Goal: Task Accomplishment & Management: Manage account settings

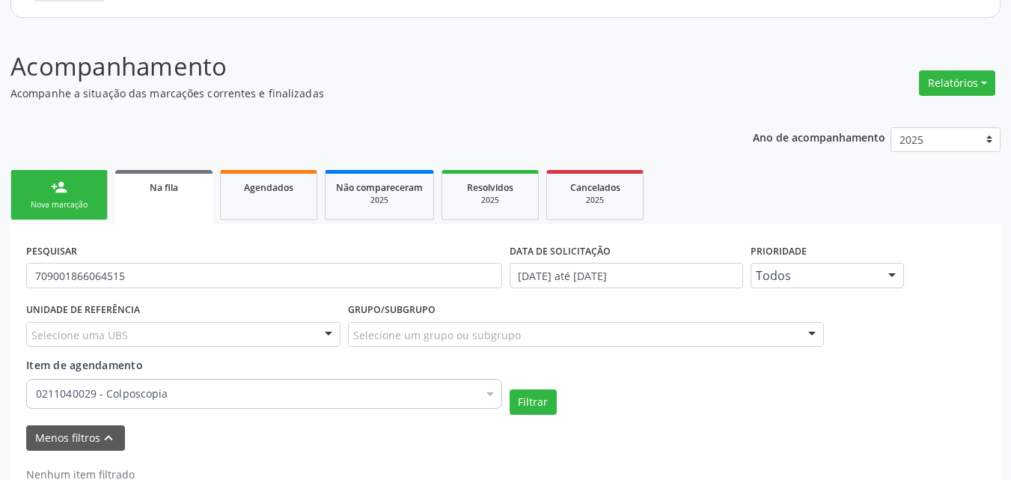
scroll to position [206, 0]
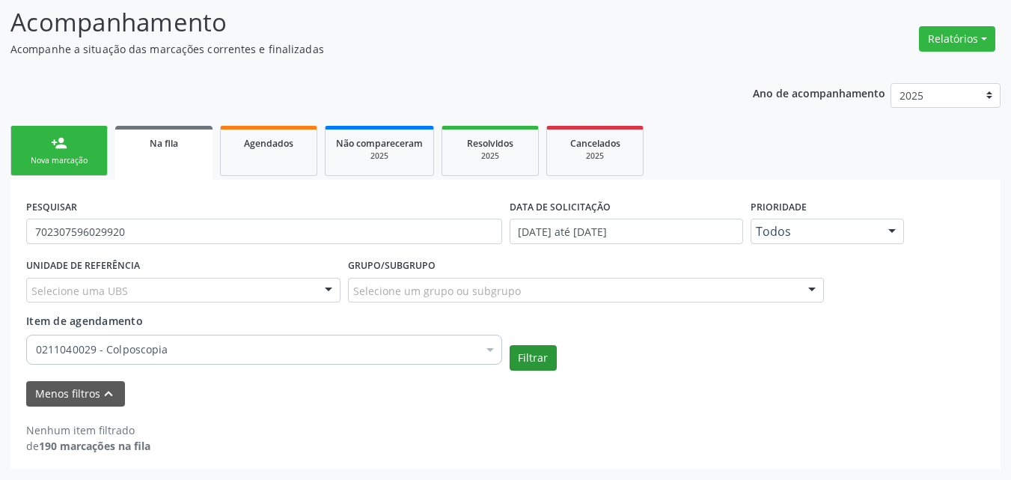
type input "702307596029920"
click at [532, 356] on button "Filtrar" at bounding box center [532, 357] width 47 height 25
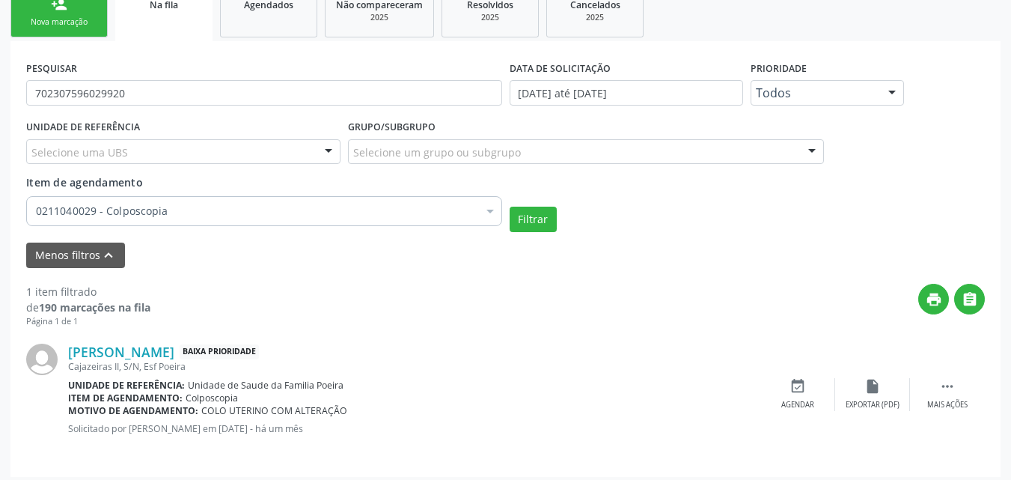
scroll to position [352, 0]
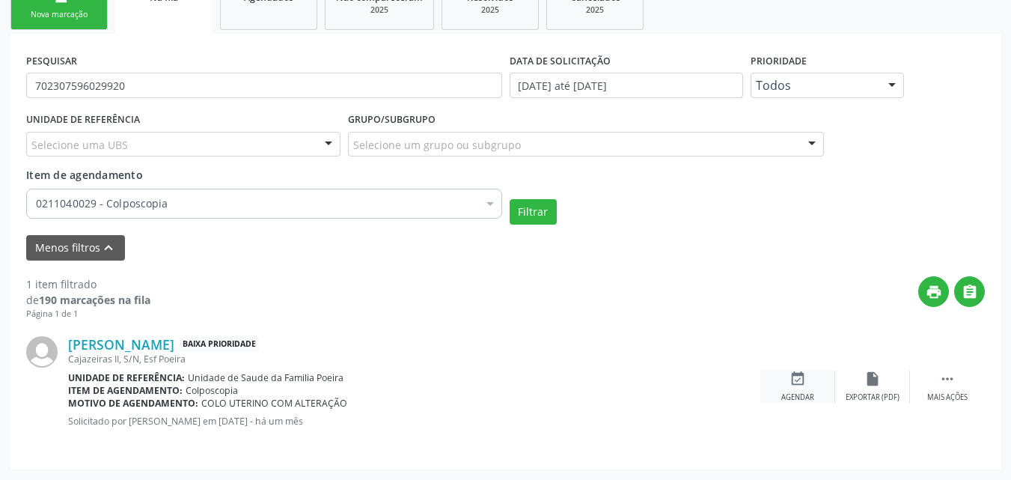
click at [810, 381] on div "event_available Agendar" at bounding box center [797, 386] width 75 height 32
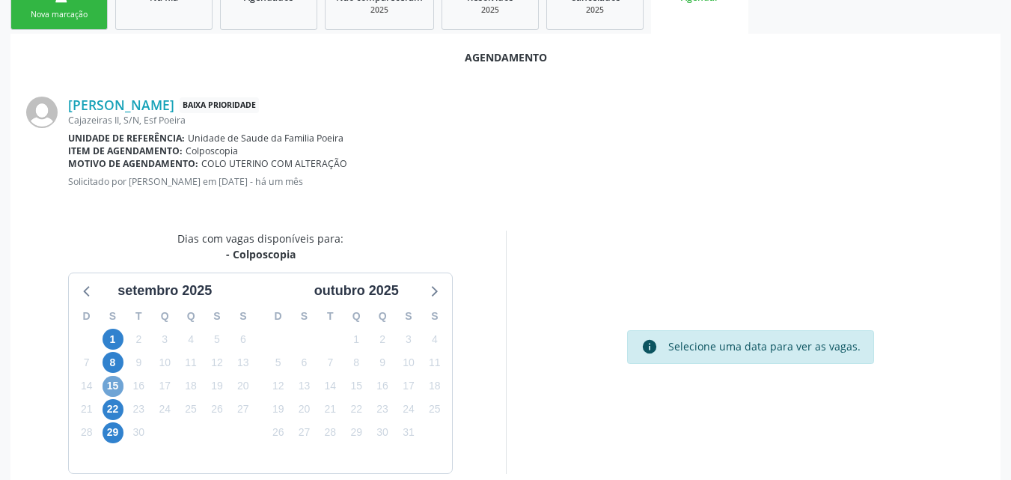
click at [120, 383] on span "15" at bounding box center [112, 386] width 21 height 21
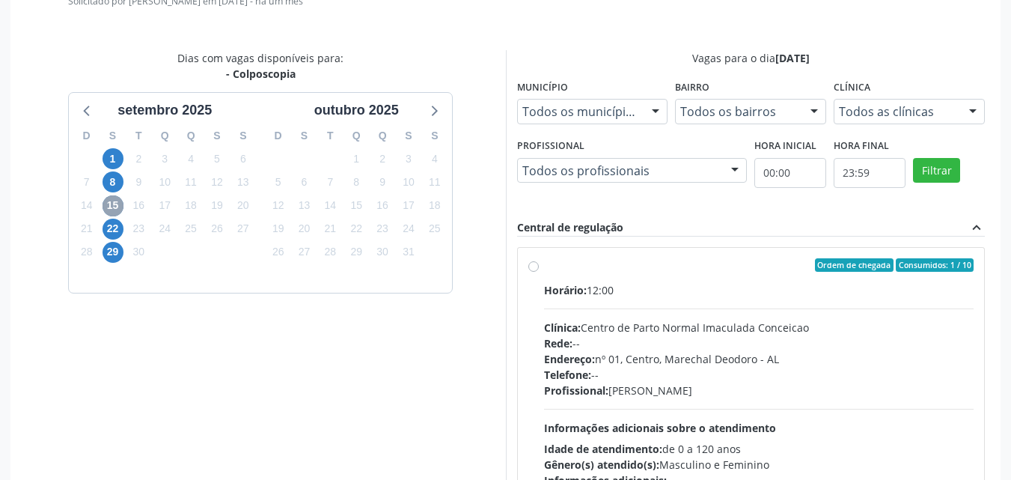
scroll to position [534, 0]
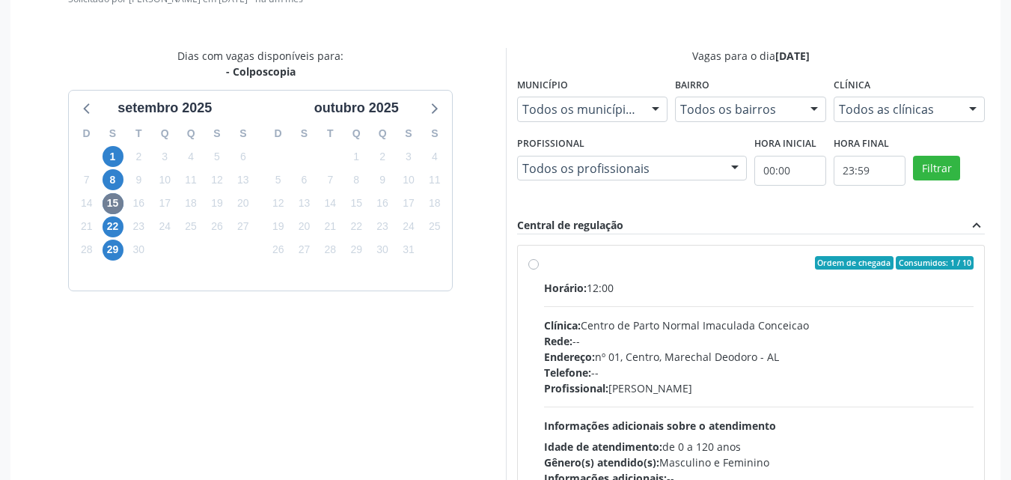
click at [544, 266] on label "Ordem de chegada Consumidos: 1 / 10 Horário: 12:00 Clínica: Centro de Parto Nor…" at bounding box center [759, 371] width 430 height 230
click at [535, 266] on input "Ordem de chegada Consumidos: 1 / 10 Horário: 12:00 Clínica: Centro de Parto Nor…" at bounding box center [533, 262] width 10 height 13
radio input "true"
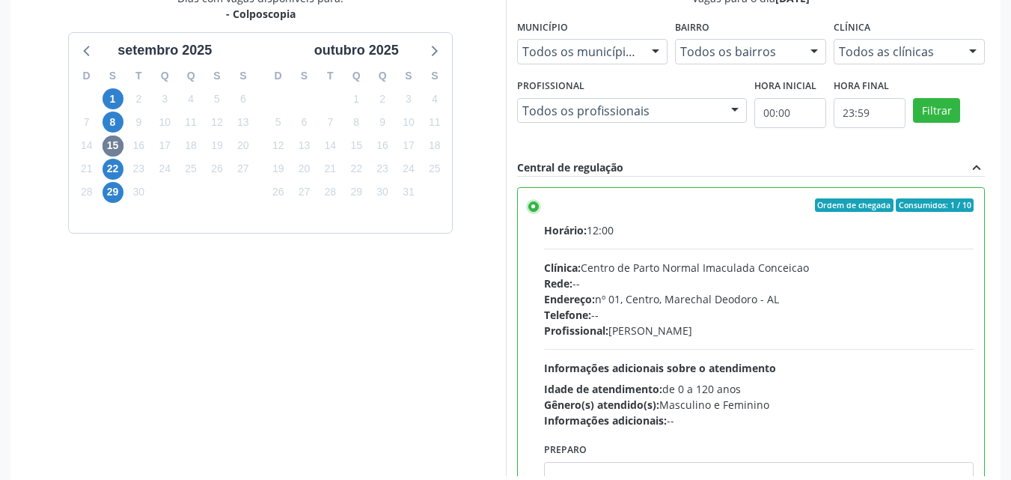
scroll to position [650, 0]
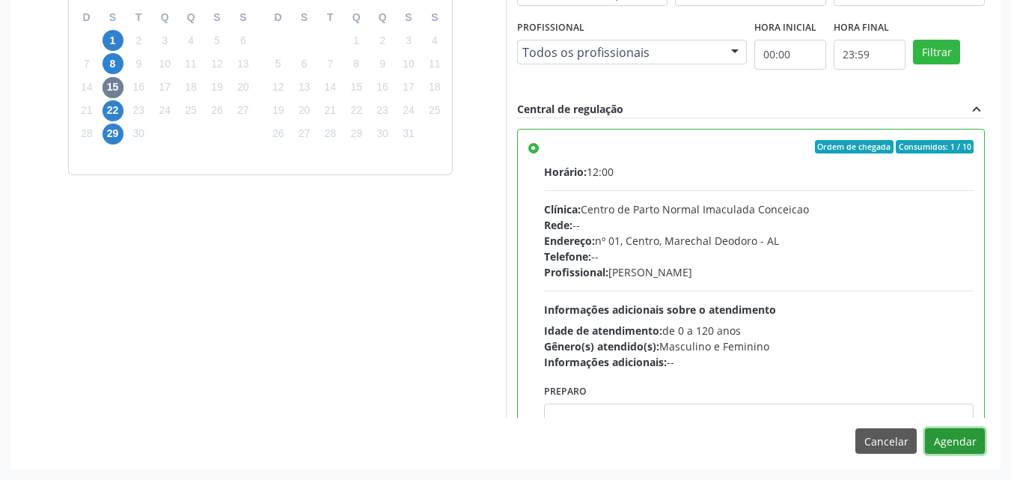
click at [943, 432] on button "Agendar" at bounding box center [955, 440] width 60 height 25
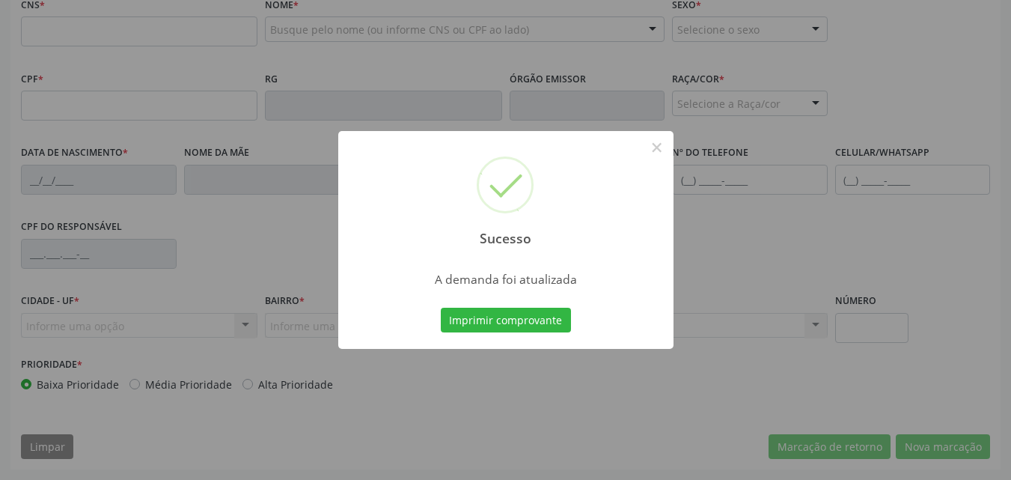
scroll to position [483, 0]
click at [553, 317] on button "Imprimir comprovante" at bounding box center [506, 319] width 130 height 25
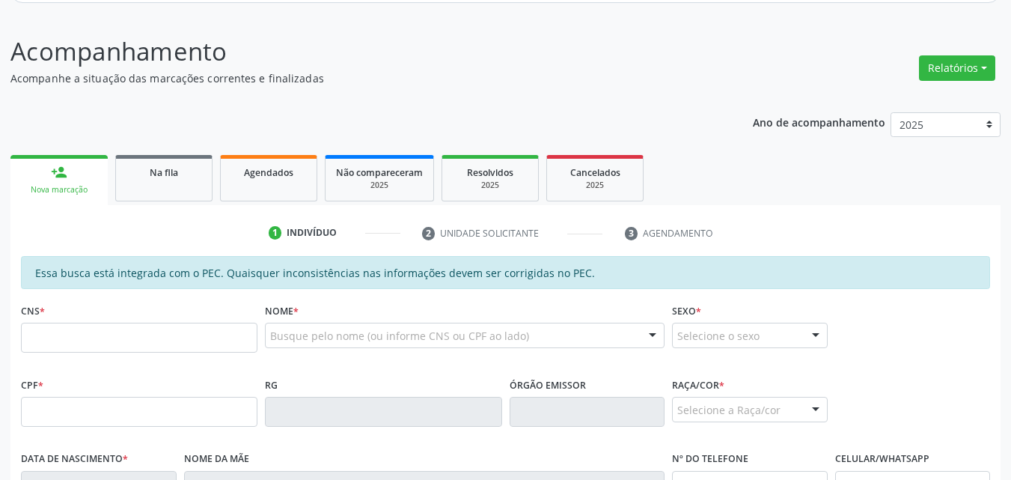
scroll to position [180, 0]
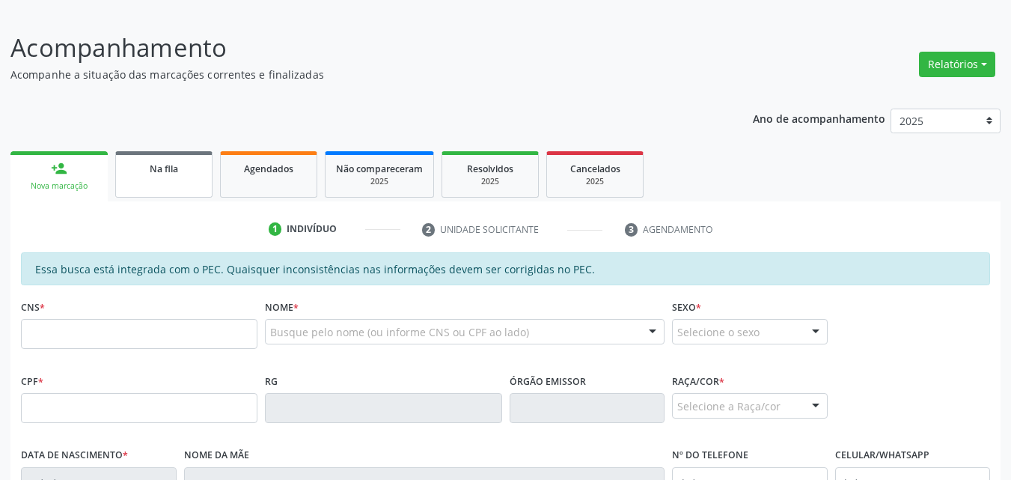
click at [188, 153] on link "Na fila" at bounding box center [163, 174] width 97 height 46
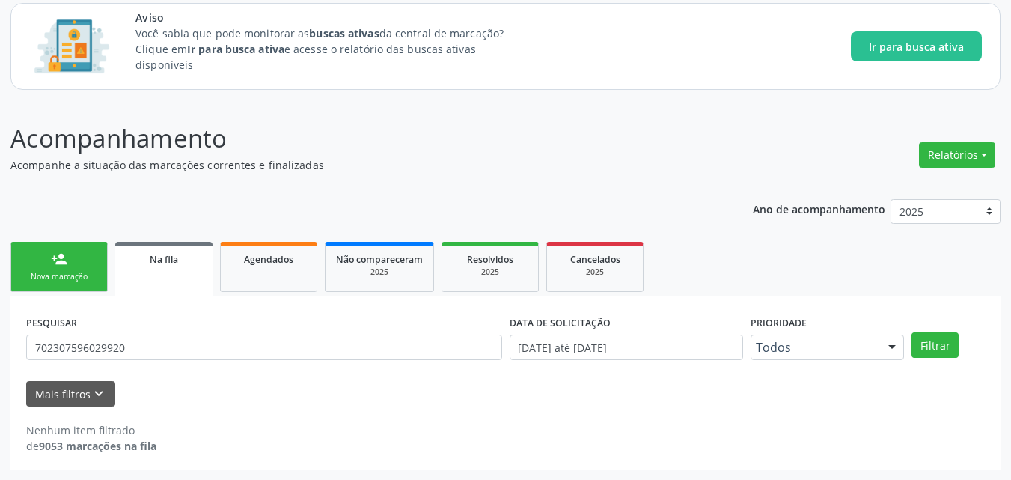
scroll to position [90, 0]
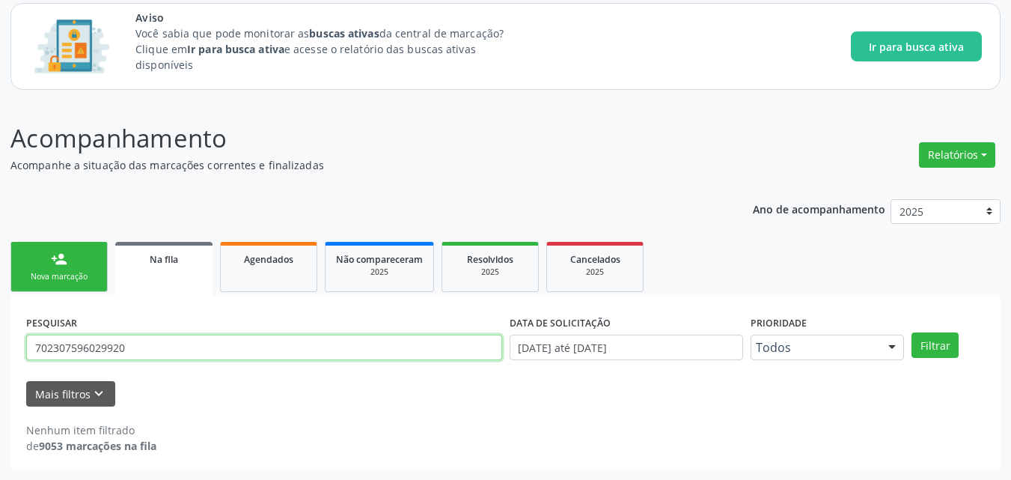
click at [93, 350] on input "702307596029920" at bounding box center [264, 346] width 476 height 25
type input "707004885330833"
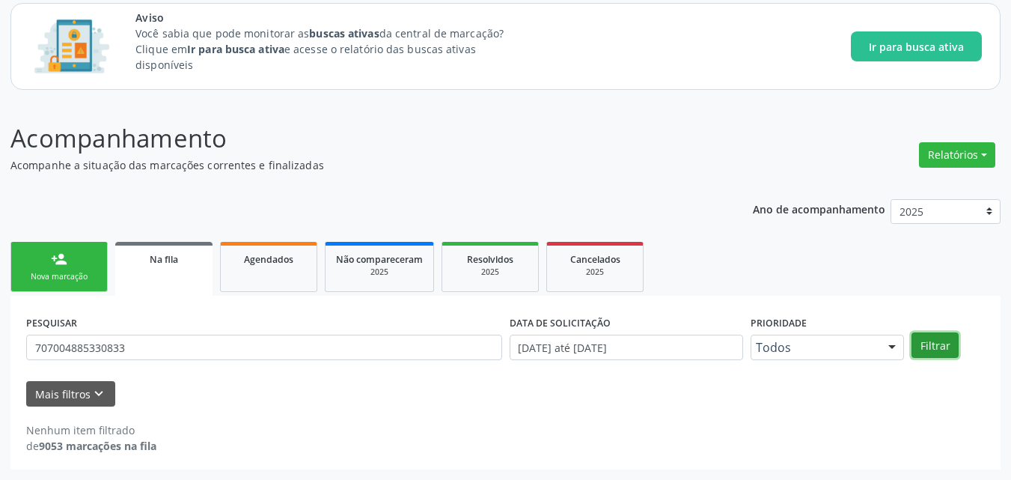
click at [918, 346] on button "Filtrar" at bounding box center [934, 344] width 47 height 25
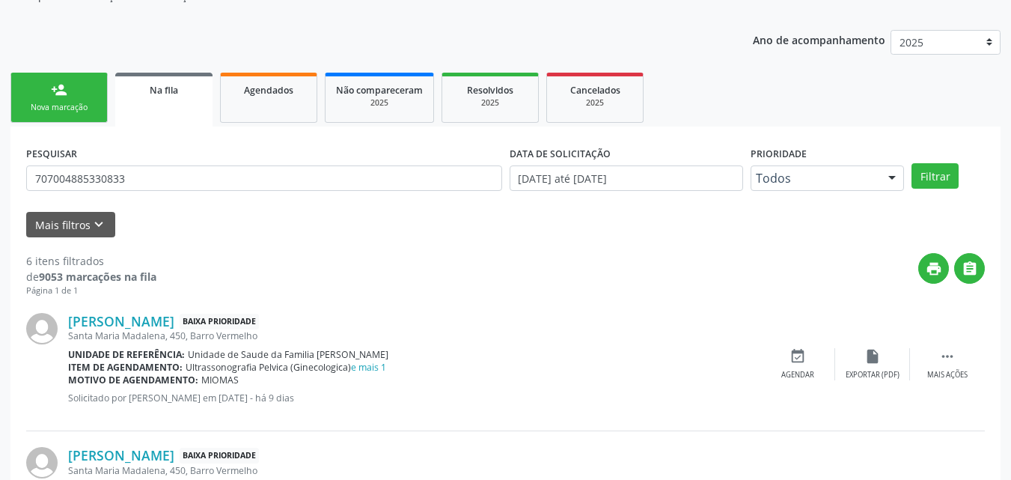
scroll to position [242, 0]
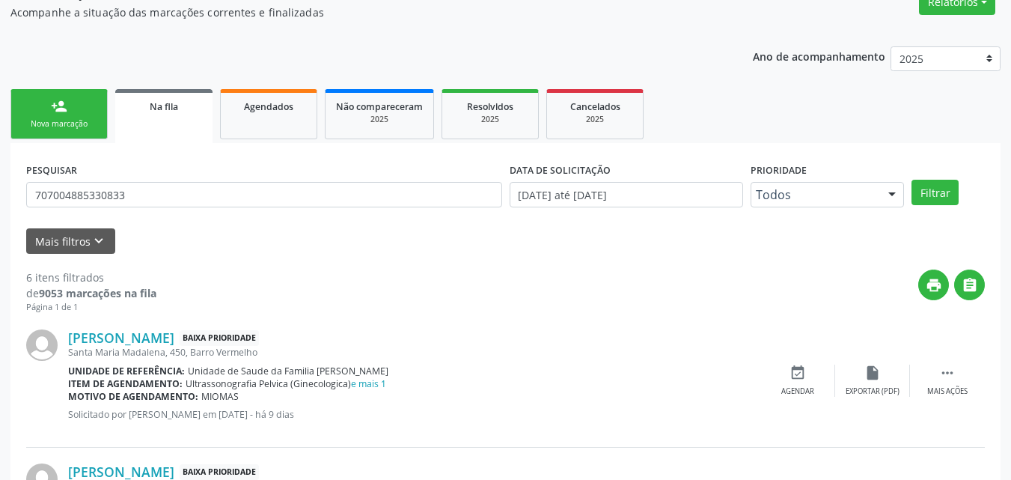
click at [66, 244] on button "Mais filtros keyboard_arrow_down" at bounding box center [70, 241] width 89 height 26
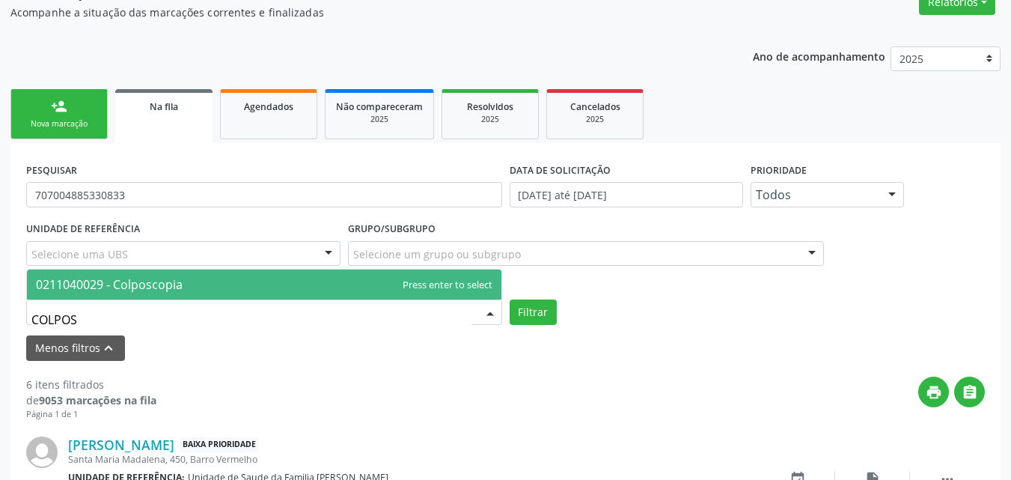
type input "COLPOSC"
click at [135, 289] on span "0211040029 - Colposcopia" at bounding box center [109, 284] width 147 height 16
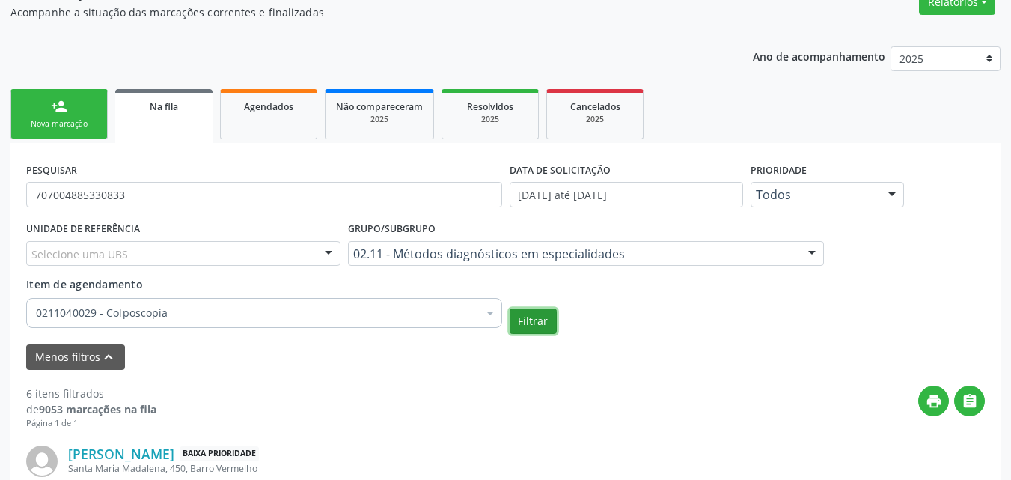
click at [533, 318] on button "Filtrar" at bounding box center [532, 320] width 47 height 25
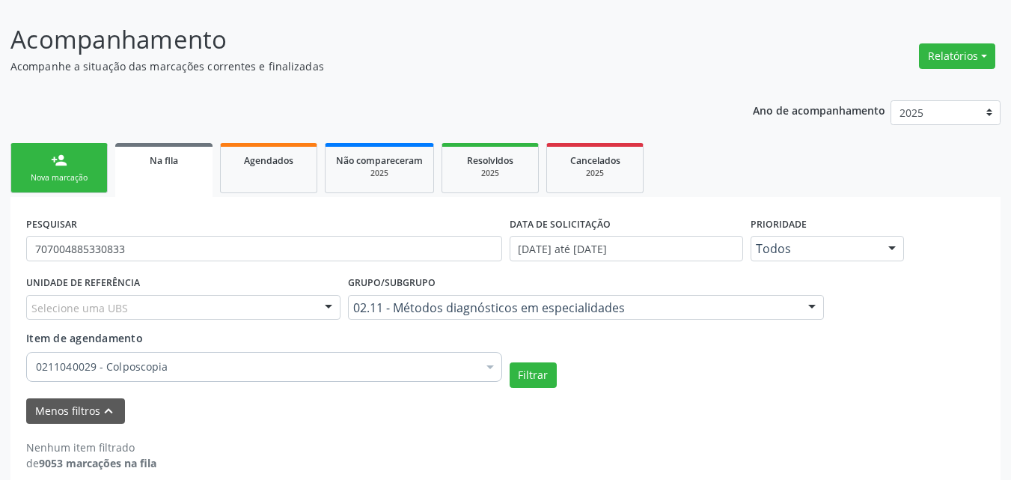
scroll to position [206, 0]
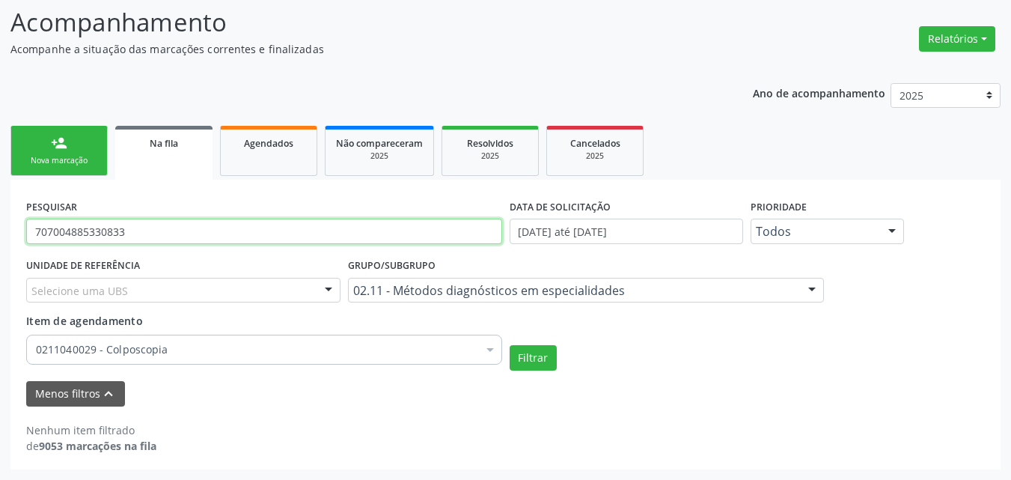
click at [189, 235] on input "707004885330833" at bounding box center [264, 230] width 476 height 25
type input "7"
type input "706800766808420"
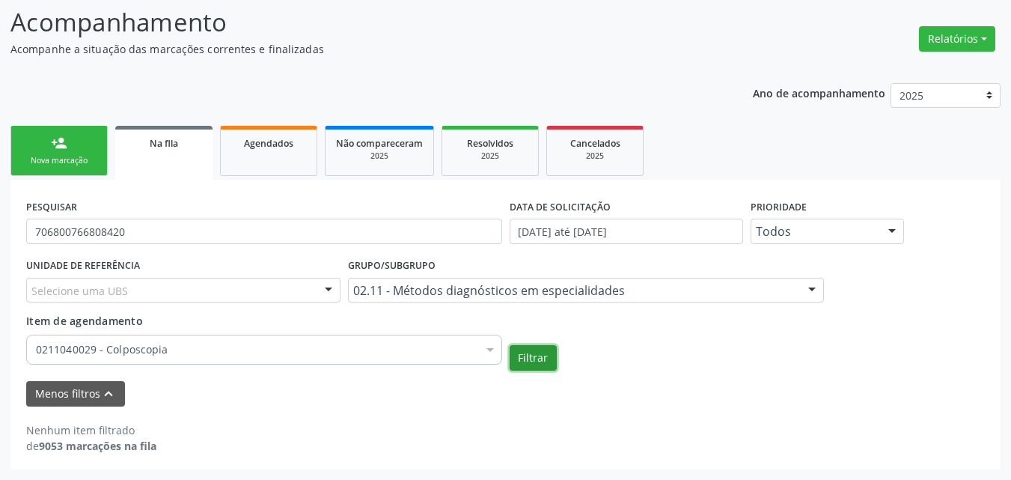
click at [533, 351] on button "Filtrar" at bounding box center [532, 357] width 47 height 25
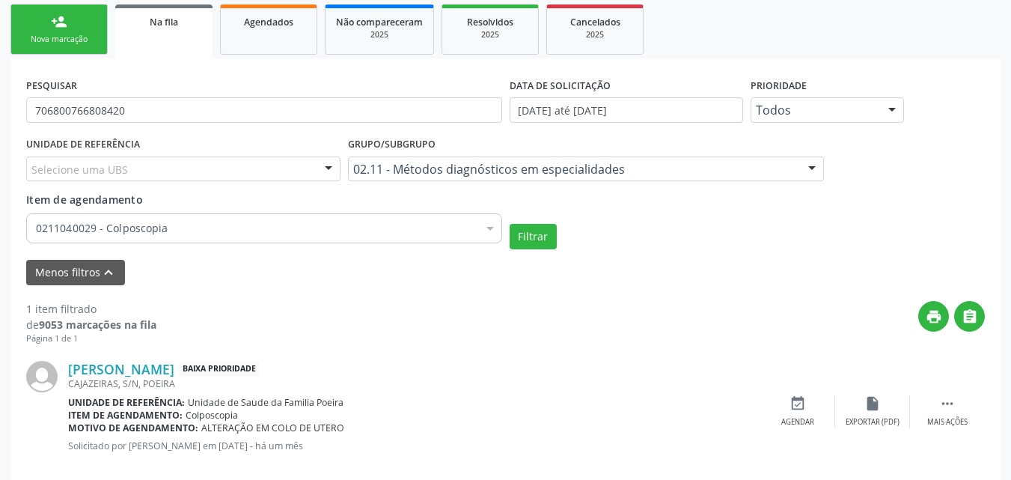
scroll to position [352, 0]
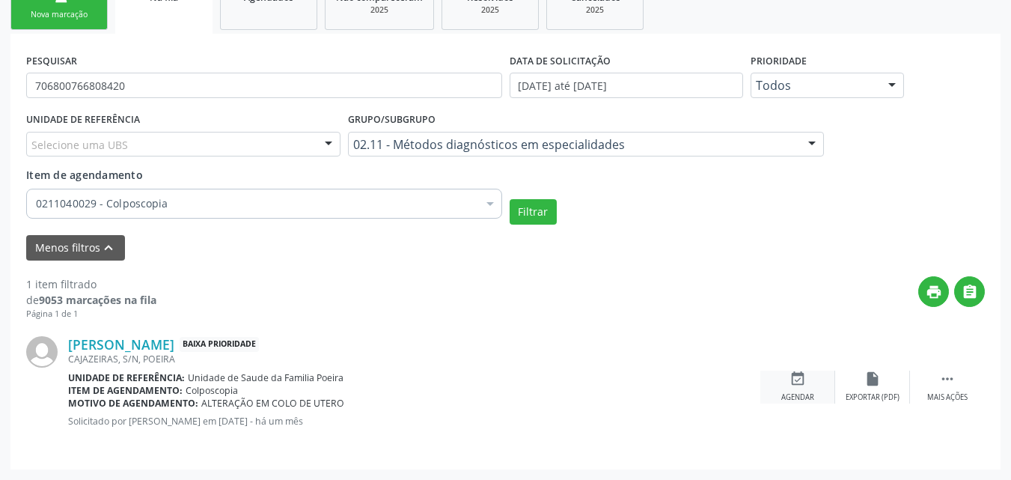
click at [791, 385] on icon "event_available" at bounding box center [797, 378] width 16 height 16
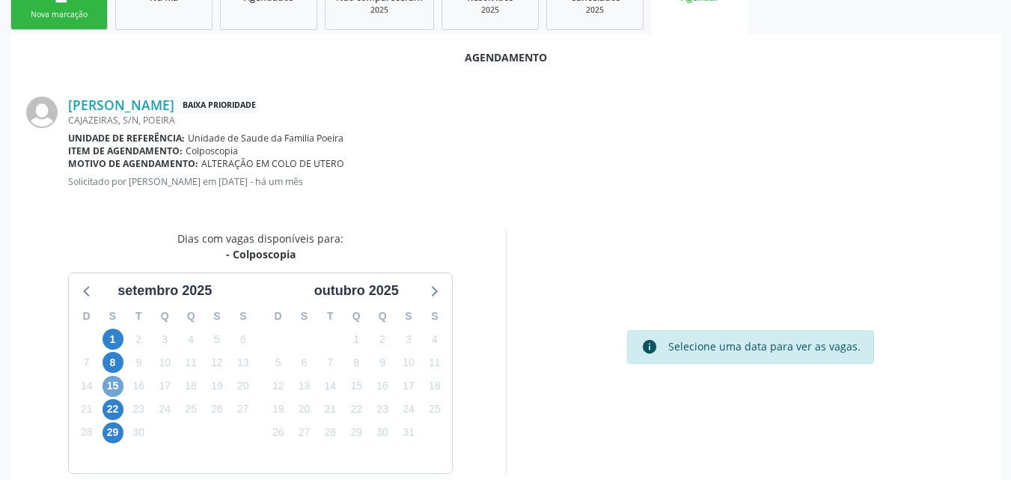
click at [108, 390] on span "15" at bounding box center [112, 386] width 21 height 21
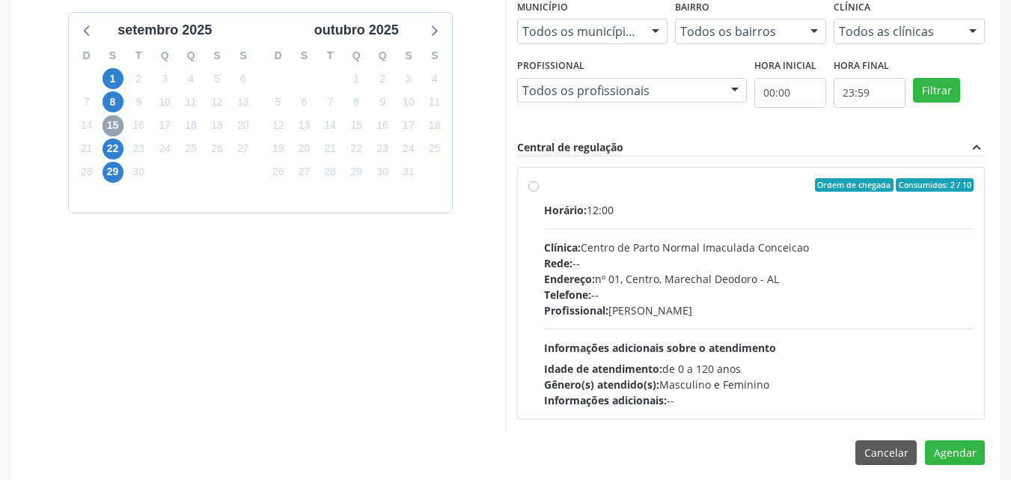
scroll to position [623, 0]
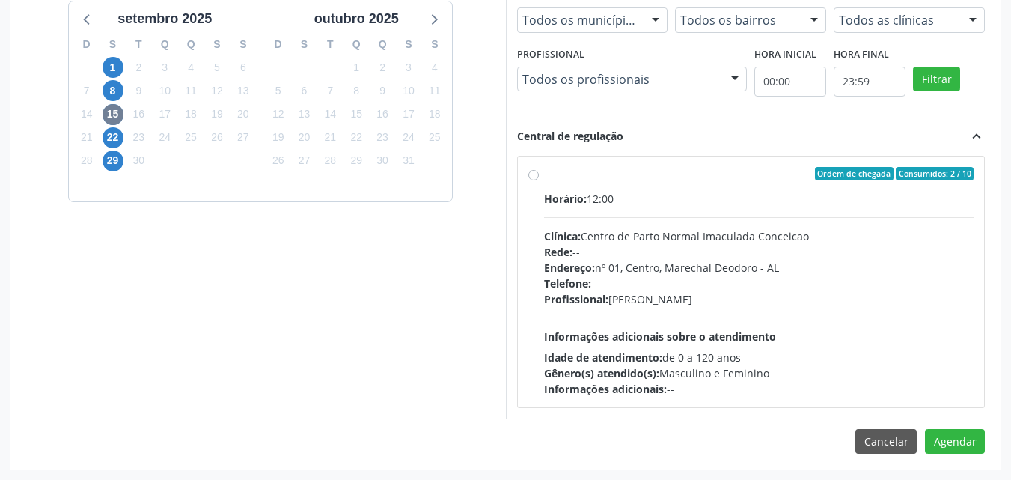
click at [544, 174] on label "Ordem de chegada Consumidos: 2 / 10 Horário: 12:00 Clínica: Centro de Parto Nor…" at bounding box center [759, 282] width 430 height 230
click at [535, 174] on input "Ordem de chegada Consumidos: 2 / 10 Horário: 12:00 Clínica: Centro de Parto Nor…" at bounding box center [533, 173] width 10 height 13
radio input "true"
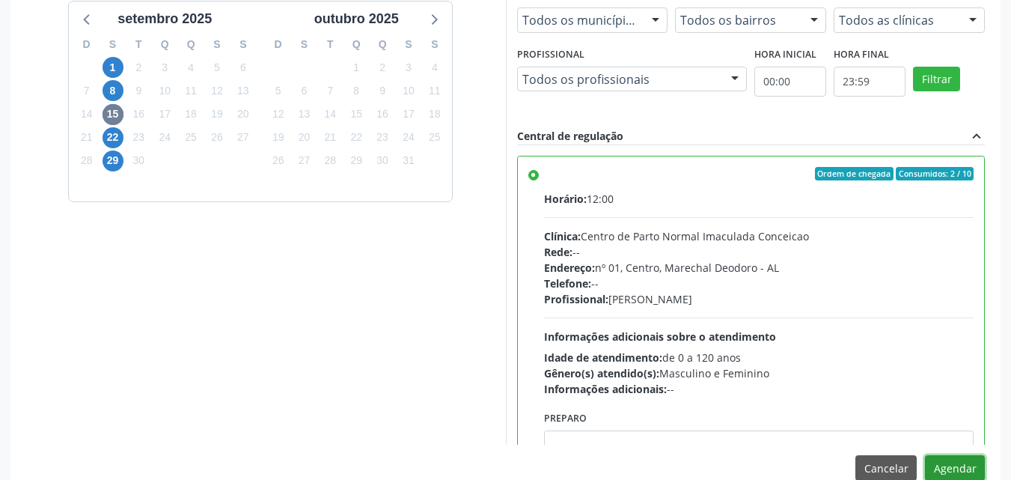
click at [940, 466] on button "Agendar" at bounding box center [955, 467] width 60 height 25
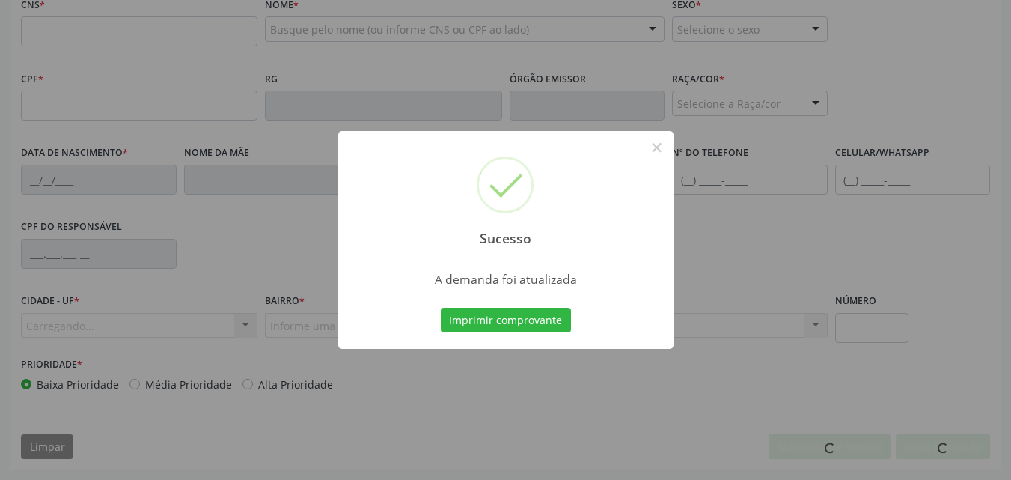
scroll to position [483, 0]
click at [527, 314] on button "Imprimir comprovante" at bounding box center [506, 319] width 130 height 25
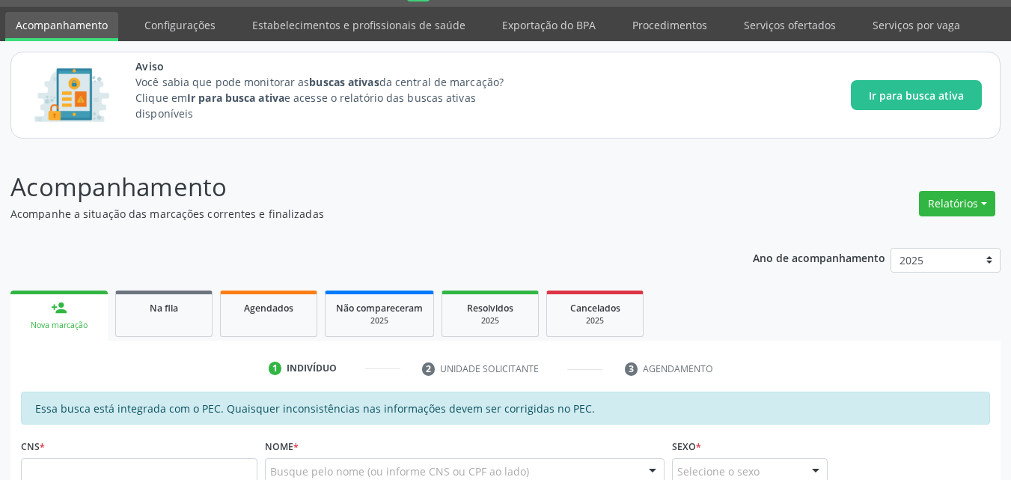
scroll to position [40, 0]
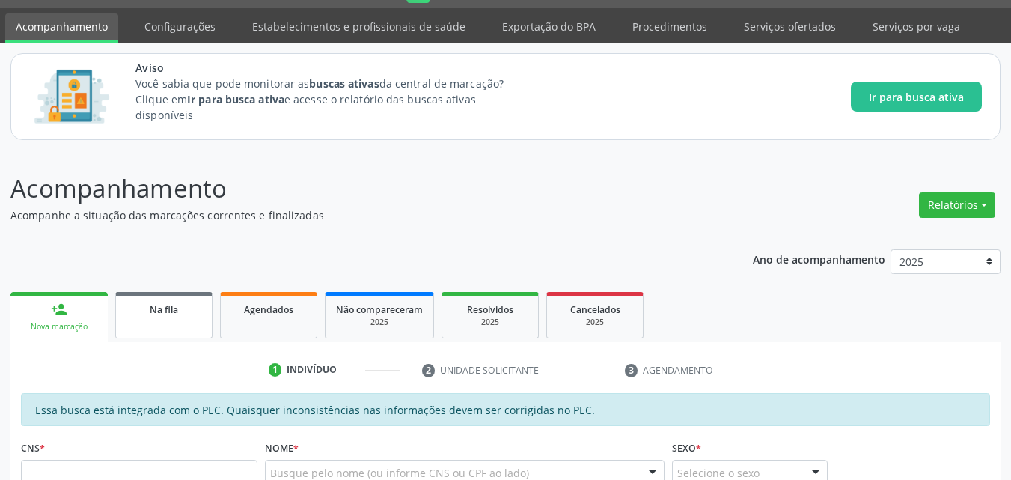
click at [156, 320] on link "Na fila" at bounding box center [163, 315] width 97 height 46
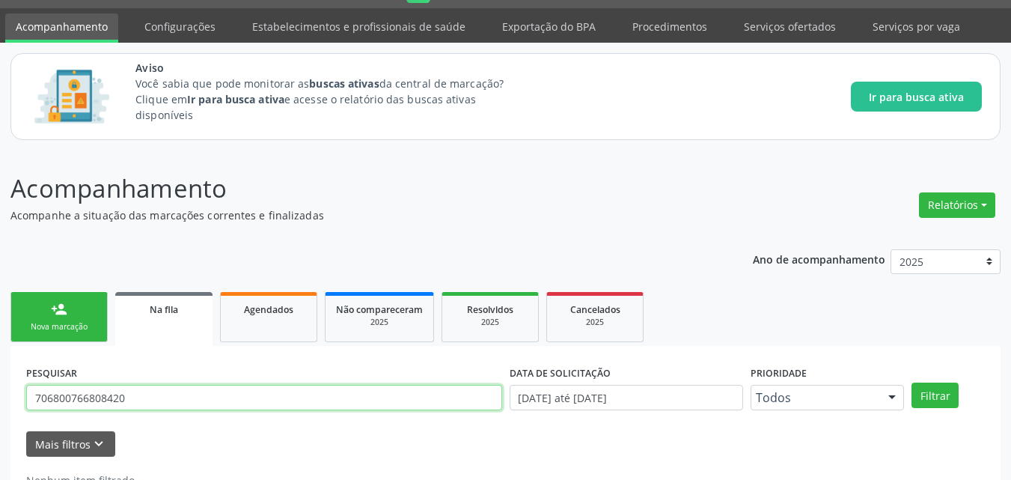
click at [178, 388] on input "706800766808420" at bounding box center [264, 397] width 476 height 25
type input "704206218629789"
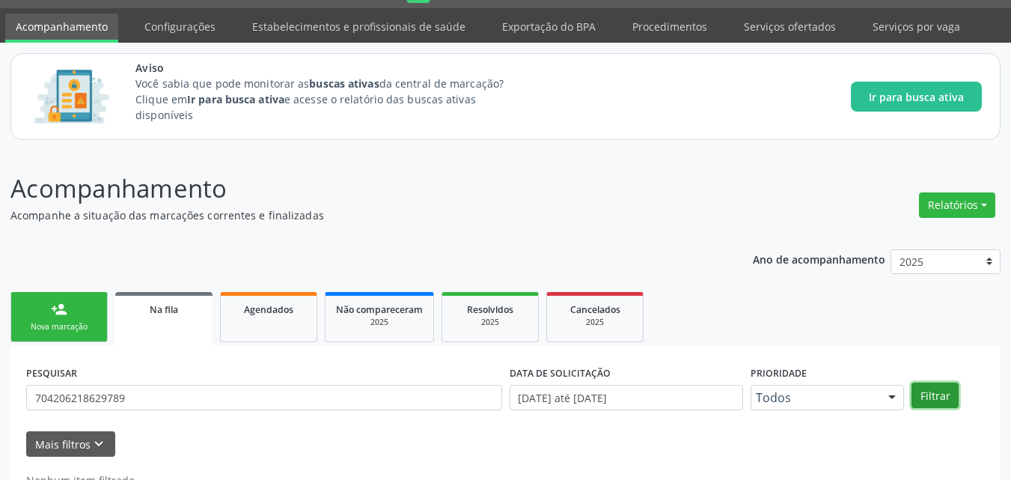
click at [938, 400] on button "Filtrar" at bounding box center [934, 394] width 47 height 25
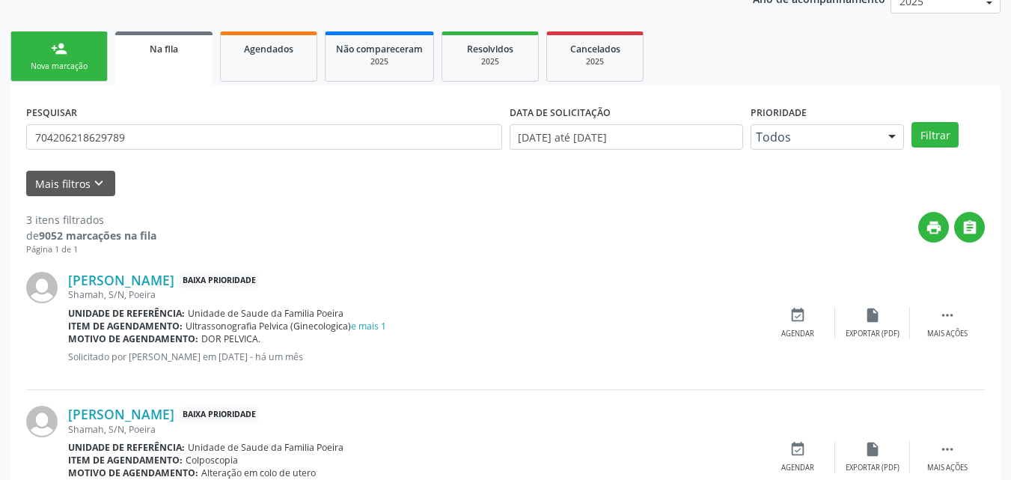
scroll to position [303, 0]
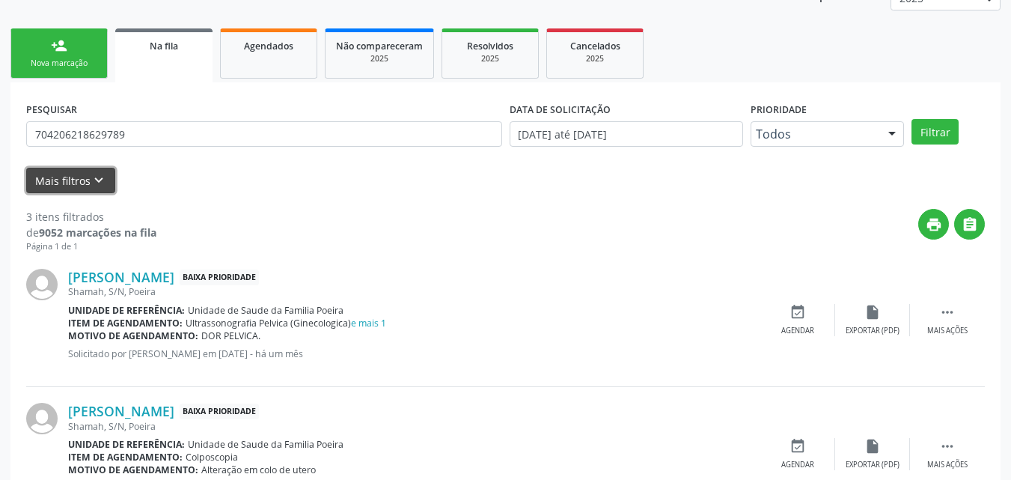
click at [105, 181] on icon "keyboard_arrow_down" at bounding box center [99, 180] width 16 height 16
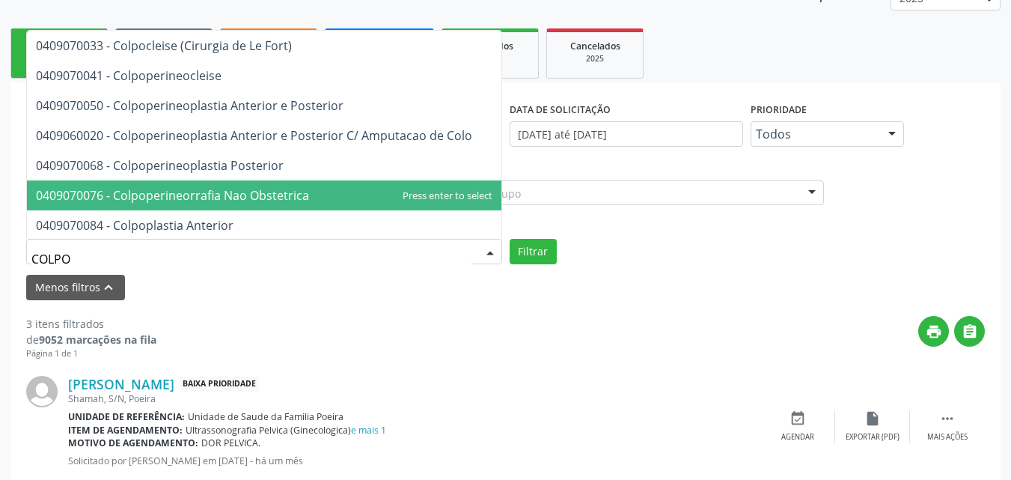
type input "COLPOS"
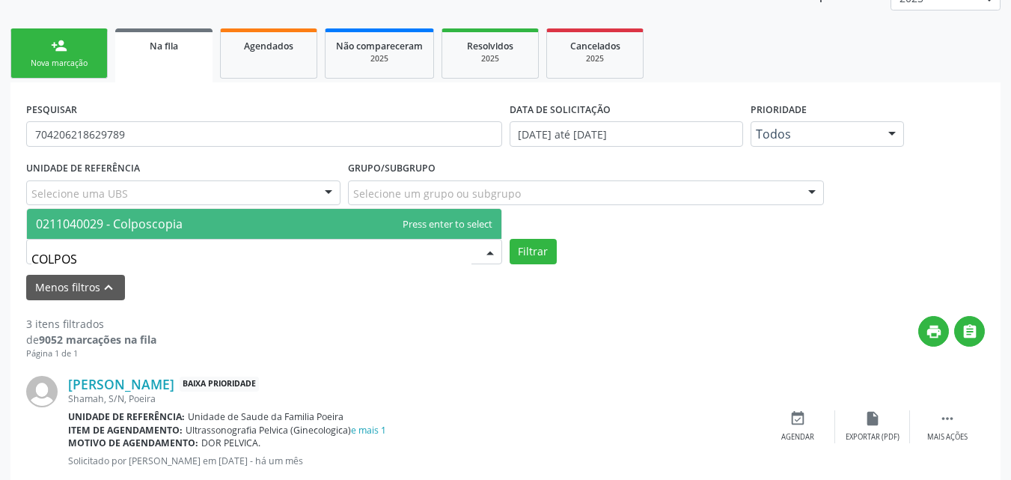
click at [263, 229] on span "0211040029 - Colposcopia" at bounding box center [264, 224] width 474 height 30
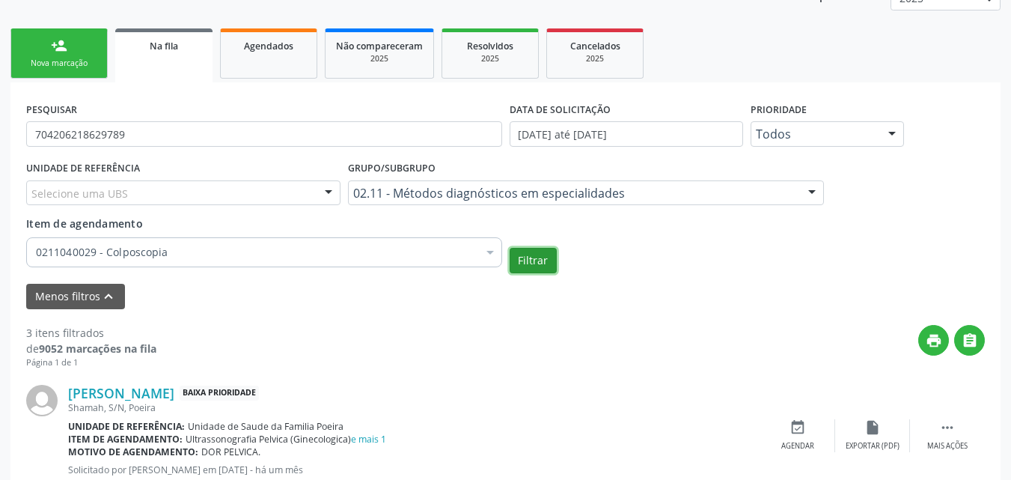
click at [528, 260] on button "Filtrar" at bounding box center [532, 260] width 47 height 25
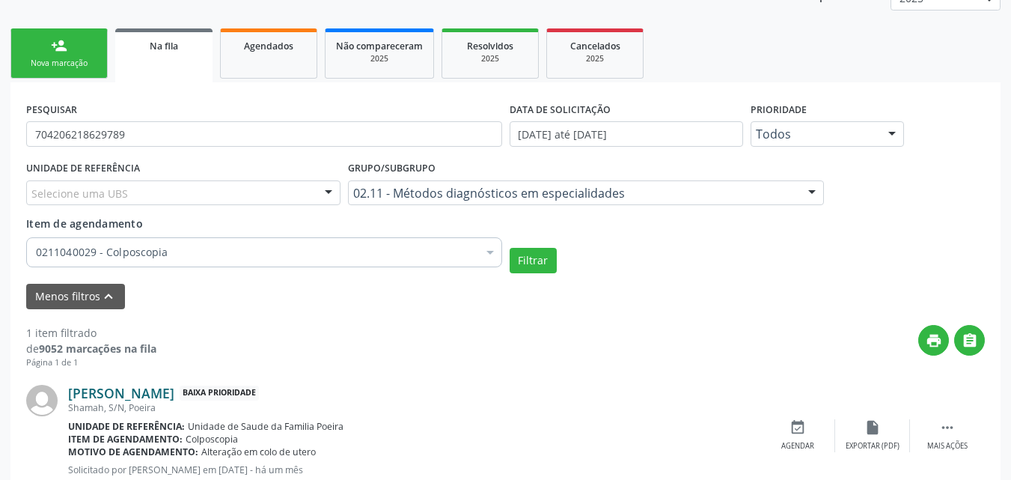
click at [150, 395] on link "[PERSON_NAME]" at bounding box center [121, 393] width 106 height 16
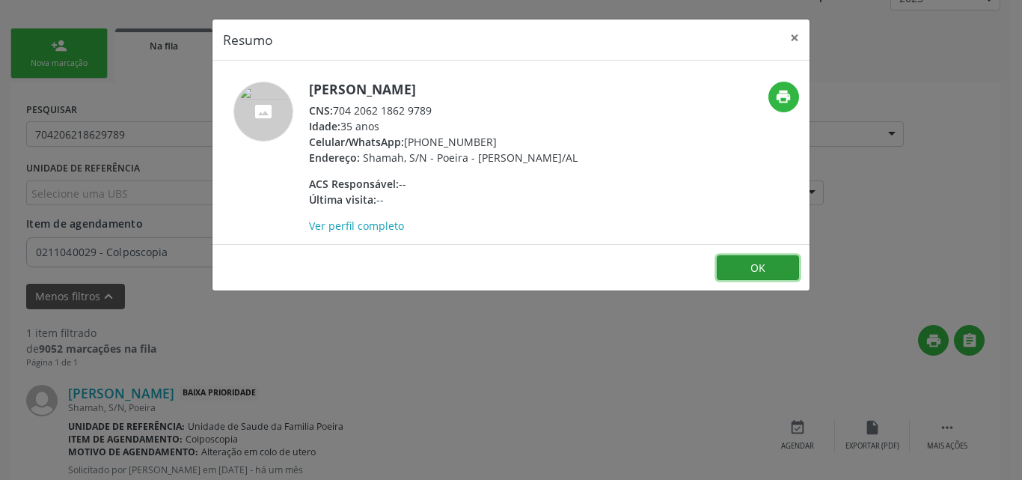
click at [786, 272] on button "OK" at bounding box center [758, 267] width 82 height 25
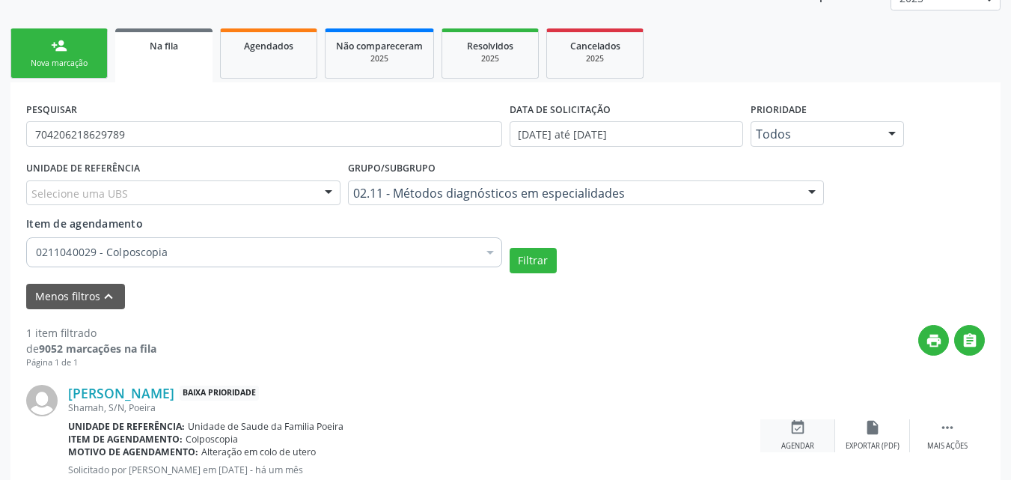
click at [794, 429] on icon "event_available" at bounding box center [797, 427] width 16 height 16
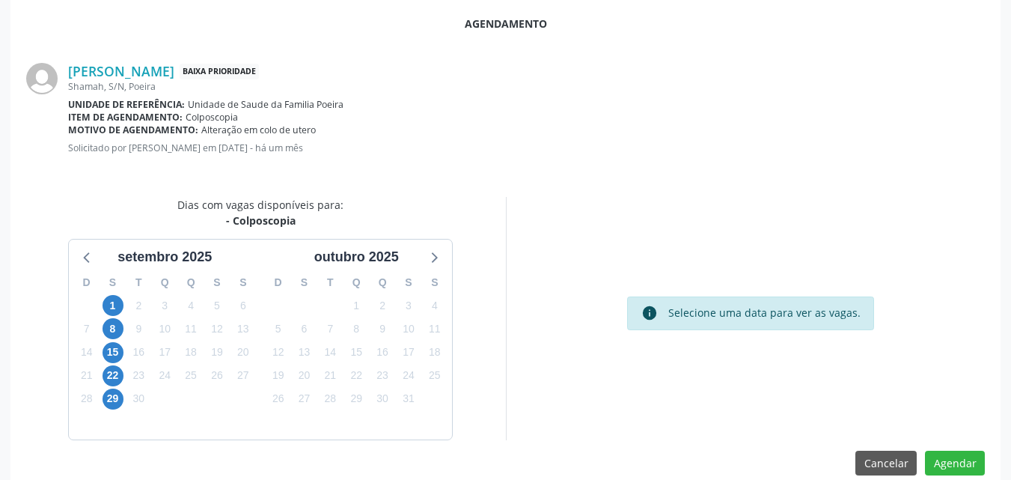
scroll to position [407, 0]
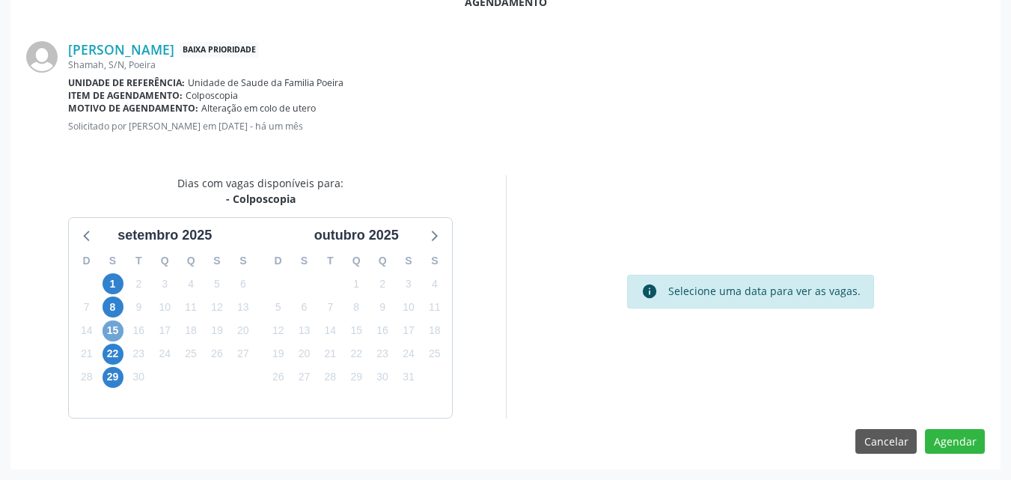
click at [108, 331] on span "15" at bounding box center [112, 330] width 21 height 21
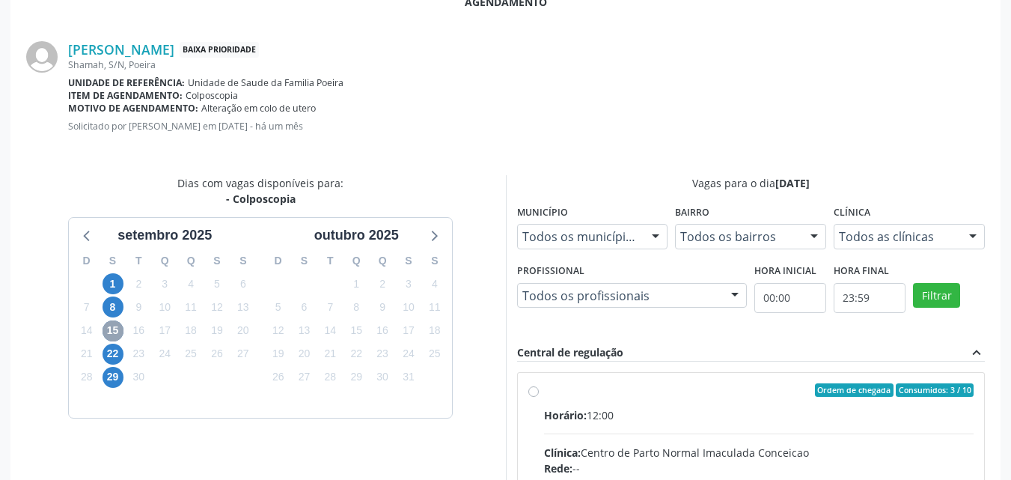
scroll to position [623, 0]
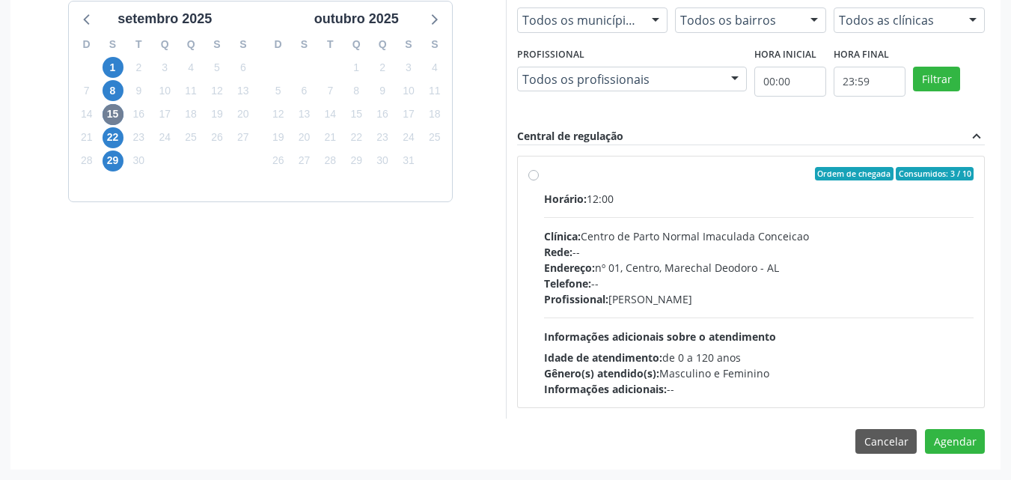
click at [544, 177] on label "Ordem de chegada Consumidos: 3 / 10 Horário: 12:00 Clínica: Centro de Parto Nor…" at bounding box center [759, 282] width 430 height 230
click at [534, 177] on input "Ordem de chegada Consumidos: 3 / 10 Horário: 12:00 Clínica: Centro de Parto Nor…" at bounding box center [533, 173] width 10 height 13
radio input "true"
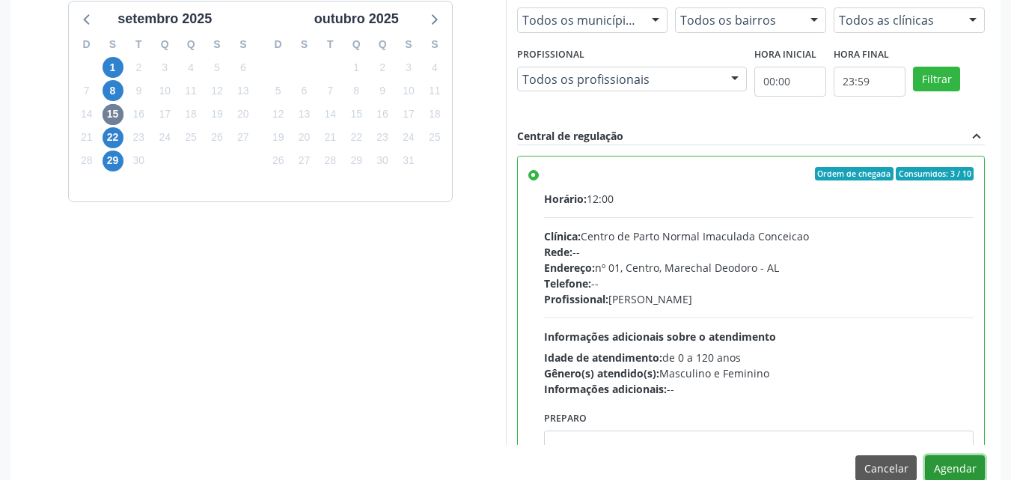
click at [958, 466] on button "Agendar" at bounding box center [955, 467] width 60 height 25
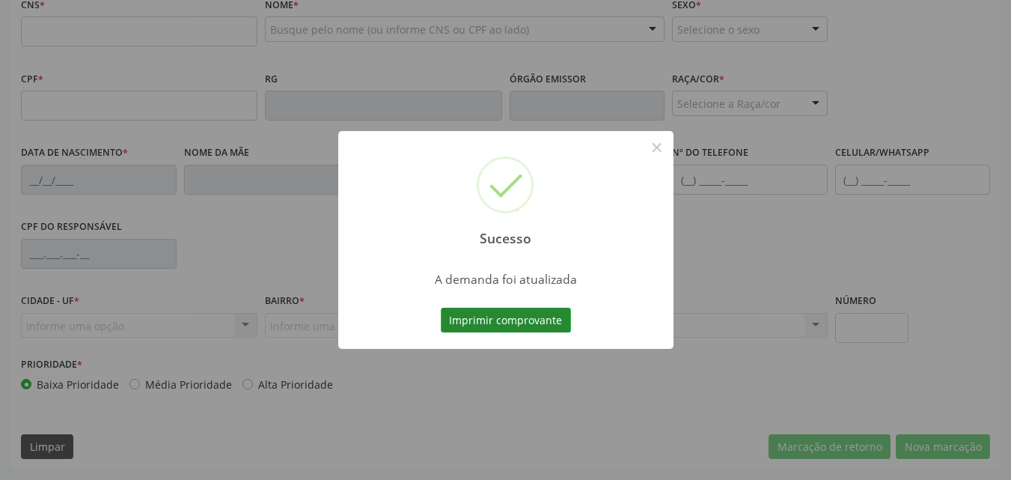
click at [531, 321] on button "Imprimir comprovante" at bounding box center [506, 319] width 130 height 25
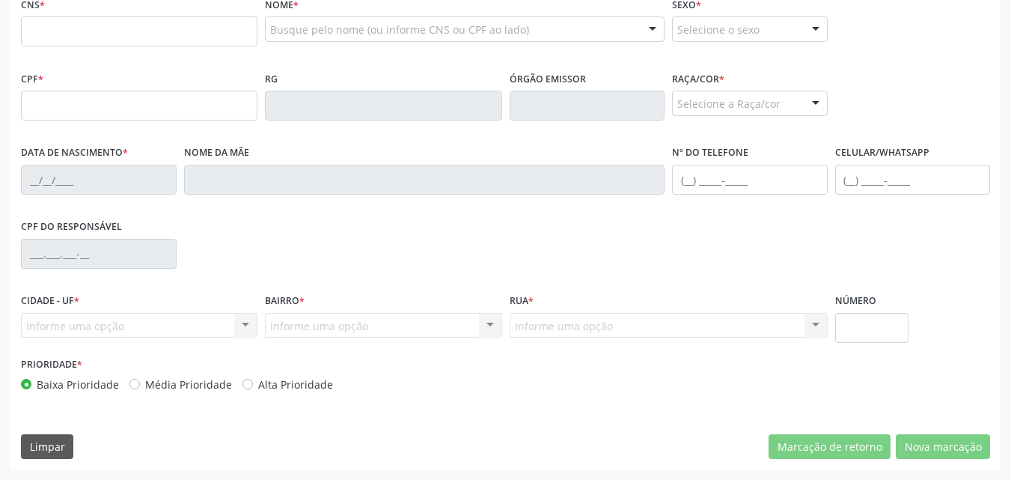
drag, startPoint x: 1010, startPoint y: 249, endPoint x: 1021, endPoint y: 180, distance: 69.7
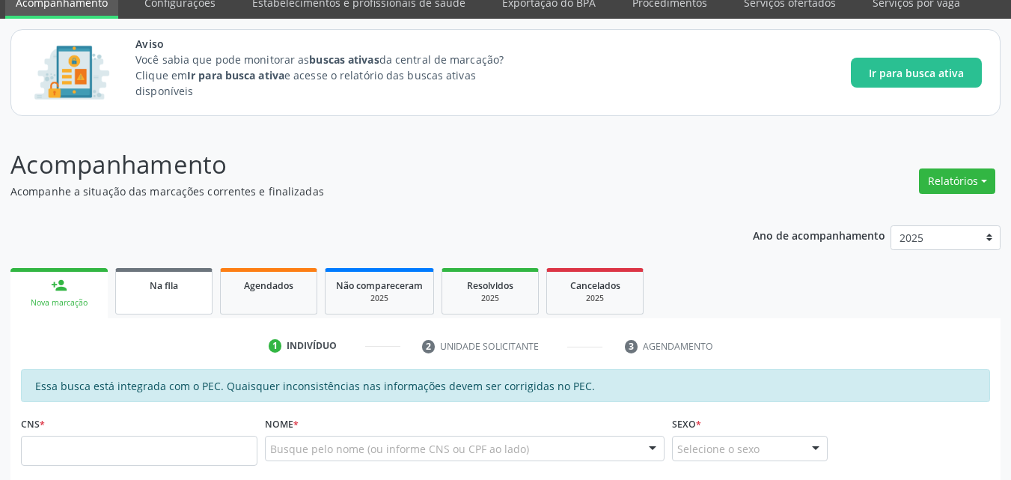
click at [143, 307] on link "Na fila" at bounding box center [163, 291] width 97 height 46
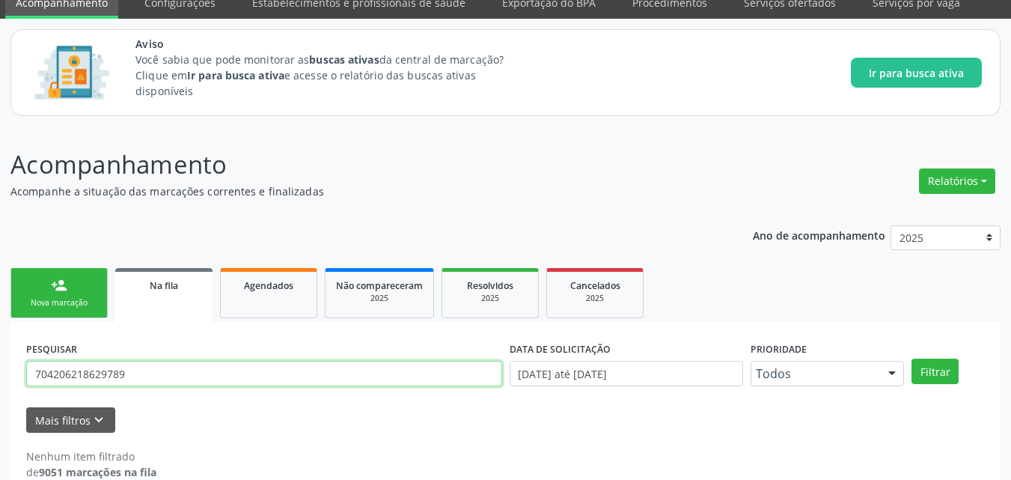
click at [332, 377] on input "704206218629789" at bounding box center [264, 373] width 476 height 25
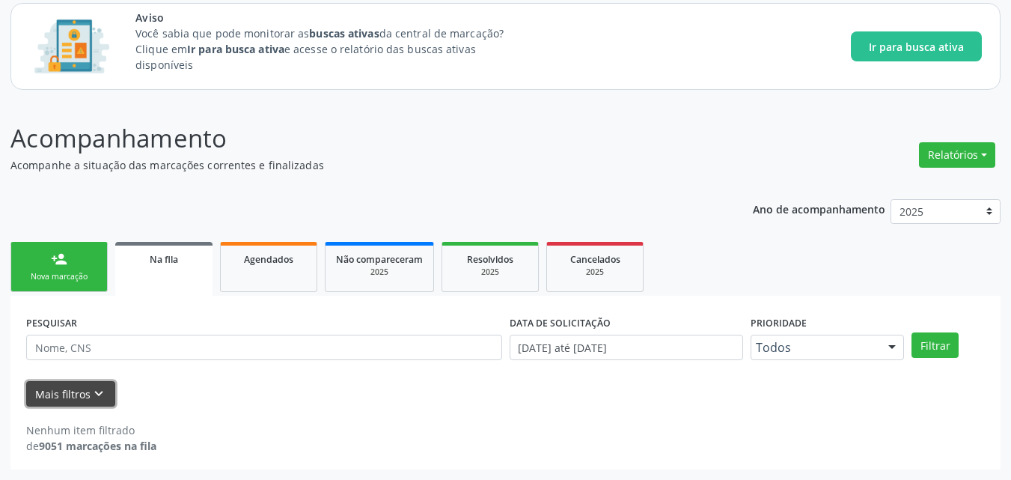
click at [37, 394] on button "Mais filtros keyboard_arrow_down" at bounding box center [70, 394] width 89 height 26
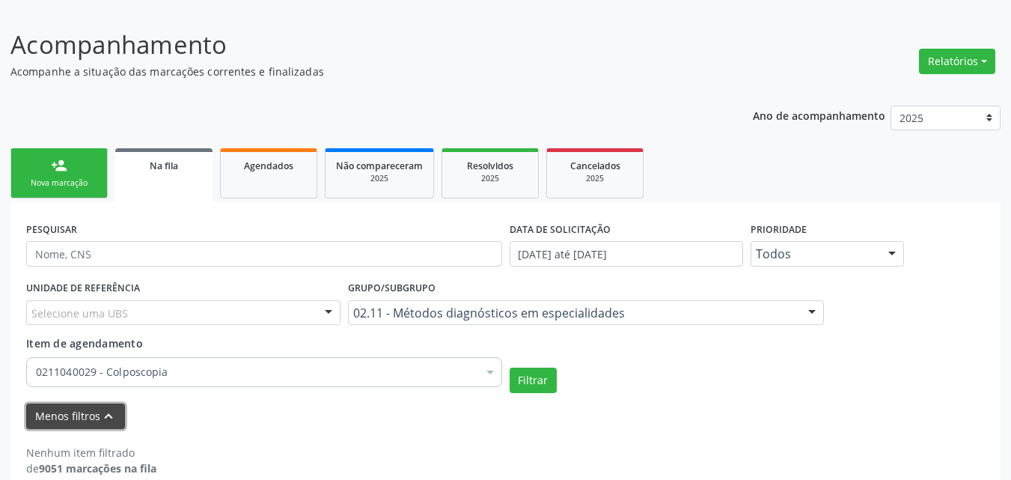
scroll to position [206, 0]
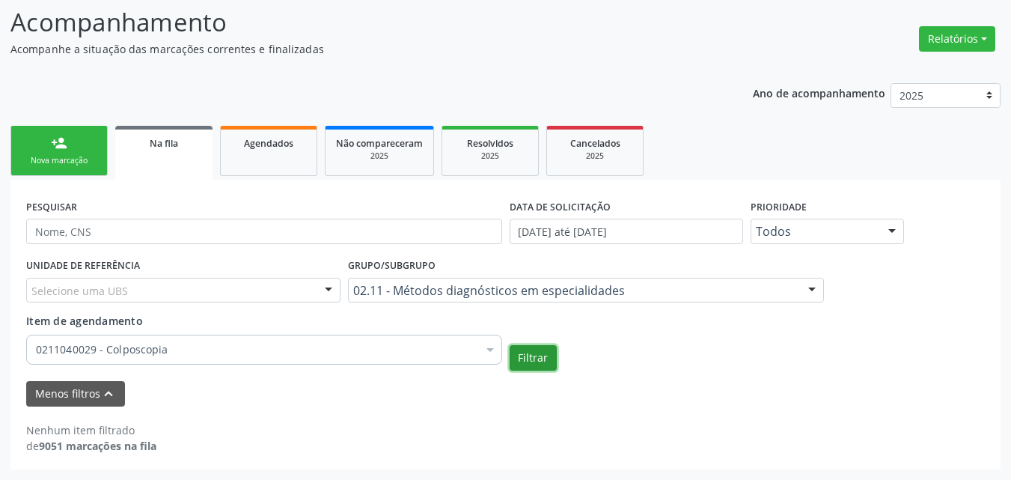
click at [533, 354] on button "Filtrar" at bounding box center [532, 357] width 47 height 25
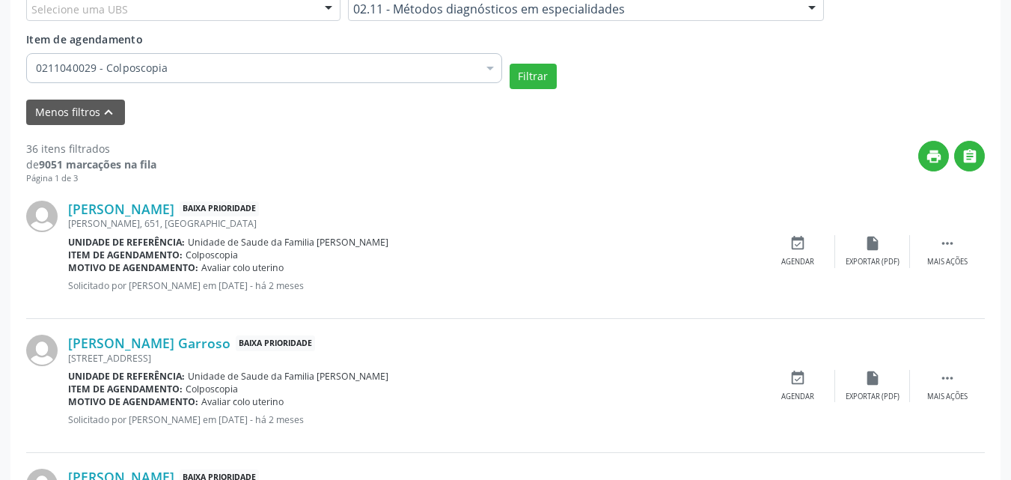
scroll to position [510, 0]
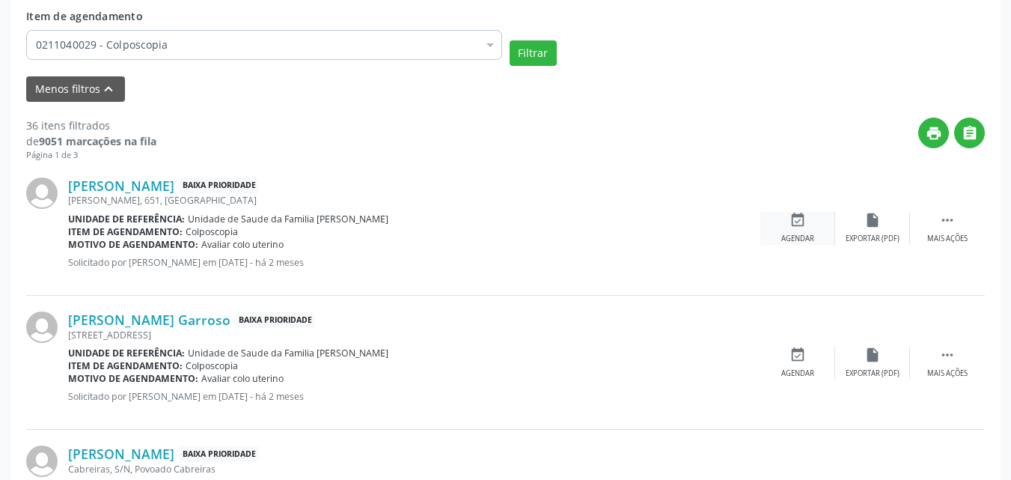
click at [789, 218] on icon "event_available" at bounding box center [797, 220] width 16 height 16
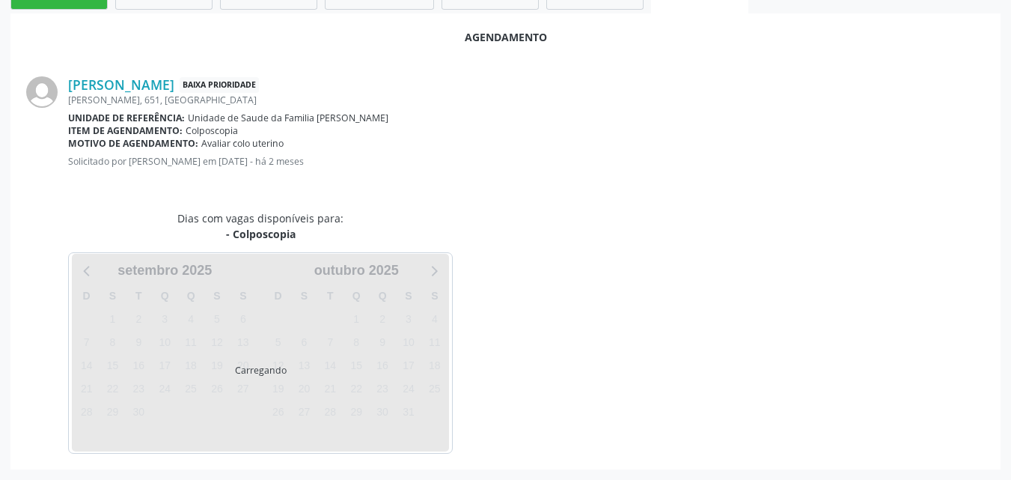
scroll to position [407, 0]
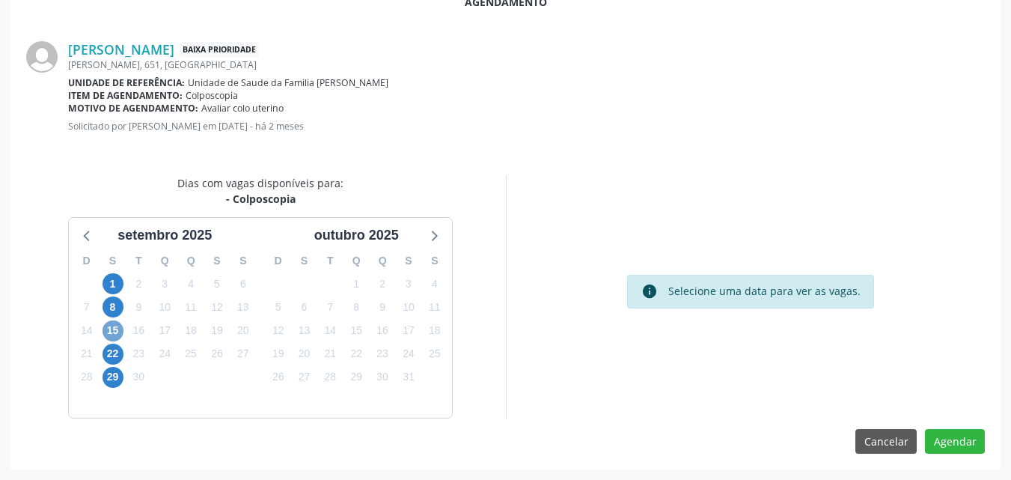
click at [117, 333] on span "15" at bounding box center [112, 330] width 21 height 21
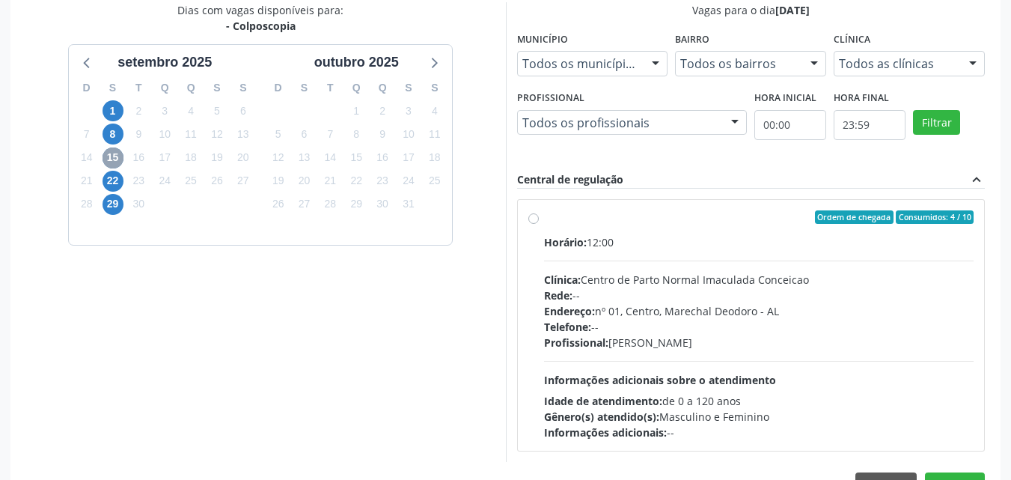
scroll to position [623, 0]
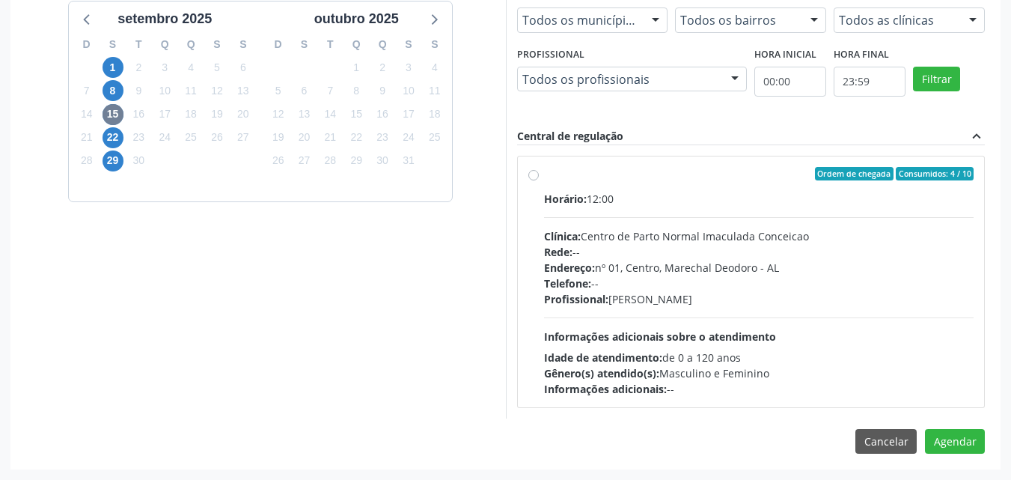
click at [537, 181] on div "Ordem de chegada Consumidos: 4 / 10 Horário: 12:00 Clínica: Centro de Parto Nor…" at bounding box center [751, 282] width 446 height 230
radio input "true"
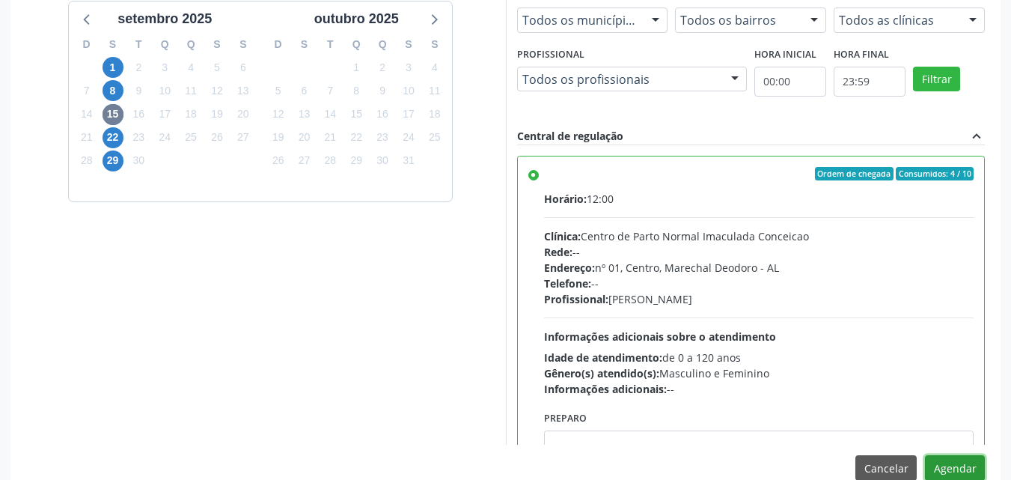
click at [949, 474] on button "Agendar" at bounding box center [955, 467] width 60 height 25
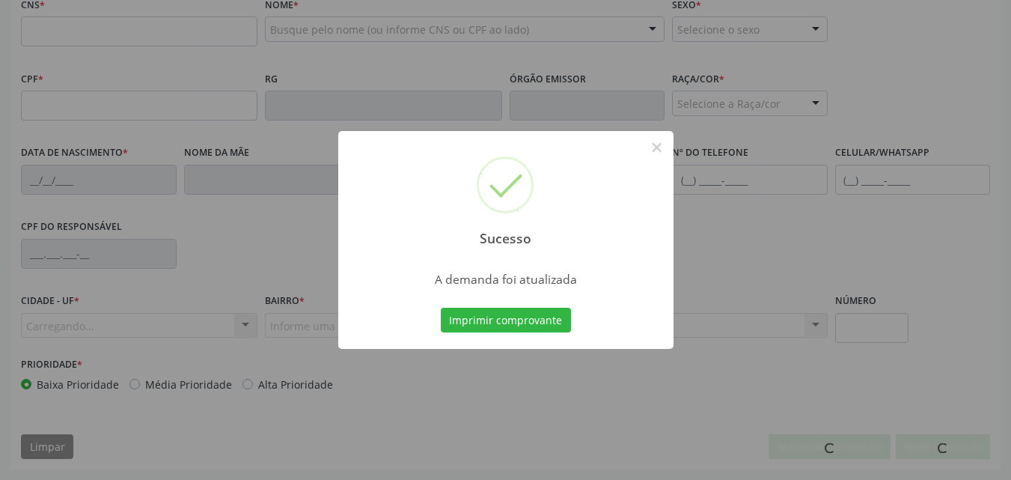
scroll to position [483, 0]
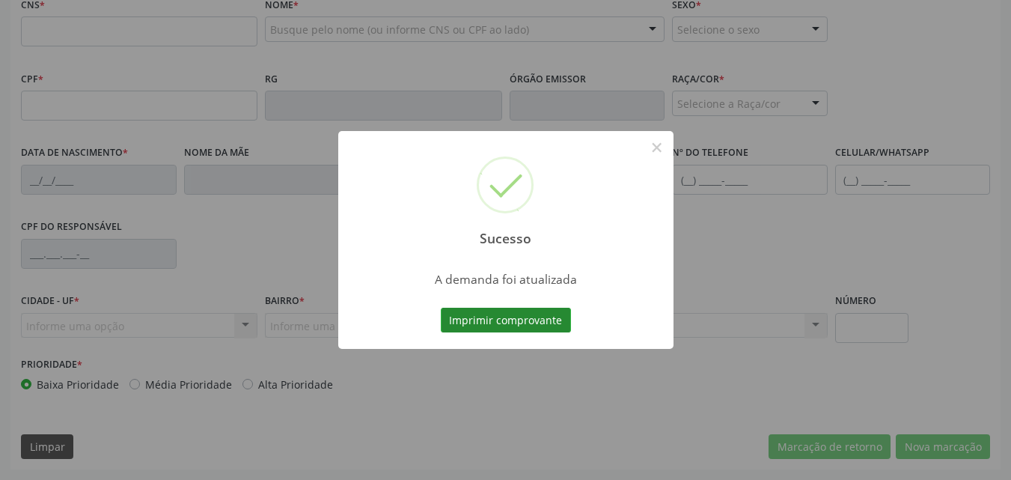
click at [533, 320] on button "Imprimir comprovante" at bounding box center [506, 319] width 130 height 25
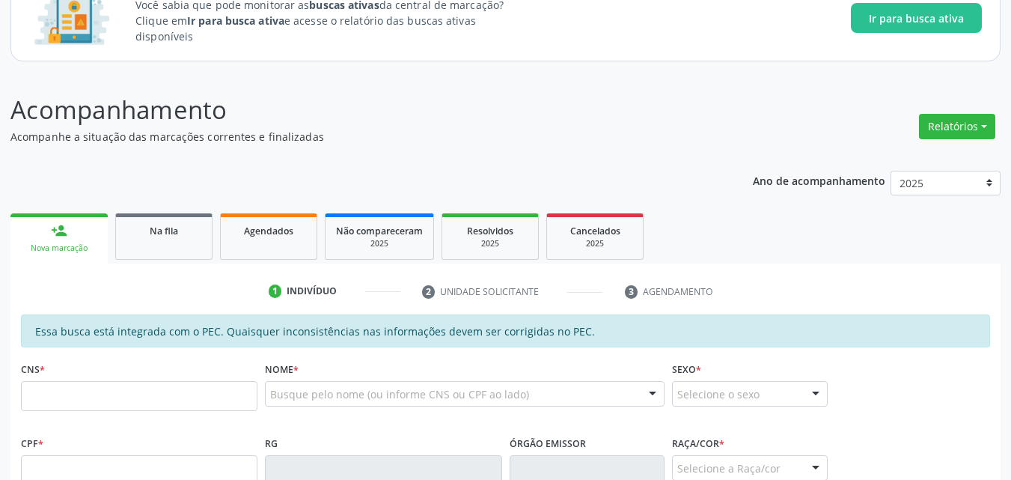
scroll to position [69, 0]
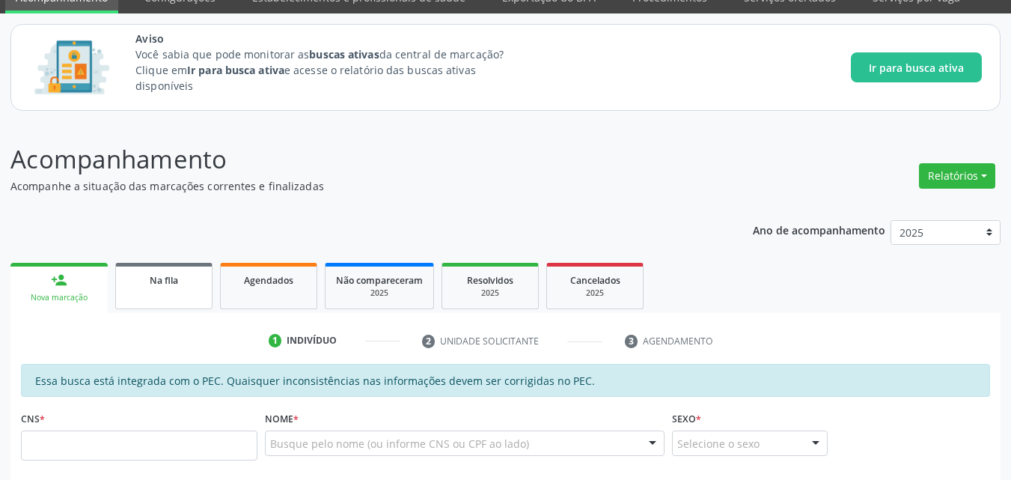
click at [159, 290] on link "Na fila" at bounding box center [163, 286] width 97 height 46
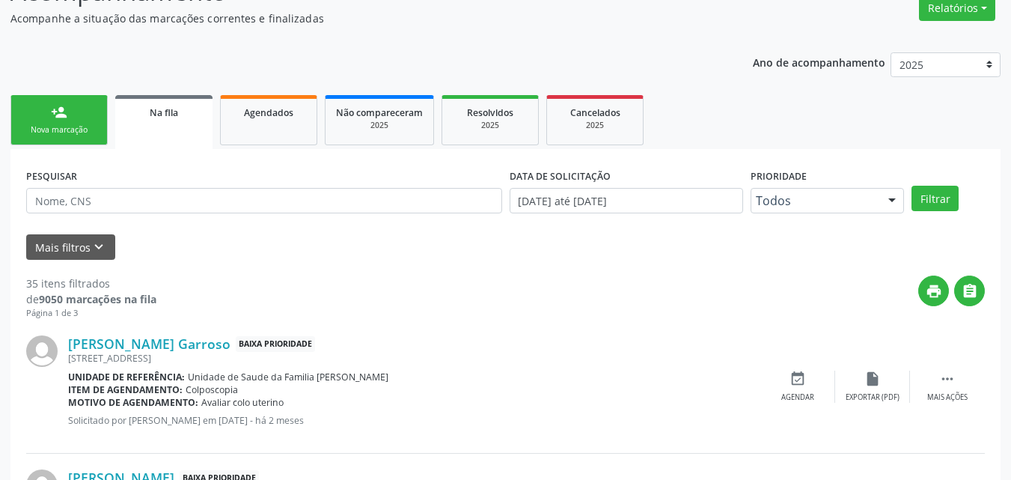
scroll to position [232, 0]
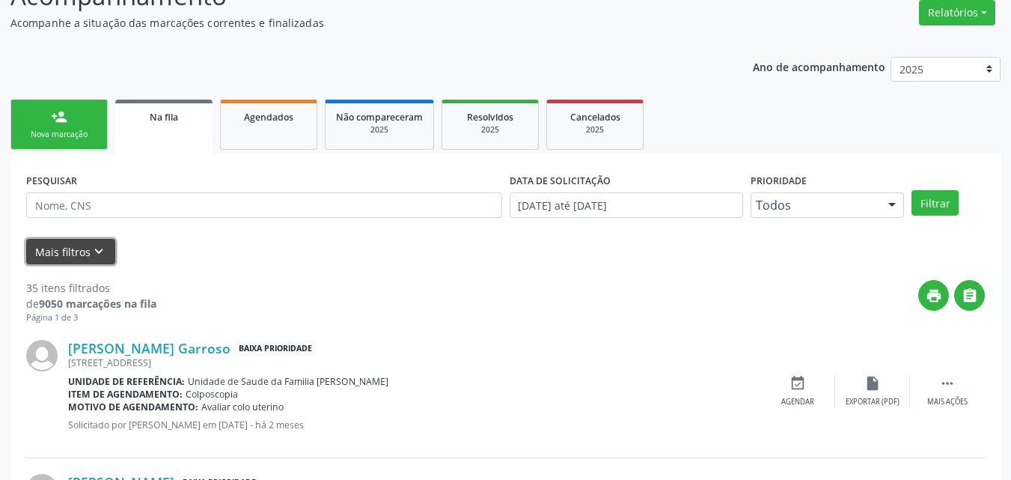
click at [54, 252] on button "Mais filtros keyboard_arrow_down" at bounding box center [70, 252] width 89 height 26
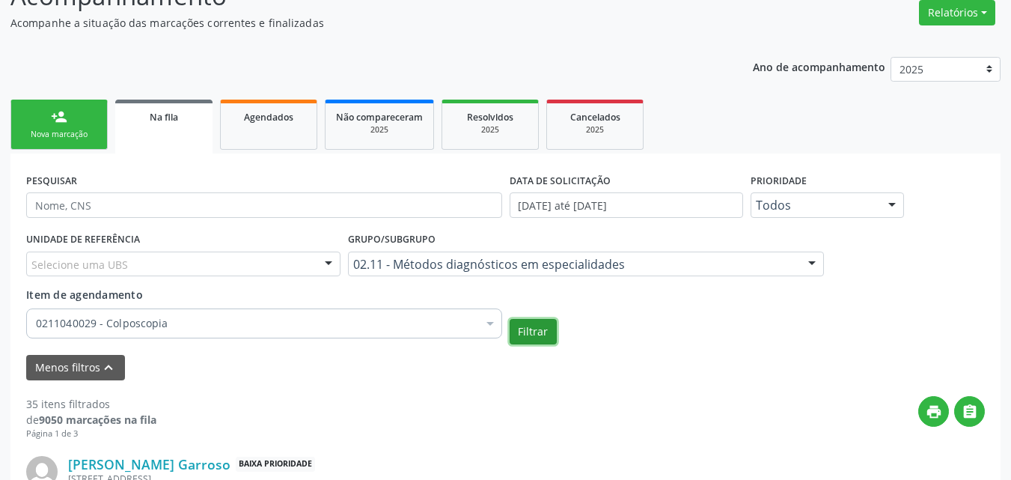
click at [528, 326] on button "Filtrar" at bounding box center [532, 331] width 47 height 25
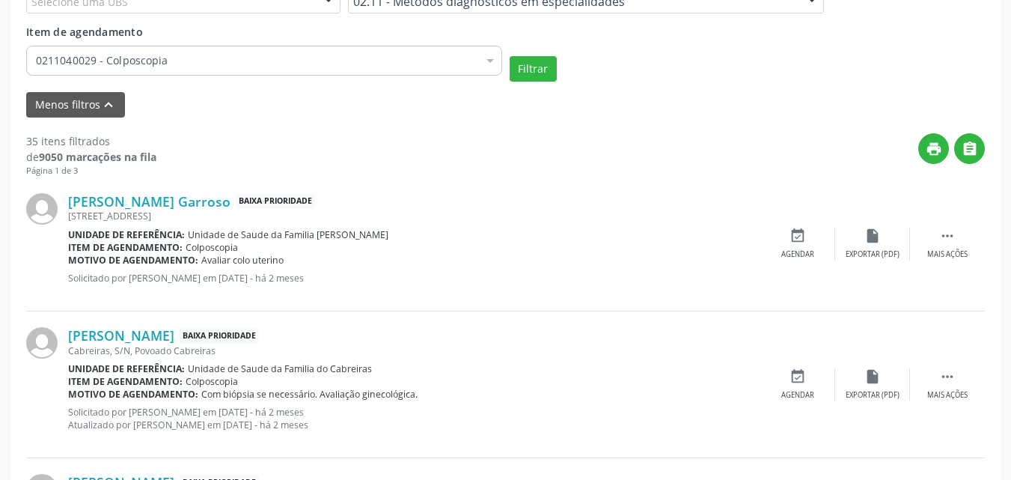
scroll to position [504, 0]
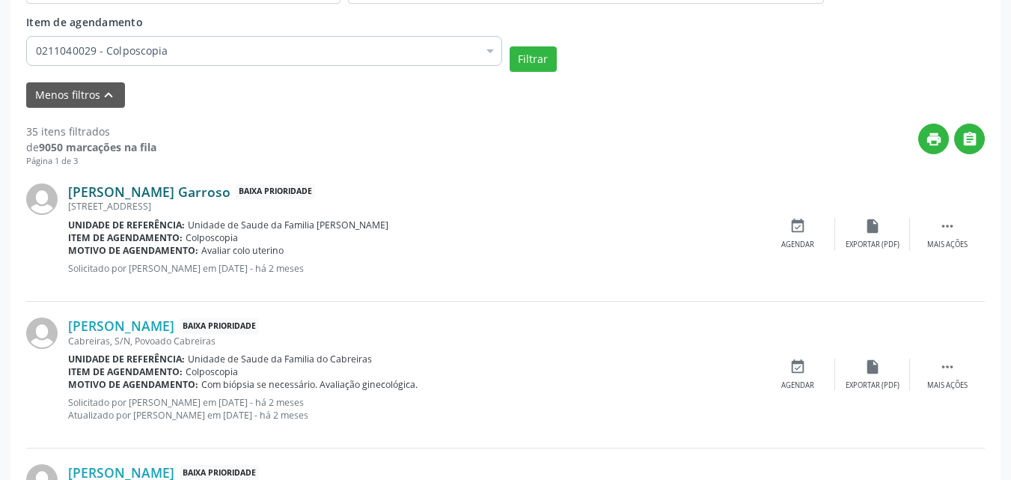
click at [106, 191] on link "[PERSON_NAME] Garroso" at bounding box center [149, 191] width 162 height 16
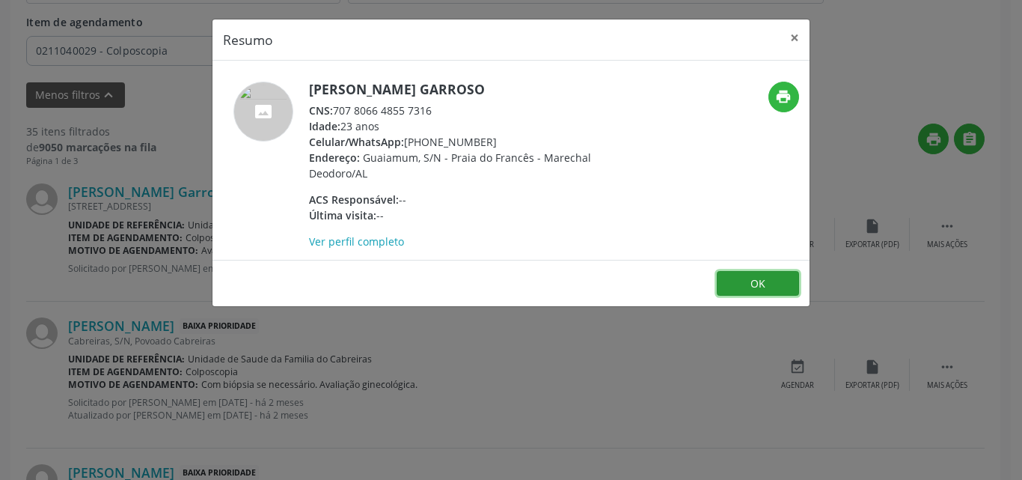
click at [729, 296] on button "OK" at bounding box center [758, 283] width 82 height 25
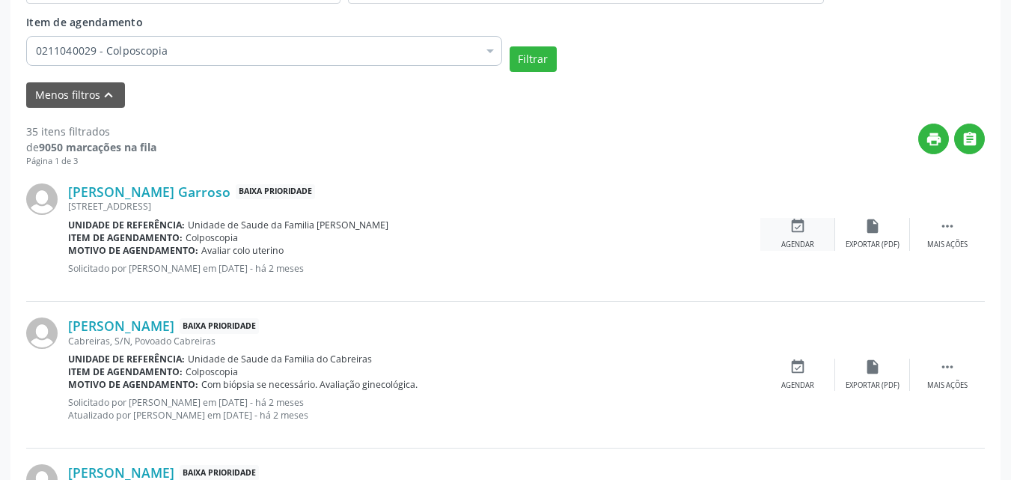
click at [791, 236] on div "event_available Agendar" at bounding box center [797, 234] width 75 height 32
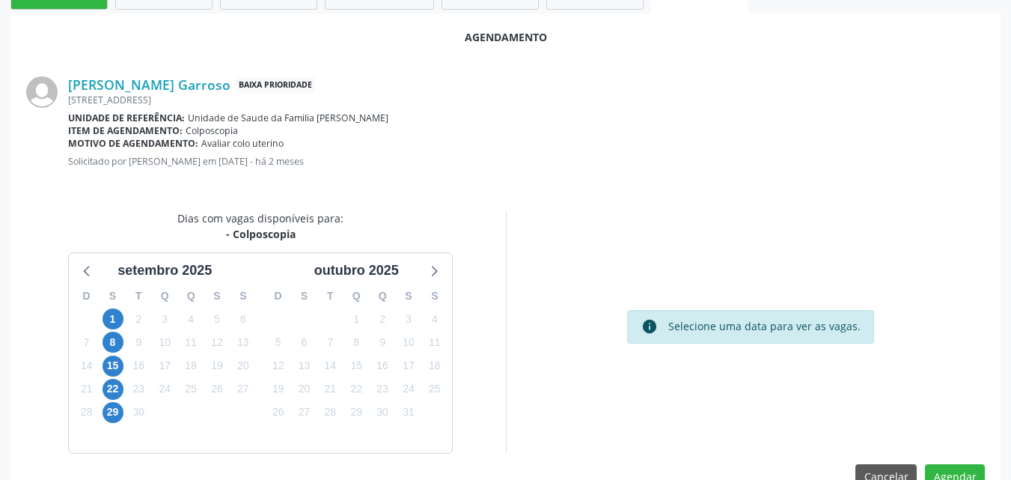
scroll to position [407, 0]
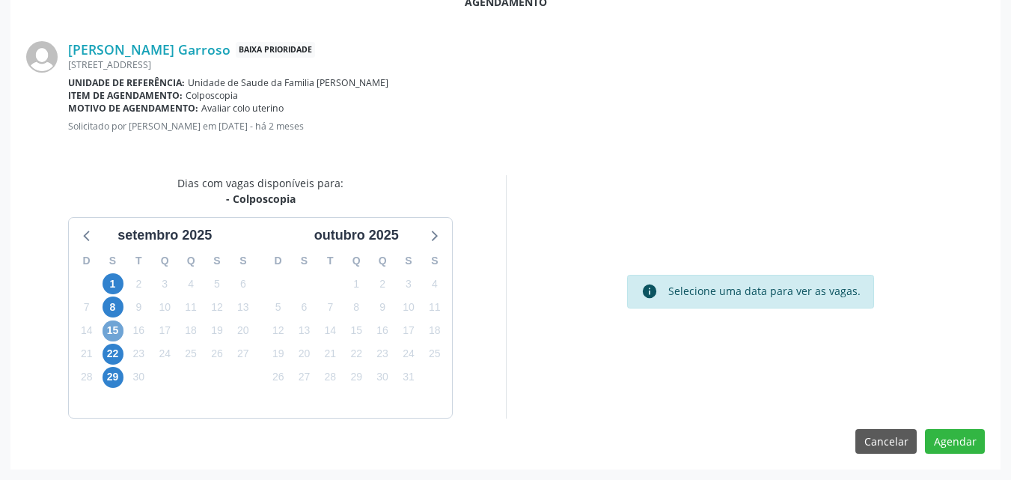
click at [117, 334] on span "15" at bounding box center [112, 330] width 21 height 21
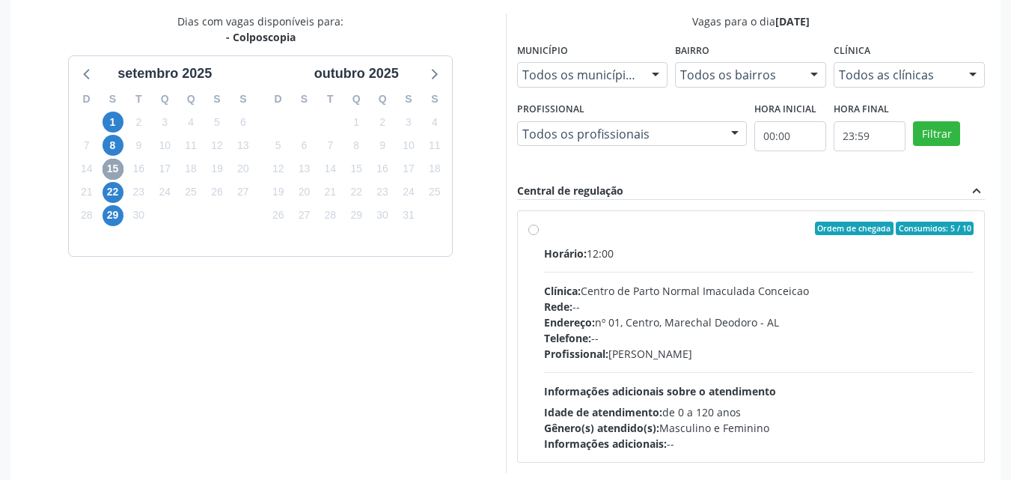
scroll to position [618, 0]
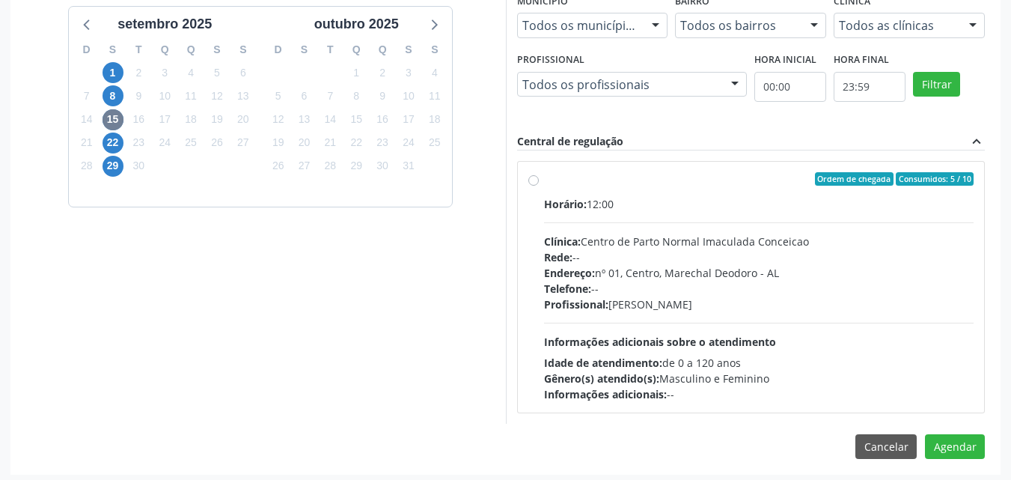
click at [538, 195] on div "Ordem de chegada Consumidos: 5 / 10 Horário: 12:00 Clínica: Centro de Parto Nor…" at bounding box center [751, 287] width 446 height 230
radio input "true"
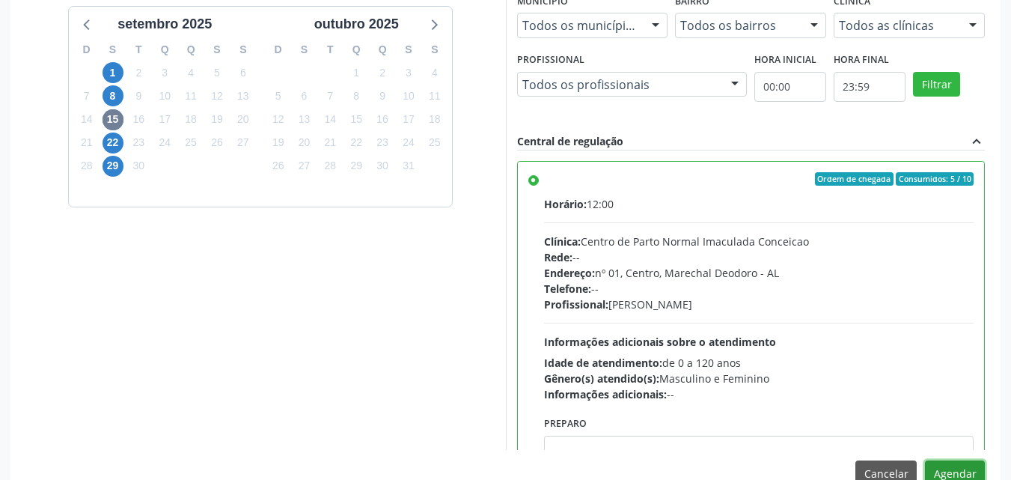
click at [961, 472] on button "Agendar" at bounding box center [955, 472] width 60 height 25
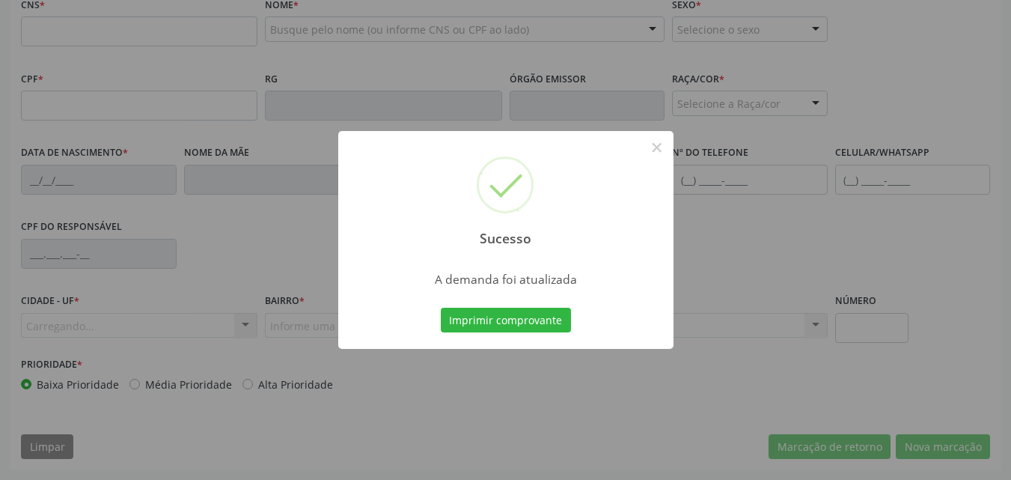
scroll to position [483, 0]
click at [479, 318] on button "Imprimir comprovante" at bounding box center [506, 319] width 130 height 25
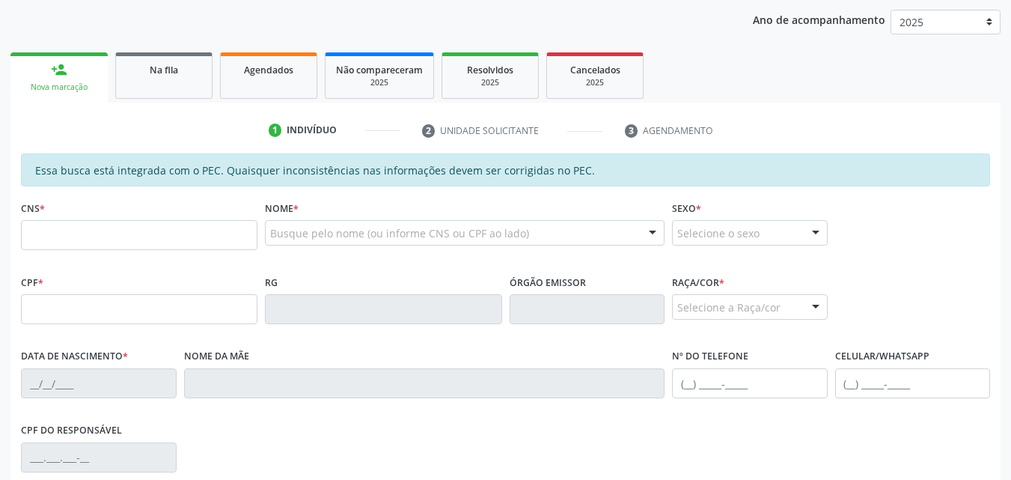
scroll to position [269, 0]
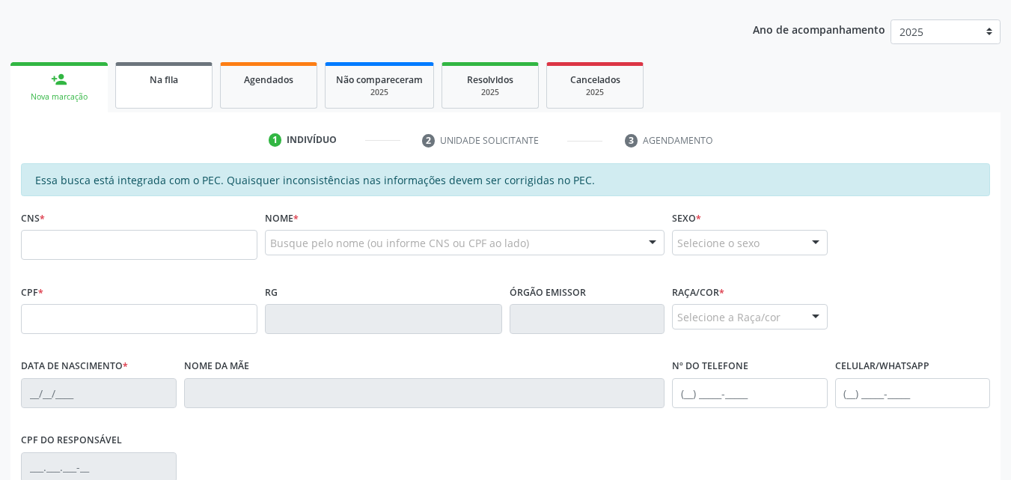
click at [161, 91] on link "Na fila" at bounding box center [163, 85] width 97 height 46
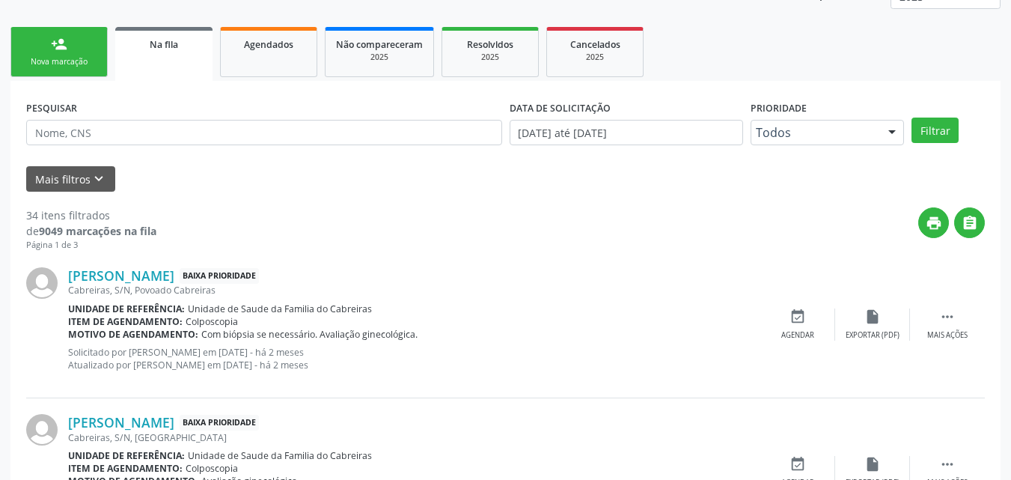
scroll to position [291, 0]
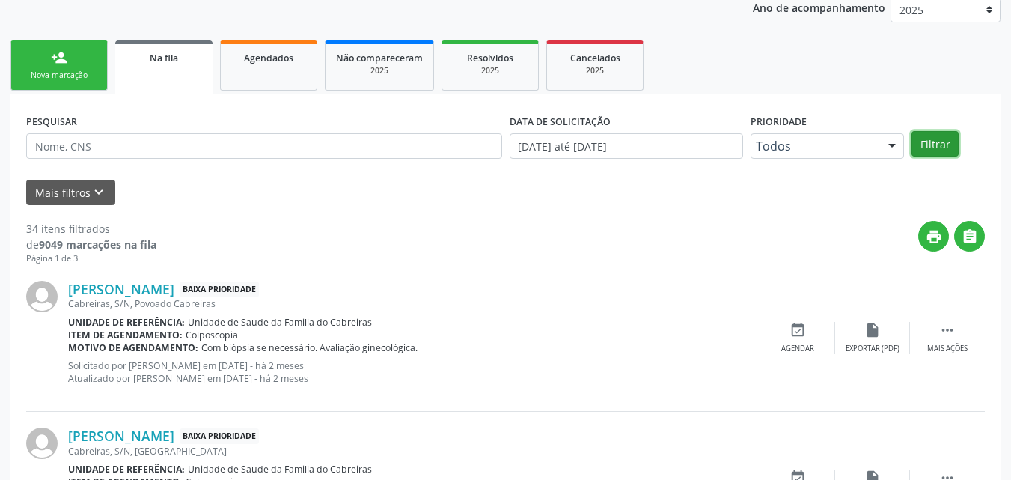
click at [935, 143] on button "Filtrar" at bounding box center [934, 143] width 47 height 25
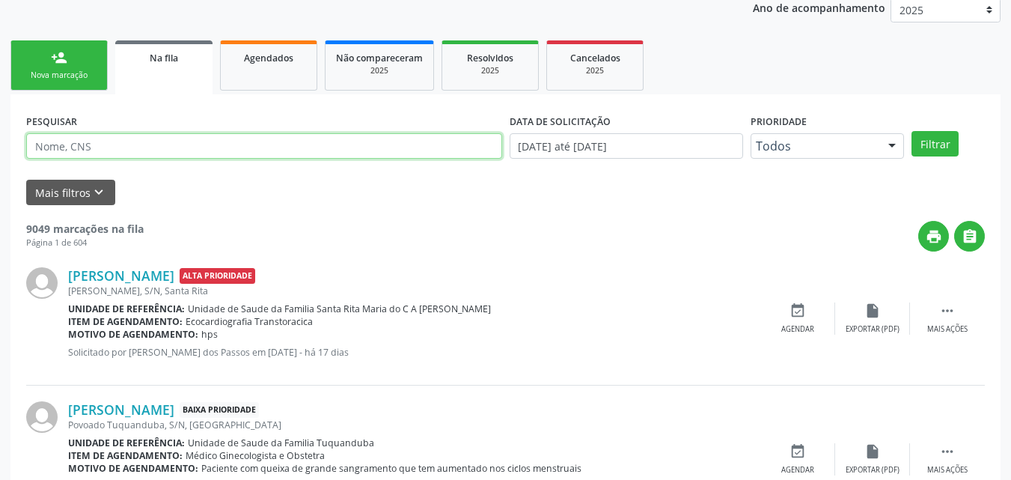
click at [381, 151] on input "text" at bounding box center [264, 145] width 476 height 25
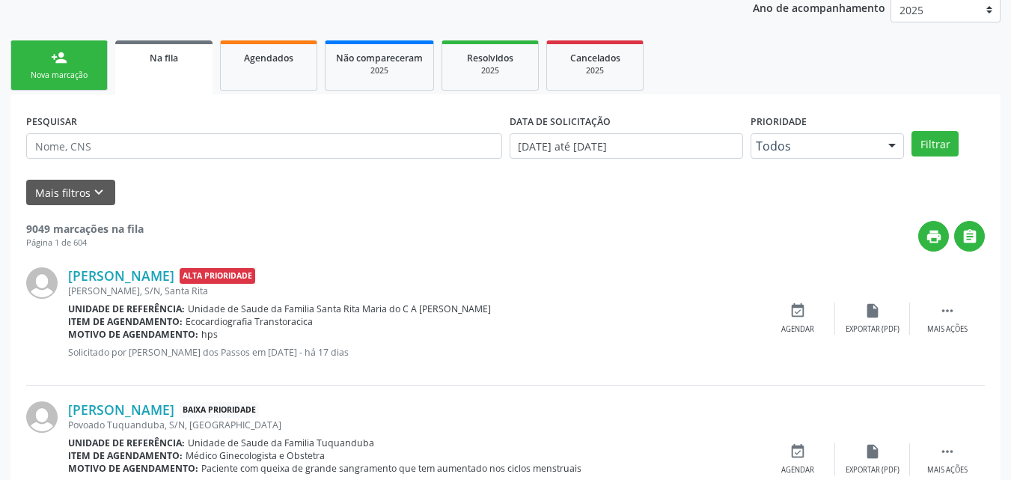
click at [41, 174] on form "PESQUISAR DATA DE SOLICITAÇÃO 01/01/2025 até 11/09/2025 Prioridade Todos Todos …" at bounding box center [505, 157] width 958 height 95
drag, startPoint x: 41, startPoint y: 174, endPoint x: 43, endPoint y: 183, distance: 9.3
click at [43, 183] on form "PESQUISAR DATA DE SOLICITAÇÃO 01/01/2025 até 11/09/2025 Prioridade Todos Todos …" at bounding box center [505, 157] width 958 height 95
click at [43, 183] on button "Mais filtros keyboard_arrow_down" at bounding box center [70, 193] width 89 height 26
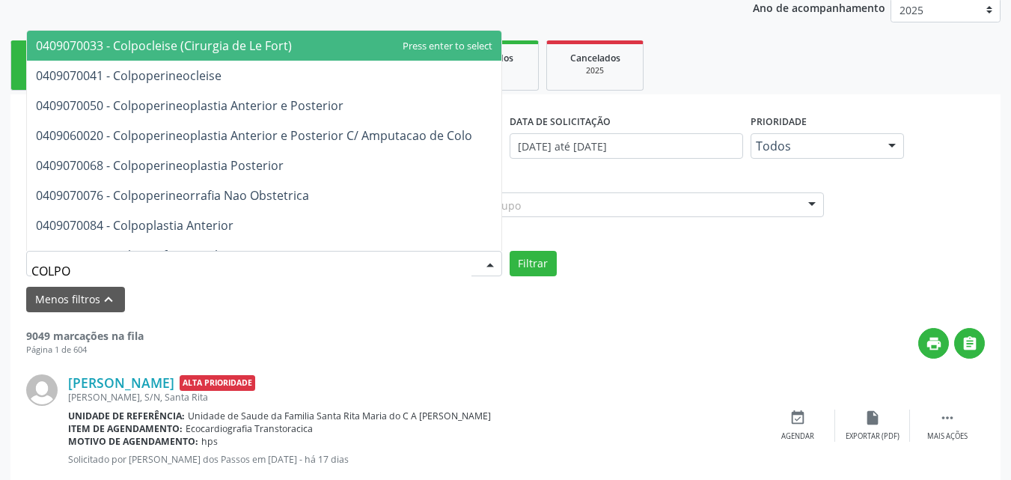
type input "COLPOS"
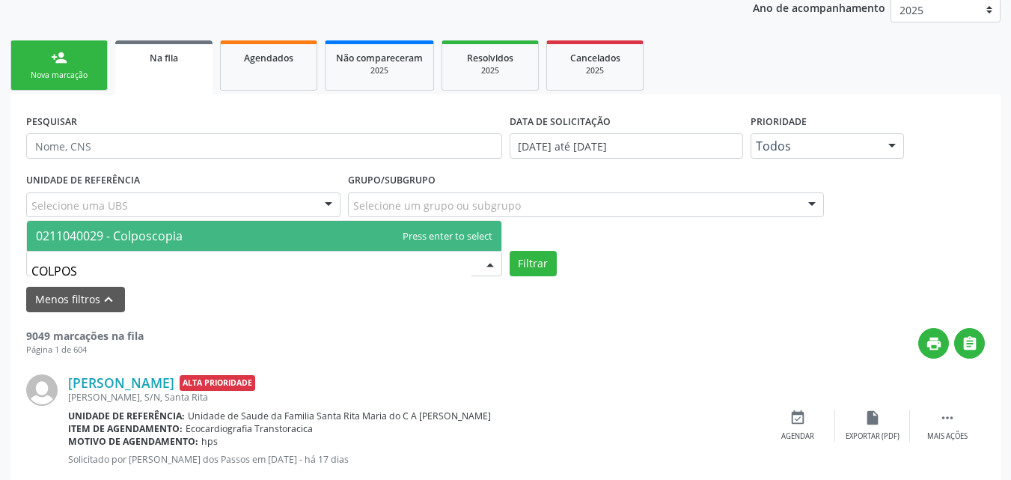
click at [125, 227] on span "0211040029 - Colposcopia" at bounding box center [264, 236] width 474 height 30
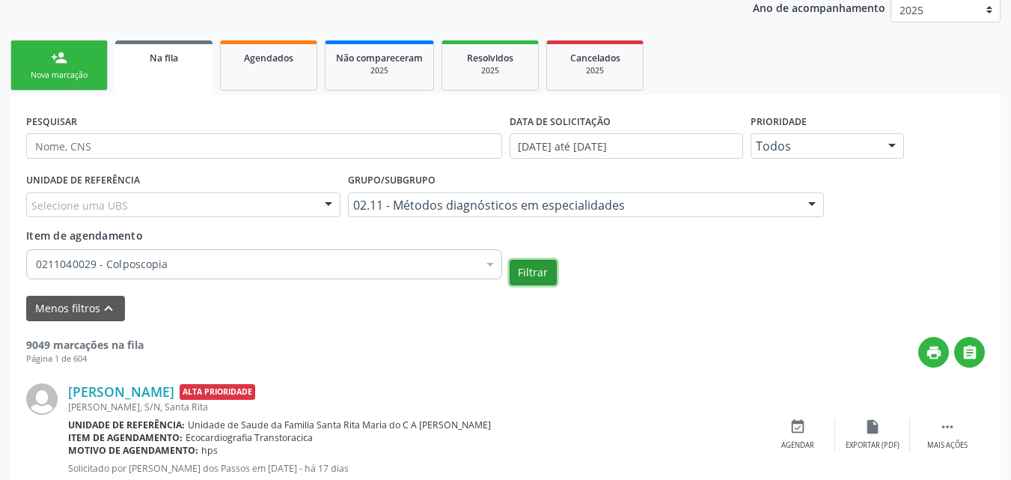
click at [517, 275] on button "Filtrar" at bounding box center [532, 272] width 47 height 25
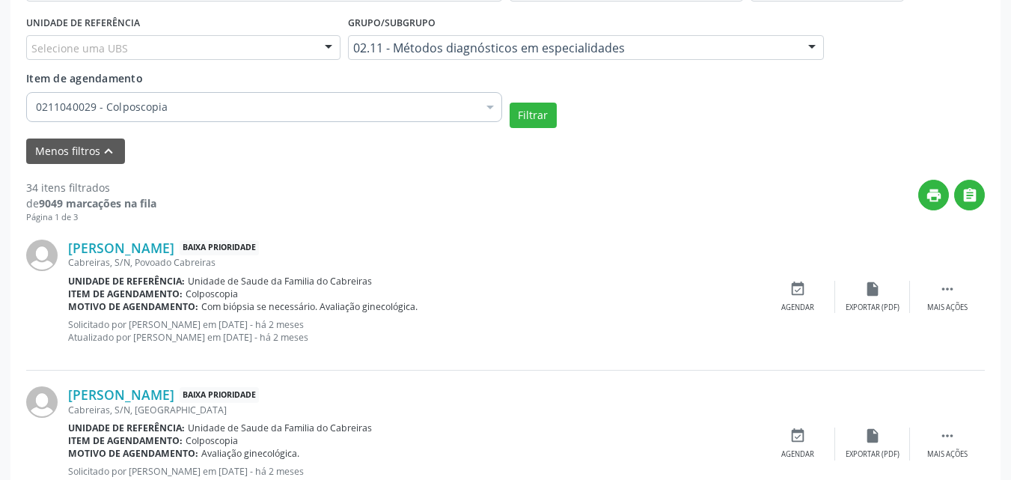
scroll to position [462, 0]
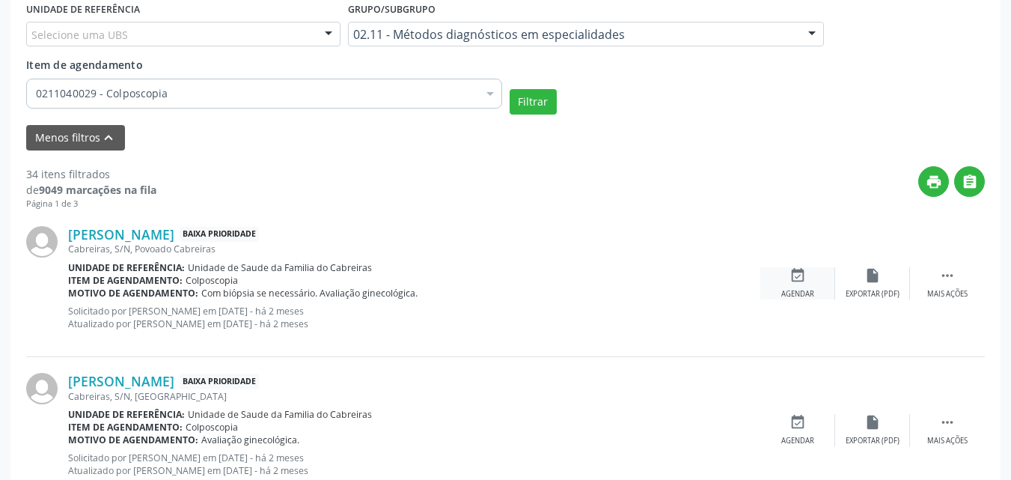
click at [796, 281] on icon "event_available" at bounding box center [797, 275] width 16 height 16
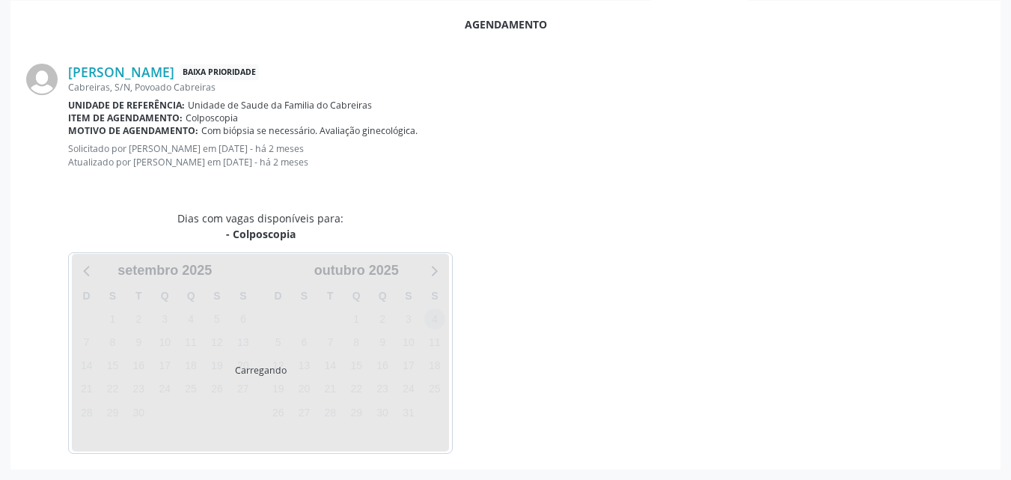
scroll to position [420, 0]
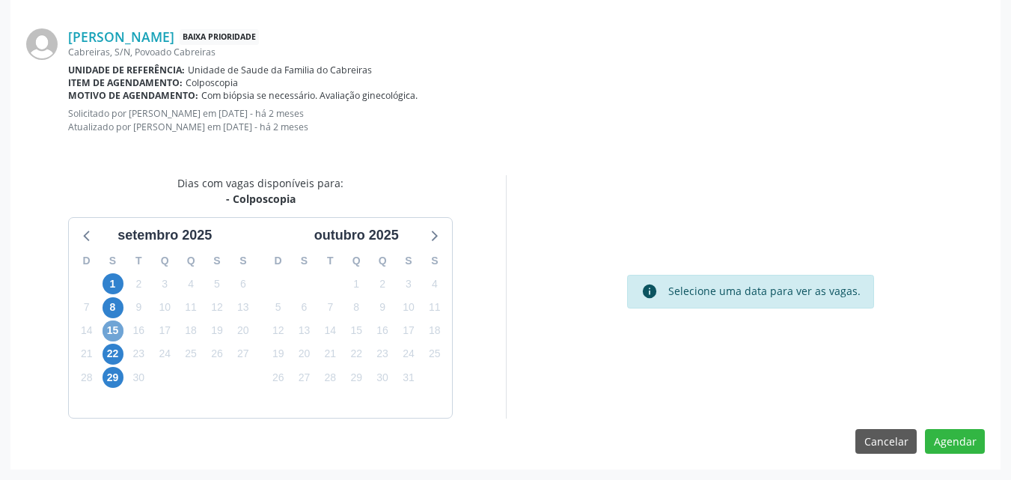
click at [114, 331] on span "15" at bounding box center [112, 330] width 21 height 21
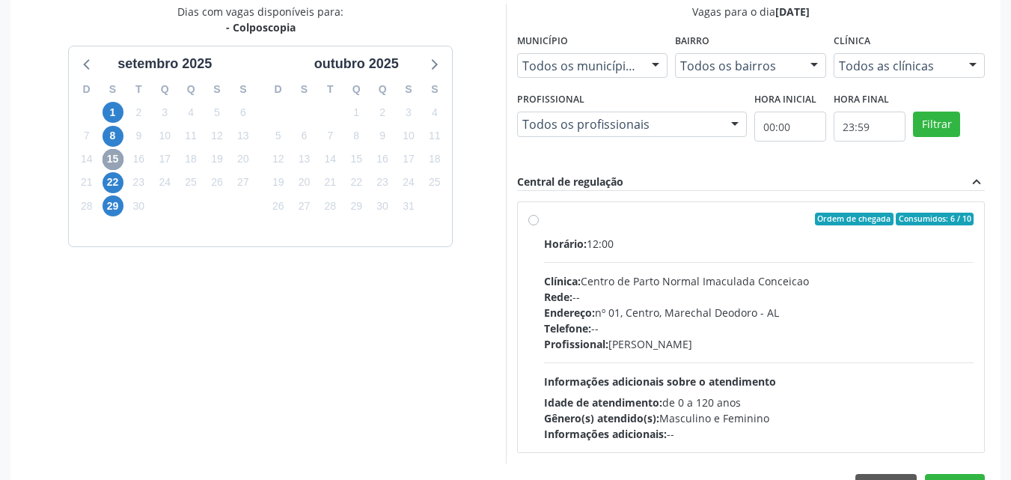
scroll to position [606, 0]
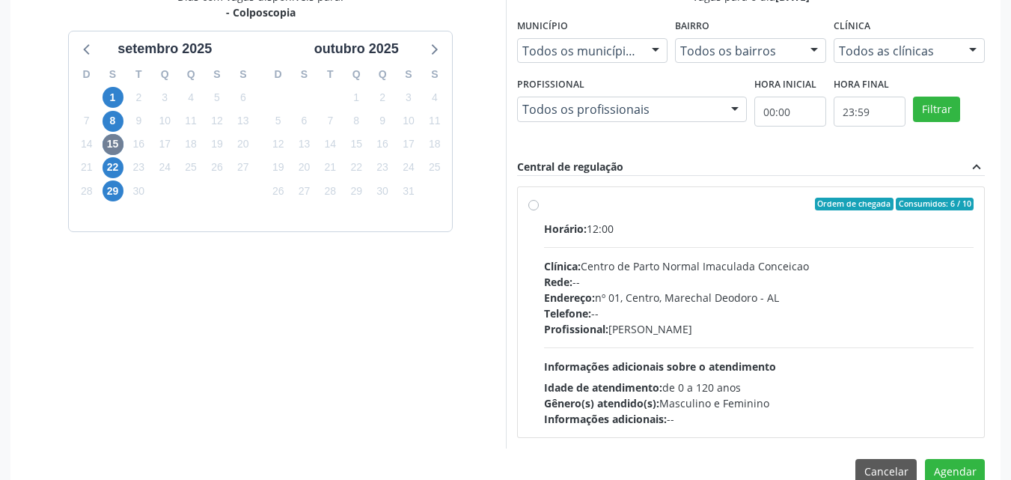
click at [539, 209] on div "Ordem de chegada Consumidos: 6 / 10 Horário: 12:00 Clínica: Centro de Parto Nor…" at bounding box center [751, 313] width 446 height 230
radio input "true"
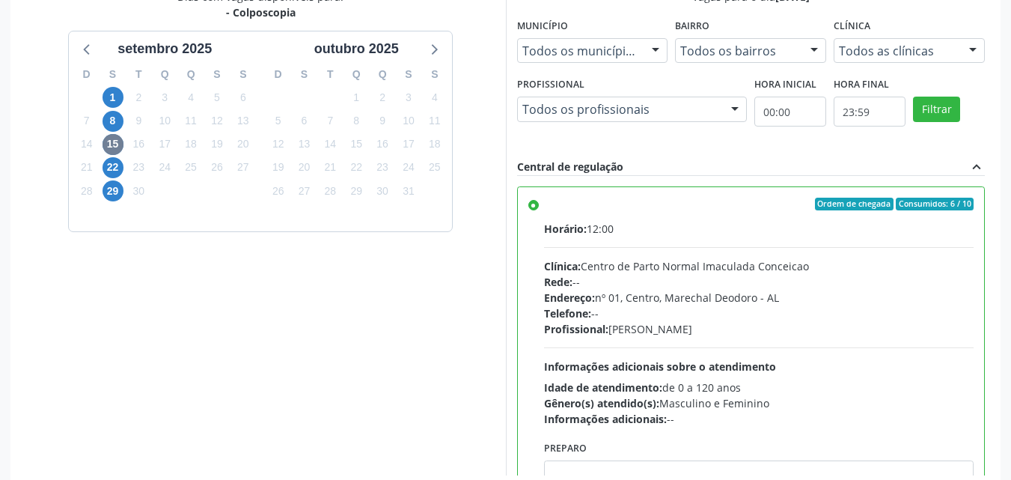
scroll to position [663, 0]
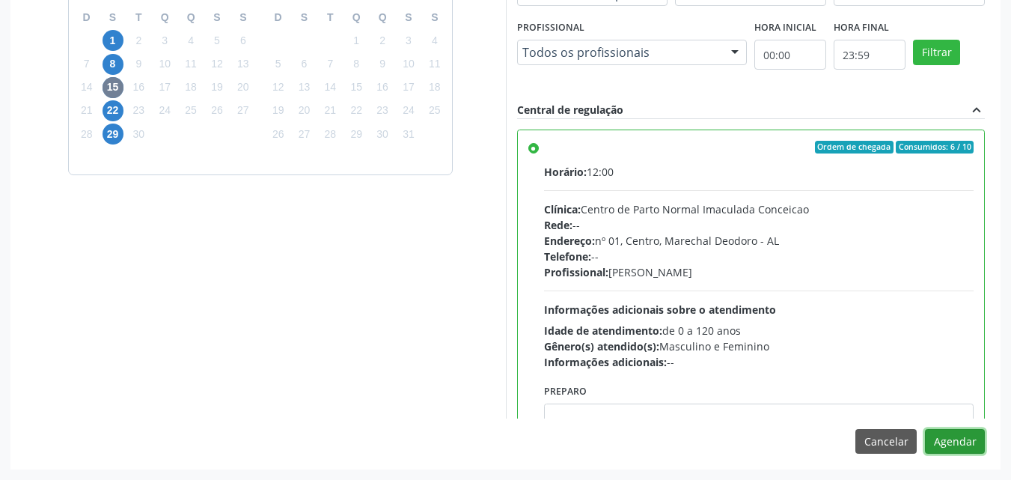
click at [956, 447] on button "Agendar" at bounding box center [955, 441] width 60 height 25
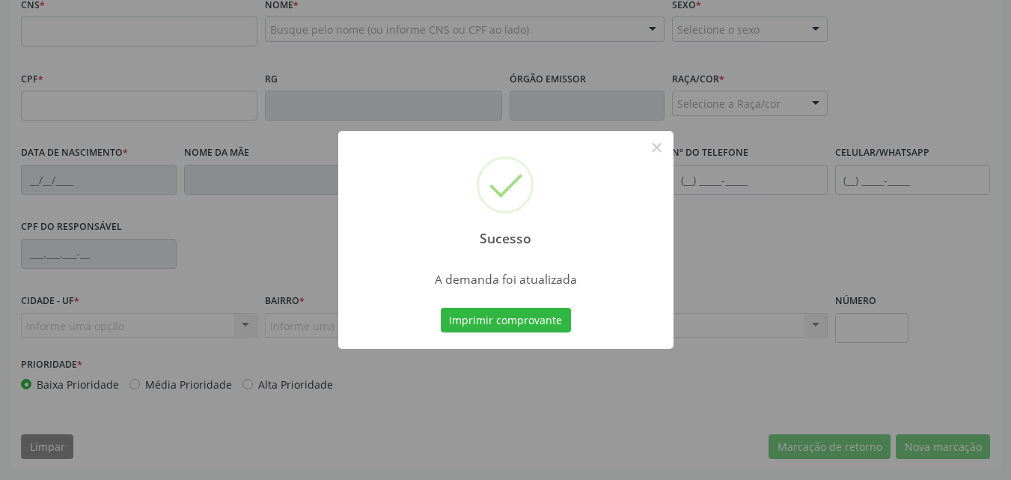
scroll to position [483, 0]
click at [553, 318] on button "Imprimir comprovante" at bounding box center [506, 319] width 130 height 25
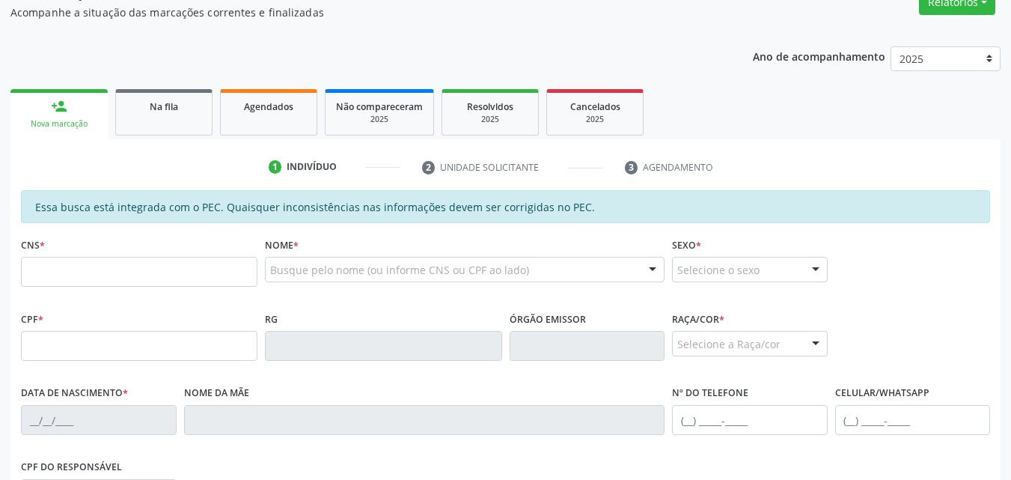
scroll to position [209, 0]
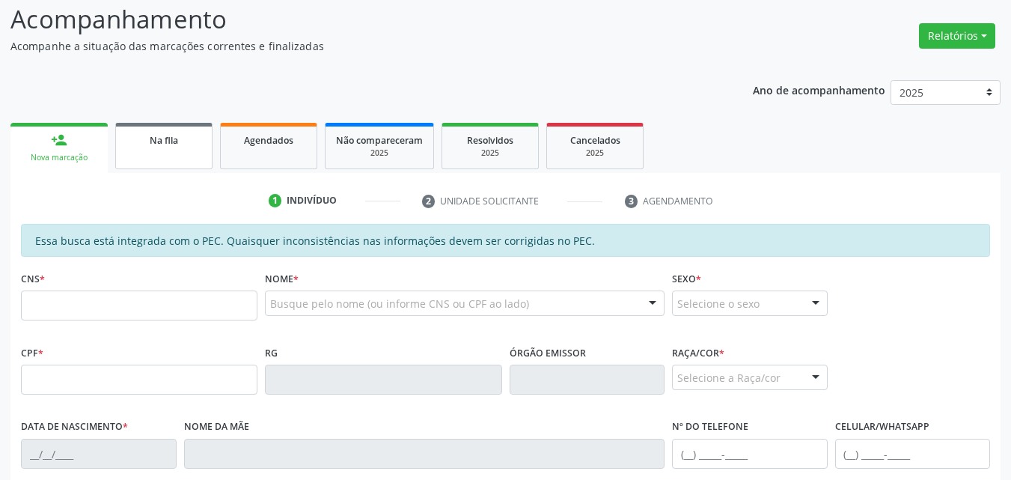
click at [159, 143] on span "Na fila" at bounding box center [164, 140] width 28 height 13
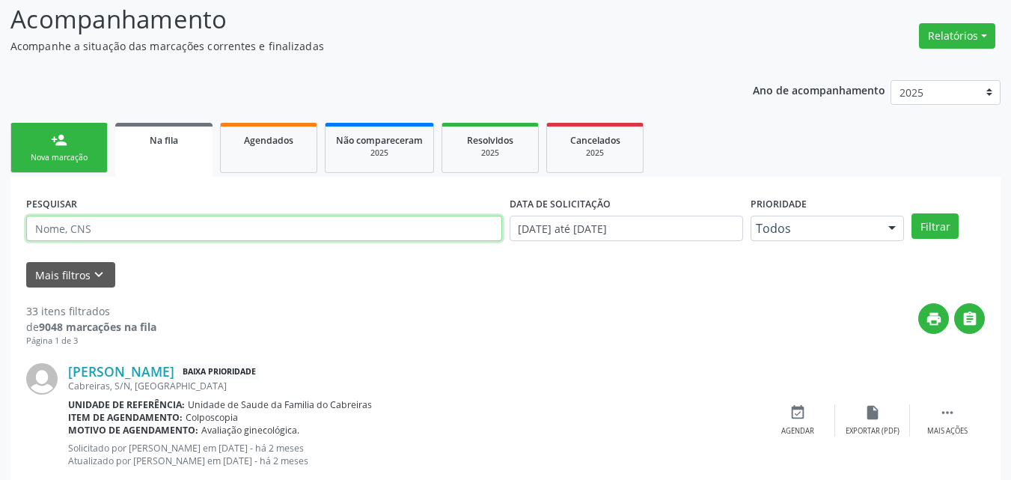
click at [343, 229] on input "text" at bounding box center [264, 227] width 476 height 25
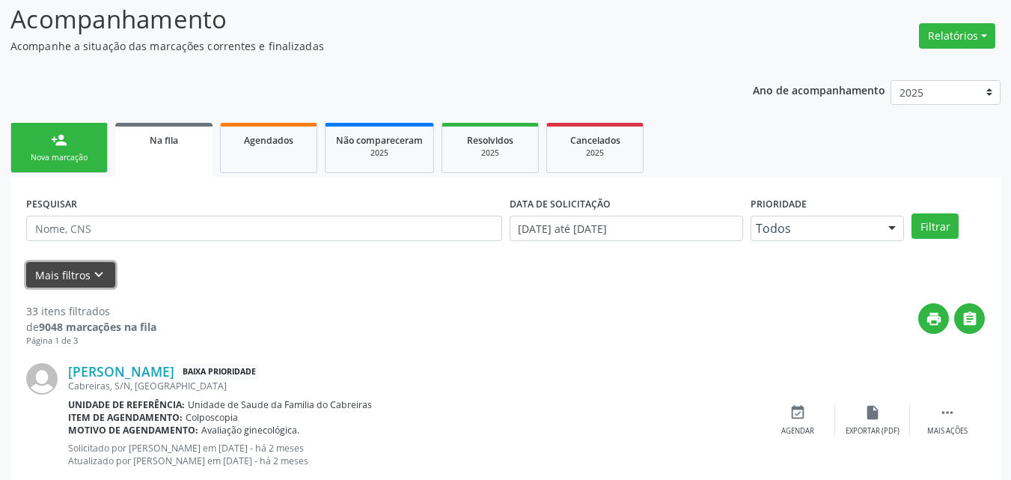
click at [42, 266] on button "Mais filtros keyboard_arrow_down" at bounding box center [70, 275] width 89 height 26
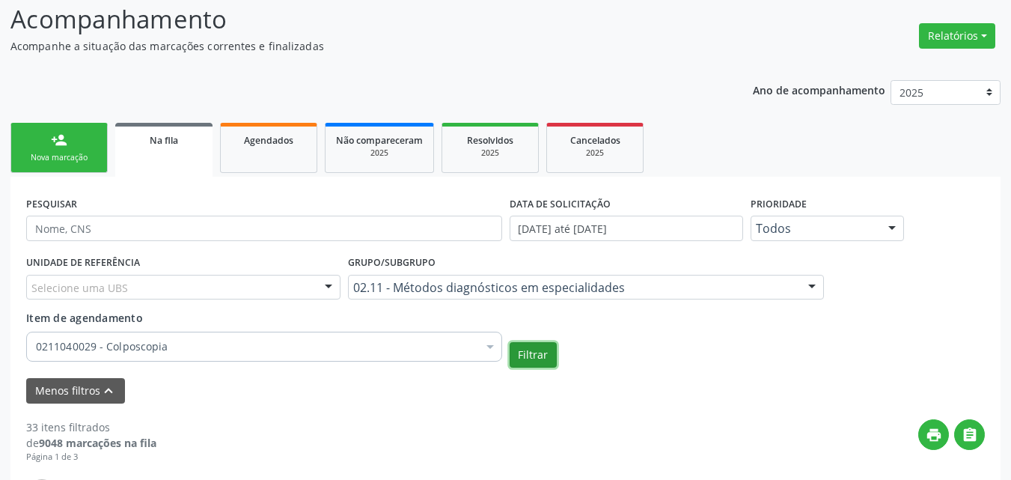
click at [534, 358] on button "Filtrar" at bounding box center [532, 354] width 47 height 25
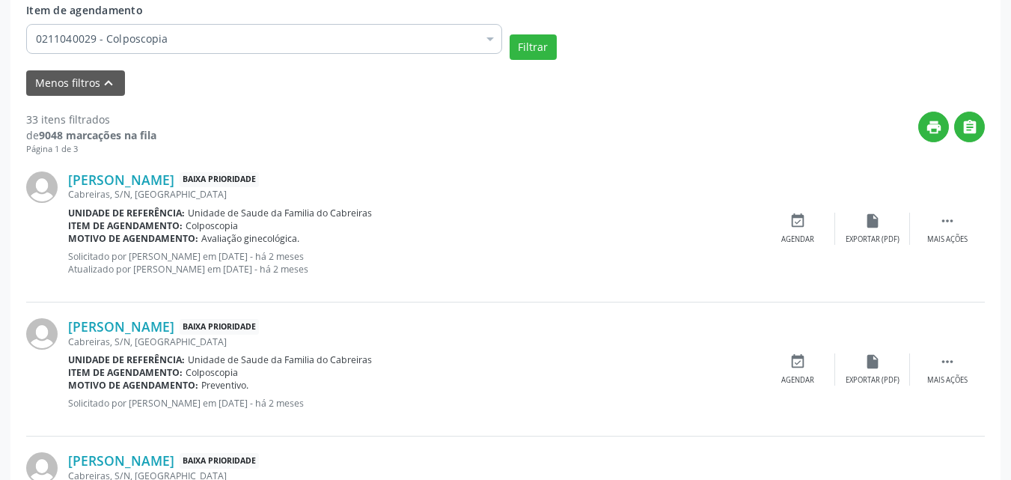
scroll to position [525, 0]
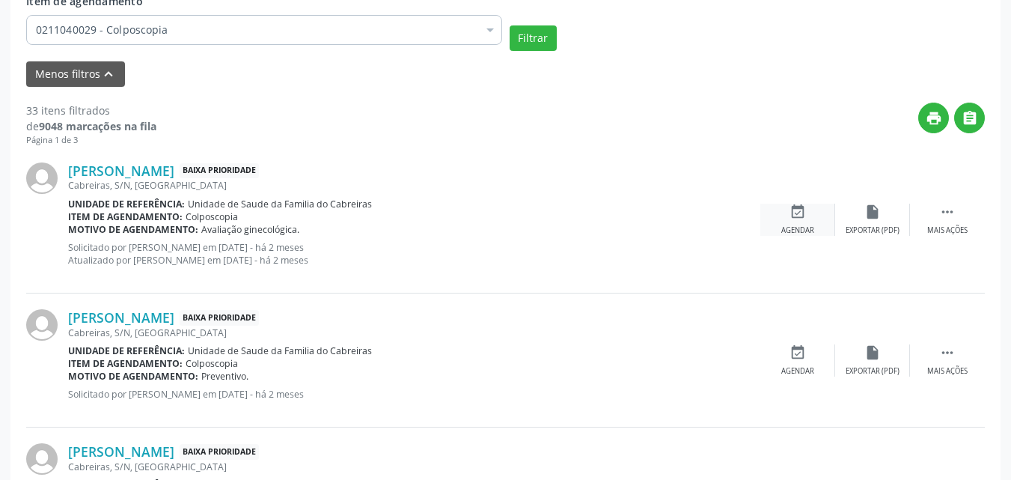
click at [801, 224] on div "event_available Agendar" at bounding box center [797, 219] width 75 height 32
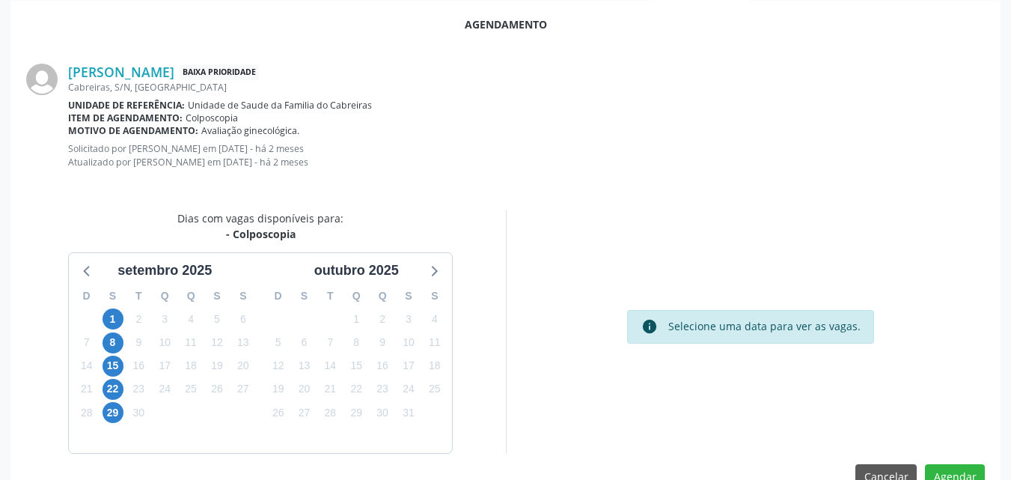
scroll to position [420, 0]
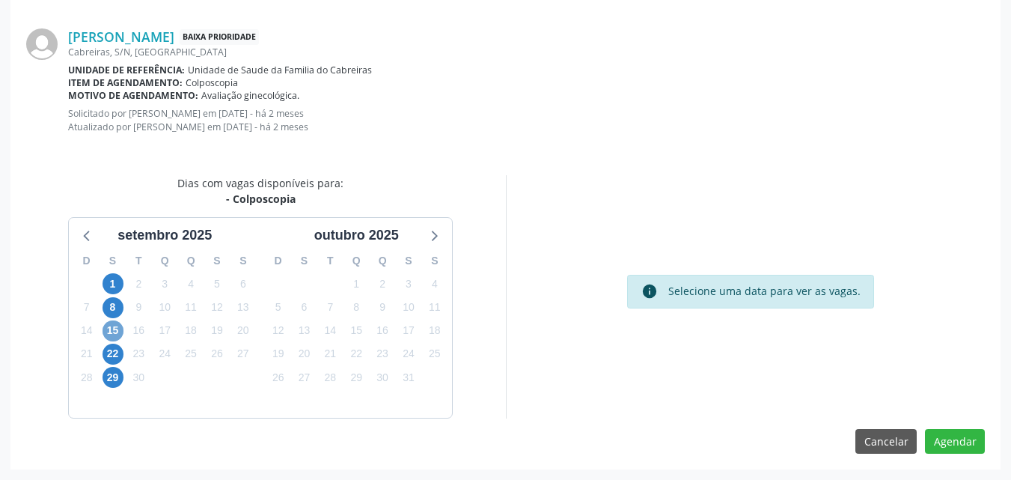
click at [113, 333] on span "15" at bounding box center [112, 330] width 21 height 21
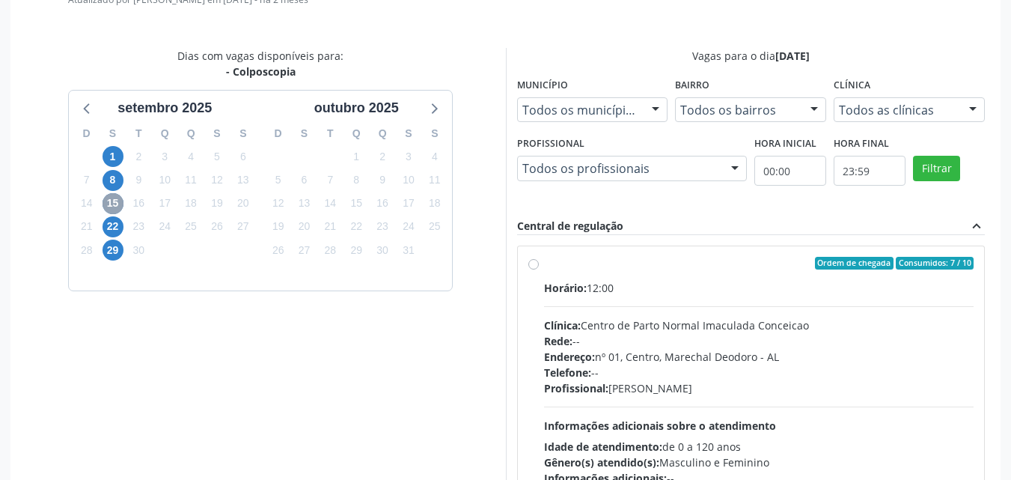
scroll to position [575, 0]
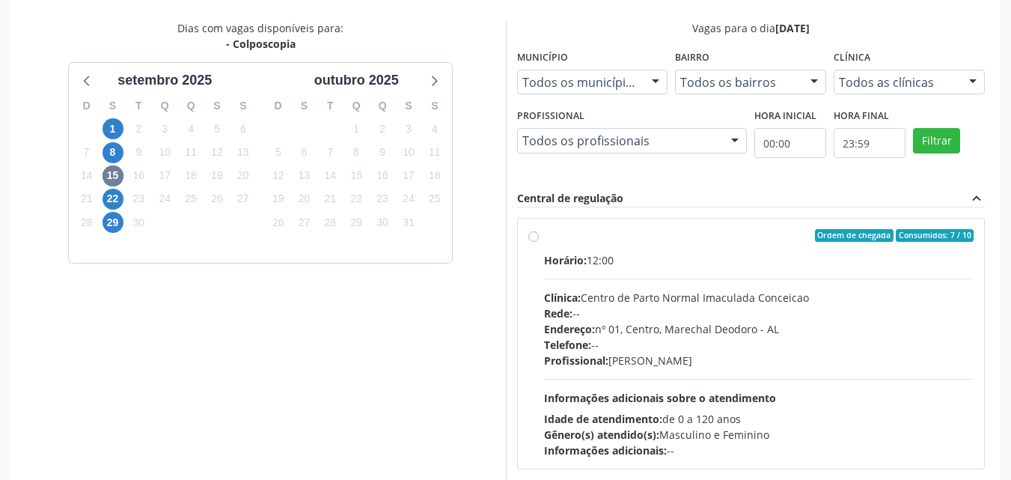
click at [581, 250] on label "Ordem de chegada Consumidos: 7 / 10 Horário: 12:00 Clínica: Centro de Parto Nor…" at bounding box center [759, 344] width 430 height 230
click at [539, 242] on input "Ordem de chegada Consumidos: 7 / 10 Horário: 12:00 Clínica: Centro de Parto Nor…" at bounding box center [533, 235] width 10 height 13
radio input "true"
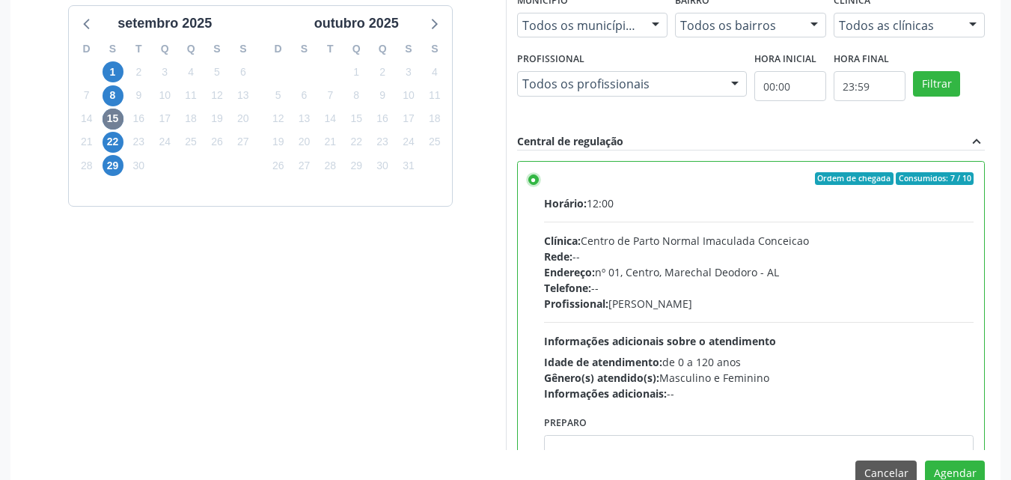
scroll to position [663, 0]
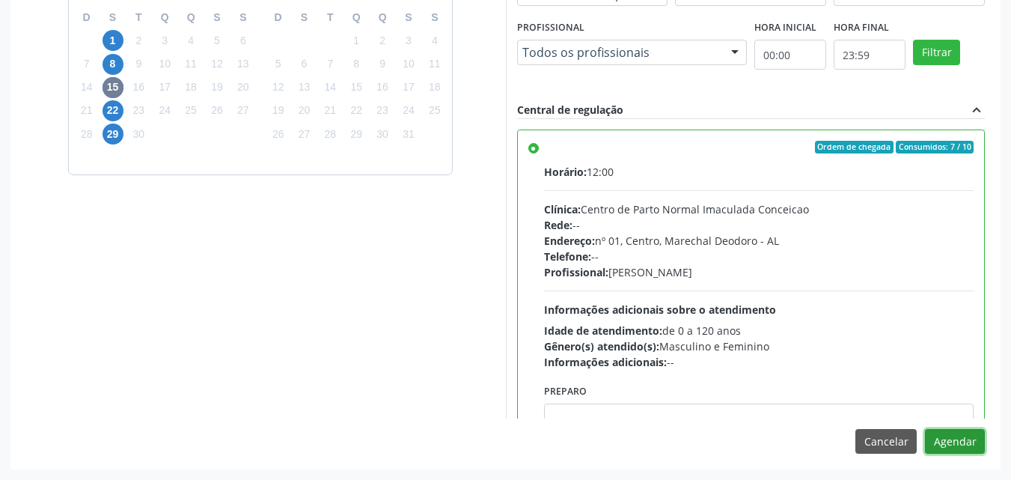
click at [947, 443] on button "Agendar" at bounding box center [955, 441] width 60 height 25
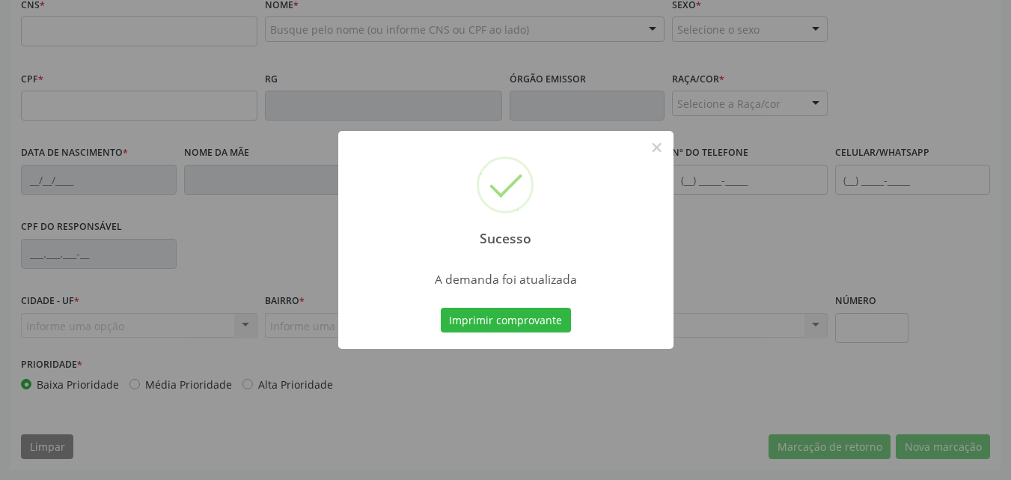
scroll to position [483, 0]
click at [515, 316] on button "Imprimir comprovante" at bounding box center [506, 319] width 130 height 25
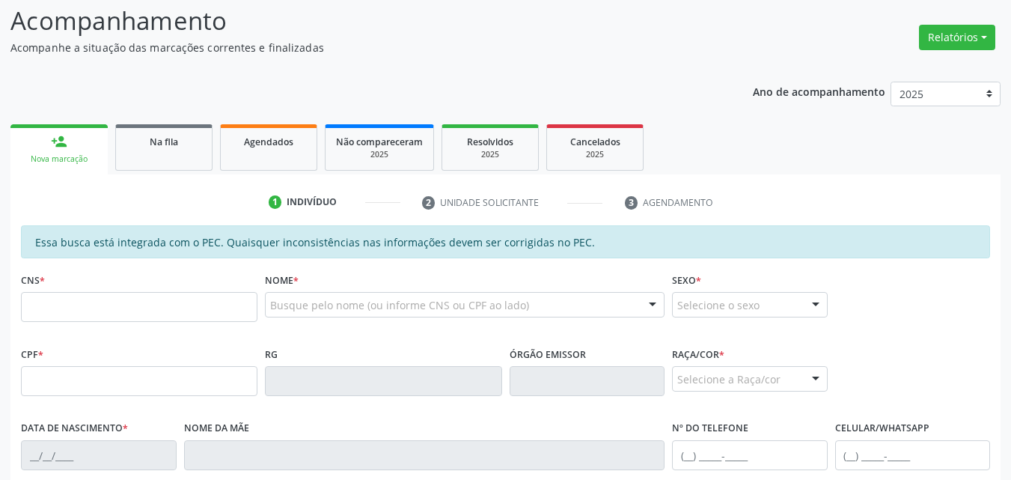
scroll to position [188, 0]
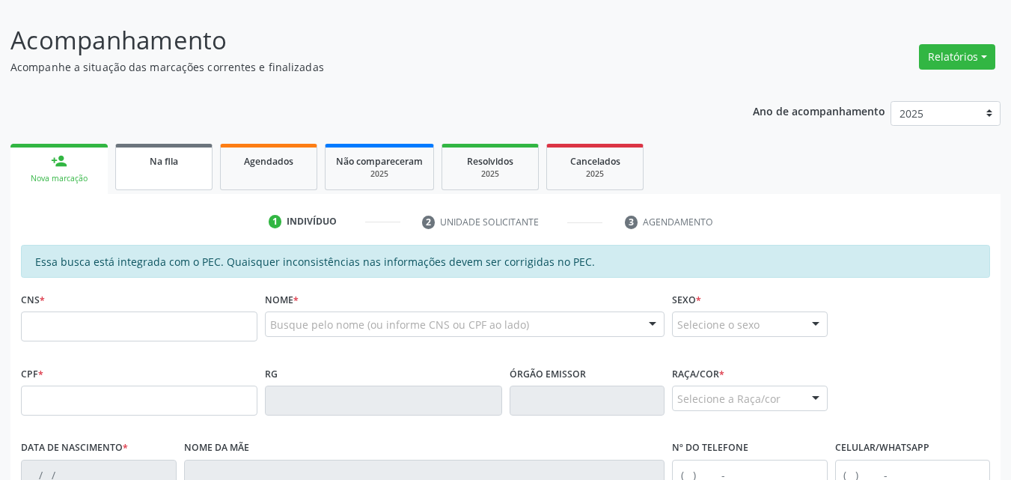
click at [189, 156] on div "Na fila" at bounding box center [163, 161] width 75 height 16
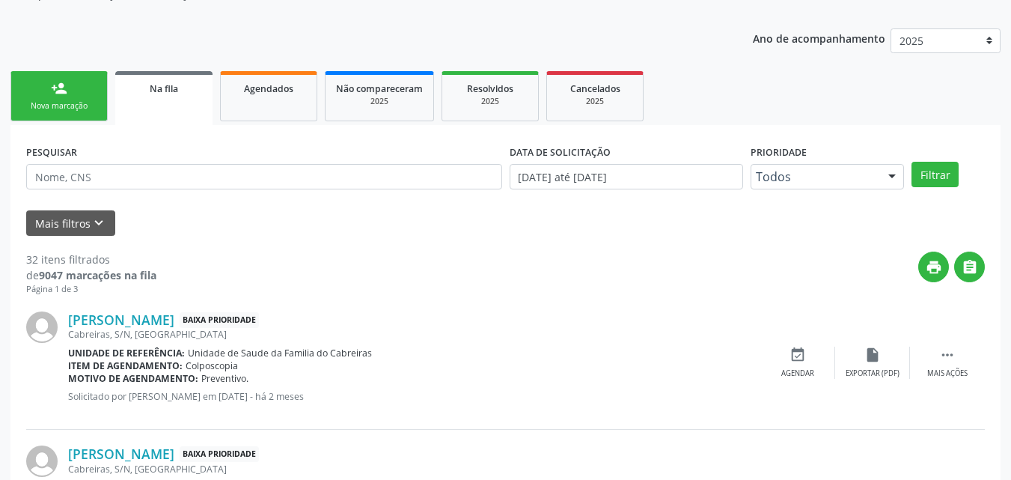
scroll to position [234, 0]
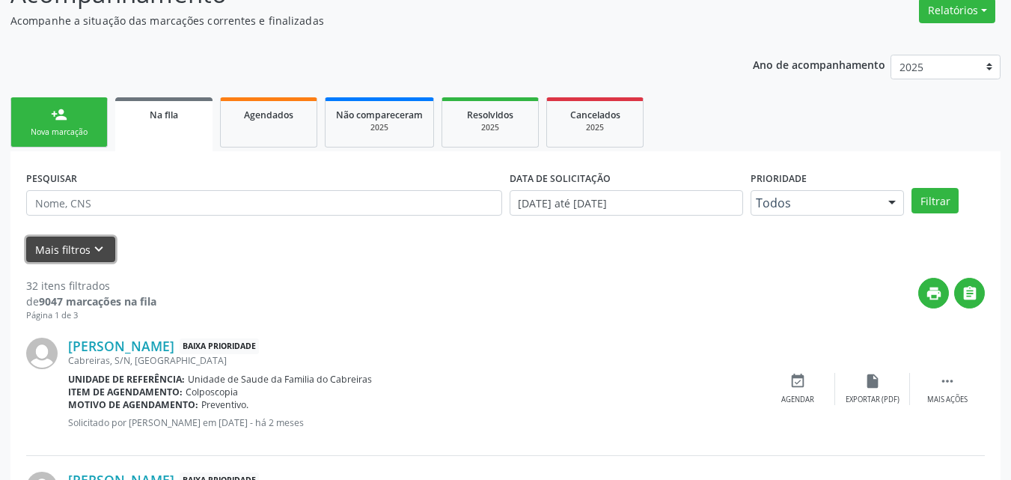
click at [85, 239] on button "Mais filtros keyboard_arrow_down" at bounding box center [70, 249] width 89 height 26
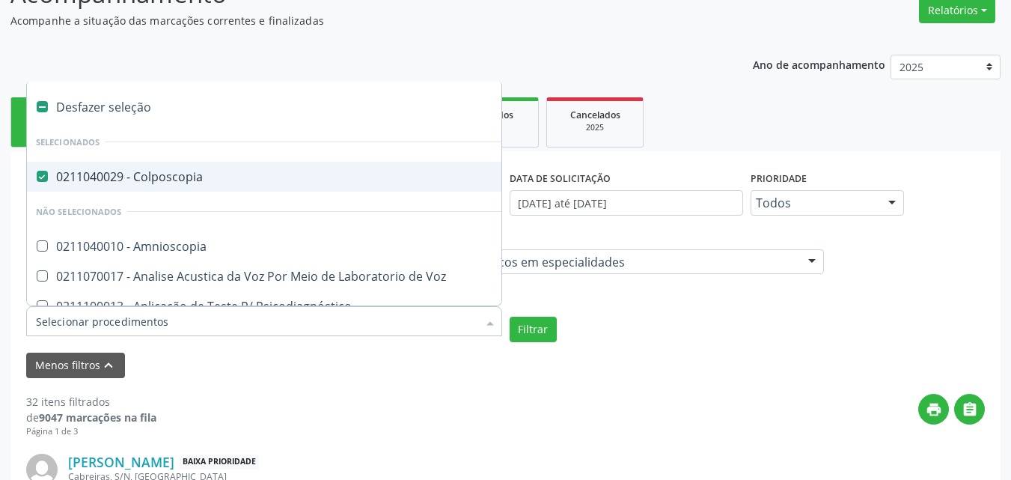
click at [178, 183] on div "0211040029 - Colposcopia" at bounding box center [375, 177] width 679 height 12
checkbox Colposcopia "true"
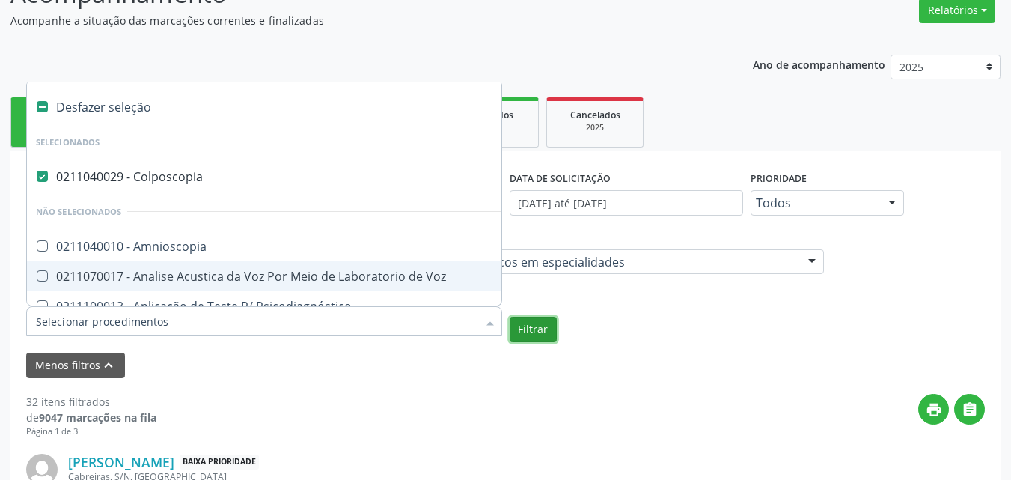
click at [532, 329] on button "Filtrar" at bounding box center [532, 328] width 47 height 25
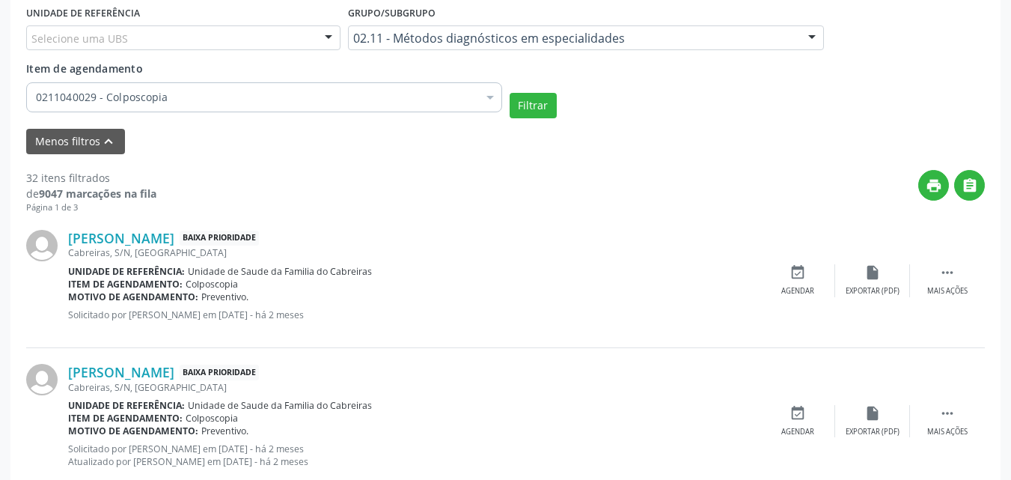
scroll to position [472, 0]
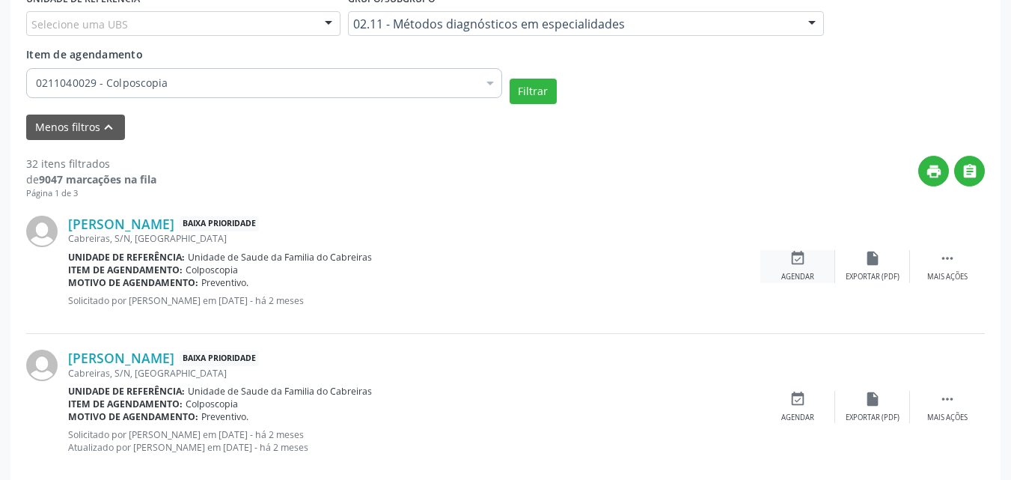
click at [794, 251] on icon "event_available" at bounding box center [797, 258] width 16 height 16
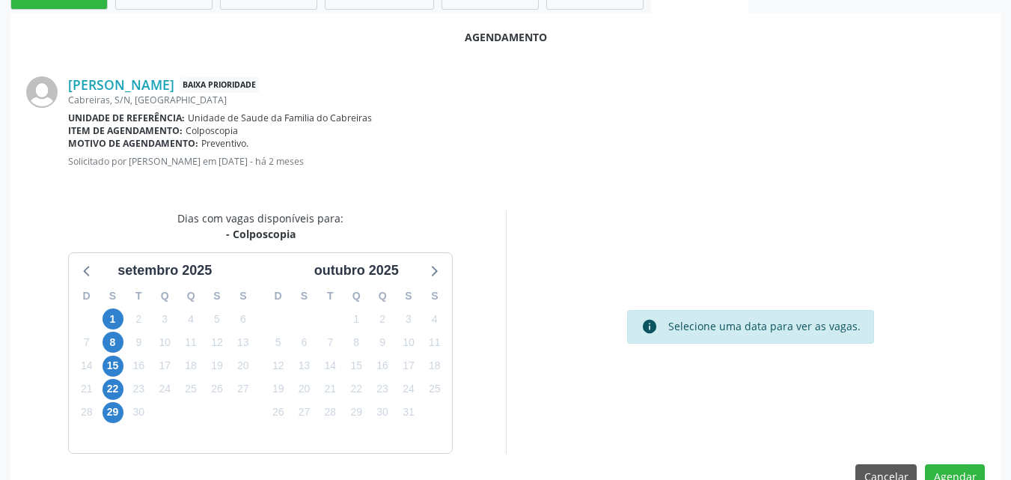
scroll to position [407, 0]
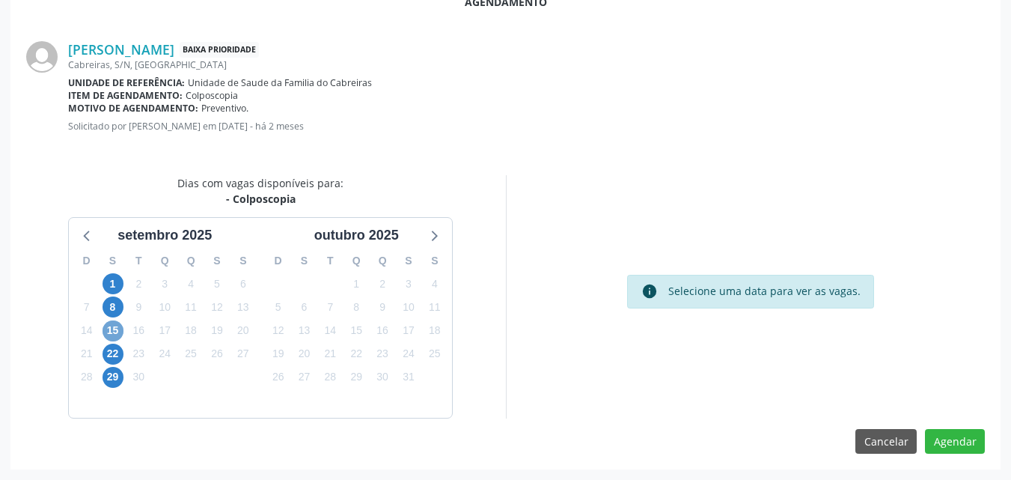
click at [110, 328] on span "15" at bounding box center [112, 330] width 21 height 21
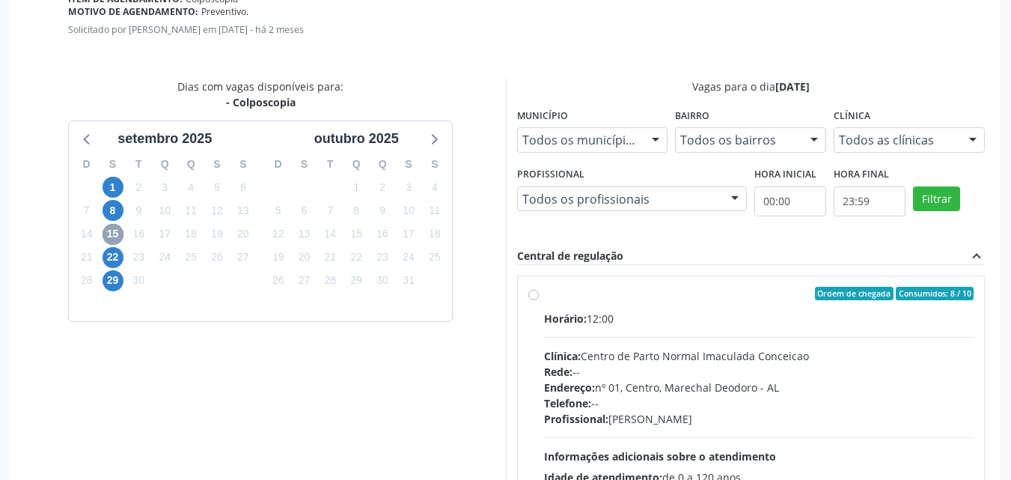
scroll to position [509, 0]
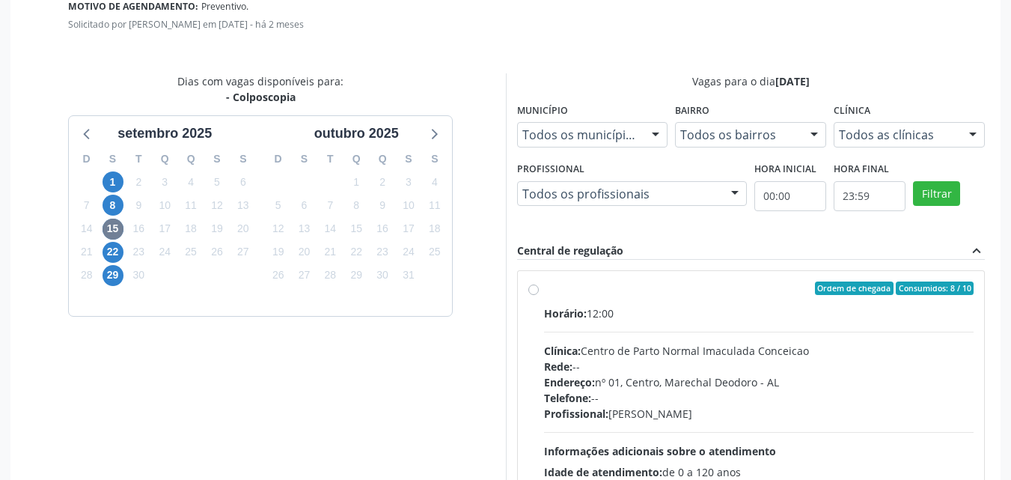
click at [539, 305] on div "Ordem de chegada Consumidos: 8 / 10 Horário: 12:00 Clínica: Centro de Parto Nor…" at bounding box center [751, 396] width 446 height 230
radio input "true"
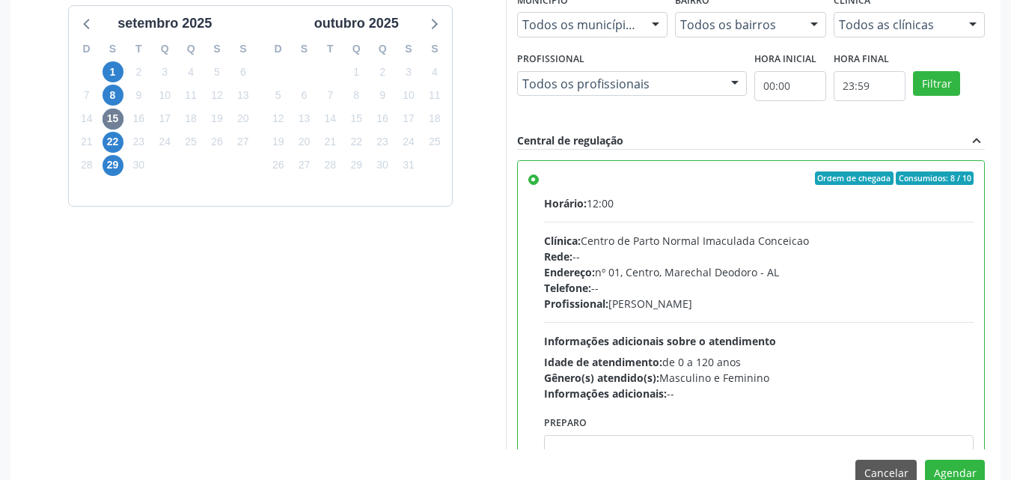
scroll to position [650, 0]
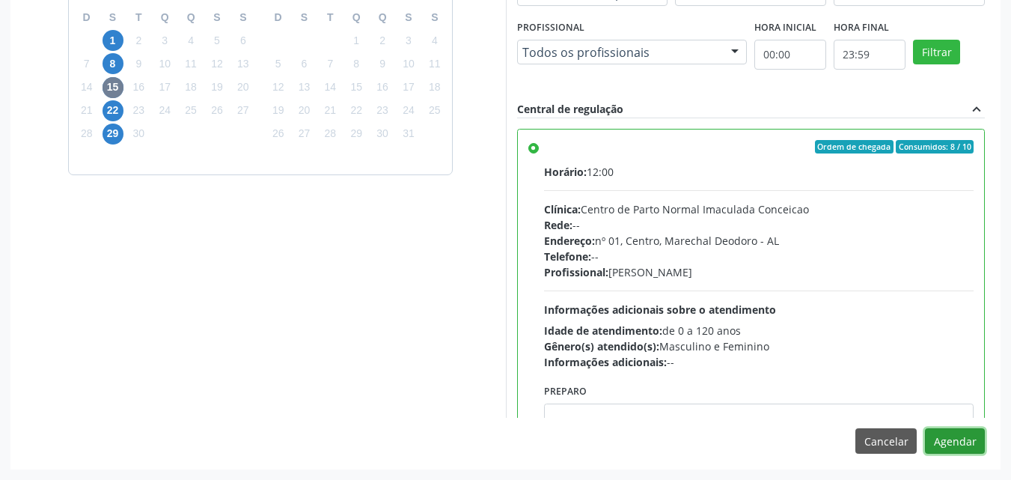
click at [945, 440] on button "Agendar" at bounding box center [955, 440] width 60 height 25
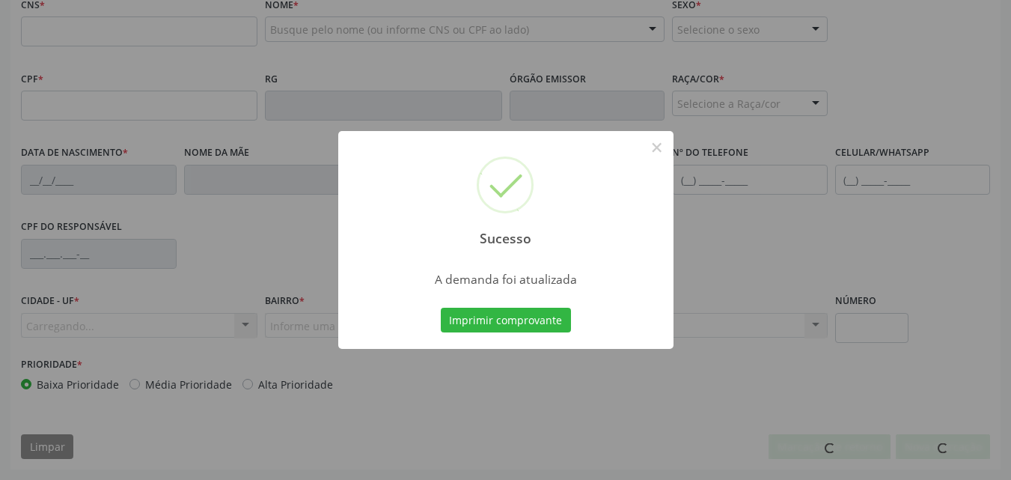
scroll to position [483, 0]
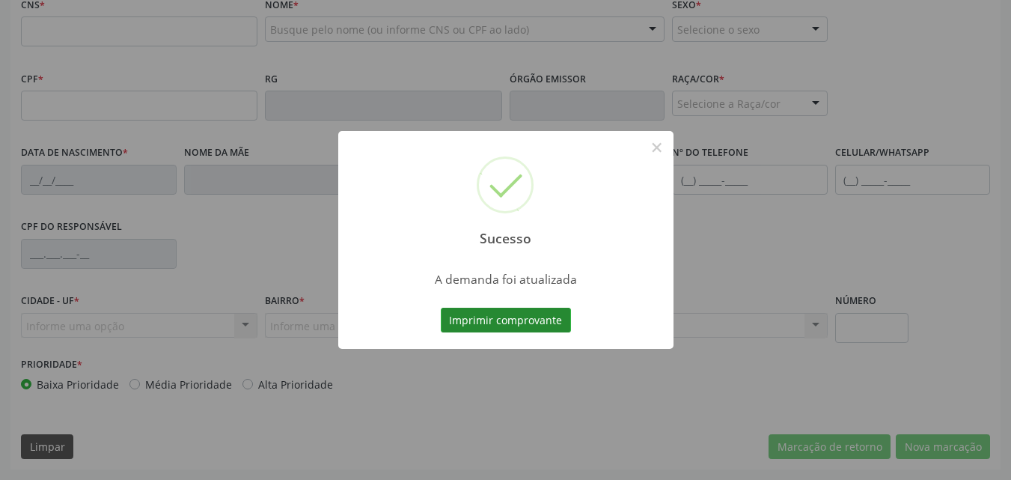
click at [539, 317] on button "Imprimir comprovante" at bounding box center [506, 319] width 130 height 25
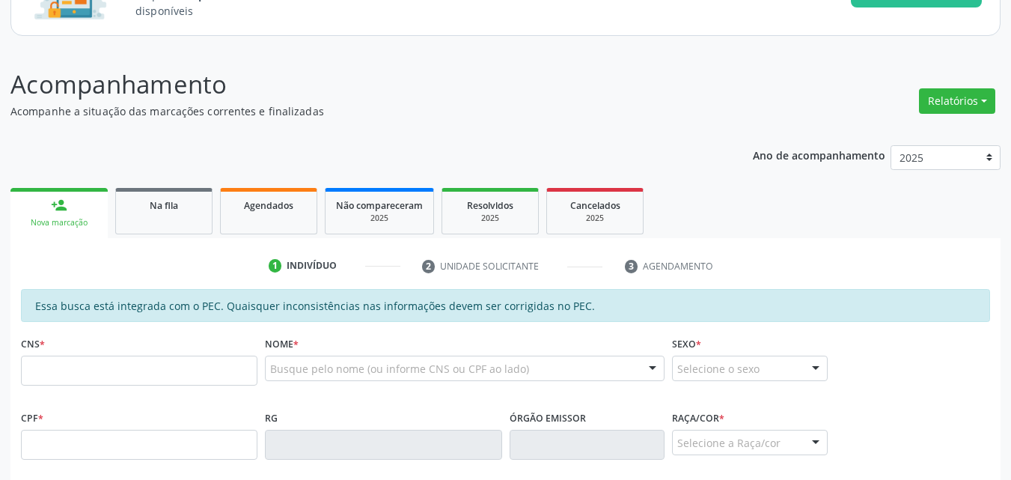
scroll to position [134, 0]
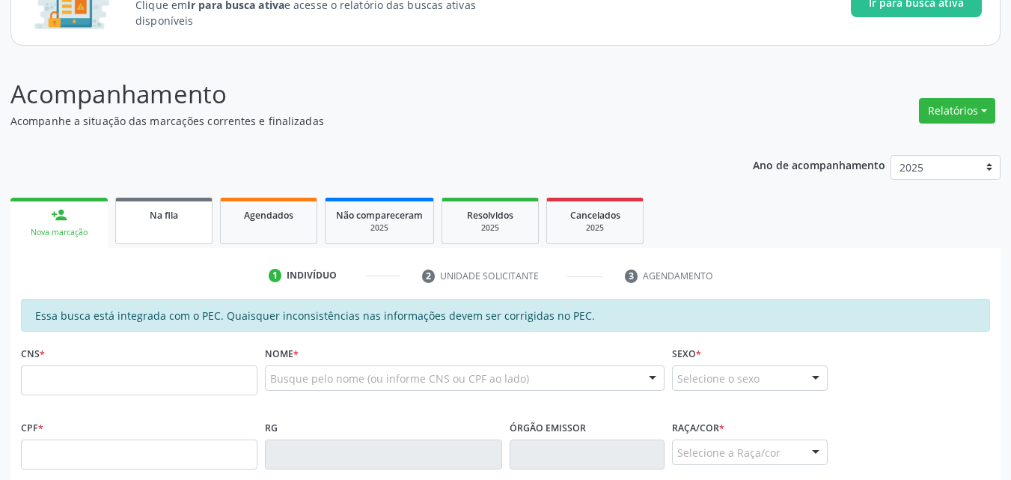
click at [195, 208] on div "Na fila" at bounding box center [163, 214] width 75 height 16
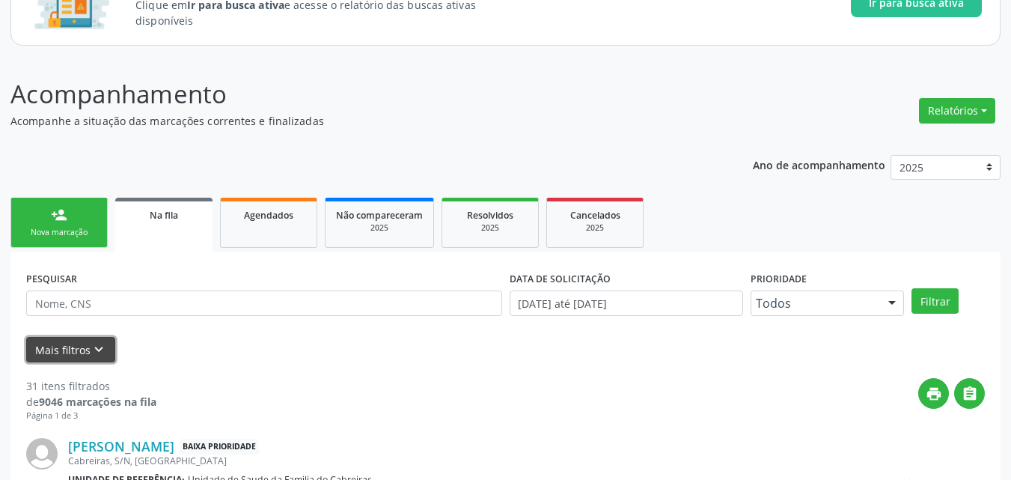
click at [83, 347] on button "Mais filtros keyboard_arrow_down" at bounding box center [70, 350] width 89 height 26
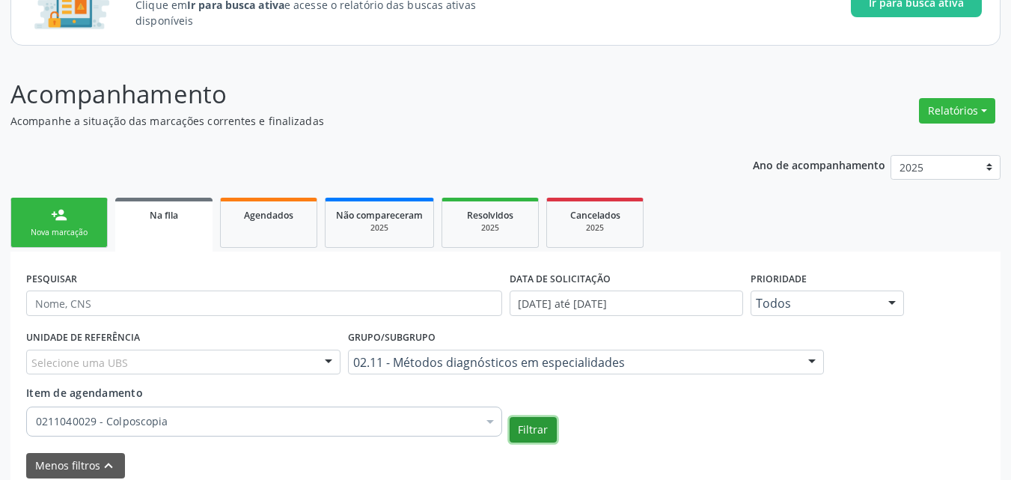
click at [538, 419] on button "Filtrar" at bounding box center [532, 429] width 47 height 25
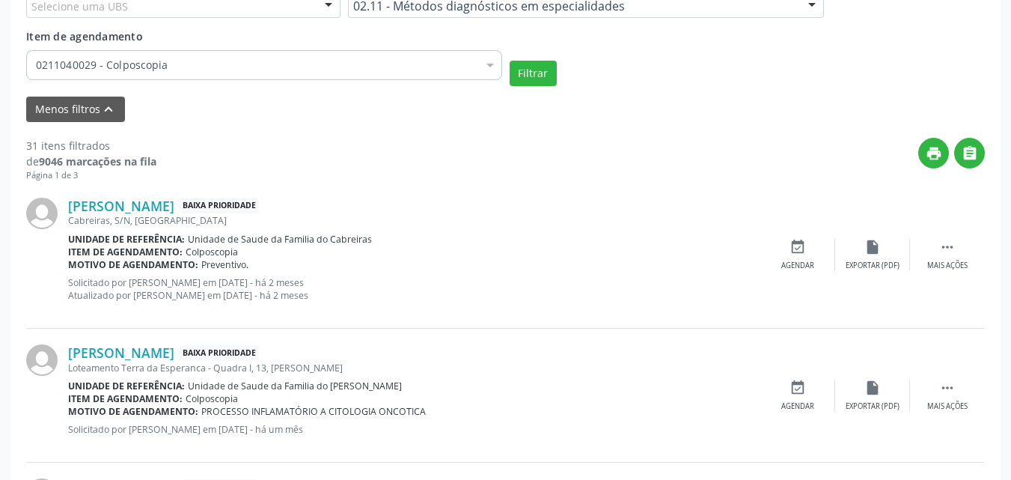
scroll to position [494, 0]
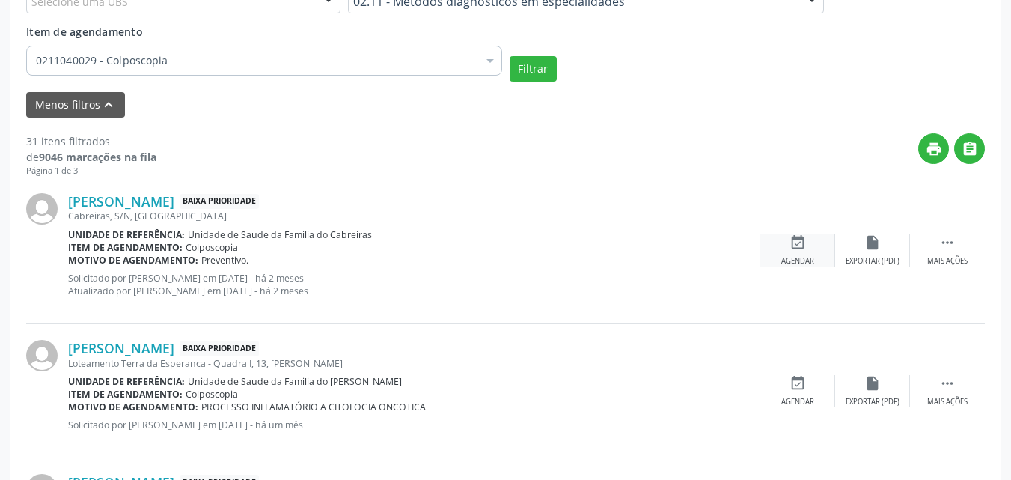
click at [791, 248] on icon "event_available" at bounding box center [797, 242] width 16 height 16
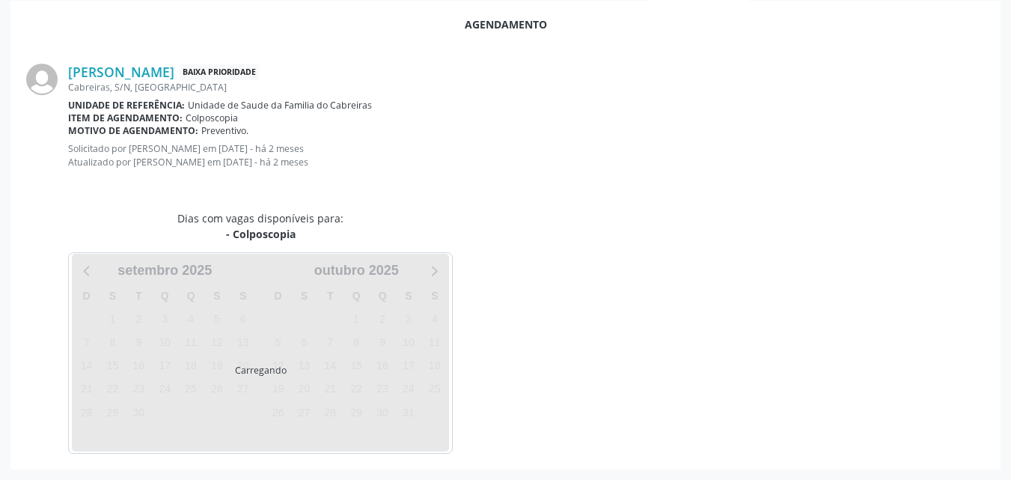
scroll to position [420, 0]
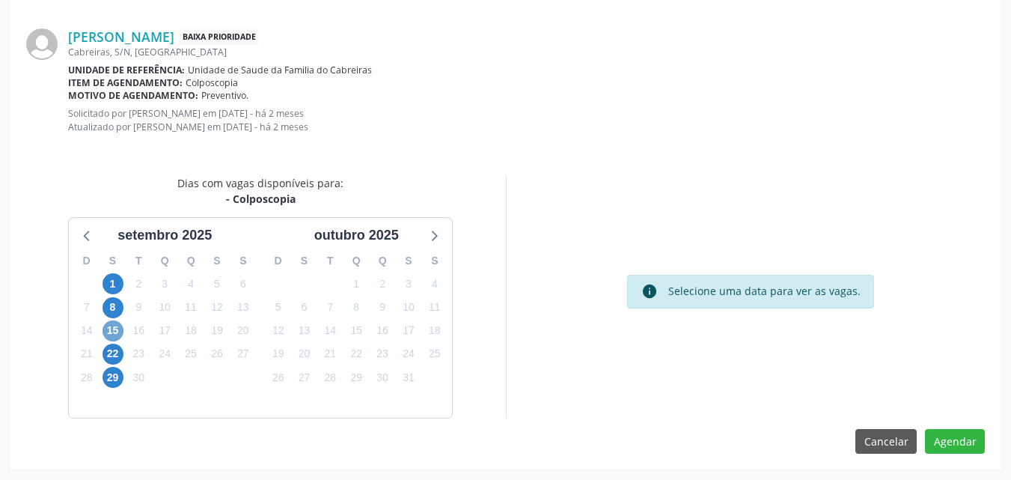
click at [107, 334] on span "15" at bounding box center [112, 330] width 21 height 21
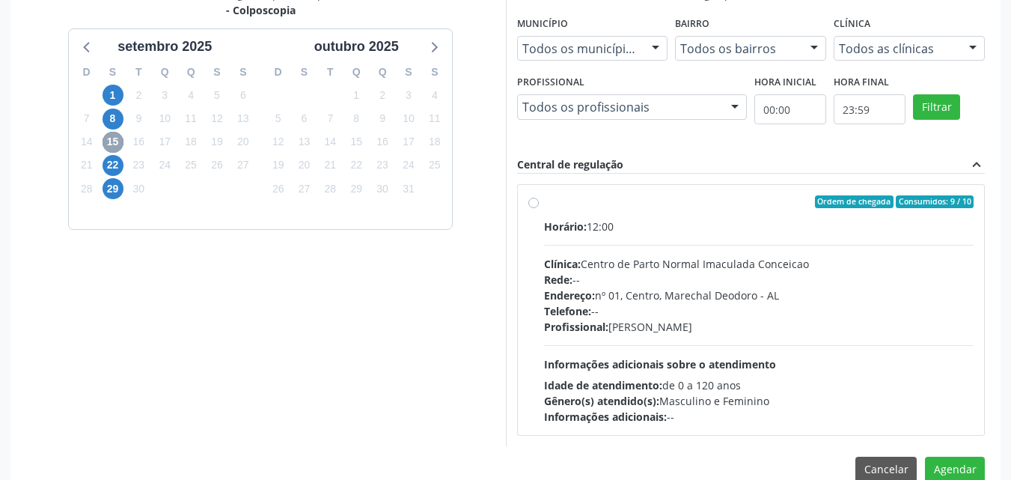
scroll to position [630, 0]
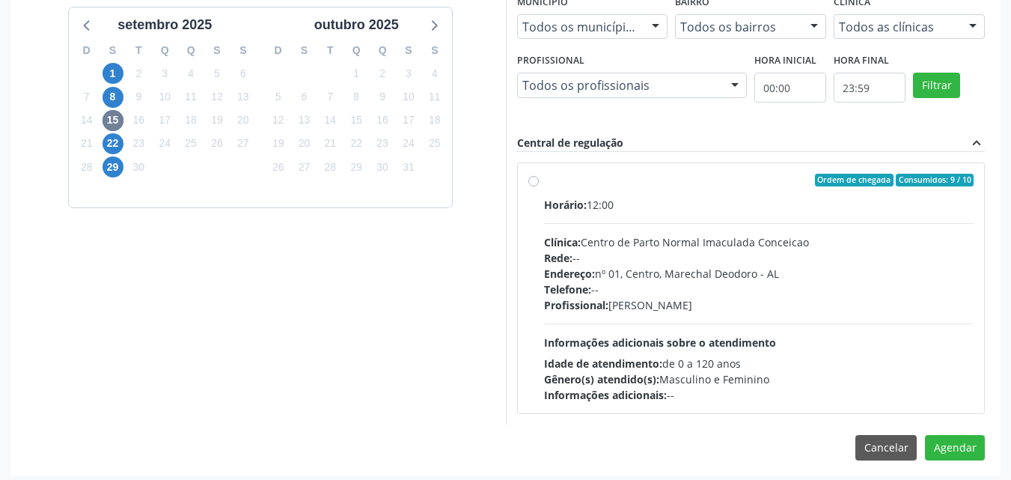
click at [544, 183] on label "Ordem de chegada Consumidos: 9 / 10 Horário: 12:00 Clínica: Centro de Parto Nor…" at bounding box center [759, 289] width 430 height 230
click at [538, 183] on input "Ordem de chegada Consumidos: 9 / 10 Horário: 12:00 Clínica: Centro de Parto Nor…" at bounding box center [533, 180] width 10 height 13
radio input "true"
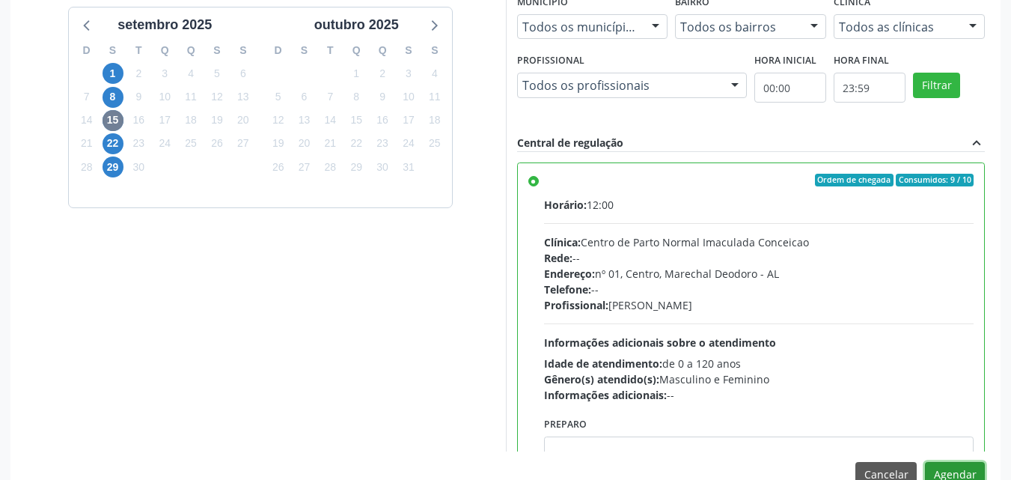
click at [958, 471] on button "Agendar" at bounding box center [955, 474] width 60 height 25
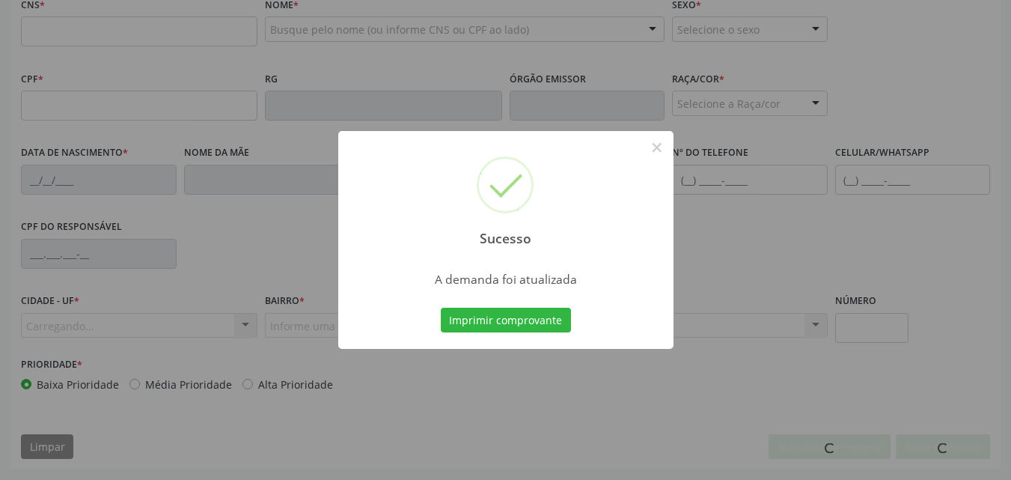
scroll to position [483, 0]
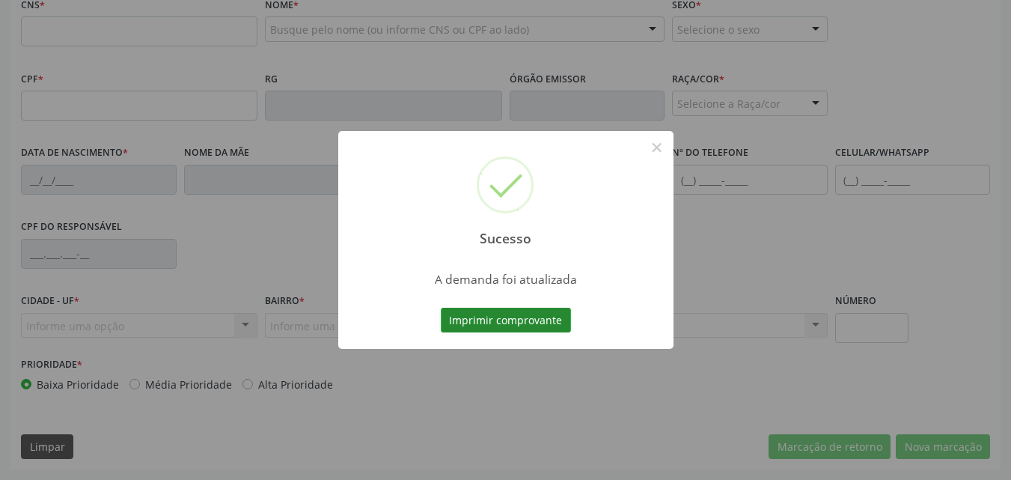
click at [521, 323] on button "Imprimir comprovante" at bounding box center [506, 319] width 130 height 25
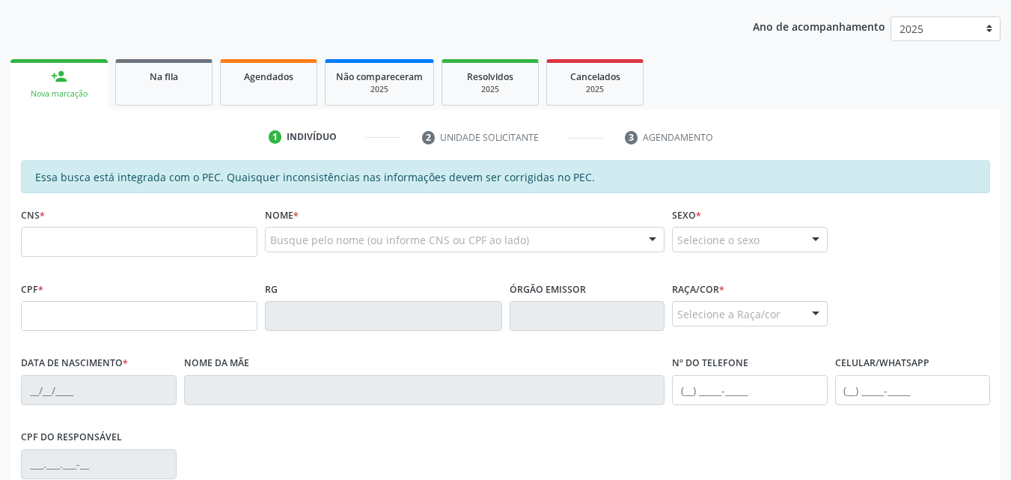
scroll to position [260, 0]
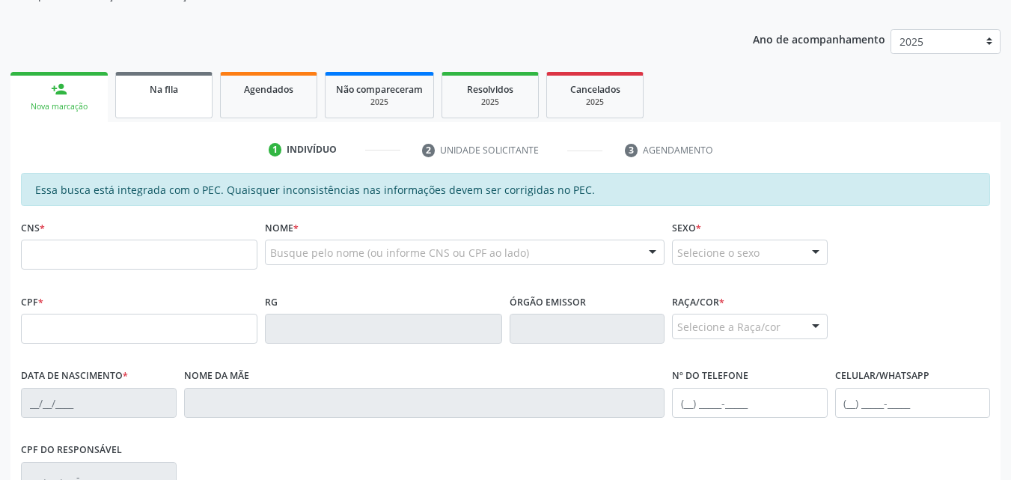
click at [159, 80] on link "Na fila" at bounding box center [163, 95] width 97 height 46
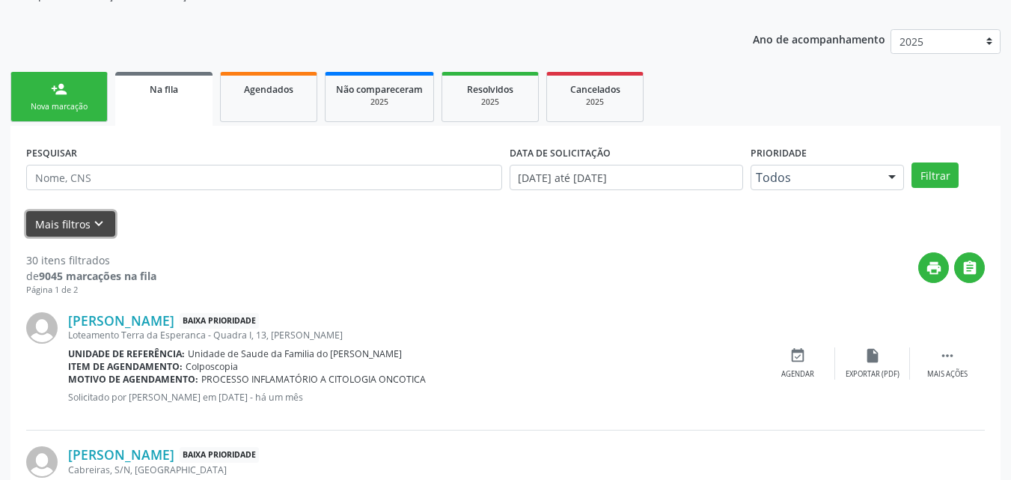
click at [75, 220] on button "Mais filtros keyboard_arrow_down" at bounding box center [70, 224] width 89 height 26
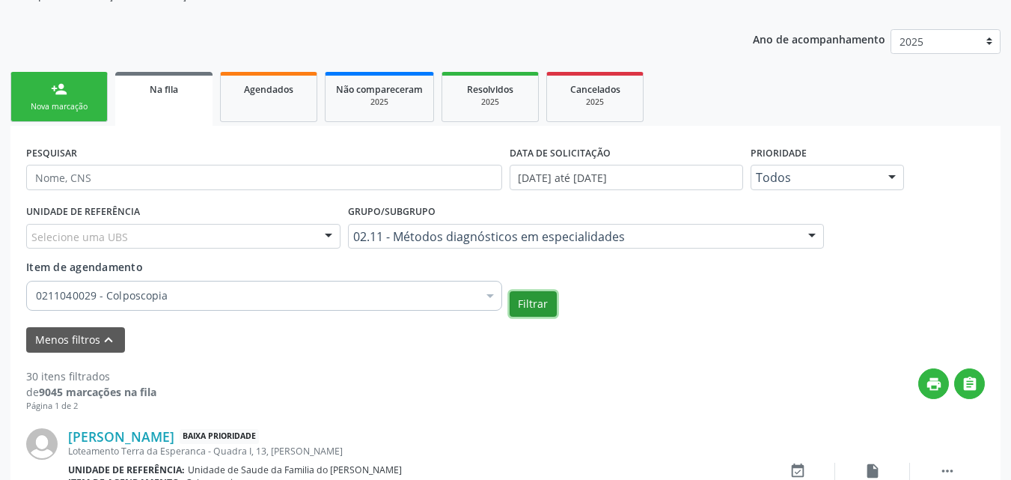
click at [527, 300] on button "Filtrar" at bounding box center [532, 303] width 47 height 25
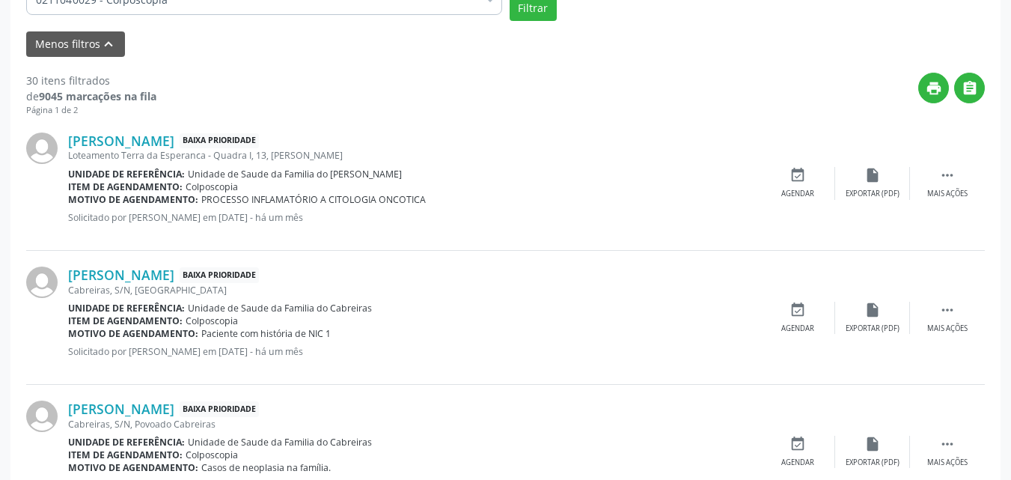
scroll to position [560, 0]
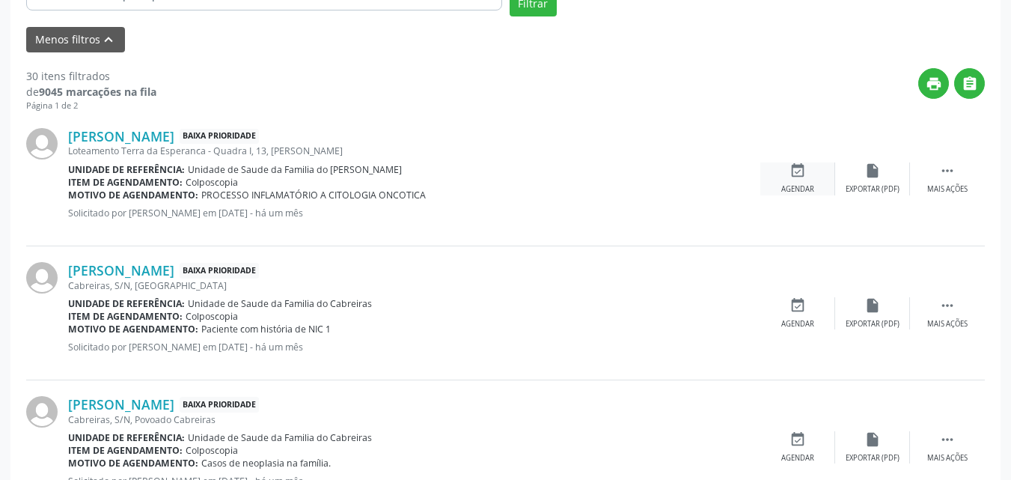
click at [779, 165] on div "event_available Agendar" at bounding box center [797, 178] width 75 height 32
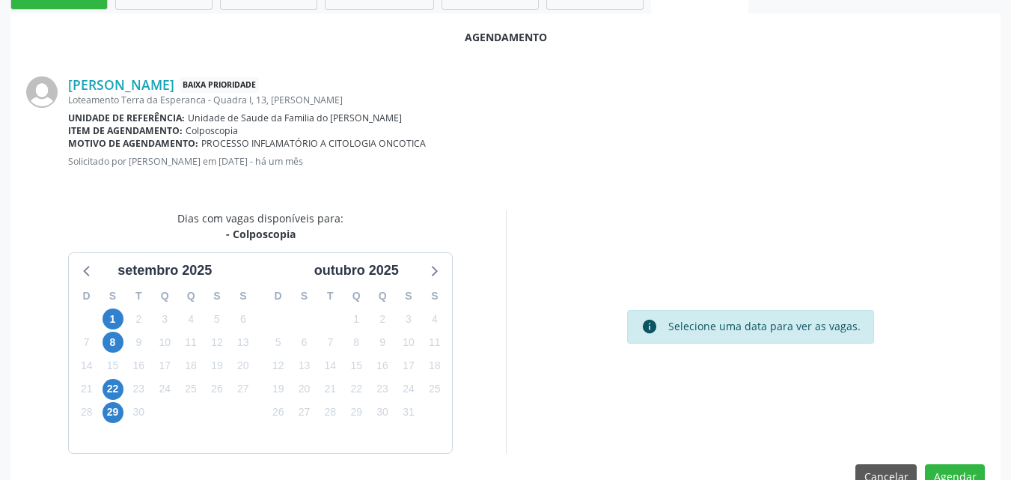
scroll to position [407, 0]
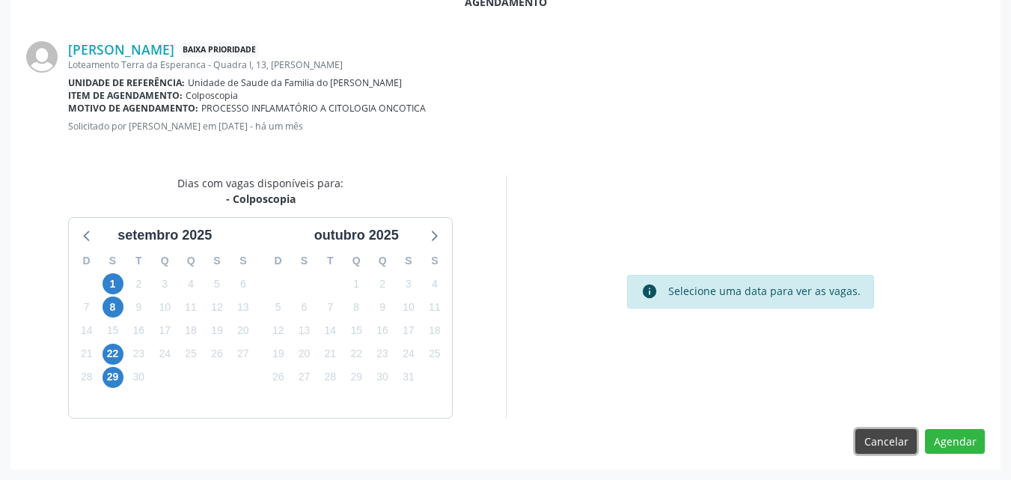
click at [892, 449] on button "Cancelar" at bounding box center [885, 441] width 61 height 25
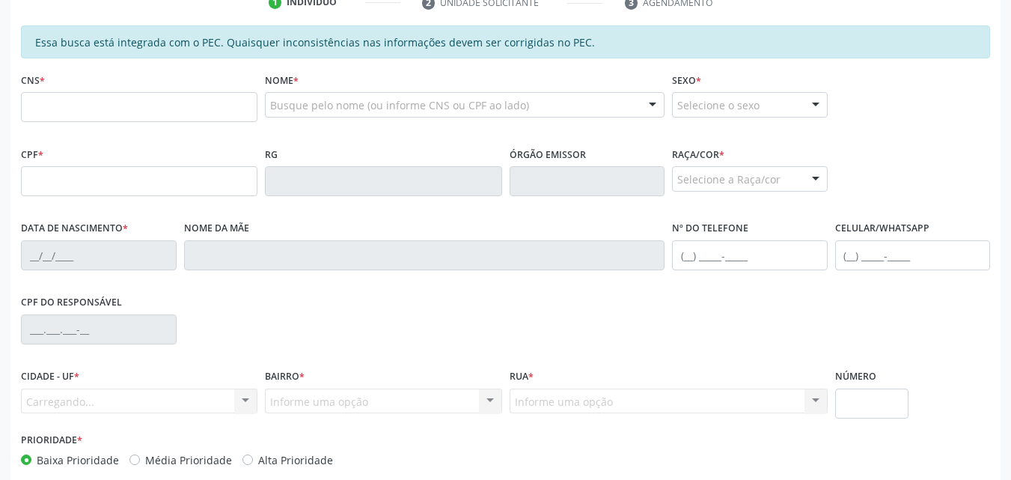
scroll to position [403, 0]
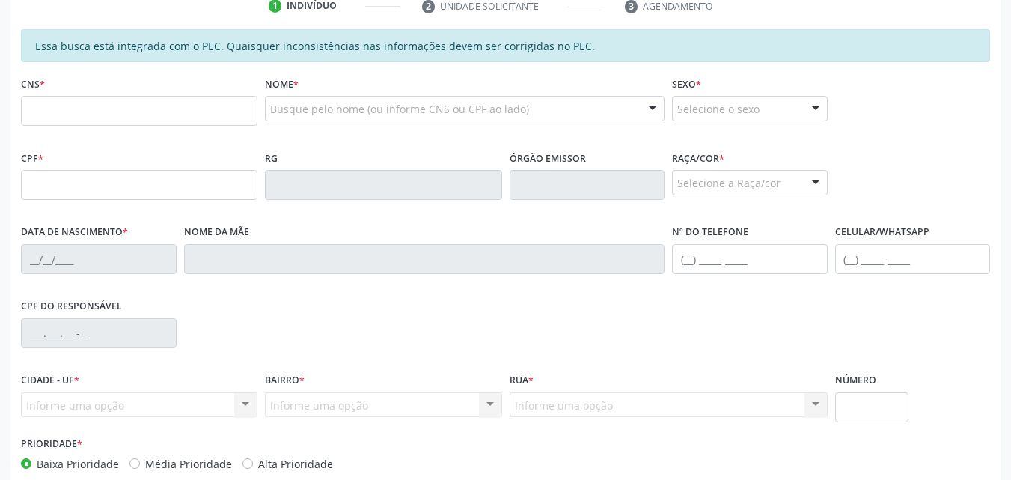
click at [821, 58] on div "Essa busca está integrada com o PEC. Quaisquer inconsistências nas informações …" at bounding box center [505, 45] width 969 height 33
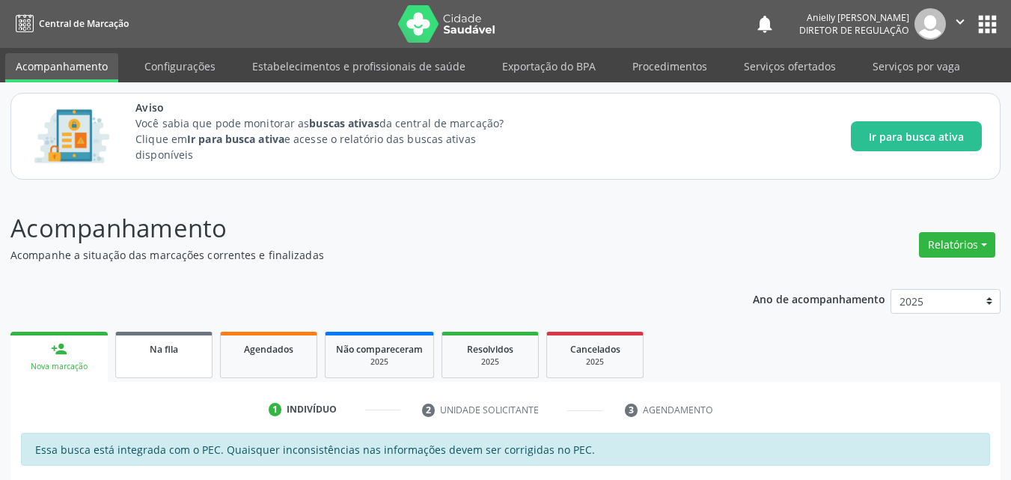
click at [134, 356] on link "Na fila" at bounding box center [163, 354] width 97 height 46
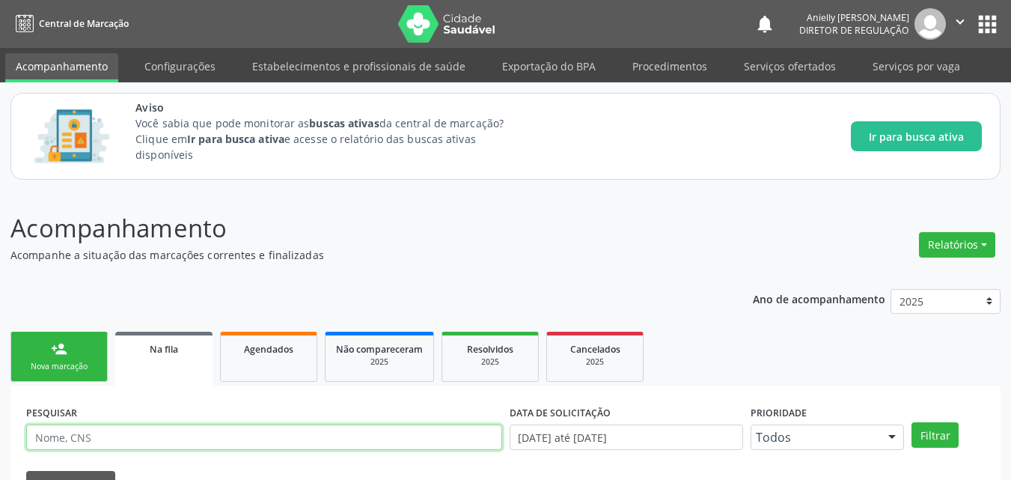
click at [170, 436] on input "text" at bounding box center [264, 436] width 476 height 25
type input "707407017013172"
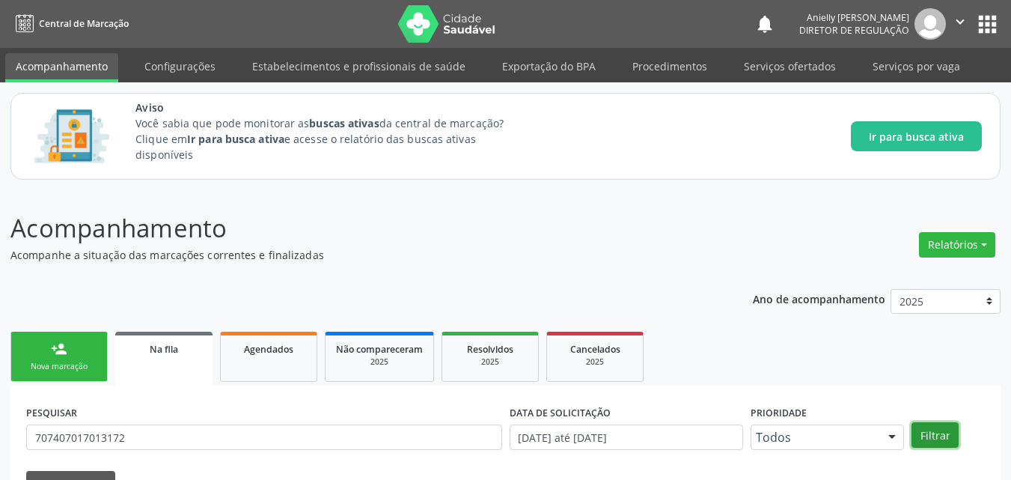
click at [928, 428] on button "Filtrar" at bounding box center [934, 434] width 47 height 25
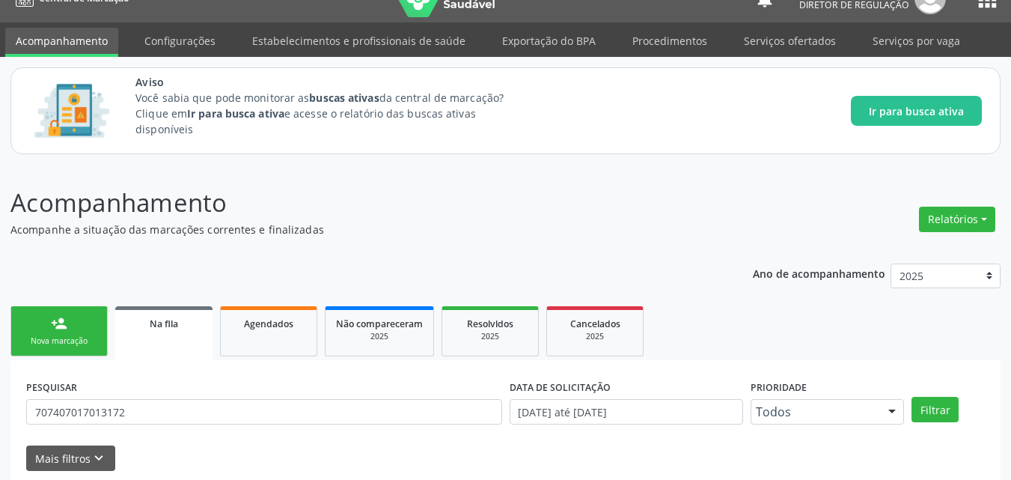
scroll to position [90, 0]
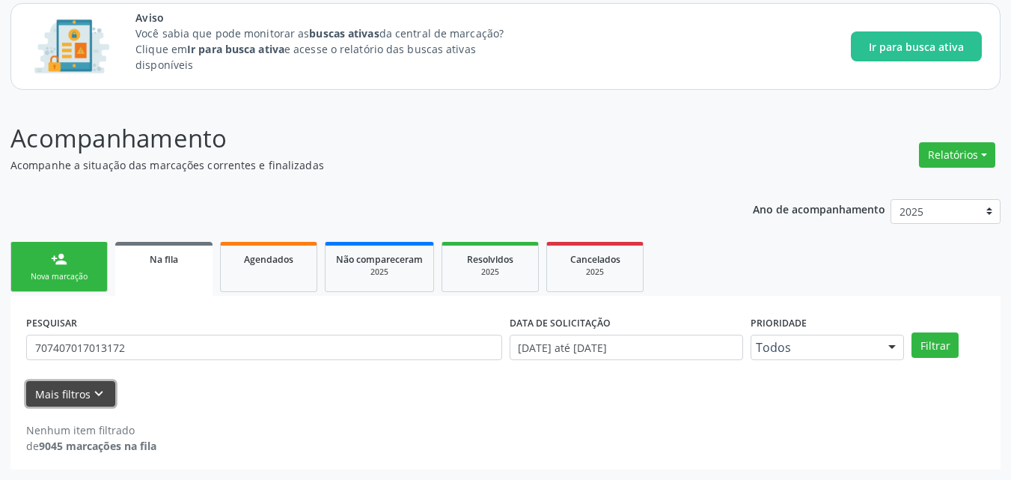
click at [70, 386] on button "Mais filtros keyboard_arrow_down" at bounding box center [70, 394] width 89 height 26
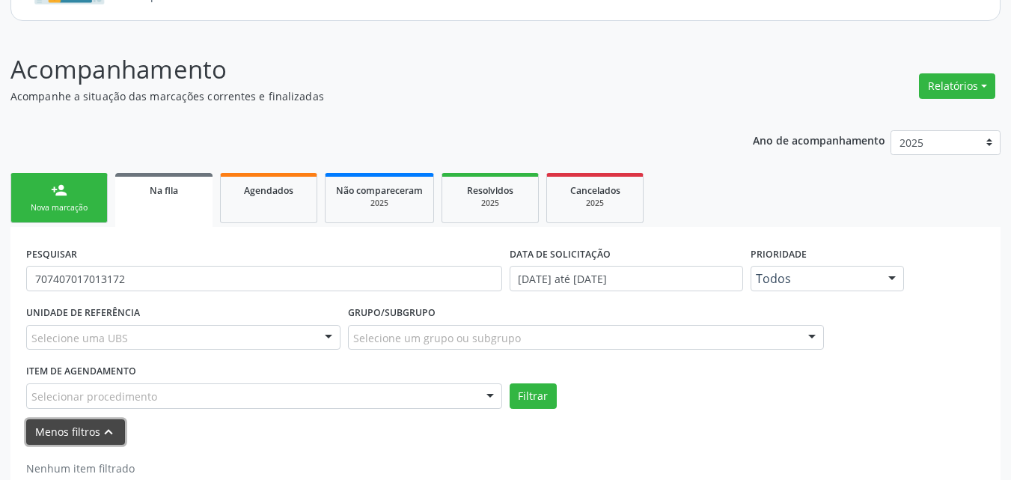
scroll to position [165, 0]
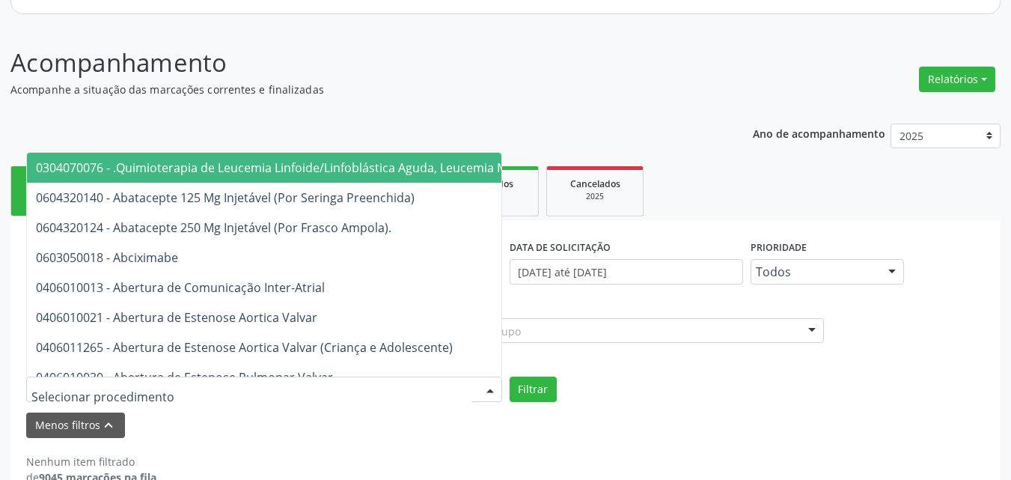
click at [323, 382] on div at bounding box center [264, 388] width 476 height 25
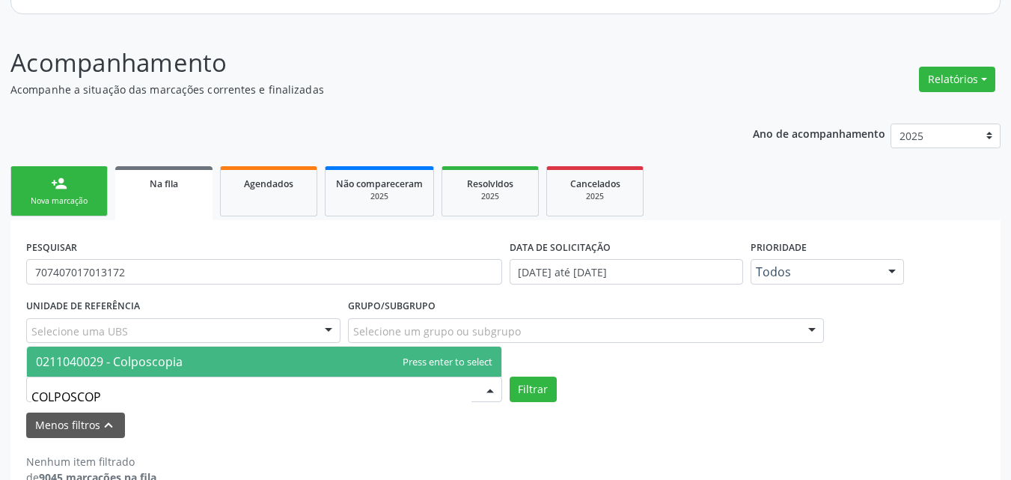
type input "COLPOSCOPI"
click at [350, 365] on span "0211040029 - Colposcopia" at bounding box center [264, 361] width 474 height 30
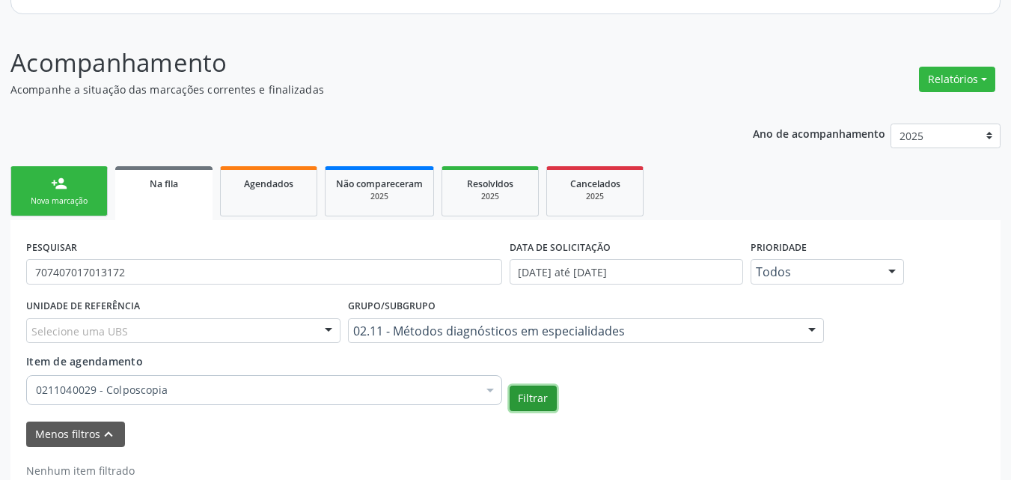
click at [542, 402] on button "Filtrar" at bounding box center [532, 397] width 47 height 25
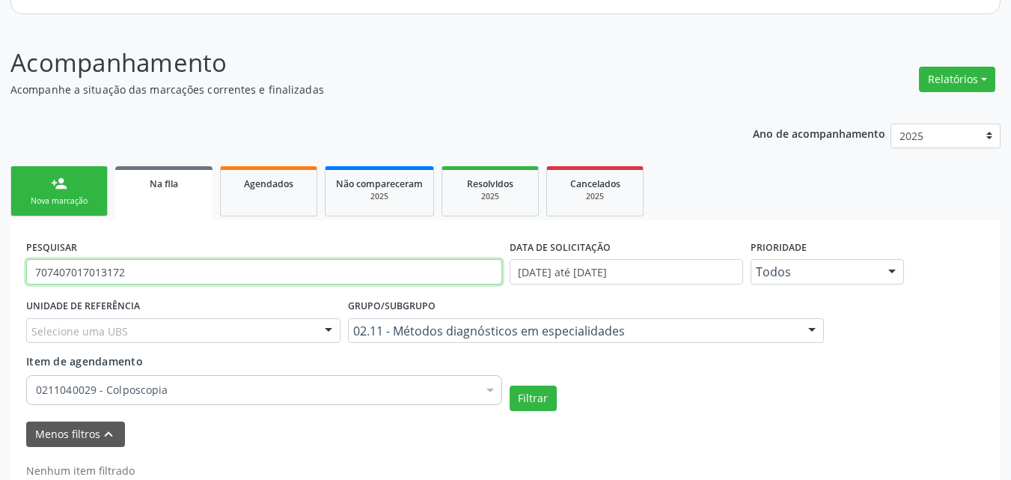
click at [385, 272] on input "707407017013172" at bounding box center [264, 271] width 476 height 25
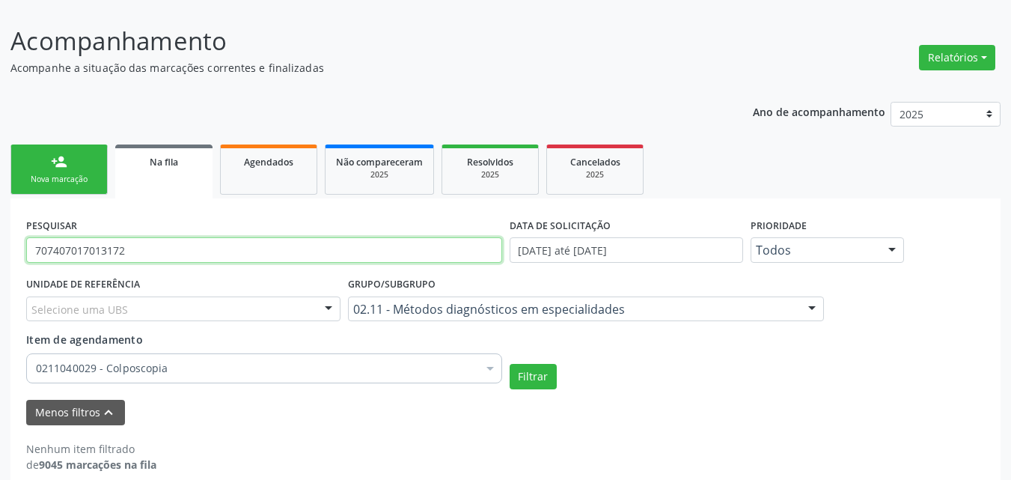
scroll to position [206, 0]
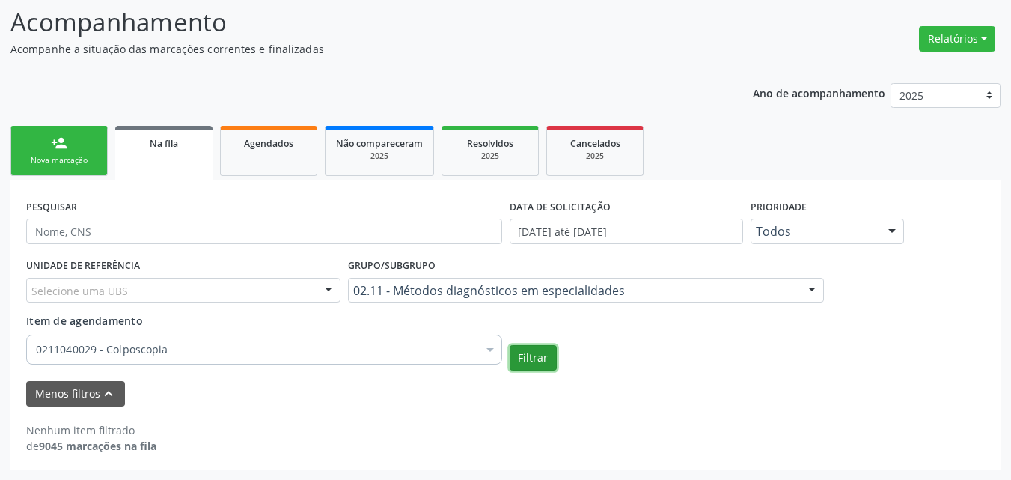
click at [515, 353] on button "Filtrar" at bounding box center [532, 357] width 47 height 25
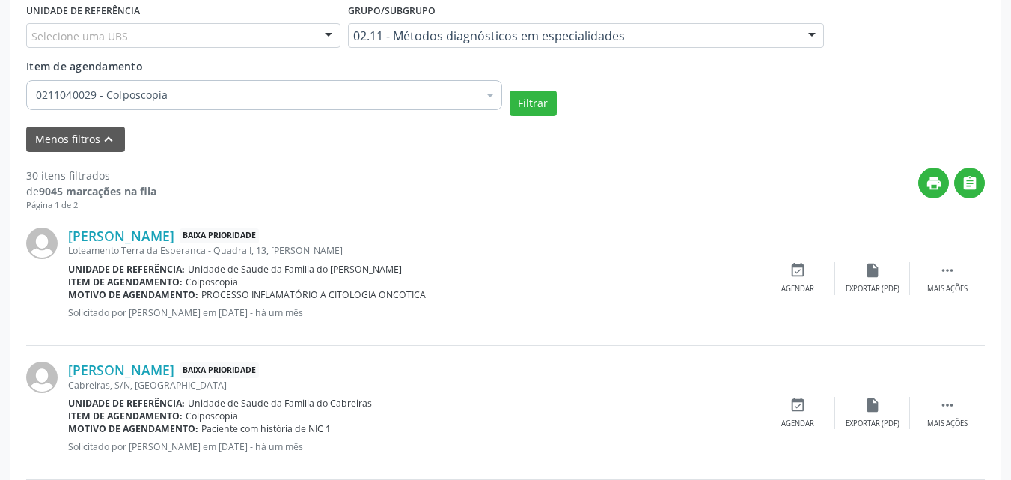
scroll to position [487, 0]
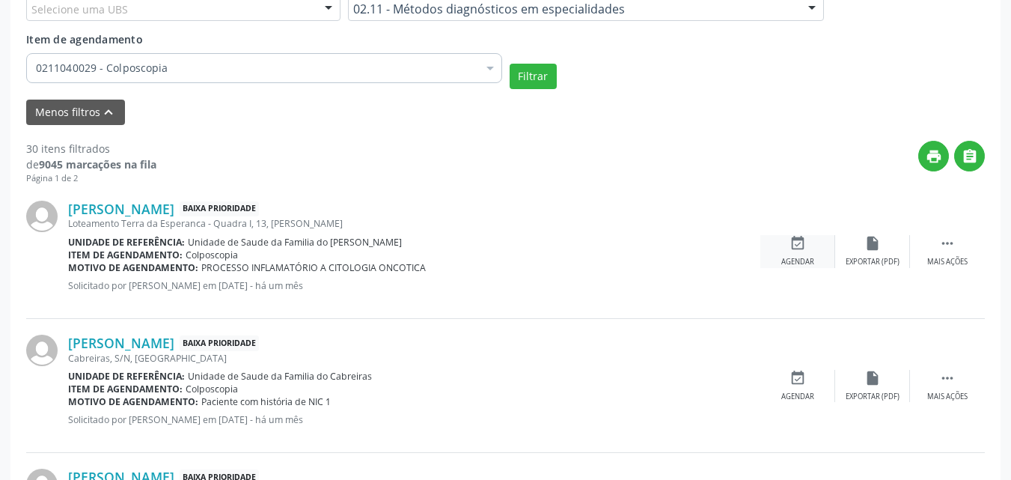
click at [794, 263] on div "Agendar" at bounding box center [797, 262] width 33 height 10
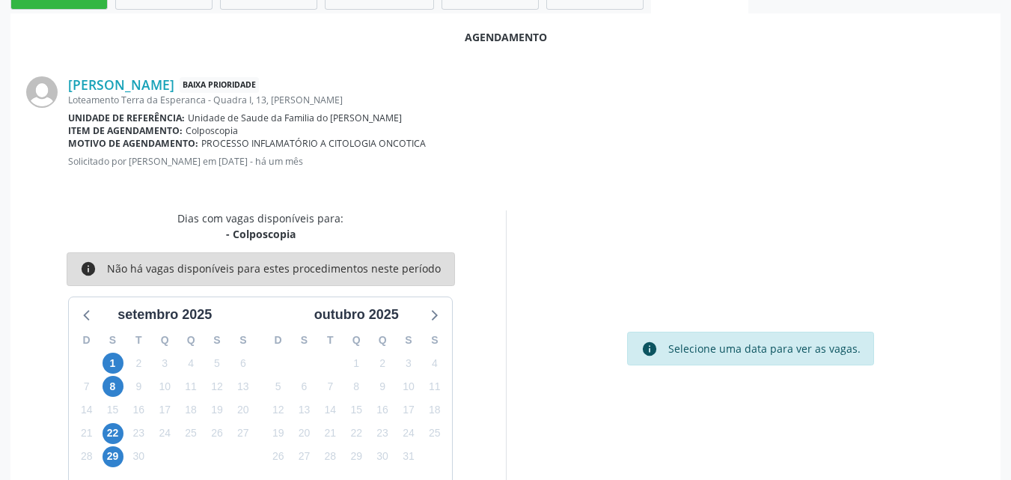
scroll to position [407, 0]
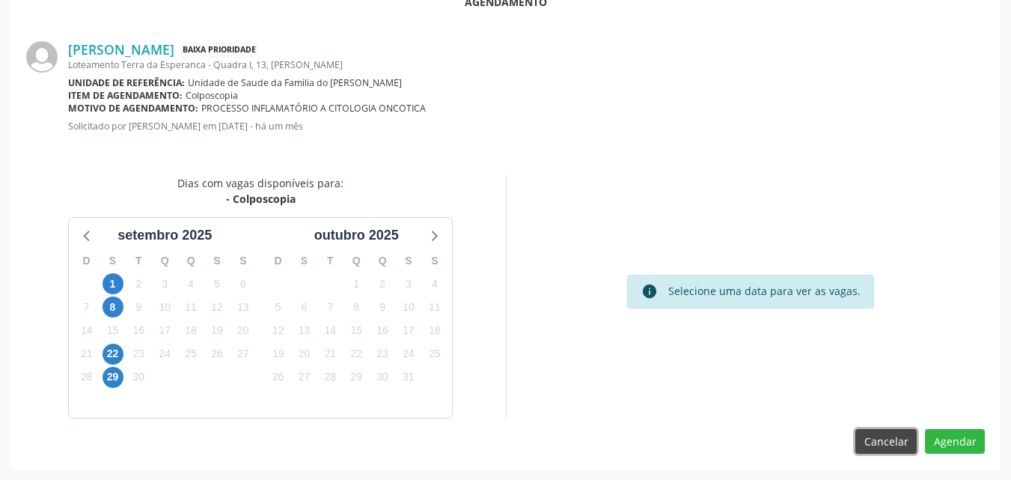
click at [885, 444] on button "Cancelar" at bounding box center [885, 441] width 61 height 25
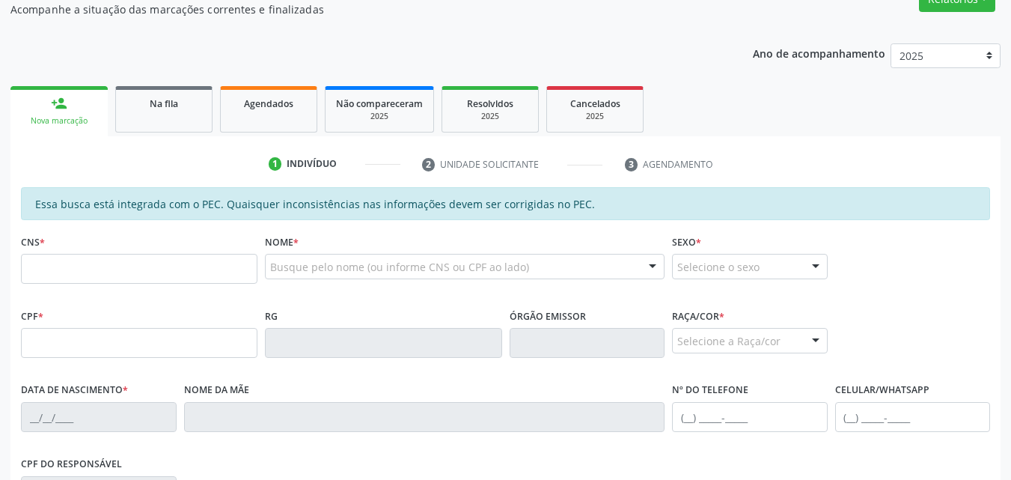
scroll to position [94, 0]
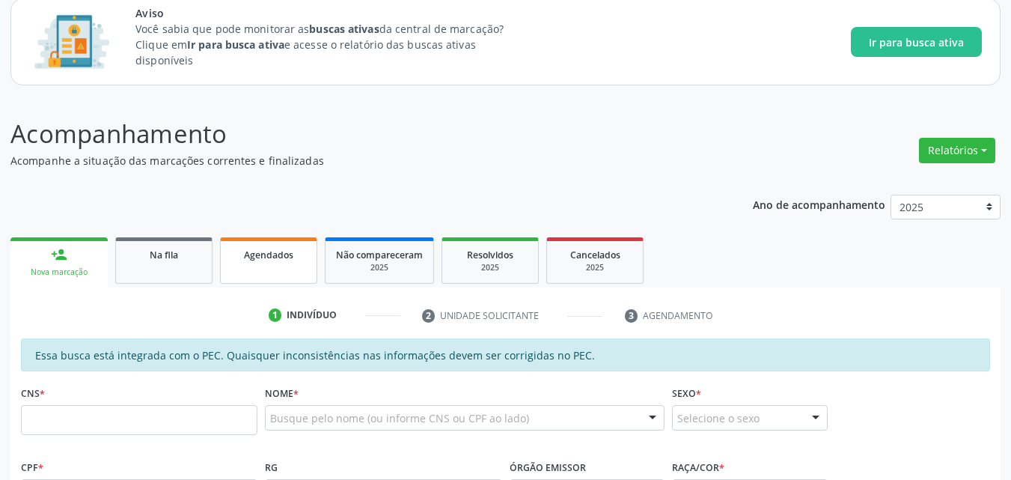
click at [283, 244] on link "Agendados" at bounding box center [268, 260] width 97 height 46
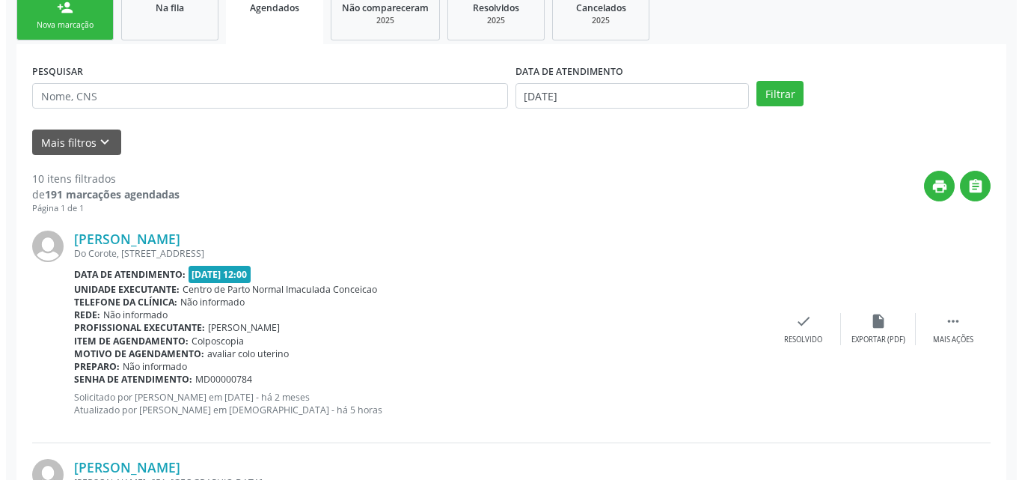
scroll to position [331, 0]
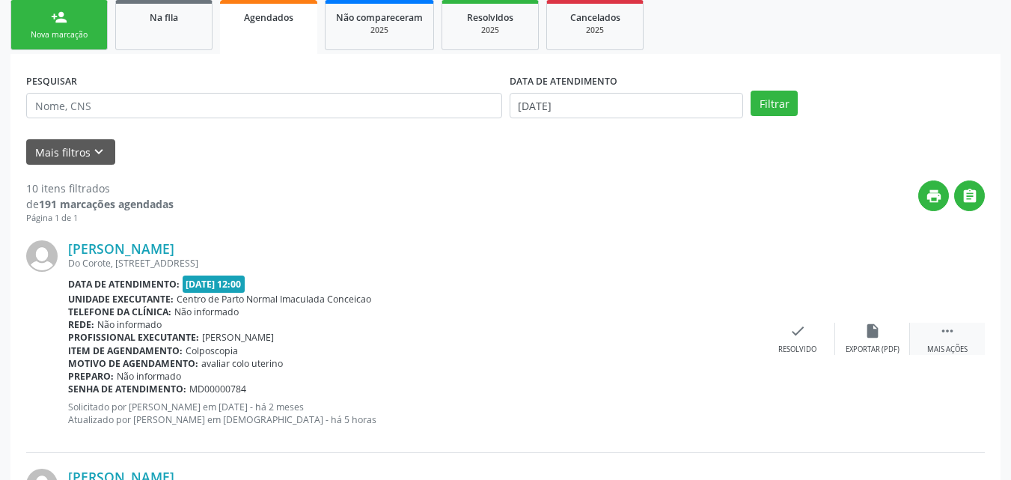
click at [946, 341] on div " Mais ações" at bounding box center [947, 338] width 75 height 32
click at [733, 349] on div "Cancelar" at bounding box center [722, 349] width 35 height 10
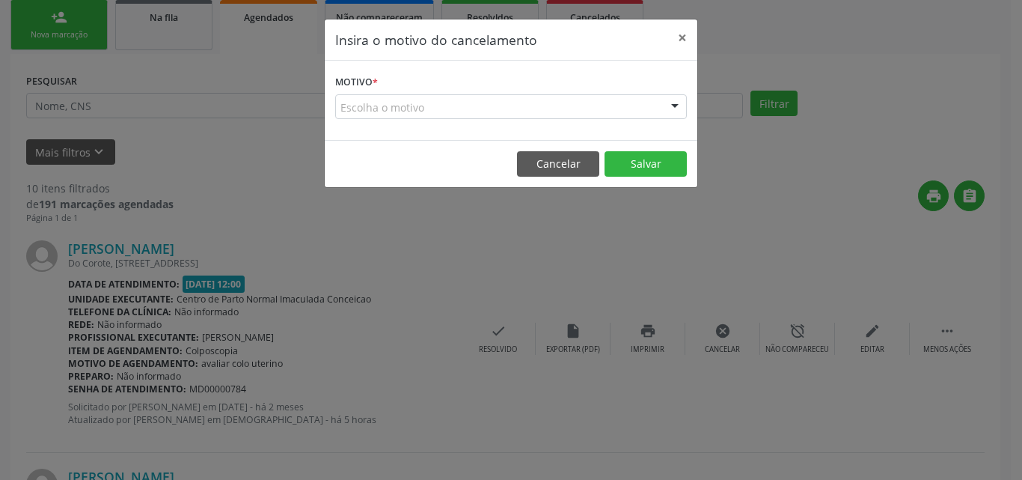
click at [562, 106] on div "Escolha o motivo" at bounding box center [511, 106] width 352 height 25
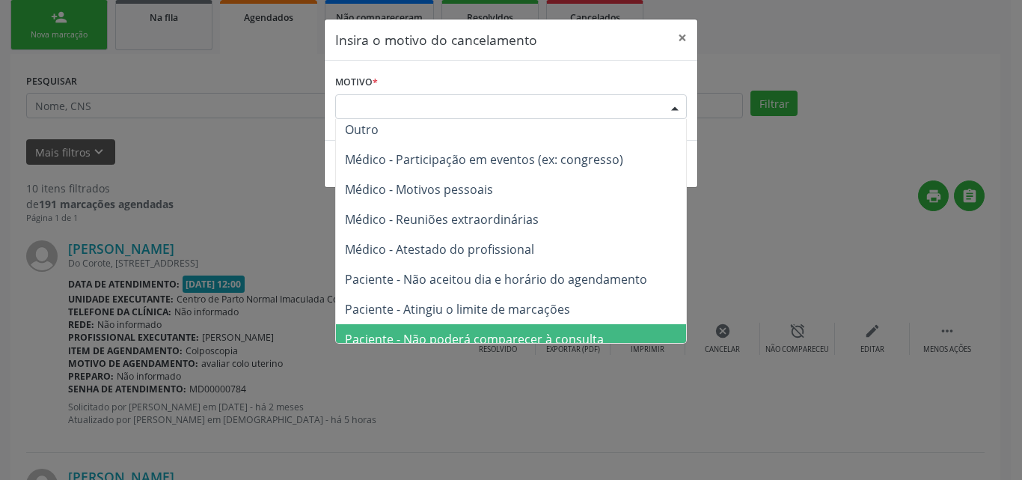
scroll to position [0, 0]
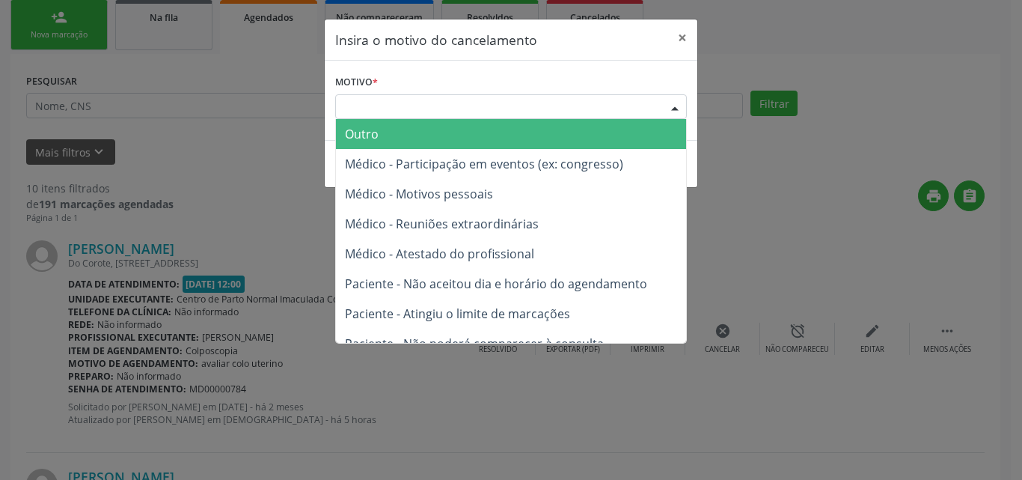
click at [611, 135] on span "Outro" at bounding box center [511, 134] width 350 height 30
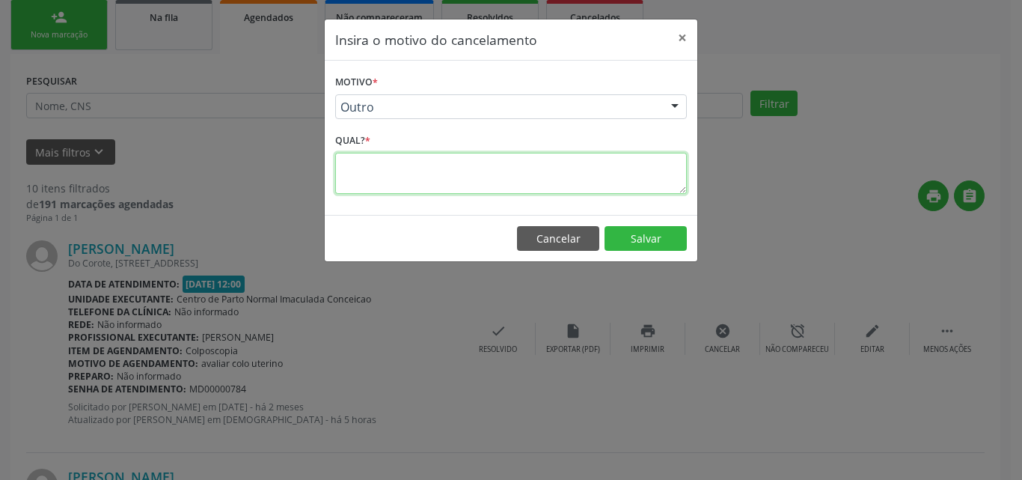
click at [566, 169] on textarea at bounding box center [511, 173] width 352 height 41
type textarea "ERRO"
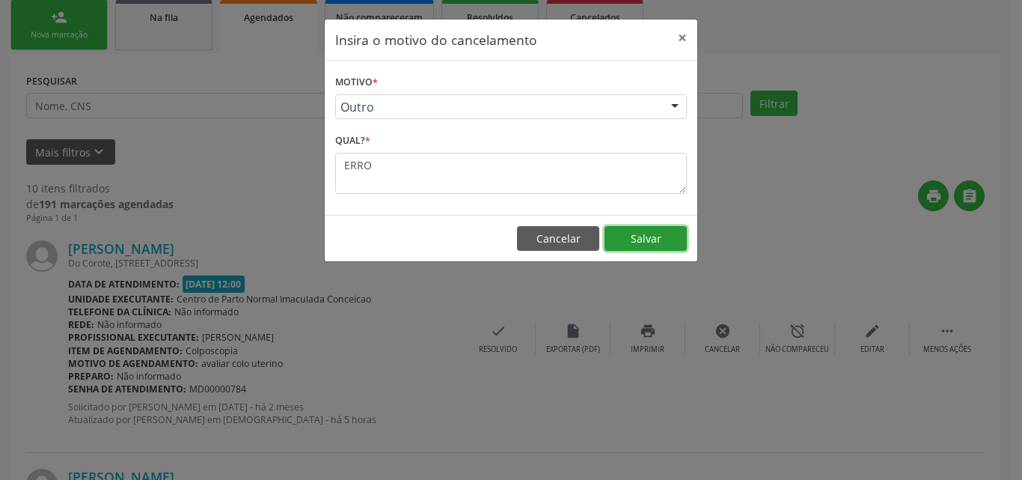
click at [628, 232] on button "Salvar" at bounding box center [645, 238] width 82 height 25
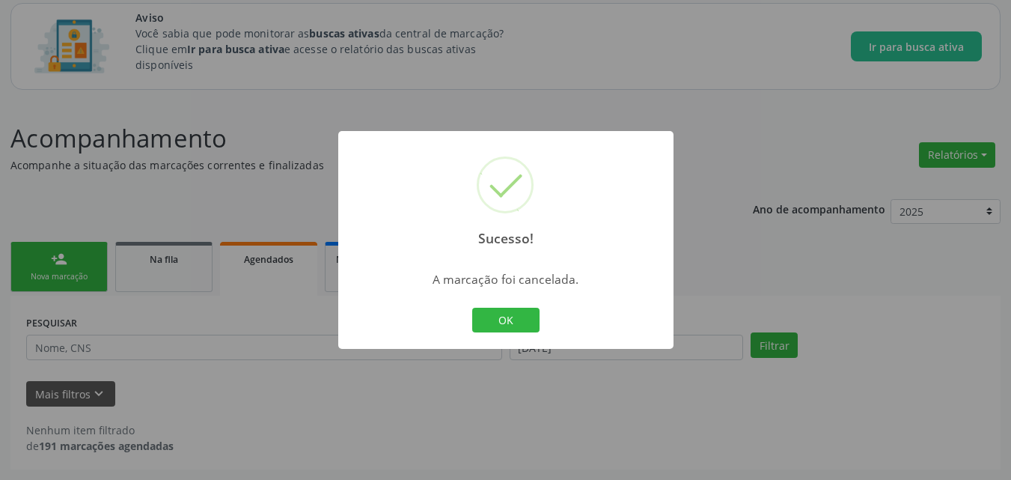
scroll to position [90, 0]
click at [487, 317] on button "OK" at bounding box center [505, 319] width 67 height 25
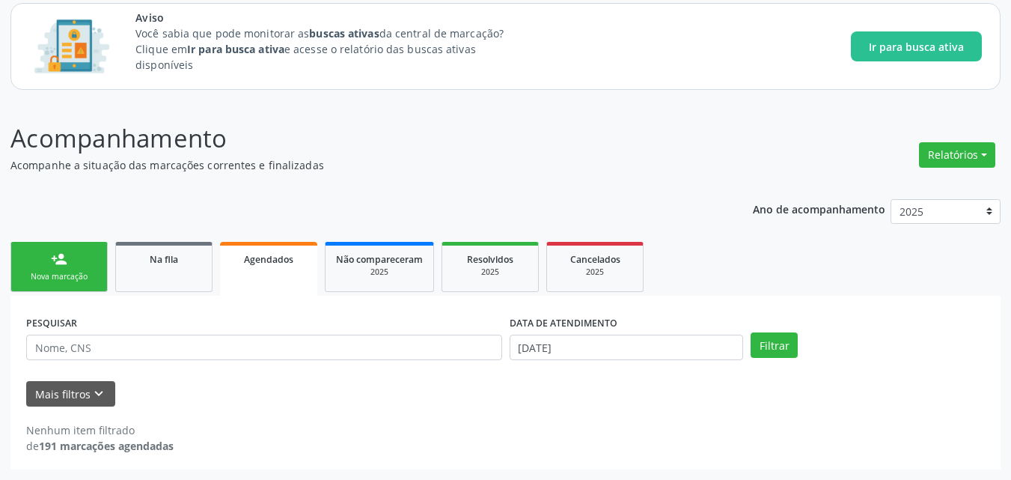
click at [263, 260] on span "Agendados" at bounding box center [268, 259] width 49 height 13
click at [124, 271] on link "Na fila" at bounding box center [163, 267] width 97 height 50
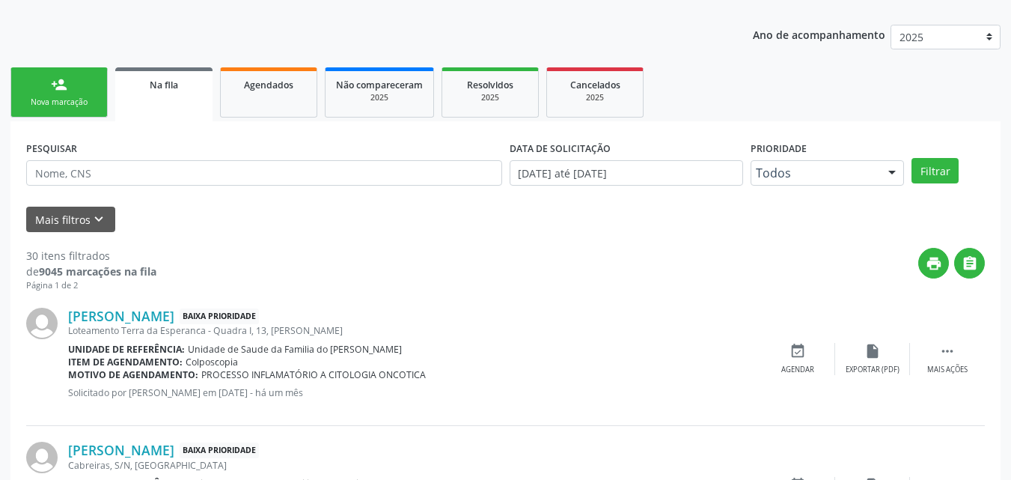
scroll to position [242, 0]
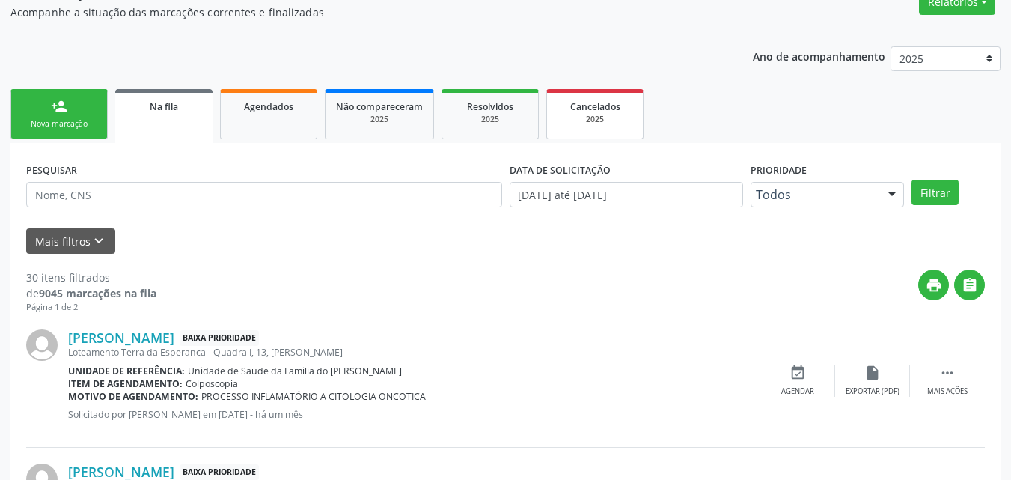
click at [569, 102] on div "Cancelados" at bounding box center [594, 106] width 75 height 16
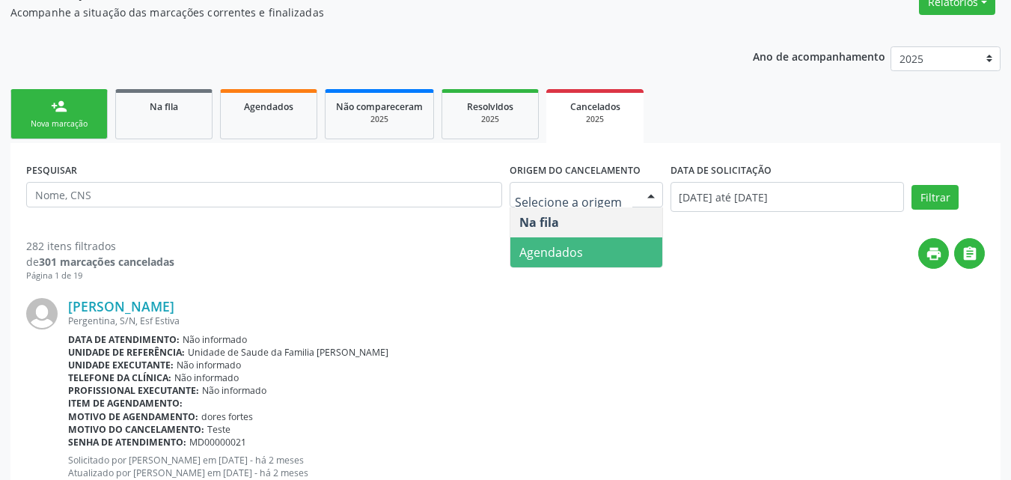
click at [561, 252] on span "Agendados" at bounding box center [551, 252] width 64 height 16
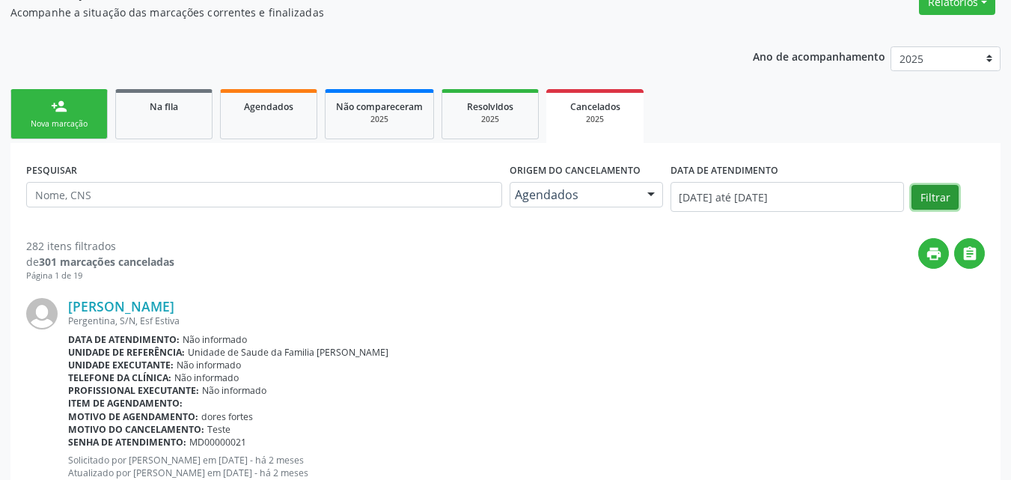
click at [923, 202] on button "Filtrar" at bounding box center [934, 197] width 47 height 25
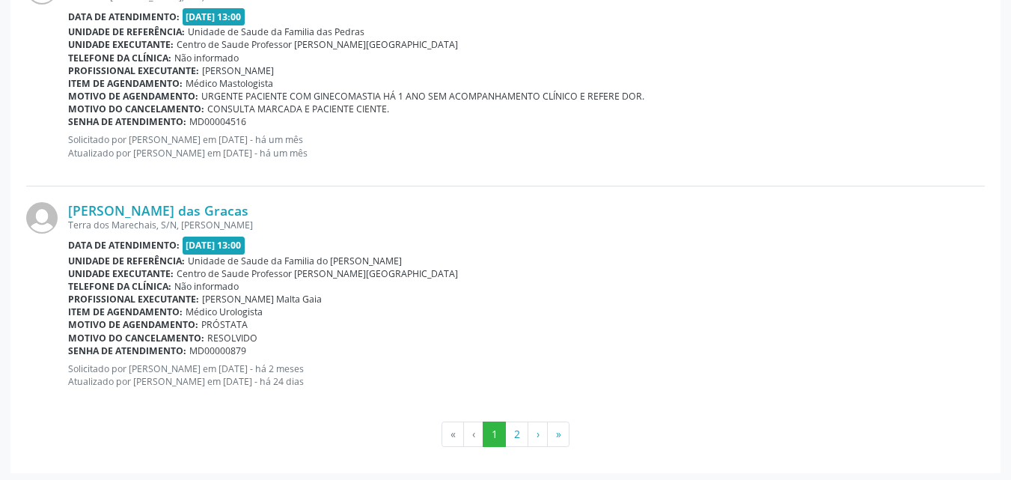
scroll to position [3541, 0]
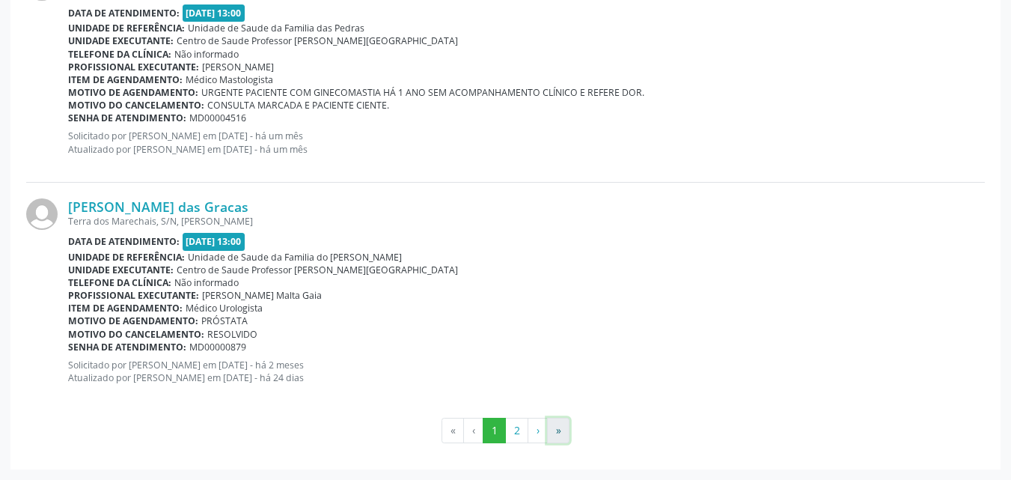
click at [555, 423] on button "»" at bounding box center [558, 429] width 22 height 25
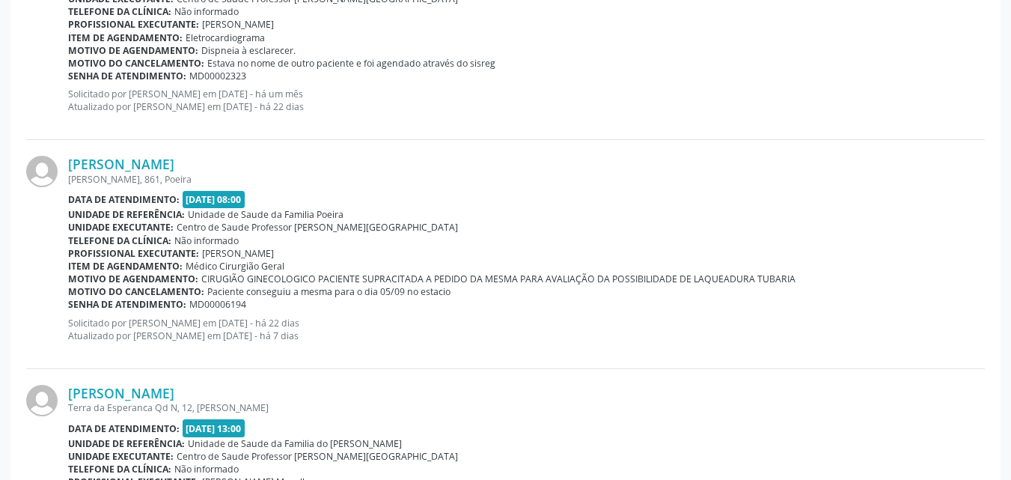
scroll to position [799, 0]
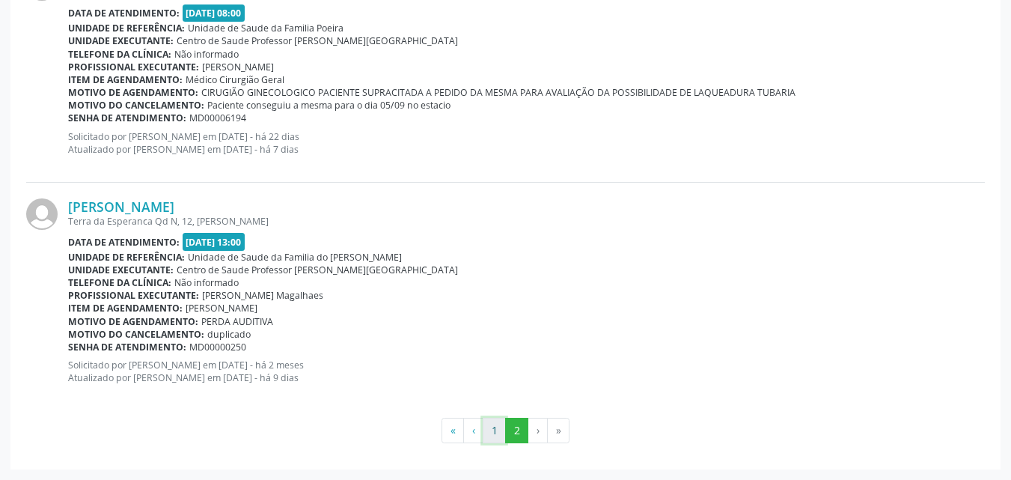
click at [503, 429] on button "1" at bounding box center [494, 429] width 23 height 25
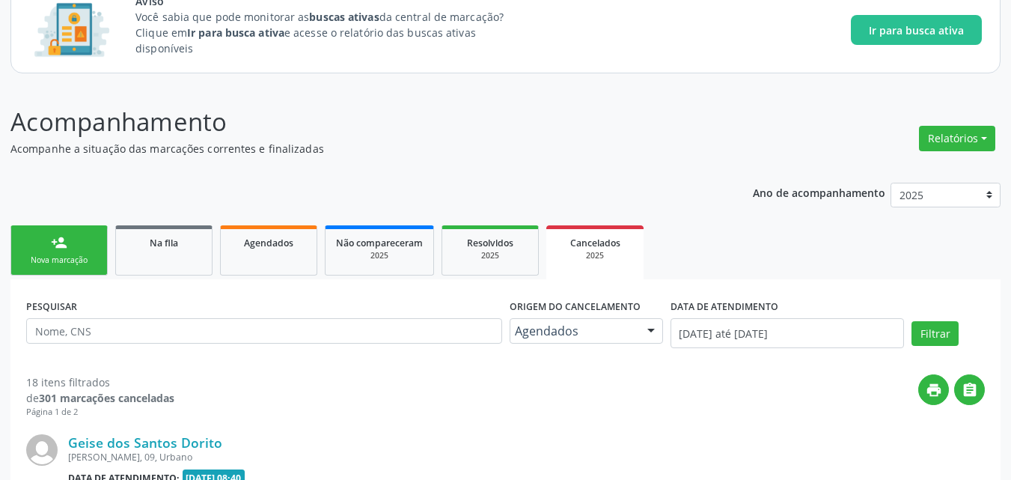
scroll to position [894, 0]
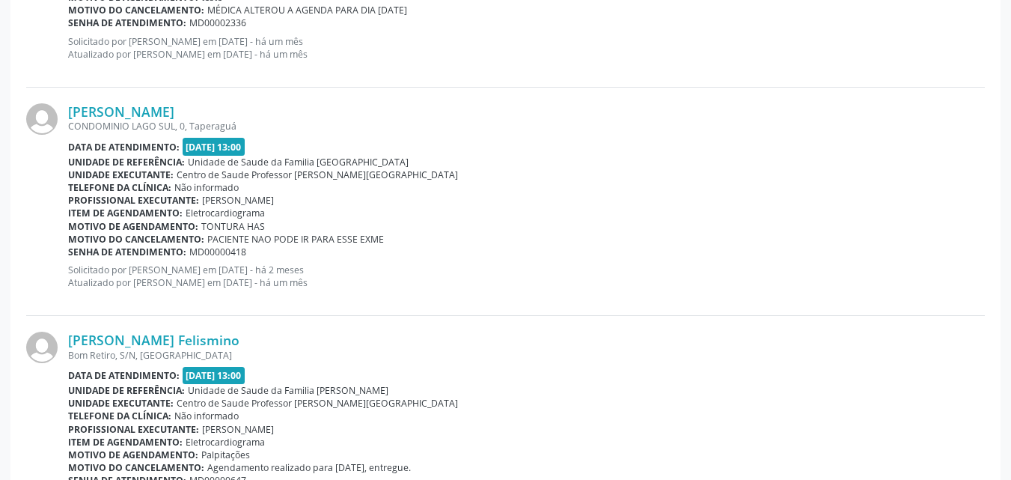
click at [503, 429] on div "Profissional executante: Denise Maia Lemos" at bounding box center [526, 429] width 916 height 13
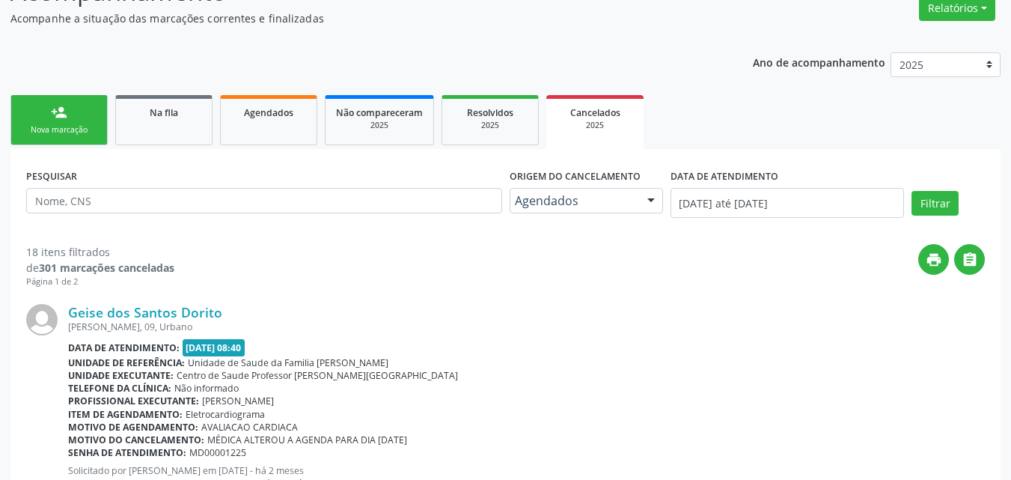
scroll to position [197, 0]
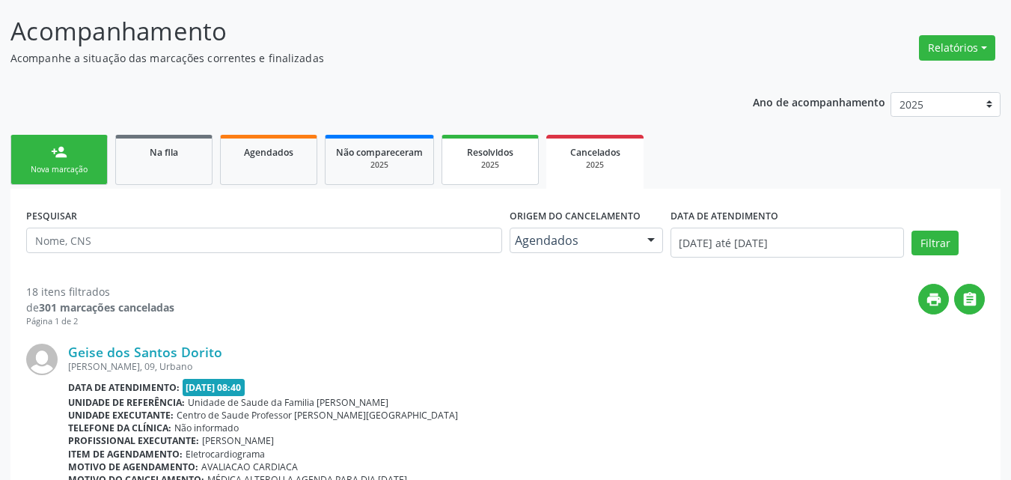
click at [487, 184] on link "Resolvidos 2025" at bounding box center [489, 160] width 97 height 50
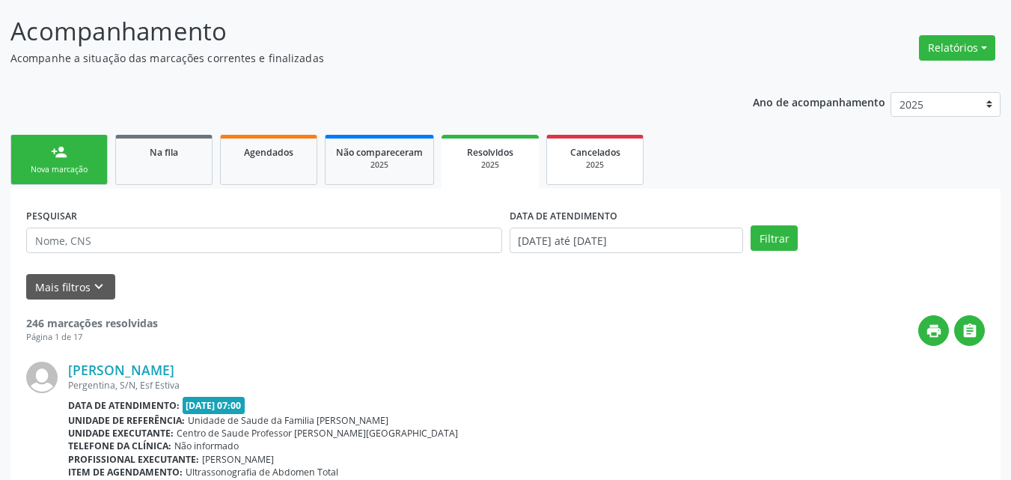
click at [616, 154] on span "Cancelados" at bounding box center [595, 152] width 50 height 13
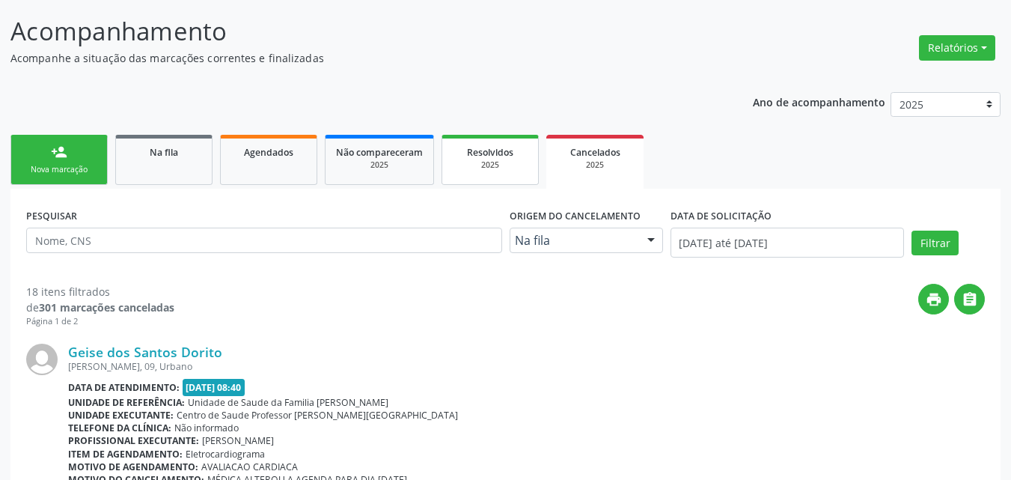
click at [453, 149] on div "Resolvidos" at bounding box center [490, 152] width 75 height 16
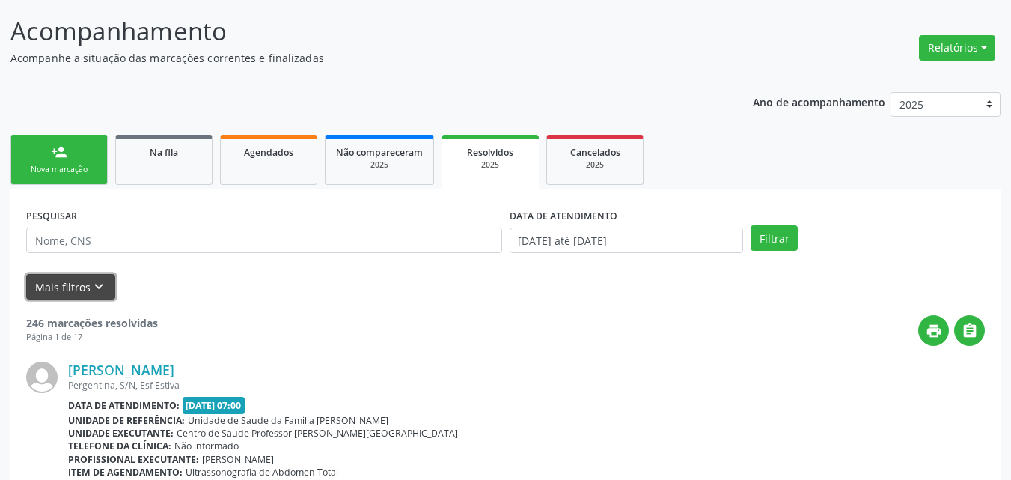
click at [80, 295] on button "Mais filtros keyboard_arrow_down" at bounding box center [70, 287] width 89 height 26
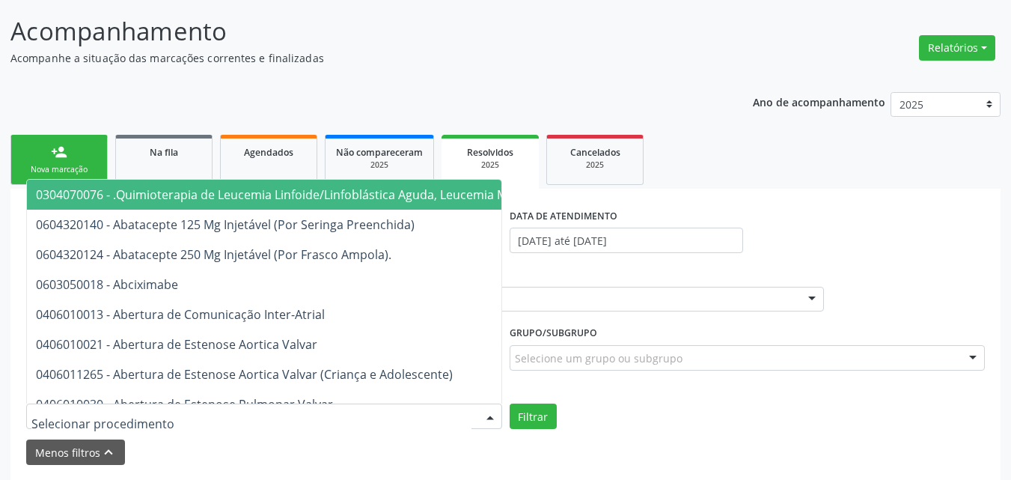
click at [94, 408] on div at bounding box center [264, 415] width 476 height 25
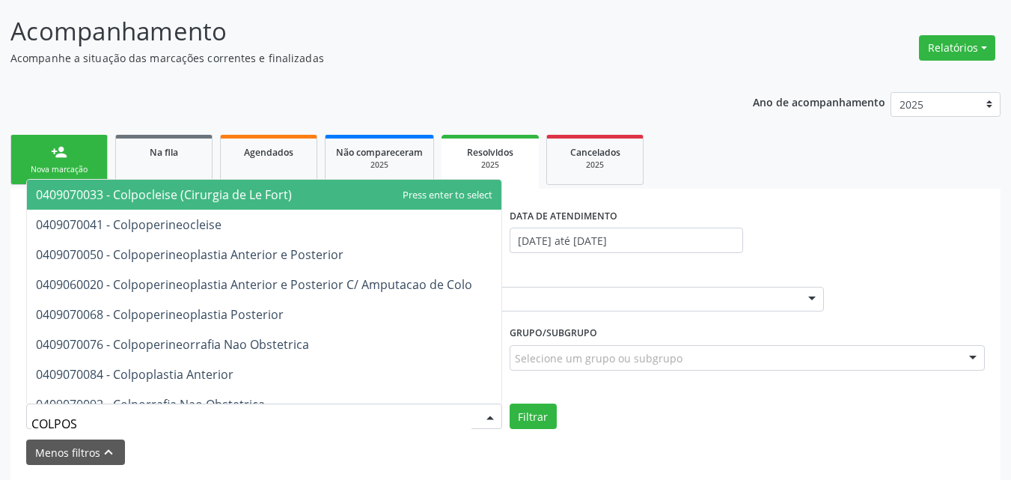
type input "COLPOSC"
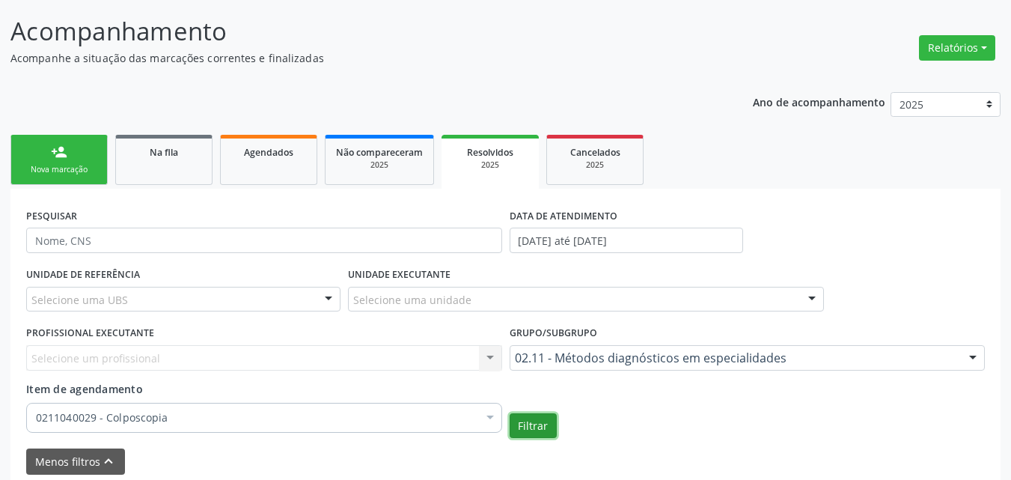
click at [518, 419] on button "Filtrar" at bounding box center [532, 425] width 47 height 25
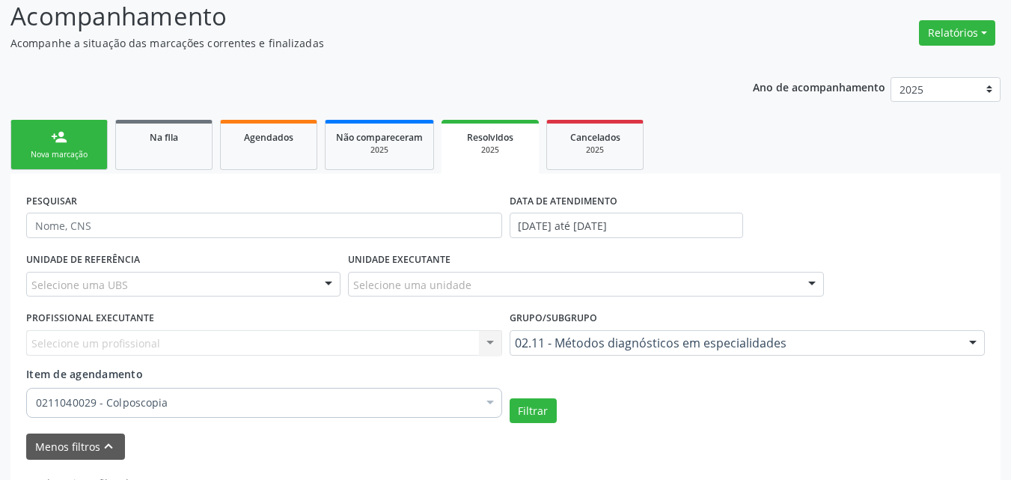
scroll to position [265, 0]
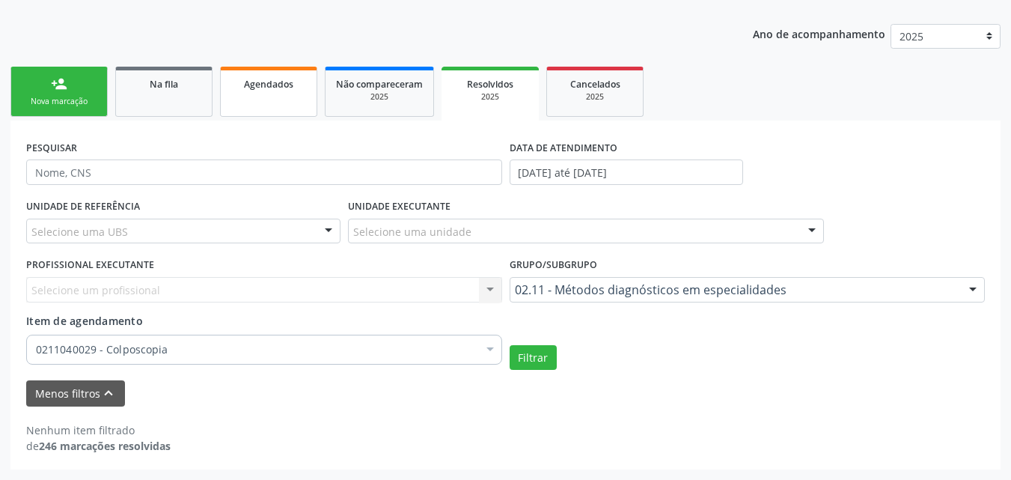
click at [264, 91] on link "Agendados" at bounding box center [268, 92] width 97 height 50
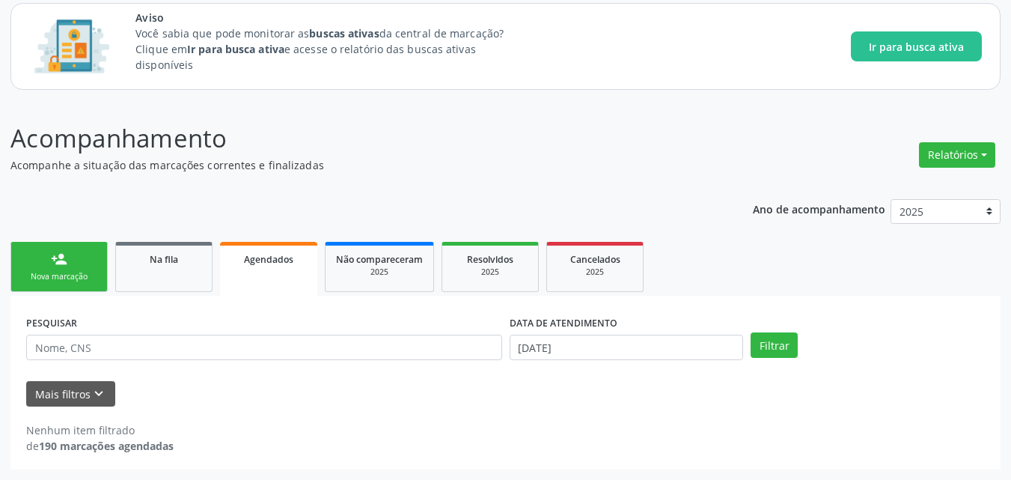
scroll to position [90, 0]
click at [39, 391] on button "Mais filtros keyboard_arrow_down" at bounding box center [70, 394] width 89 height 26
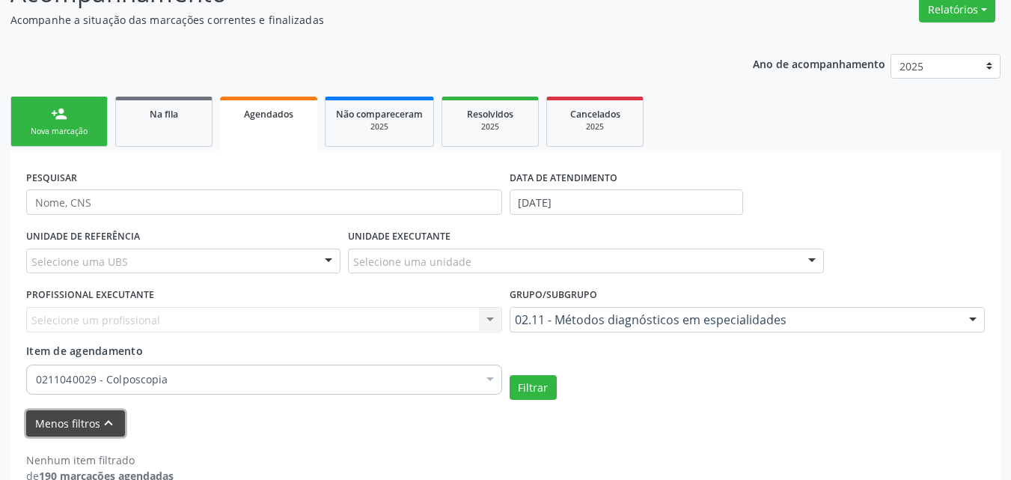
scroll to position [265, 0]
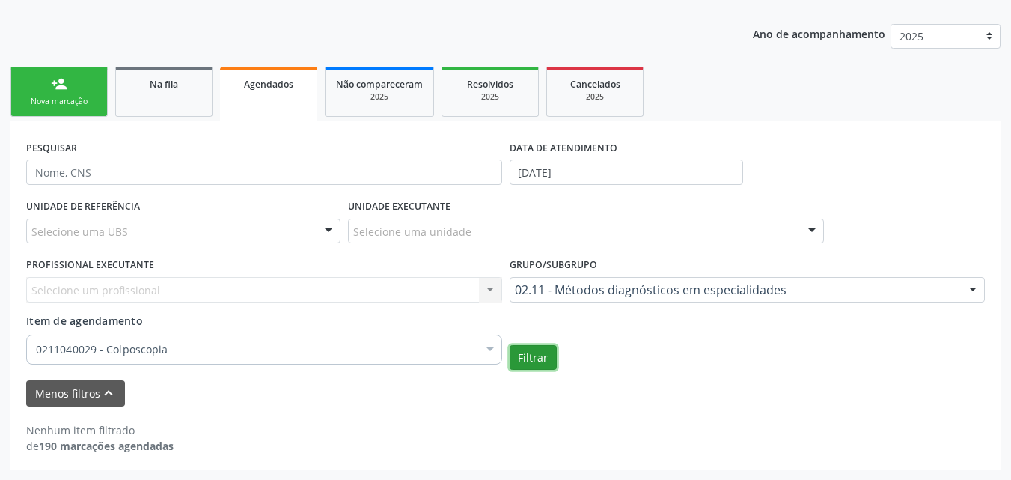
click at [518, 355] on button "Filtrar" at bounding box center [532, 357] width 47 height 25
click at [737, 373] on form "PESQUISAR DATA DE ATENDIMENTO 11/09/2025 UNIDADE DE REFERÊNCIA Selecione uma UB…" at bounding box center [505, 270] width 958 height 269
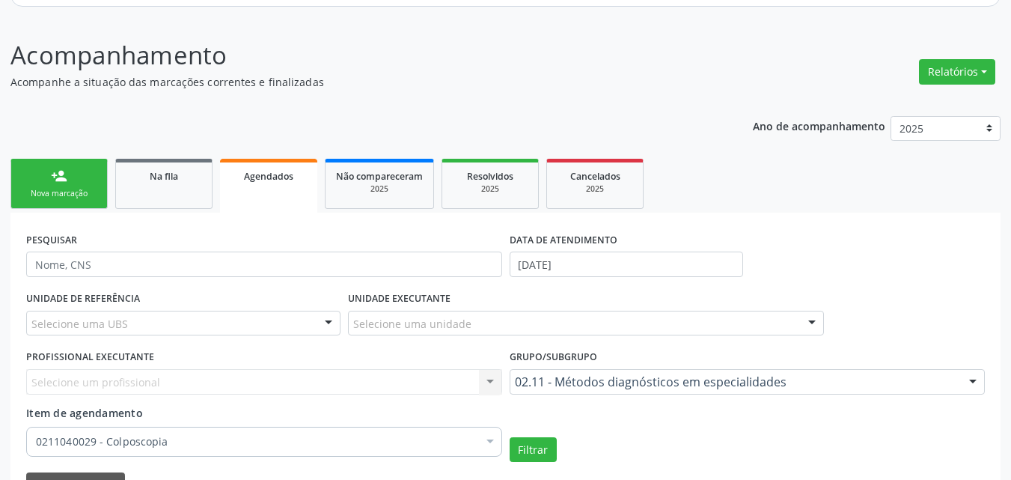
scroll to position [154, 0]
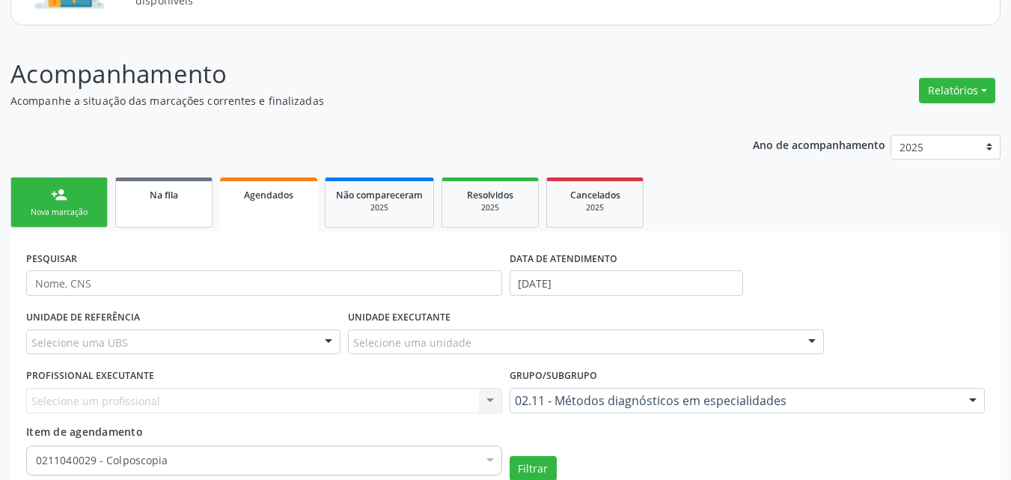
click at [161, 206] on link "Na fila" at bounding box center [163, 202] width 97 height 50
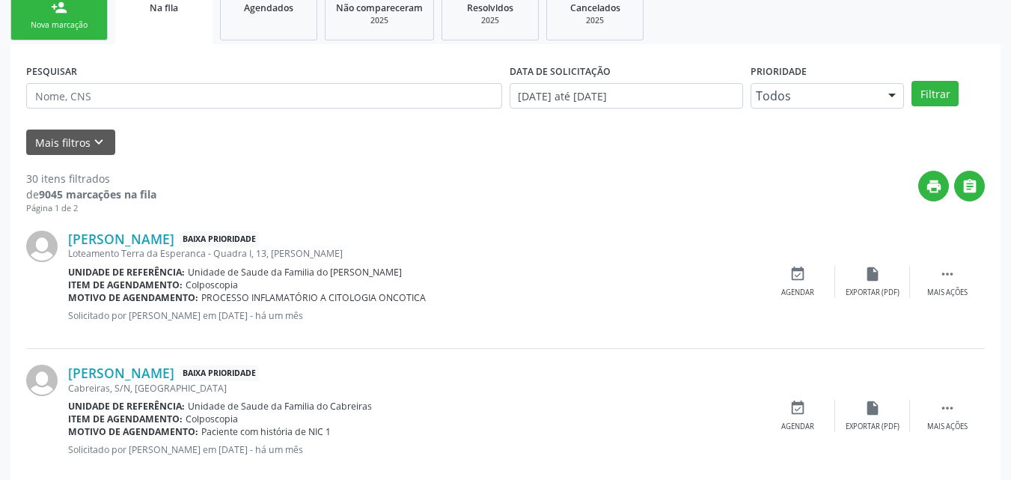
scroll to position [337, 0]
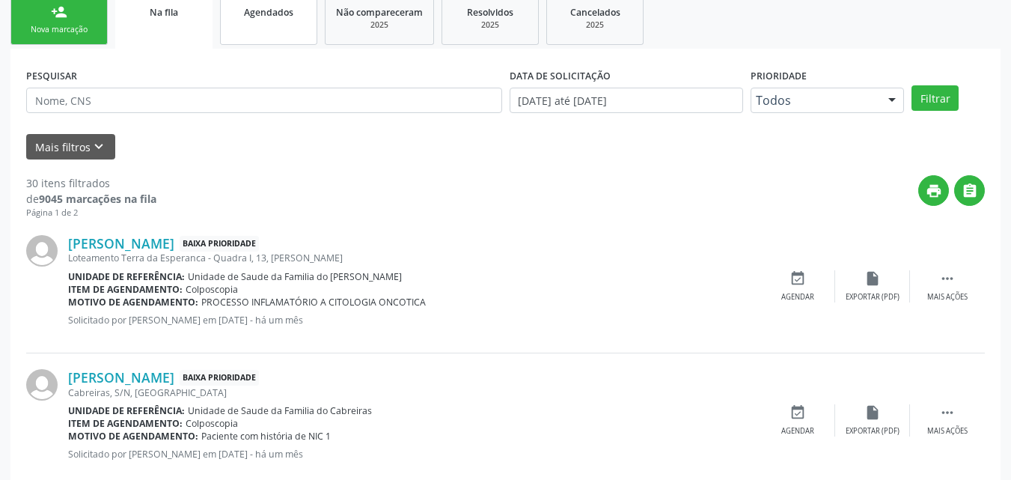
click at [285, 38] on link "Agendados" at bounding box center [268, 20] width 97 height 50
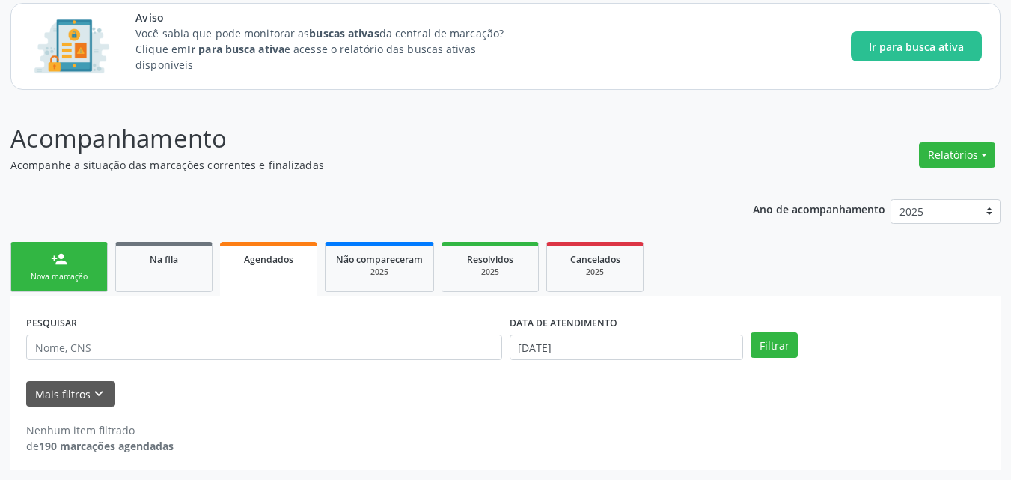
scroll to position [90, 0]
click at [124, 311] on div "PESQUISAR" at bounding box center [263, 340] width 483 height 58
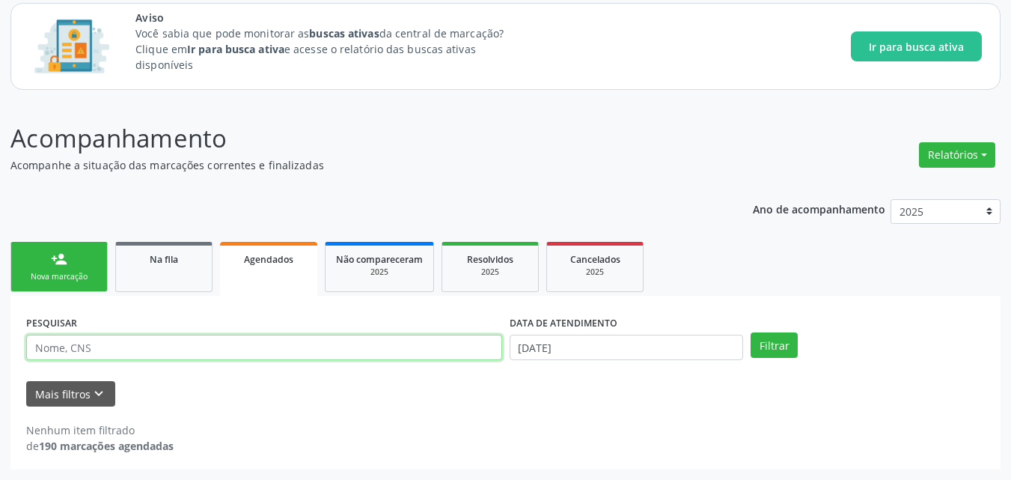
click at [129, 357] on input "text" at bounding box center [264, 346] width 476 height 25
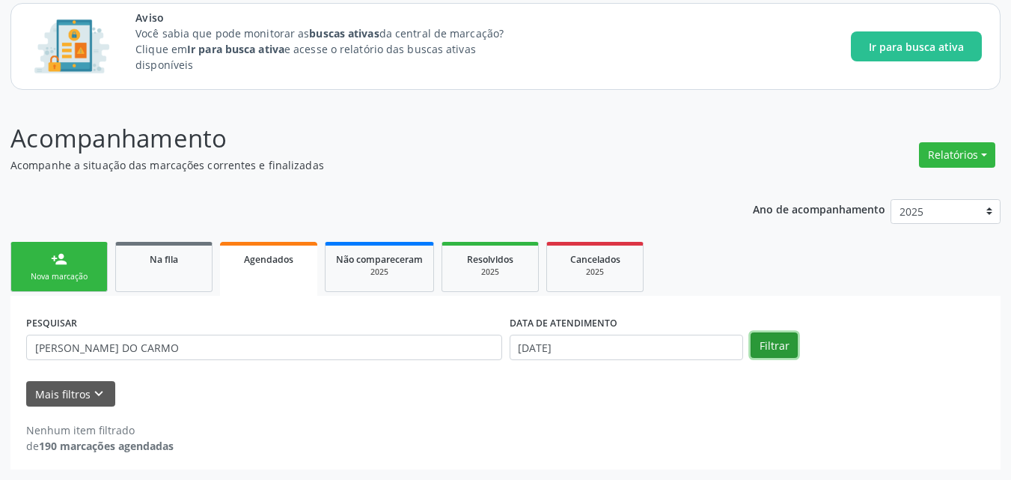
click at [768, 344] on button "Filtrar" at bounding box center [773, 344] width 47 height 25
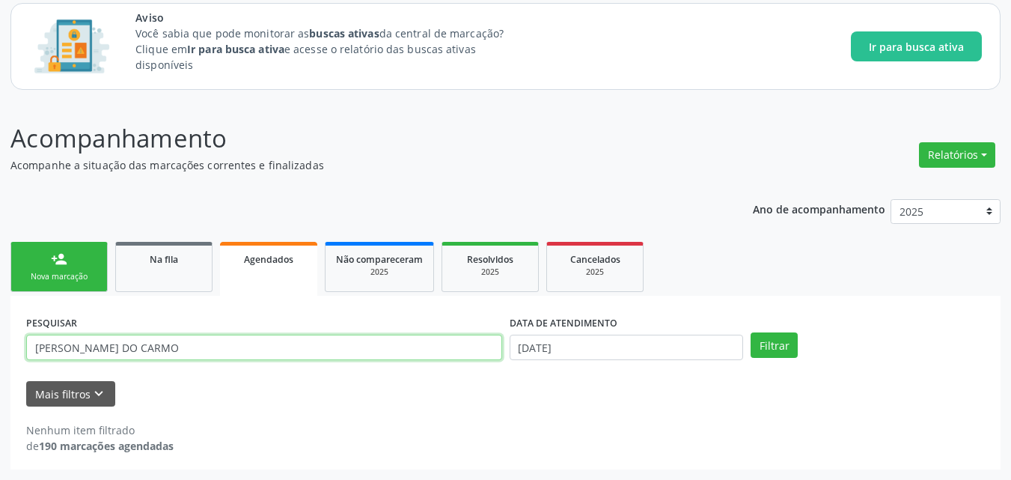
click at [143, 359] on input "MARIA JOSINEIDE SANTOS DO CARMO" at bounding box center [264, 346] width 476 height 25
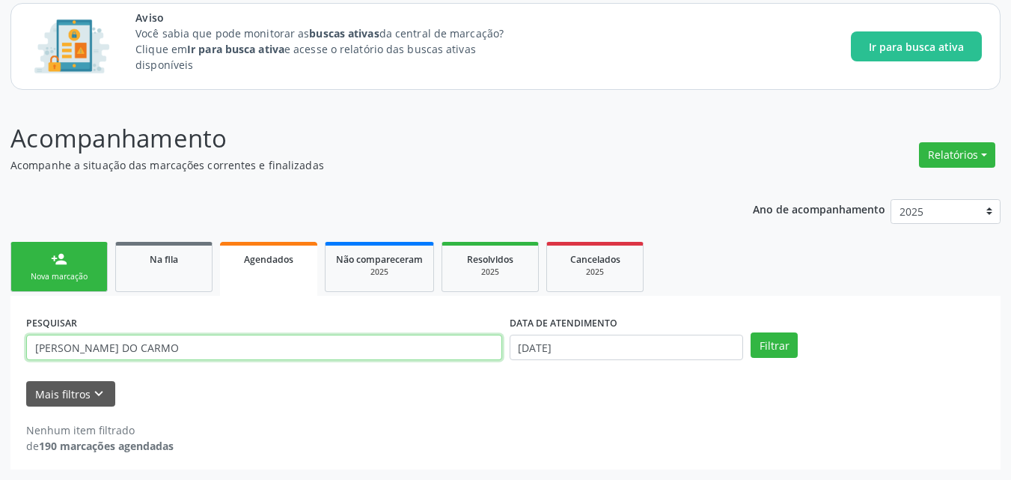
click at [143, 359] on input "MARIA JOSINEIDE SANTOS DO CARMO" at bounding box center [264, 346] width 476 height 25
type input "DANIELLE SILVA SANTOS"
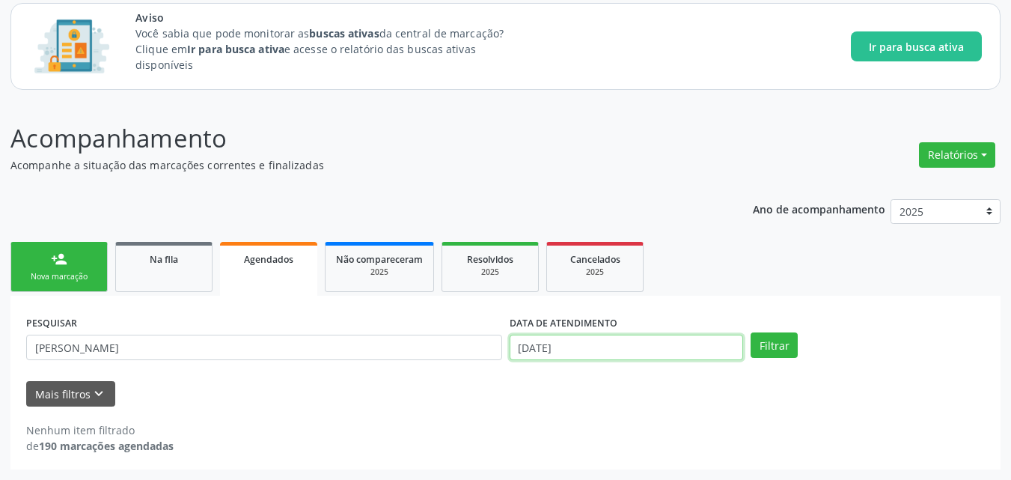
click at [577, 356] on input "11/09/2025" at bounding box center [626, 346] width 234 height 25
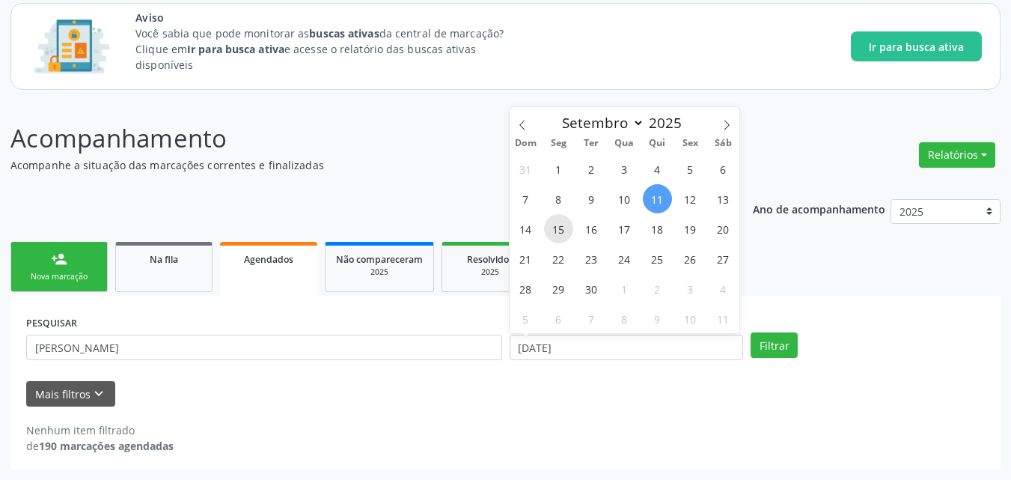
click at [566, 233] on span "15" at bounding box center [558, 228] width 29 height 29
type input "15/09/2025"
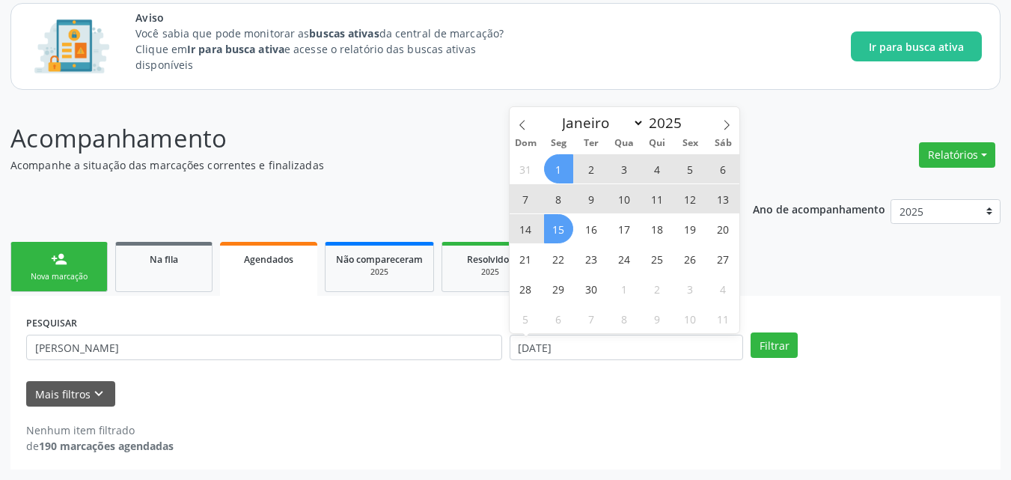
click at [561, 174] on span "1" at bounding box center [558, 168] width 29 height 29
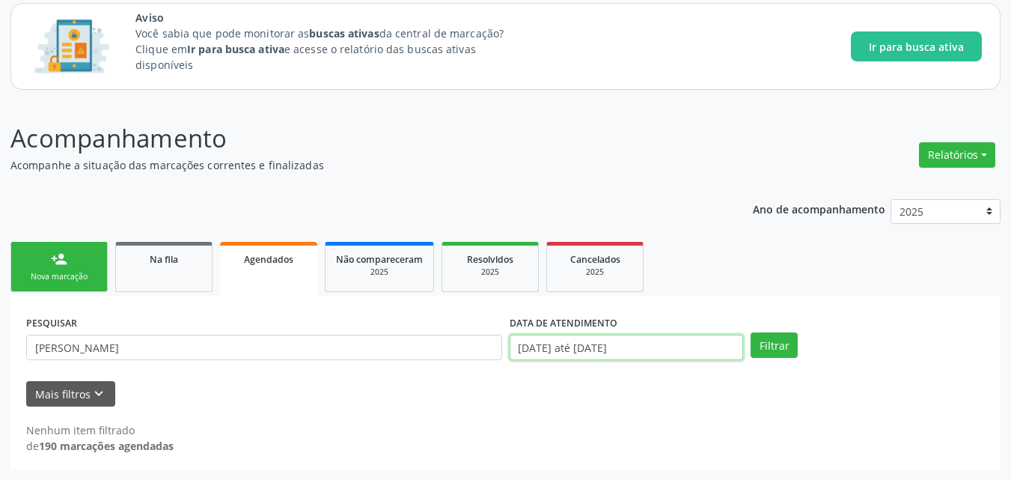
click at [656, 354] on input "01/09/2025 até 15/09/2025" at bounding box center [626, 346] width 234 height 25
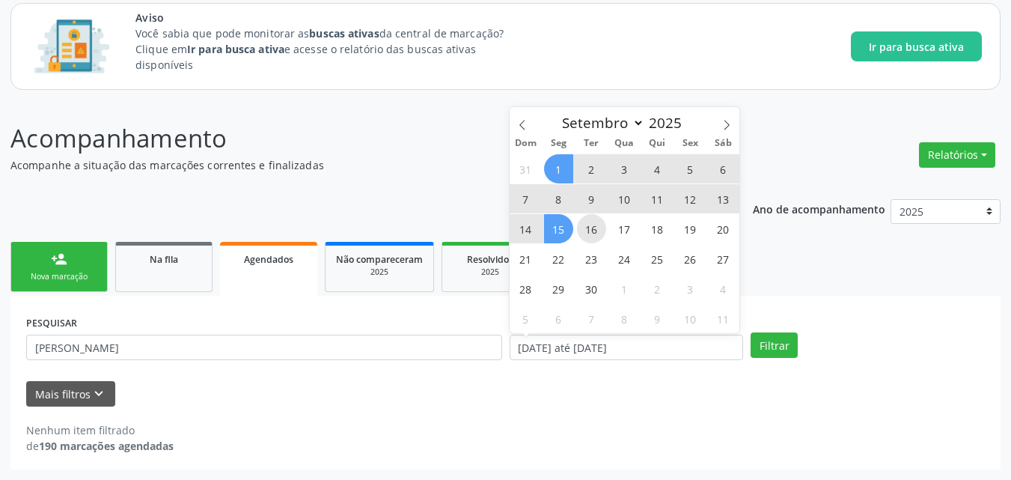
click at [591, 239] on span "16" at bounding box center [591, 228] width 29 height 29
type input "16/09/2025"
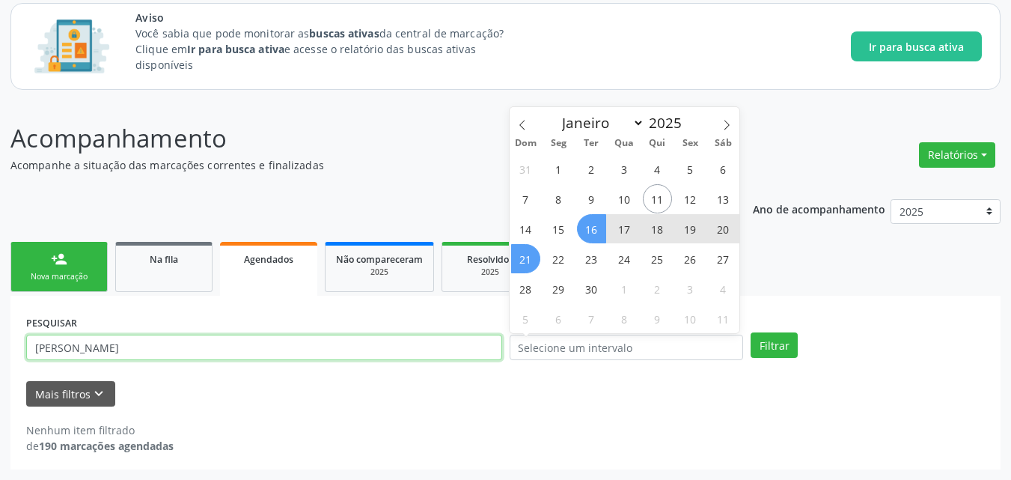
click at [242, 349] on input "DANIELLE SILVA SANTOS" at bounding box center [264, 346] width 476 height 25
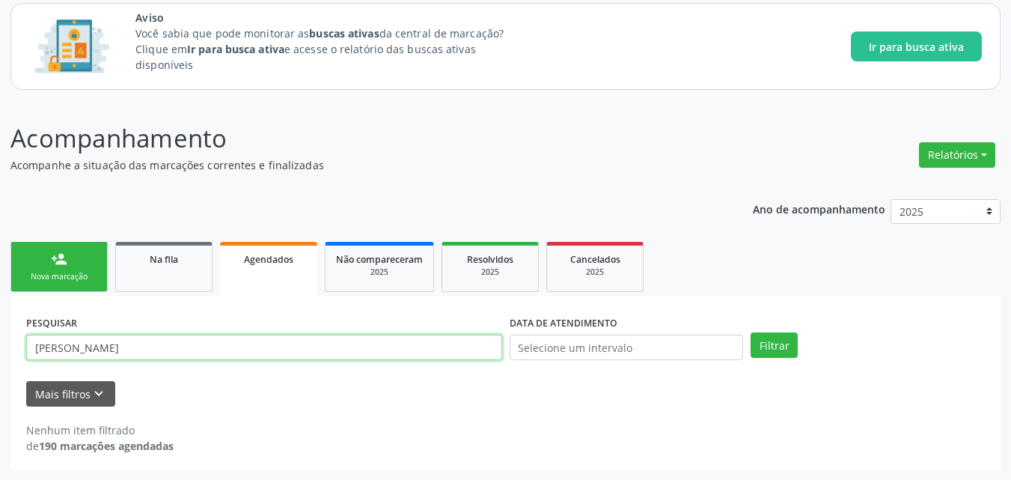
click at [242, 349] on input "DANIELLE SILVA SANTOS" at bounding box center [264, 346] width 476 height 25
type input "MARIA JOSINEIDE SANTOS DO CARMO"
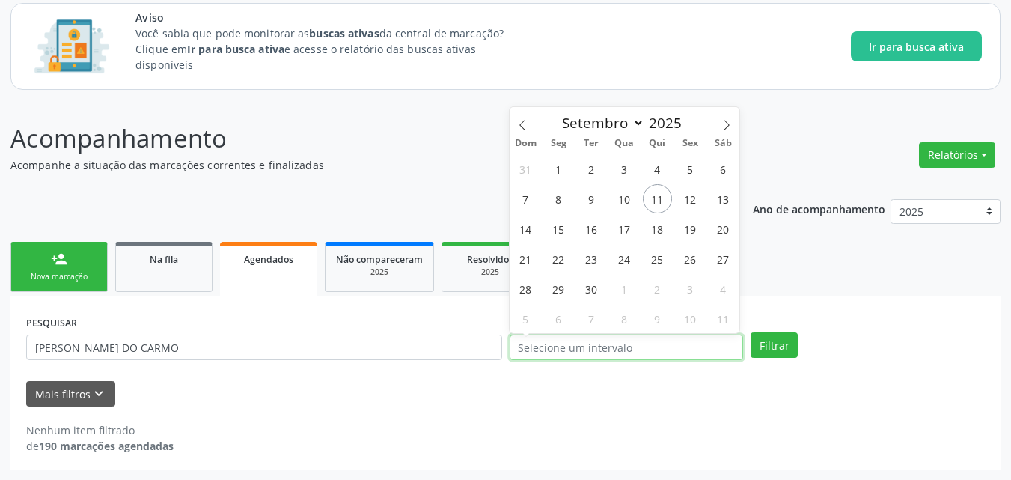
click at [688, 343] on input "text" at bounding box center [626, 346] width 234 height 25
click at [557, 157] on span "1" at bounding box center [558, 168] width 29 height 29
type input "01/09/2025"
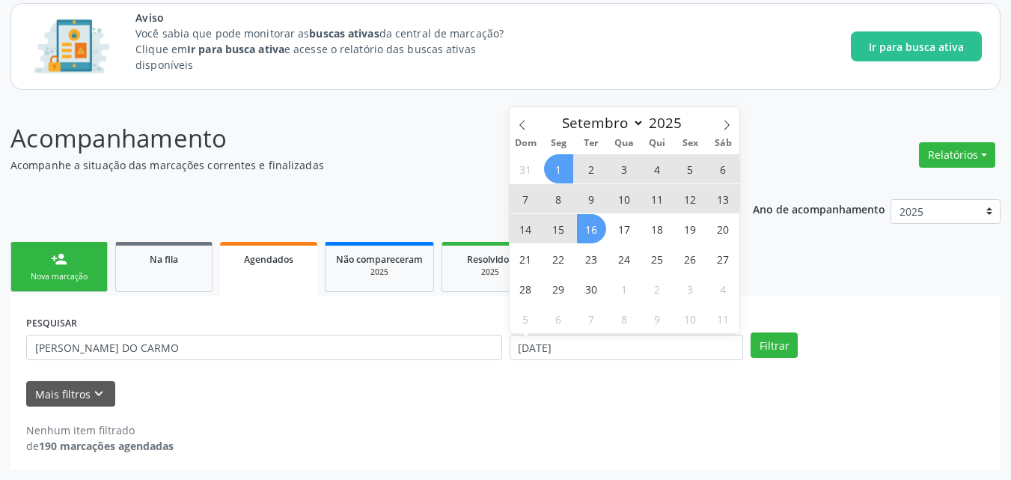
click at [592, 233] on span "16" at bounding box center [591, 228] width 29 height 29
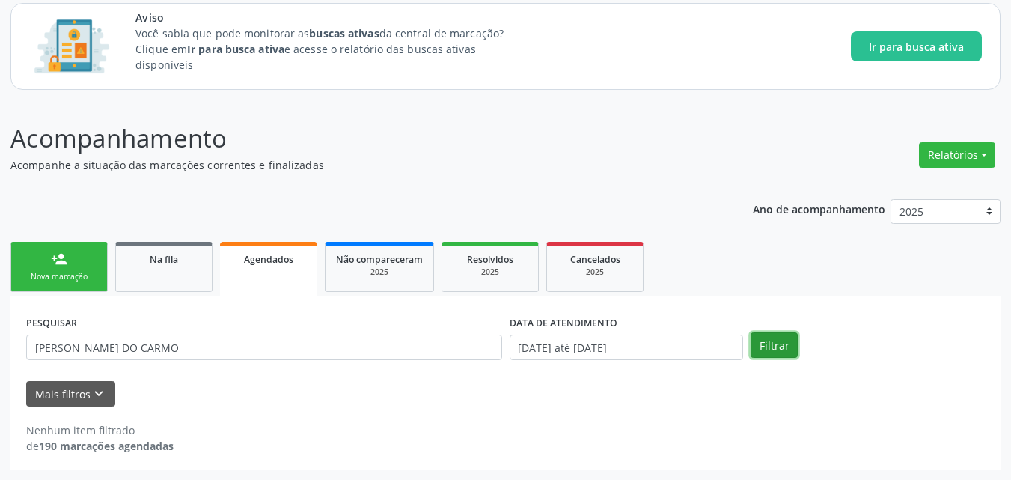
click at [796, 346] on button "Filtrar" at bounding box center [773, 344] width 47 height 25
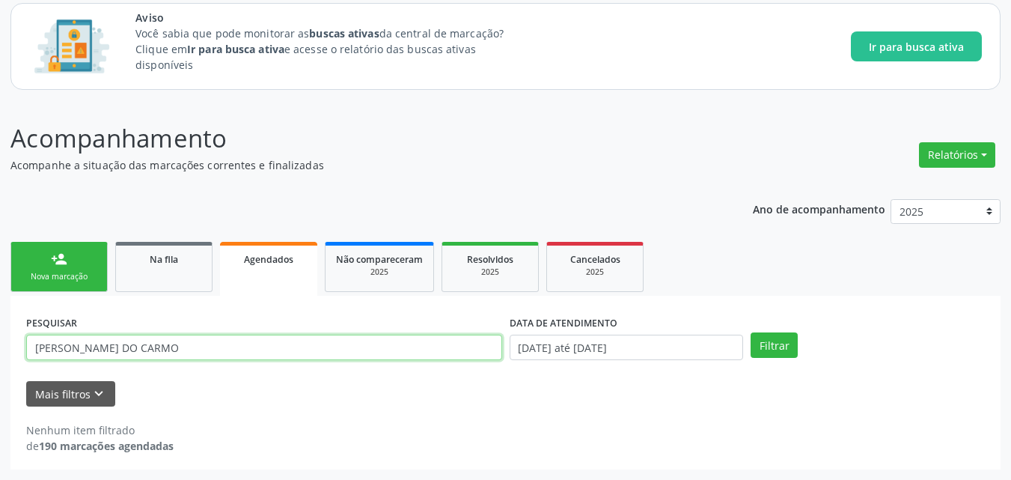
click at [461, 346] on input "MARIA JOSINEIDE SANTOS DO CARMO" at bounding box center [264, 346] width 476 height 25
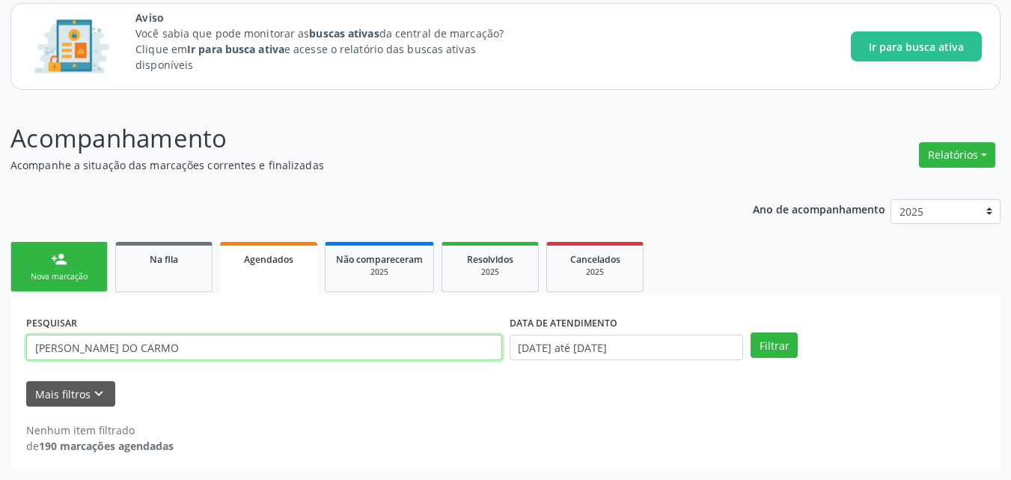
click at [461, 346] on input "MARIA JOSINEIDE SANTOS DO CARMO" at bounding box center [264, 346] width 476 height 25
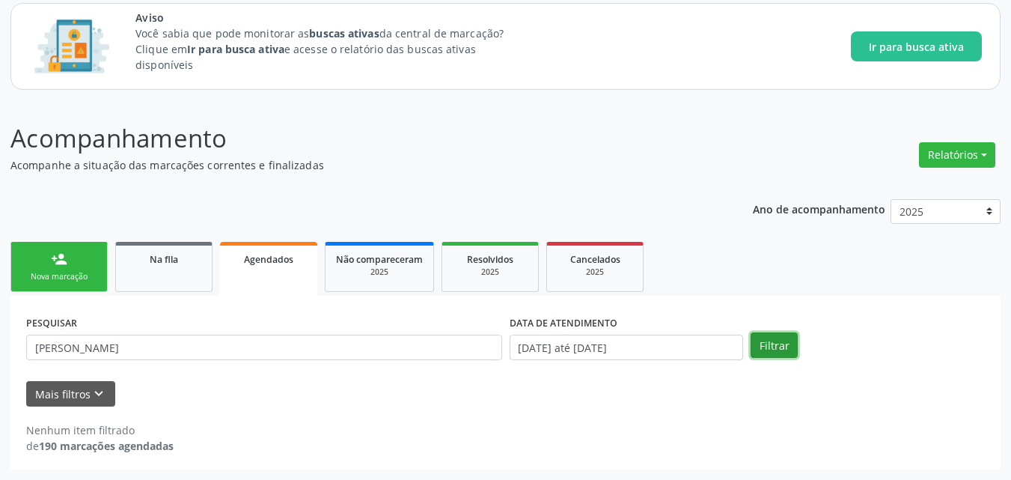
click at [767, 345] on button "Filtrar" at bounding box center [773, 344] width 47 height 25
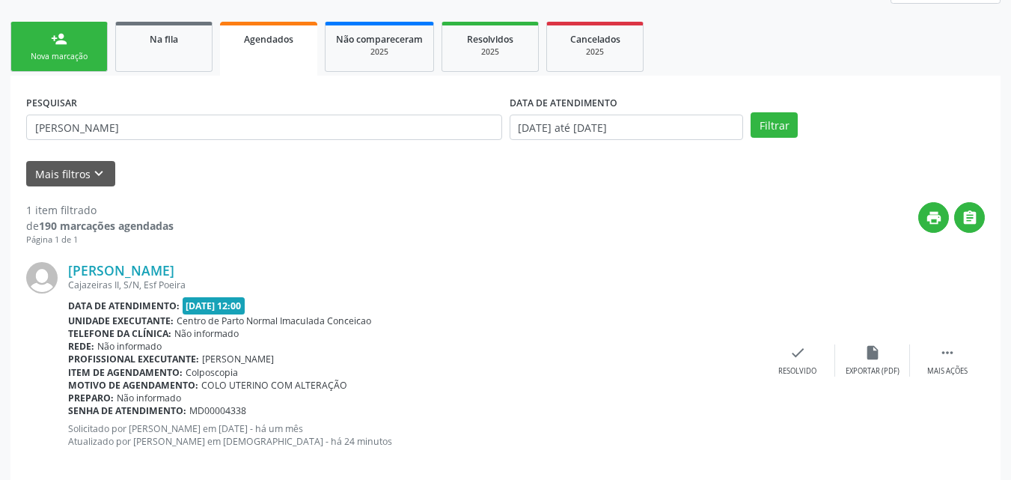
scroll to position [330, 0]
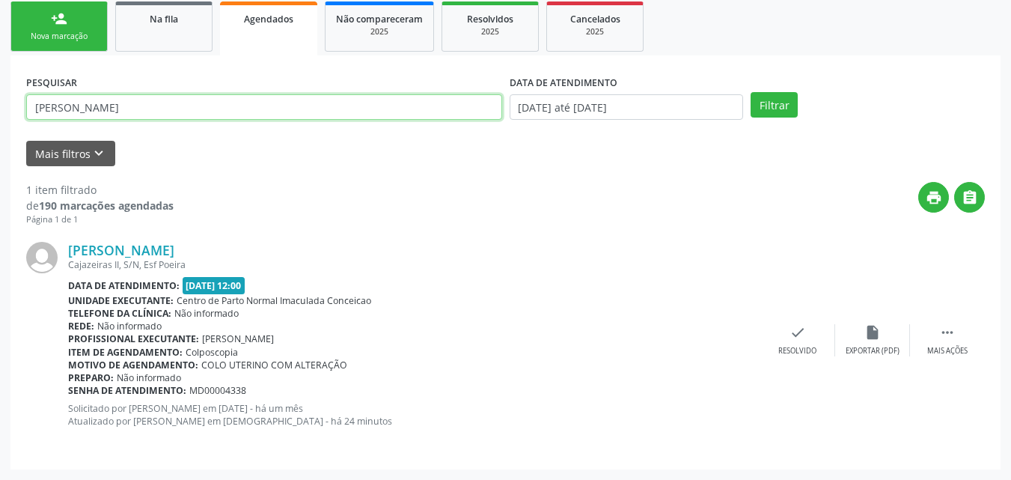
click at [321, 114] on input "DANIELLE SILVA SANTOS" at bounding box center [264, 106] width 476 height 25
type input "EDJANE TOMAZ DOS SANTOS"
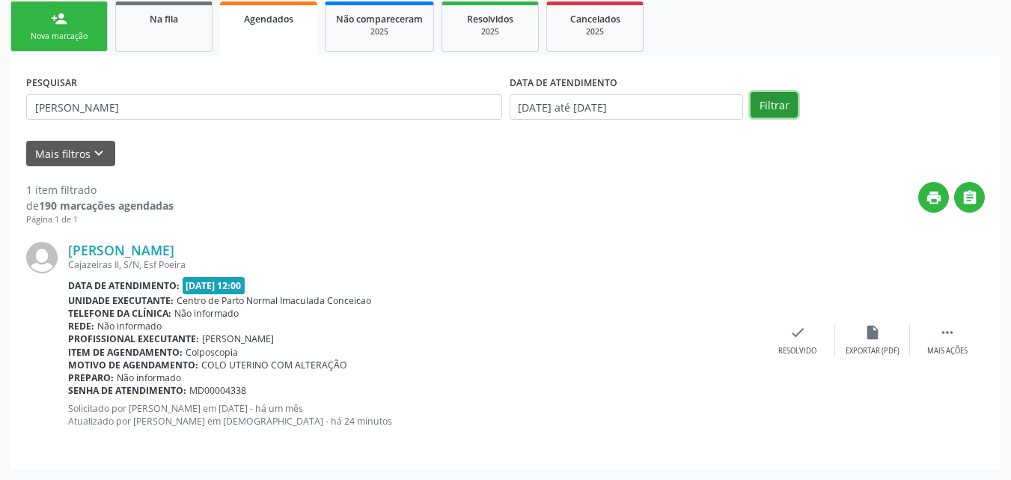
click at [785, 105] on button "Filtrar" at bounding box center [773, 104] width 47 height 25
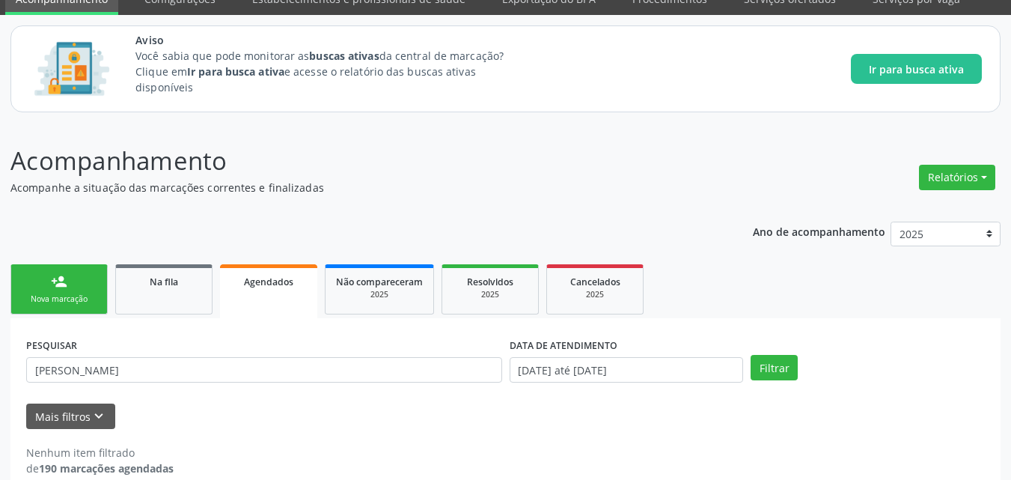
scroll to position [90, 0]
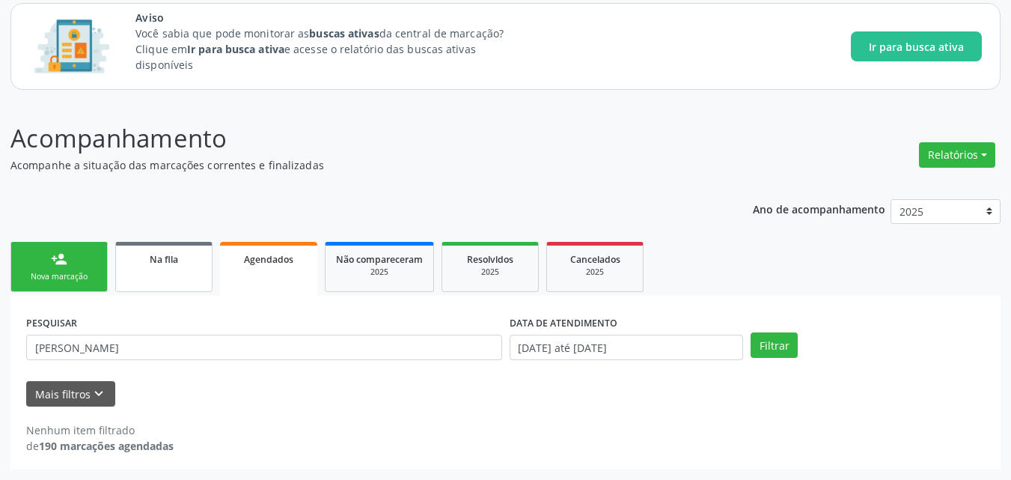
click at [149, 279] on link "Na fila" at bounding box center [163, 267] width 97 height 50
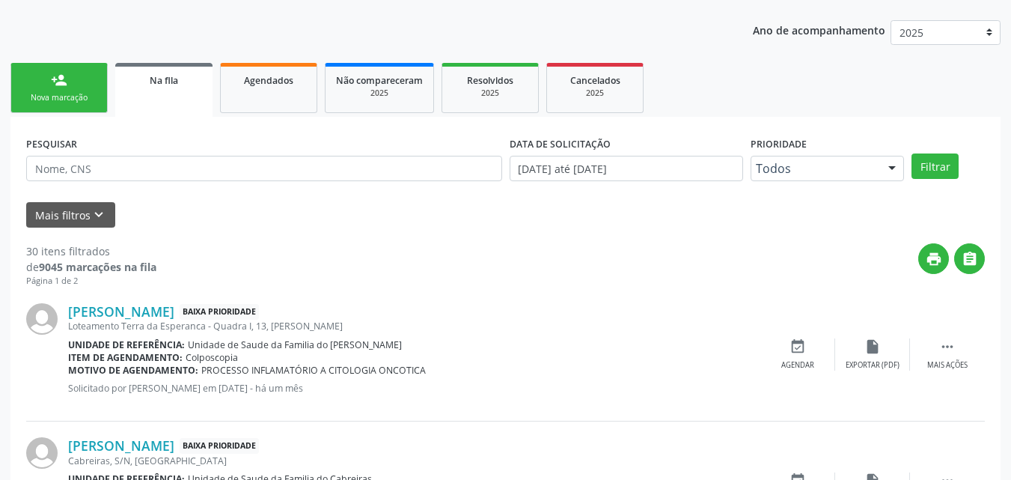
scroll to position [264, 0]
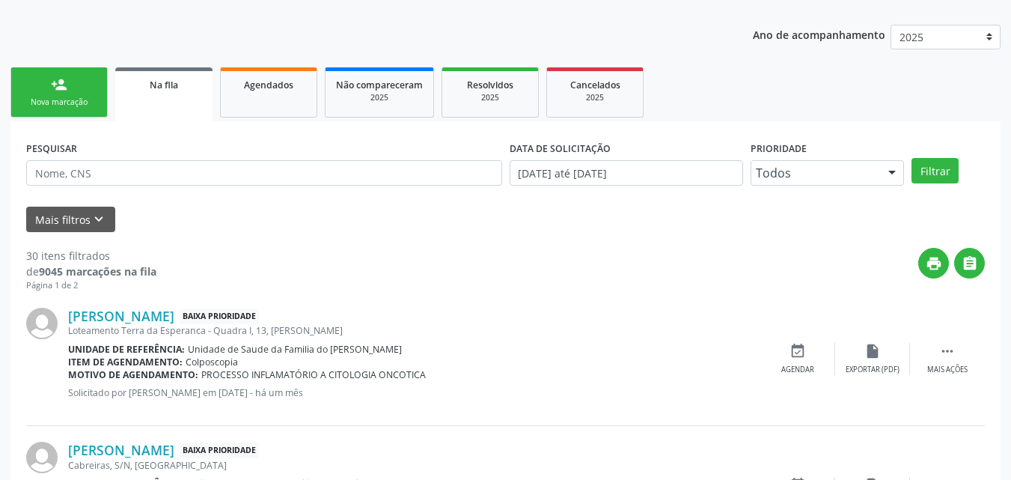
click at [71, 110] on link "person_add Nova marcação" at bounding box center [58, 92] width 97 height 50
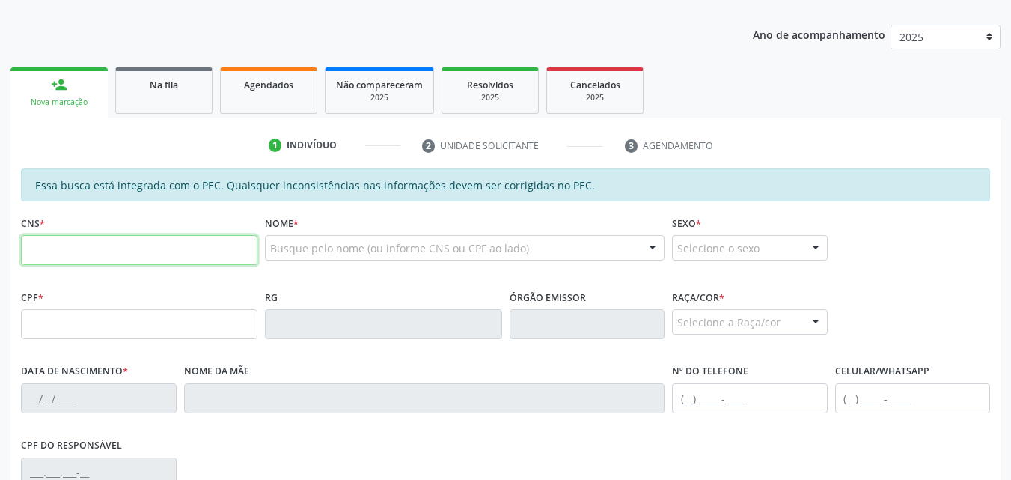
click at [180, 258] on input "text" at bounding box center [139, 250] width 236 height 30
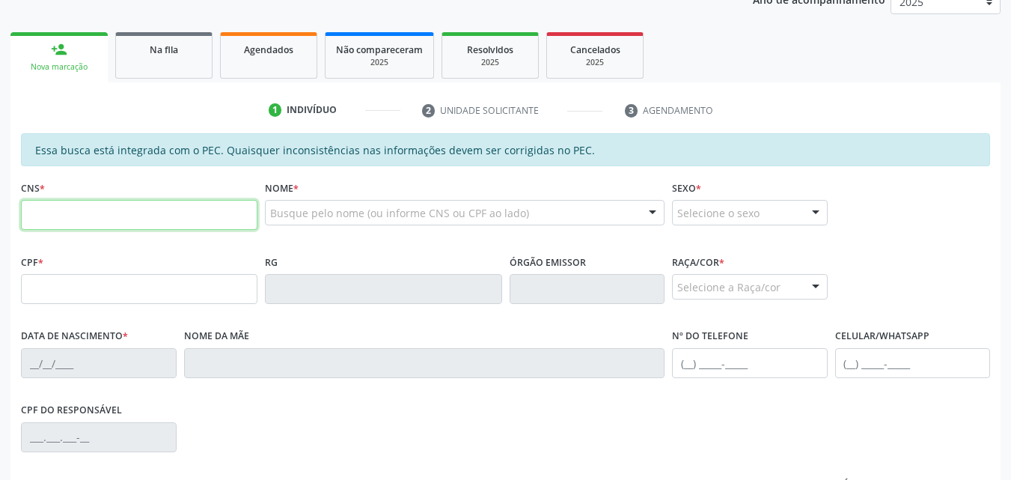
scroll to position [290, 0]
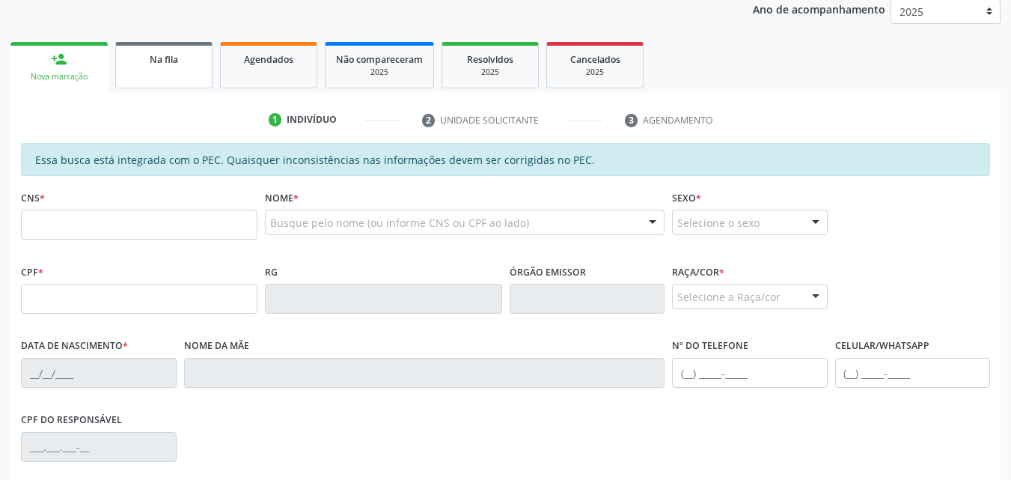
click at [171, 67] on link "Na fila" at bounding box center [163, 65] width 97 height 46
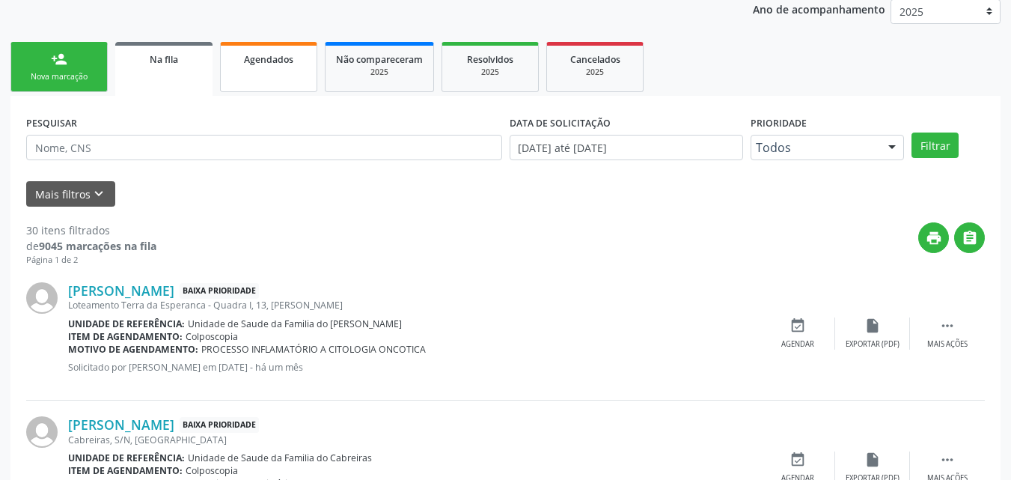
click at [301, 50] on link "Agendados" at bounding box center [268, 67] width 97 height 50
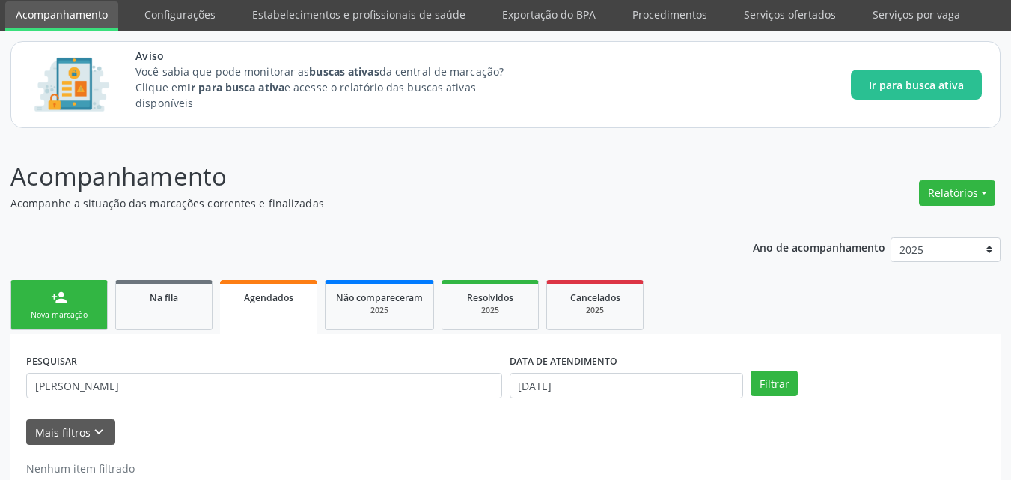
scroll to position [0, 0]
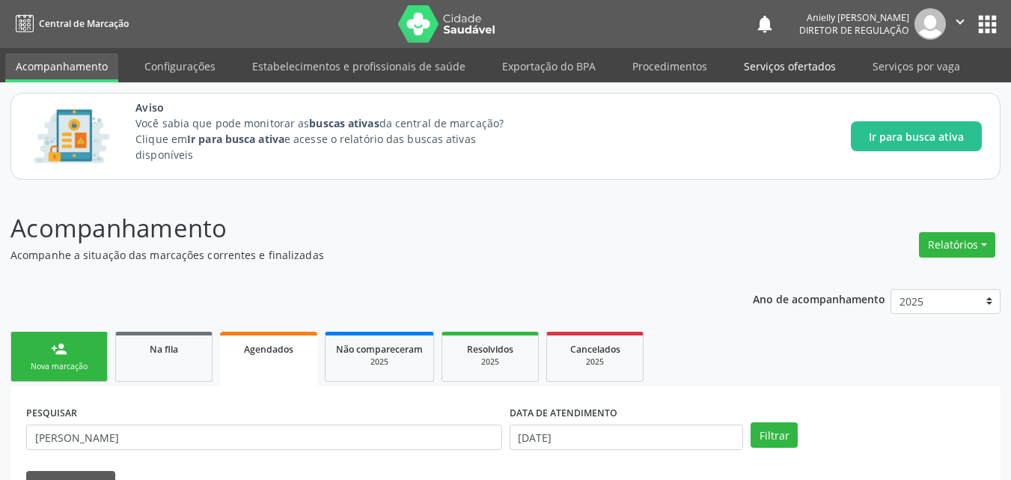
click at [795, 53] on link "Serviços ofertados" at bounding box center [789, 66] width 113 height 26
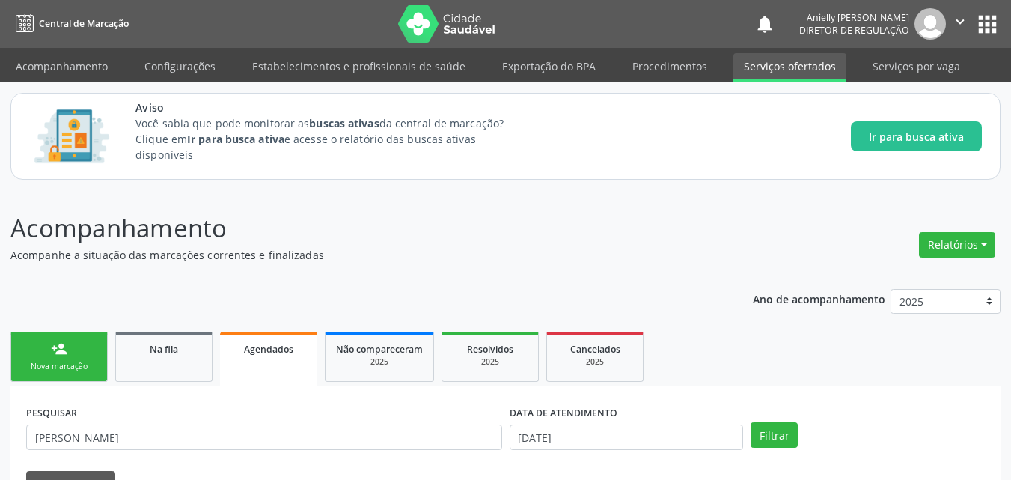
click at [795, 70] on link "Serviços ofertados" at bounding box center [789, 67] width 113 height 29
click at [1000, 28] on nav "Central de Marcação notifications Anielly Lorena Lima do Nascimento Diretor de …" at bounding box center [505, 24] width 1011 height 48
click at [985, 25] on button "apps" at bounding box center [987, 24] width 26 height 26
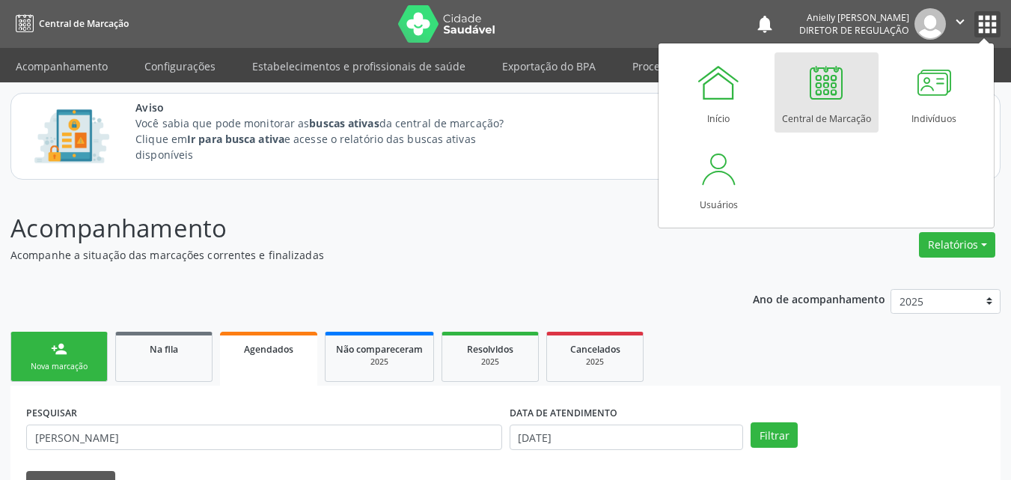
click at [957, 34] on button "" at bounding box center [960, 23] width 28 height 31
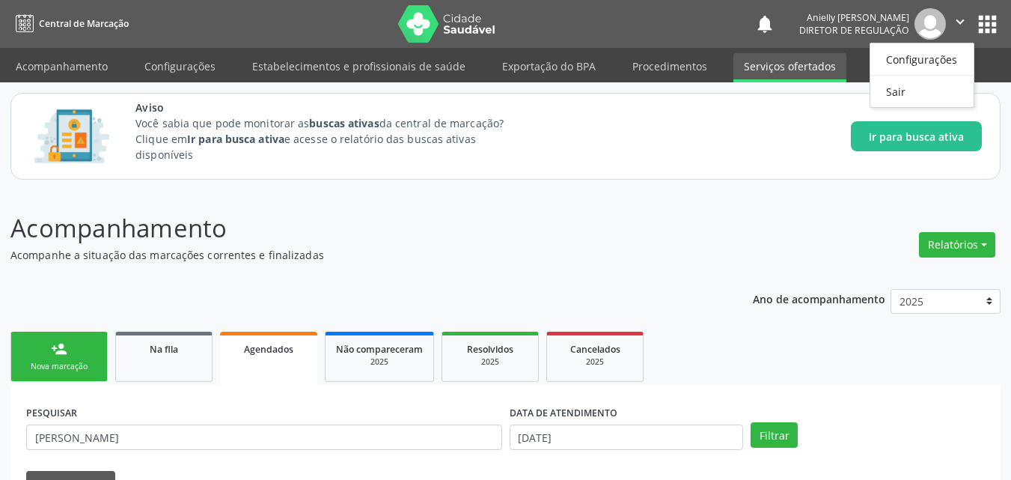
click at [985, 22] on button "apps" at bounding box center [987, 24] width 26 height 26
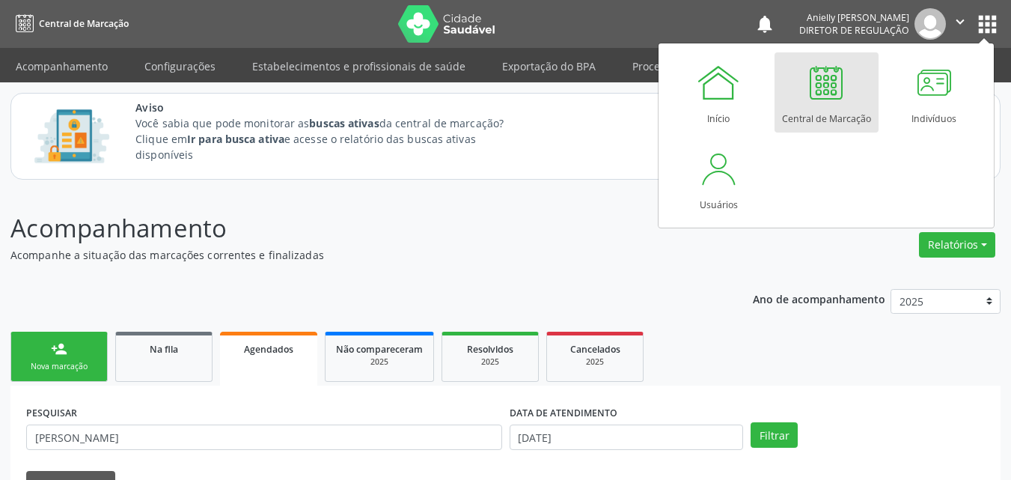
click at [640, 264] on div "Acompanhamento Acompanhe a situação das marcações correntes e finalizadas Relat…" at bounding box center [505, 383] width 990 height 349
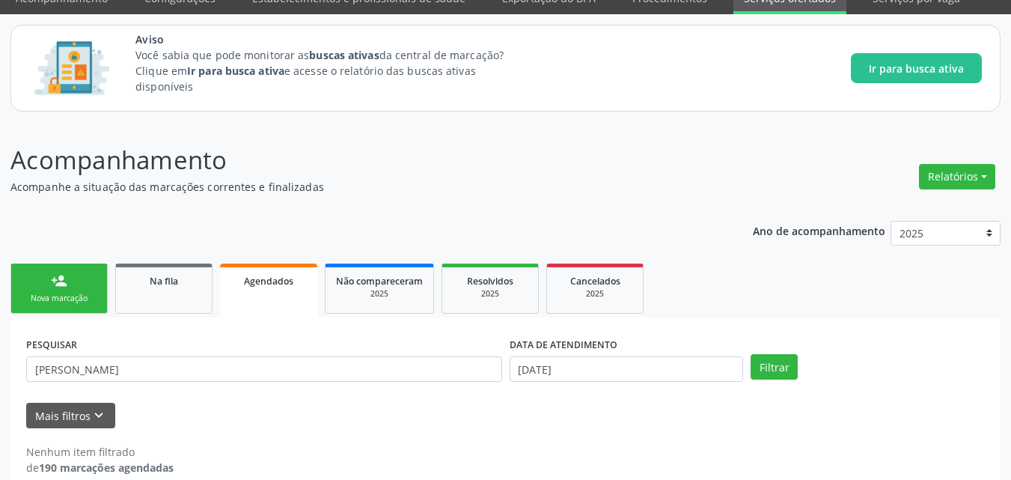
scroll to position [90, 0]
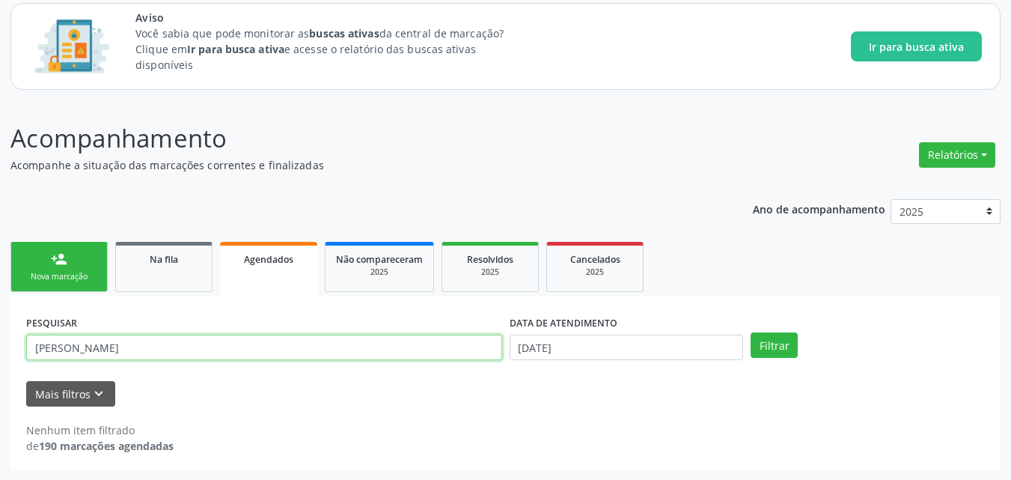
click at [306, 352] on input "EDJANE TOMAZ DOS SANTOS" at bounding box center [264, 346] width 476 height 25
click at [455, 352] on input "EDJANE TOMAZ DOS SANTOS" at bounding box center [264, 346] width 476 height 25
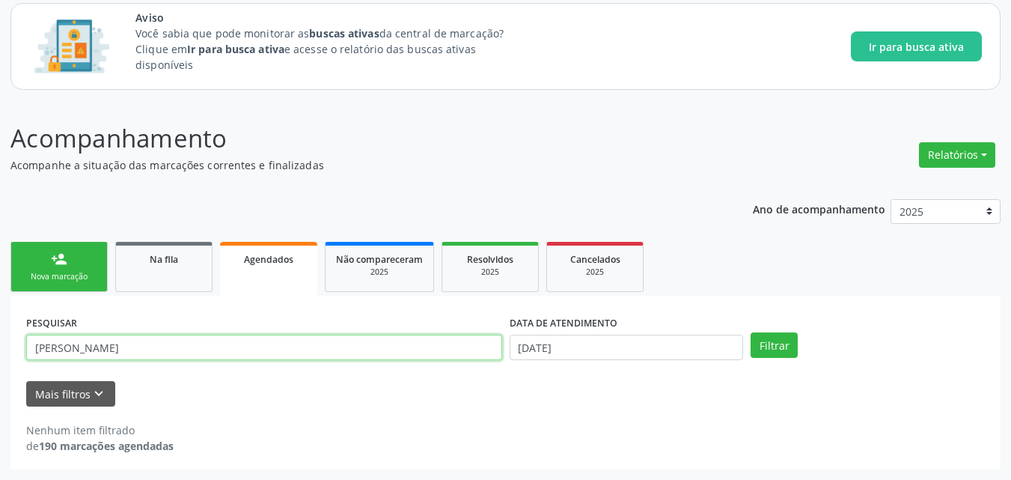
click at [455, 352] on input "EDJANE TOMAZ DOS SANTOS" at bounding box center [264, 346] width 476 height 25
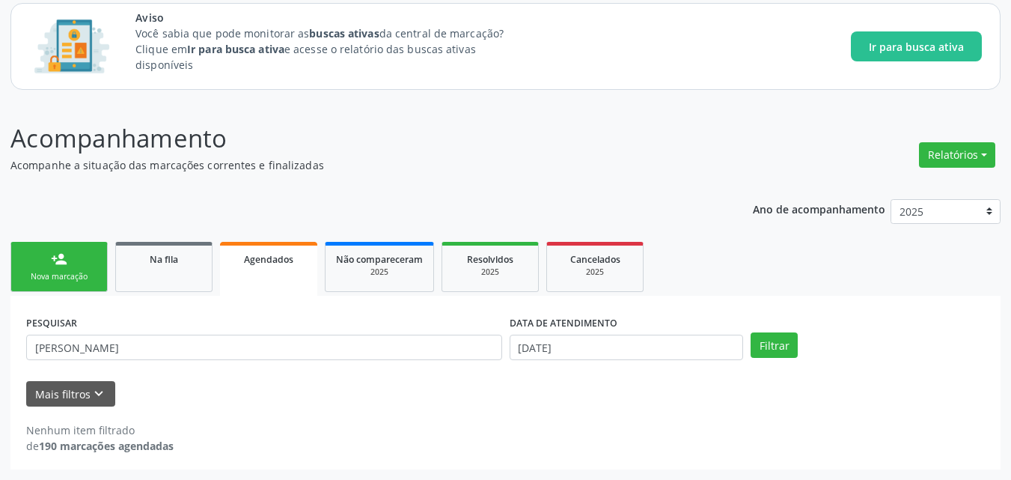
click at [213, 192] on div "Ano de acompanhamento 2025 person_add Nova marcação Na fila Agendados Não compa…" at bounding box center [505, 329] width 990 height 281
click at [129, 271] on link "Na fila" at bounding box center [163, 267] width 97 height 50
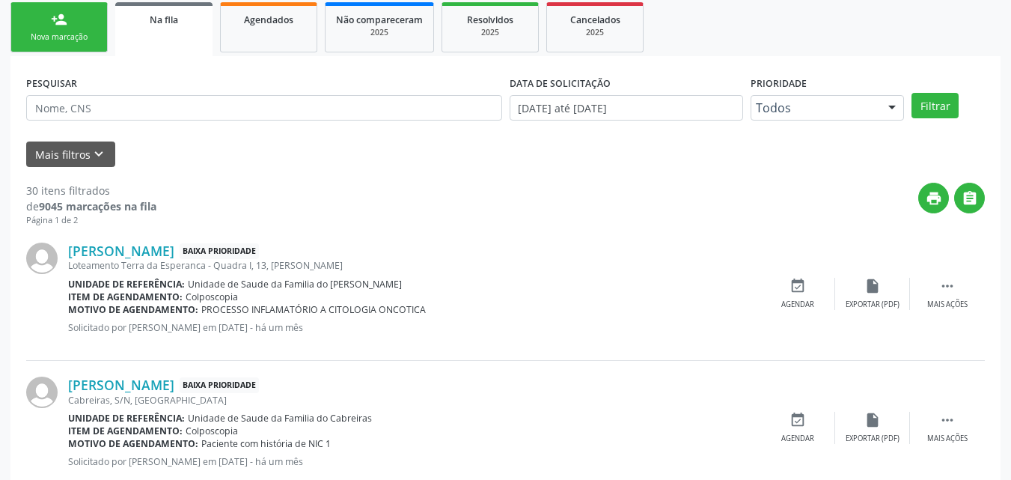
scroll to position [295, 0]
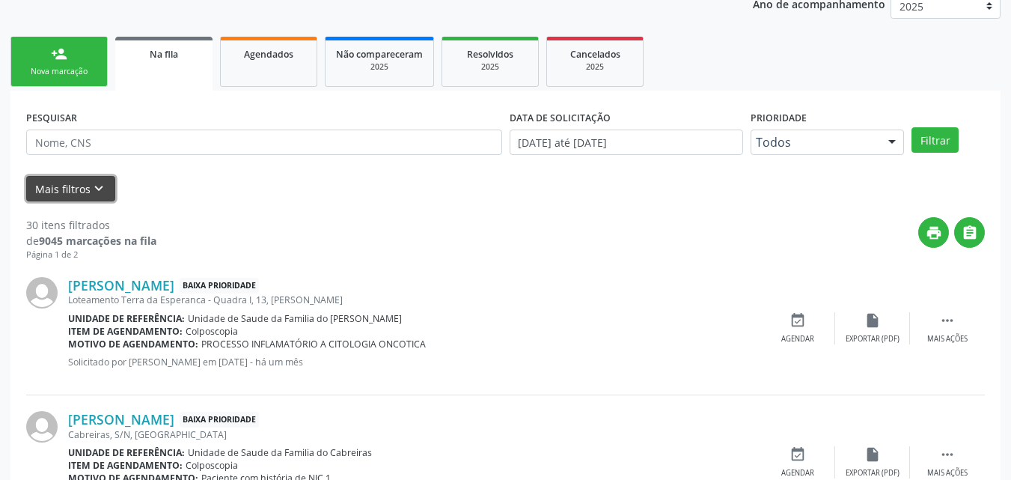
click at [50, 186] on button "Mais filtros keyboard_arrow_down" at bounding box center [70, 189] width 89 height 26
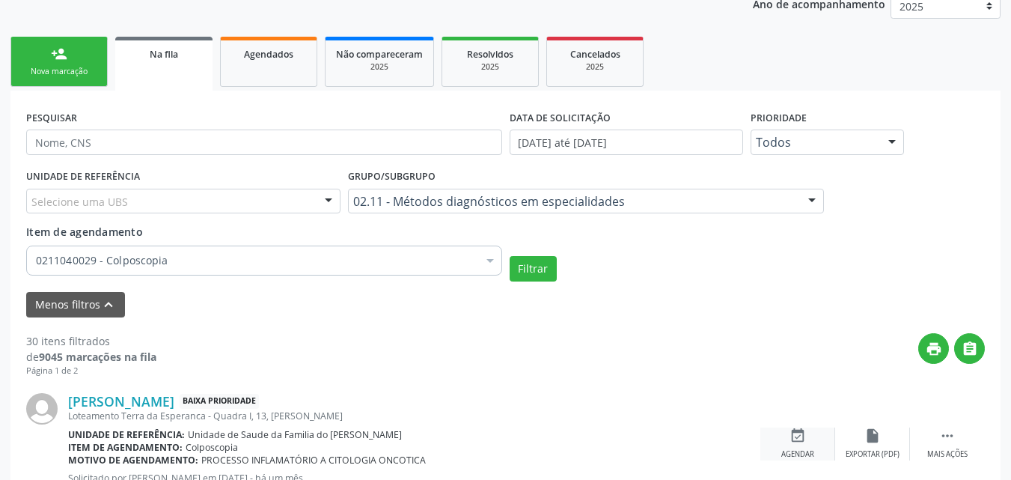
click at [789, 449] on div "Agendar" at bounding box center [797, 454] width 33 height 10
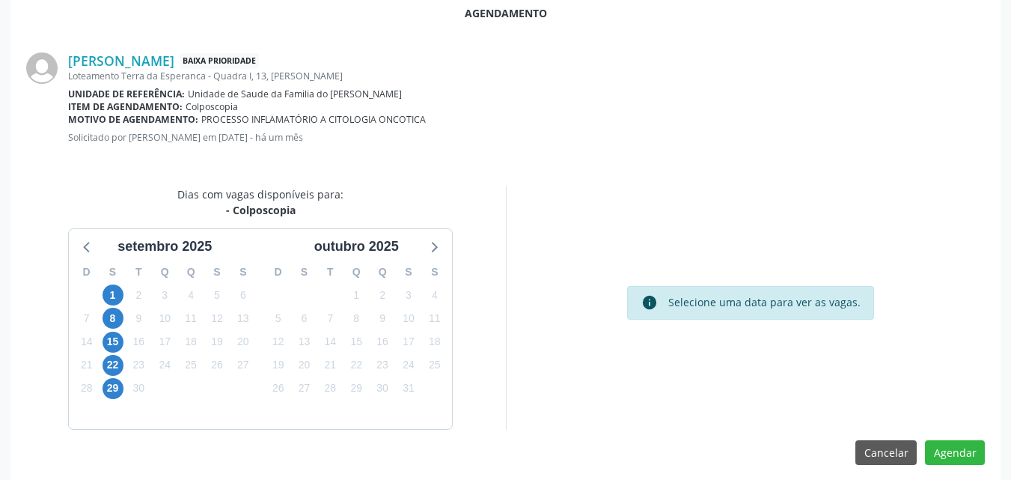
scroll to position [397, 0]
click at [874, 441] on button "Cancelar" at bounding box center [885, 450] width 61 height 25
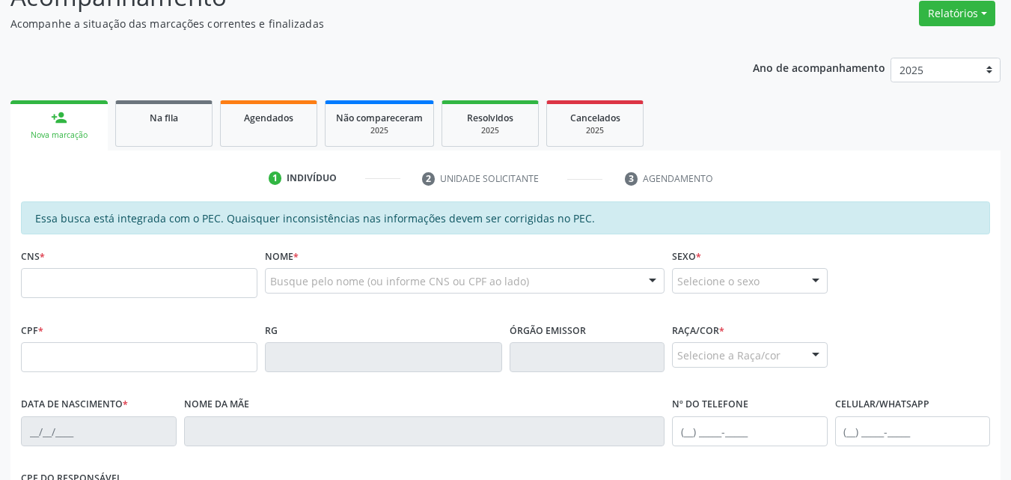
scroll to position [183, 0]
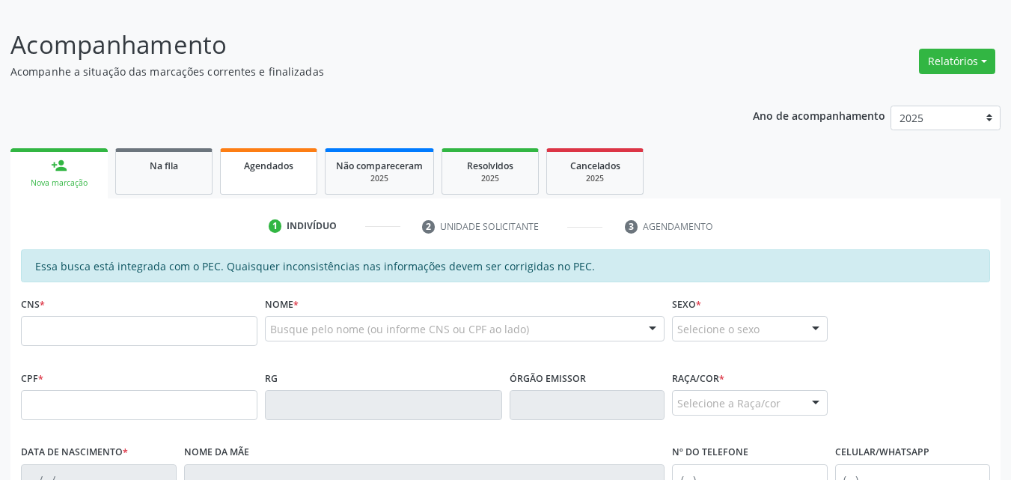
click at [287, 153] on link "Agendados" at bounding box center [268, 171] width 97 height 46
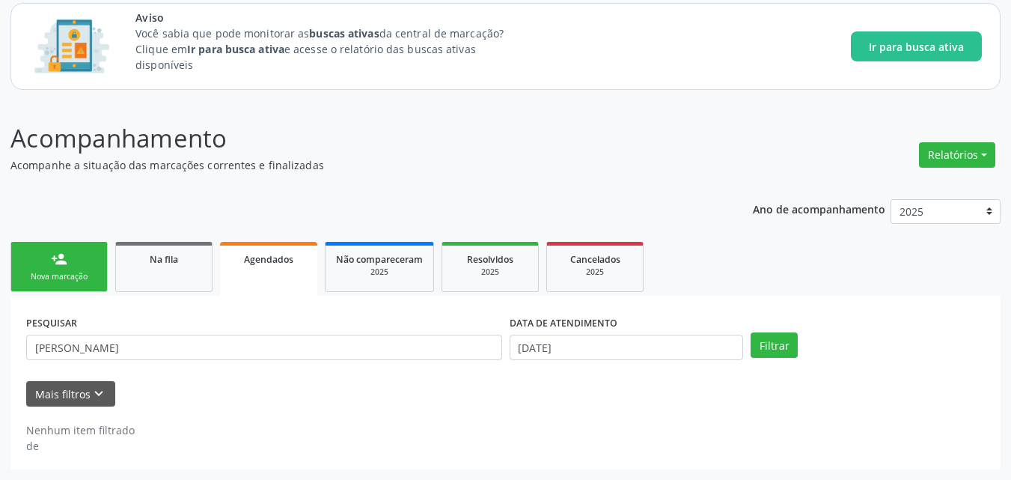
scroll to position [90, 0]
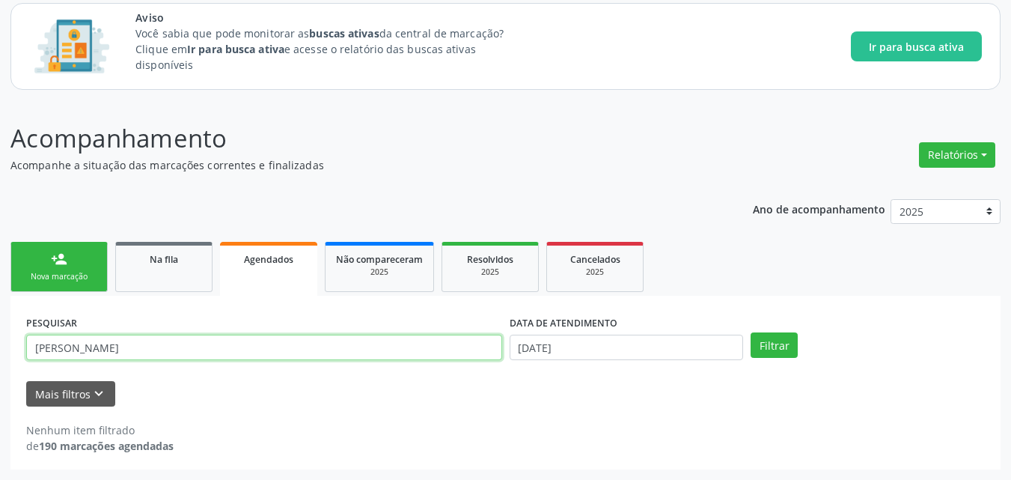
click at [306, 351] on input "EDJANE TOMAZ DOS SANTOS" at bounding box center [264, 346] width 476 height 25
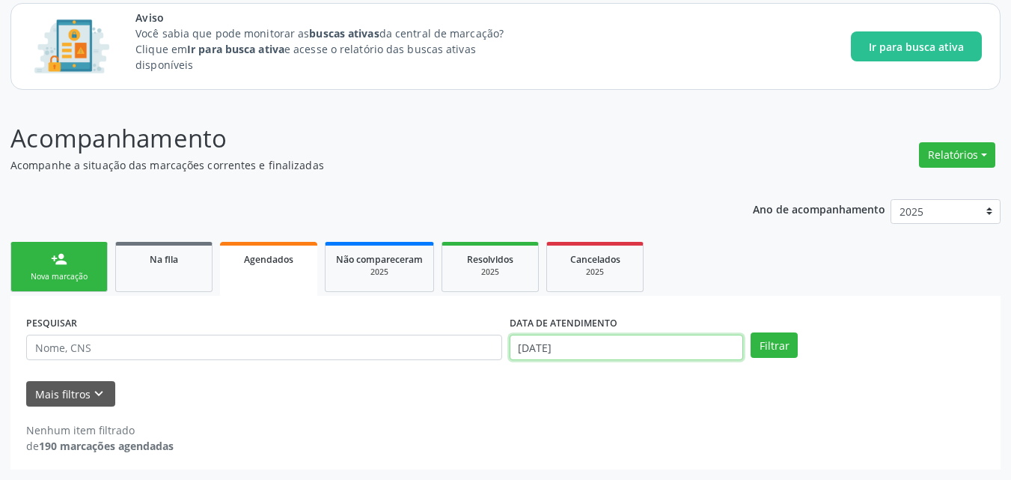
click at [618, 344] on input "11/09/2025" at bounding box center [626, 346] width 234 height 25
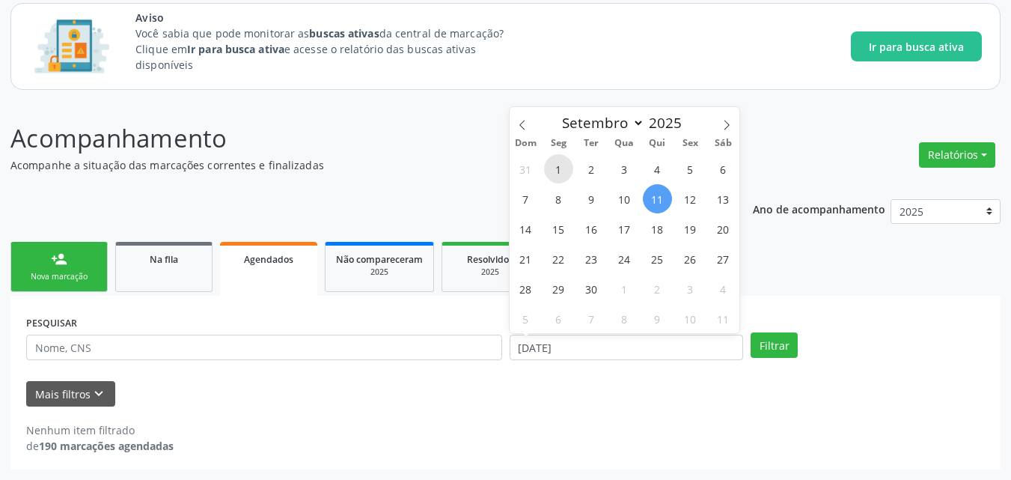
click at [560, 174] on span "1" at bounding box center [558, 168] width 29 height 29
type input "01/09/2025"
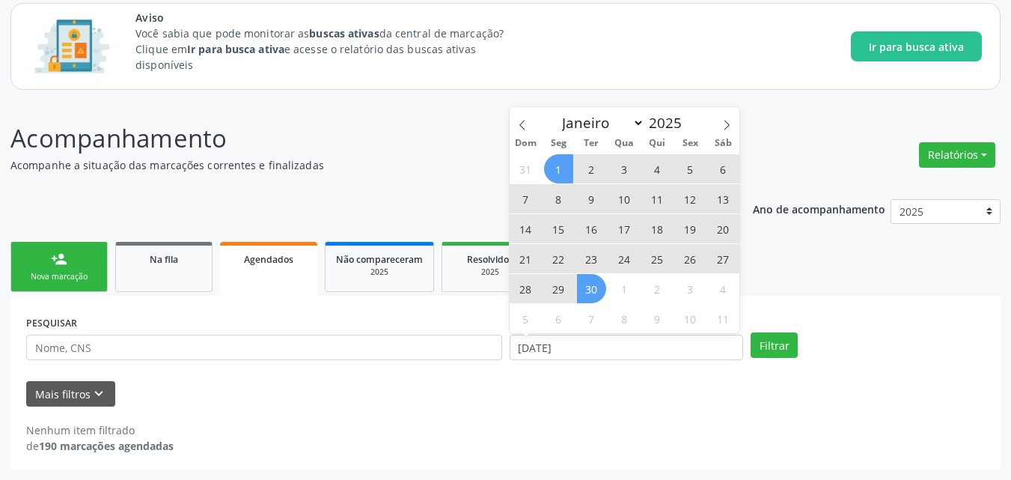
click at [594, 286] on span "30" at bounding box center [591, 288] width 29 height 29
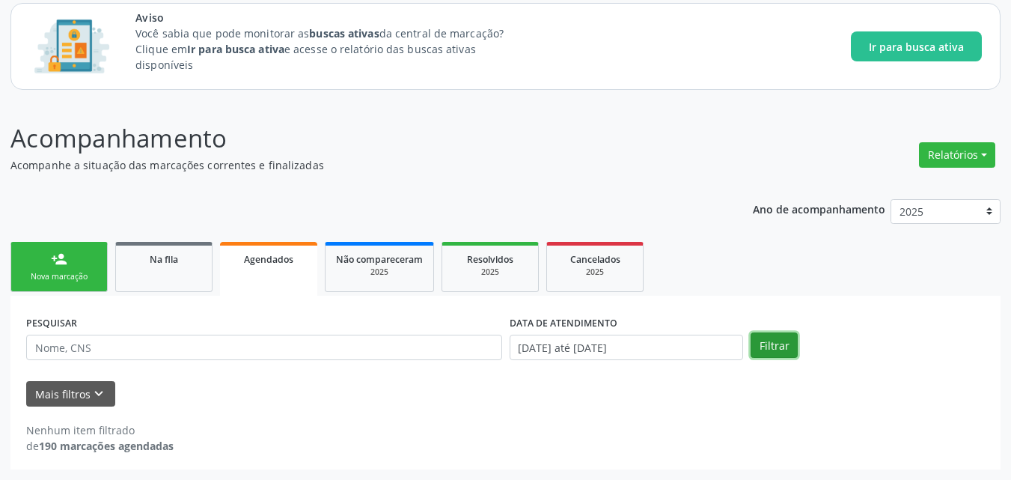
click at [784, 352] on button "Filtrar" at bounding box center [773, 344] width 47 height 25
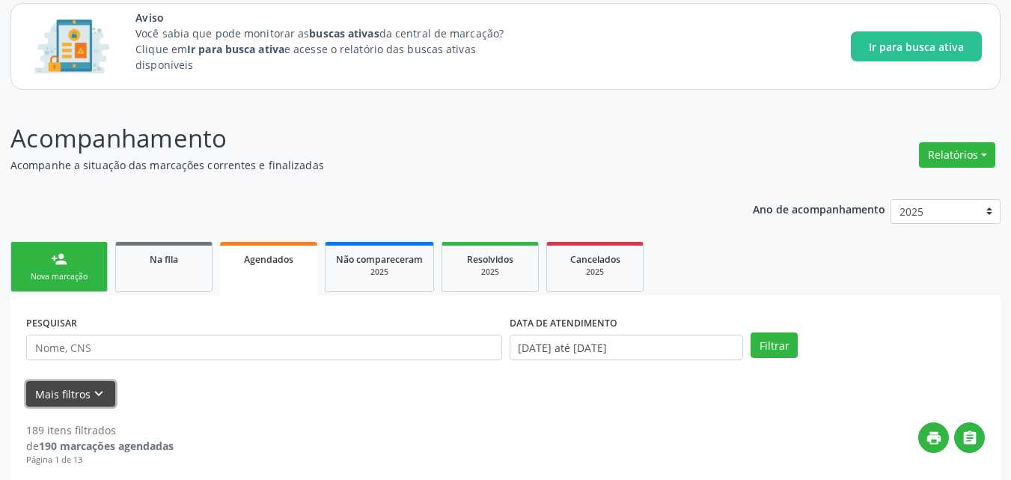
click at [91, 396] on icon "keyboard_arrow_down" at bounding box center [99, 393] width 16 height 16
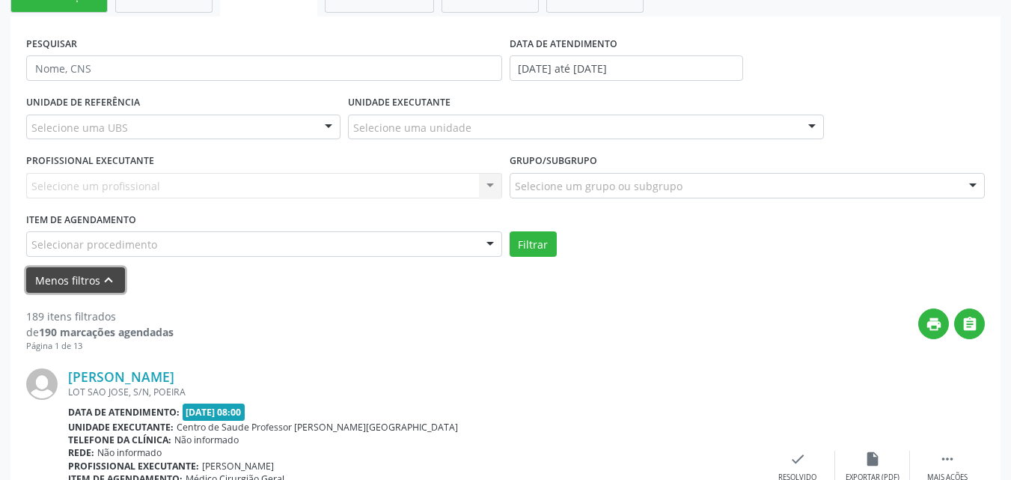
scroll to position [390, 0]
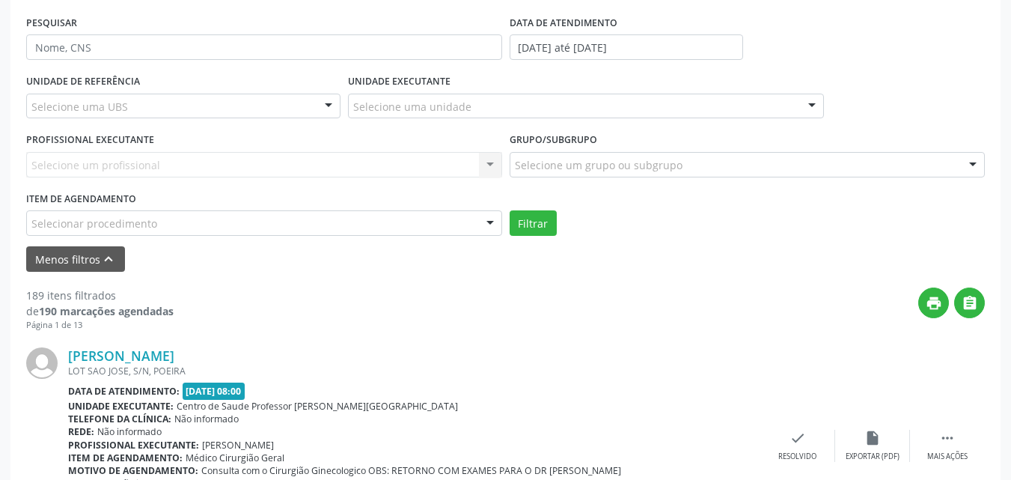
click at [336, 224] on div "Selecionar procedimento" at bounding box center [264, 222] width 476 height 25
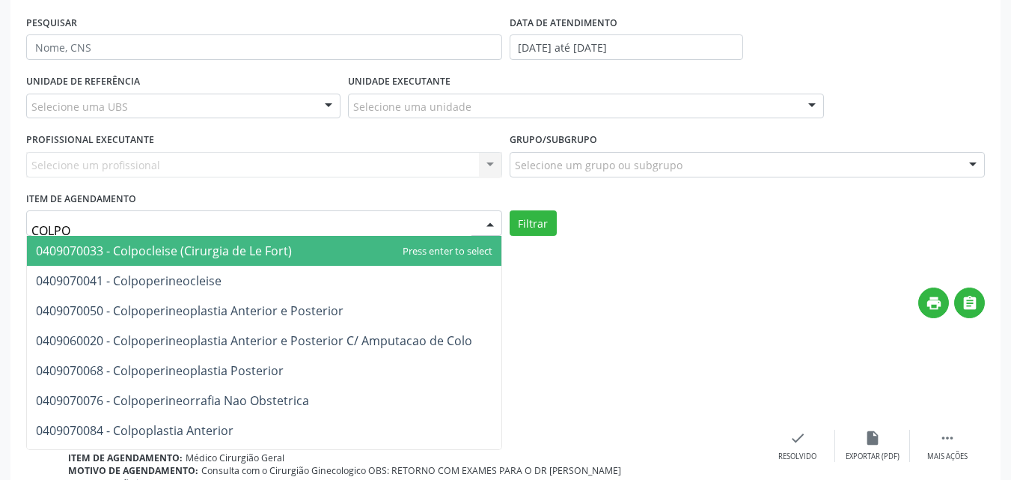
type input "COLPOS"
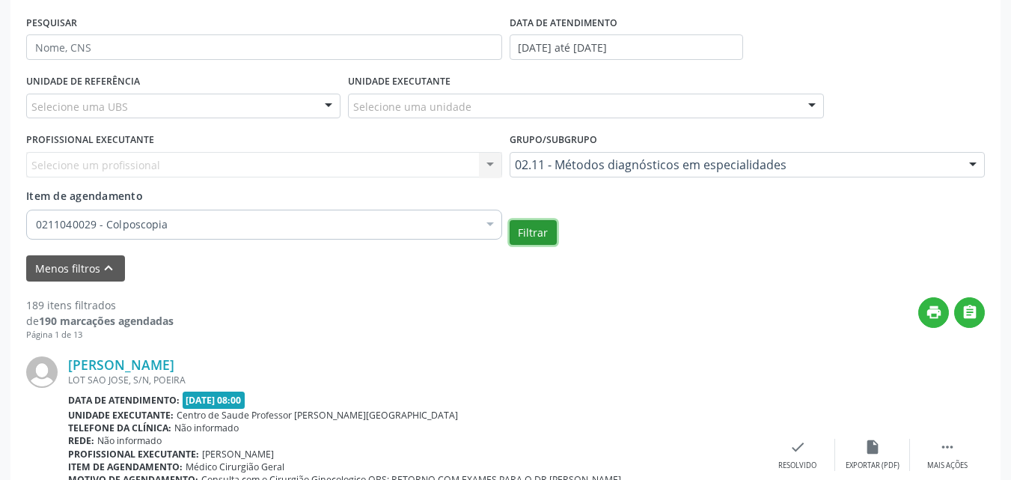
click at [522, 233] on button "Filtrar" at bounding box center [532, 232] width 47 height 25
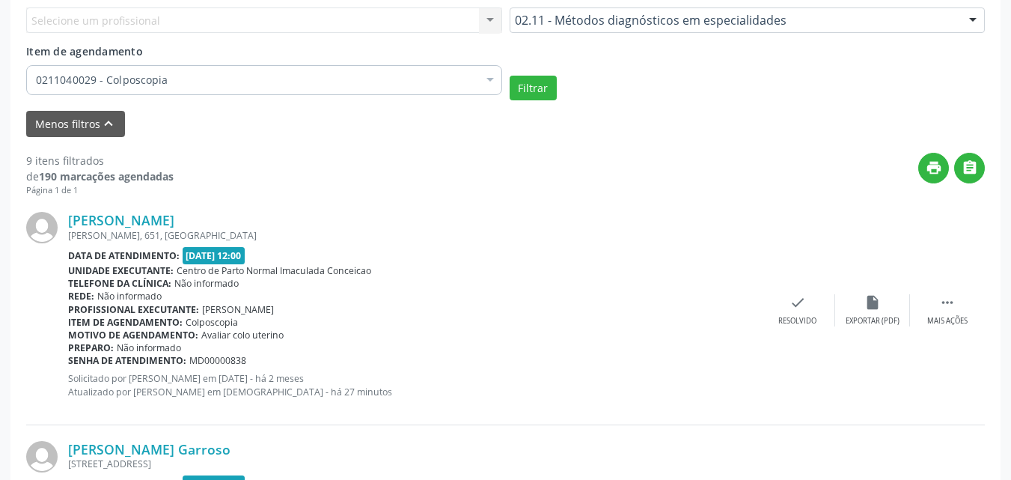
scroll to position [563, 0]
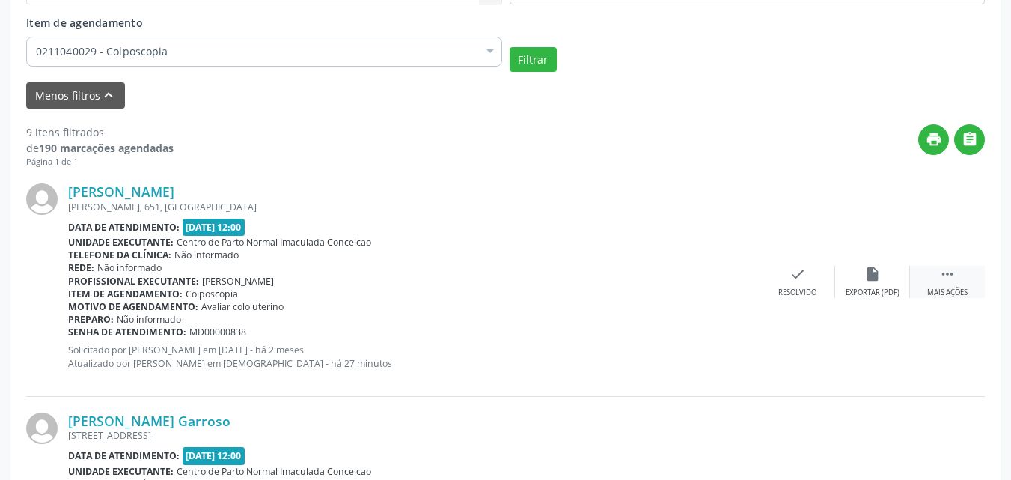
click at [948, 289] on div "Mais ações" at bounding box center [947, 292] width 40 height 10
click at [869, 283] on div "edit Editar" at bounding box center [872, 282] width 75 height 32
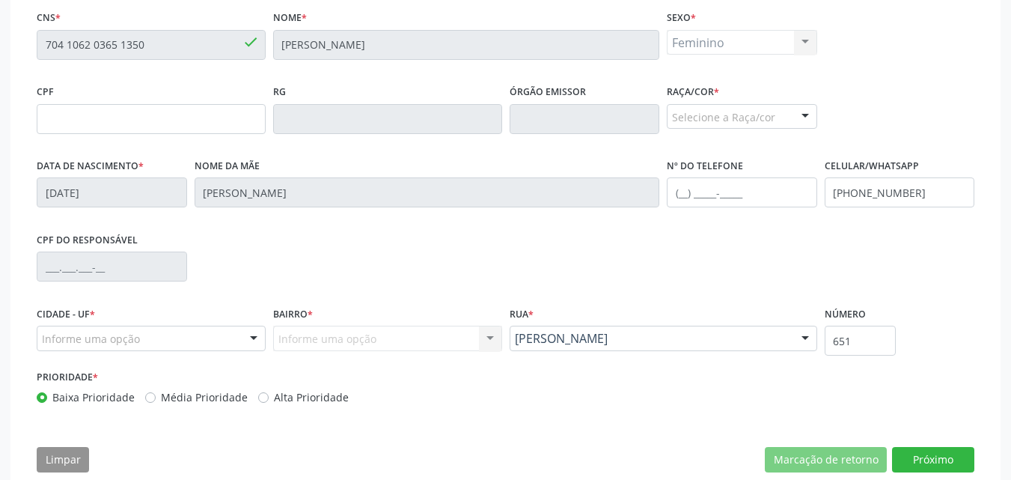
scroll to position [480, 0]
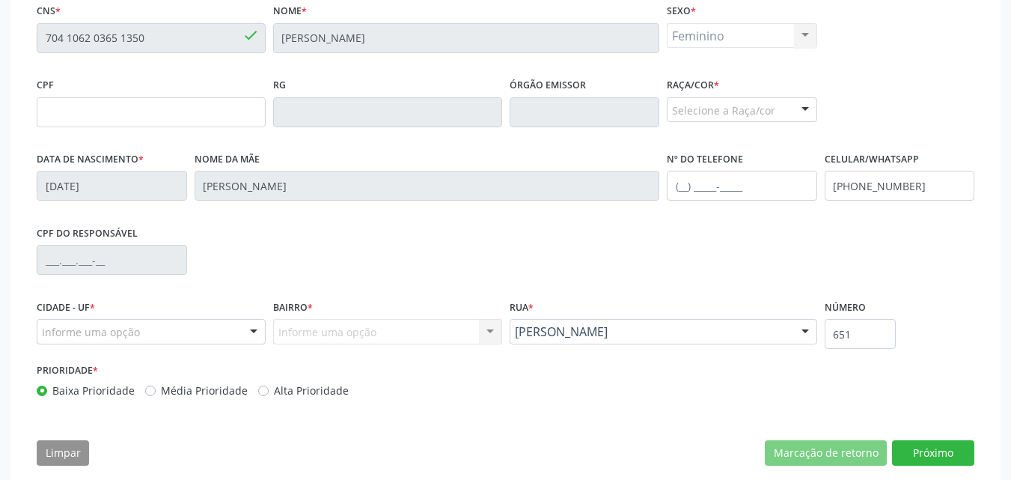
drag, startPoint x: 1007, startPoint y: 387, endPoint x: 1006, endPoint y: 438, distance: 51.6
click at [1006, 438] on div "Acompanhamento Acompanhe a situação das marcações correntes e finalizadas Relat…" at bounding box center [505, 106] width 1011 height 792
click at [946, 464] on button "Próximo" at bounding box center [933, 452] width 82 height 25
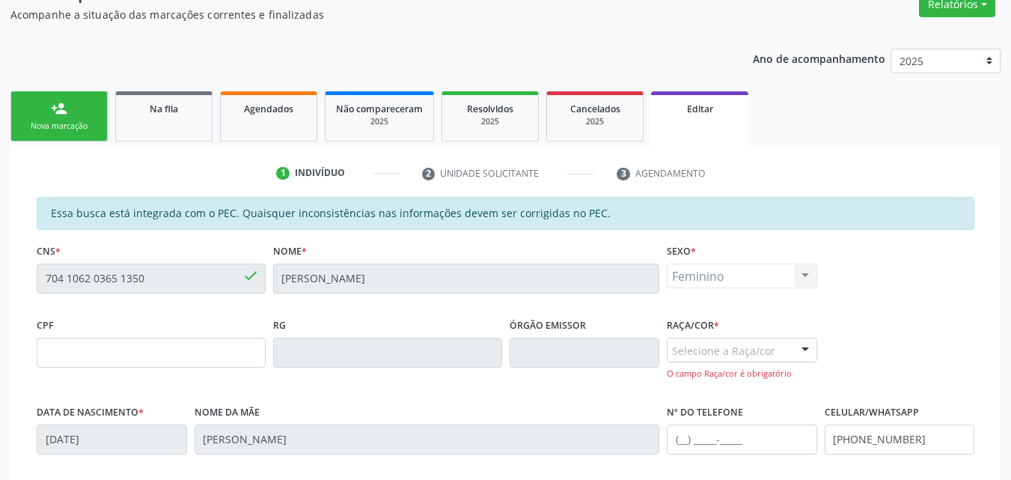
scroll to position [227, 0]
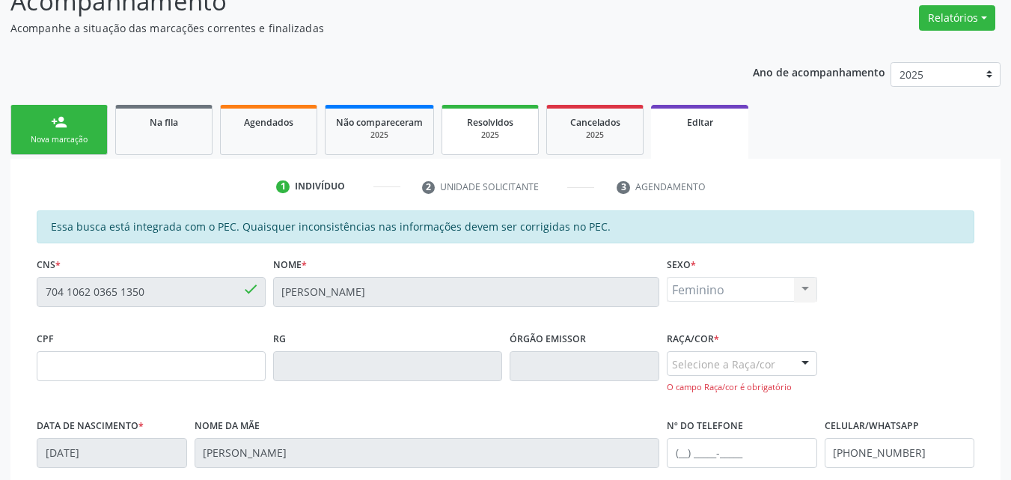
click at [480, 123] on span "Resolvidos" at bounding box center [490, 122] width 46 height 13
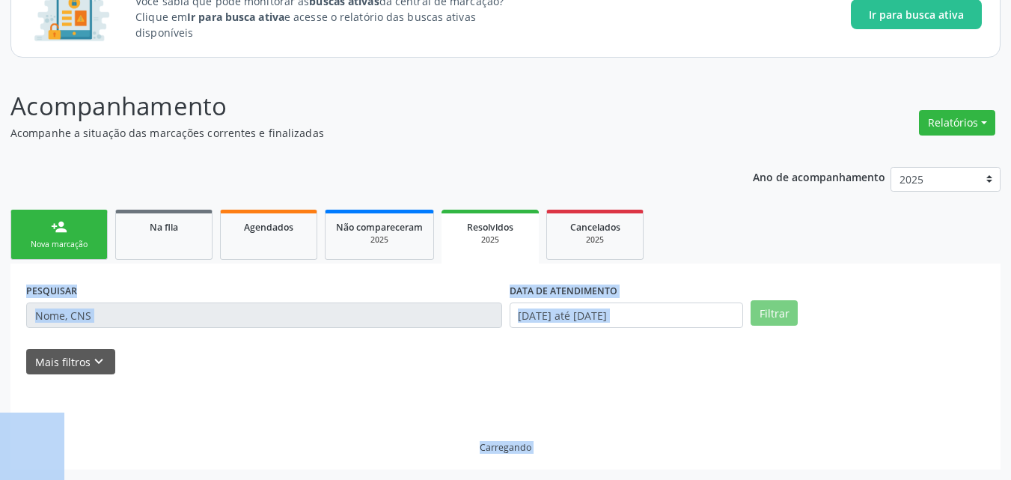
scroll to position [90, 0]
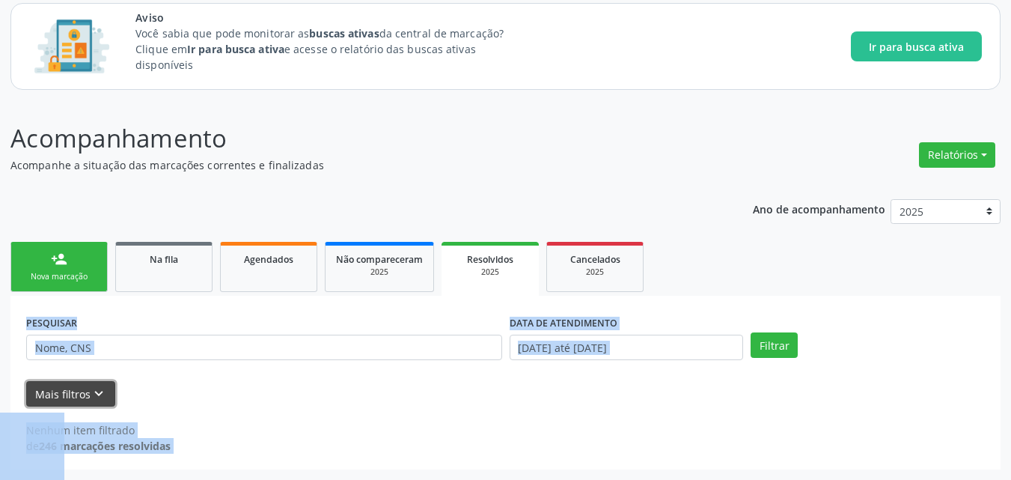
click at [27, 389] on button "Mais filtros keyboard_arrow_down" at bounding box center [70, 394] width 89 height 26
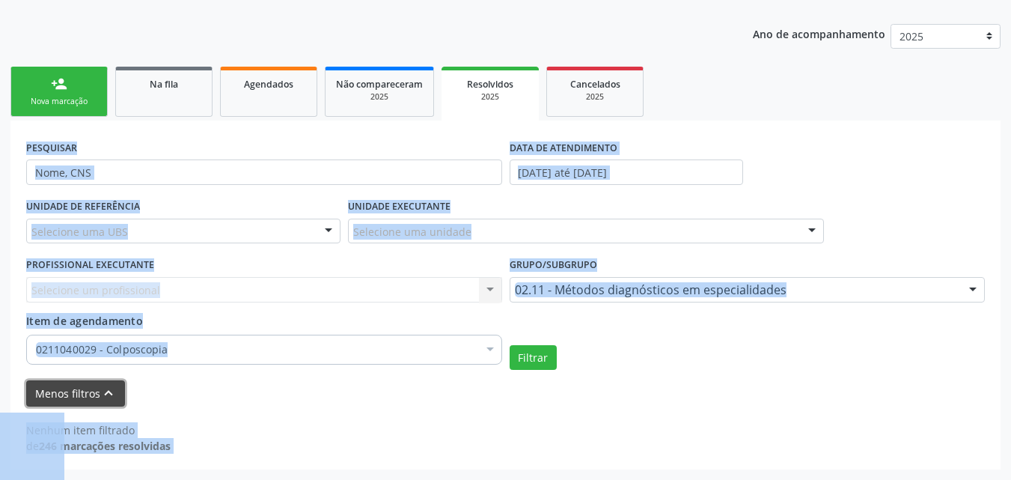
scroll to position [203, 0]
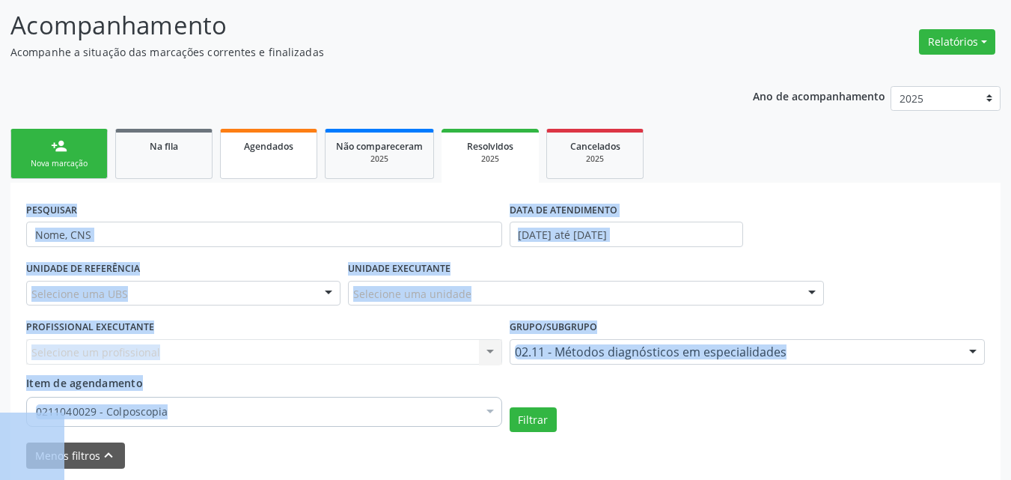
click at [282, 156] on link "Agendados" at bounding box center [268, 154] width 97 height 50
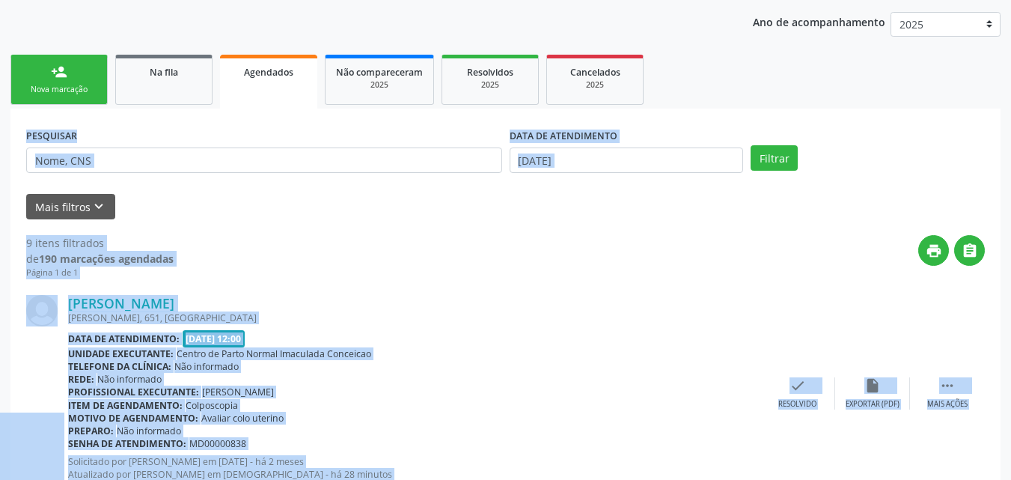
scroll to position [312, 0]
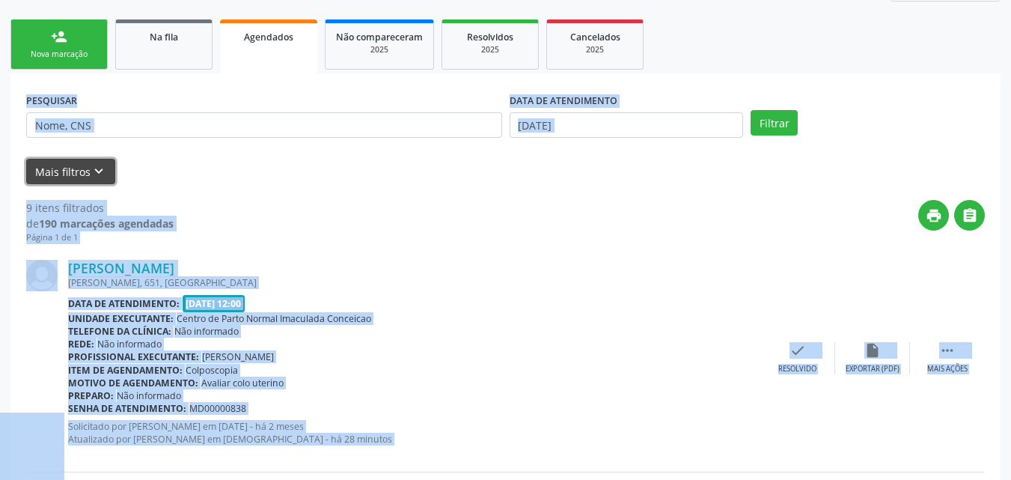
click at [51, 173] on button "Mais filtros keyboard_arrow_down" at bounding box center [70, 172] width 89 height 26
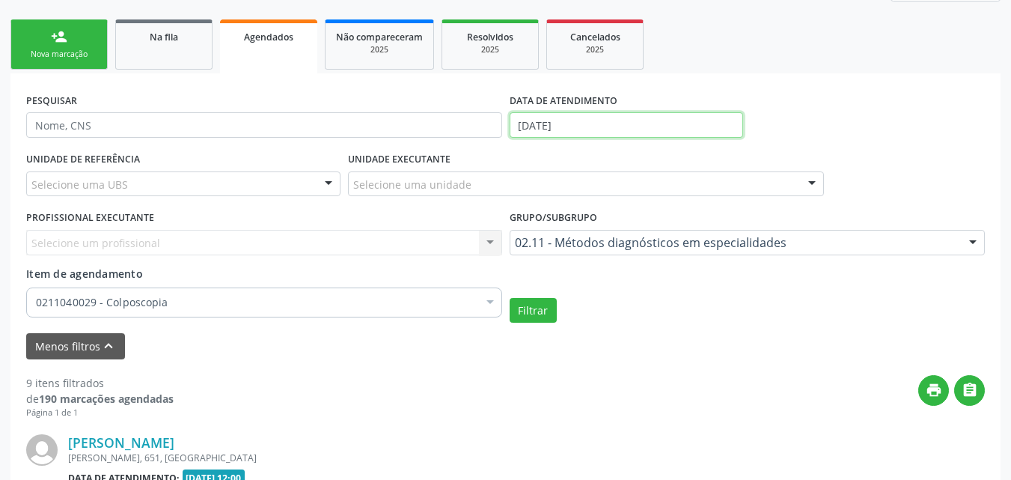
click at [560, 132] on input "11/09/2025" at bounding box center [626, 124] width 234 height 25
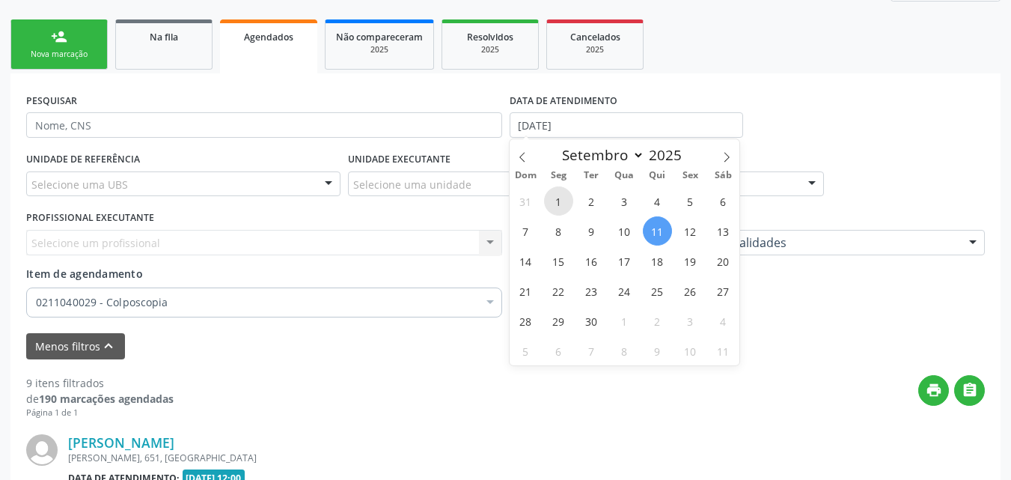
click at [559, 204] on span "1" at bounding box center [558, 200] width 29 height 29
type input "01/09/2025"
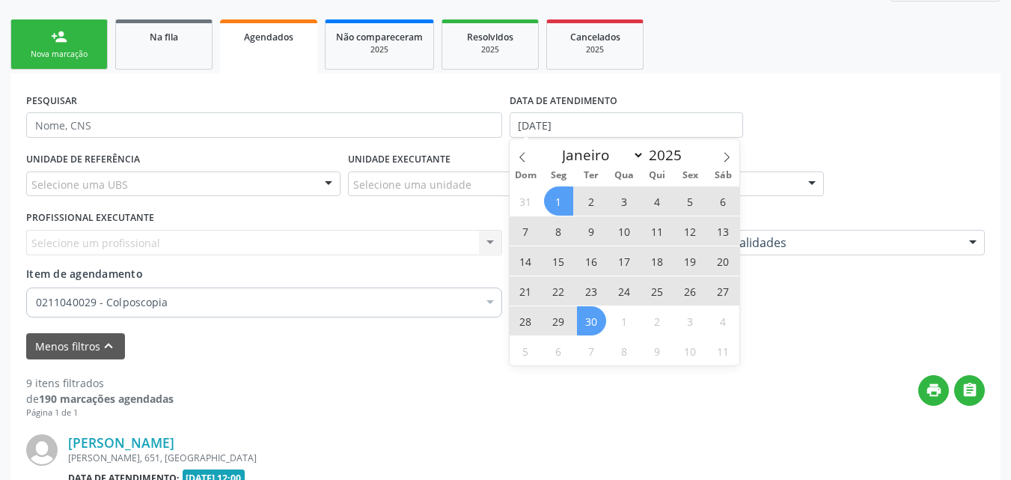
click at [599, 315] on span "30" at bounding box center [591, 320] width 29 height 29
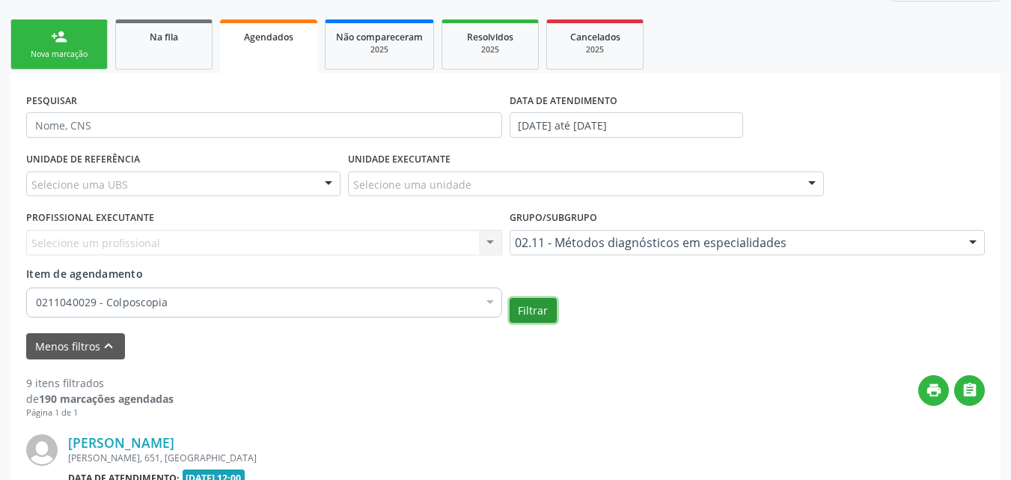
click at [540, 312] on button "Filtrar" at bounding box center [532, 310] width 47 height 25
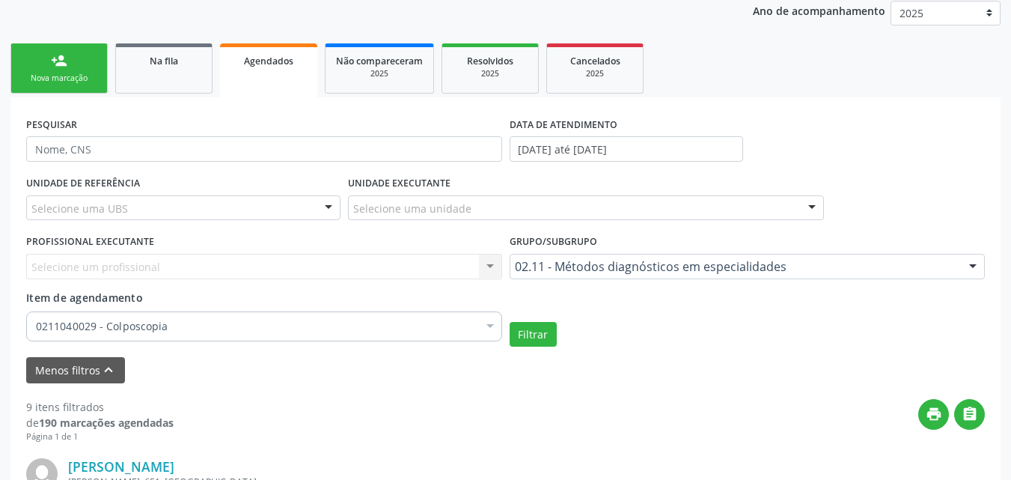
scroll to position [274, 0]
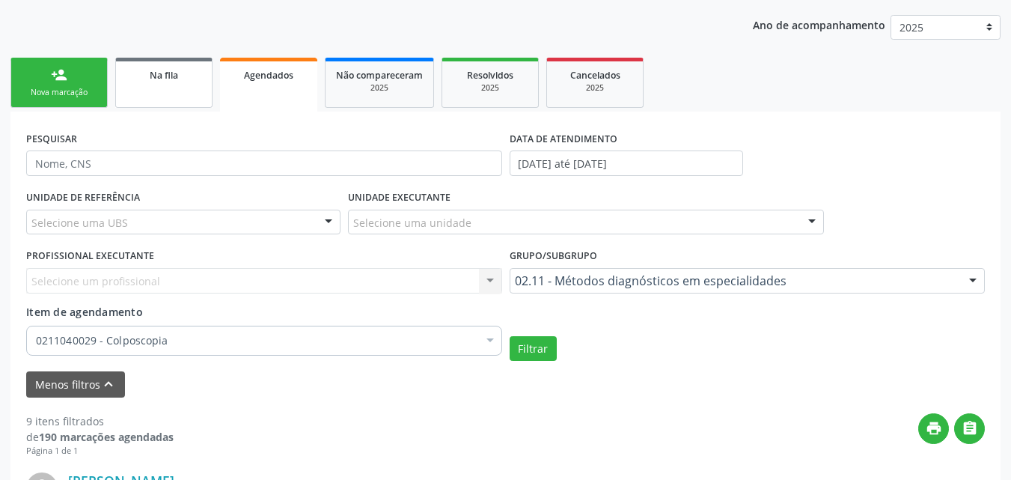
click at [150, 90] on link "Na fila" at bounding box center [163, 83] width 97 height 50
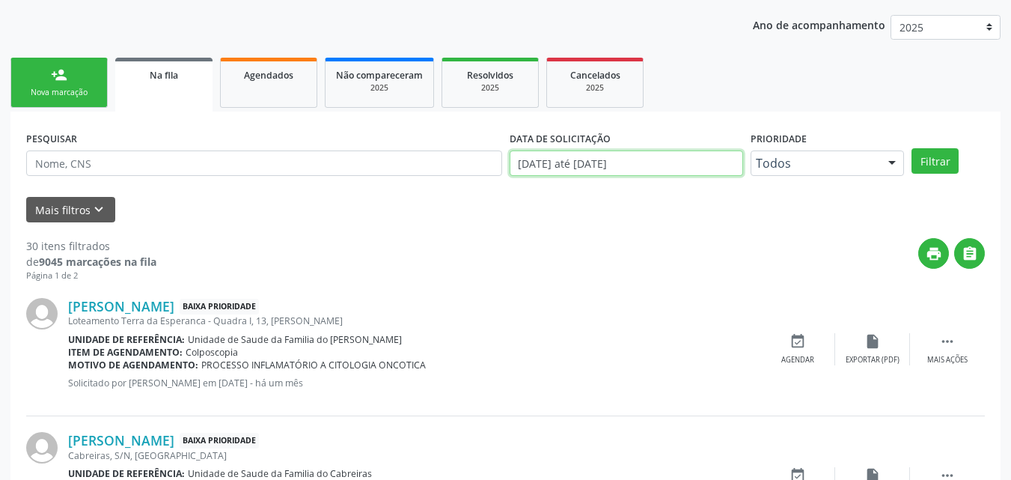
click at [561, 171] on input "01/01/2025 até 11/09/2025" at bounding box center [626, 162] width 234 height 25
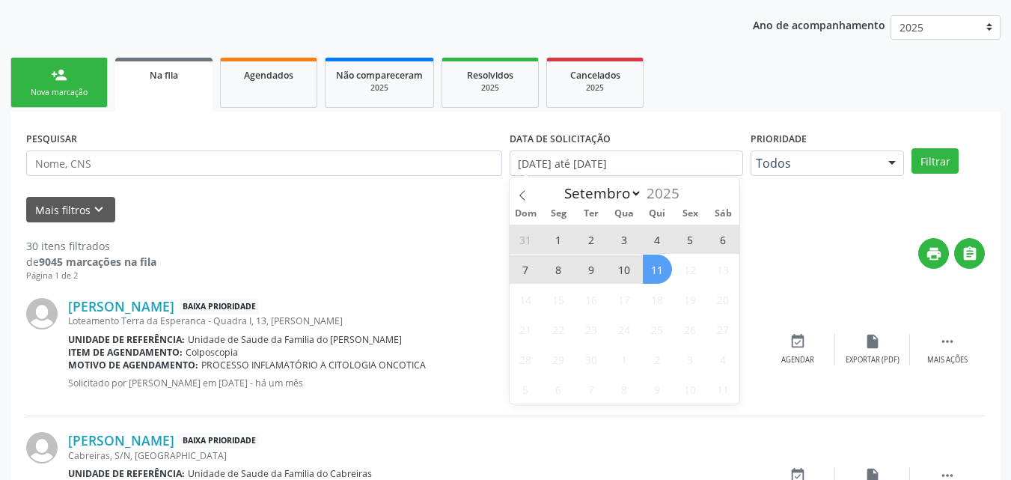
click at [650, 307] on span "18" at bounding box center [657, 298] width 29 height 29
click at [567, 236] on span "1" at bounding box center [558, 238] width 29 height 29
type input "01/09/2025"
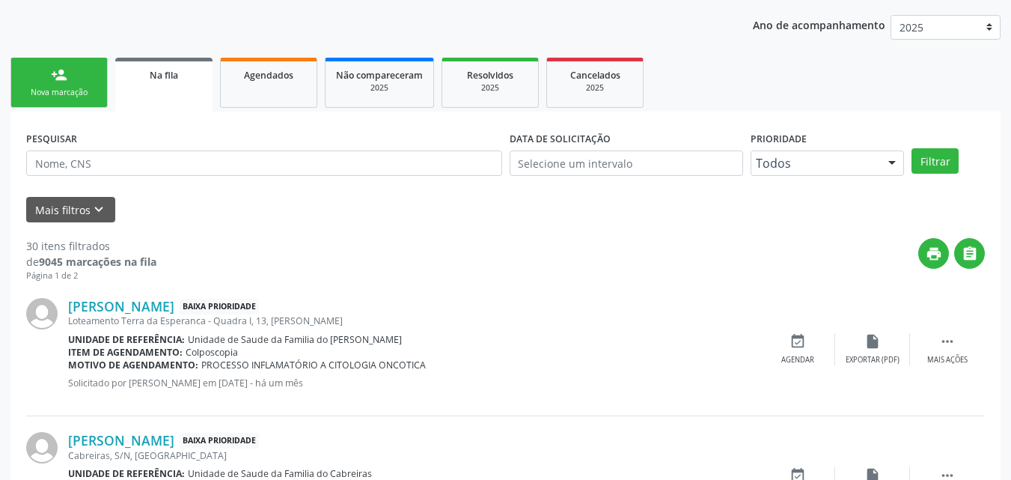
click at [81, 209] on button "Mais filtros keyboard_arrow_down" at bounding box center [70, 210] width 89 height 26
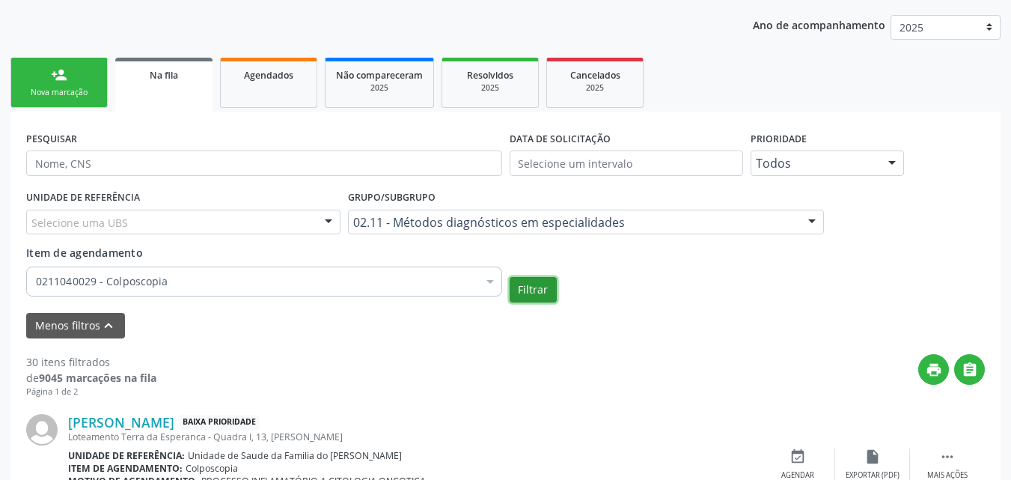
click at [553, 296] on button "Filtrar" at bounding box center [532, 289] width 47 height 25
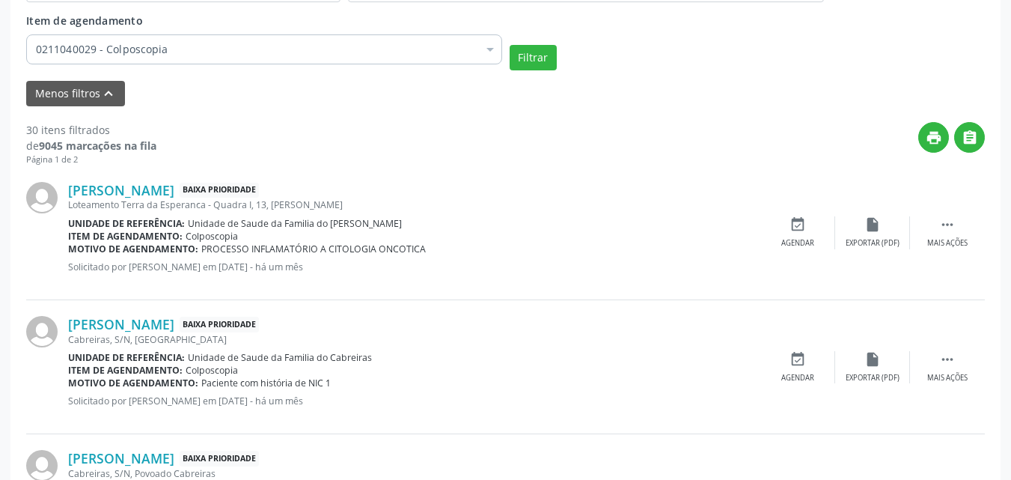
scroll to position [537, 0]
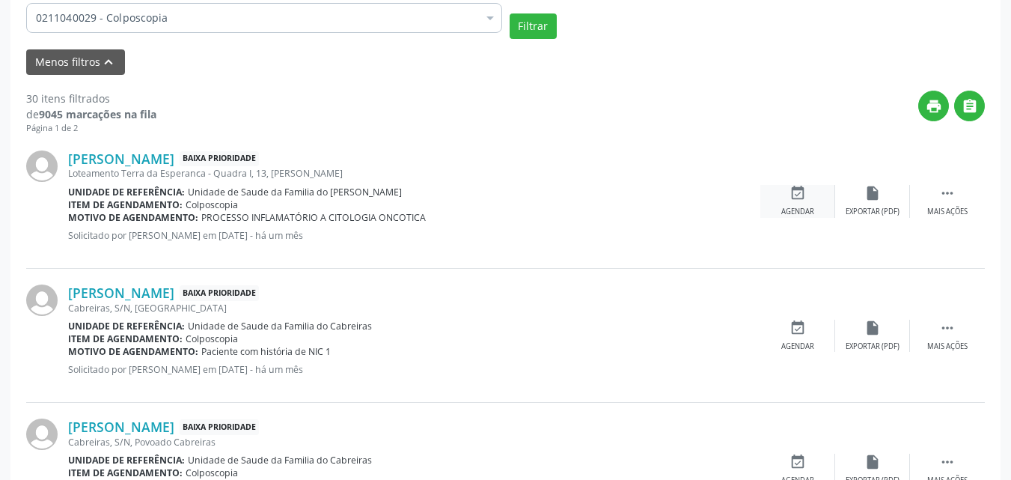
click at [776, 208] on div "event_available Agendar" at bounding box center [797, 201] width 75 height 32
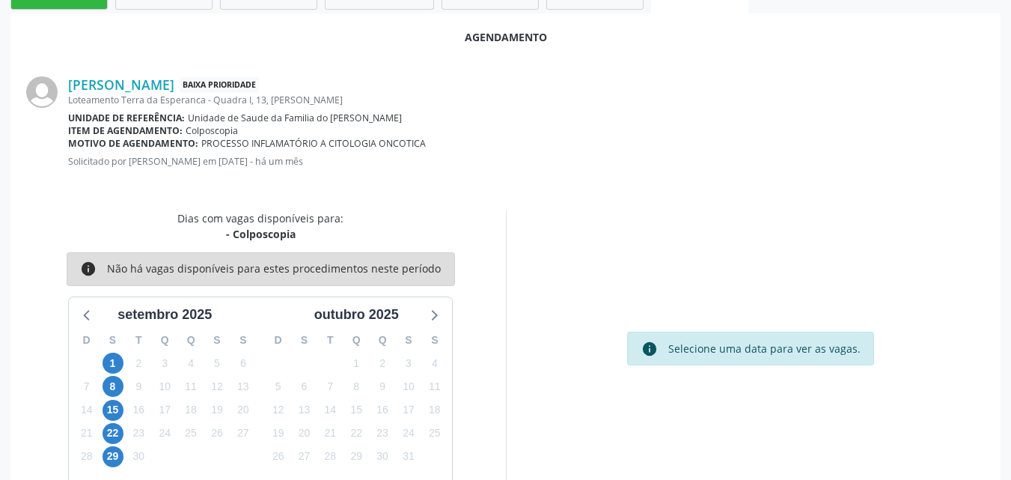
scroll to position [407, 0]
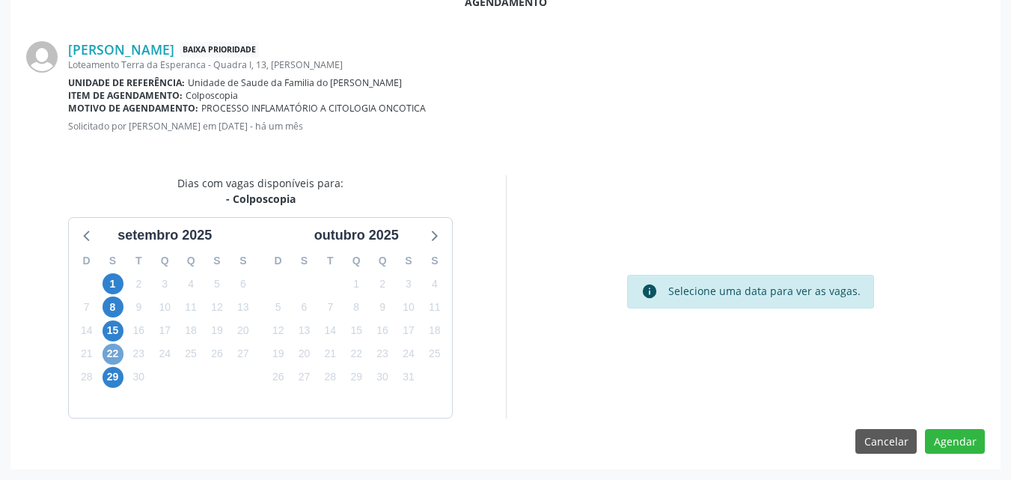
click at [115, 358] on span "22" at bounding box center [112, 353] width 21 height 21
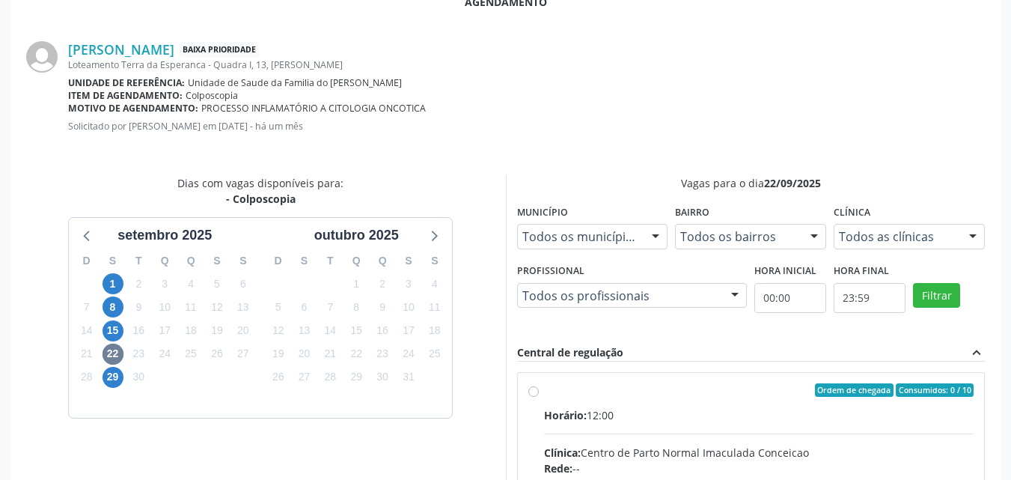
click at [535, 393] on input "Ordem de chegada Consumidos: 0 / 10 Horário: 12:00 Clínica: Centro de Parto Nor…" at bounding box center [533, 389] width 10 height 13
radio input "true"
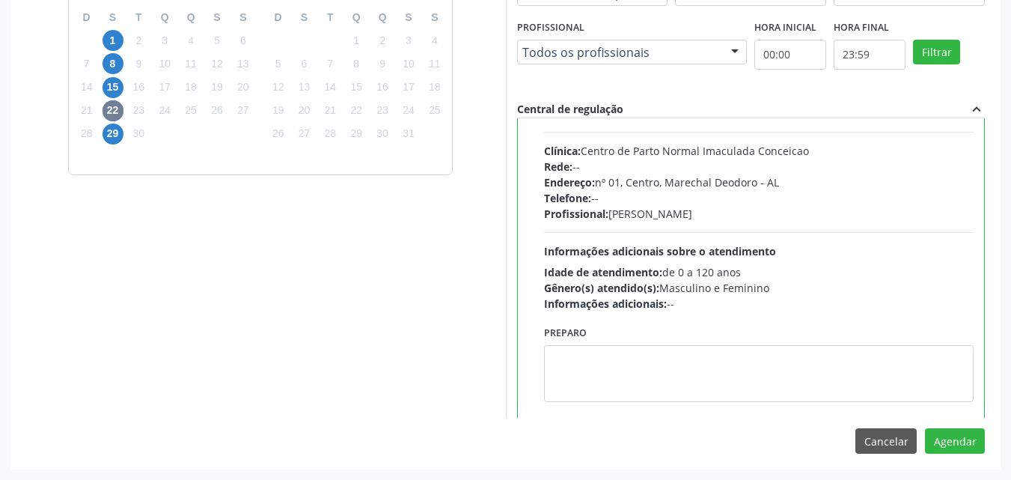
scroll to position [74, 0]
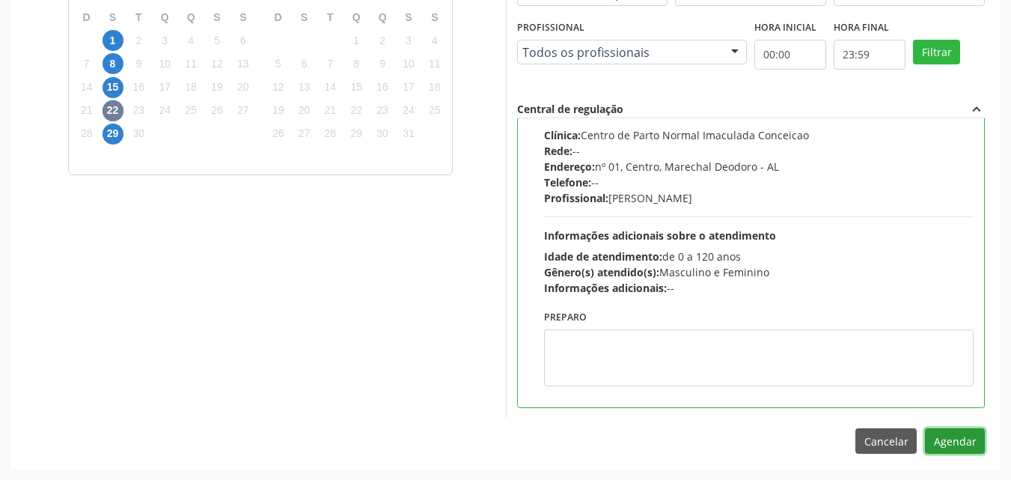
click at [952, 435] on button "Agendar" at bounding box center [955, 440] width 60 height 25
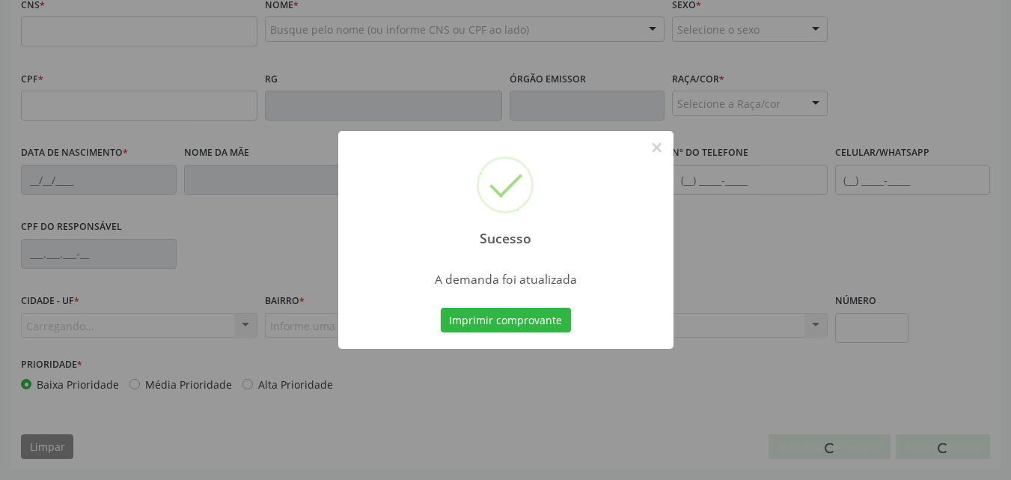
scroll to position [483, 0]
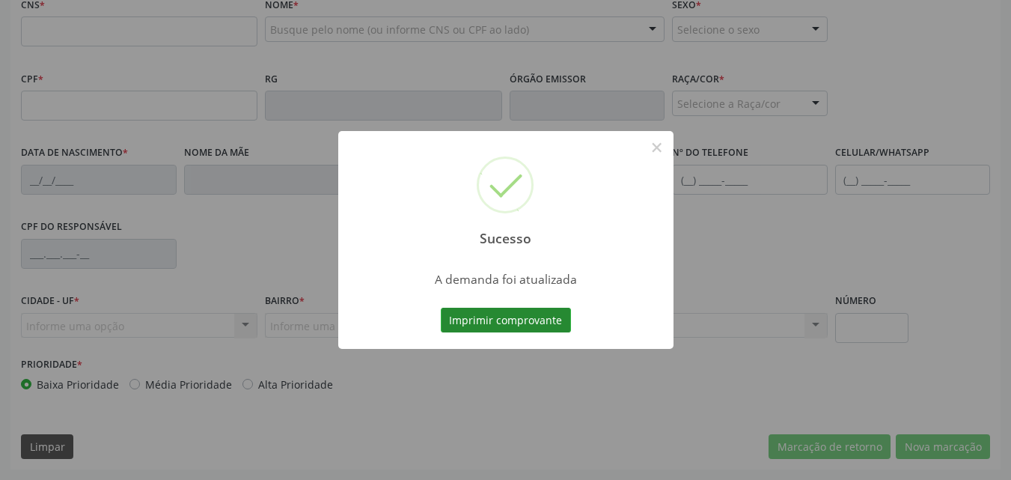
click at [536, 319] on button "Imprimir comprovante" at bounding box center [506, 319] width 130 height 25
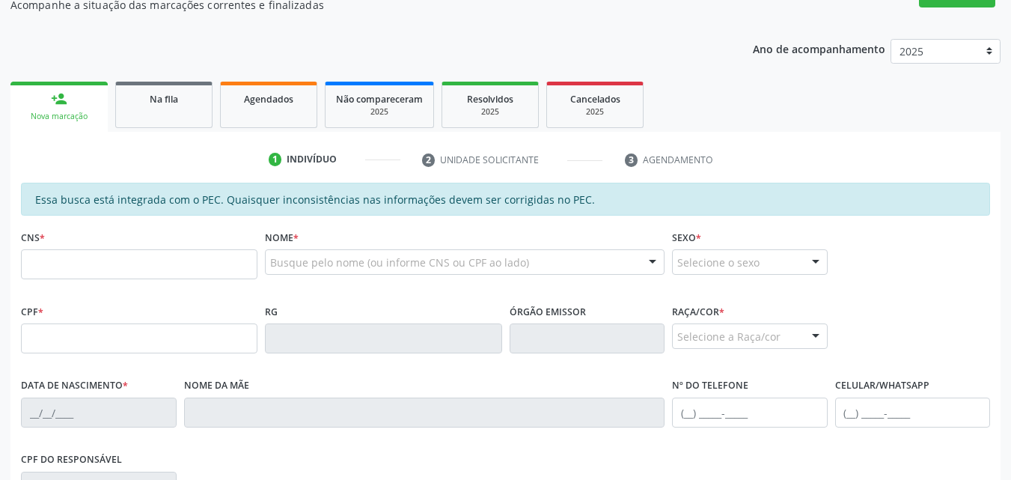
scroll to position [247, 0]
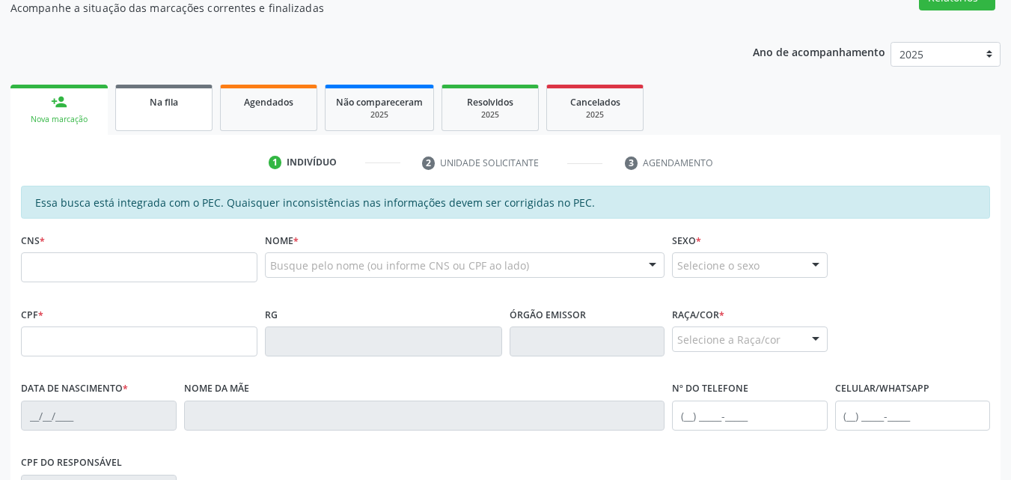
click at [193, 106] on div "Na fila" at bounding box center [163, 102] width 75 height 16
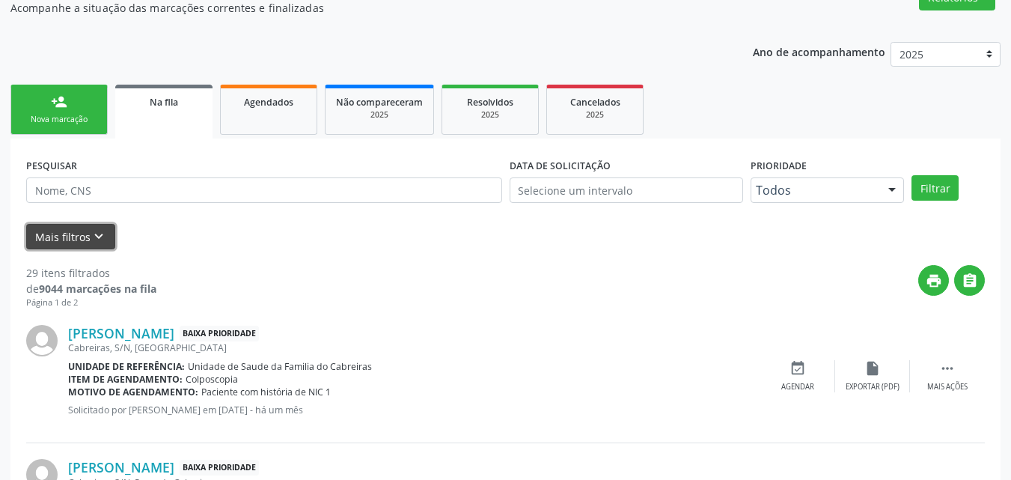
click at [95, 234] on icon "keyboard_arrow_down" at bounding box center [99, 236] width 16 height 16
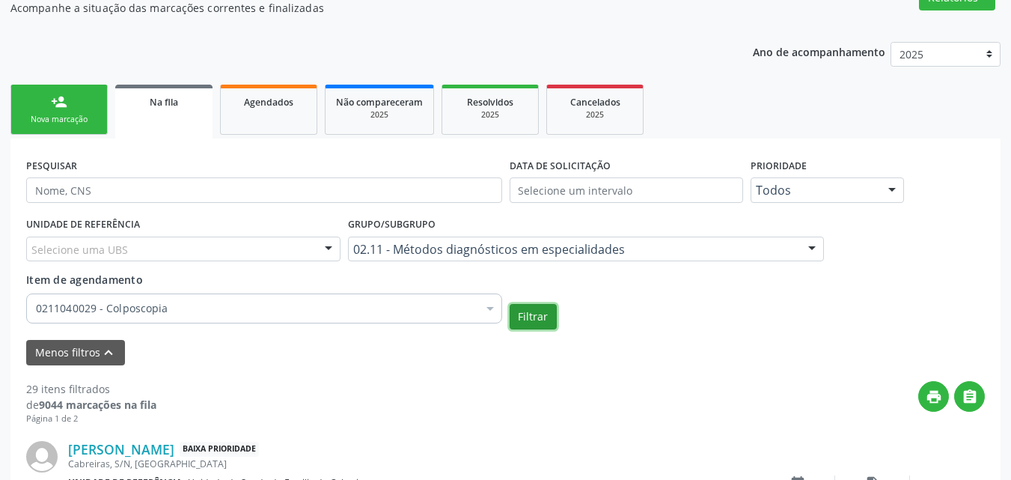
click at [547, 320] on button "Filtrar" at bounding box center [532, 316] width 47 height 25
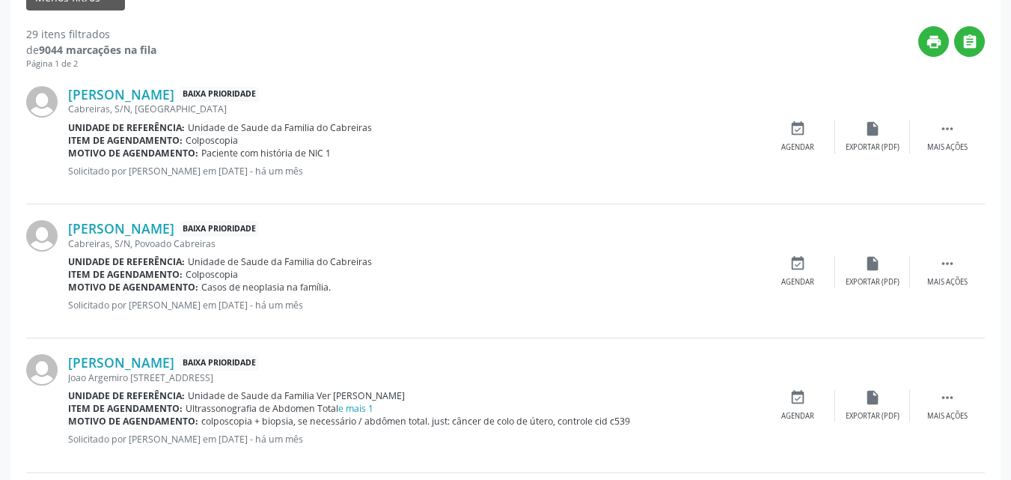
scroll to position [606, 0]
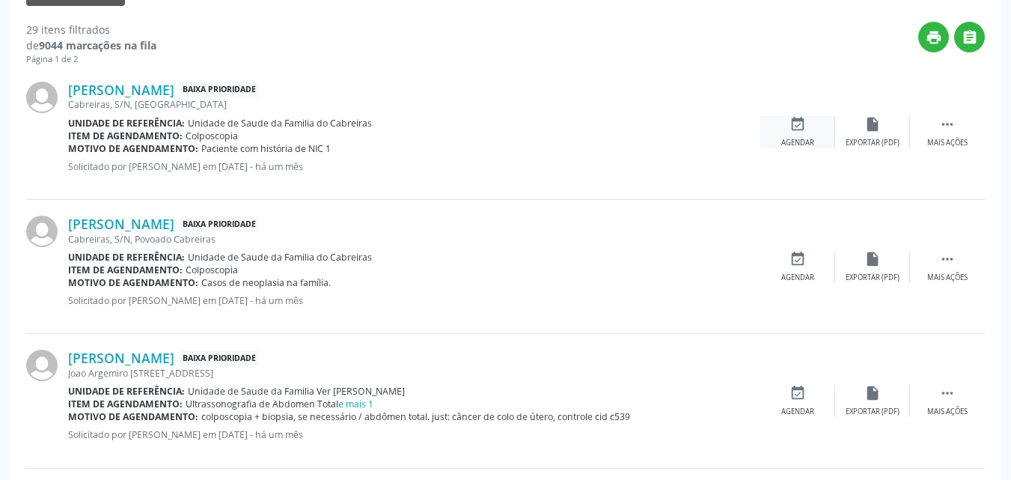
click at [791, 132] on icon "event_available" at bounding box center [797, 124] width 16 height 16
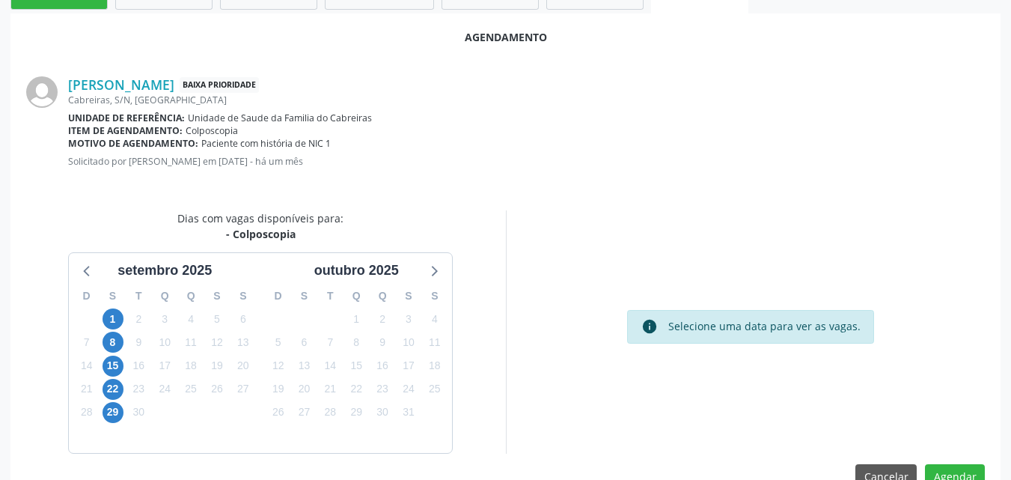
scroll to position [407, 0]
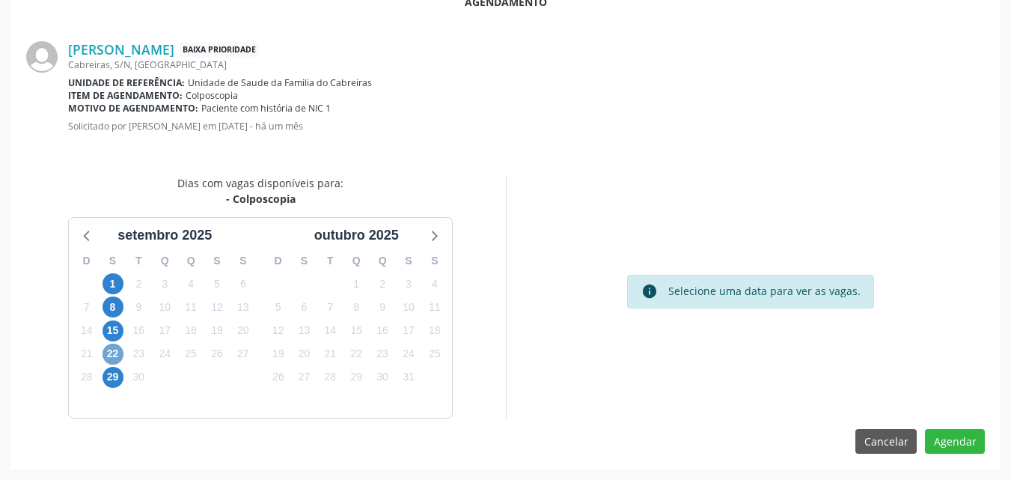
click at [106, 358] on span "22" at bounding box center [112, 353] width 21 height 21
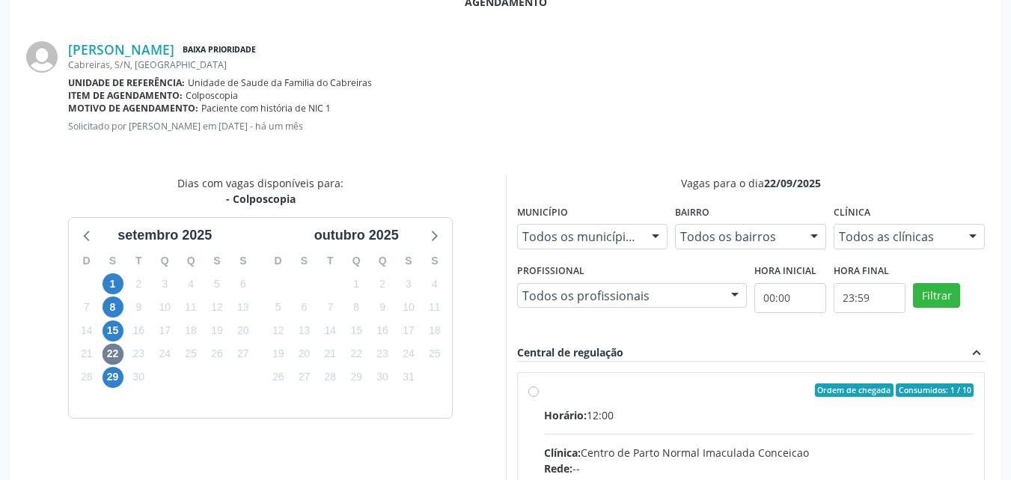
click at [610, 414] on div "Horário: 12:00" at bounding box center [759, 415] width 430 height 16
click at [539, 396] on input "Ordem de chegada Consumidos: 1 / 10 Horário: 12:00 Clínica: Centro de Parto Nor…" at bounding box center [533, 389] width 10 height 13
radio input "true"
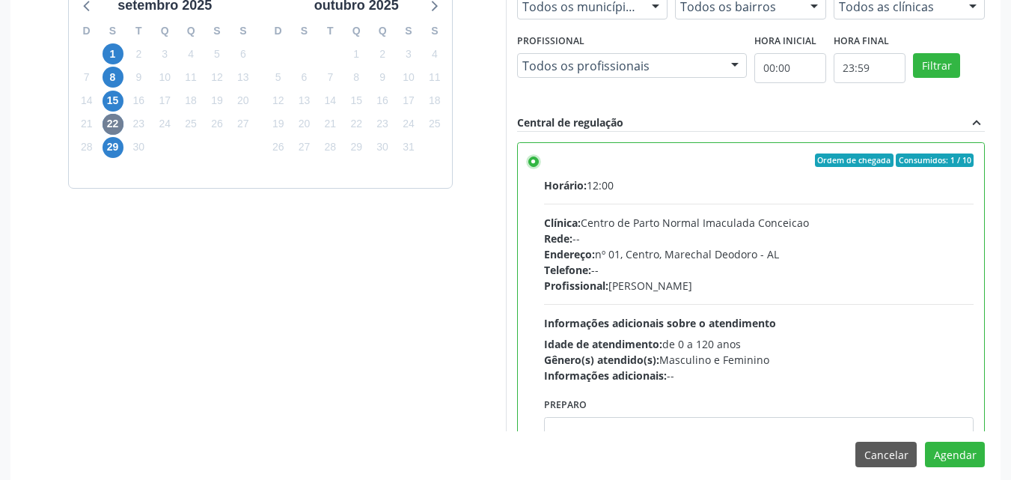
scroll to position [650, 0]
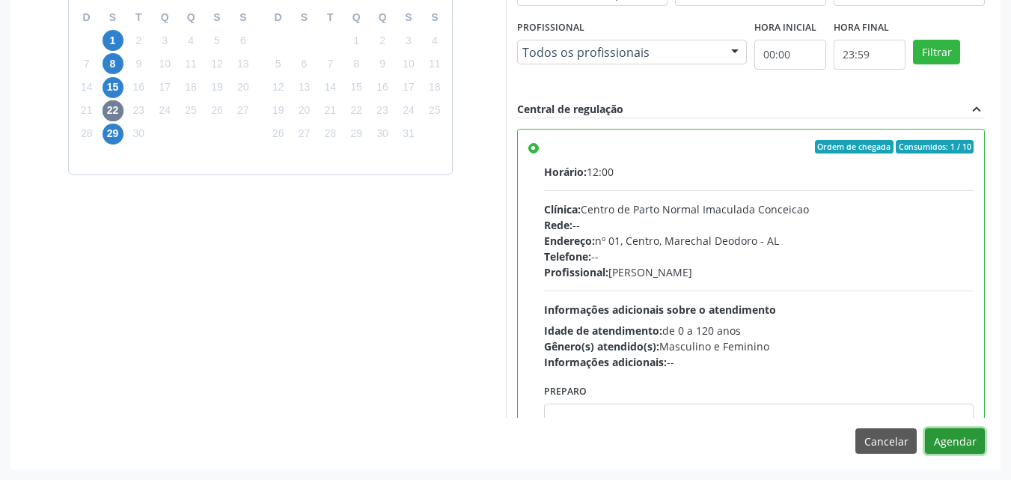
click at [948, 438] on button "Agendar" at bounding box center [955, 440] width 60 height 25
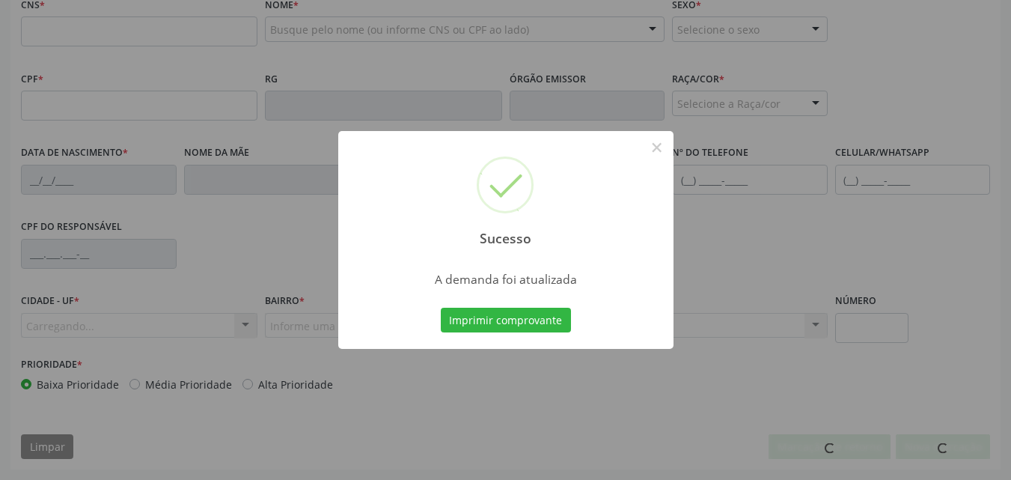
scroll to position [483, 0]
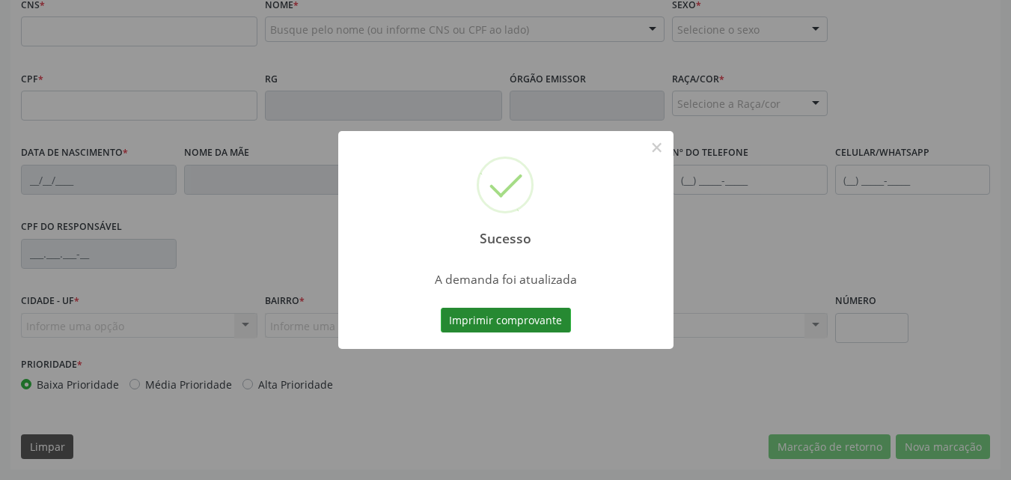
click at [526, 319] on button "Imprimir comprovante" at bounding box center [506, 319] width 130 height 25
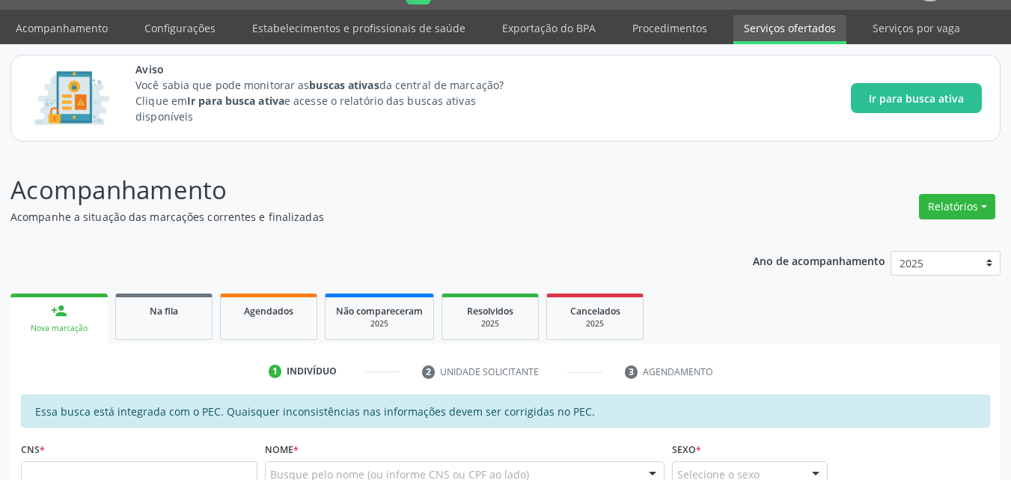
scroll to position [35, 0]
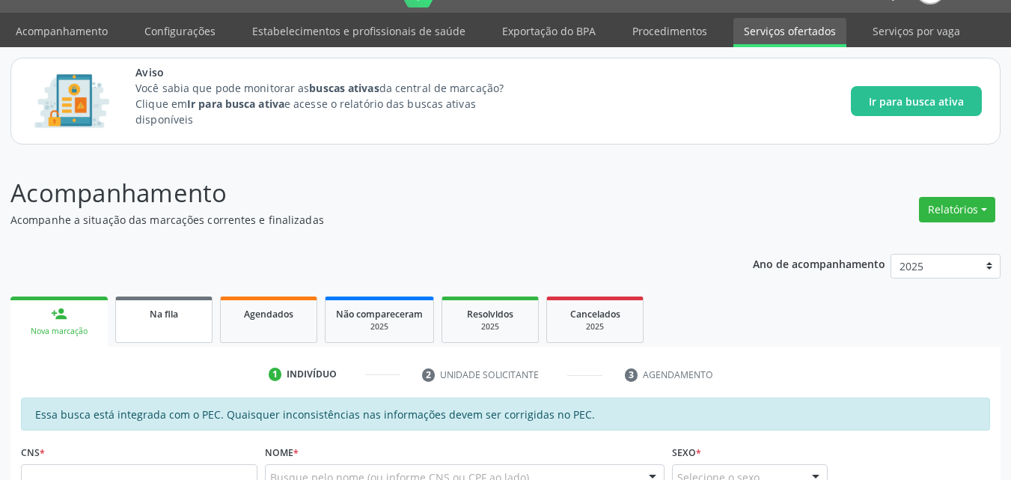
click at [200, 325] on link "Na fila" at bounding box center [163, 319] width 97 height 46
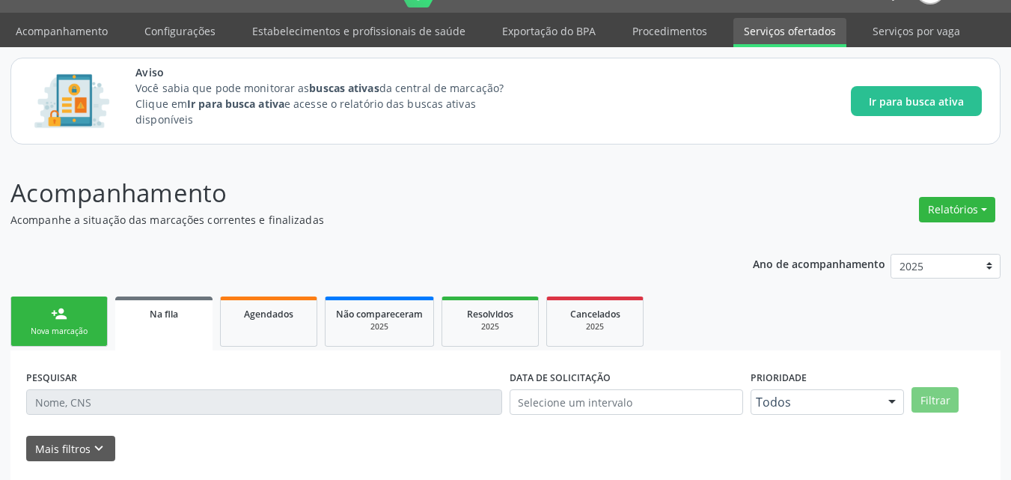
scroll to position [403, 0]
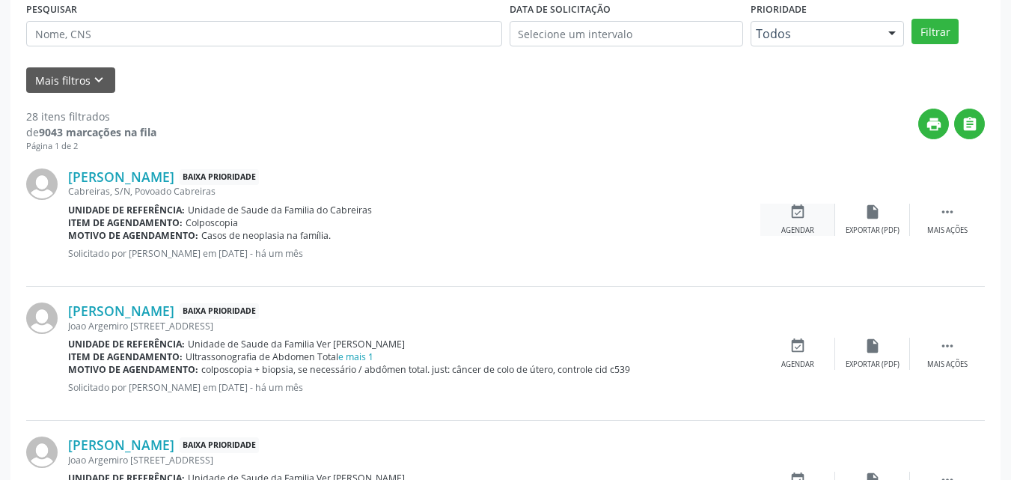
click at [813, 227] on div "Agendar" at bounding box center [797, 230] width 33 height 10
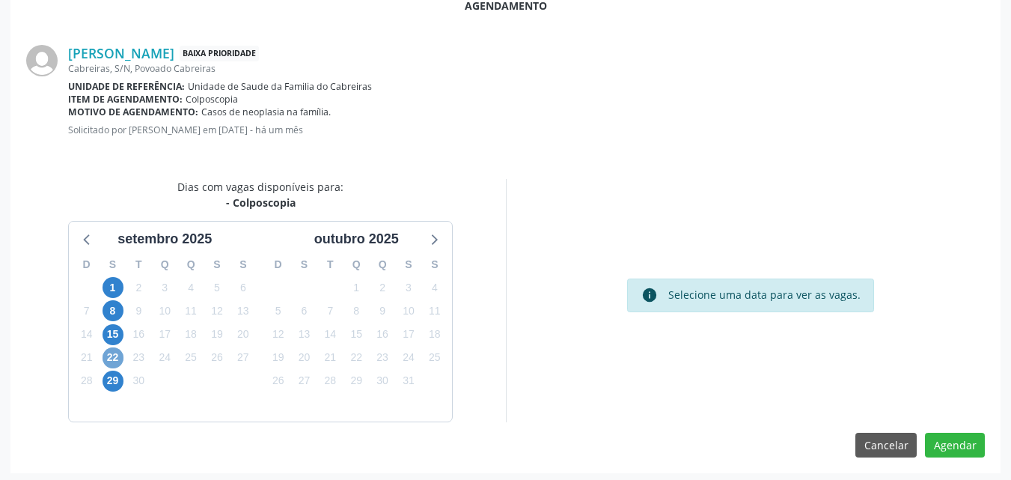
click at [111, 355] on span "22" at bounding box center [112, 357] width 21 height 21
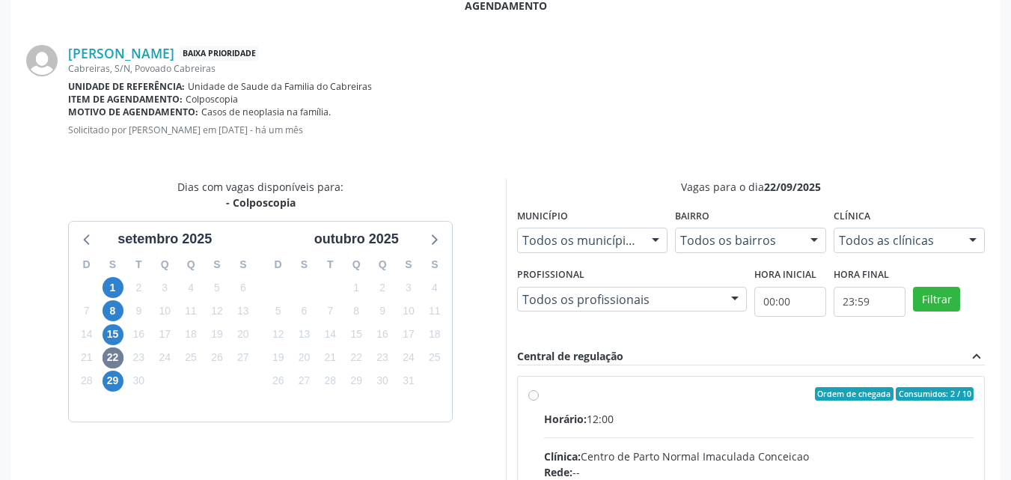
click at [532, 395] on input "Ordem de chegada Consumidos: 2 / 10 Horário: 12:00 Clínica: Centro de Parto Nor…" at bounding box center [533, 393] width 10 height 13
radio input "true"
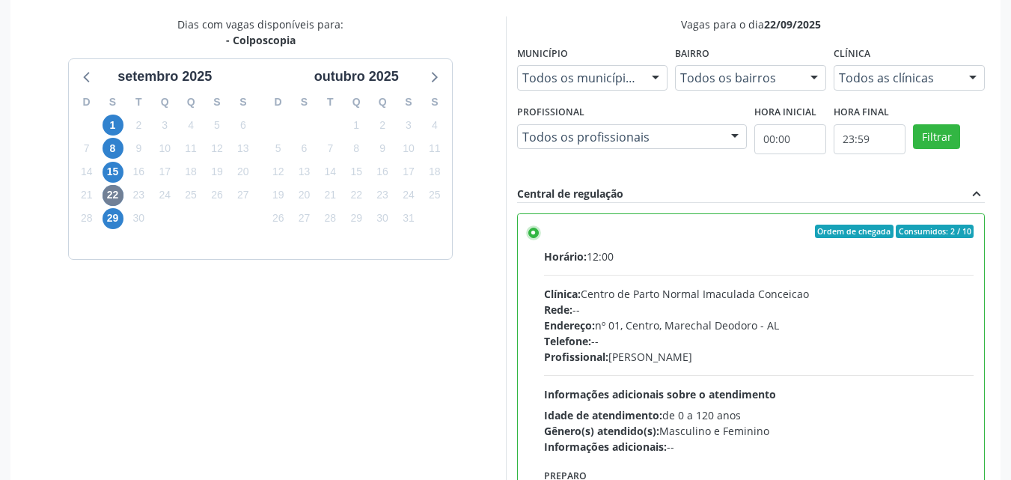
scroll to position [650, 0]
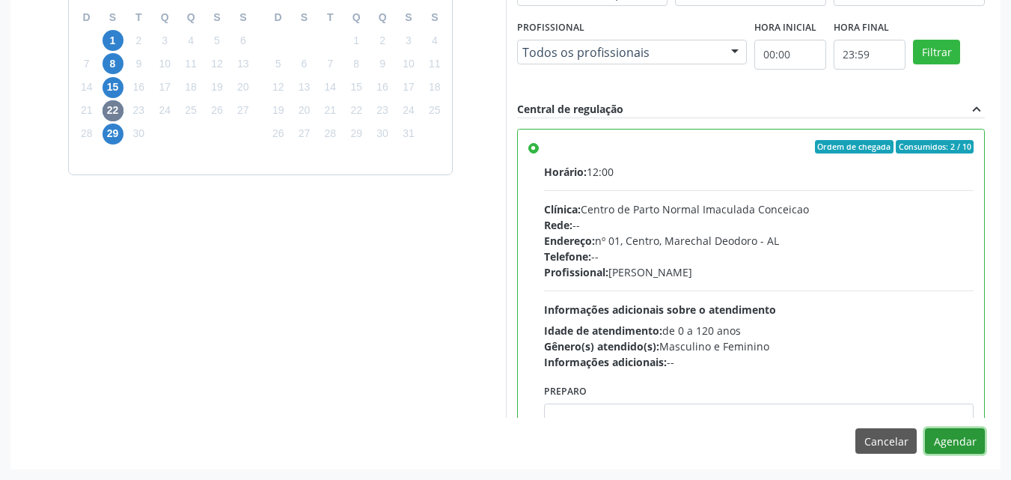
click at [943, 441] on button "Agendar" at bounding box center [955, 440] width 60 height 25
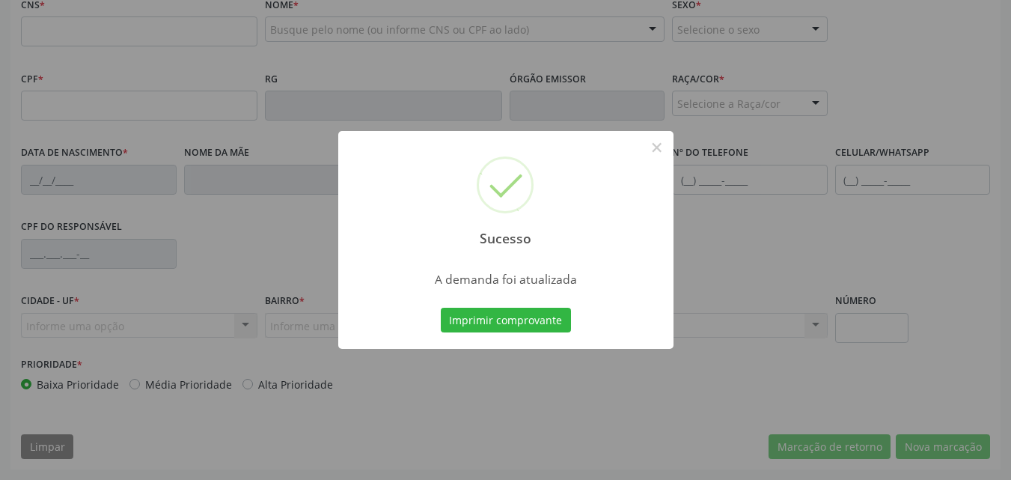
scroll to position [483, 0]
click at [465, 322] on button "Imprimir comprovante" at bounding box center [506, 319] width 130 height 25
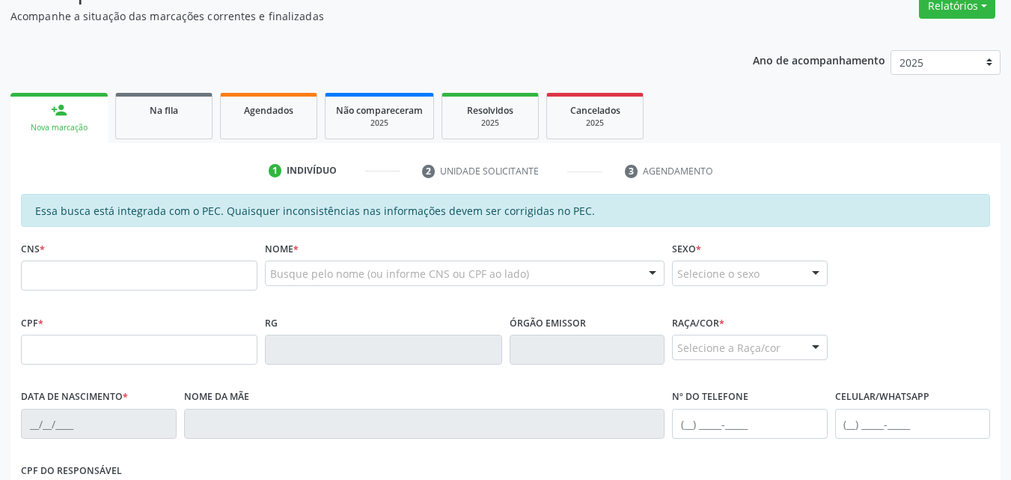
scroll to position [218, 0]
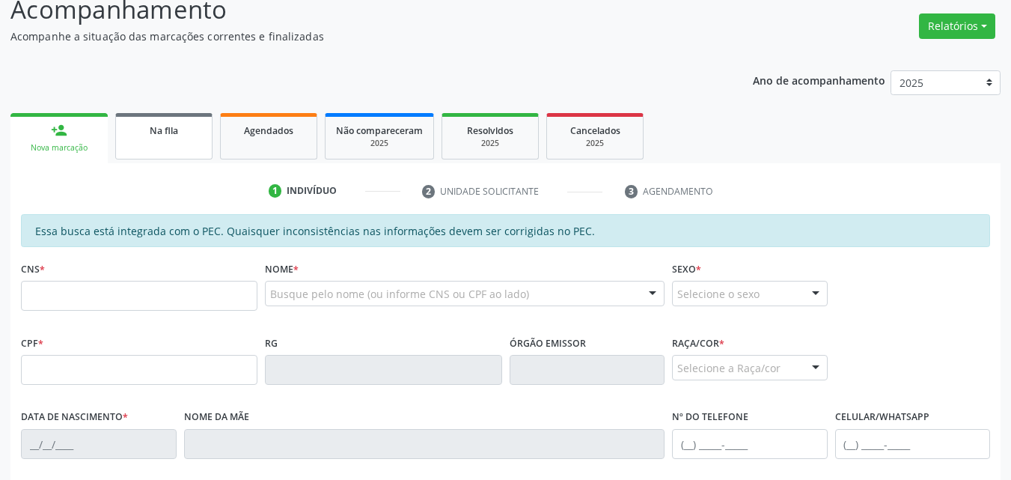
click at [183, 129] on div "Na fila" at bounding box center [163, 130] width 75 height 16
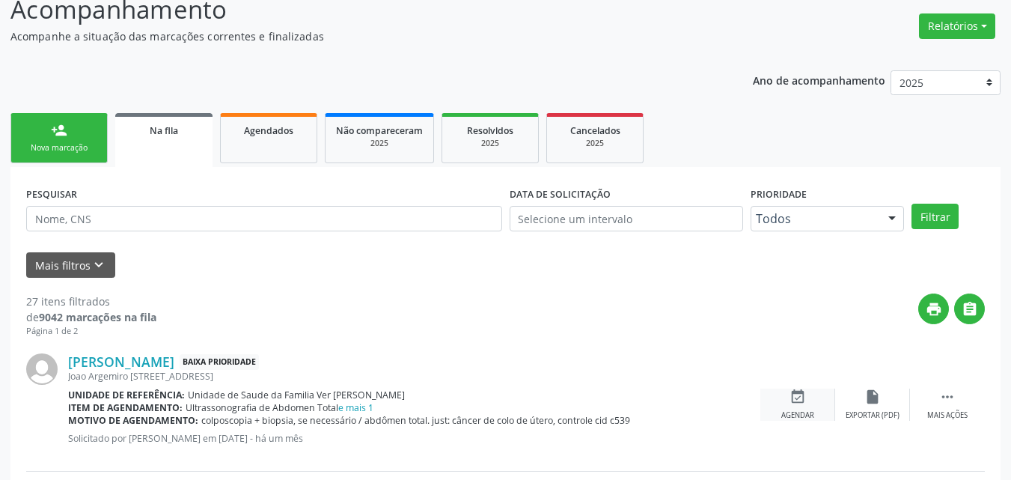
click at [797, 404] on icon "event_available" at bounding box center [797, 396] width 16 height 16
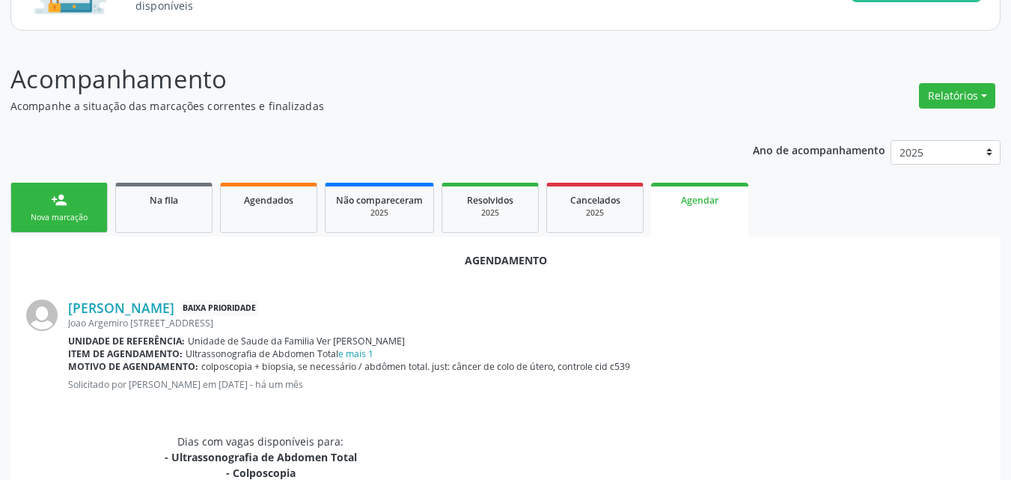
scroll to position [146, 0]
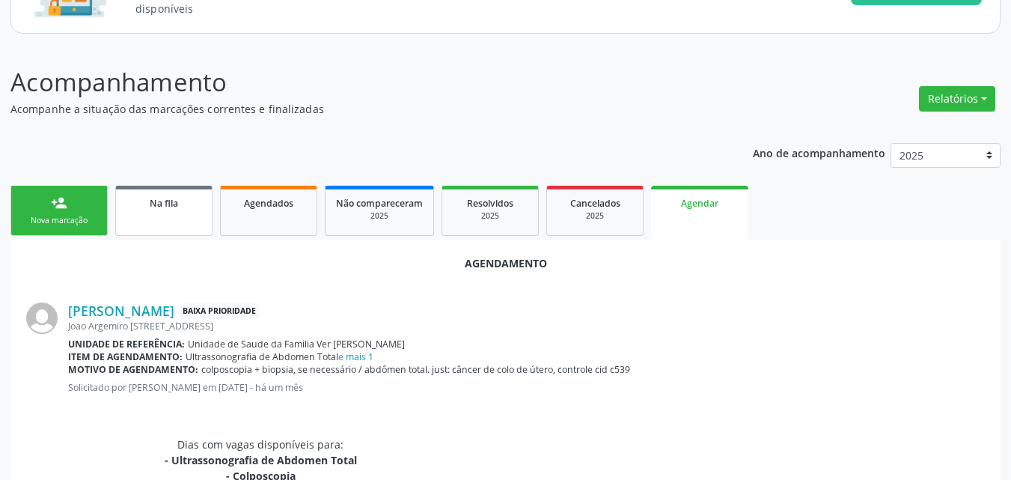
click at [192, 221] on link "Na fila" at bounding box center [163, 211] width 97 height 50
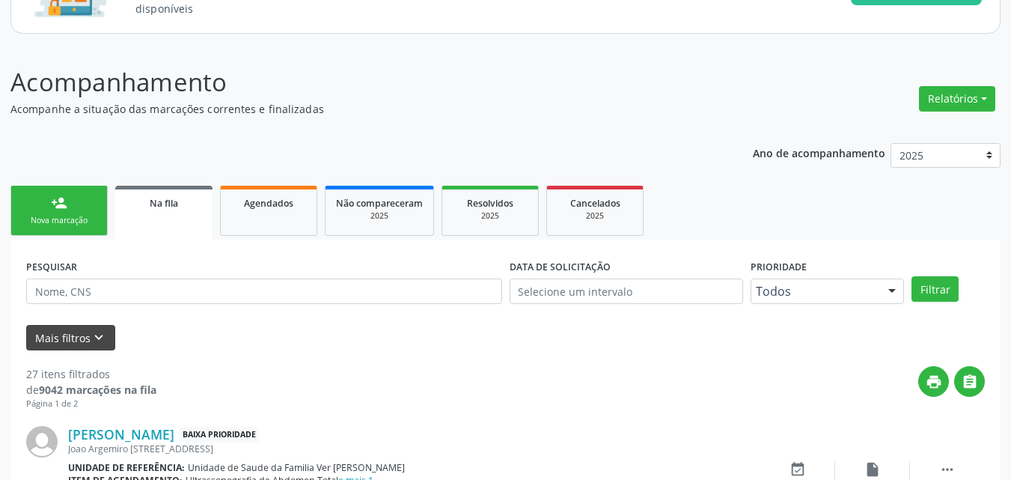
click at [91, 343] on icon "keyboard_arrow_down" at bounding box center [99, 337] width 16 height 16
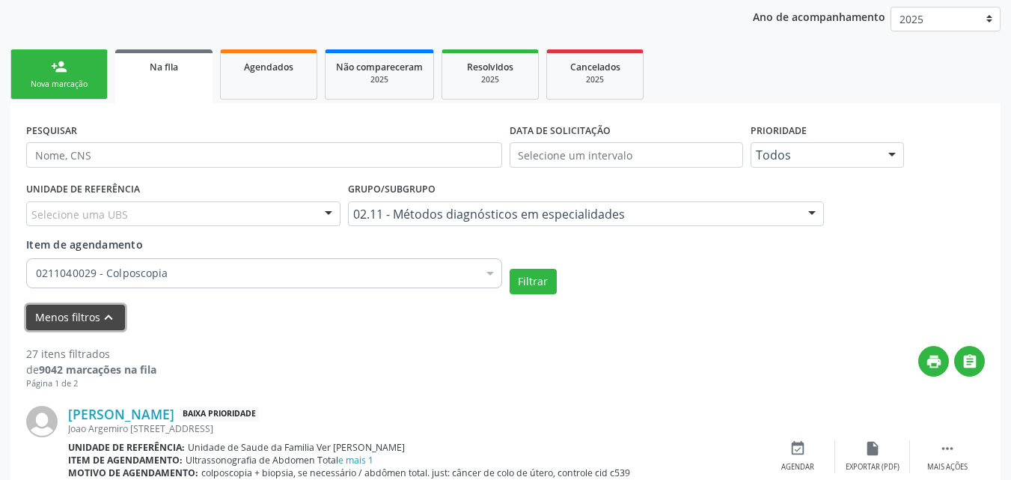
scroll to position [486, 0]
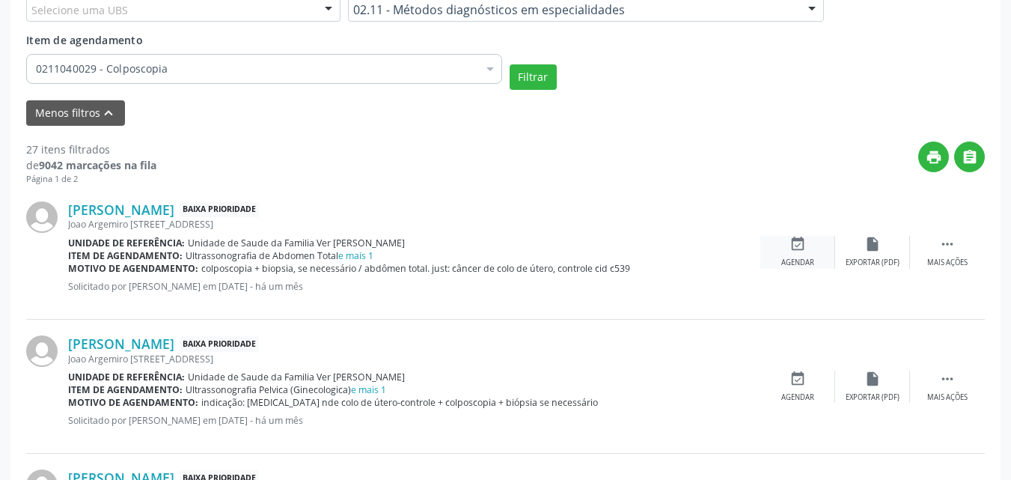
click at [798, 251] on icon "event_available" at bounding box center [797, 244] width 16 height 16
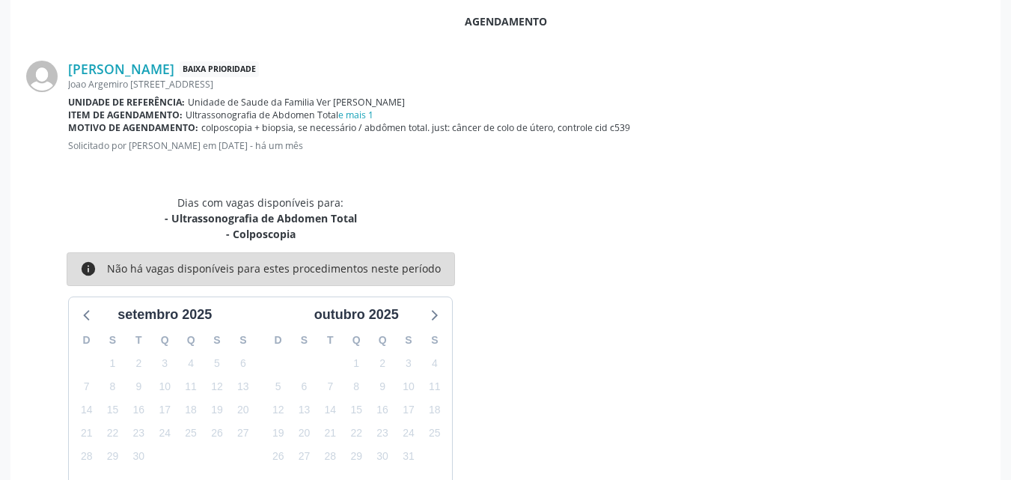
scroll to position [467, 0]
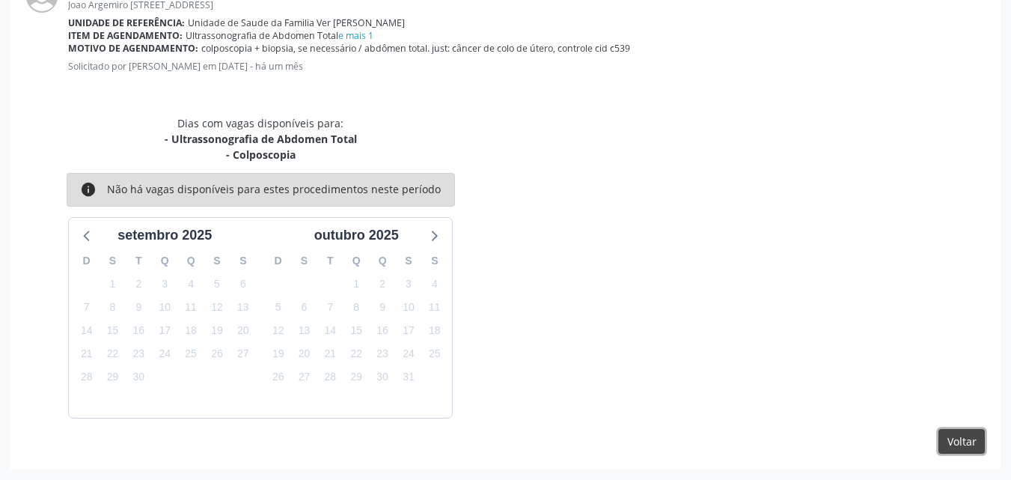
click at [949, 438] on button "Voltar" at bounding box center [961, 441] width 46 height 25
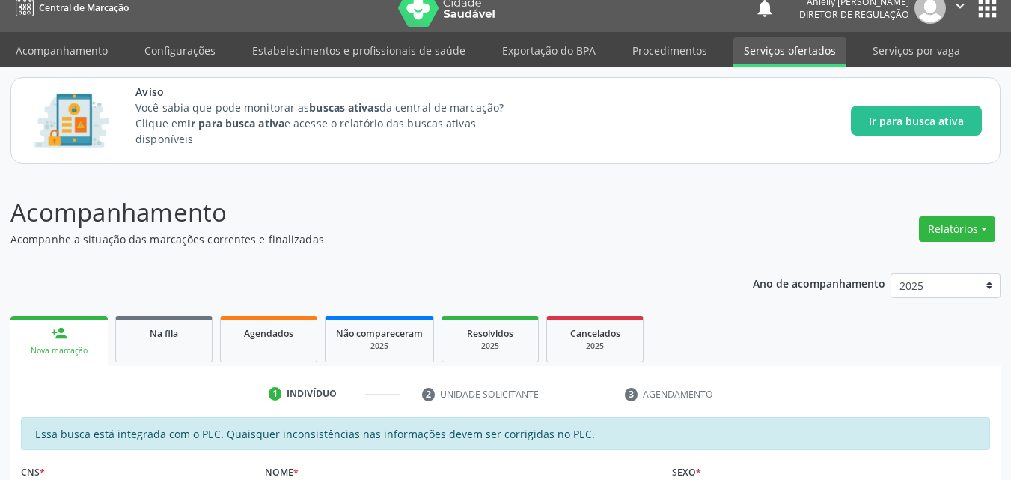
scroll to position [10, 0]
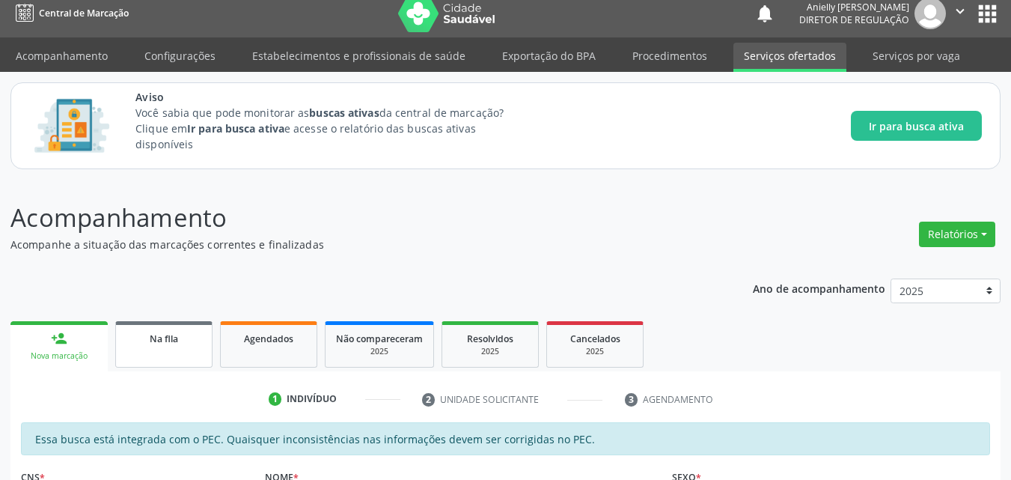
click at [182, 349] on link "Na fila" at bounding box center [163, 344] width 97 height 46
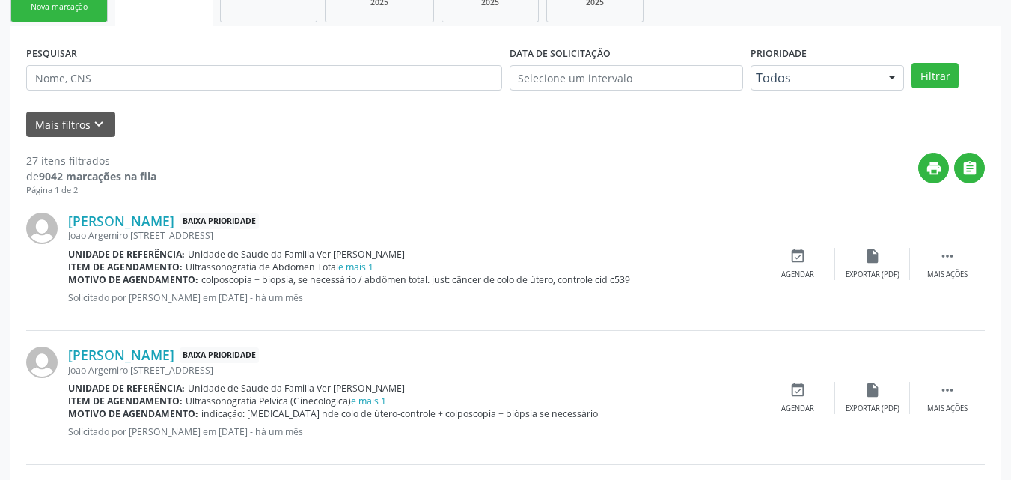
scroll to position [350, 0]
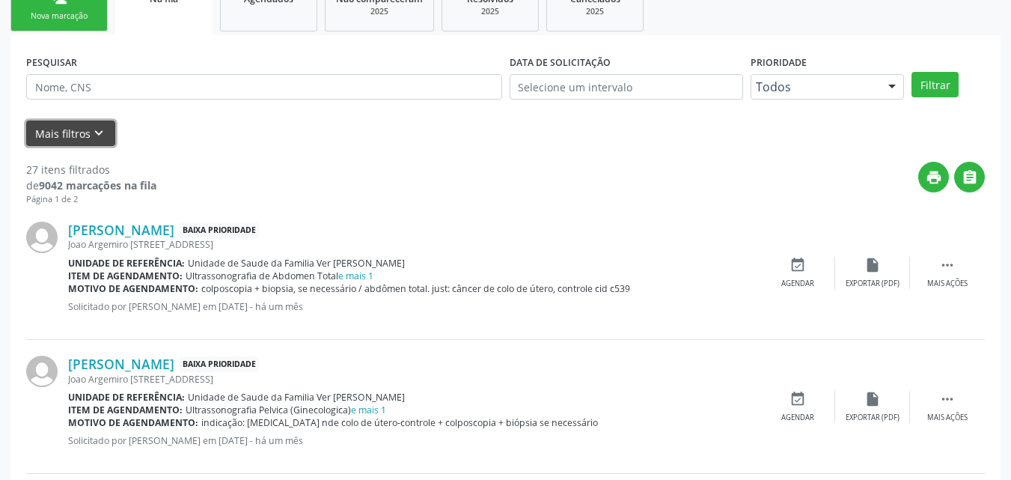
click at [91, 130] on icon "keyboard_arrow_down" at bounding box center [99, 133] width 16 height 16
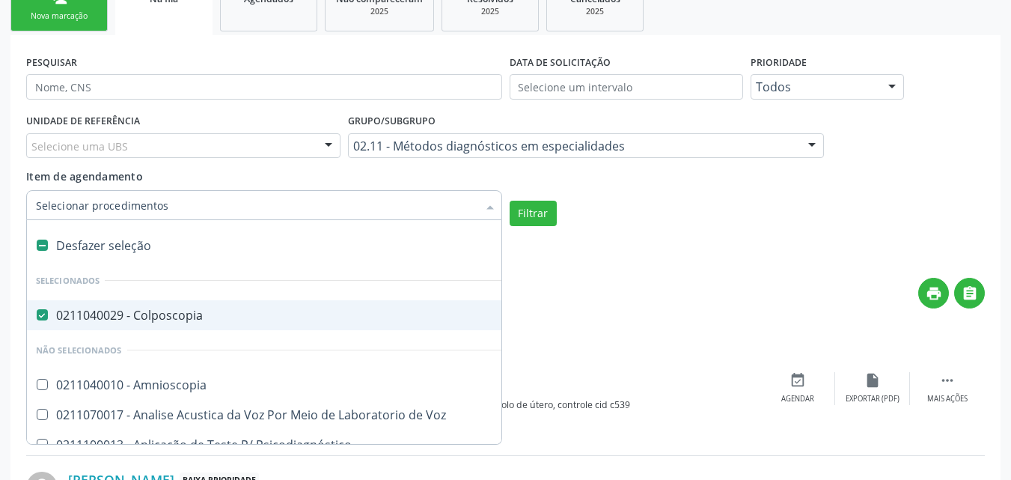
click at [204, 314] on div "0211040029 - Colposcopia" at bounding box center [375, 315] width 679 height 12
checkbox Colposcopia "true"
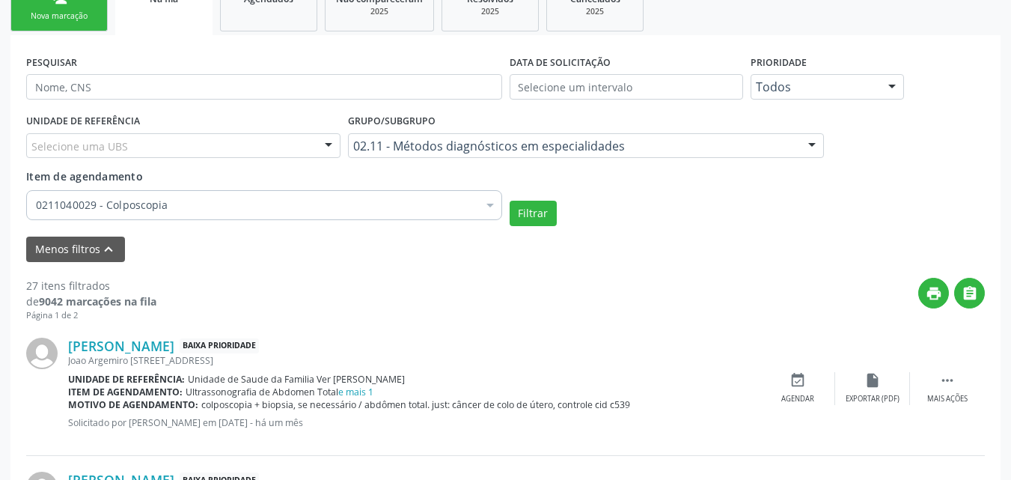
click at [542, 262] on div "Menos filtros keyboard_arrow_up" at bounding box center [505, 249] width 966 height 26
click at [539, 212] on button "Filtrar" at bounding box center [532, 212] width 47 height 25
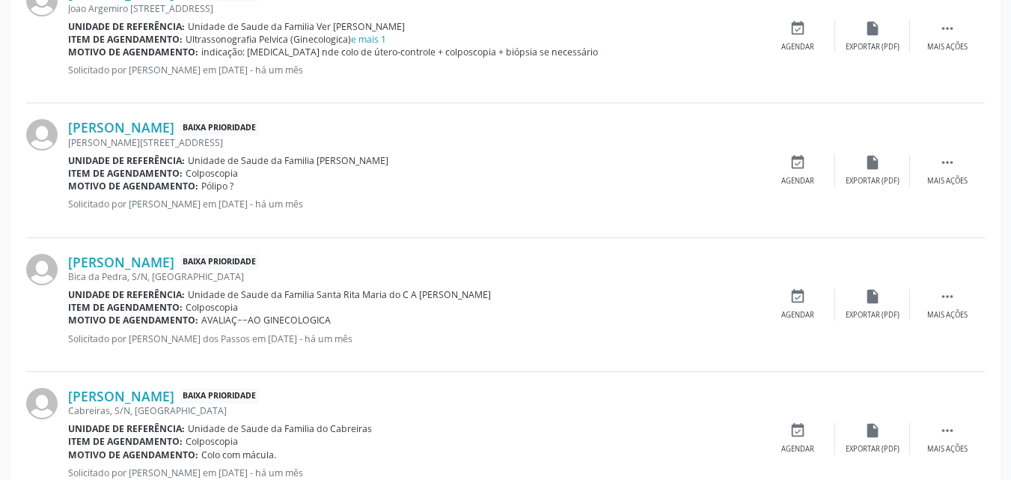
scroll to position [845, 0]
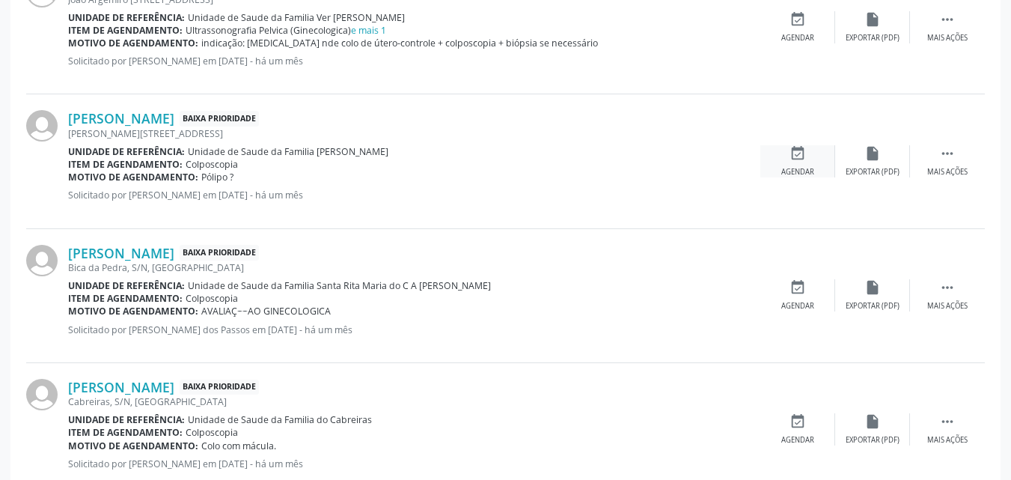
click at [786, 159] on div "event_available Agendar" at bounding box center [797, 161] width 75 height 32
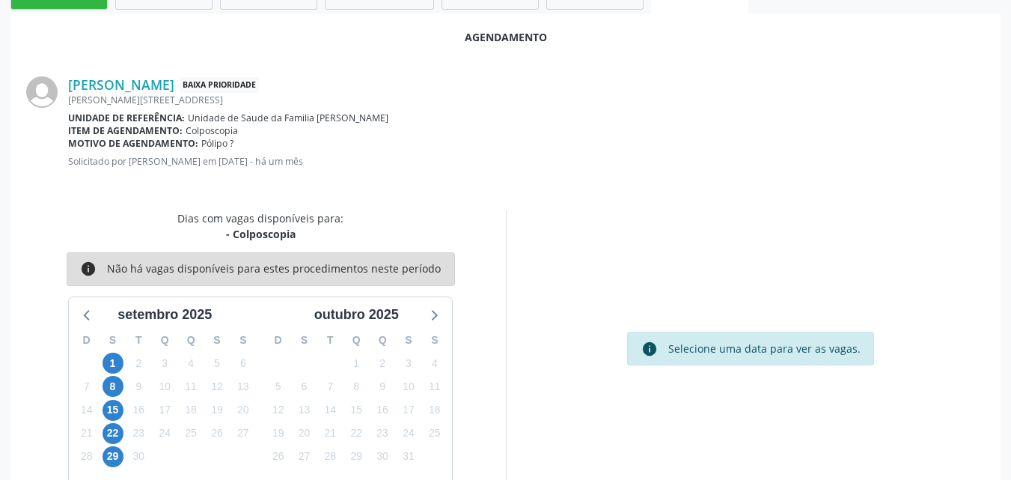
scroll to position [407, 0]
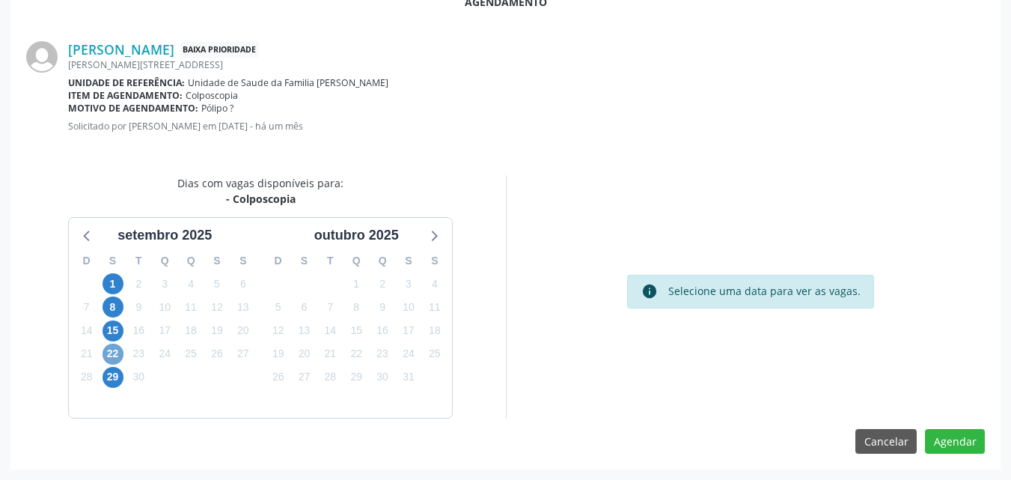
click at [111, 349] on span "22" at bounding box center [112, 353] width 21 height 21
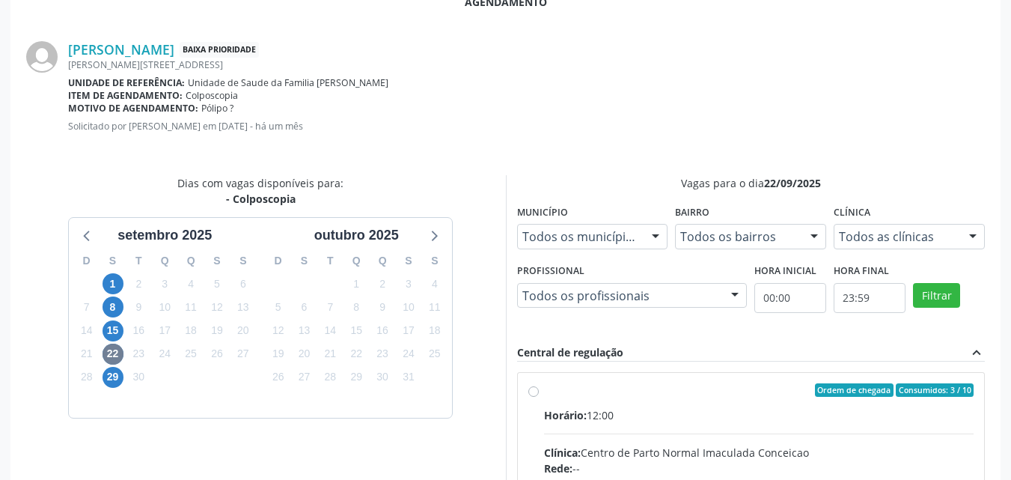
click at [532, 393] on input "Ordem de chegada Consumidos: 3 / 10 Horário: 12:00 Clínica: Centro de Parto Nor…" at bounding box center [533, 389] width 10 height 13
radio input "true"
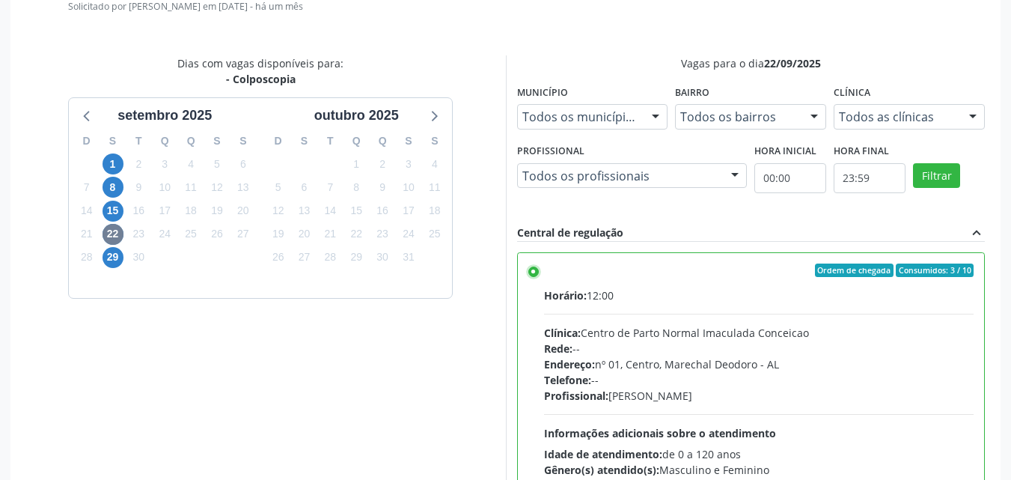
scroll to position [650, 0]
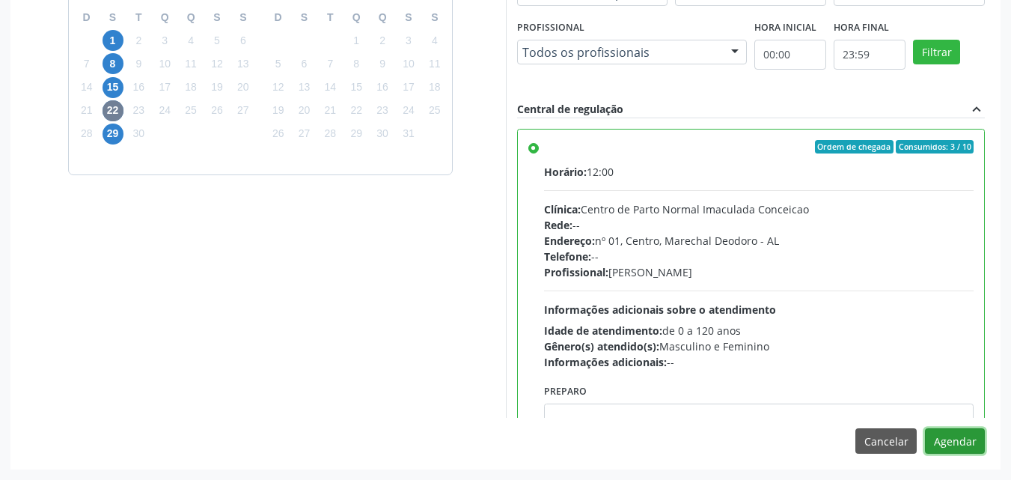
click at [953, 442] on button "Agendar" at bounding box center [955, 440] width 60 height 25
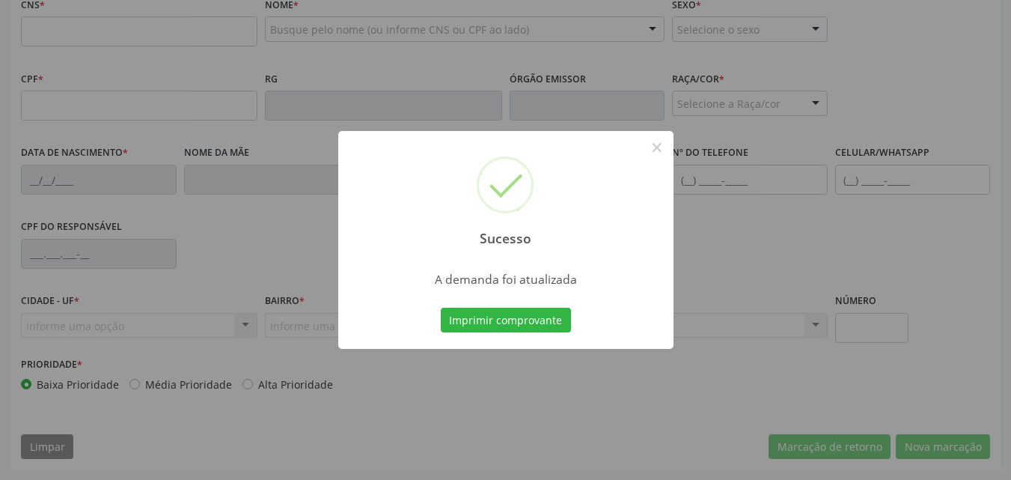
scroll to position [483, 0]
click at [485, 315] on button "Imprimir comprovante" at bounding box center [506, 319] width 130 height 25
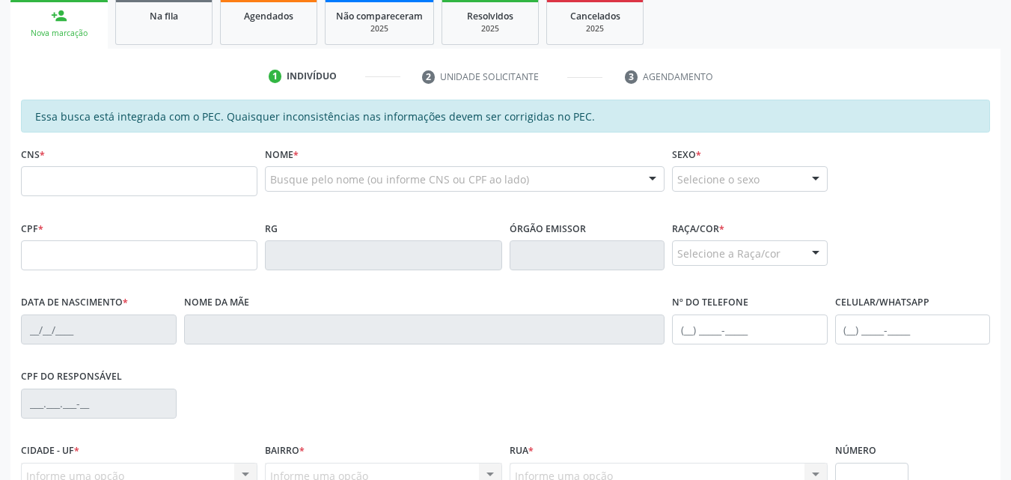
scroll to position [279, 0]
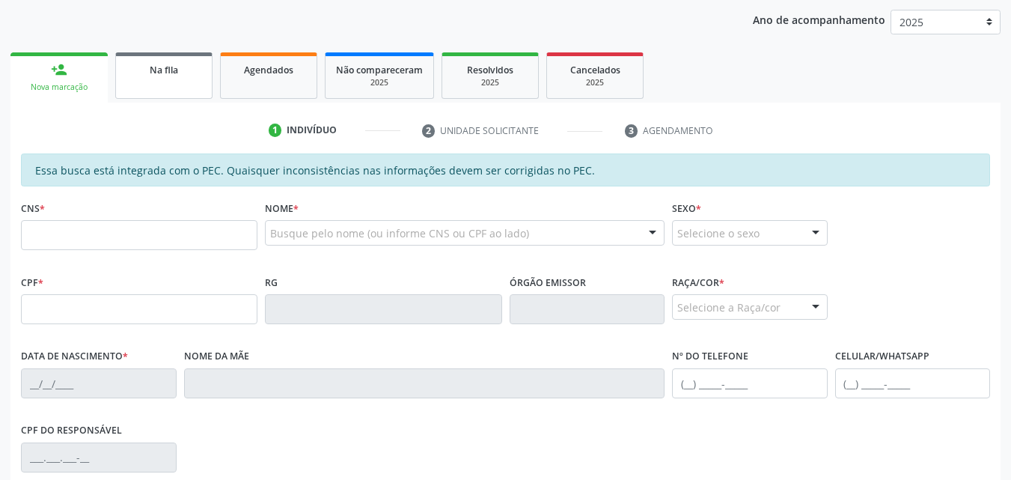
click at [161, 59] on link "Na fila" at bounding box center [163, 75] width 97 height 46
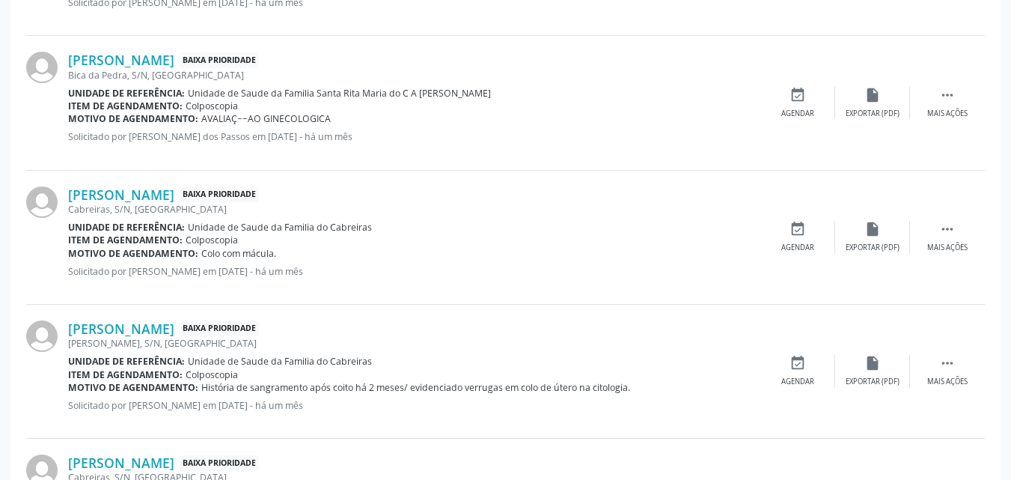
scroll to position [792, 0]
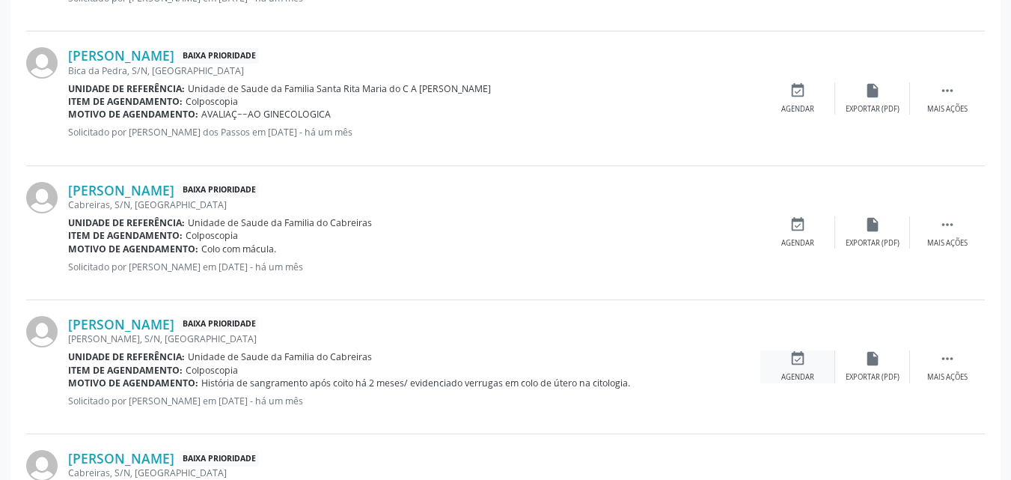
click at [785, 374] on div "Agendar" at bounding box center [797, 377] width 33 height 10
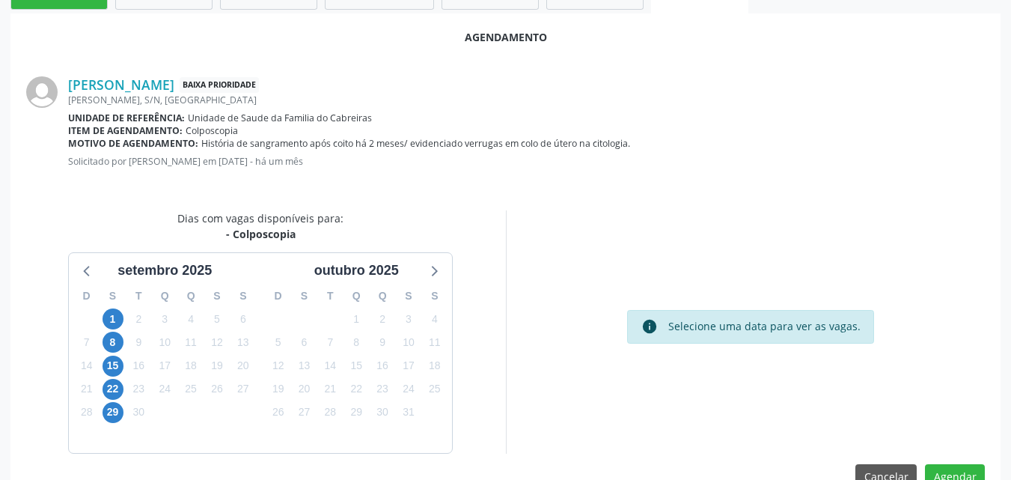
scroll to position [407, 0]
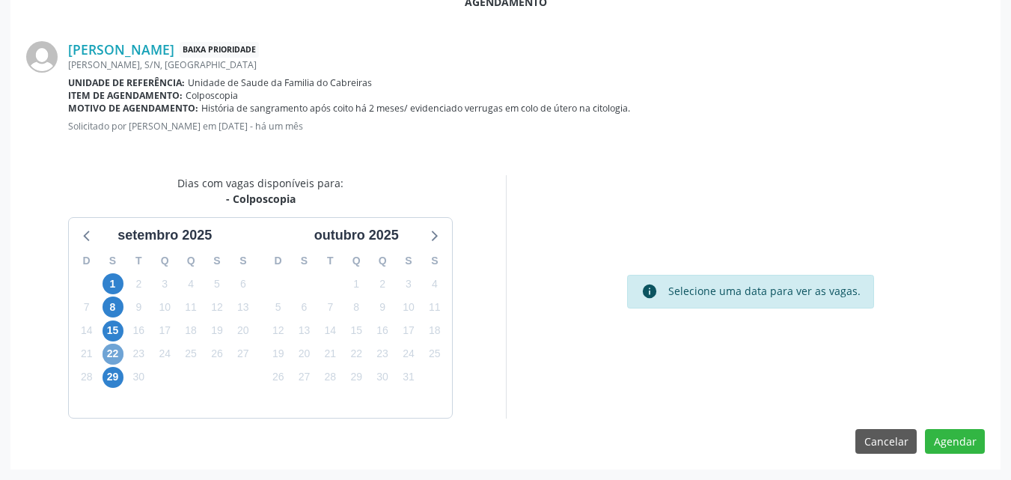
click at [113, 352] on span "22" at bounding box center [112, 353] width 21 height 21
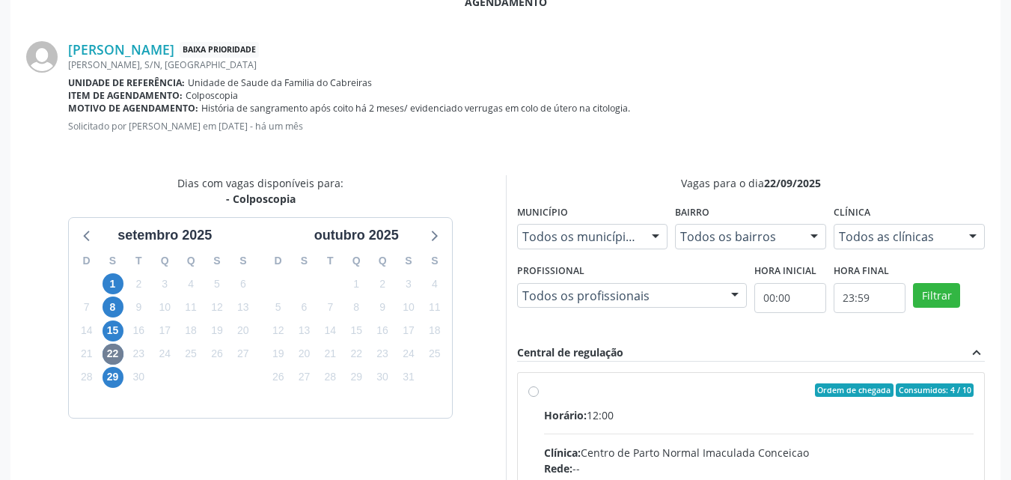
radio input "true"
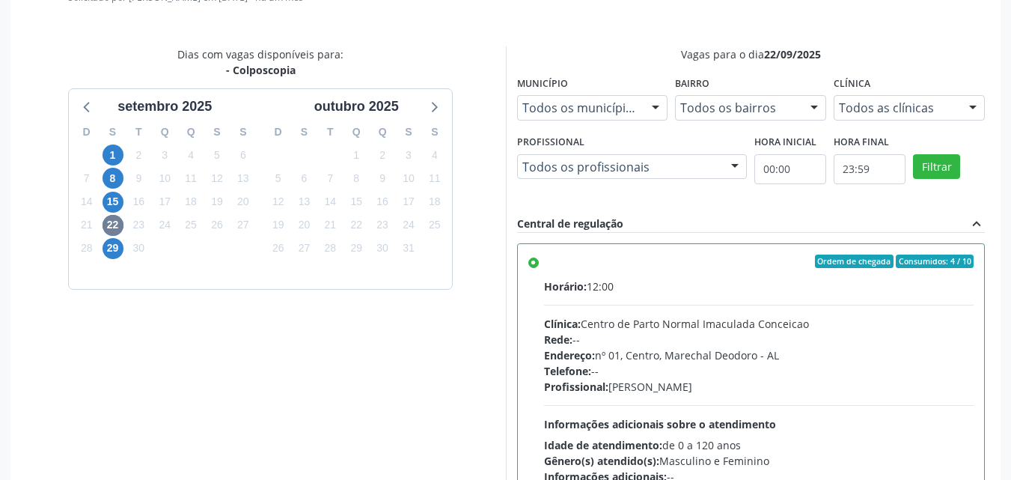
scroll to position [650, 0]
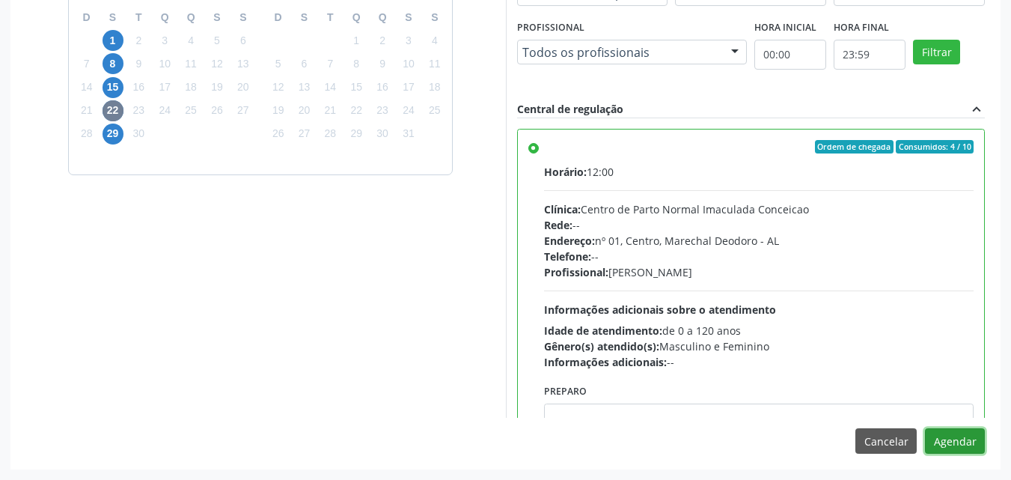
click at [939, 444] on button "Agendar" at bounding box center [955, 440] width 60 height 25
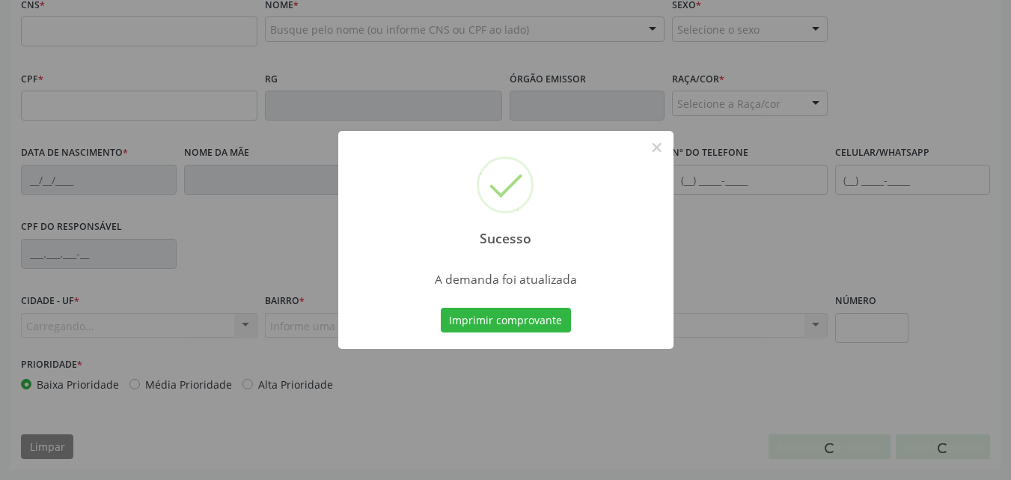
scroll to position [483, 0]
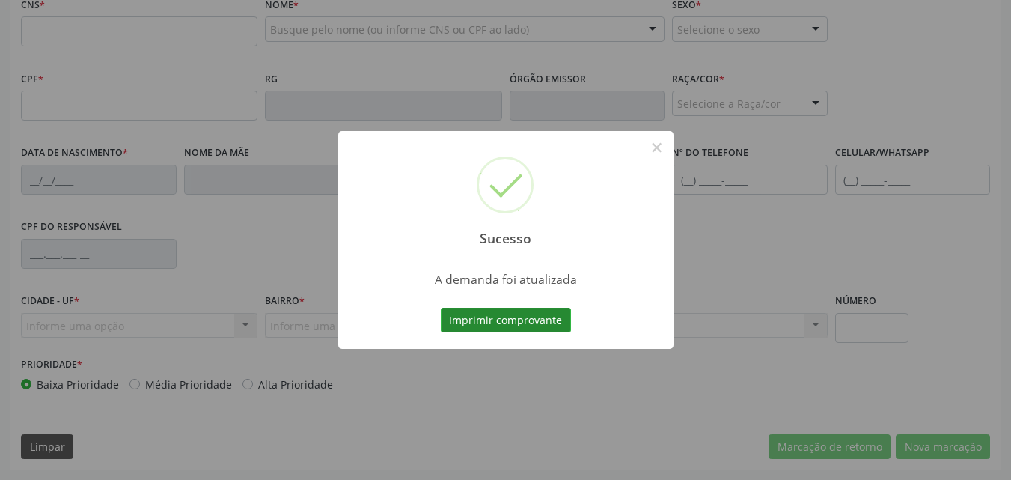
click at [478, 325] on button "Imprimir comprovante" at bounding box center [506, 319] width 130 height 25
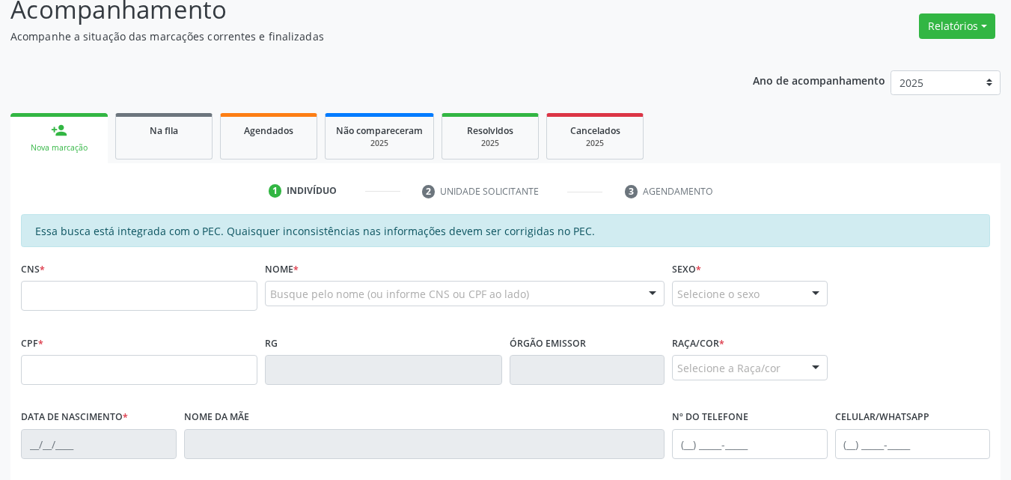
scroll to position [123, 0]
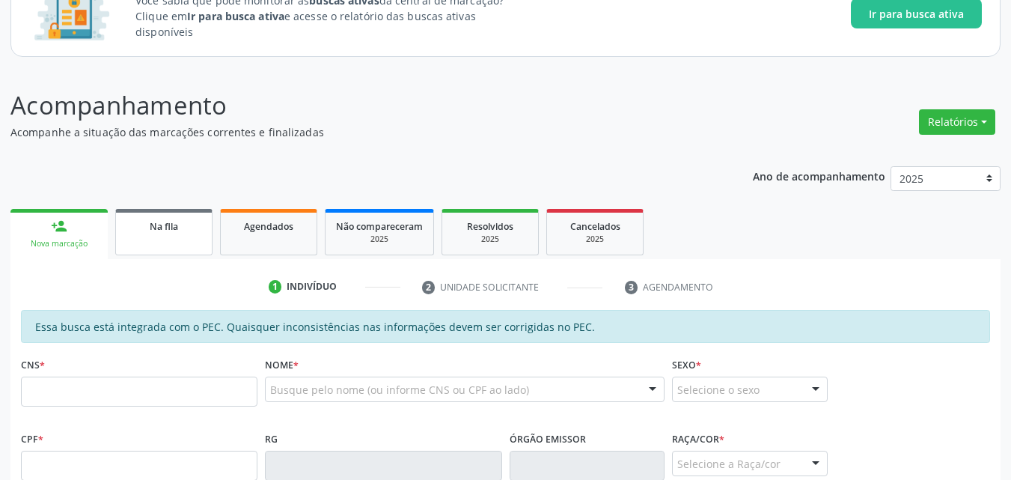
click at [177, 227] on span "Na fila" at bounding box center [164, 226] width 28 height 13
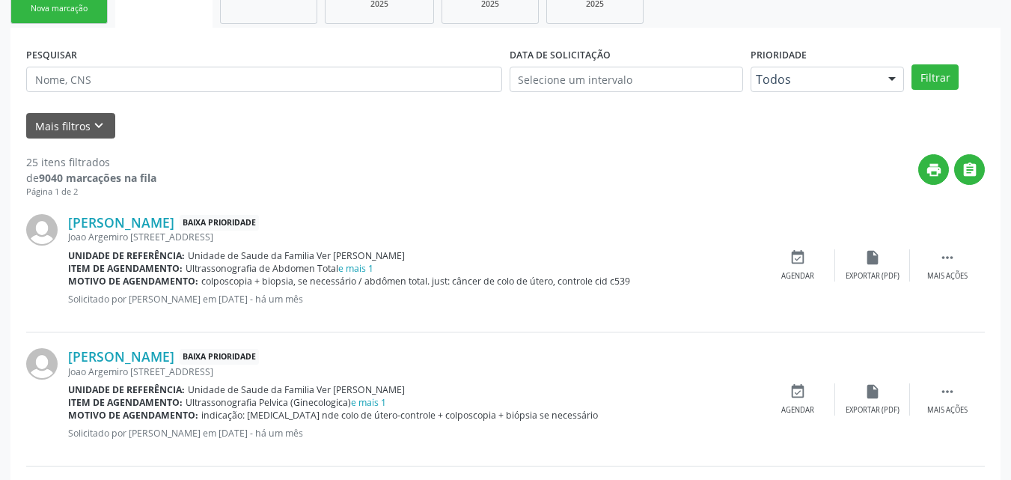
scroll to position [367, 0]
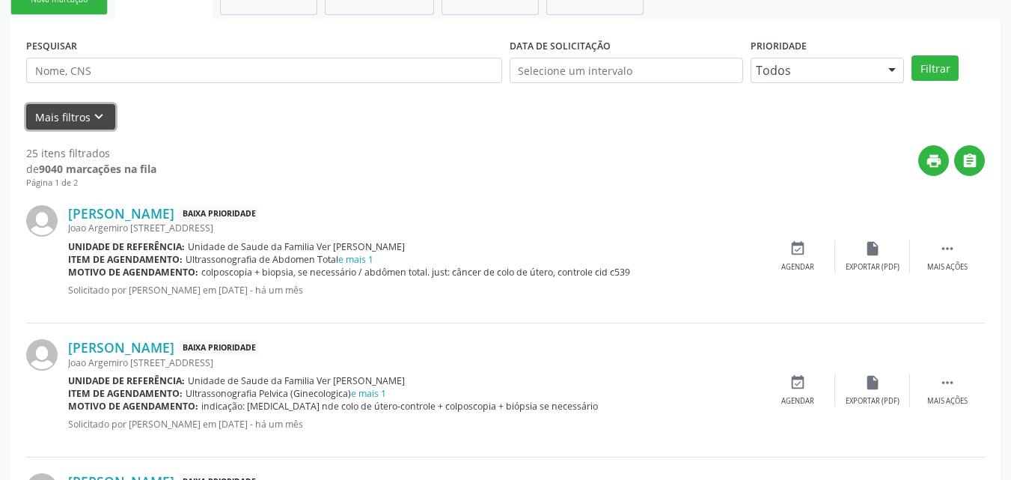
click at [100, 118] on icon "keyboard_arrow_down" at bounding box center [99, 116] width 16 height 16
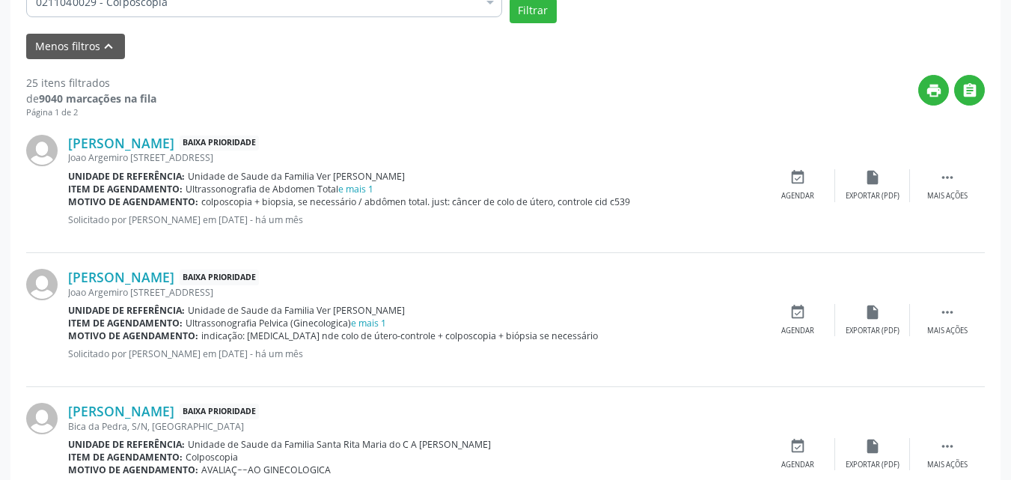
scroll to position [825, 0]
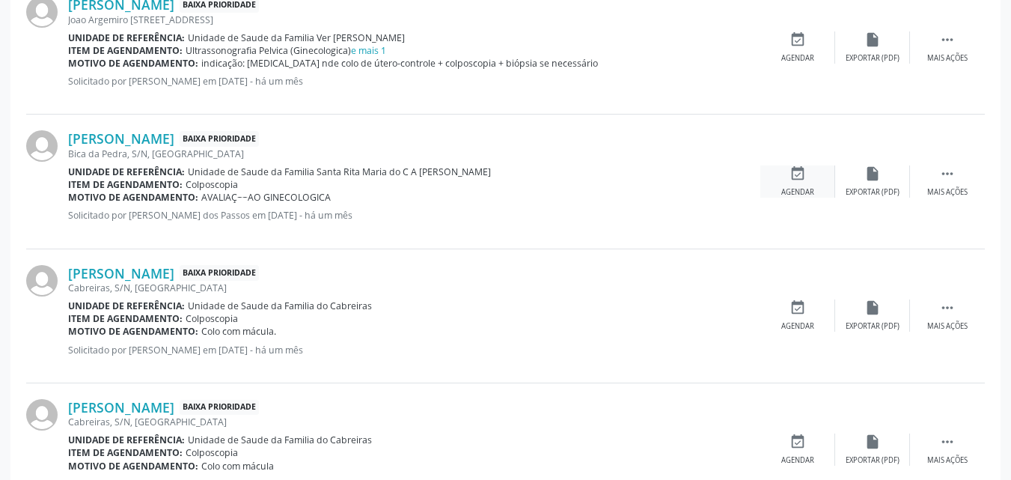
click at [806, 192] on div "Agendar" at bounding box center [797, 192] width 33 height 10
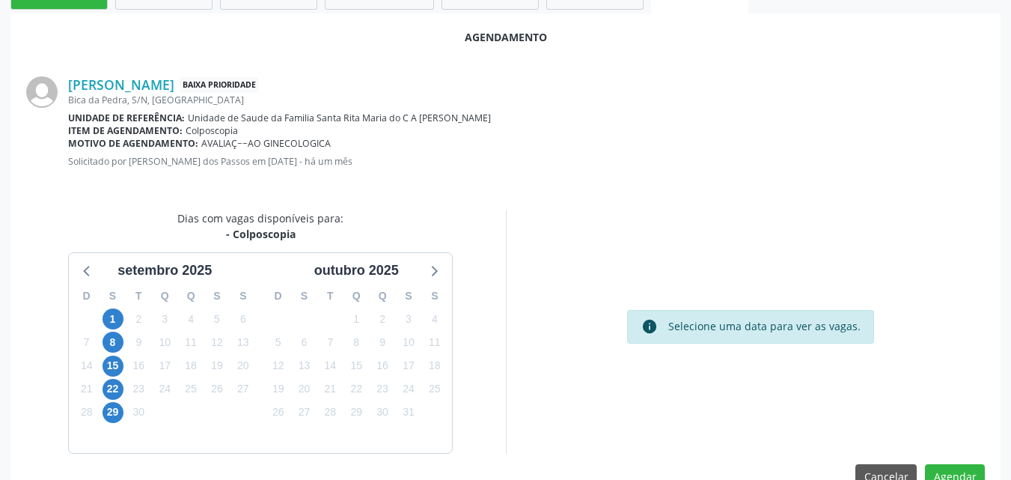
scroll to position [407, 0]
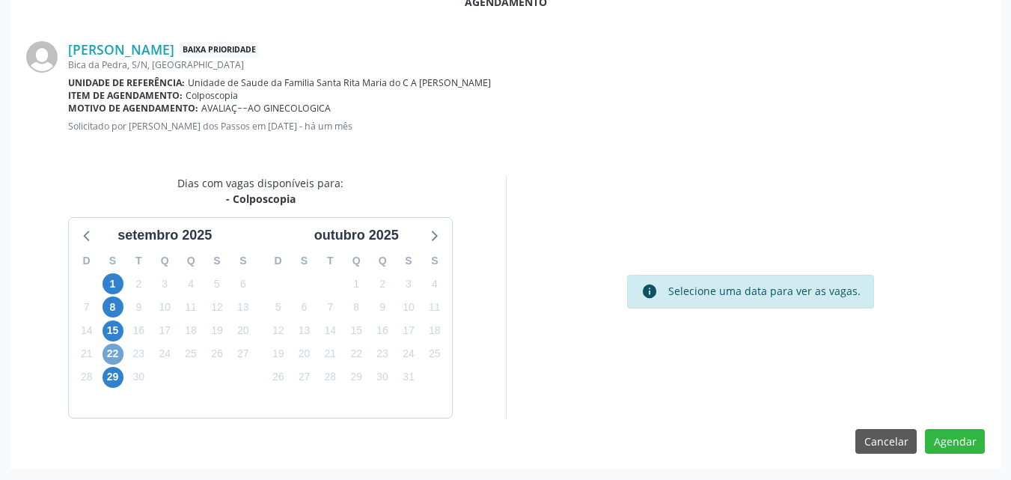
click at [108, 352] on span "22" at bounding box center [112, 353] width 21 height 21
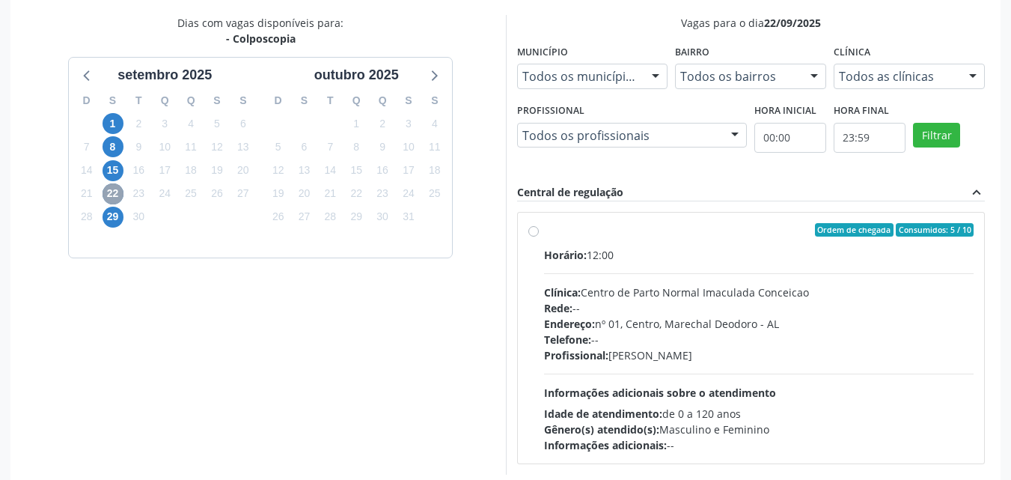
scroll to position [623, 0]
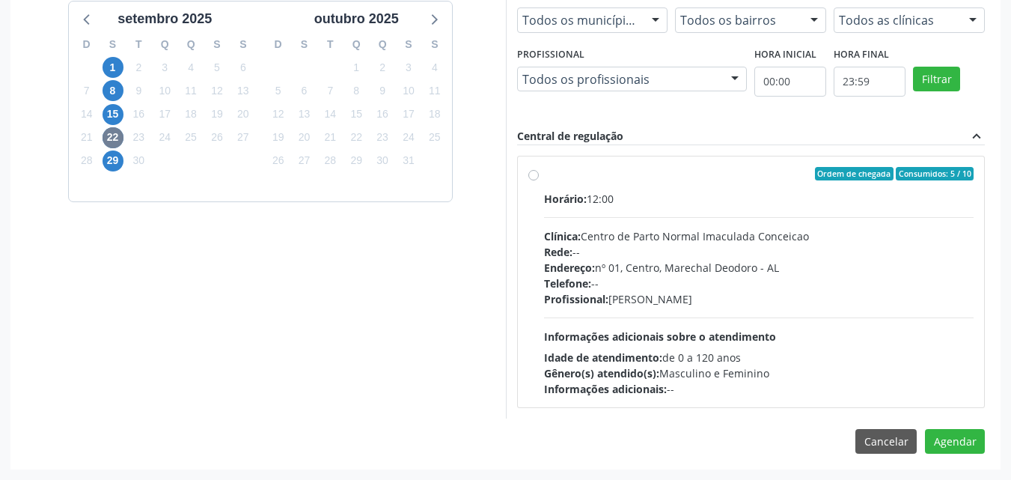
click at [532, 180] on div "Ordem de chegada Consumidos: 5 / 10 Horário: 12:00 Clínica: Centro de Parto Nor…" at bounding box center [751, 282] width 446 height 230
radio input "true"
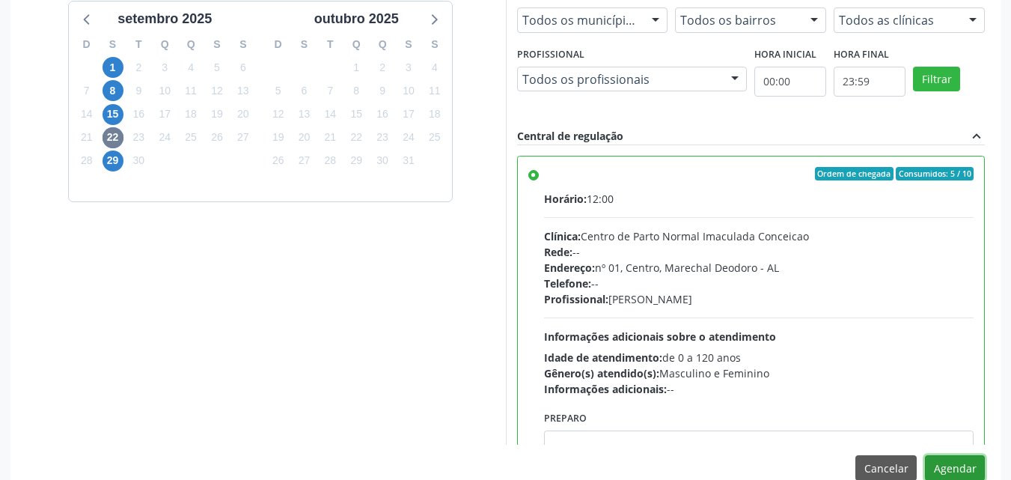
click at [945, 473] on button "Agendar" at bounding box center [955, 467] width 60 height 25
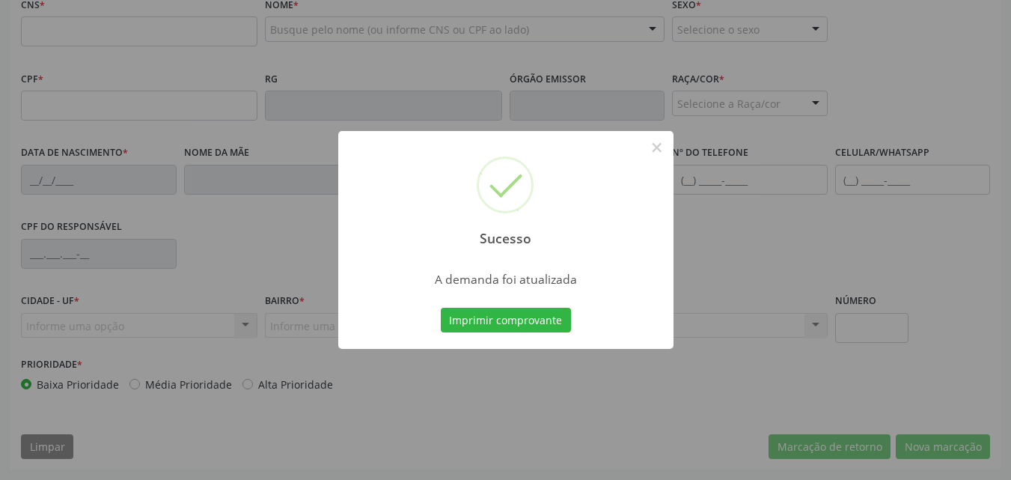
scroll to position [483, 0]
click at [459, 326] on button "Imprimir comprovante" at bounding box center [506, 319] width 130 height 25
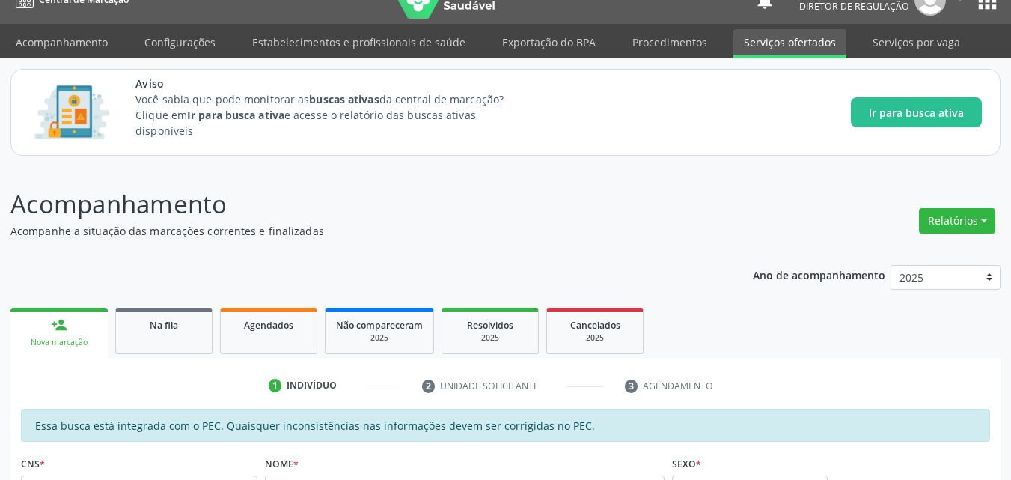
scroll to position [10, 0]
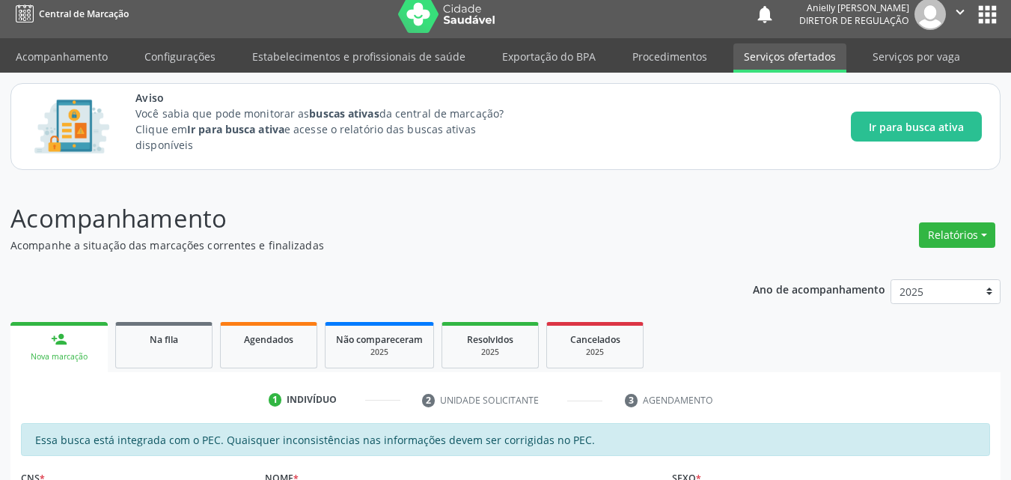
click at [1005, 174] on div "Aviso Você sabia que pode monitorar as buscas ativas da central de marcação? Cl…" at bounding box center [505, 127] width 1011 height 108
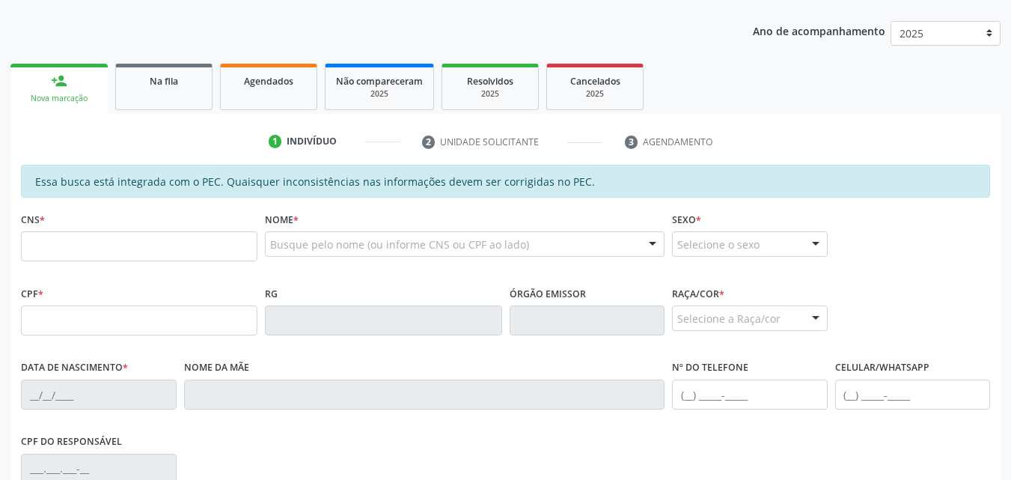
scroll to position [275, 0]
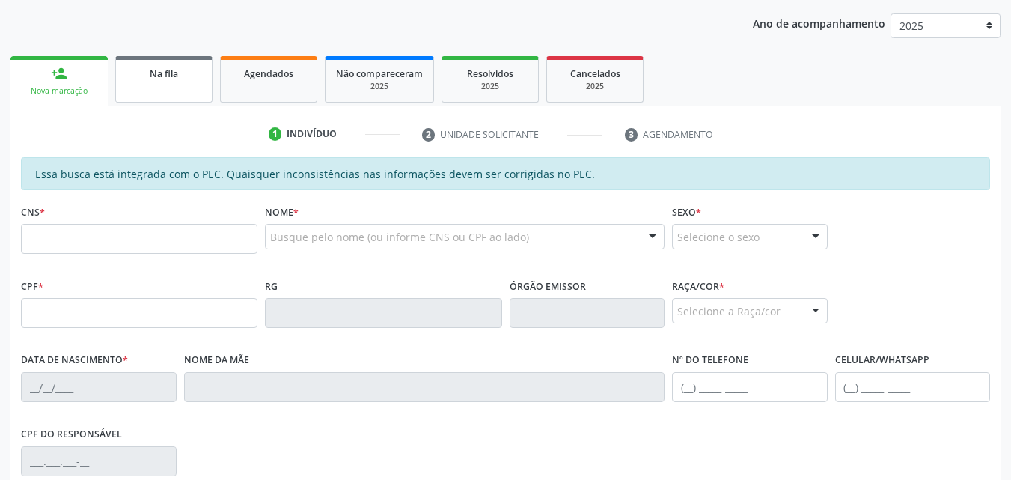
click at [198, 87] on link "Na fila" at bounding box center [163, 79] width 97 height 46
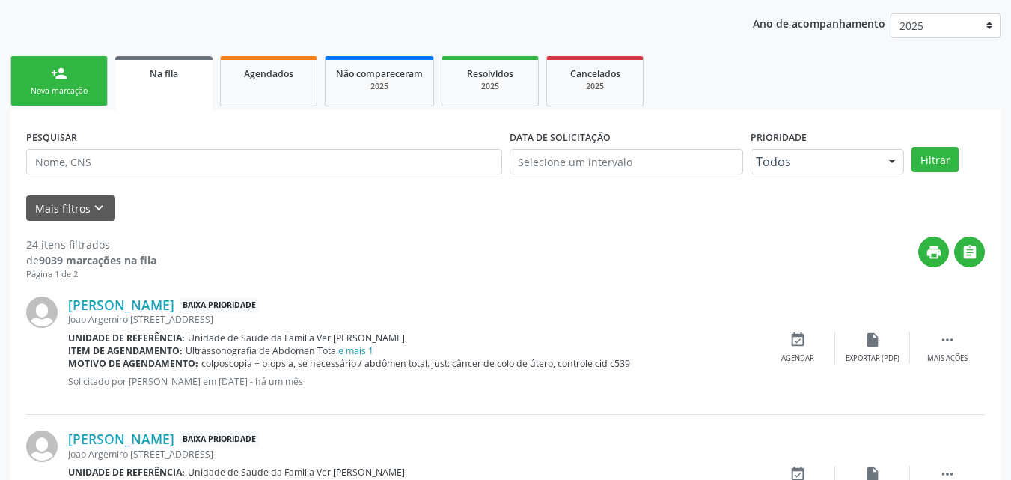
scroll to position [340, 0]
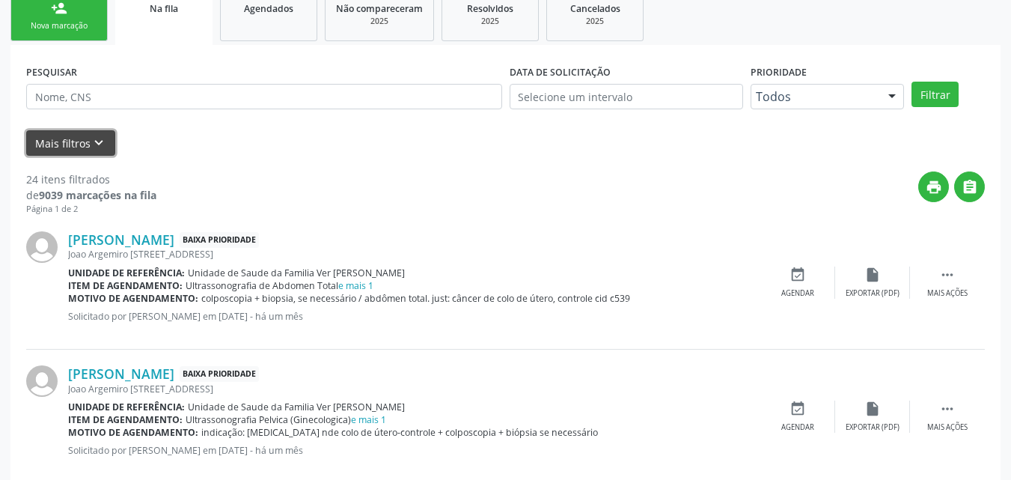
click at [77, 150] on button "Mais filtros keyboard_arrow_down" at bounding box center [70, 143] width 89 height 26
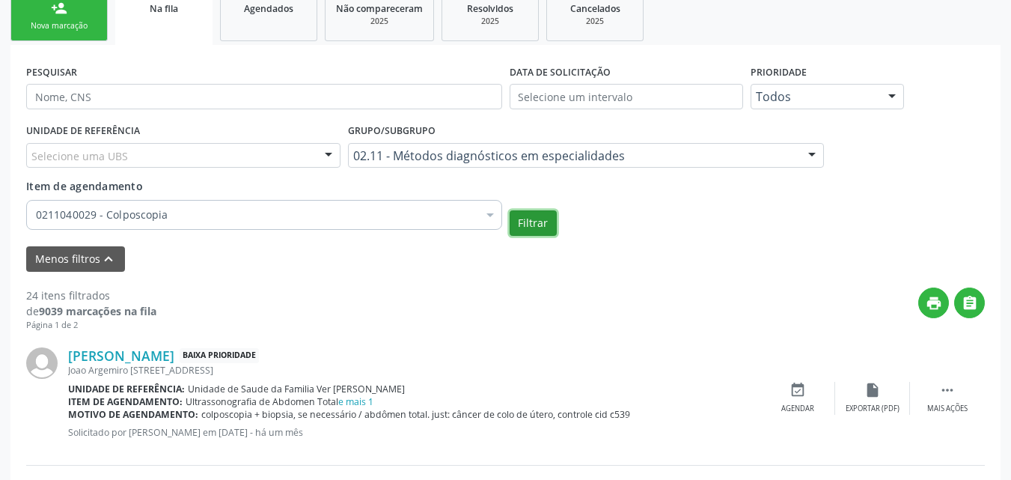
click at [546, 222] on button "Filtrar" at bounding box center [532, 222] width 47 height 25
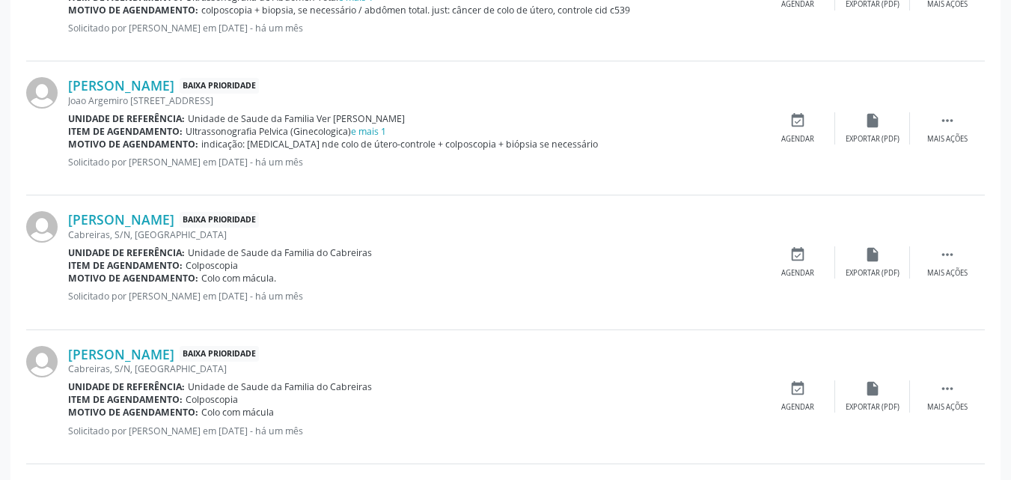
scroll to position [759, 0]
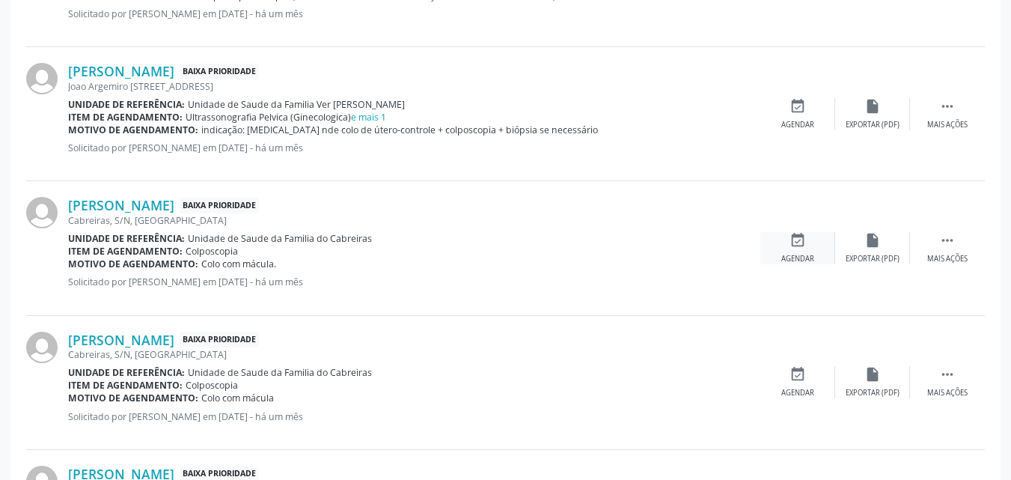
click at [803, 254] on div "Agendar" at bounding box center [797, 259] width 33 height 10
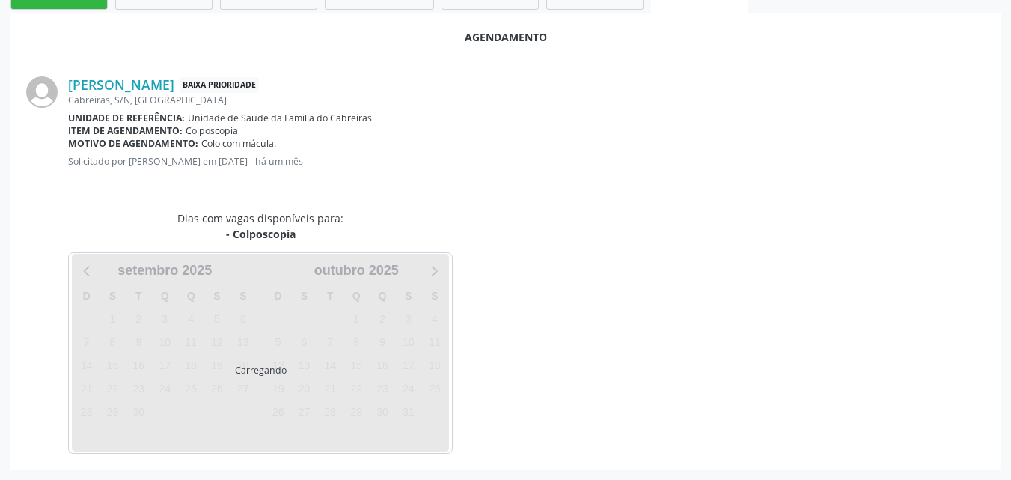
scroll to position [407, 0]
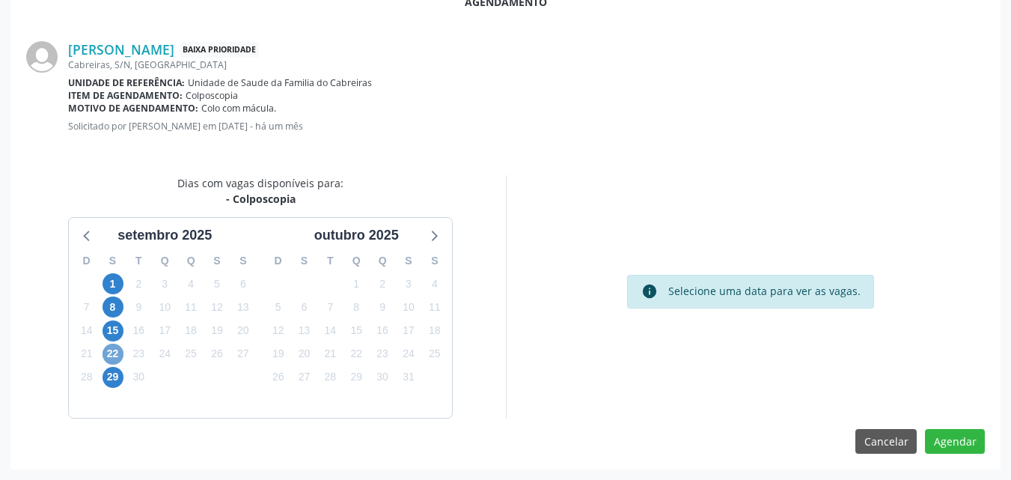
click at [115, 355] on span "22" at bounding box center [112, 353] width 21 height 21
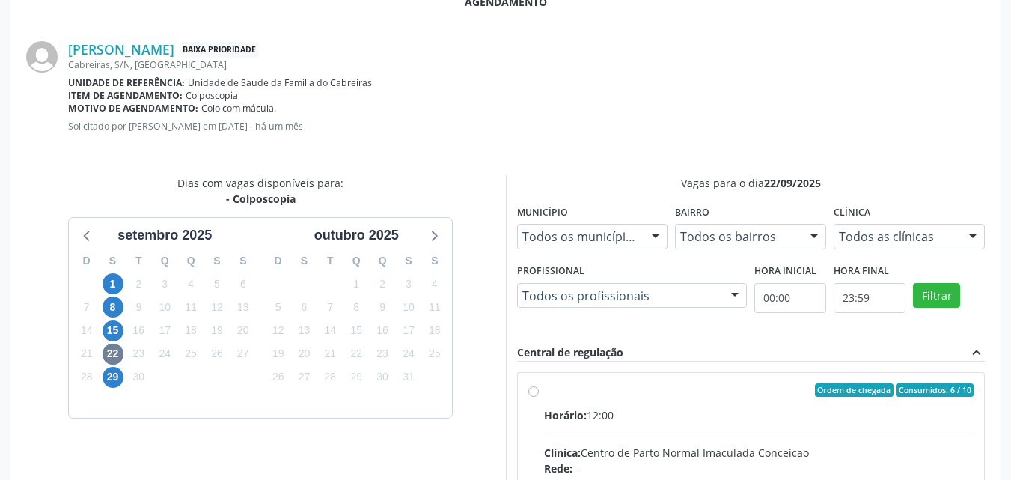
radio input "true"
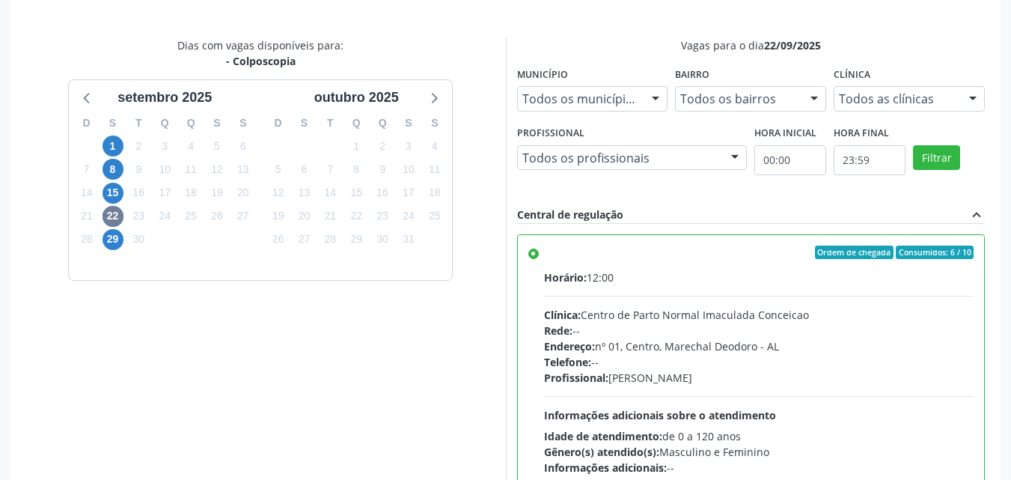
scroll to position [650, 0]
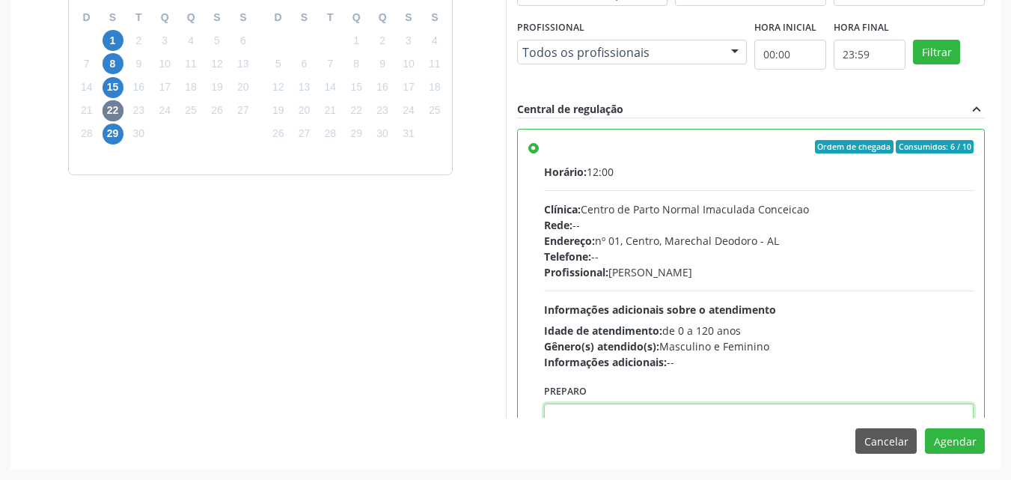
click at [678, 414] on textarea at bounding box center [759, 431] width 430 height 57
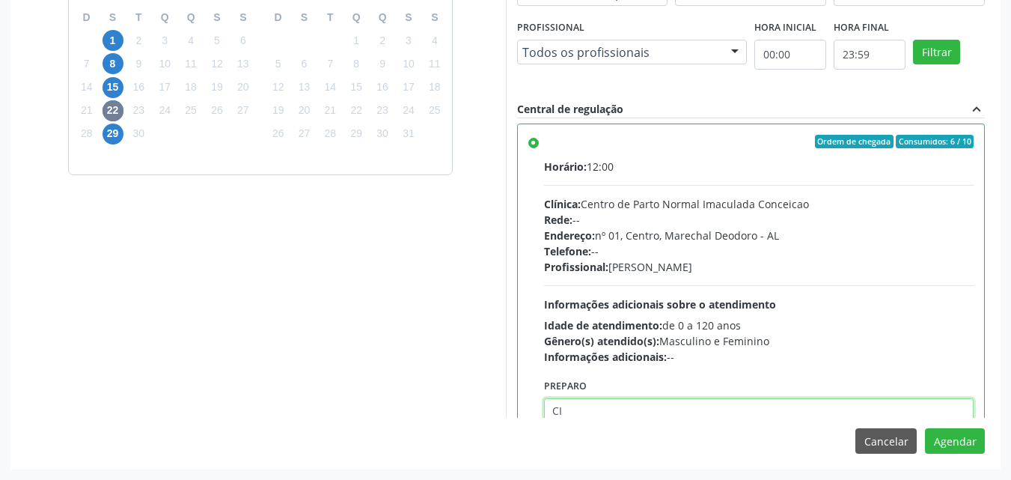
type textarea "C"
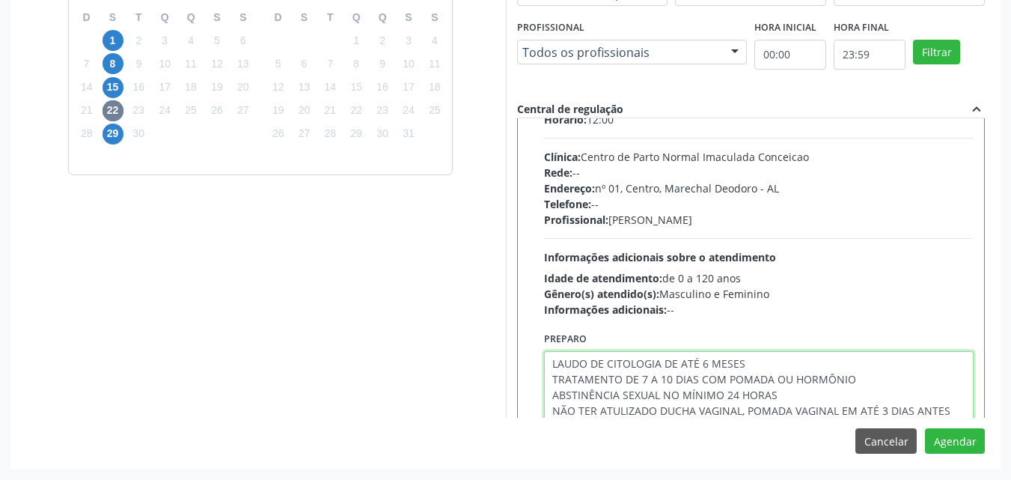
scroll to position [68, 0]
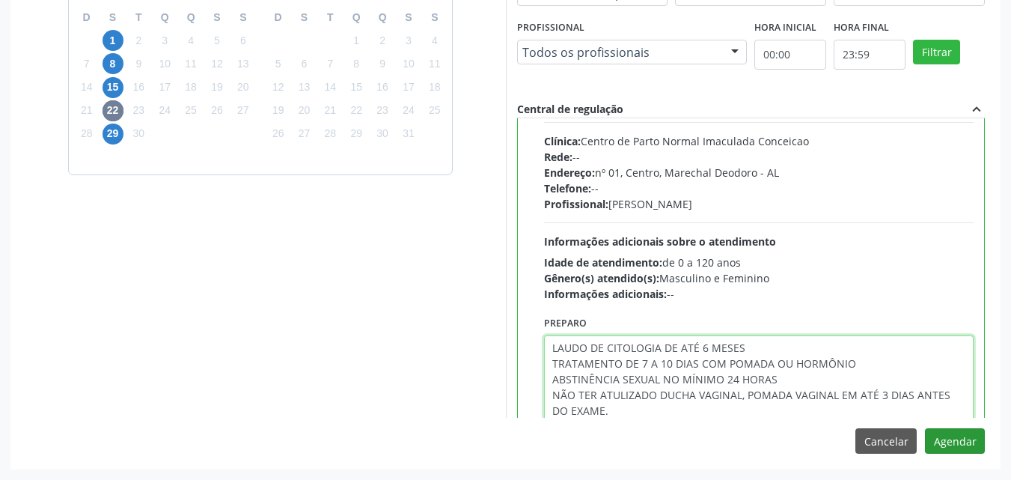
type textarea "LAUDO DE CITOLOGIA DE ATÉ 6 MESES TRATAMENTO DE 7 A 10 DIAS COM POMADA OU HORMÔ…"
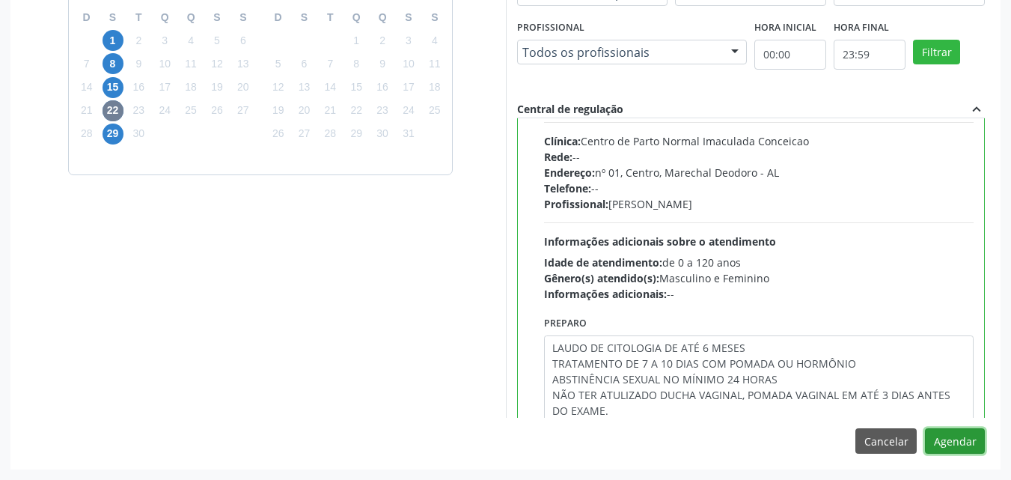
click at [955, 436] on button "Agendar" at bounding box center [955, 440] width 60 height 25
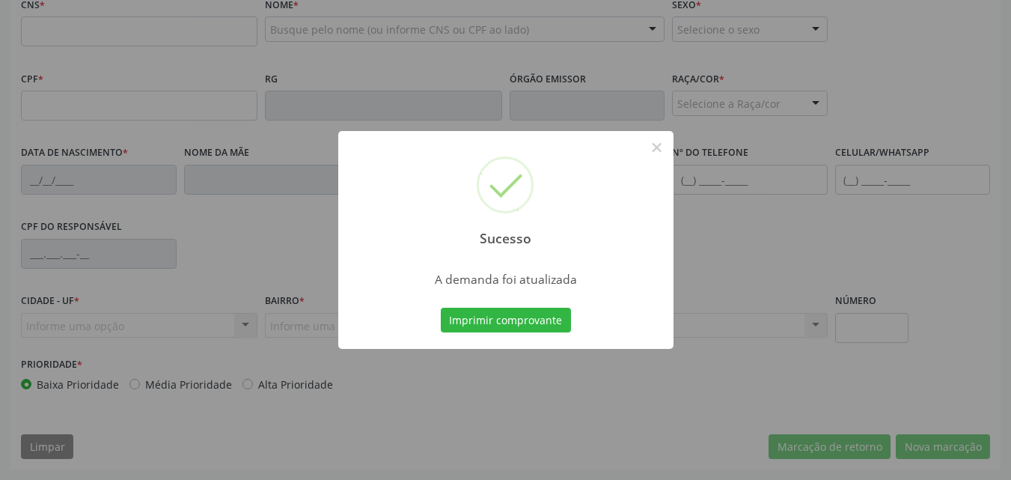
scroll to position [483, 0]
click at [518, 317] on button "Imprimir comprovante" at bounding box center [506, 319] width 130 height 25
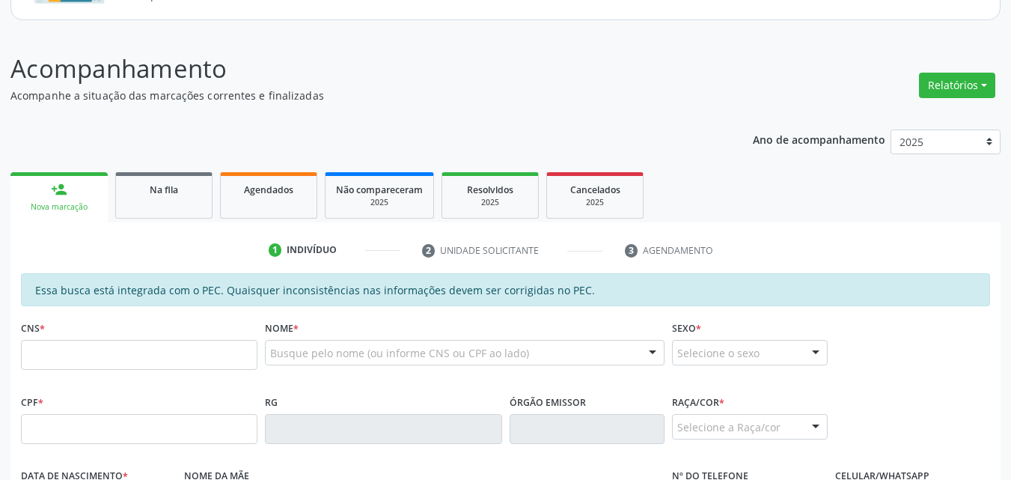
scroll to position [151, 0]
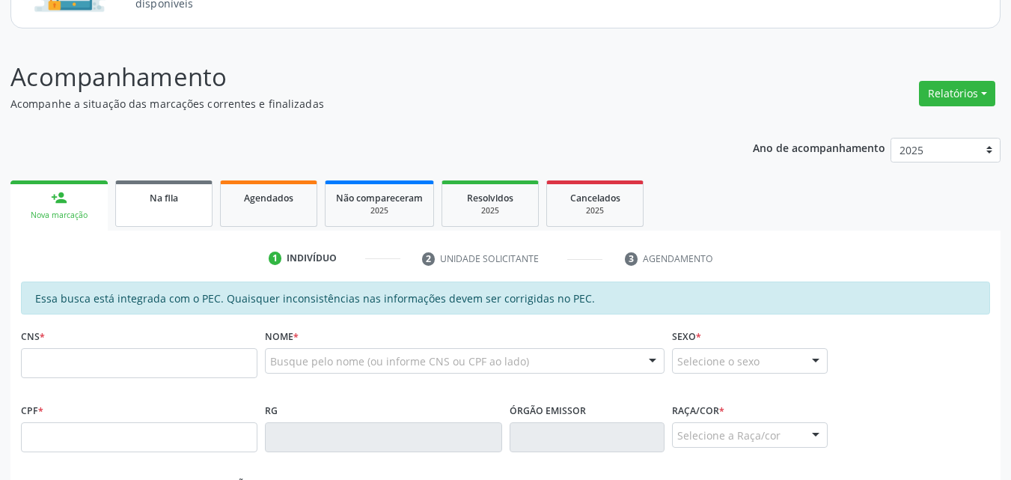
click at [160, 220] on link "Na fila" at bounding box center [163, 203] width 97 height 46
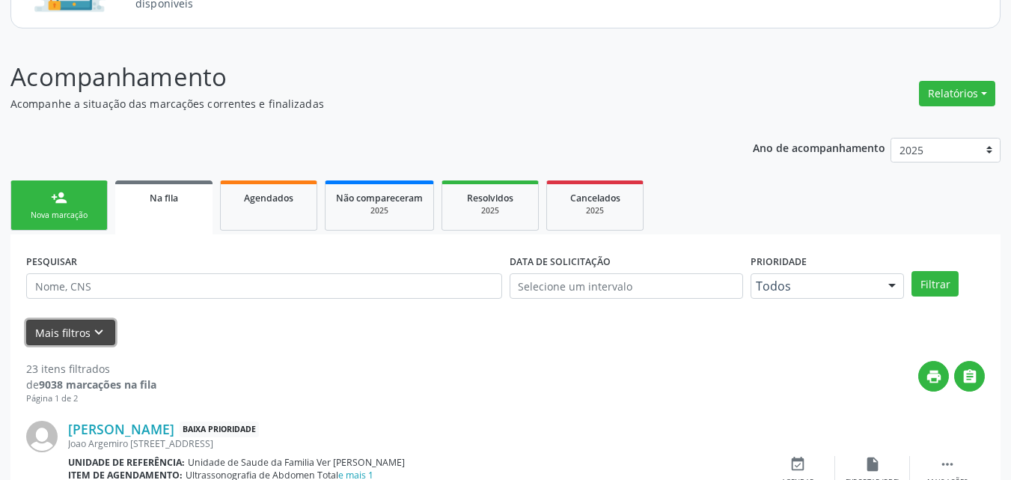
click at [69, 329] on button "Mais filtros keyboard_arrow_down" at bounding box center [70, 332] width 89 height 26
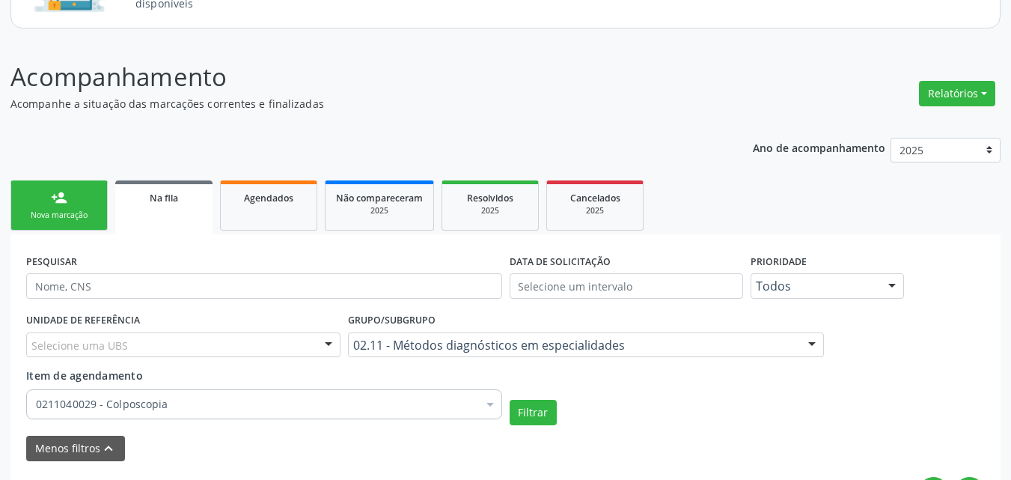
click at [545, 396] on div "UNIDADE DE REFERÊNCIA Selecione uma UBS Todas as UBS Unidade de Saude da Famili…" at bounding box center [505, 367] width 966 height 116
click at [543, 411] on button "Filtrar" at bounding box center [532, 411] width 47 height 25
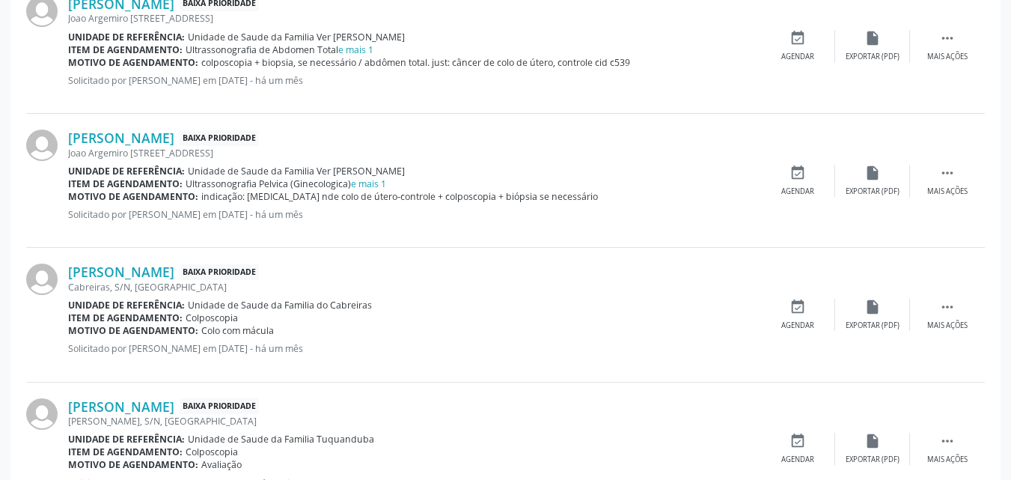
scroll to position [696, 0]
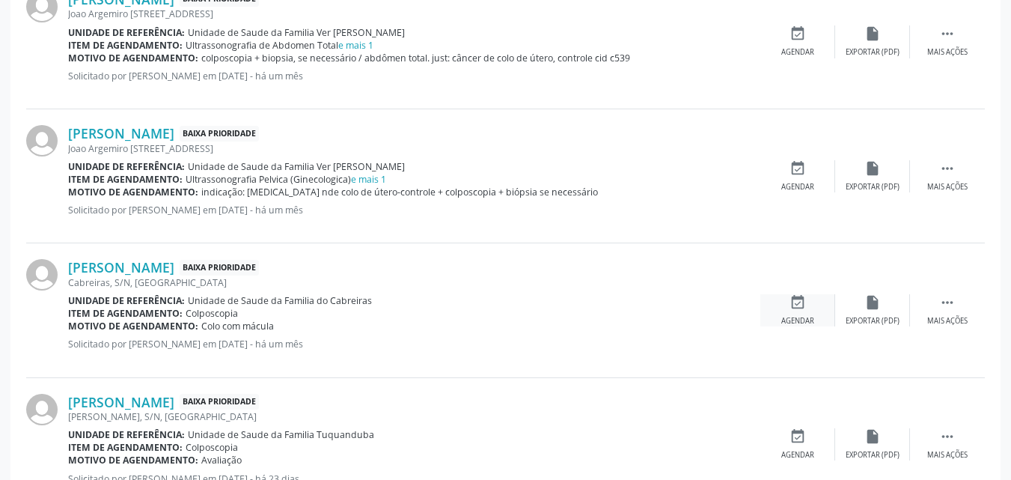
click at [806, 325] on div "Agendar" at bounding box center [797, 321] width 33 height 10
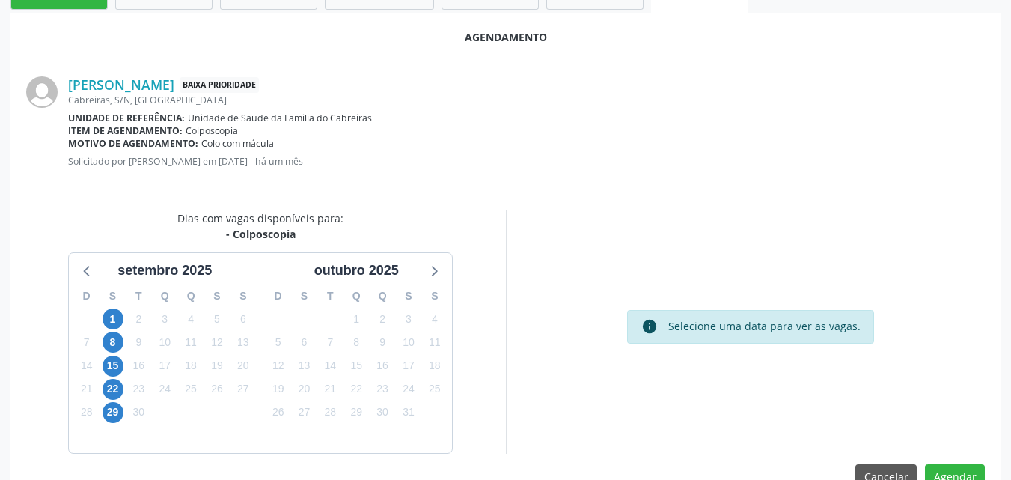
scroll to position [407, 0]
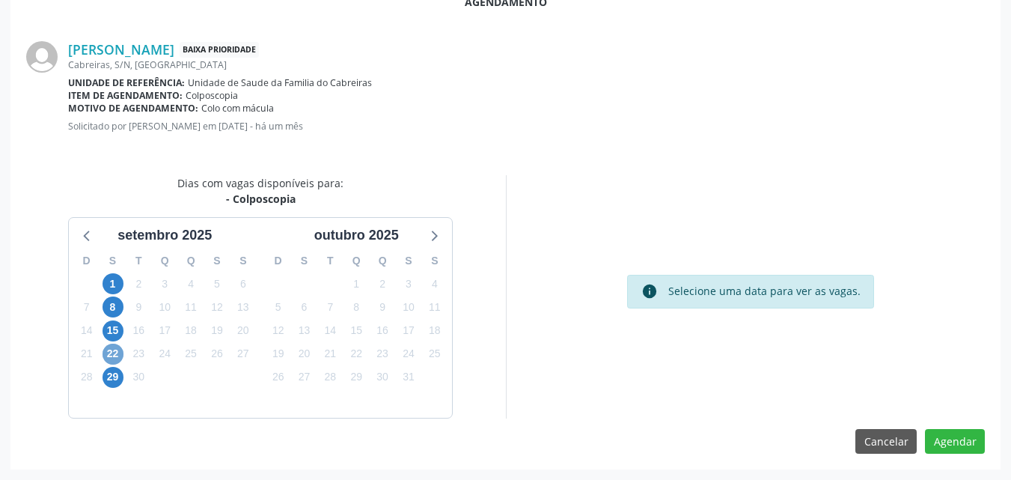
click at [117, 352] on span "22" at bounding box center [112, 353] width 21 height 21
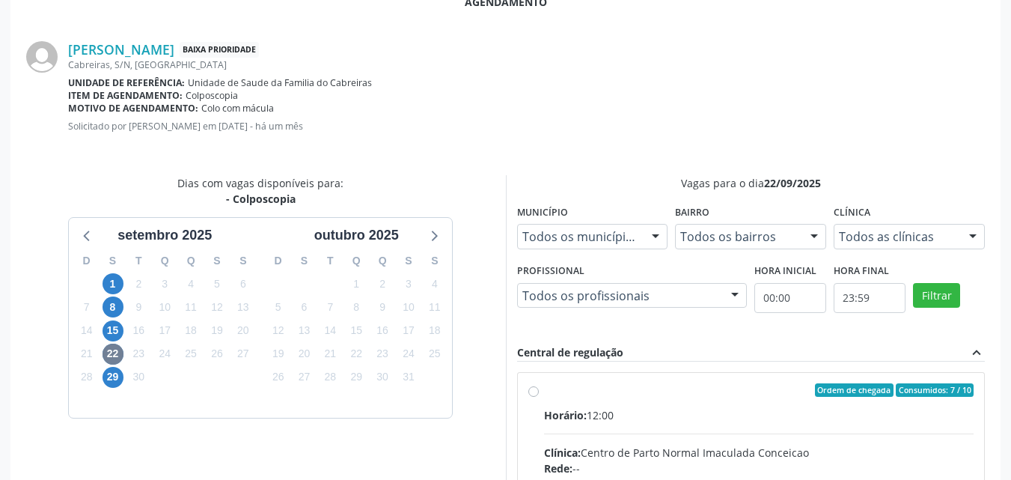
radio input "true"
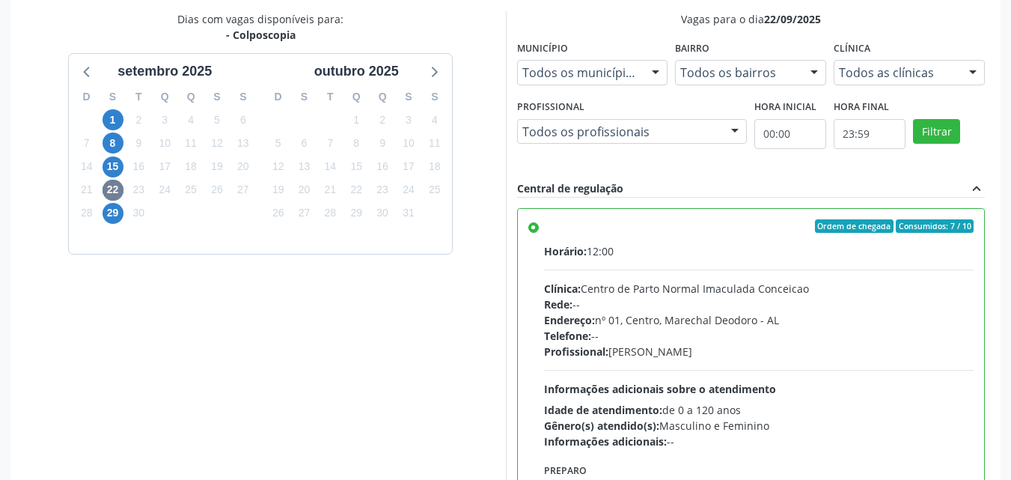
scroll to position [650, 0]
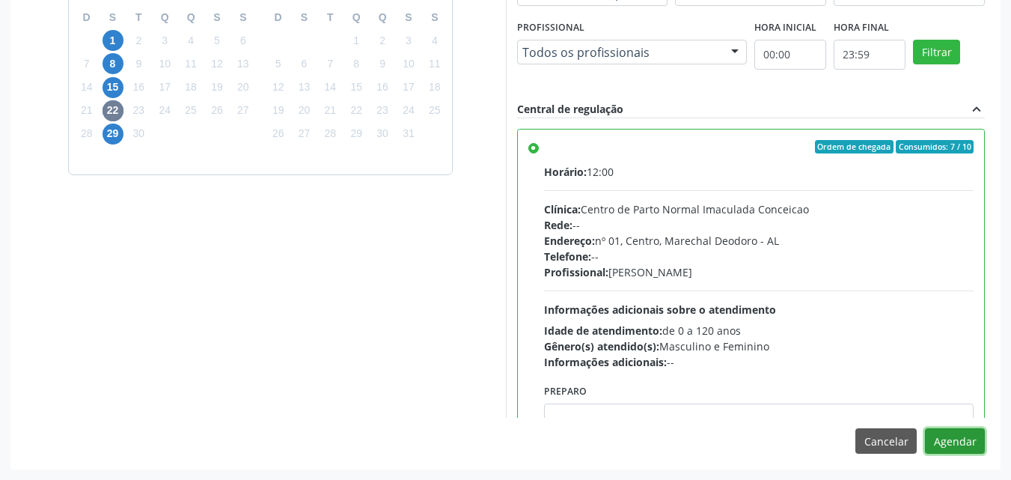
click at [952, 443] on button "Agendar" at bounding box center [955, 440] width 60 height 25
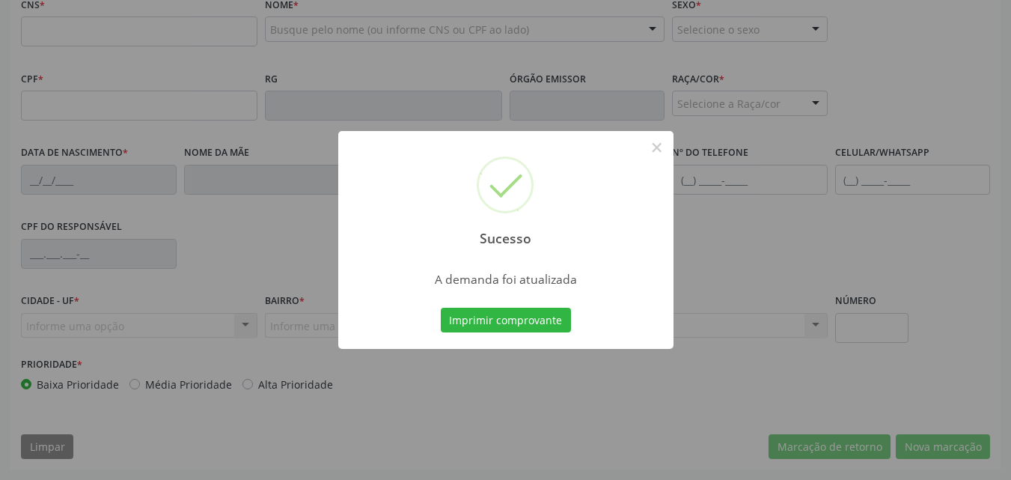
scroll to position [483, 0]
click at [495, 317] on button "Imprimir comprovante" at bounding box center [506, 319] width 130 height 25
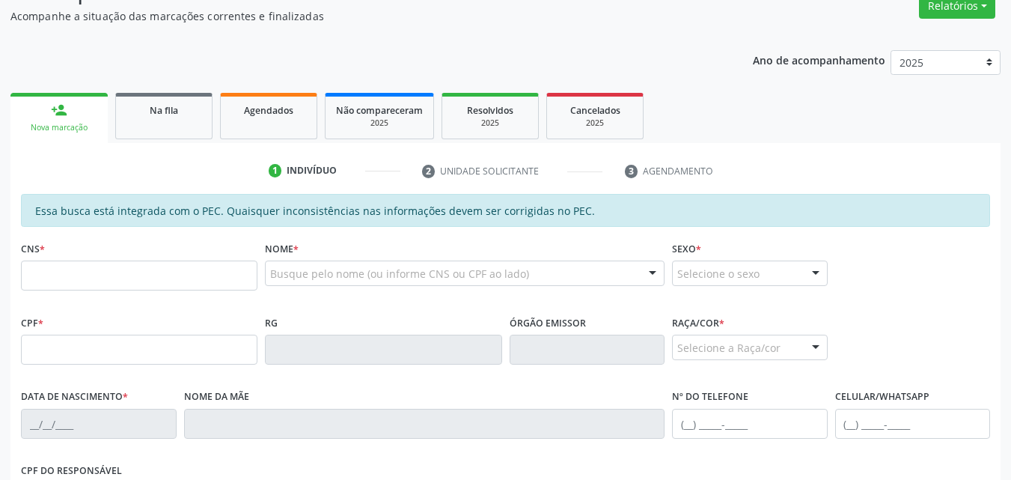
scroll to position [218, 0]
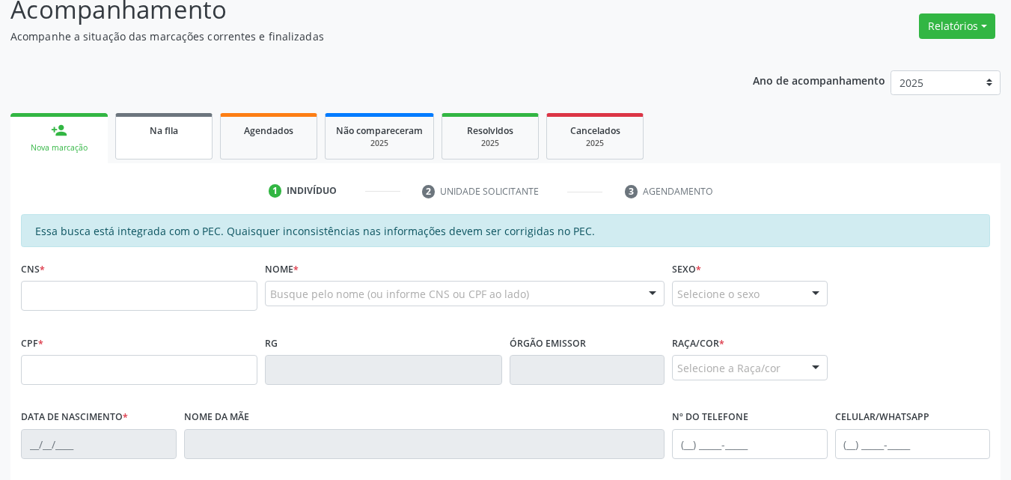
click at [203, 123] on link "Na fila" at bounding box center [163, 136] width 97 height 46
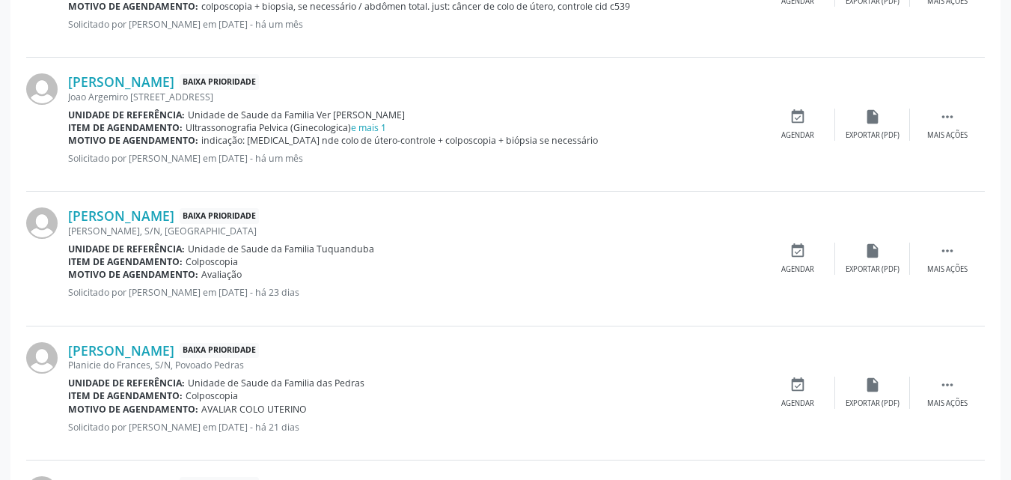
scroll to position [636, 0]
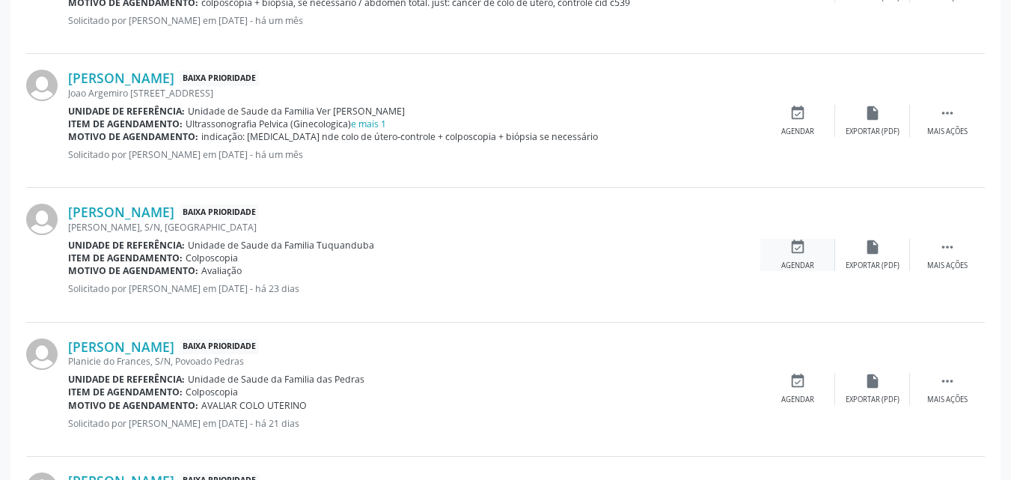
click at [799, 264] on div "Agendar" at bounding box center [797, 265] width 33 height 10
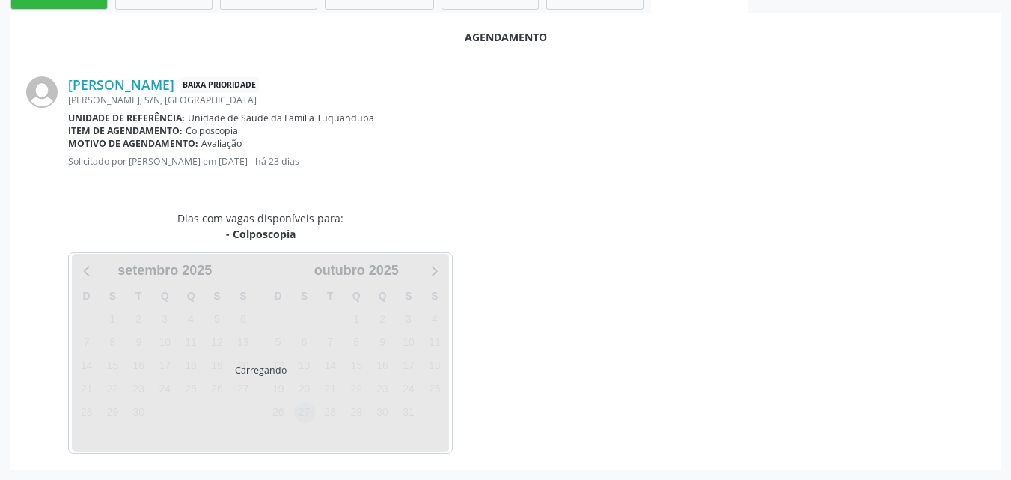
scroll to position [407, 0]
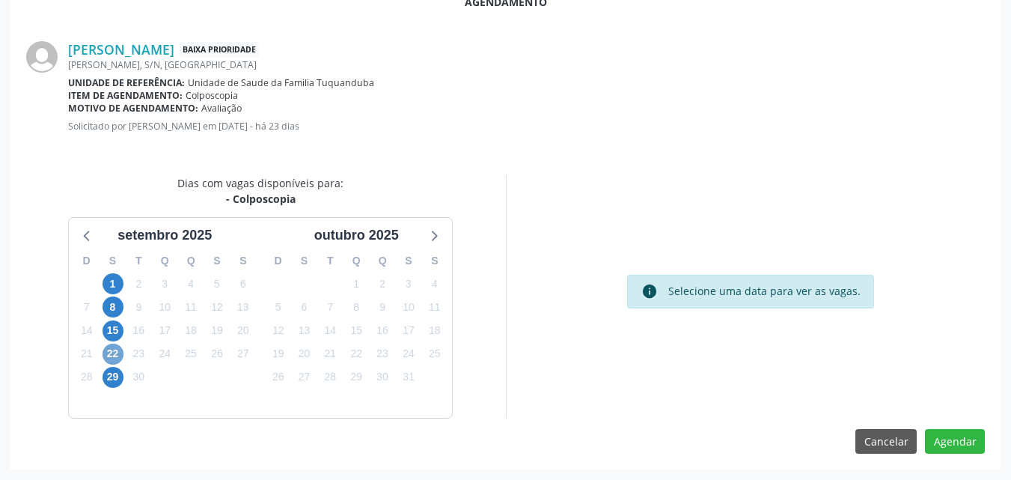
click at [105, 352] on span "22" at bounding box center [112, 353] width 21 height 21
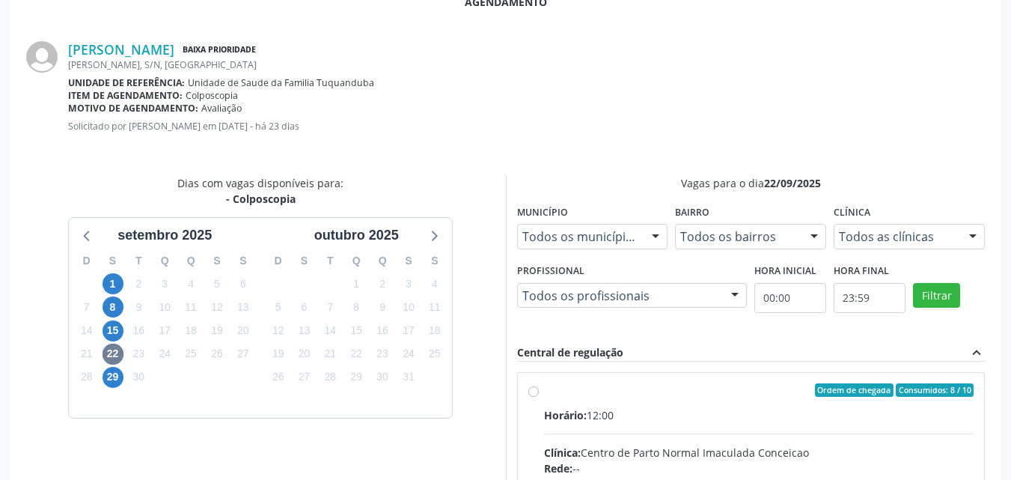
click at [539, 396] on input "Ordem de chegada Consumidos: 8 / 10 Horário: 12:00 Clínica: Centro de Parto Nor…" at bounding box center [533, 389] width 10 height 13
radio input "true"
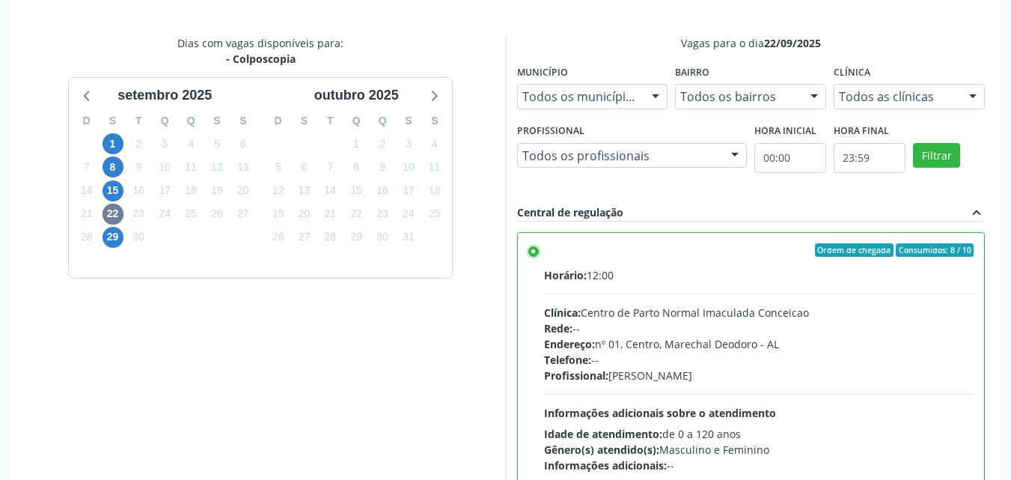
scroll to position [650, 0]
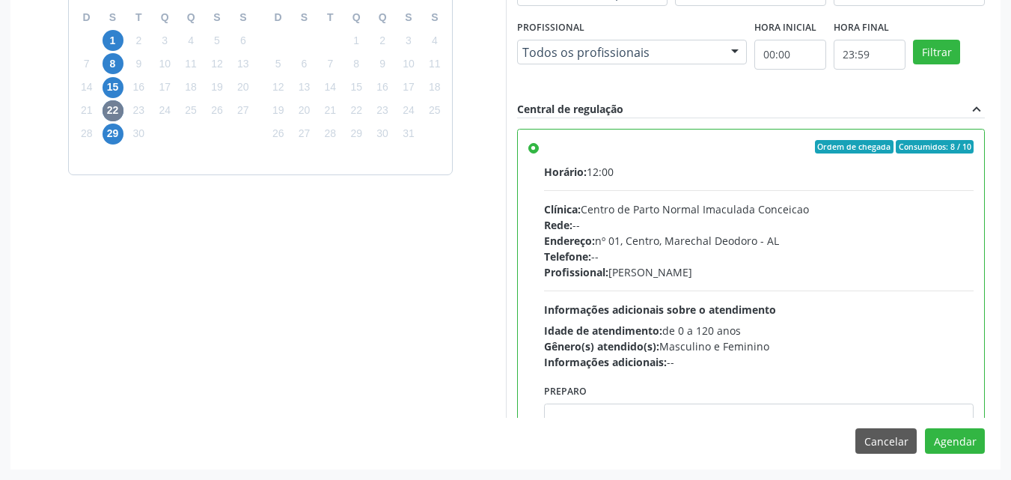
click at [765, 423] on div "Agendamento Edfabia Santana de Oliveira Silva Baixa Prioridade Erick Ferraz, S/…" at bounding box center [505, 101] width 990 height 733
click at [765, 408] on textarea at bounding box center [759, 431] width 430 height 57
paste textarea "LAUDO DE CITOLOGIA DE ATÉ 6 MESES TRATAMENTO DE 7 A 10 DIAS COM POMADA OU HORMÔ…"
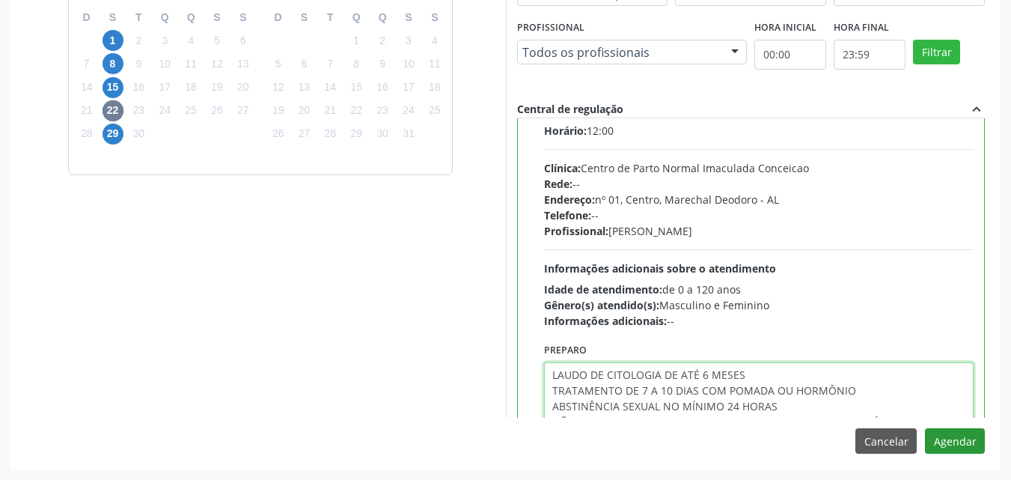
type textarea "LAUDO DE CITOLOGIA DE ATÉ 6 MESES TRATAMENTO DE 7 A 10 DIAS COM POMADA OU HORMÔ…"
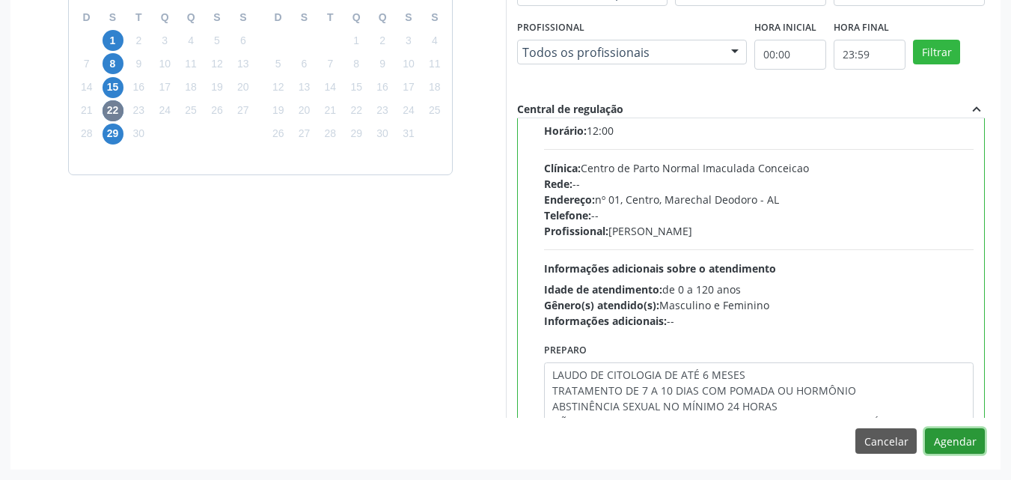
click at [967, 440] on button "Agendar" at bounding box center [955, 440] width 60 height 25
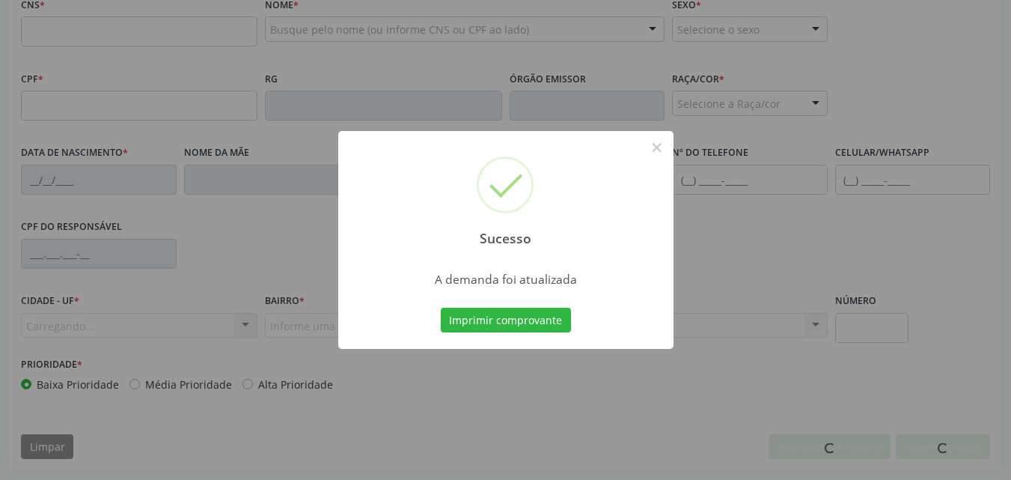
scroll to position [483, 0]
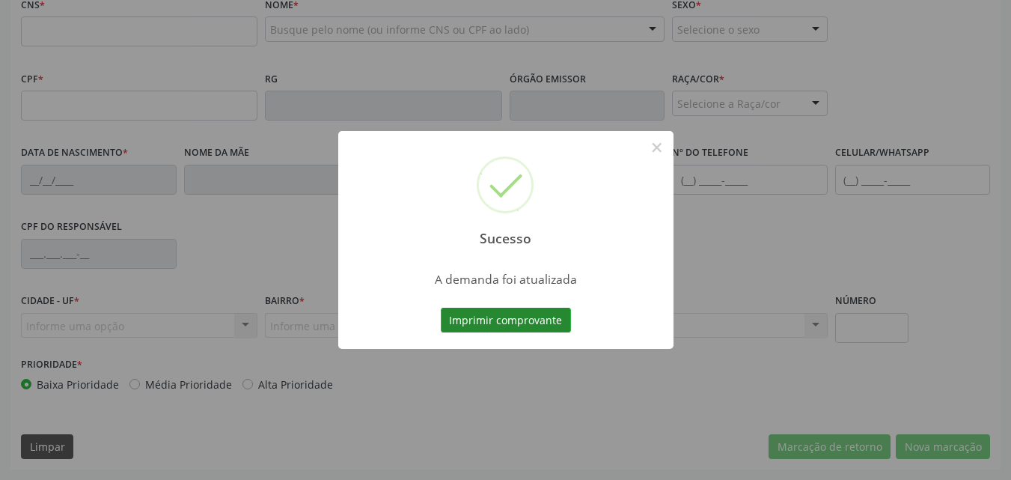
click at [524, 321] on button "Imprimir comprovante" at bounding box center [506, 319] width 130 height 25
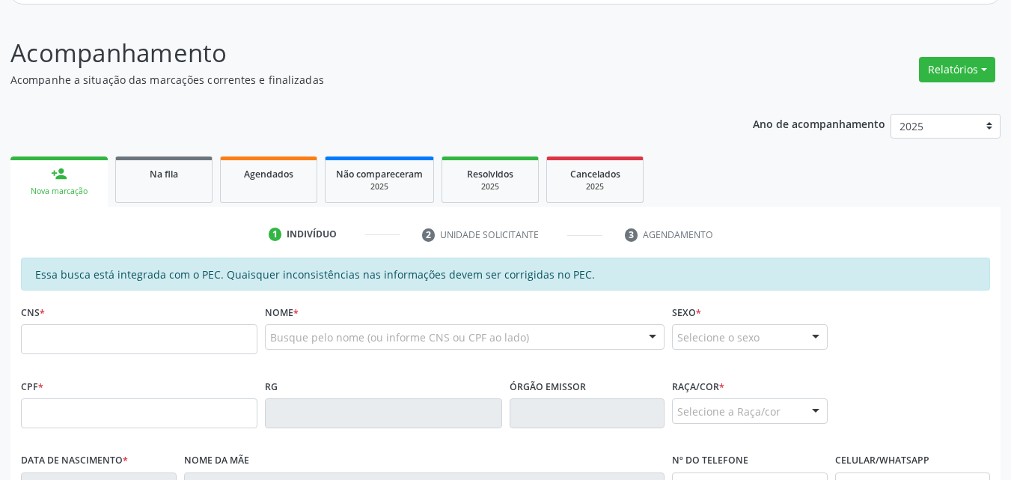
scroll to position [150, 0]
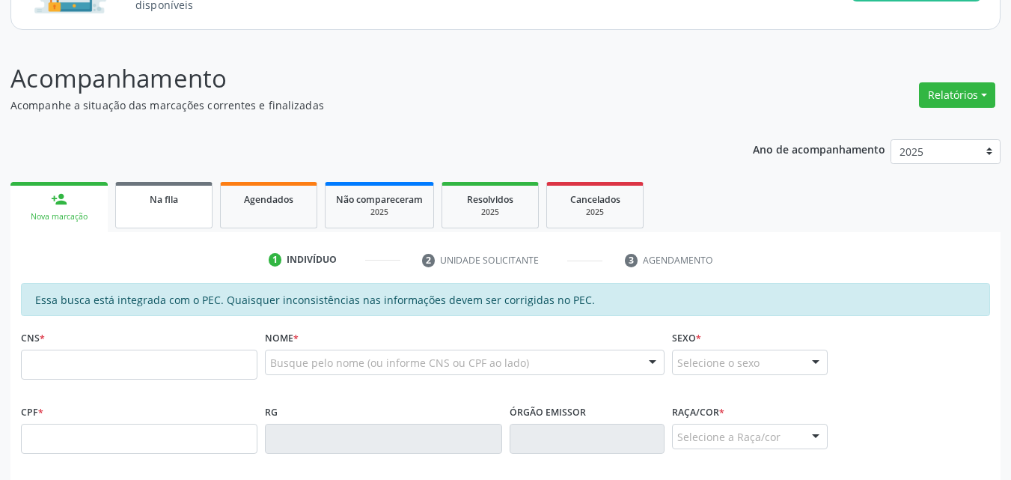
click at [156, 200] on span "Na fila" at bounding box center [164, 199] width 28 height 13
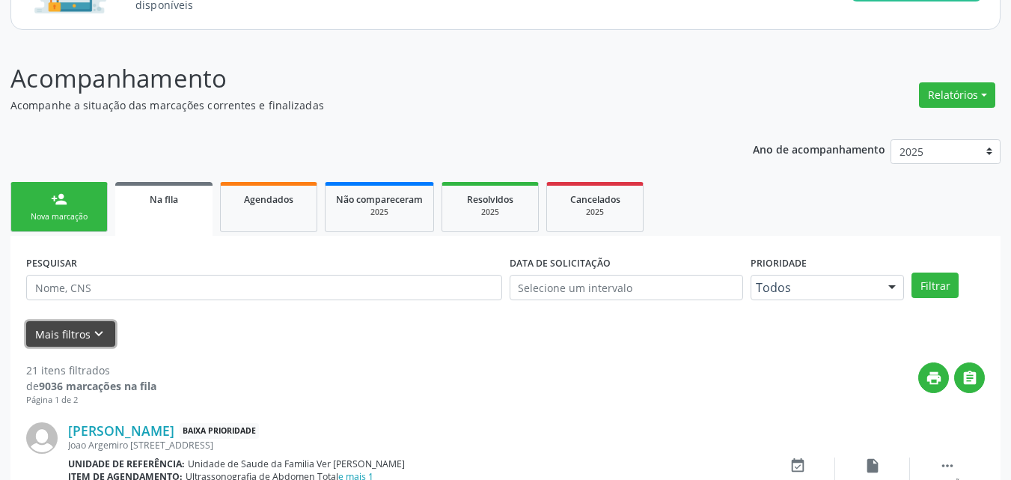
click at [91, 327] on icon "keyboard_arrow_down" at bounding box center [99, 333] width 16 height 16
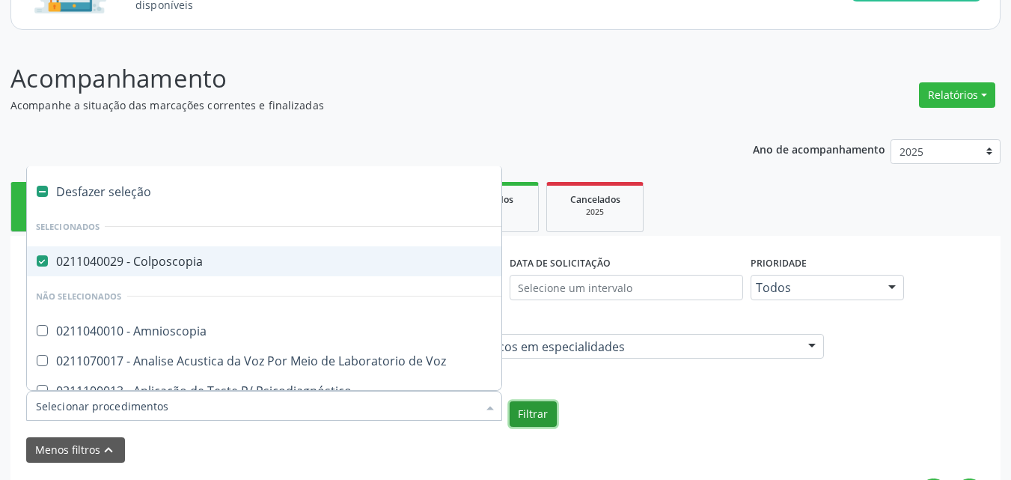
click at [515, 414] on button "Filtrar" at bounding box center [532, 413] width 47 height 25
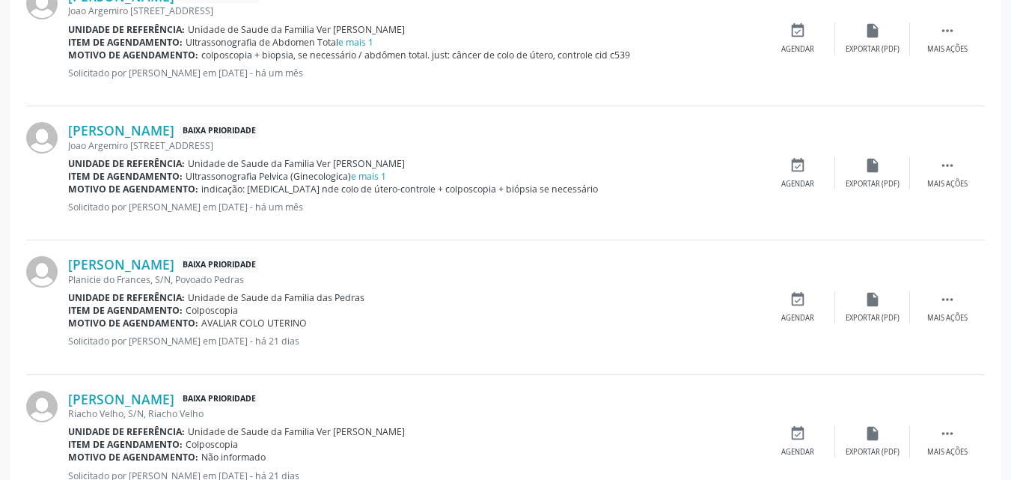
scroll to position [708, 0]
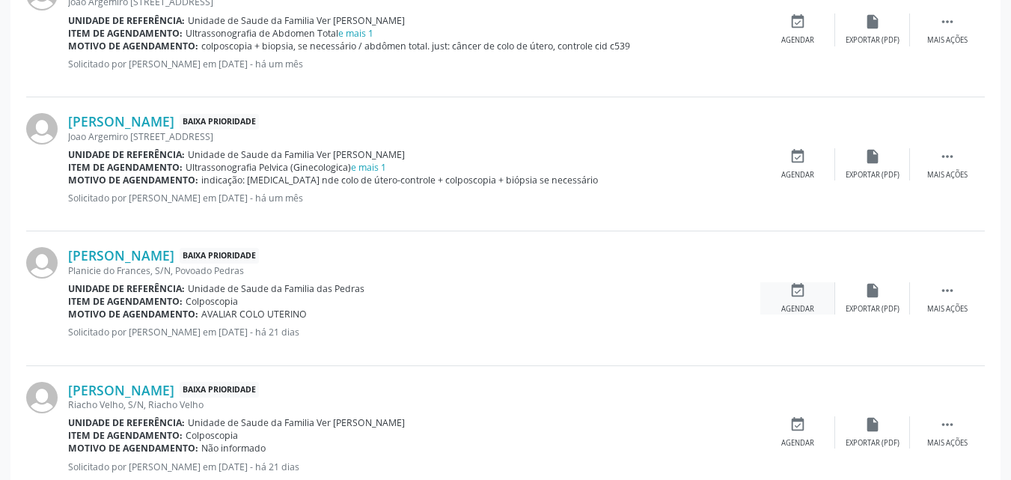
click at [805, 297] on icon "event_available" at bounding box center [797, 290] width 16 height 16
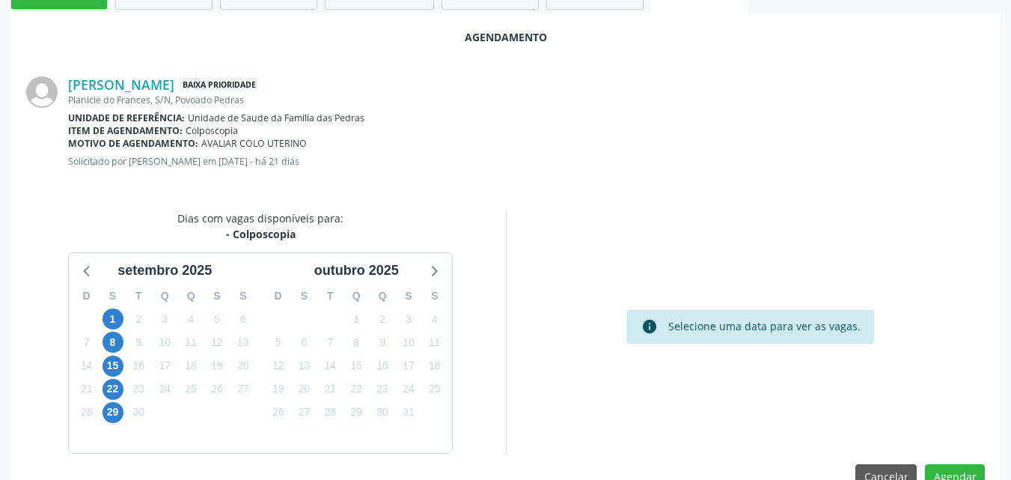
scroll to position [407, 0]
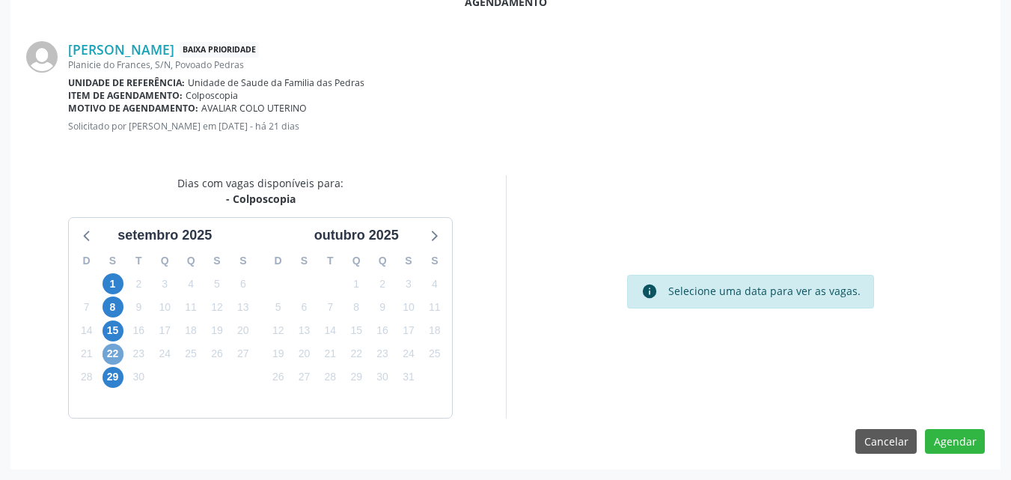
click at [109, 357] on span "22" at bounding box center [112, 353] width 21 height 21
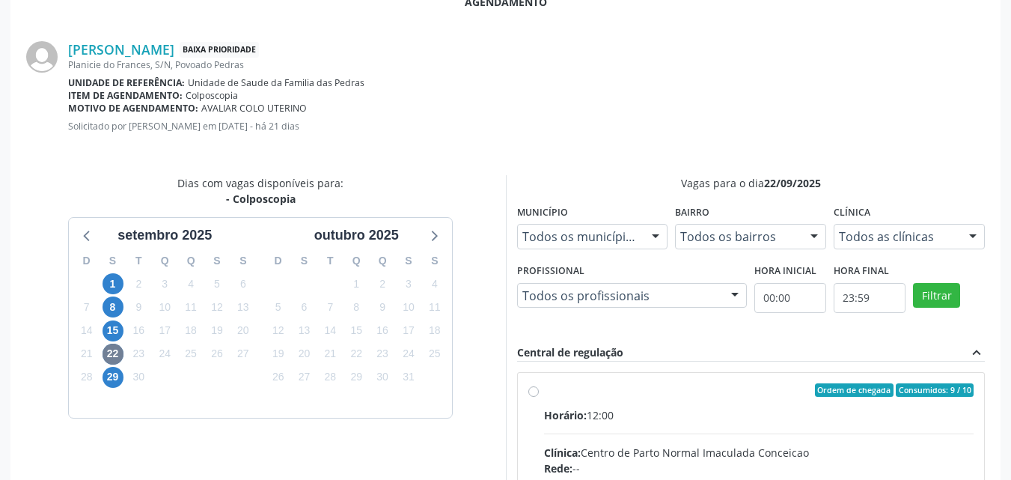
click at [539, 396] on input "Ordem de chegada Consumidos: 9 / 10 Horário: 12:00 Clínica: Centro de Parto Nor…" at bounding box center [533, 389] width 10 height 13
radio input "true"
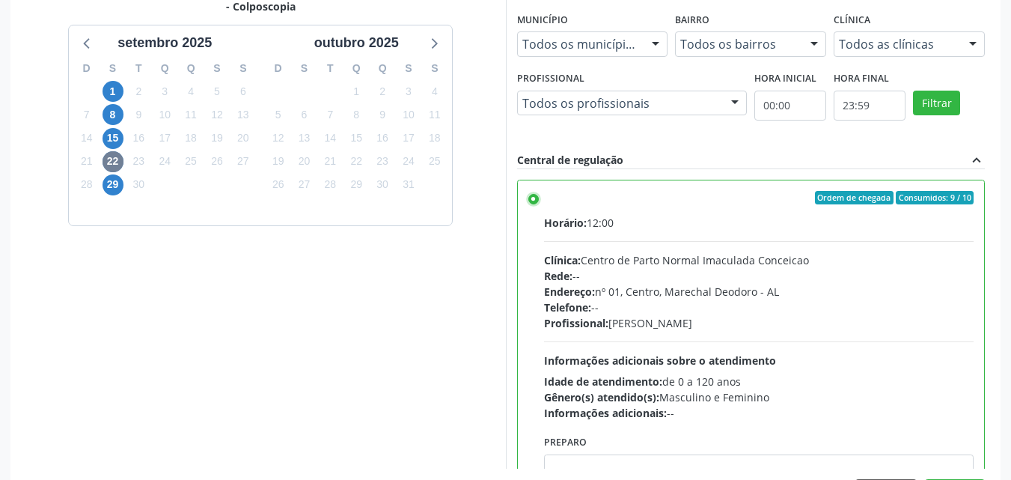
scroll to position [650, 0]
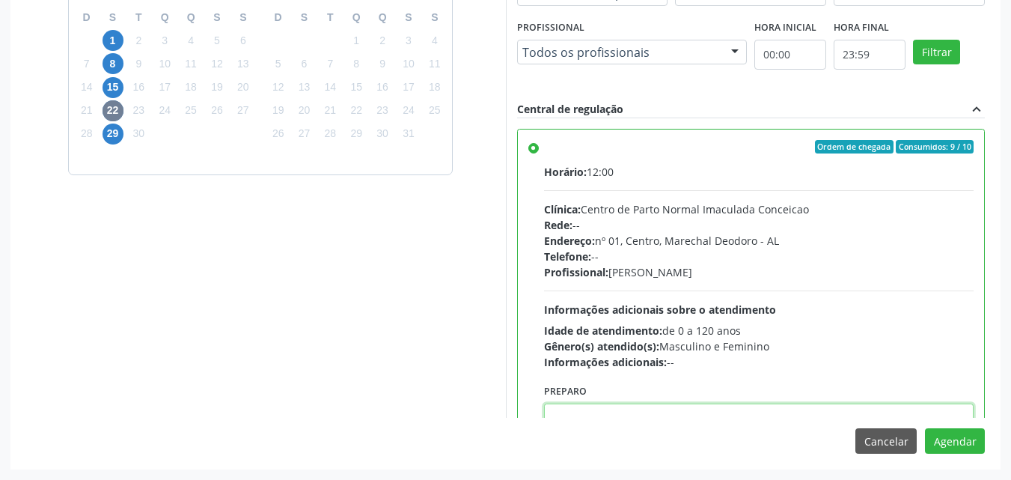
click at [739, 415] on textarea at bounding box center [759, 431] width 430 height 57
paste textarea "LAUDO DE CITOLOGIA DE ATÉ 6 MESES TRATAMENTO DE 7 A 10 DIAS COM POMADA OU HORMÔ…"
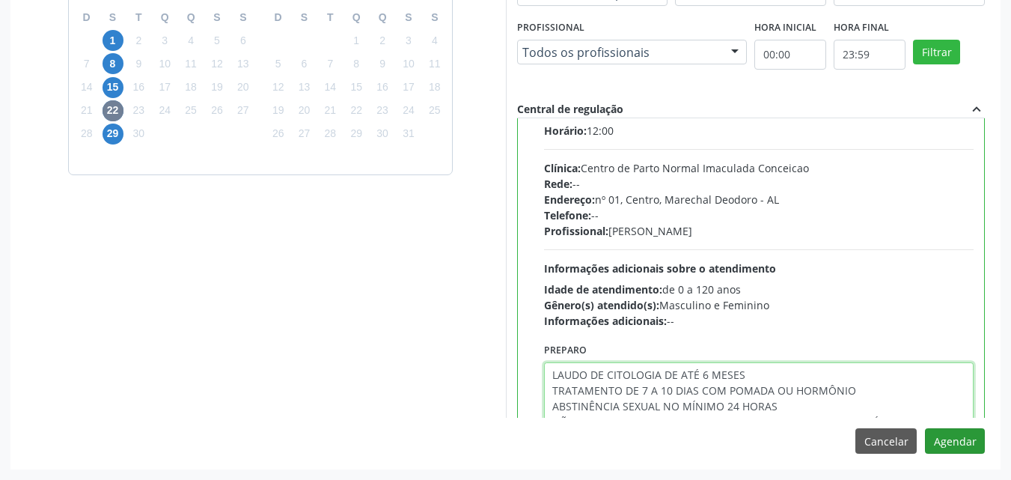
type textarea "LAUDO DE CITOLOGIA DE ATÉ 6 MESES TRATAMENTO DE 7 A 10 DIAS COM POMADA OU HORMÔ…"
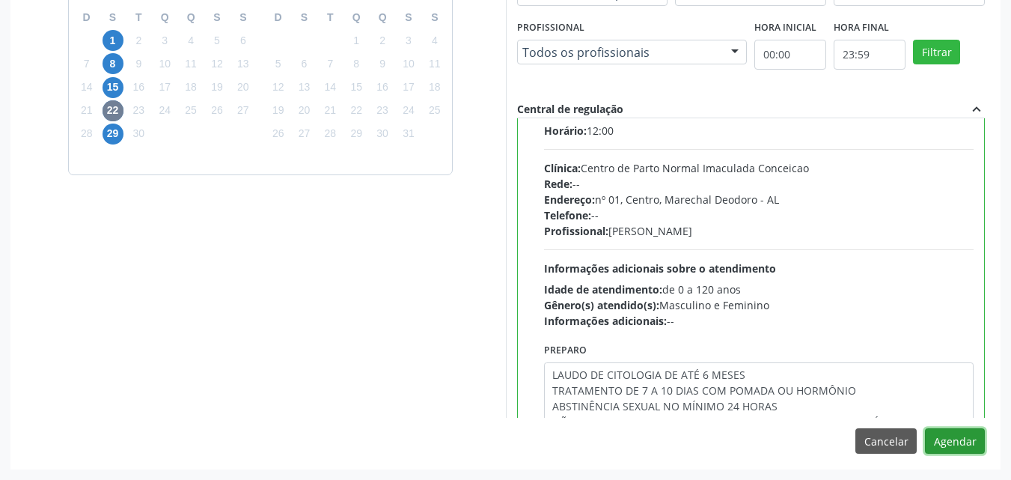
click at [955, 444] on button "Agendar" at bounding box center [955, 440] width 60 height 25
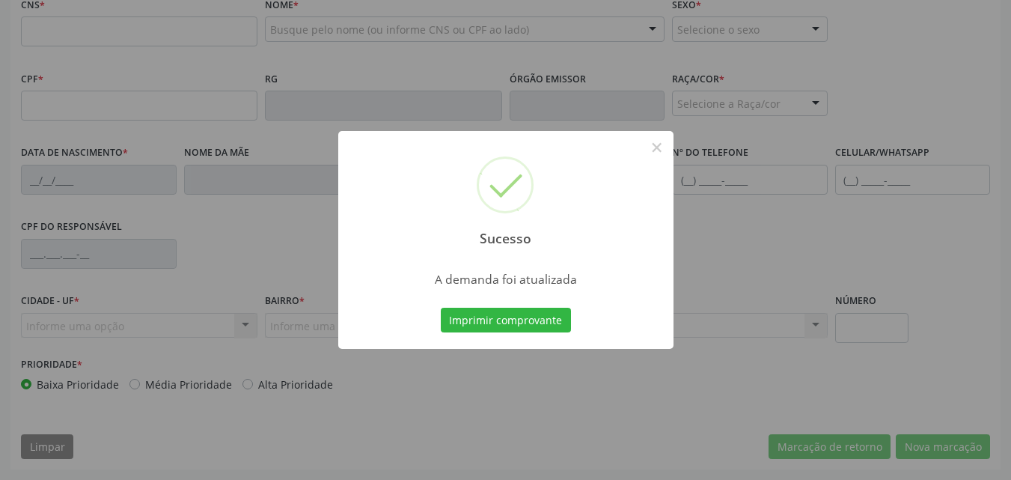
scroll to position [483, 0]
click at [515, 309] on button "Imprimir comprovante" at bounding box center [506, 319] width 130 height 25
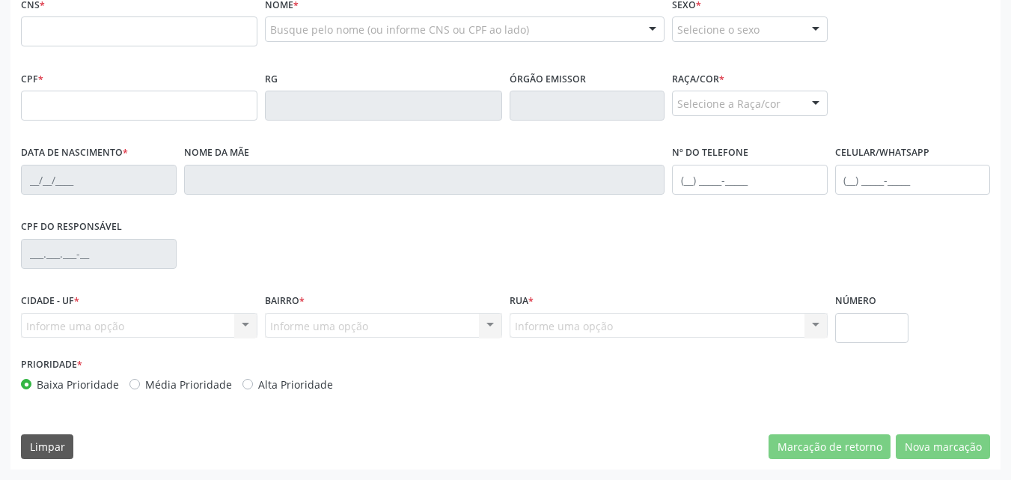
click at [1002, 297] on div "Acompanhamento Acompanhe a situação das marcações correntes e finalizadas Relat…" at bounding box center [505, 93] width 1011 height 772
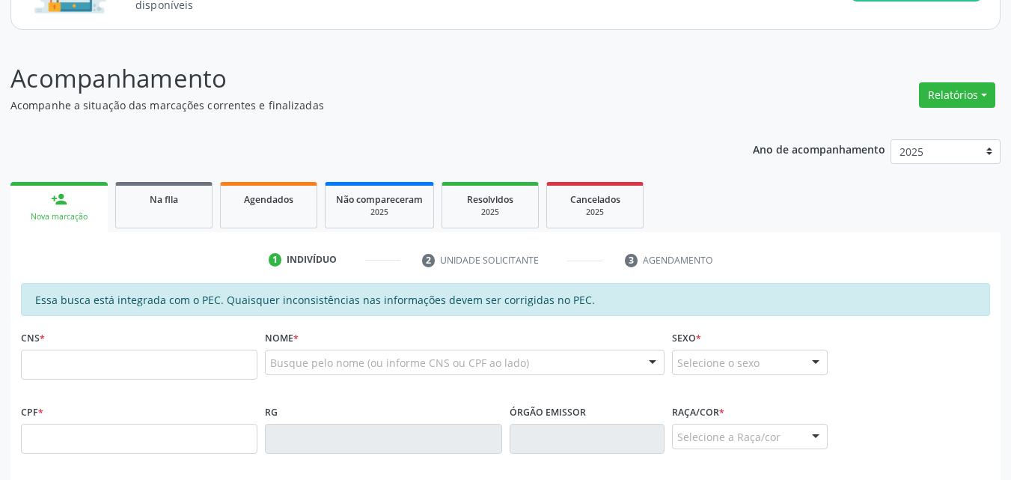
scroll to position [137, 0]
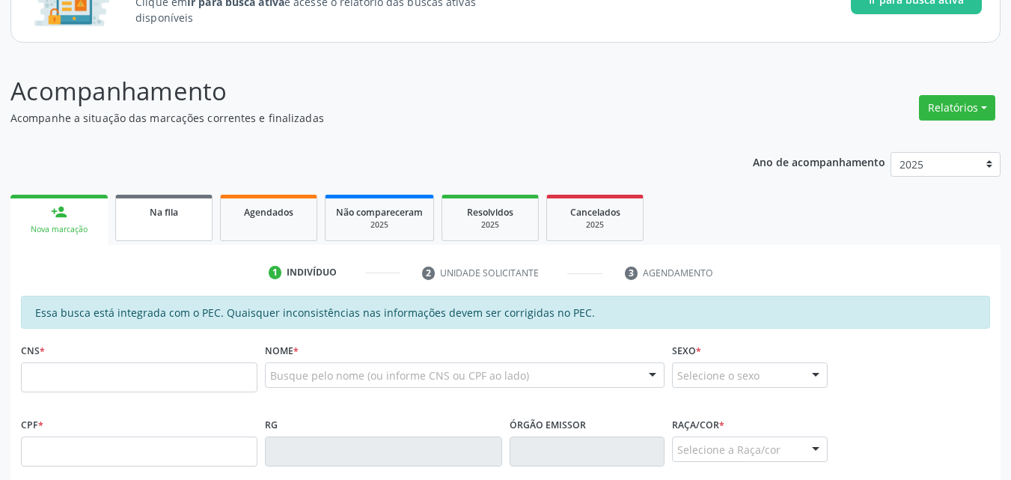
click at [200, 213] on div "Na fila" at bounding box center [163, 211] width 75 height 16
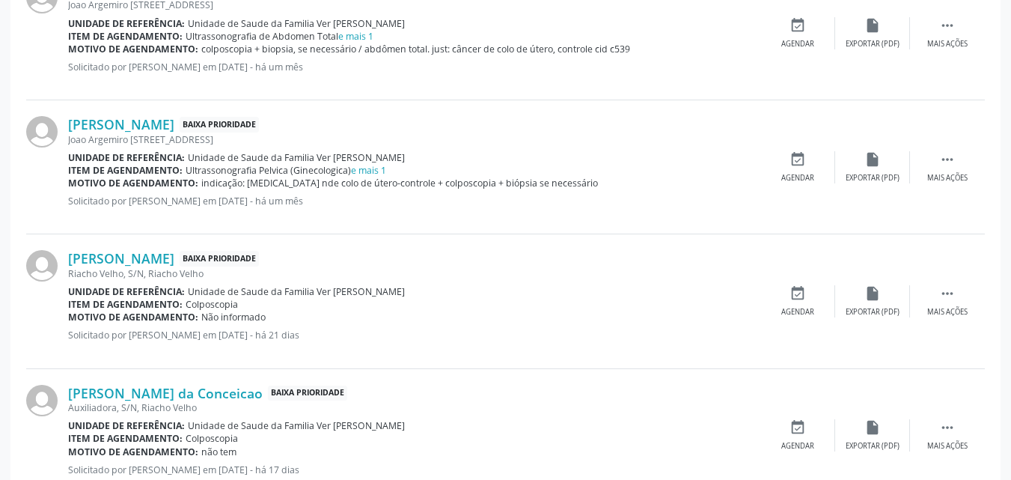
scroll to position [637, 0]
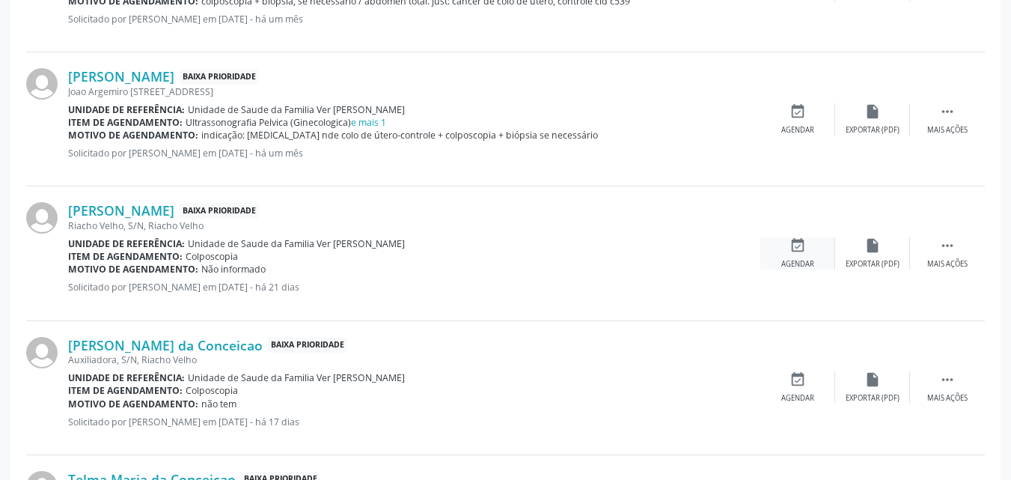
click at [800, 251] on icon "event_available" at bounding box center [797, 245] width 16 height 16
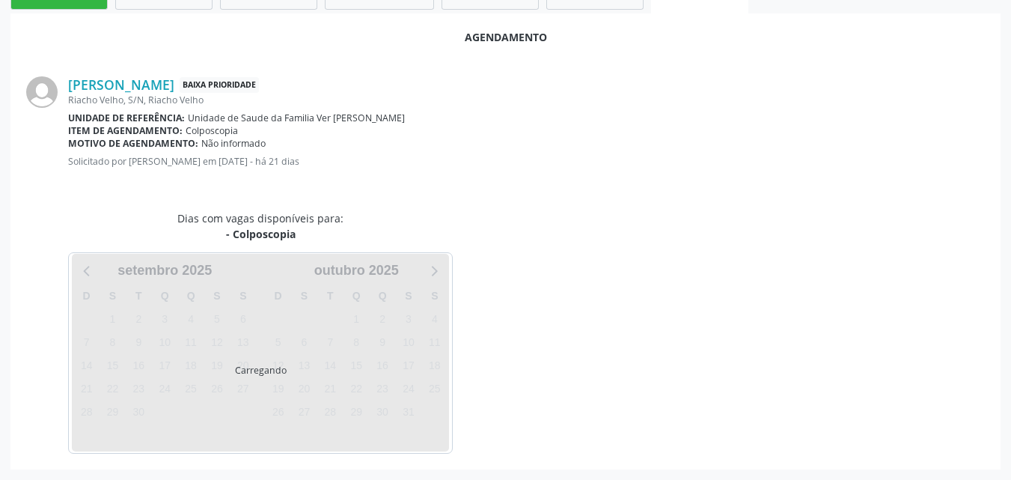
scroll to position [407, 0]
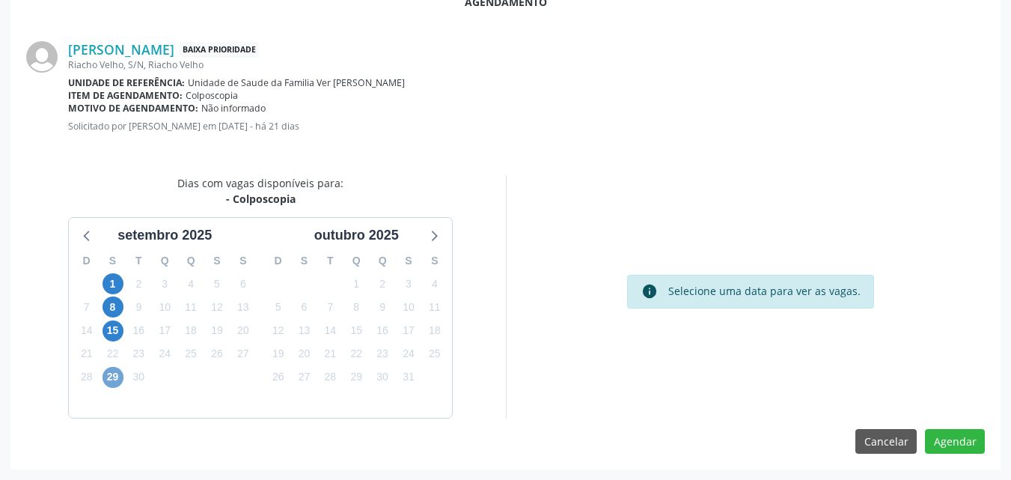
click at [115, 378] on span "29" at bounding box center [112, 377] width 21 height 21
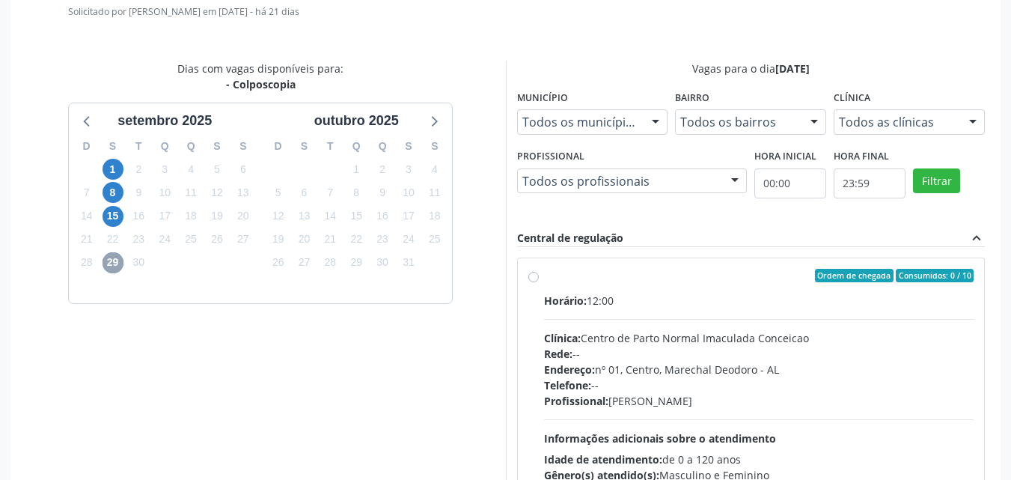
scroll to position [623, 0]
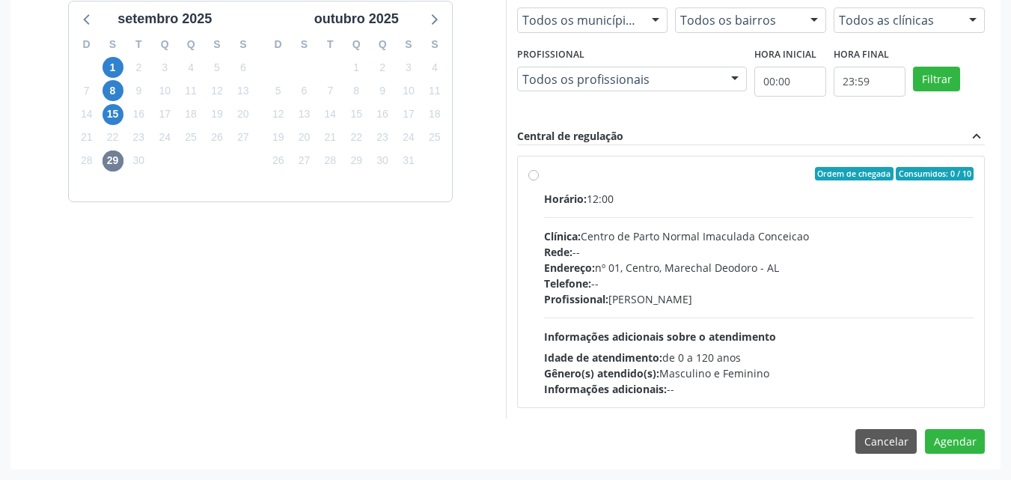
click at [569, 186] on label "Ordem de chegada Consumidos: 0 / 10 Horário: 12:00 Clínica: Centro de Parto Nor…" at bounding box center [759, 282] width 430 height 230
click at [539, 180] on input "Ordem de chegada Consumidos: 0 / 10 Horário: 12:00 Clínica: Centro de Parto Nor…" at bounding box center [533, 173] width 10 height 13
radio input "true"
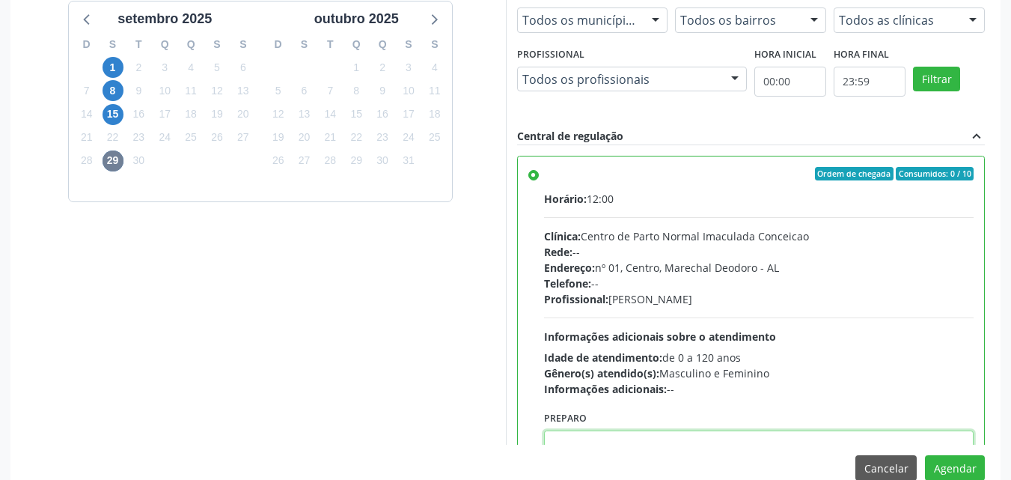
click at [595, 438] on textarea at bounding box center [759, 458] width 430 height 57
paste textarea "LAUDO DE CITOLOGIA DE ATÉ 6 MESES TRATAMENTO DE 7 A 10 DIAS COM POMADA OU HORMÔ…"
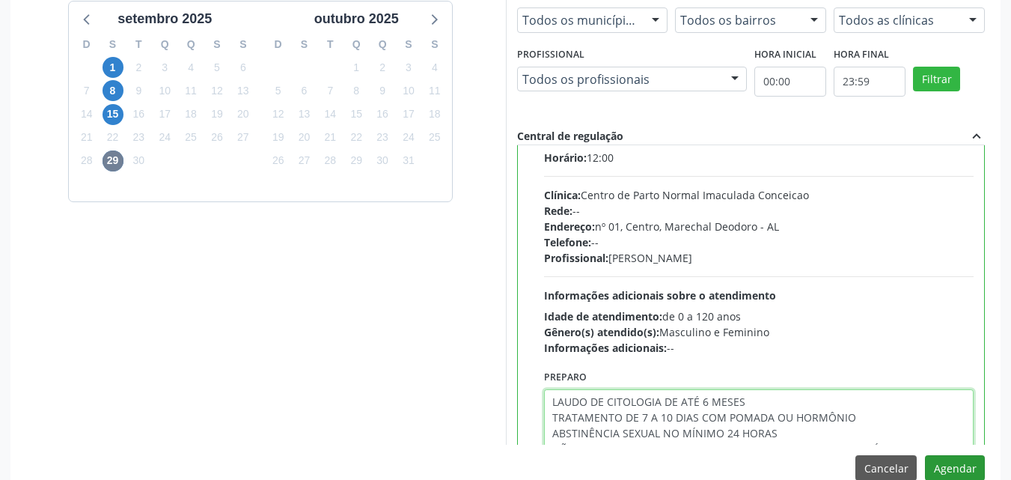
type textarea "LAUDO DE CITOLOGIA DE ATÉ 6 MESES TRATAMENTO DE 7 A 10 DIAS COM POMADA OU HORMÔ…"
click at [943, 468] on button "Agendar" at bounding box center [955, 467] width 60 height 25
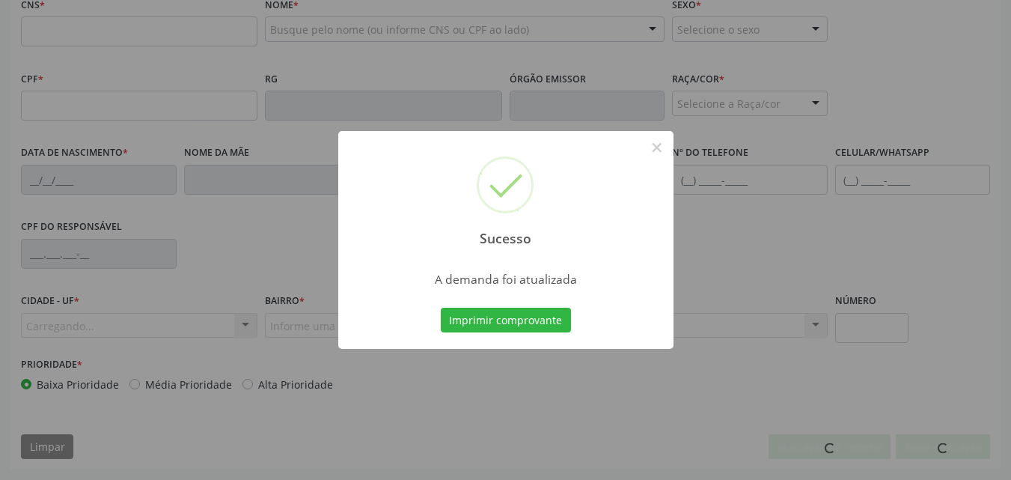
scroll to position [483, 0]
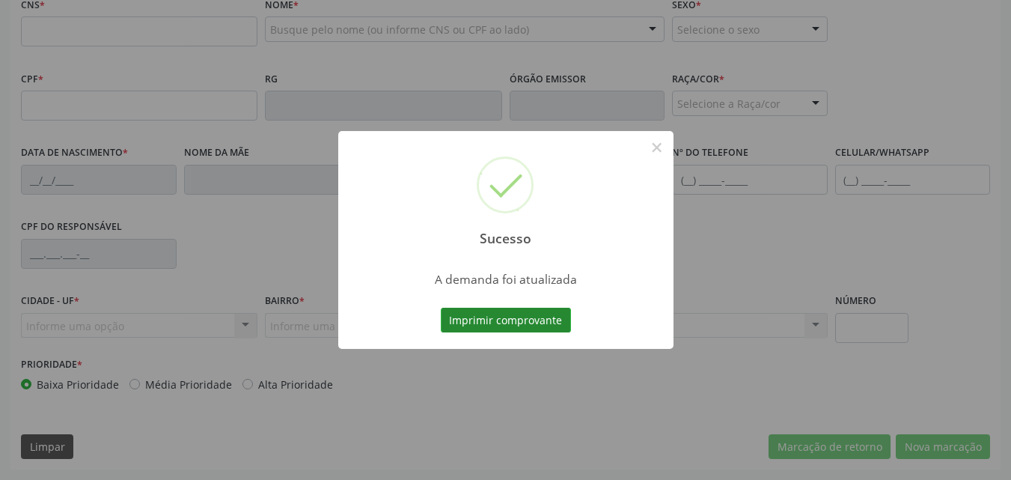
click at [542, 322] on button "Imprimir comprovante" at bounding box center [506, 319] width 130 height 25
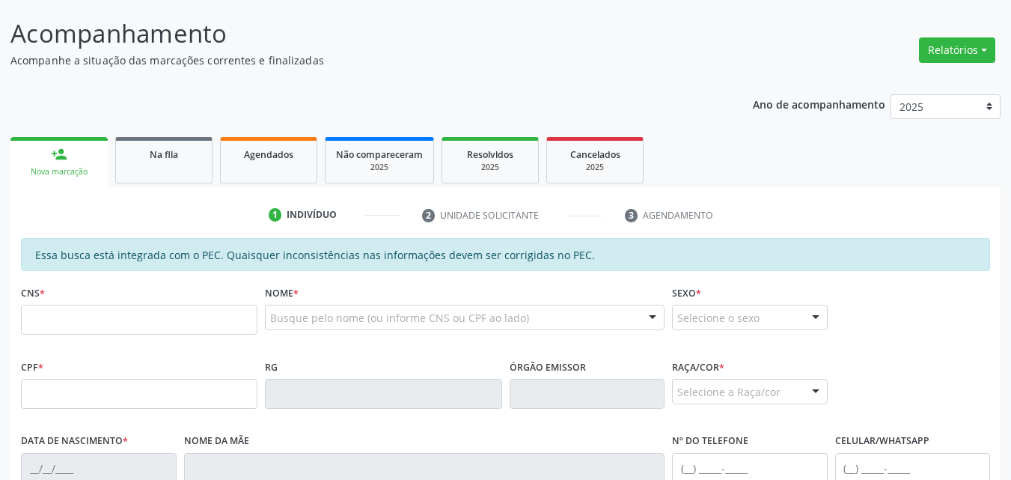
scroll to position [188, 0]
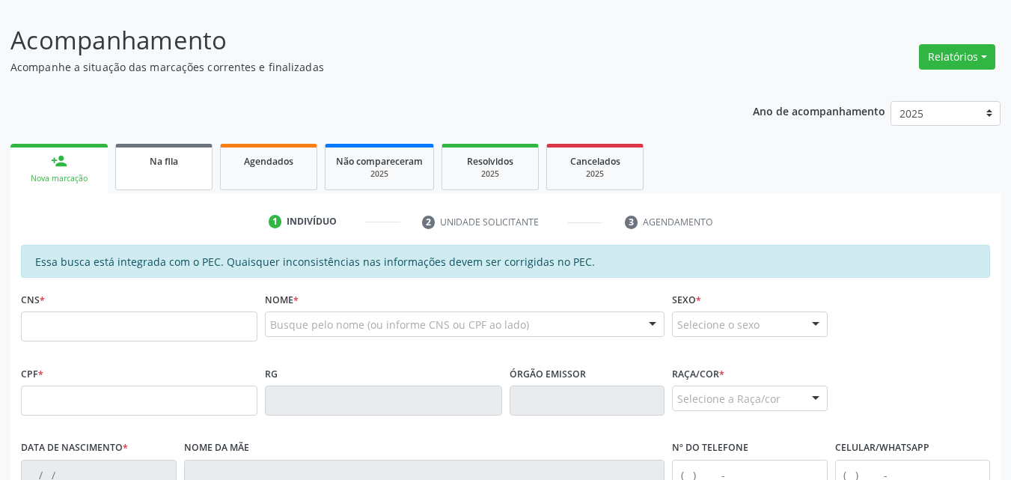
click at [170, 168] on div "Na fila" at bounding box center [163, 161] width 75 height 16
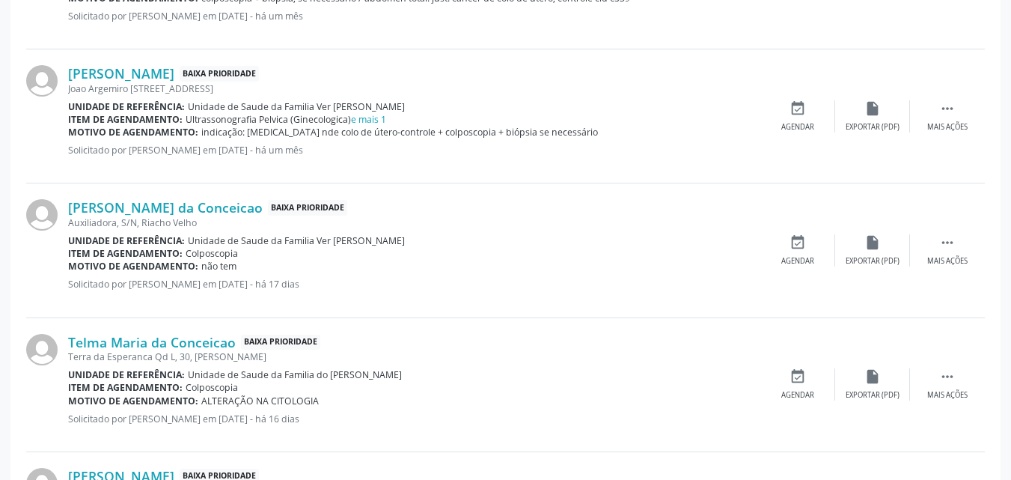
scroll to position [662, 0]
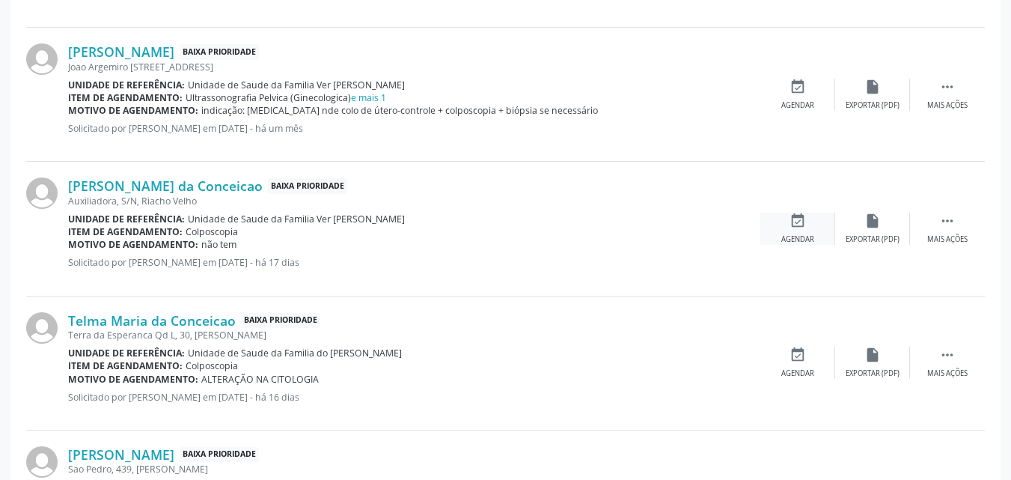
click at [800, 239] on div "Agendar" at bounding box center [797, 239] width 33 height 10
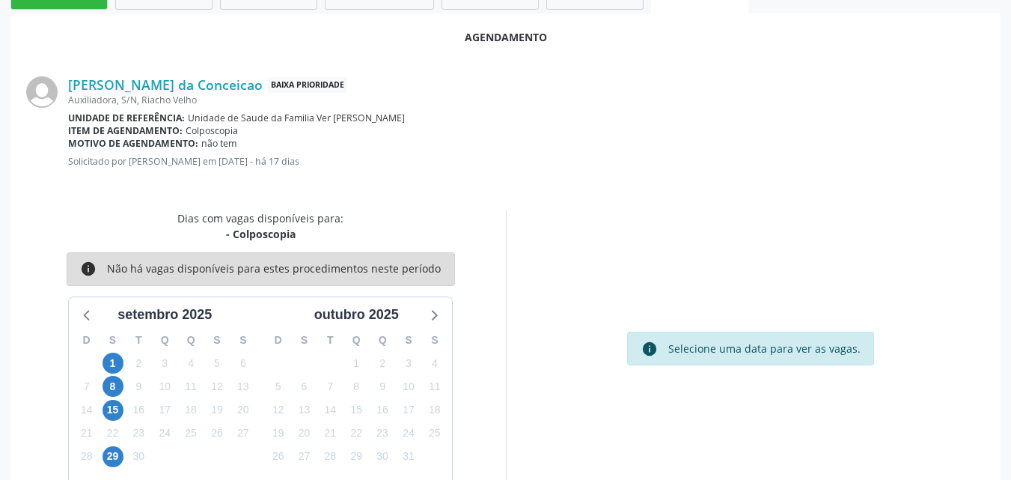
scroll to position [407, 0]
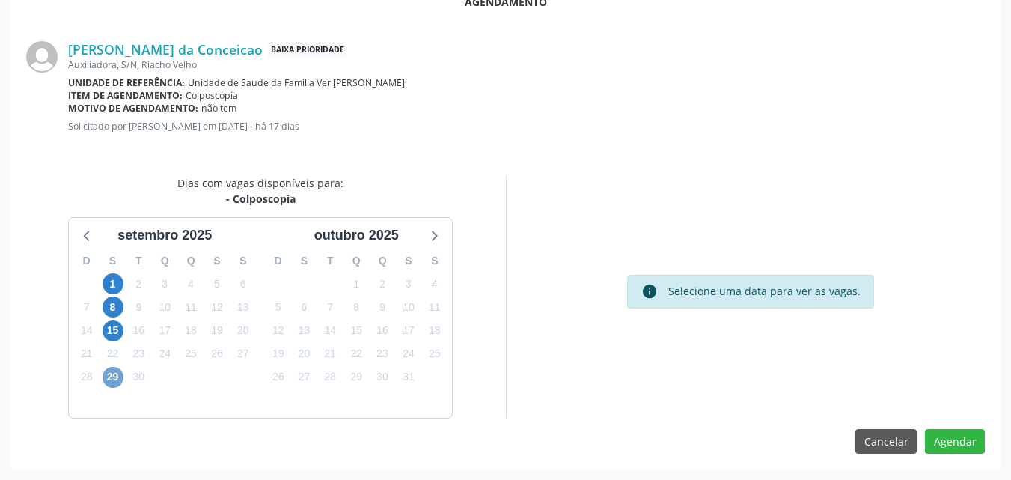
click at [111, 382] on span "29" at bounding box center [112, 377] width 21 height 21
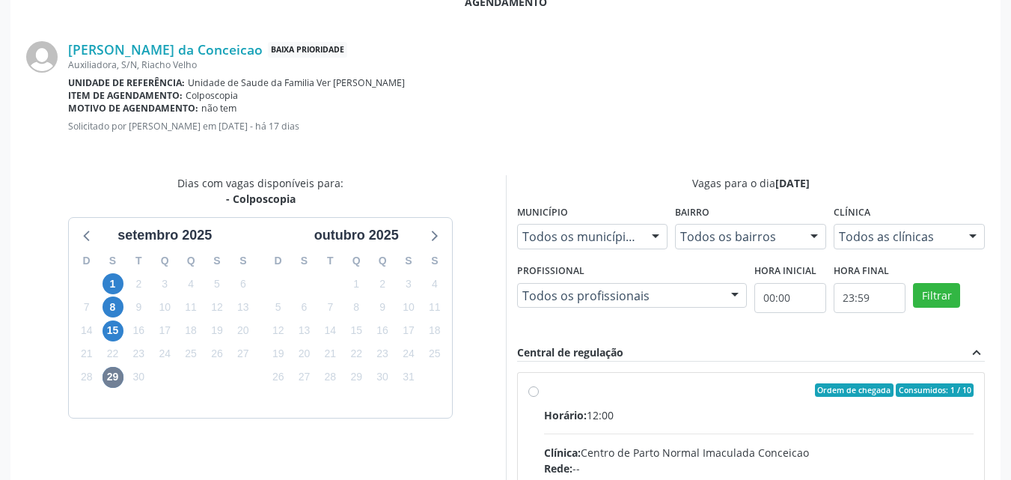
click at [768, 391] on div "Ordem de chegada Consumidos: 1 / 10" at bounding box center [759, 389] width 430 height 13
click at [539, 391] on input "Ordem de chegada Consumidos: 1 / 10 Horário: 12:00 Clínica: Centro de Parto Nor…" at bounding box center [533, 389] width 10 height 13
radio input "true"
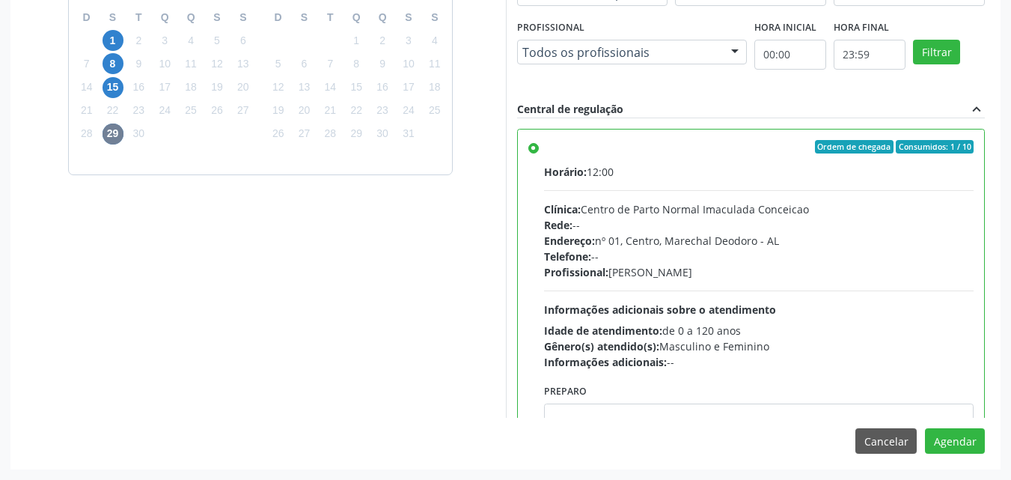
click at [668, 420] on div "Agendamento Maria Quiteria da Conceicao Baixa Prioridade Auxiliadora, S/N, Riac…" at bounding box center [505, 101] width 990 height 733
click at [670, 409] on textarea at bounding box center [759, 431] width 430 height 57
paste textarea "LAUDO DE CITOLOGIA DE ATÉ 6 MESES TRATAMENTO DE 7 A 10 DIAS COM POMADA OU HORMÔ…"
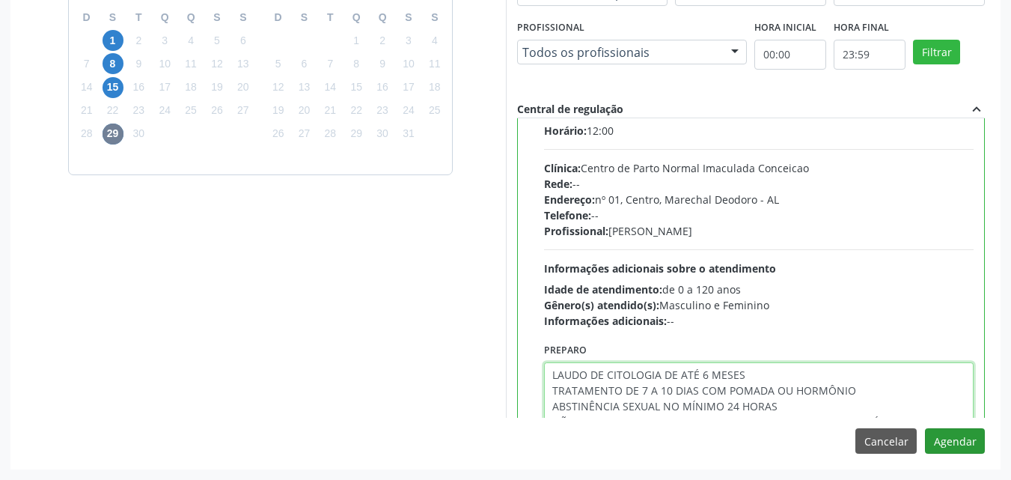
type textarea "LAUDO DE CITOLOGIA DE ATÉ 6 MESES TRATAMENTO DE 7 A 10 DIAS COM POMADA OU HORMÔ…"
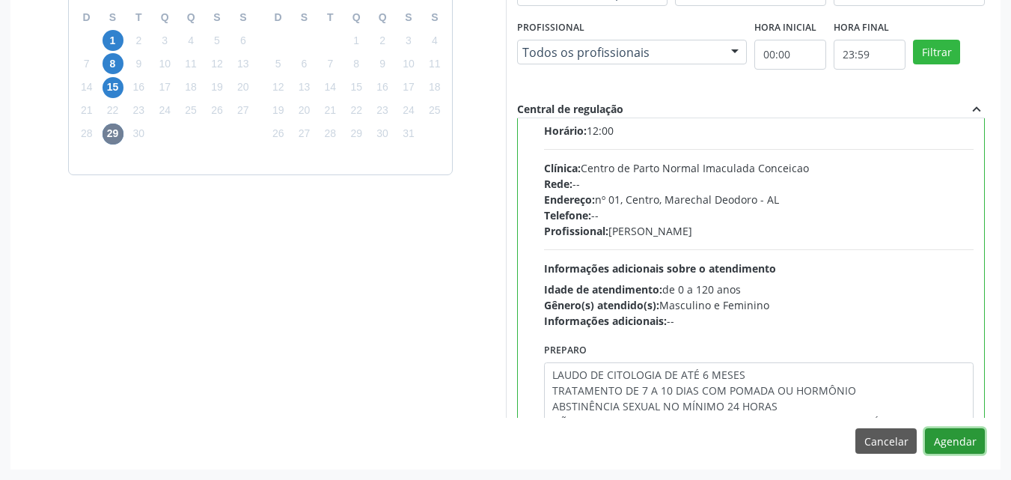
click at [940, 438] on button "Agendar" at bounding box center [955, 440] width 60 height 25
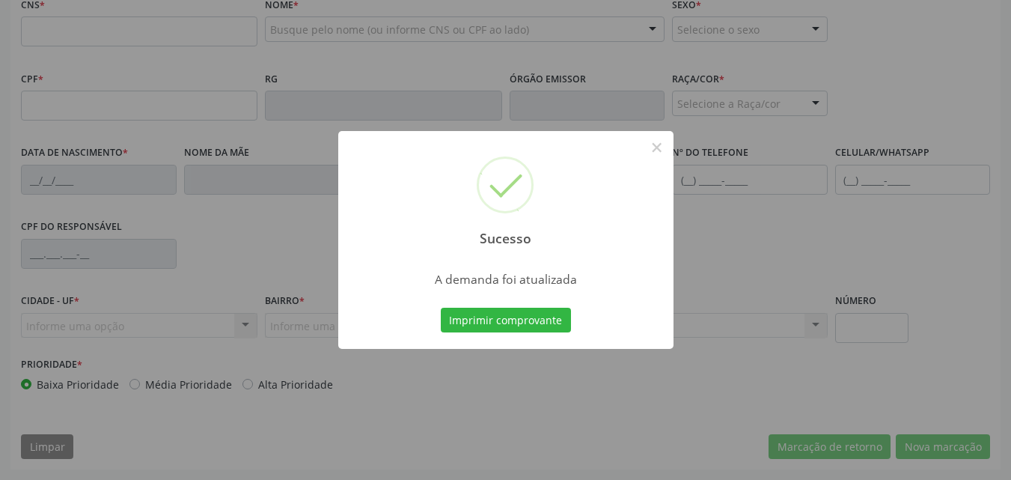
scroll to position [483, 0]
click at [521, 325] on button "Imprimir comprovante" at bounding box center [506, 319] width 130 height 25
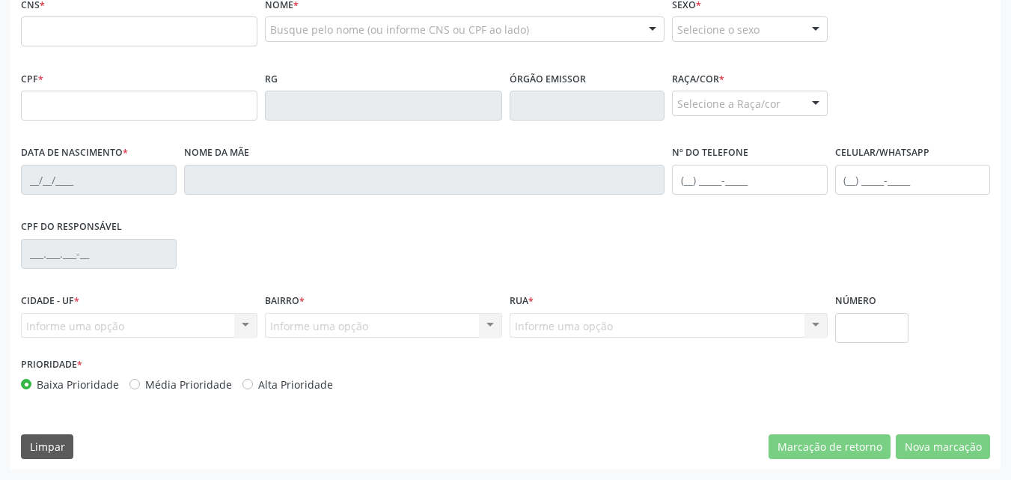
scroll to position [0, 0]
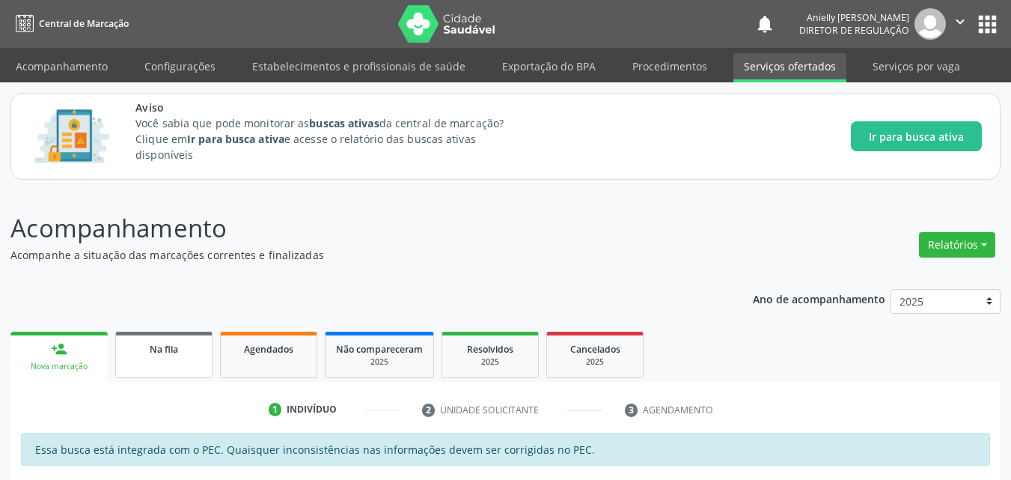
click at [180, 349] on div "Na fila" at bounding box center [163, 348] width 75 height 16
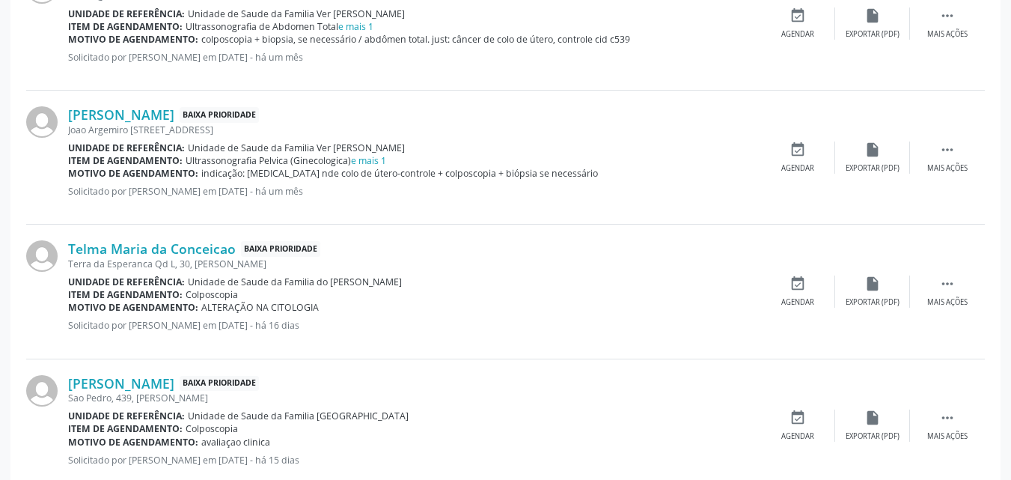
scroll to position [595, 0]
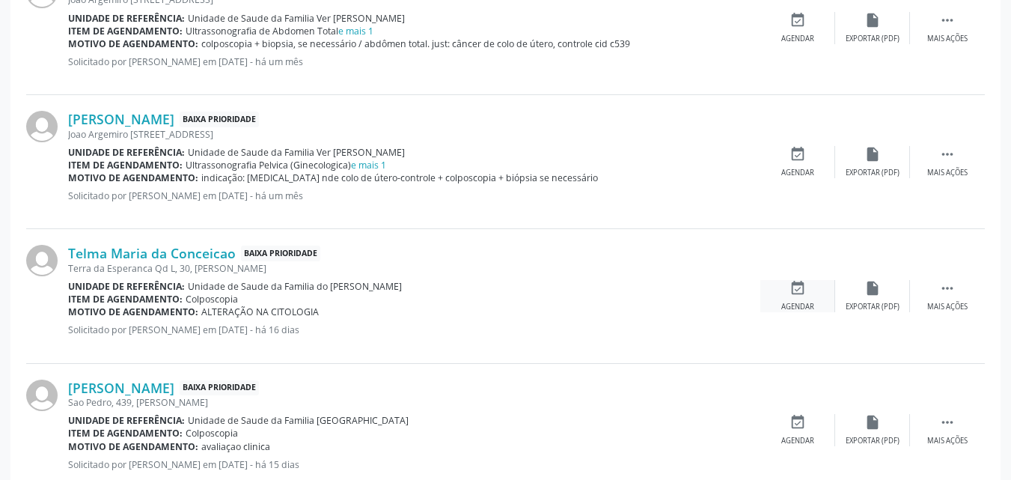
click at [786, 306] on div "Agendar" at bounding box center [797, 306] width 33 height 10
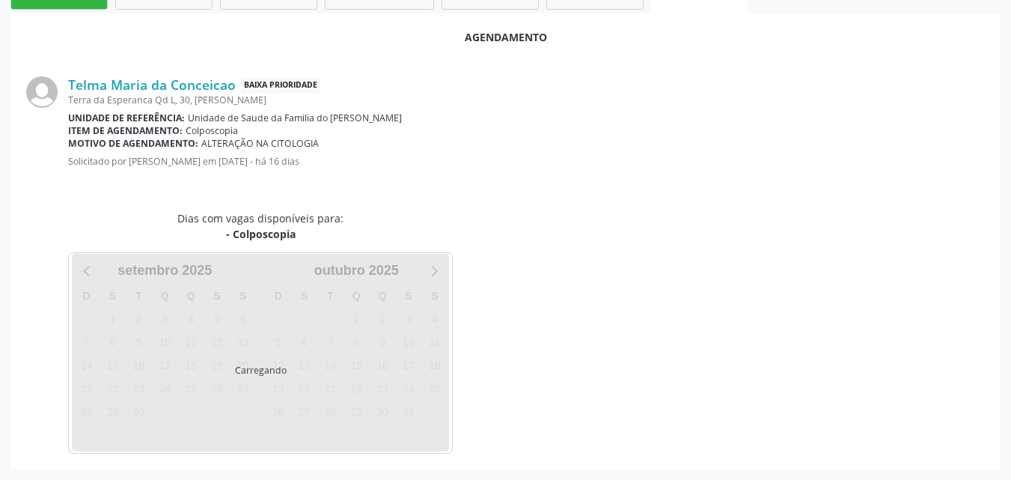
scroll to position [407, 0]
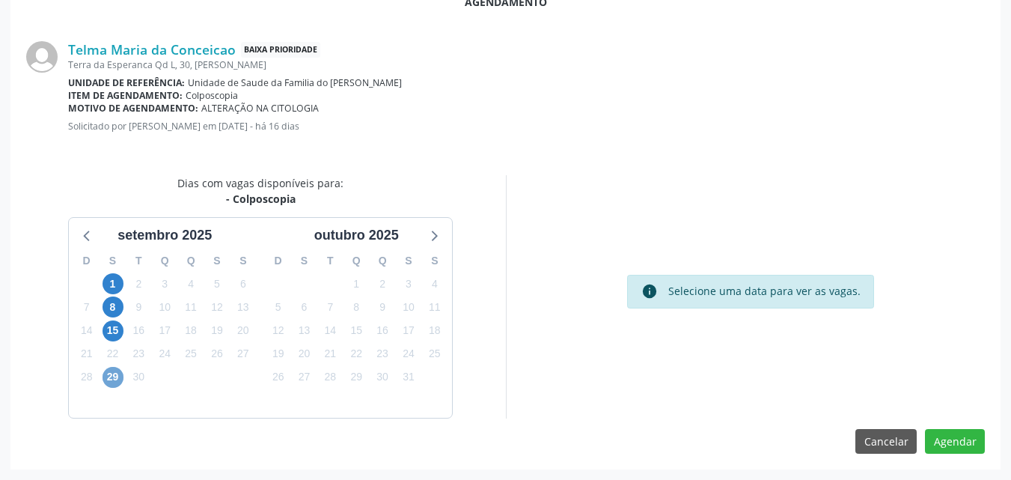
click at [114, 387] on span "29" at bounding box center [112, 377] width 21 height 21
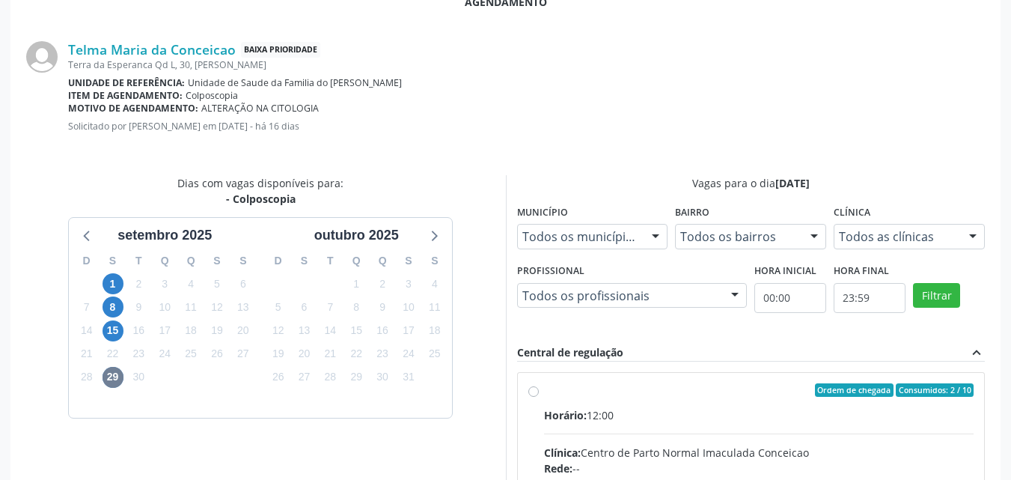
click at [539, 396] on input "Ordem de chegada Consumidos: 2 / 10 Horário: 12:00 Clínica: Centro de Parto Nor…" at bounding box center [533, 389] width 10 height 13
radio input "true"
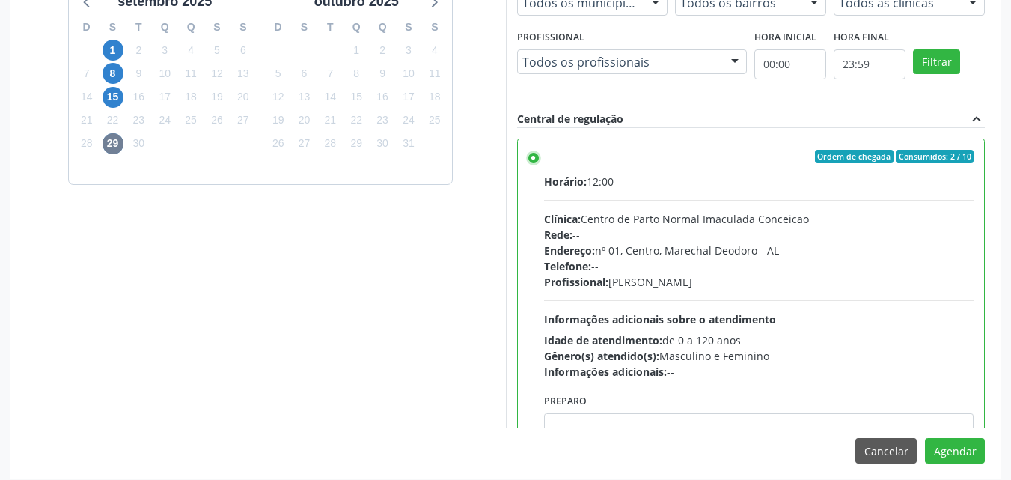
scroll to position [650, 0]
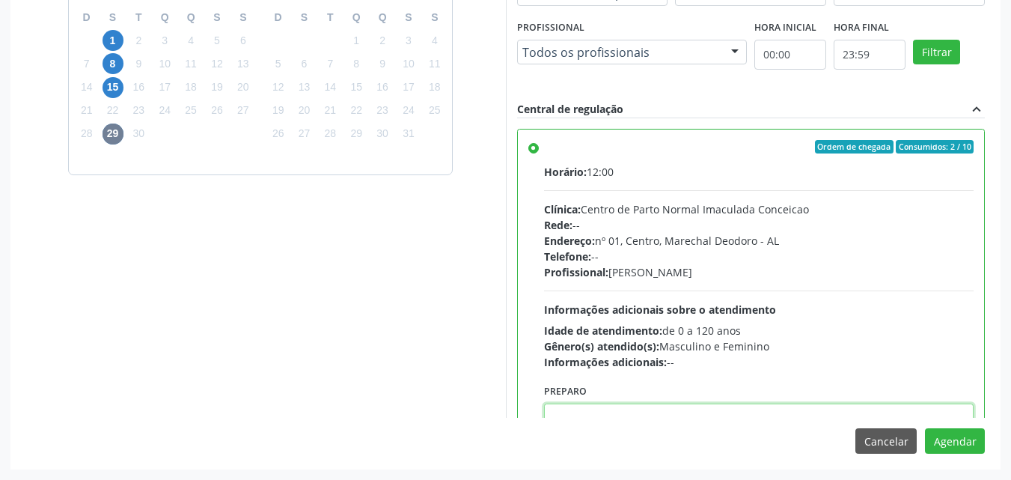
click at [742, 414] on textarea at bounding box center [759, 431] width 430 height 57
paste textarea "LAUDO DE CITOLOGIA DE ATÉ 6 MESES TRATAMENTO DE 7 A 10 DIAS COM POMADA OU HORMÔ…"
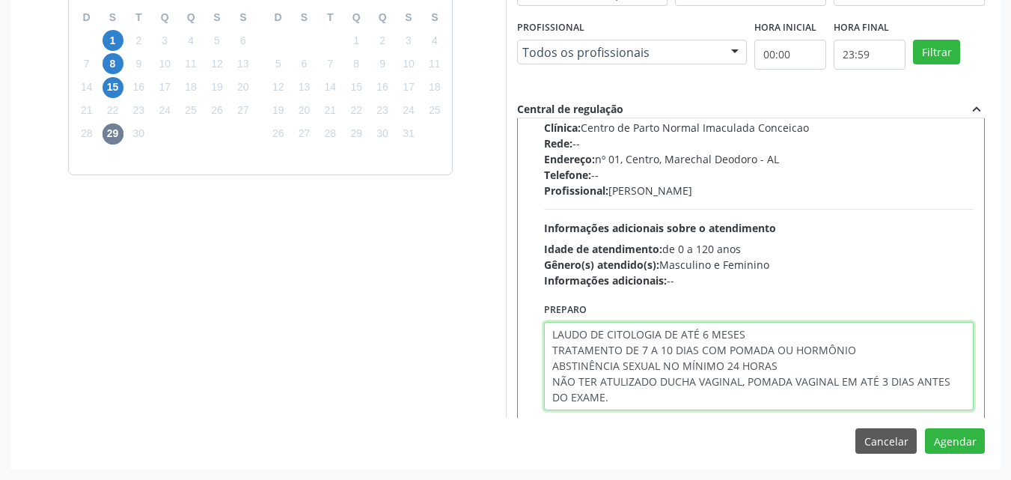
scroll to position [105, 0]
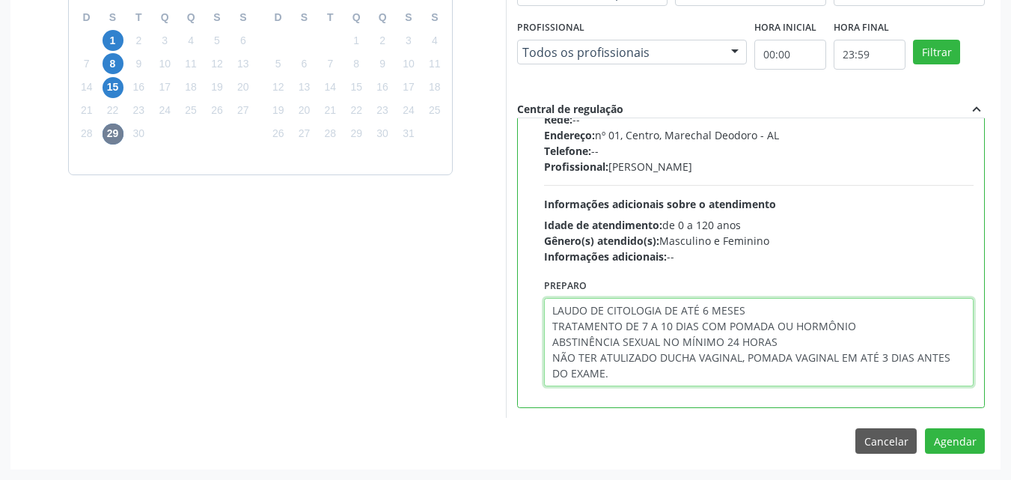
click at [661, 342] on textarea "LAUDO DE CITOLOGIA DE ATÉ 6 MESES TRATAMENTO DE 7 A 10 DIAS COM POMADA OU HORMÔ…" at bounding box center [759, 342] width 430 height 88
click at [605, 359] on textarea "LAUDO DE CITOLOGIA DE ATÉ 6 MESES TRATAMENTO DE 7 A 10 DIAS COM POMADA OU HORMÔ…" at bounding box center [759, 342] width 430 height 88
click at [642, 357] on textarea "LAUDO DE CITOLOGIA DE ATÉ 6 MESES TRATAMENTO DE 7 A 10 DIAS COM POMADA OU HORMÔ…" at bounding box center [759, 342] width 430 height 88
drag, startPoint x: 652, startPoint y: 357, endPoint x: 599, endPoint y: 359, distance: 53.2
click at [599, 359] on textarea "LAUDO DE CITOLOGIA DE ATÉ 6 MESES TRATAMENTO DE 7 A 10 DIAS COM POMADA OU HORMÔ…" at bounding box center [759, 342] width 430 height 88
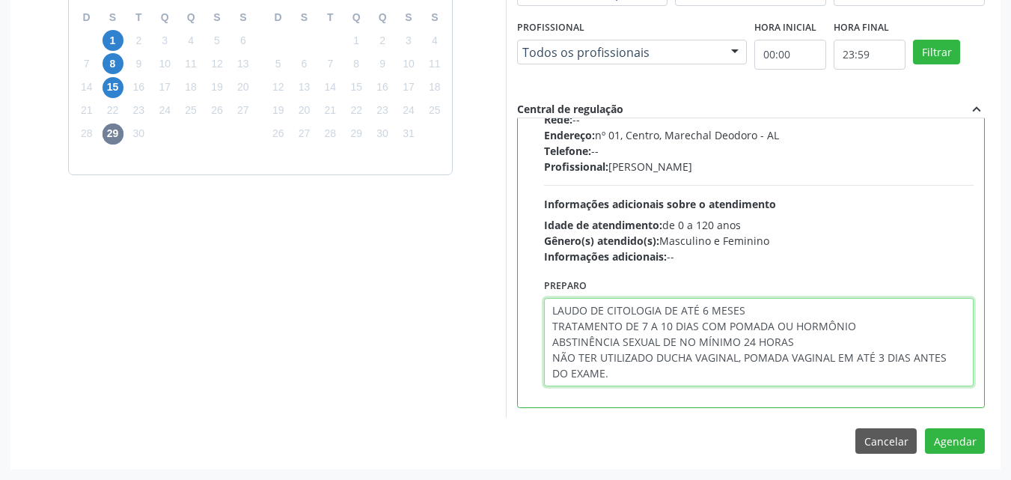
click at [830, 356] on textarea "LAUDO DE CITOLOGIA DE ATÉ 6 MESES TRATAMENTO DE 7 A 10 DIAS COM POMADA OU HORMÔ…" at bounding box center [759, 342] width 430 height 88
click at [832, 356] on textarea "LAUDO DE CITOLOGIA DE ATÉ 6 MESES TRATAMENTO DE 7 A 10 DIAS COM POMADA OU HORMÔ…" at bounding box center [759, 342] width 430 height 88
type textarea "LAUDO DE CITOLOGIA DE ATÉ 6 MESES TRATAMENTO DE 7 A 10 DIAS COM POMADA OU HORMÔ…"
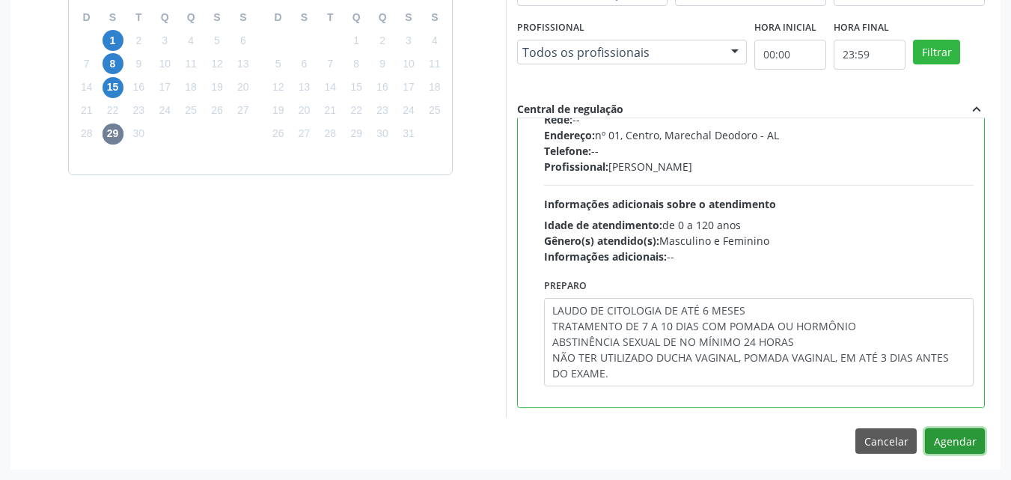
click at [952, 439] on button "Agendar" at bounding box center [955, 440] width 60 height 25
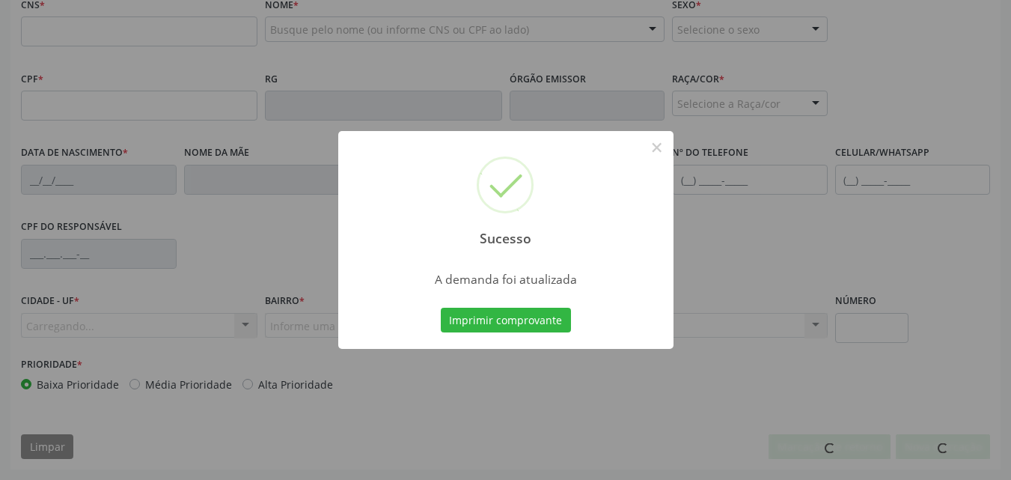
scroll to position [483, 0]
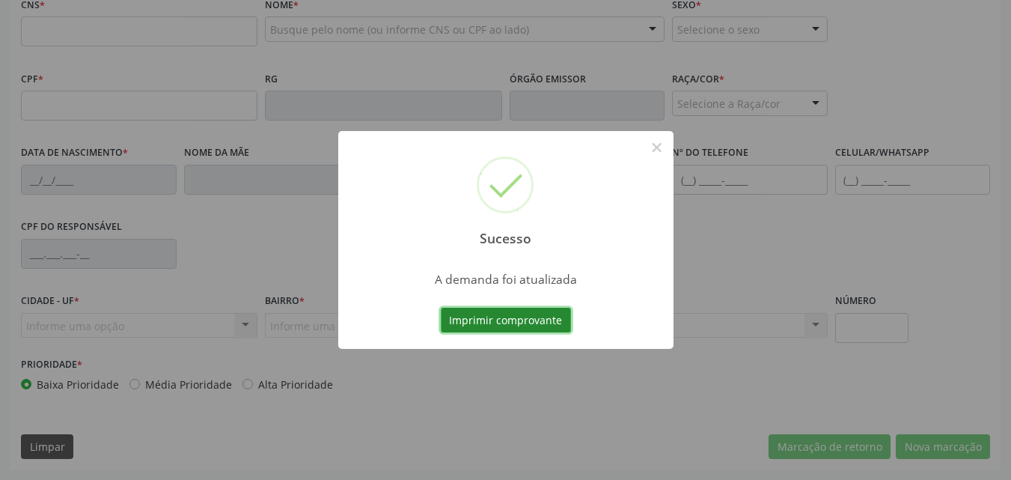
click at [534, 325] on button "Imprimir comprovante" at bounding box center [506, 319] width 130 height 25
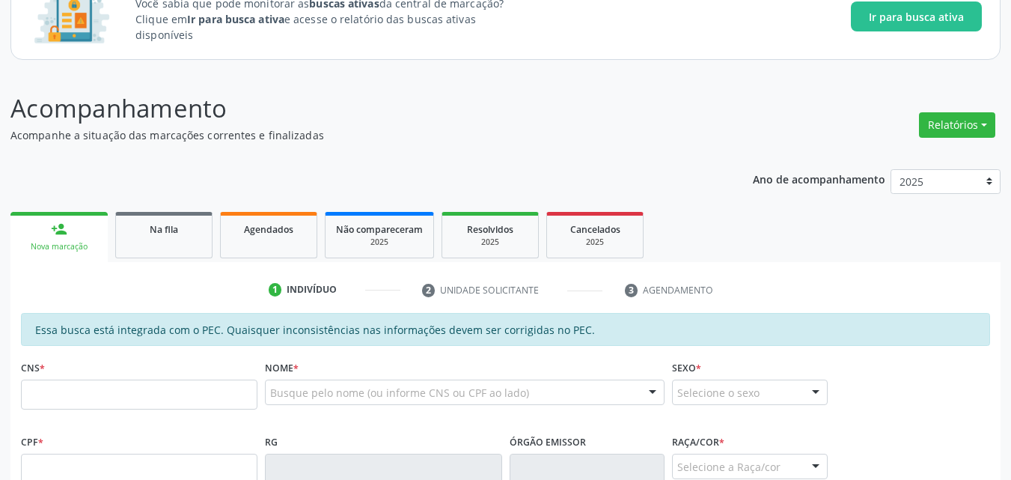
scroll to position [108, 0]
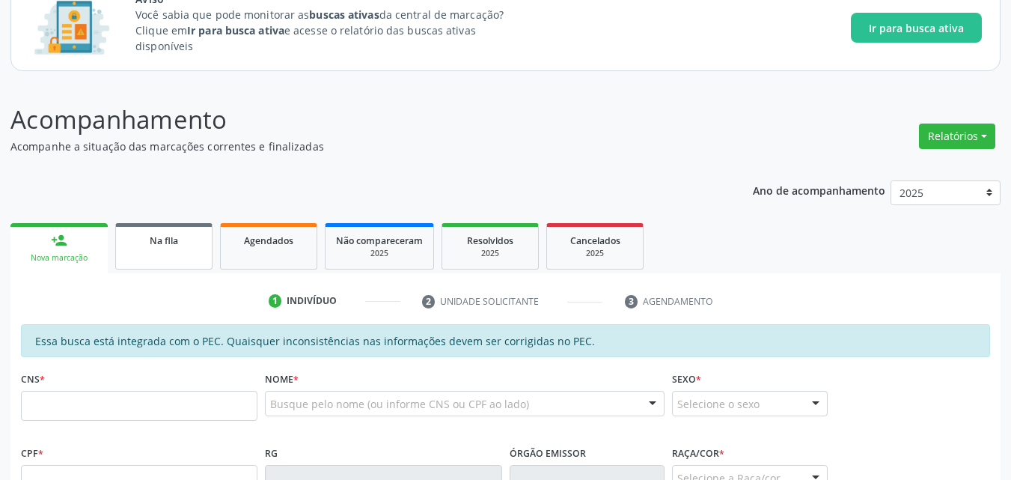
click at [189, 263] on link "Na fila" at bounding box center [163, 246] width 97 height 46
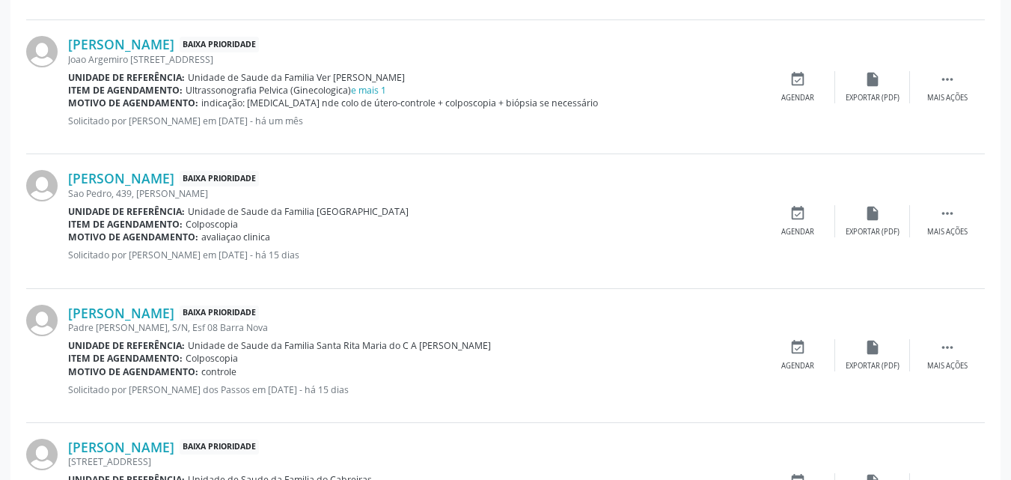
scroll to position [679, 0]
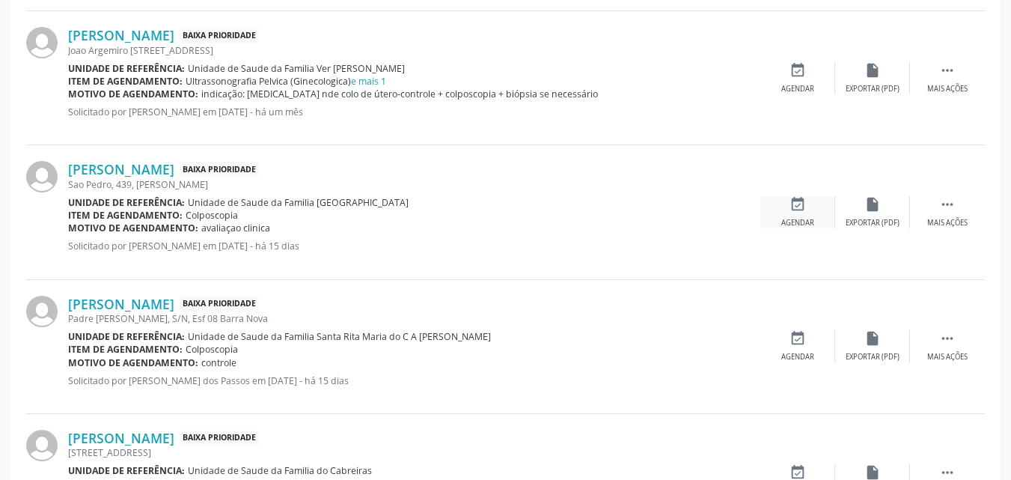
click at [807, 216] on div "event_available Agendar" at bounding box center [797, 212] width 75 height 32
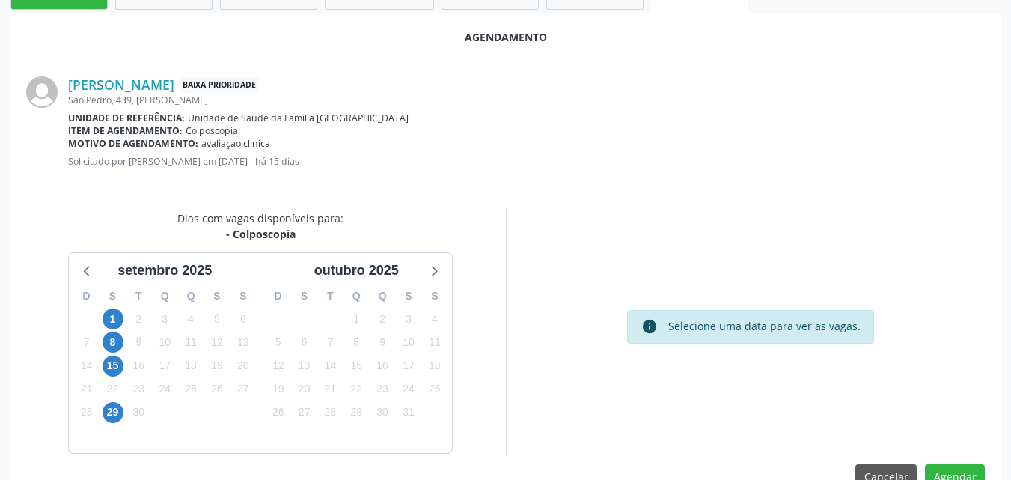
scroll to position [407, 0]
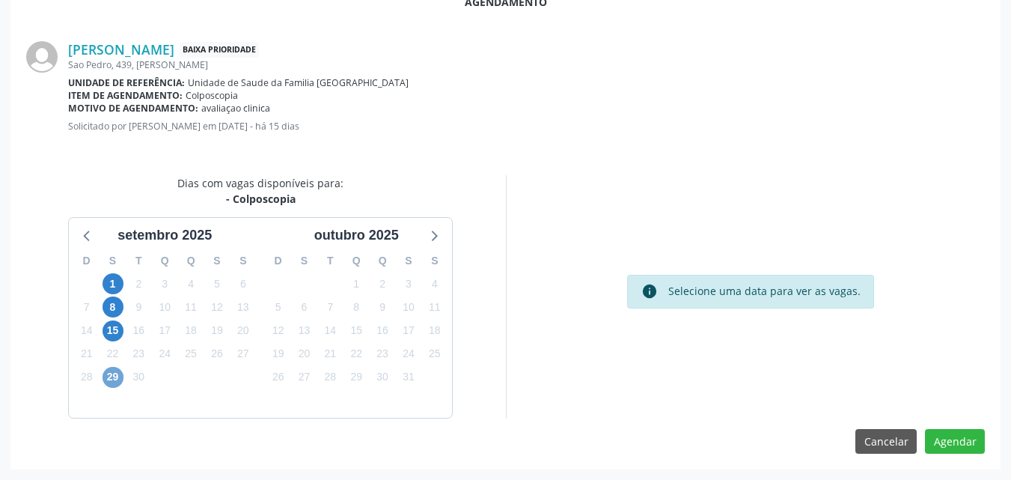
click at [117, 381] on span "29" at bounding box center [112, 377] width 21 height 21
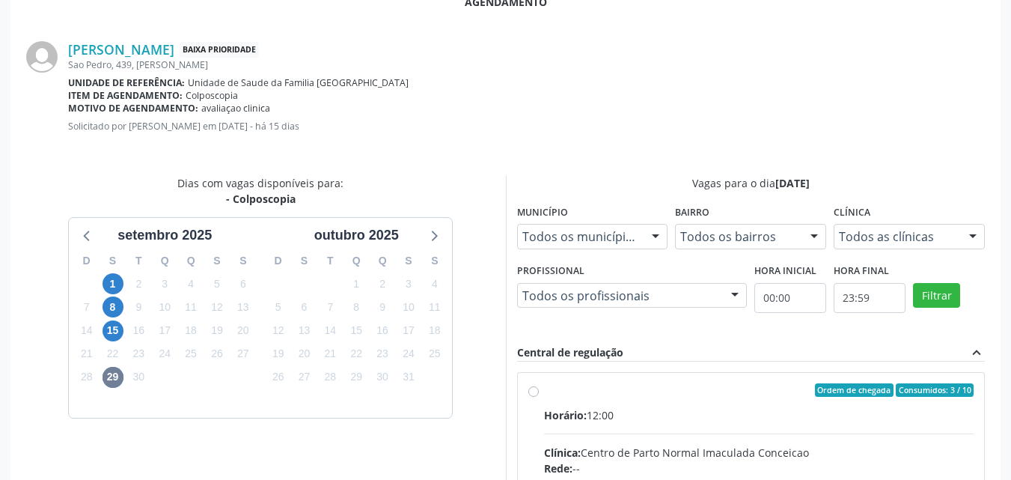
radio input "true"
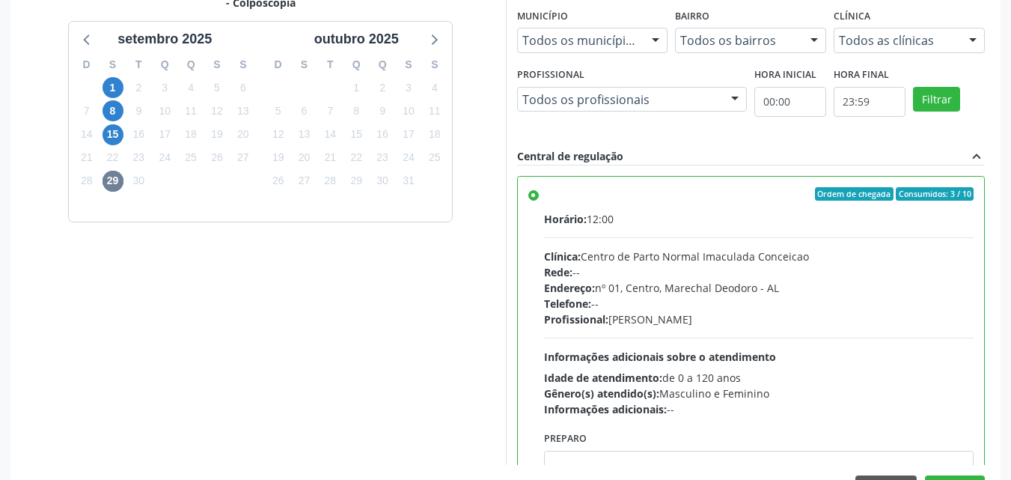
scroll to position [650, 0]
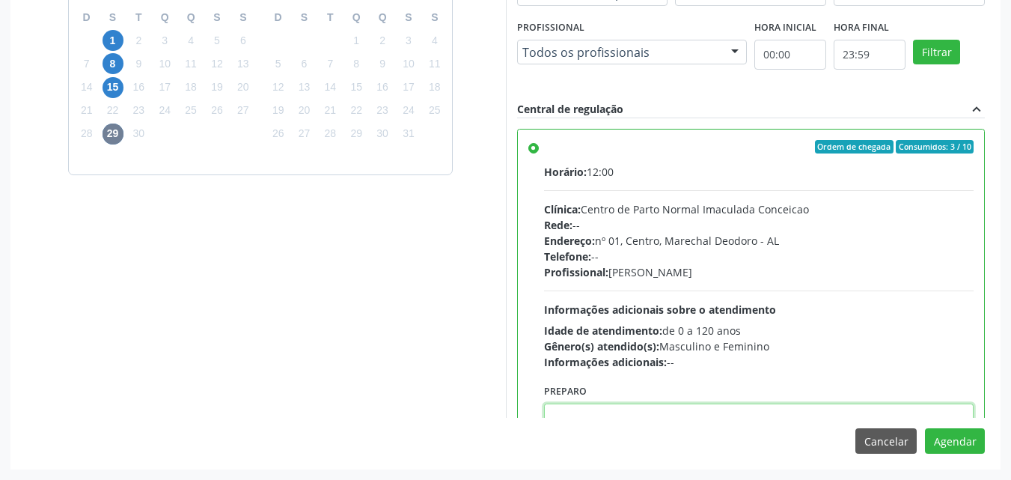
click at [896, 414] on textarea at bounding box center [759, 431] width 430 height 57
paste textarea "LAUDO DE CITOLOGIA DE ATÉ 6 MESES TRATAMENTO DE 7 A 10 DIAS COM POMADA OU HORMÔ…"
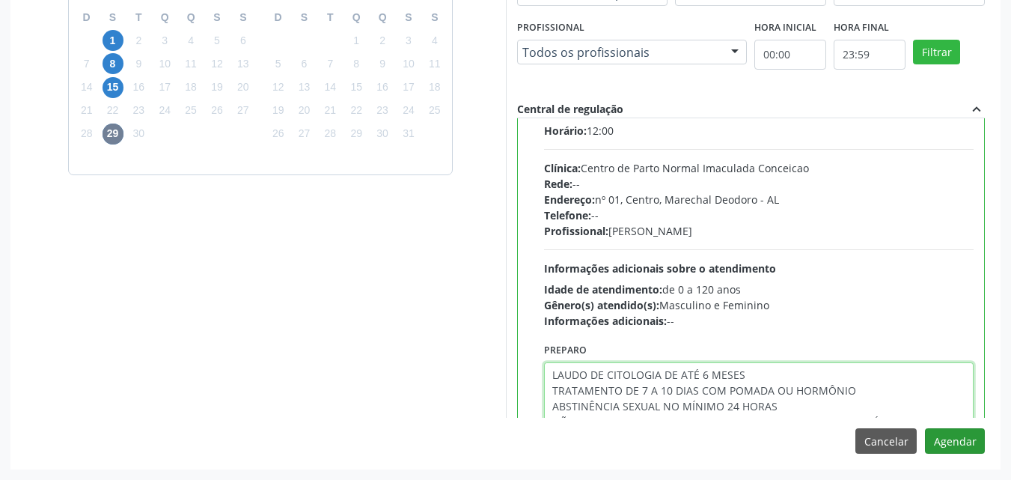
type textarea "LAUDO DE CITOLOGIA DE ATÉ 6 MESES TRATAMENTO DE 7 A 10 DIAS COM POMADA OU HORMÔ…"
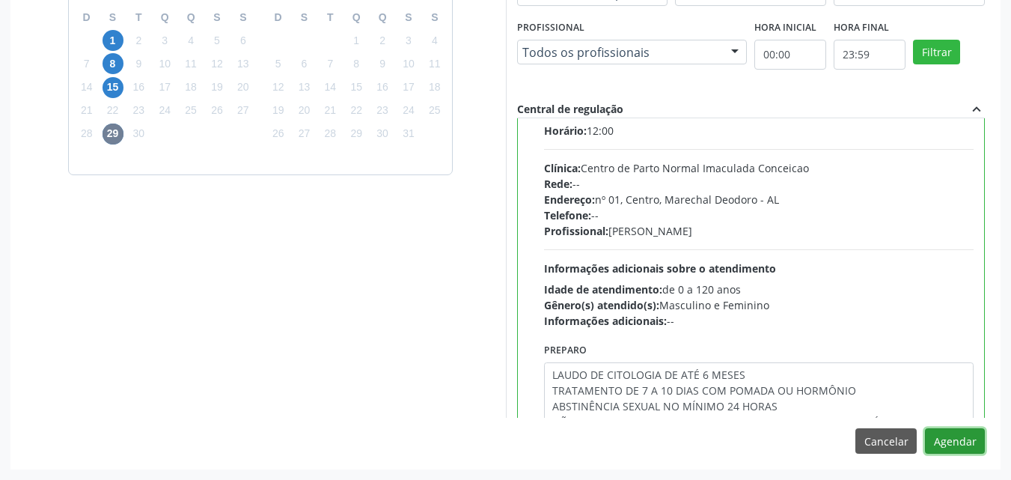
click at [964, 453] on button "Agendar" at bounding box center [955, 440] width 60 height 25
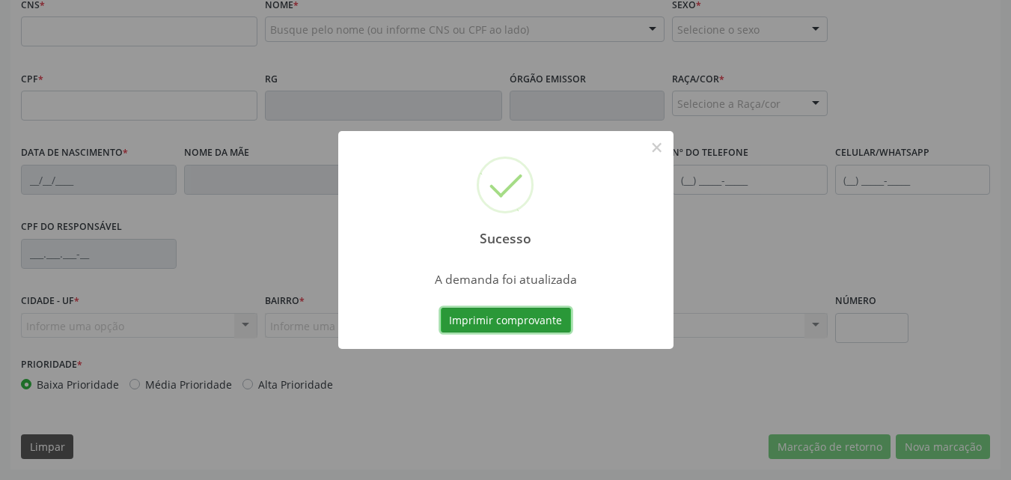
scroll to position [483, 0]
click at [553, 325] on button "Imprimir comprovante" at bounding box center [506, 319] width 130 height 25
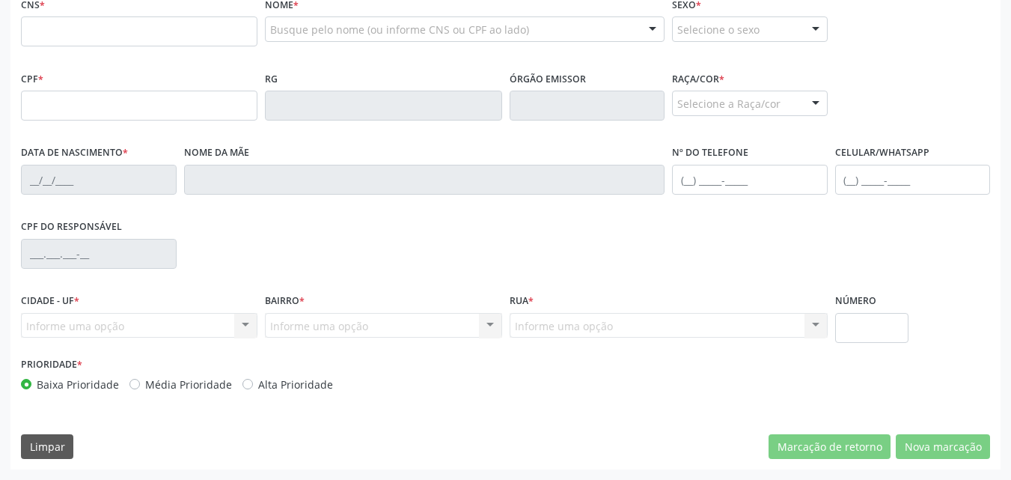
scroll to position [64, 0]
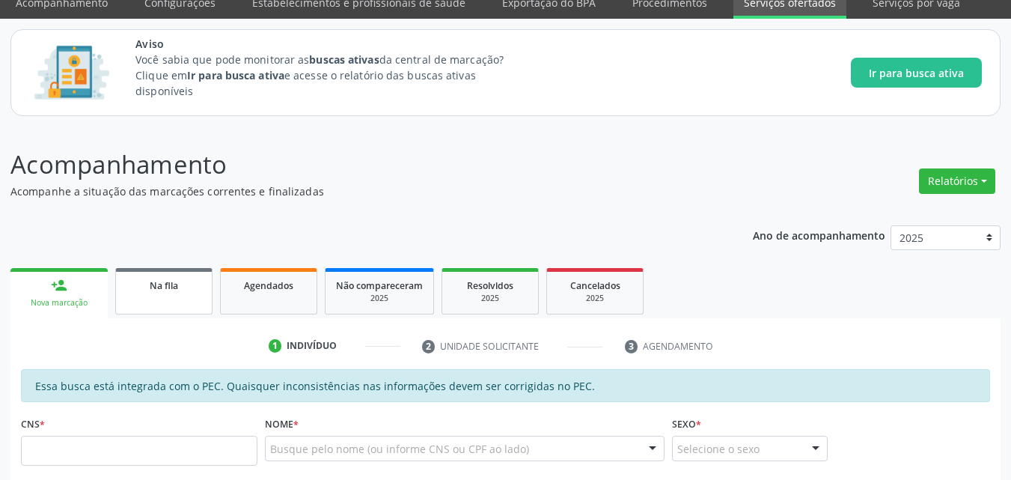
click at [144, 304] on link "Na fila" at bounding box center [163, 291] width 97 height 46
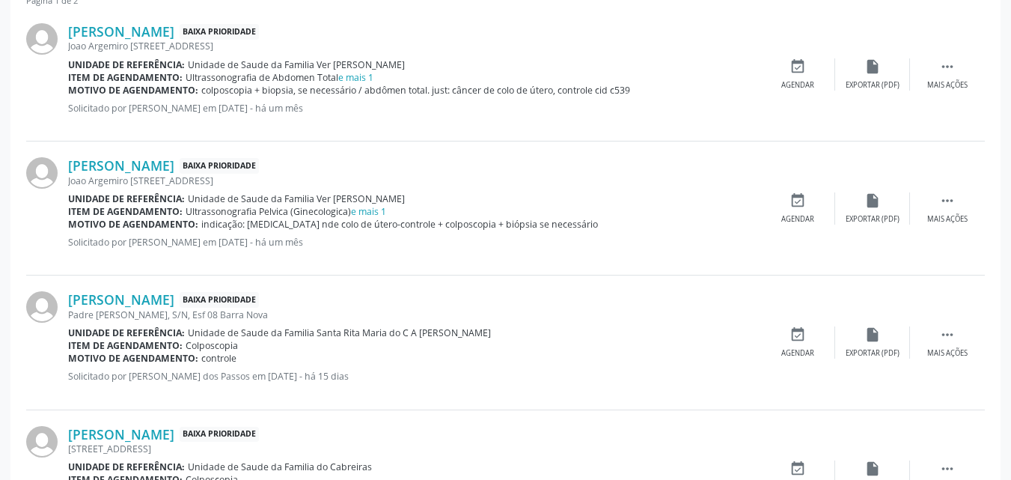
scroll to position [566, 0]
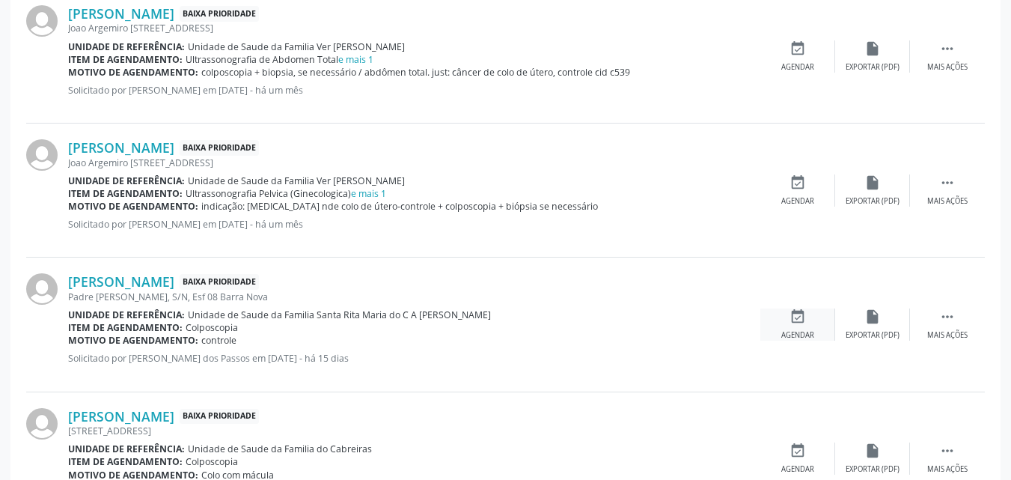
click at [789, 330] on div "Agendar" at bounding box center [797, 335] width 33 height 10
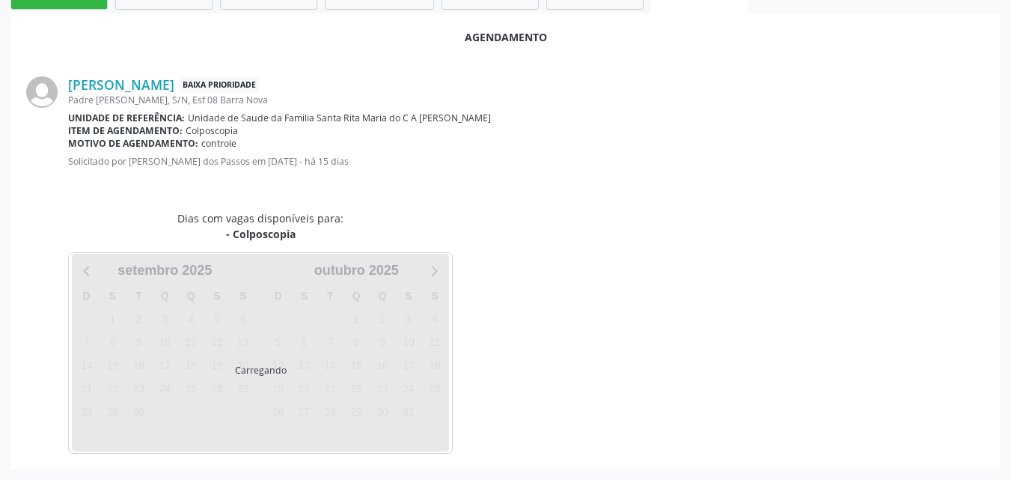
scroll to position [407, 0]
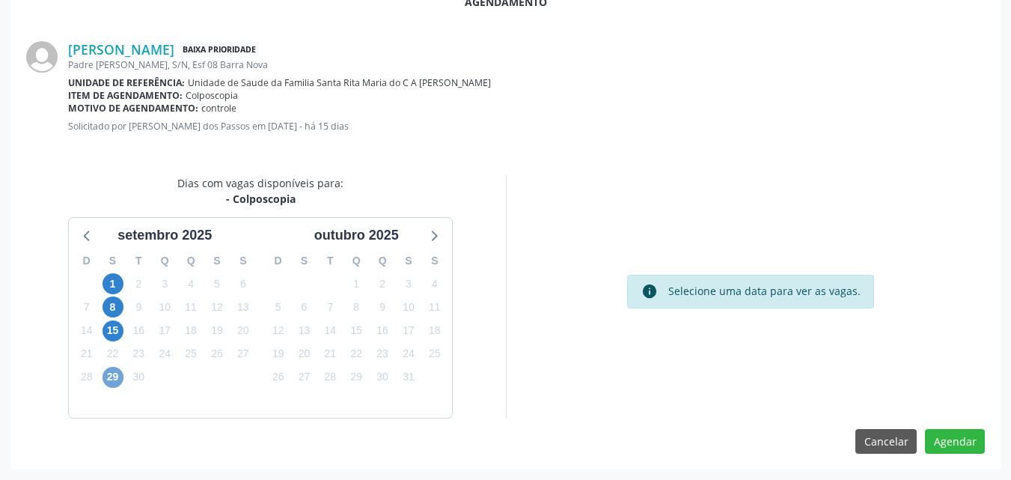
click at [110, 385] on span "29" at bounding box center [112, 377] width 21 height 21
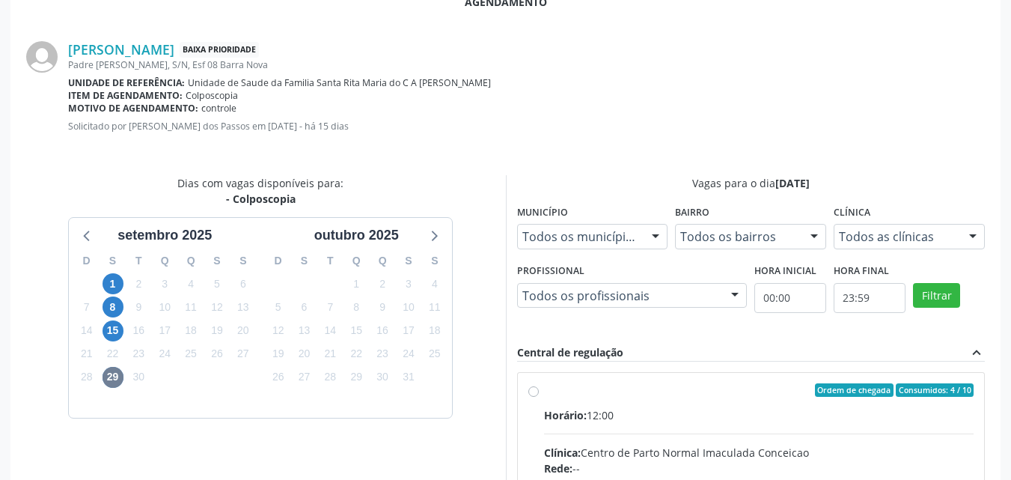
click at [539, 396] on input "Ordem de chegada Consumidos: 4 / 10 Horário: 12:00 Clínica: Centro de Parto Nor…" at bounding box center [533, 389] width 10 height 13
radio input "true"
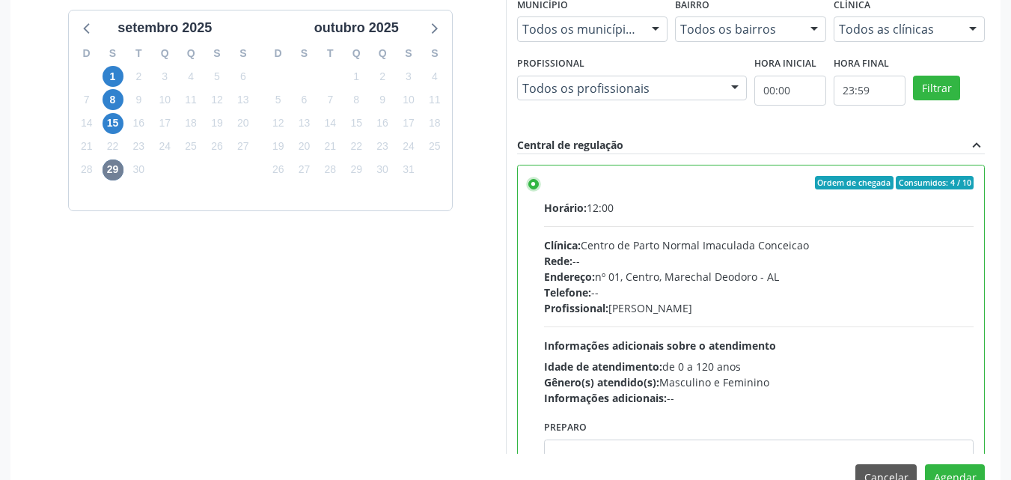
scroll to position [650, 0]
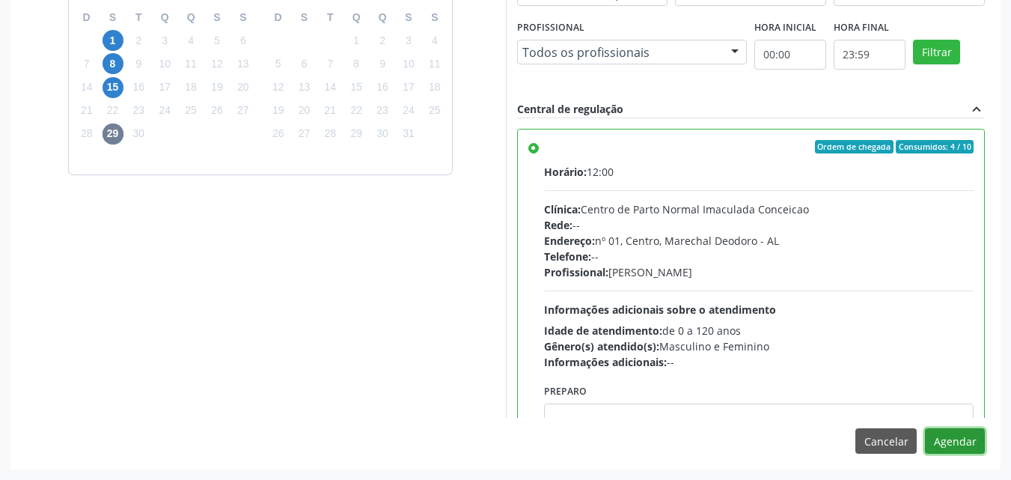
click at [961, 446] on button "Agendar" at bounding box center [955, 440] width 60 height 25
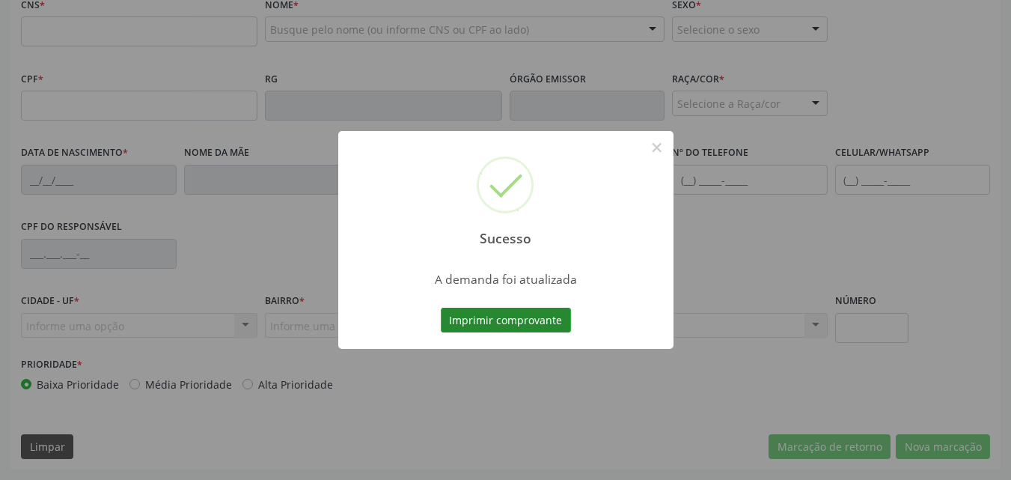
click at [523, 328] on button "Imprimir comprovante" at bounding box center [506, 319] width 130 height 25
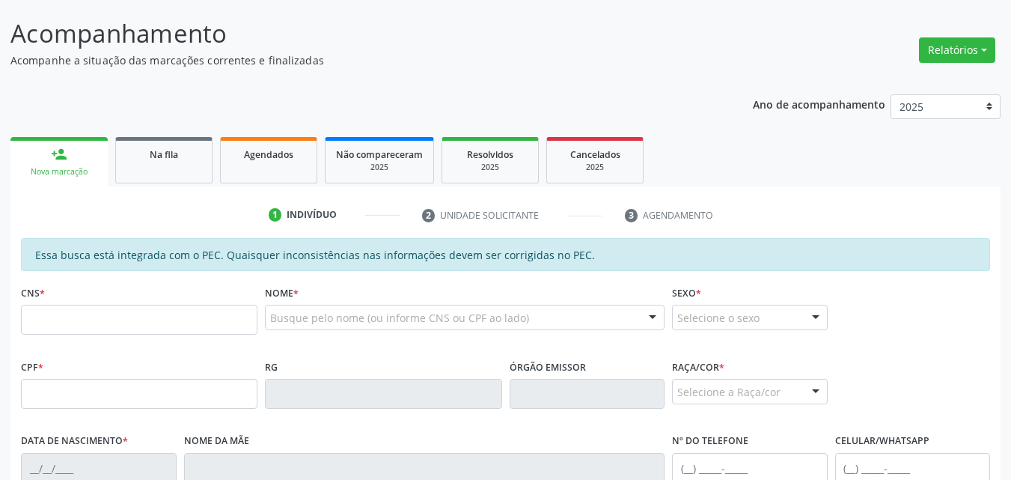
scroll to position [0, 0]
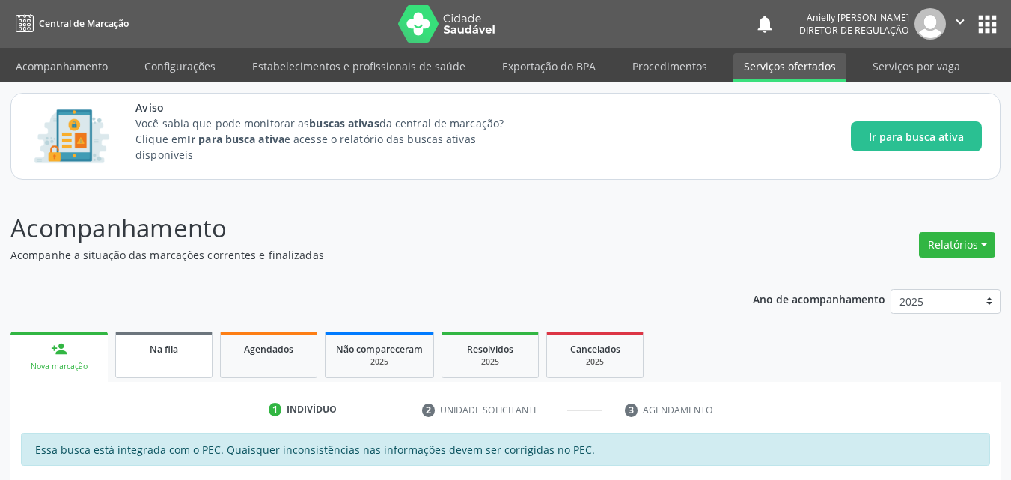
click at [167, 348] on span "Na fila" at bounding box center [164, 349] width 28 height 13
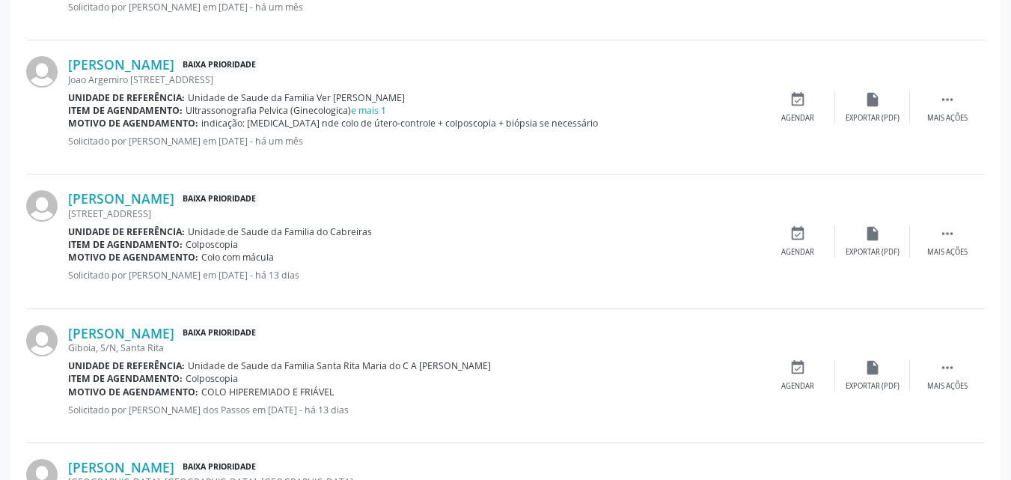
scroll to position [658, 0]
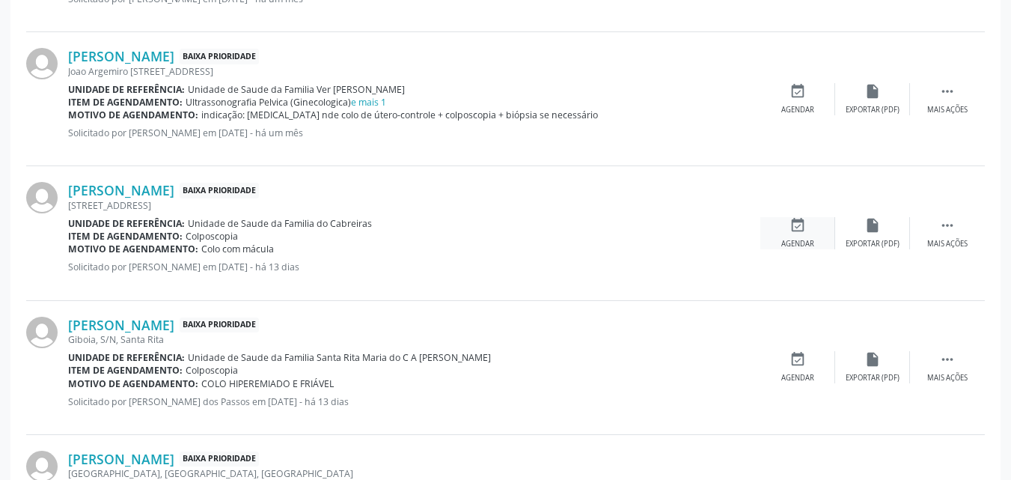
click at [795, 235] on div "event_available Agendar" at bounding box center [797, 233] width 75 height 32
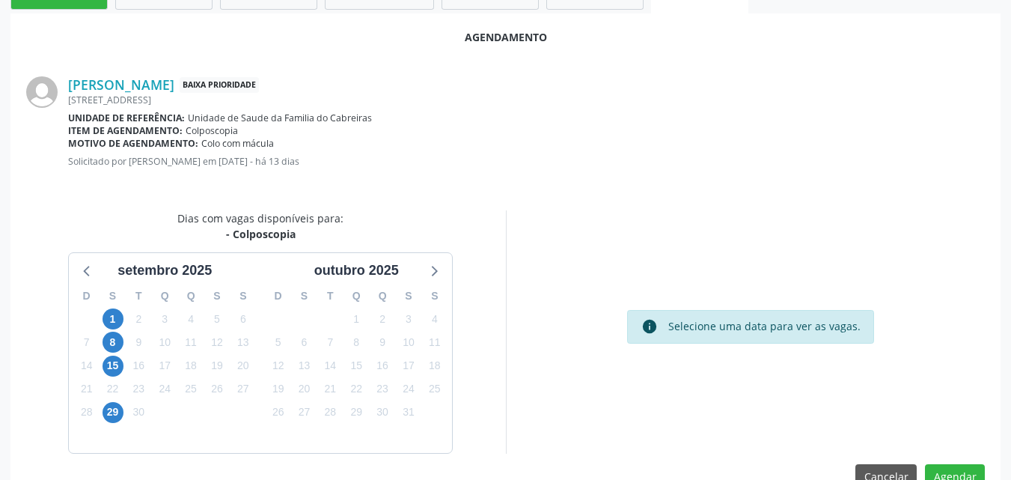
scroll to position [407, 0]
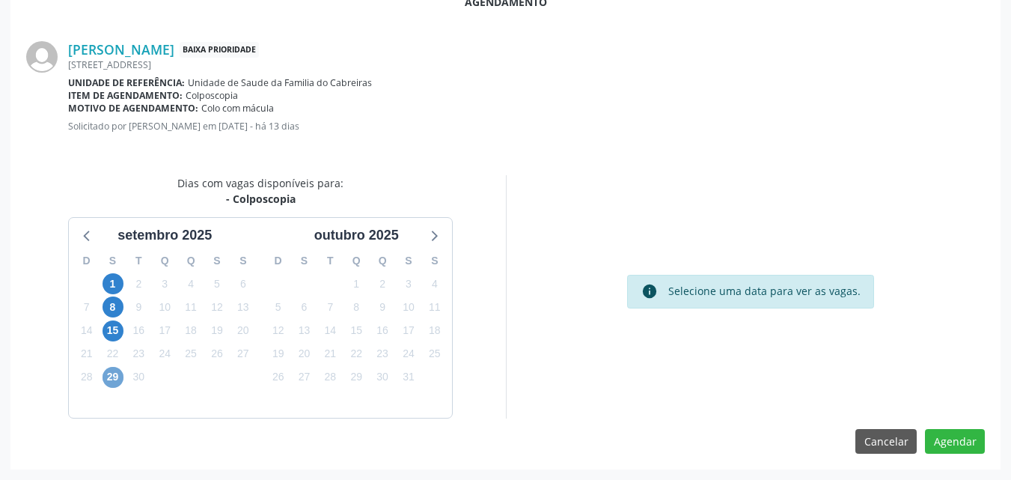
click at [115, 379] on span "29" at bounding box center [112, 377] width 21 height 21
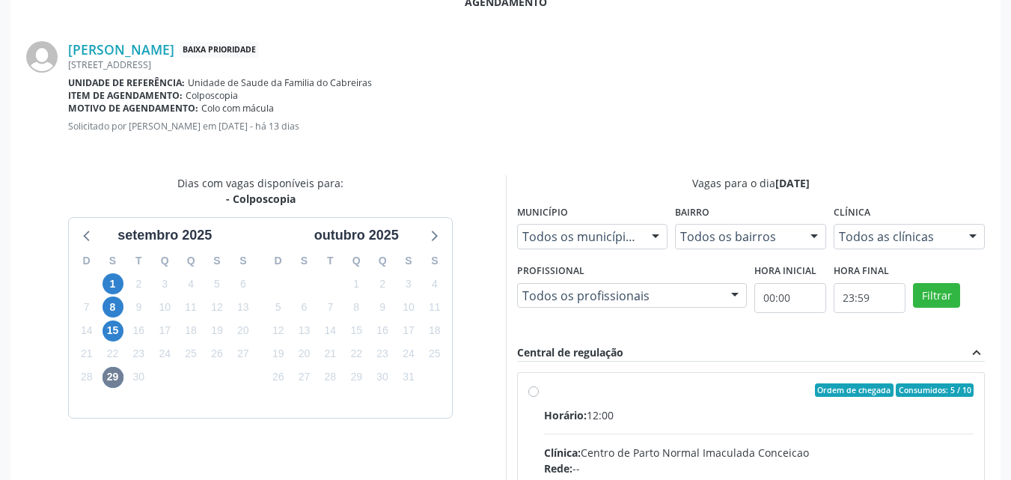
click at [787, 446] on div "Clínica: Centro de Parto Normal Imaculada Conceicao" at bounding box center [759, 452] width 430 height 16
click at [539, 396] on input "Ordem de chegada Consumidos: 5 / 10 Horário: 12:00 Clínica: Centro de Parto Nor…" at bounding box center [533, 389] width 10 height 13
radio input "true"
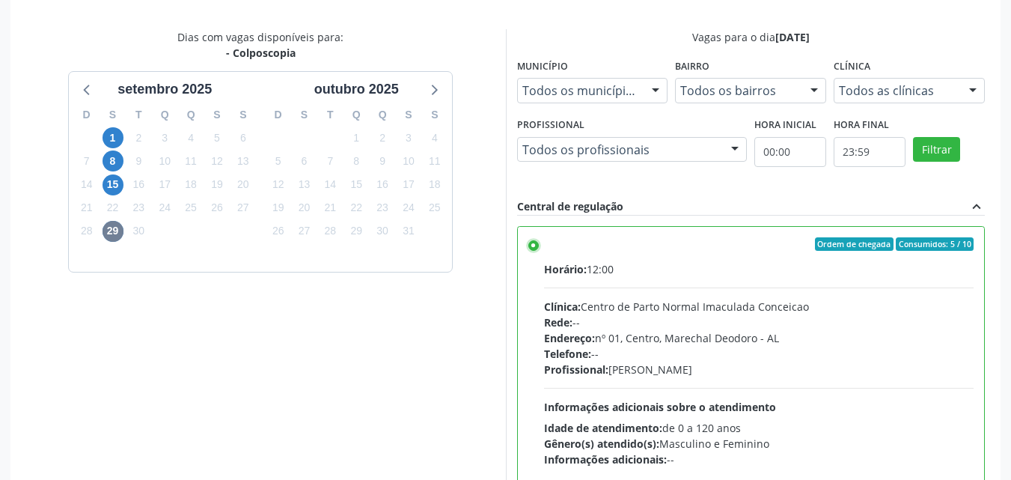
scroll to position [650, 0]
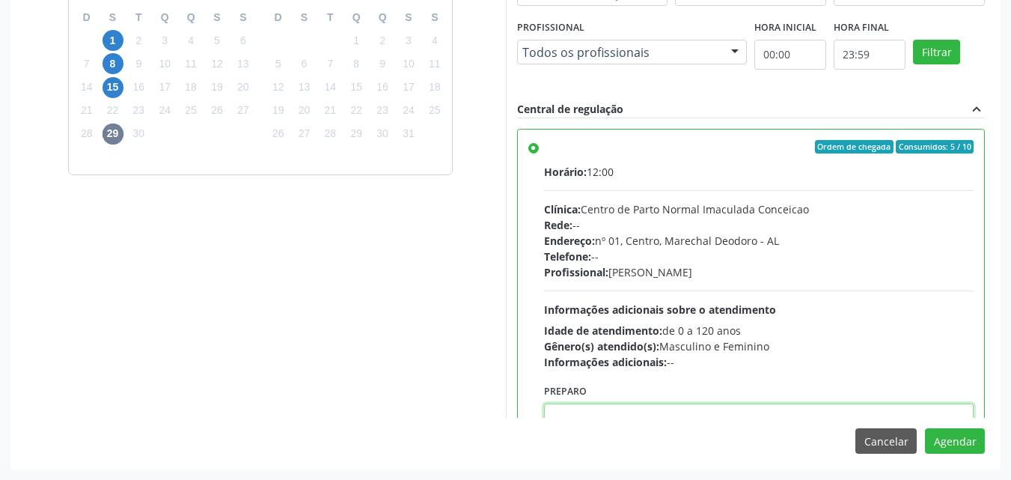
click at [738, 411] on textarea at bounding box center [759, 431] width 430 height 57
paste textarea "https://bvsms.saude.gov.br/bvs/publicacoes/protocolos_atencao_basica_saude_mulh…"
type textarea "https://bvsms.saude.gov.br/bvs/publicacoes/protocolos_atencao_basica_saude_mulh…"
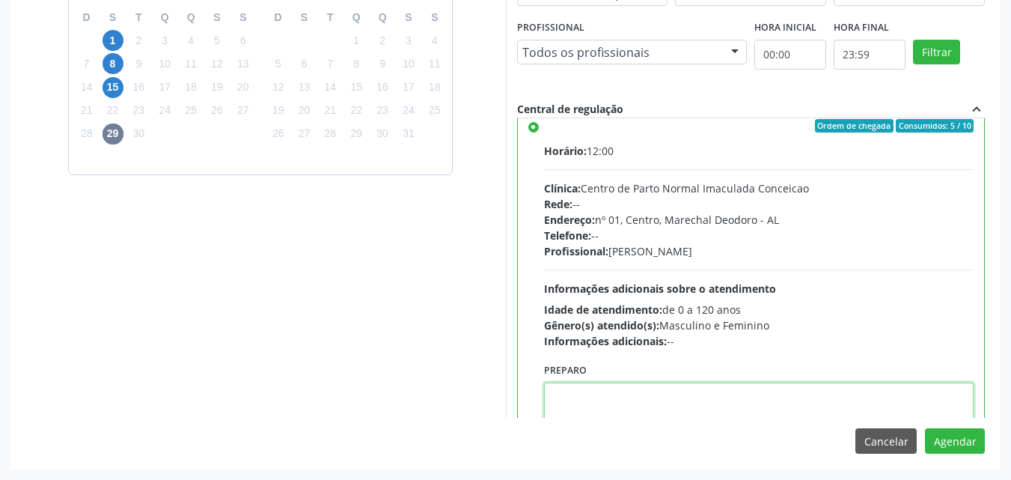
click at [665, 402] on textarea at bounding box center [759, 410] width 430 height 57
paste textarea "LAUDO DE CITOLOGIA DE ATÉ 6 MESES TRATAMENTO DE 7 A 10 DIAS COM POMADA OU HORMÔ…"
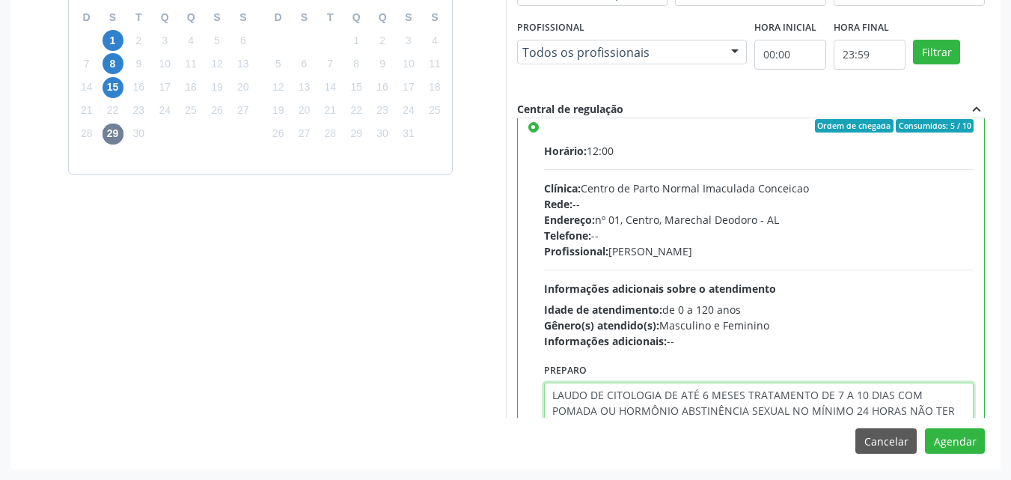
scroll to position [41, 0]
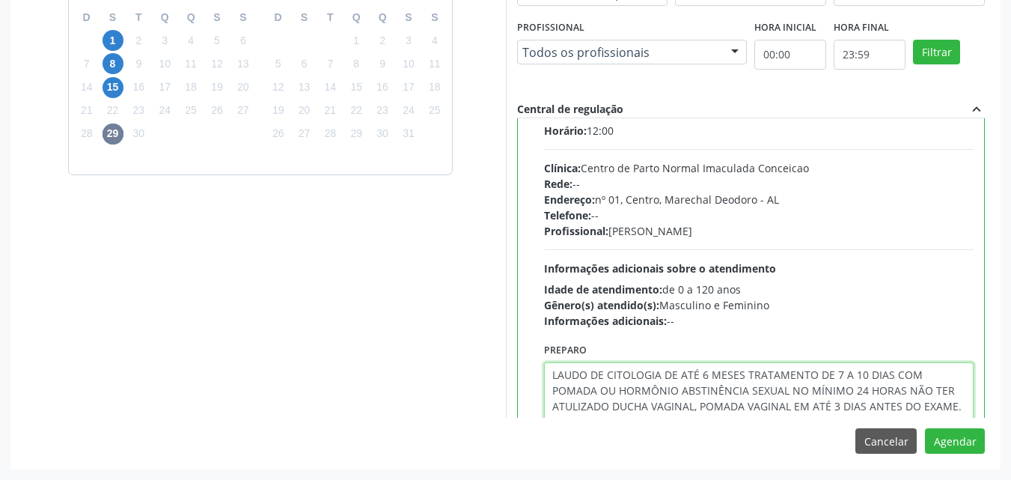
click at [741, 376] on textarea "LAUDO DE CITOLOGIA DE ATÉ 6 MESES TRATAMENTO DE 7 A 10 DIAS COM POMADA OU HORMÔ…" at bounding box center [759, 414] width 430 height 104
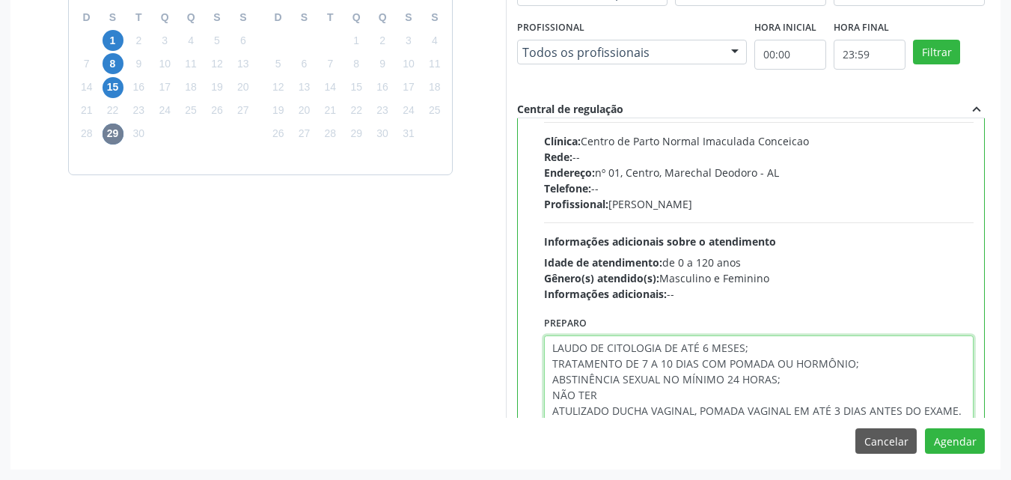
scroll to position [84, 0]
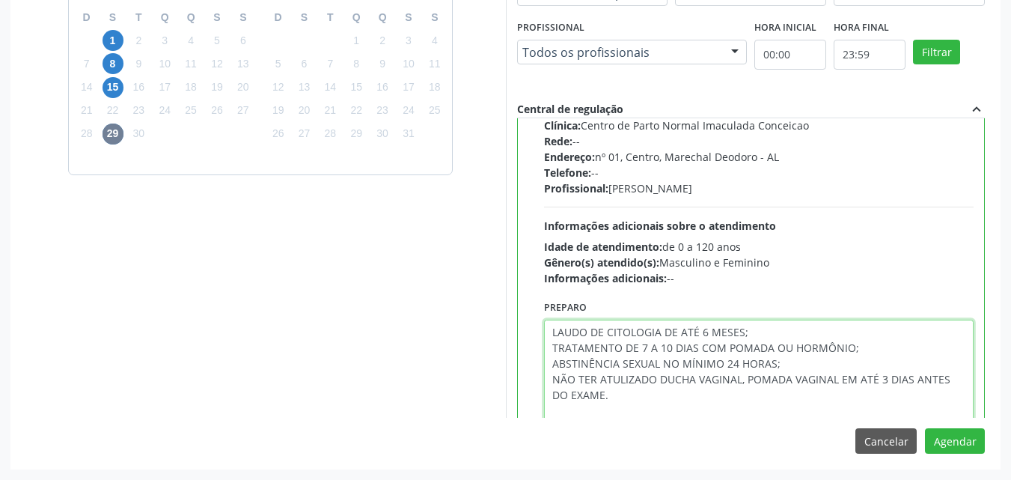
click at [740, 382] on textarea "LAUDO DE CITOLOGIA DE ATÉ 6 MESES; TRATAMENTO DE 7 A 10 DIAS COM POMADA OU HORM…" at bounding box center [759, 371] width 430 height 104
click at [742, 382] on textarea "LAUDO DE CITOLOGIA DE ATÉ 6 MESES; TRATAMENTO DE 7 A 10 DIAS COM POMADA OU HORM…" at bounding box center [759, 371] width 430 height 104
drag, startPoint x: 778, startPoint y: 396, endPoint x: 536, endPoint y: 316, distance: 255.0
click at [536, 316] on div "Preparo LAUDO DE CITOLOGIA DE ATÉ 6 MESES; TRATAMENTO DE 7 A 10 DIAS COM POMADA…" at bounding box center [750, 360] width 453 height 148
type textarea "LAUDO DE CITOLOGIA DE ATÉ 6 MESES; TRATAMENTO DE 7 A 10 DIAS COM POMADA OU HORM…"
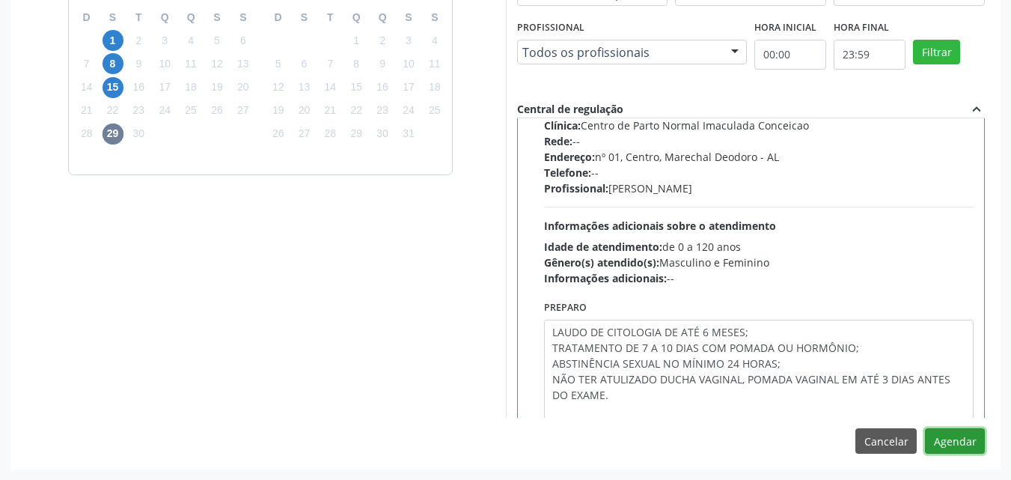
click at [948, 442] on button "Agendar" at bounding box center [955, 440] width 60 height 25
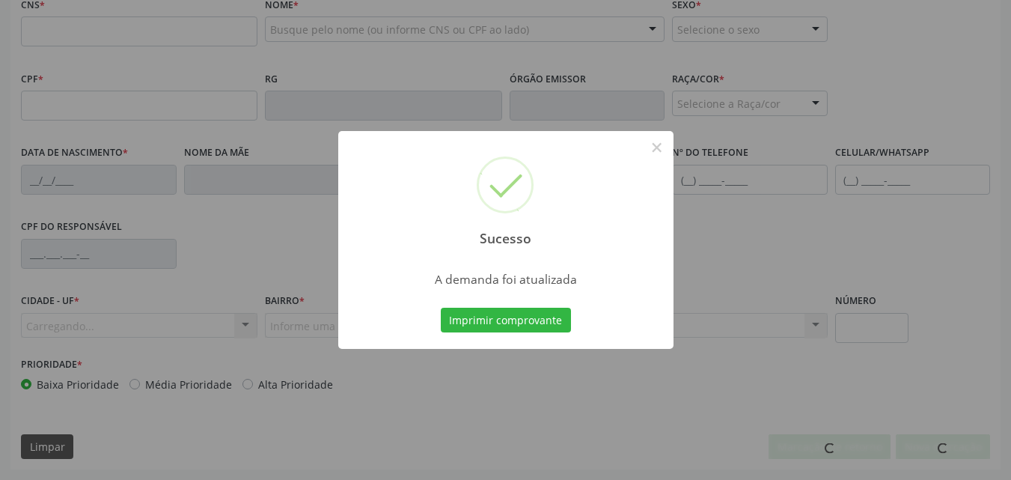
scroll to position [483, 0]
click at [441, 307] on button "Imprimir comprovante" at bounding box center [506, 319] width 130 height 25
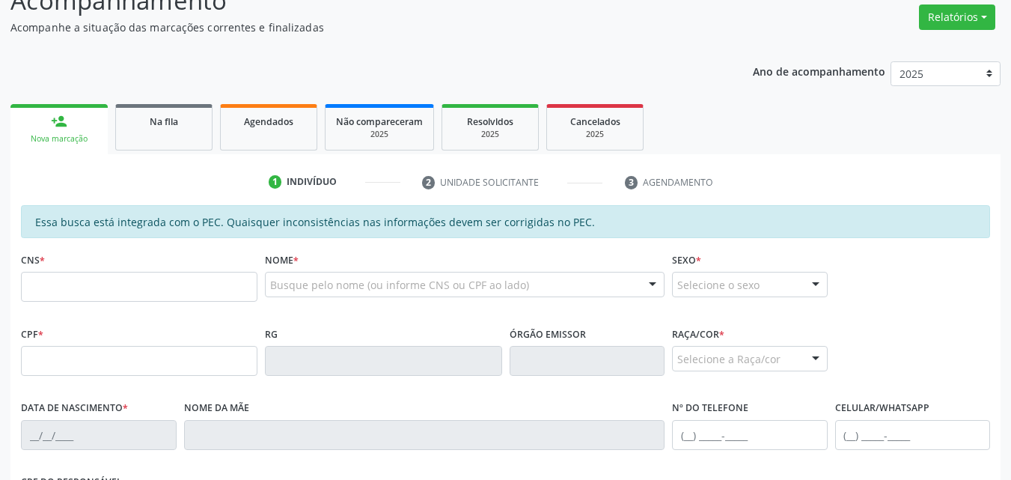
scroll to position [226, 0]
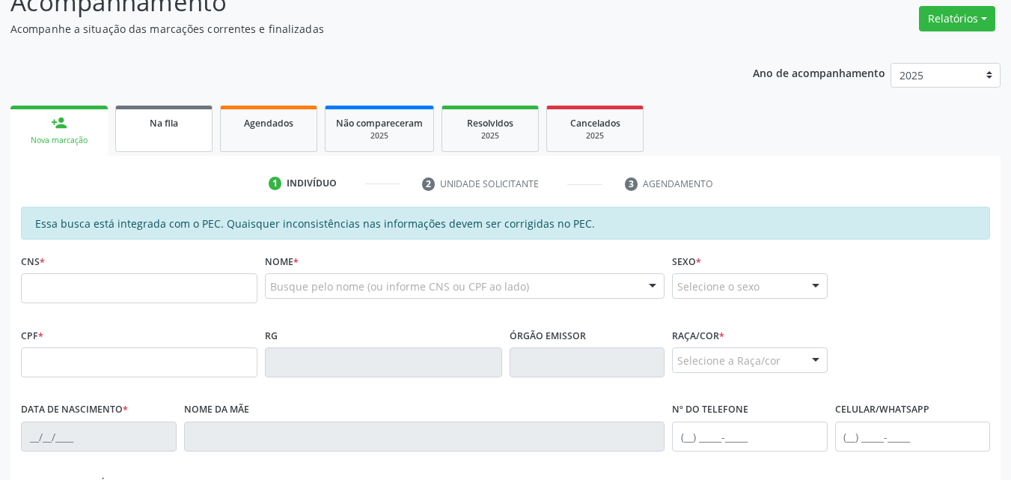
click at [170, 111] on link "Na fila" at bounding box center [163, 128] width 97 height 46
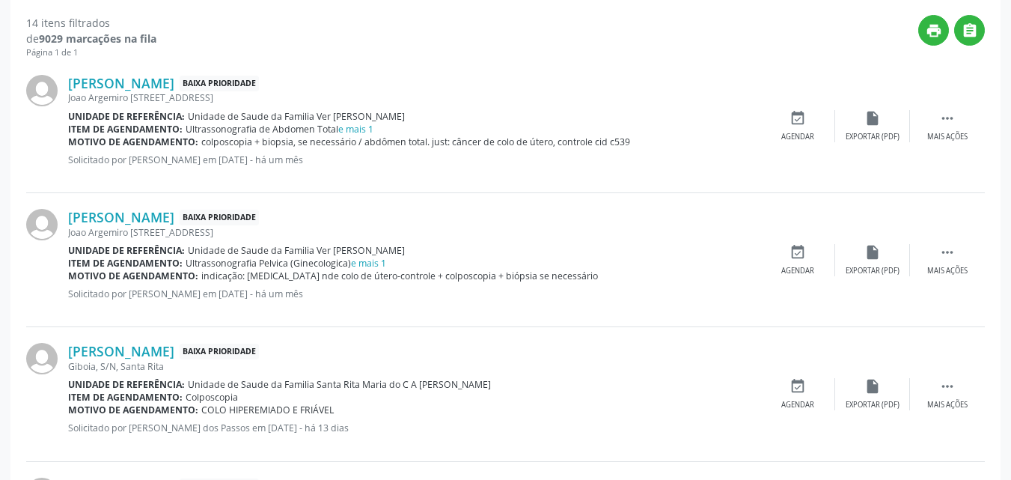
scroll to position [604, 0]
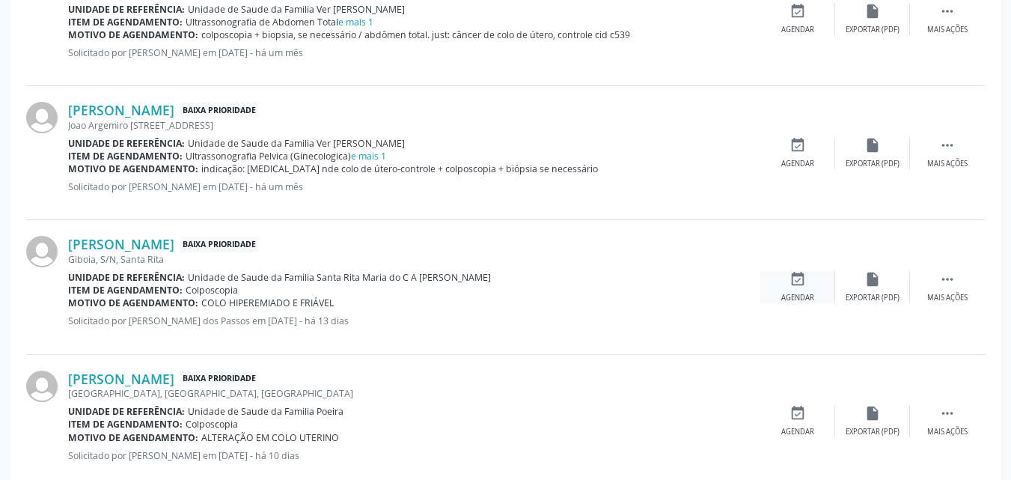
click at [788, 294] on div "Agendar" at bounding box center [797, 298] width 33 height 10
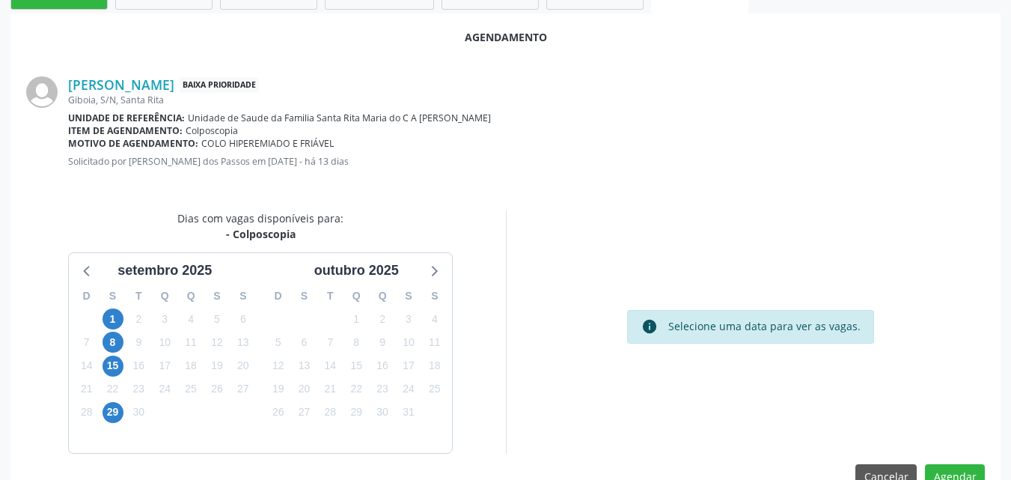
scroll to position [407, 0]
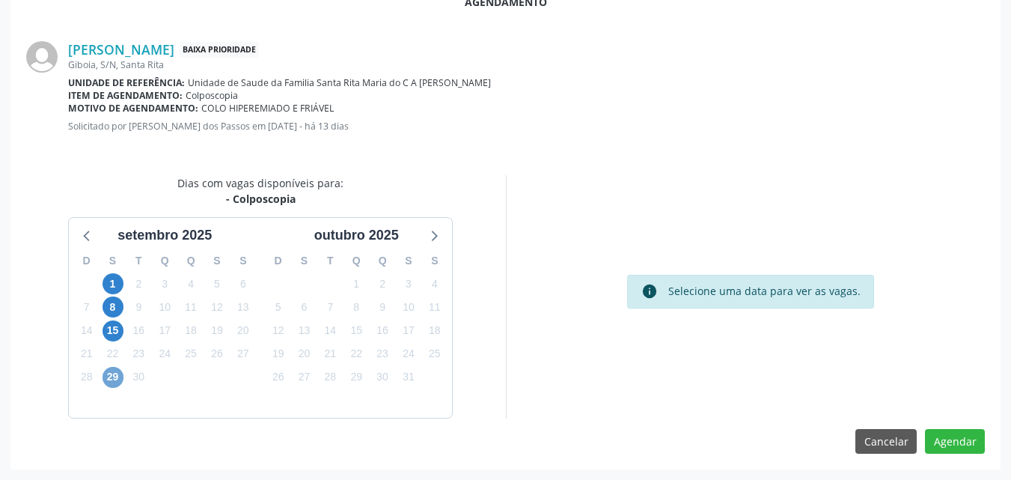
click at [116, 373] on span "29" at bounding box center [112, 377] width 21 height 21
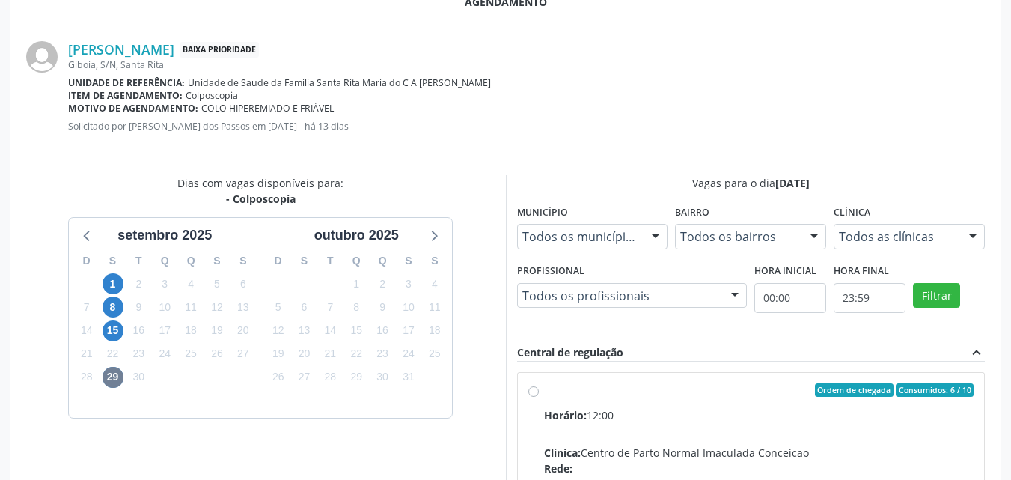
click at [696, 396] on div "Ordem de chegada Consumidos: 6 / 10" at bounding box center [759, 389] width 430 height 13
click at [539, 396] on input "Ordem de chegada Consumidos: 6 / 10 Horário: 12:00 Clínica: Centro de Parto Nor…" at bounding box center [533, 389] width 10 height 13
radio input "true"
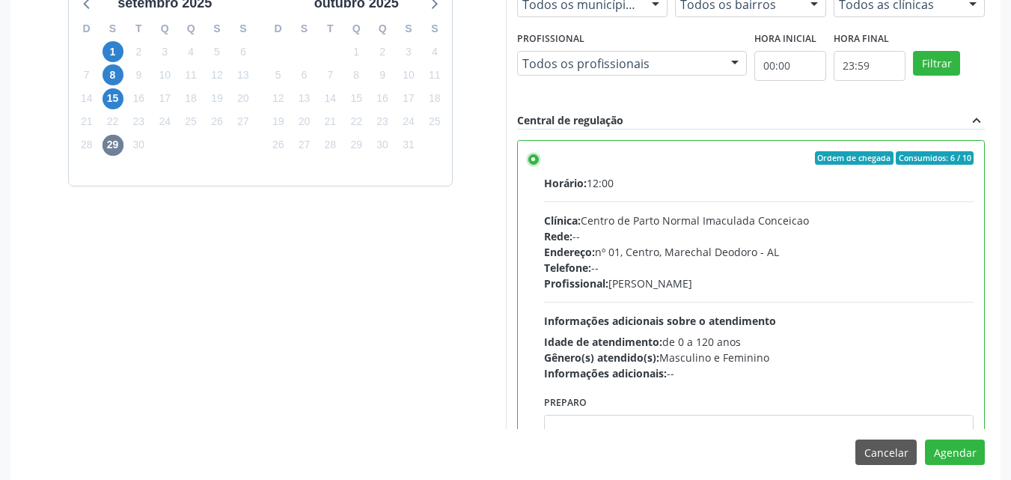
scroll to position [650, 0]
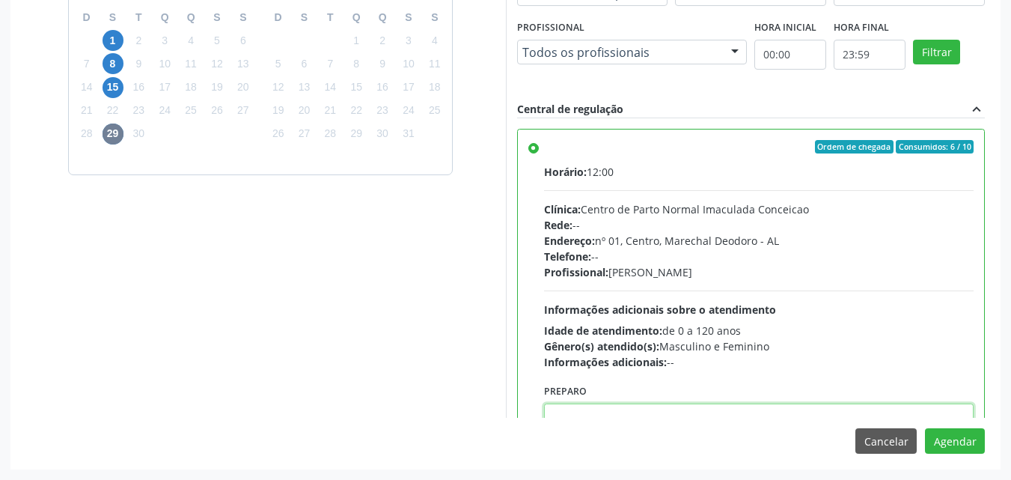
click at [866, 412] on textarea at bounding box center [759, 431] width 430 height 57
paste textarea "LAUDO DE CITOLOGIA DE ATÉ 6 MESES; TRATAMENTO DE 7 A 10 DIAS COM POMADA OU HORM…"
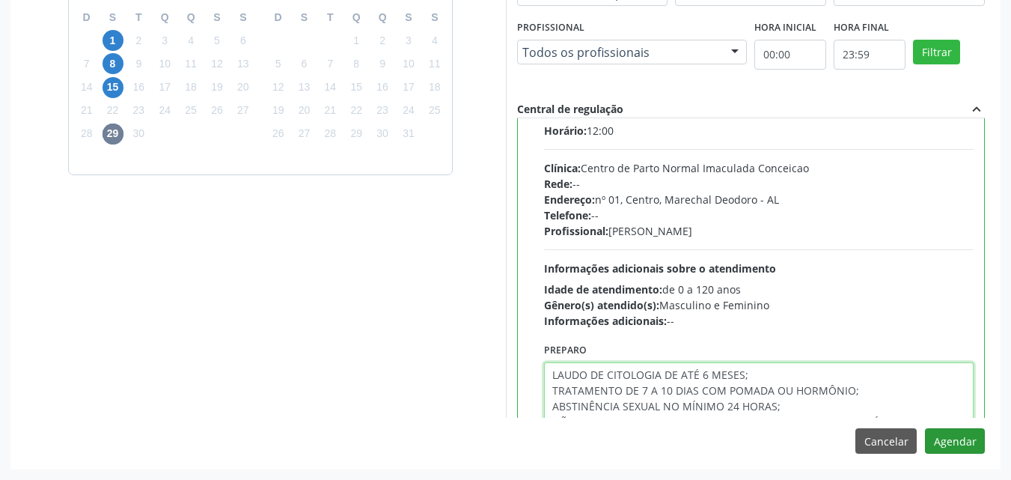
type textarea "LAUDO DE CITOLOGIA DE ATÉ 6 MESES; TRATAMENTO DE 7 A 10 DIAS COM POMADA OU HORM…"
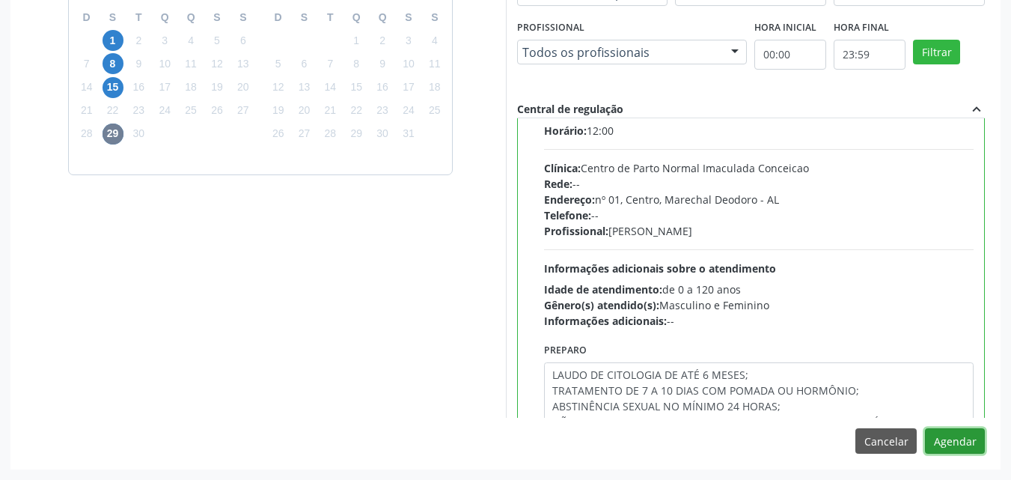
click at [928, 441] on button "Agendar" at bounding box center [955, 440] width 60 height 25
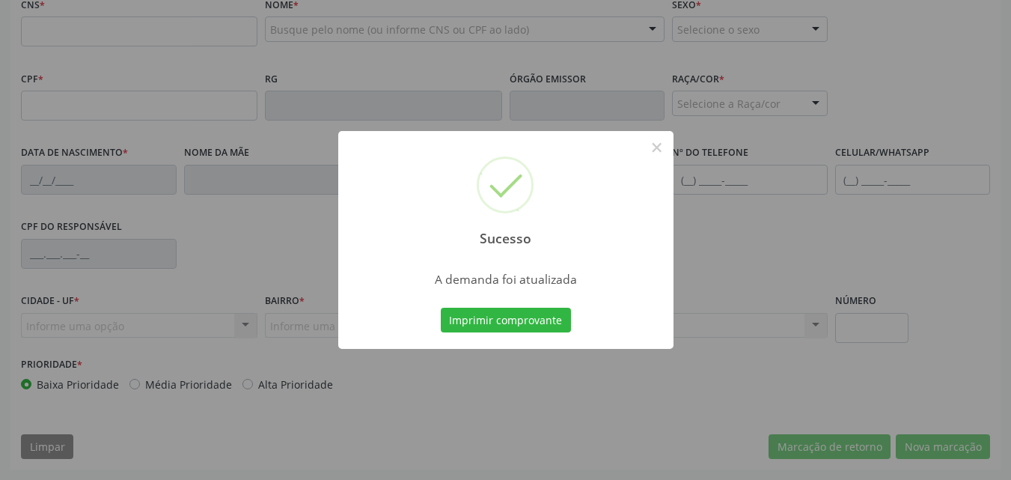
scroll to position [483, 0]
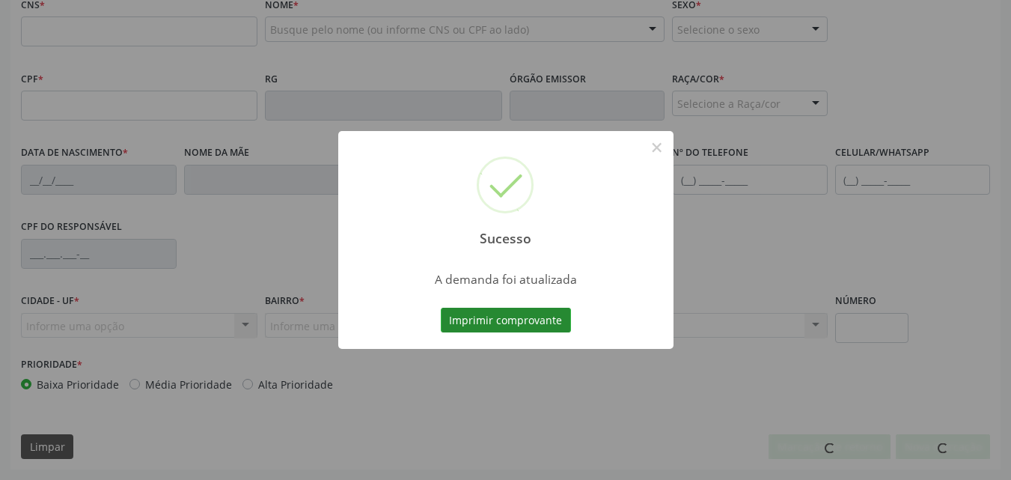
click at [486, 309] on button "Imprimir comprovante" at bounding box center [506, 319] width 130 height 25
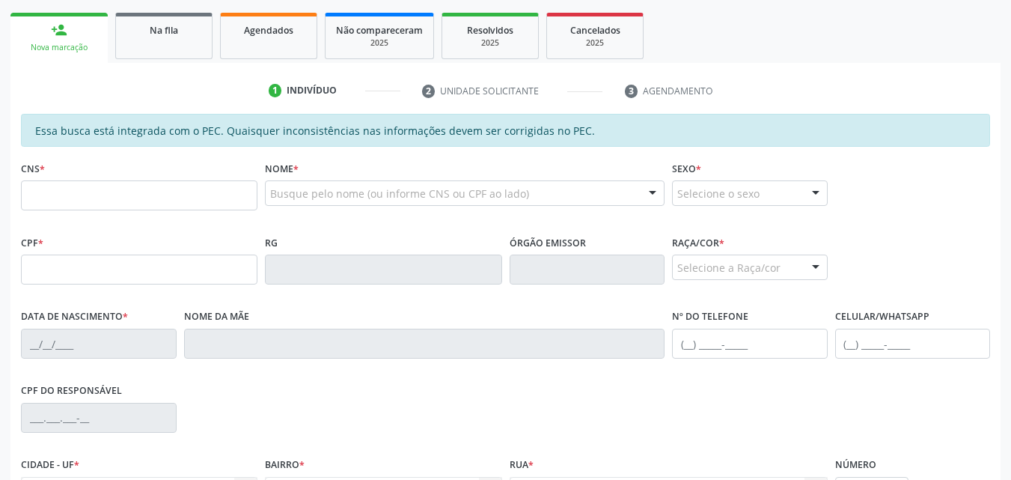
scroll to position [248, 0]
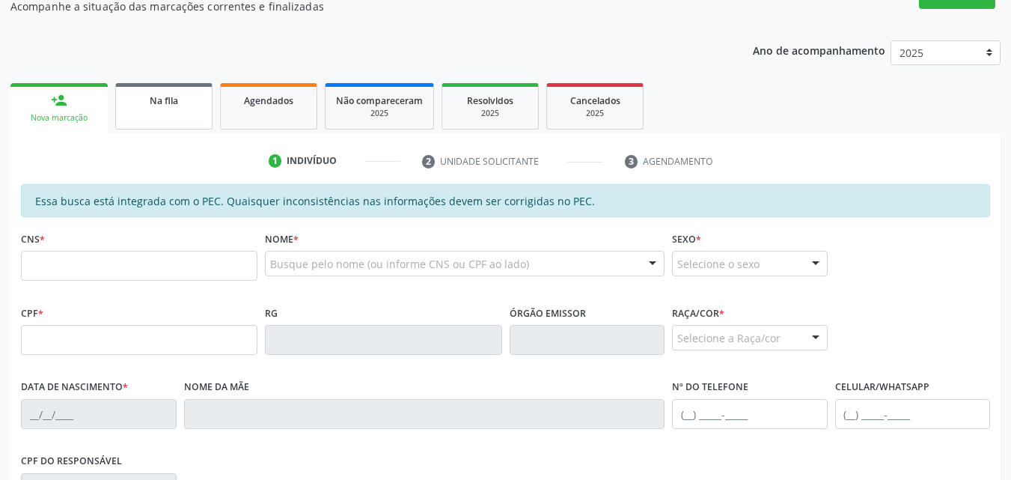
click at [163, 115] on link "Na fila" at bounding box center [163, 106] width 97 height 46
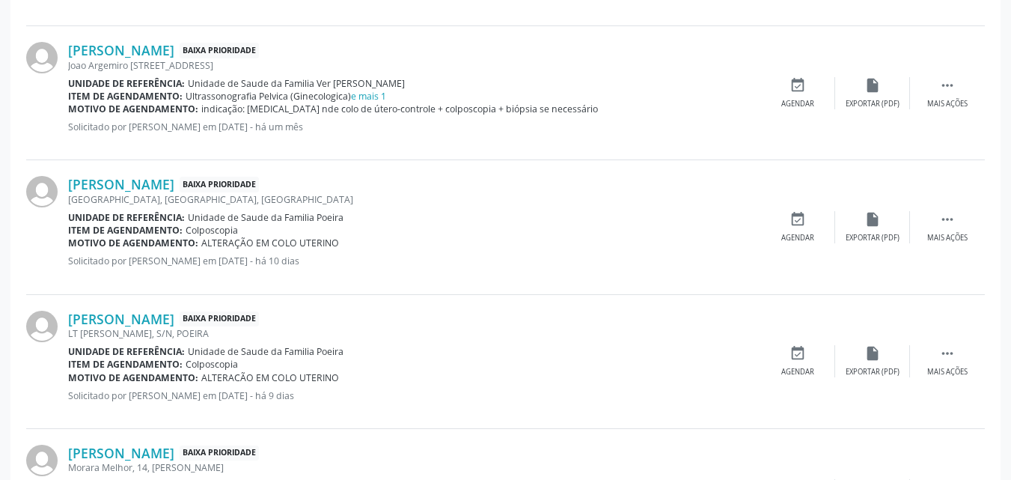
scroll to position [683, 0]
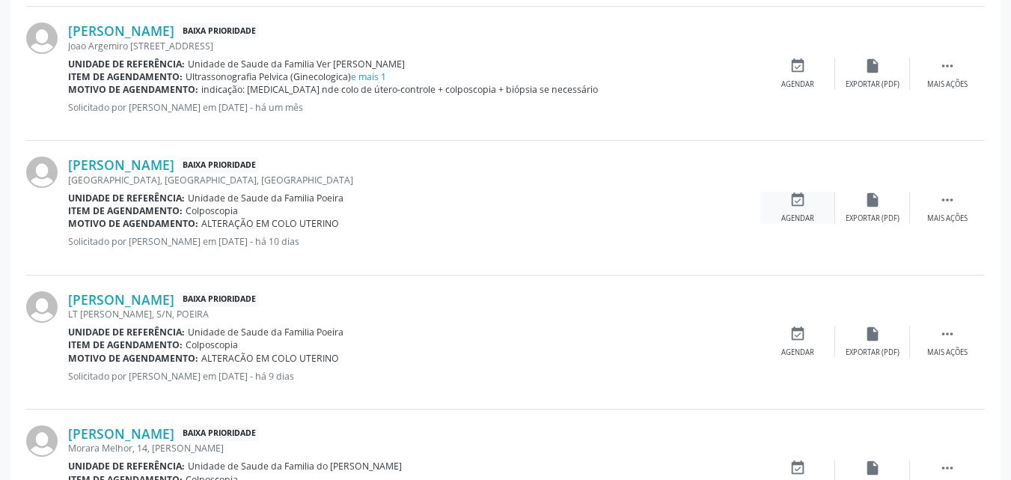
click at [788, 218] on div "Agendar" at bounding box center [797, 218] width 33 height 10
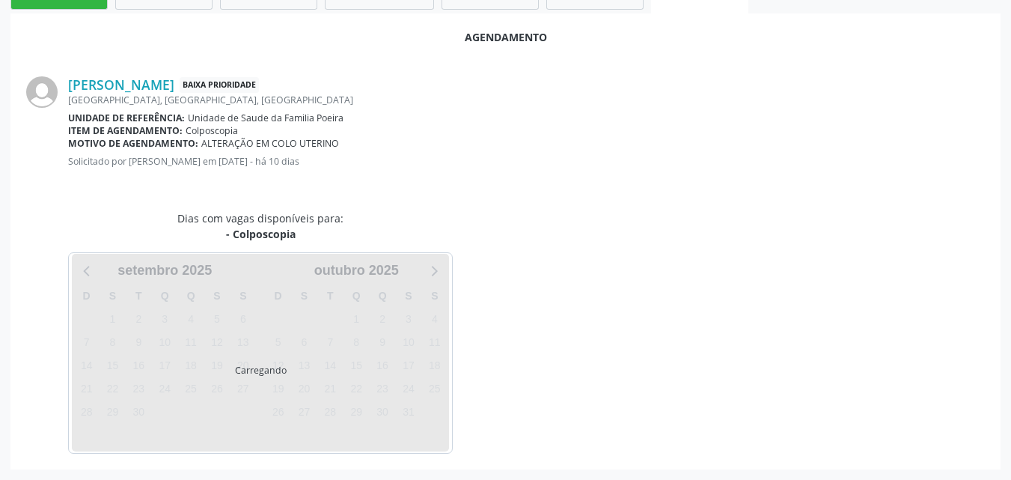
scroll to position [407, 0]
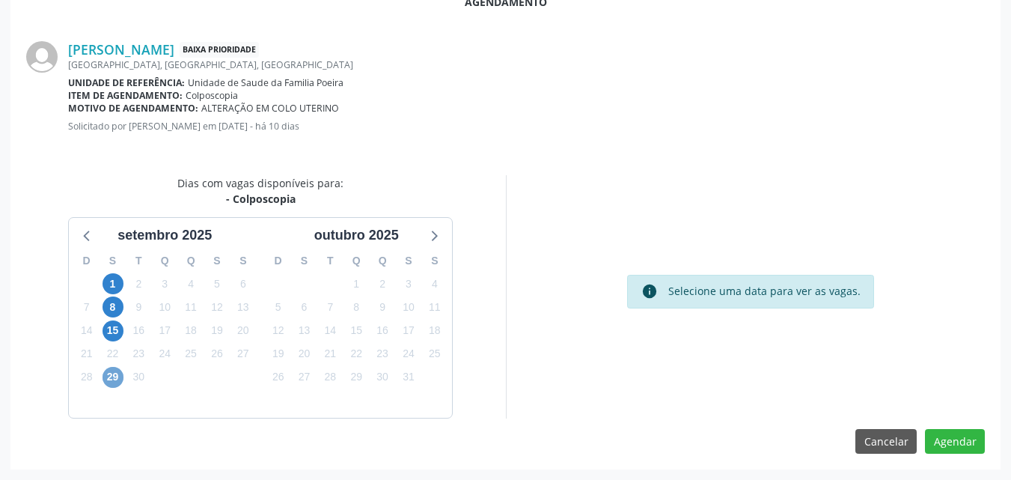
click at [114, 382] on span "29" at bounding box center [112, 377] width 21 height 21
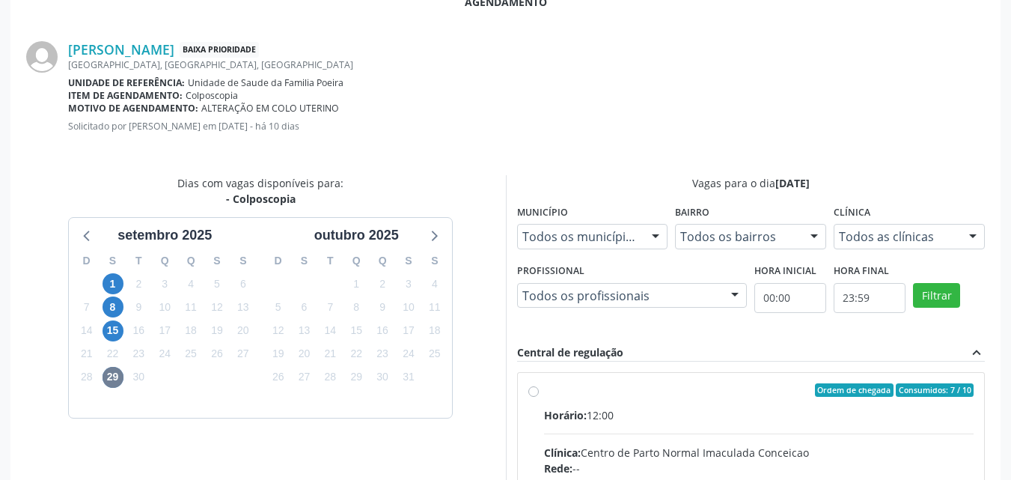
click at [676, 417] on div "Horário: 12:00" at bounding box center [759, 415] width 430 height 16
click at [539, 396] on input "Ordem de chegada Consumidos: 7 / 10 Horário: 12:00 Clínica: Centro de Parto Nor…" at bounding box center [533, 389] width 10 height 13
radio input "true"
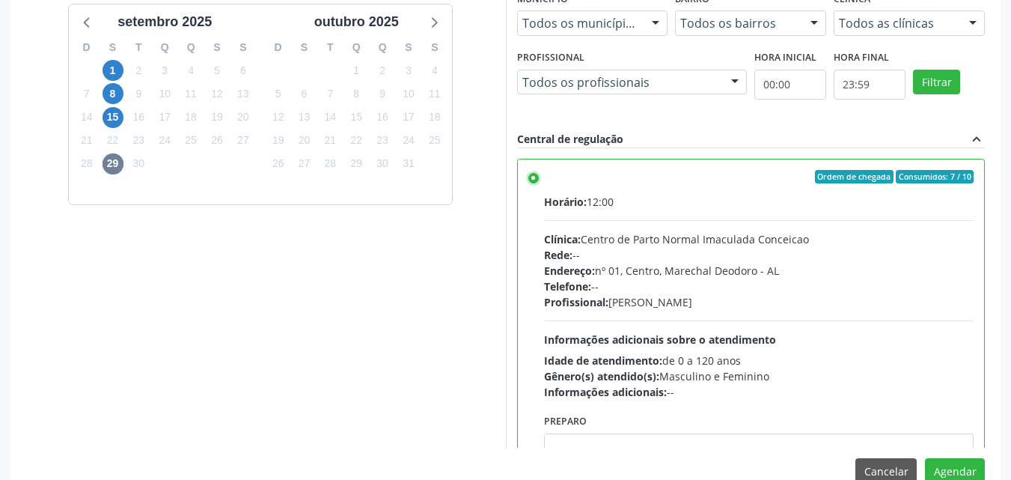
scroll to position [650, 0]
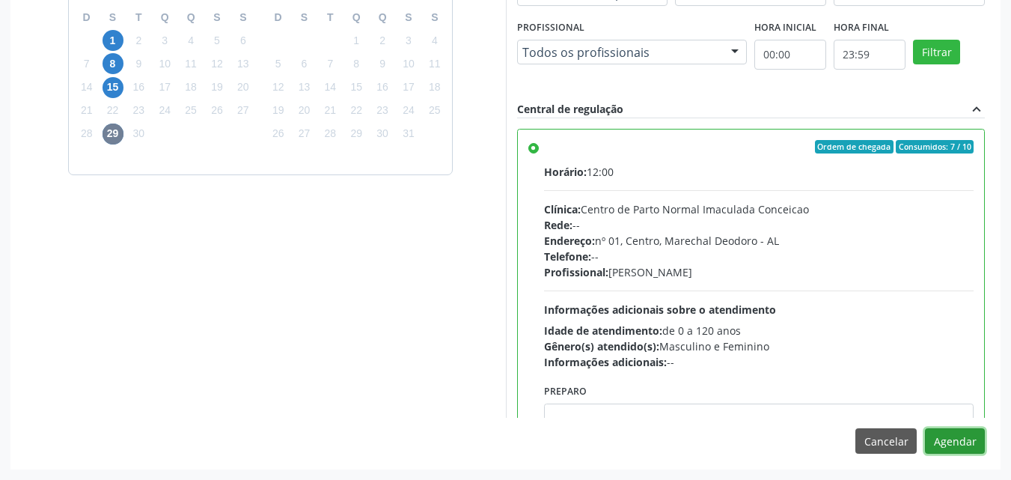
click at [958, 445] on button "Agendar" at bounding box center [955, 440] width 60 height 25
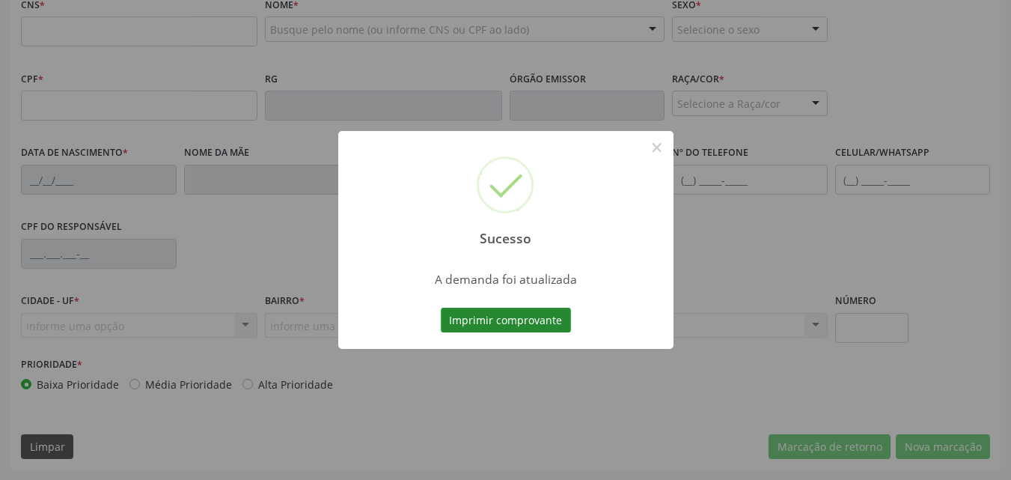
click at [542, 322] on button "Imprimir comprovante" at bounding box center [506, 319] width 130 height 25
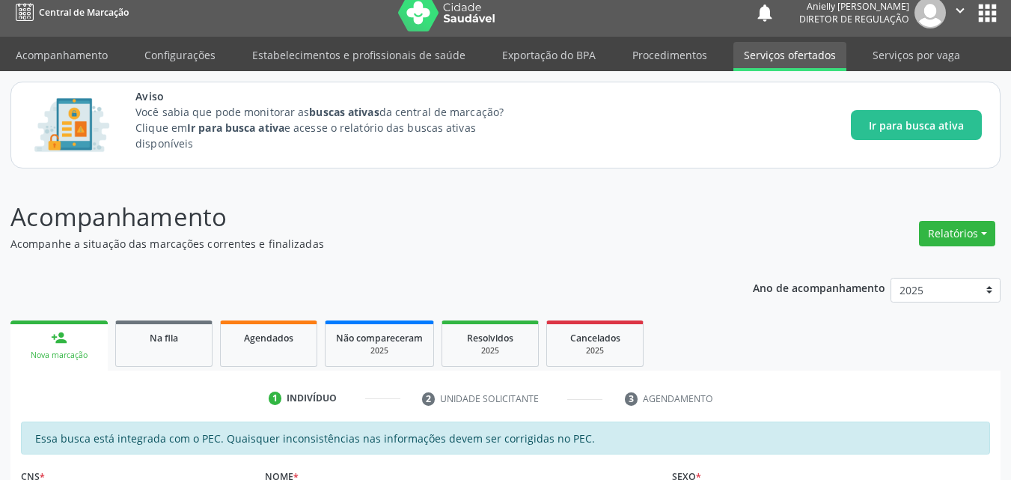
scroll to position [10, 0]
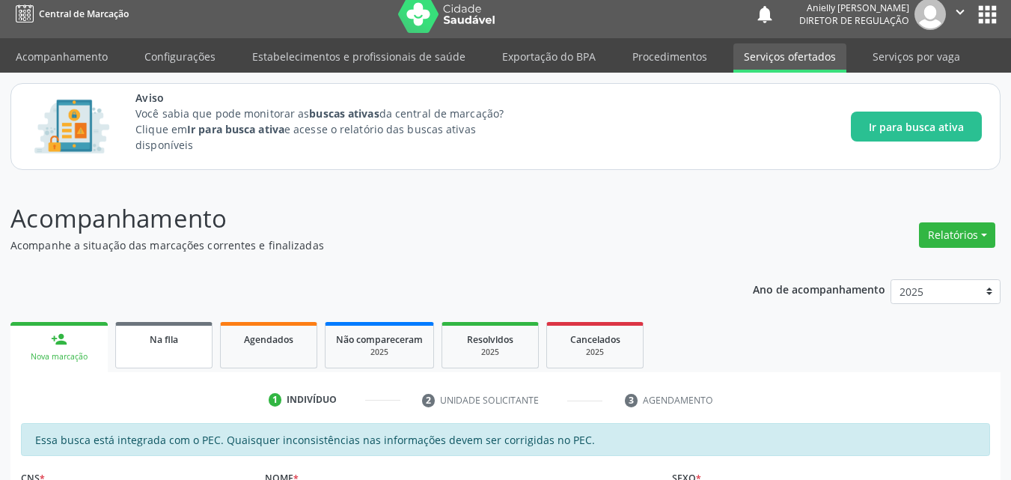
click at [198, 364] on link "Na fila" at bounding box center [163, 345] width 97 height 46
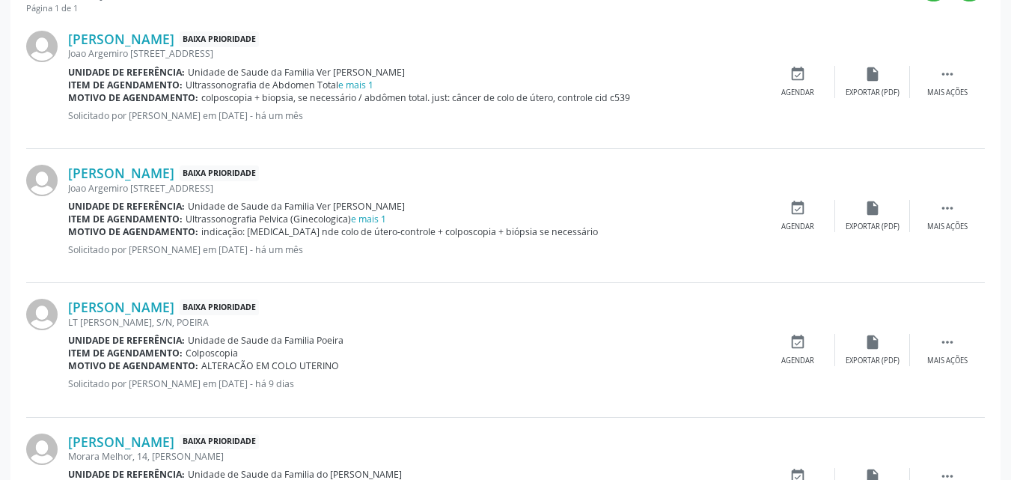
scroll to position [563, 0]
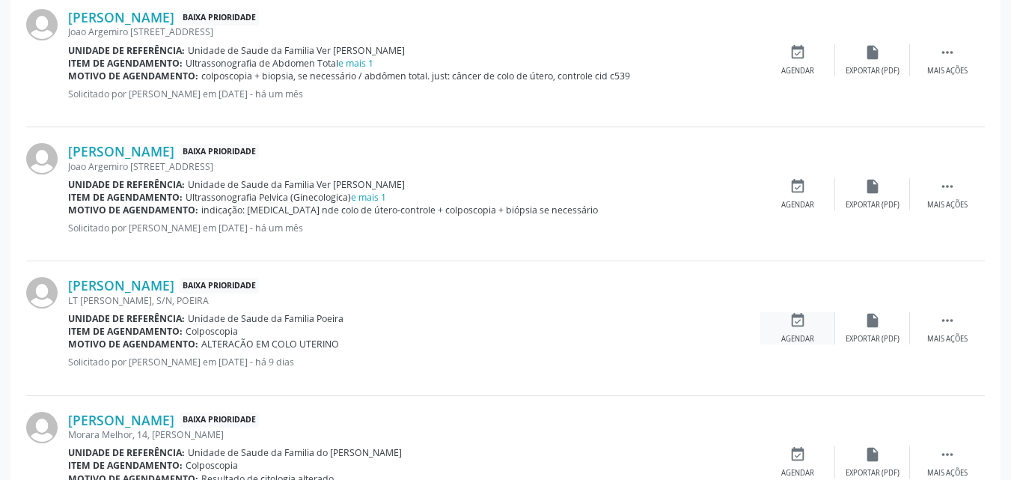
click at [797, 319] on icon "event_available" at bounding box center [797, 320] width 16 height 16
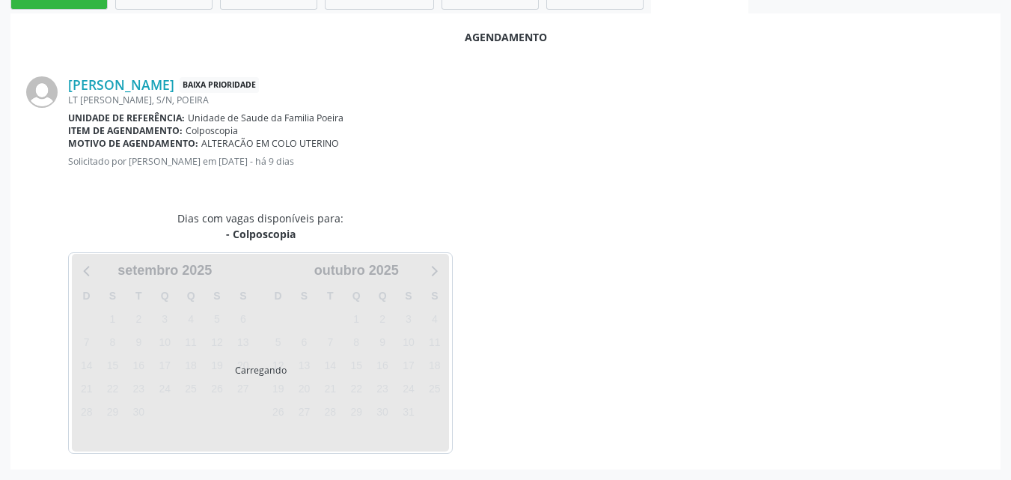
scroll to position [407, 0]
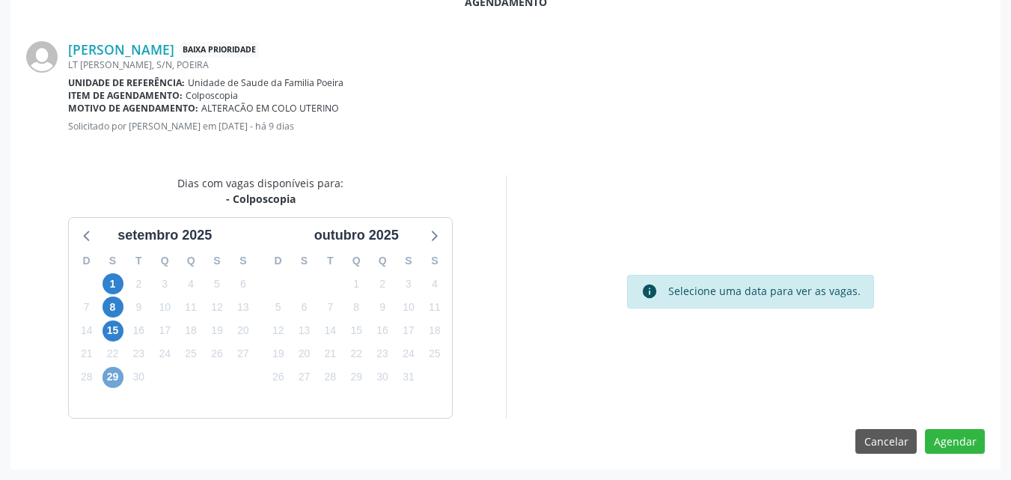
click at [113, 387] on span "29" at bounding box center [112, 377] width 21 height 21
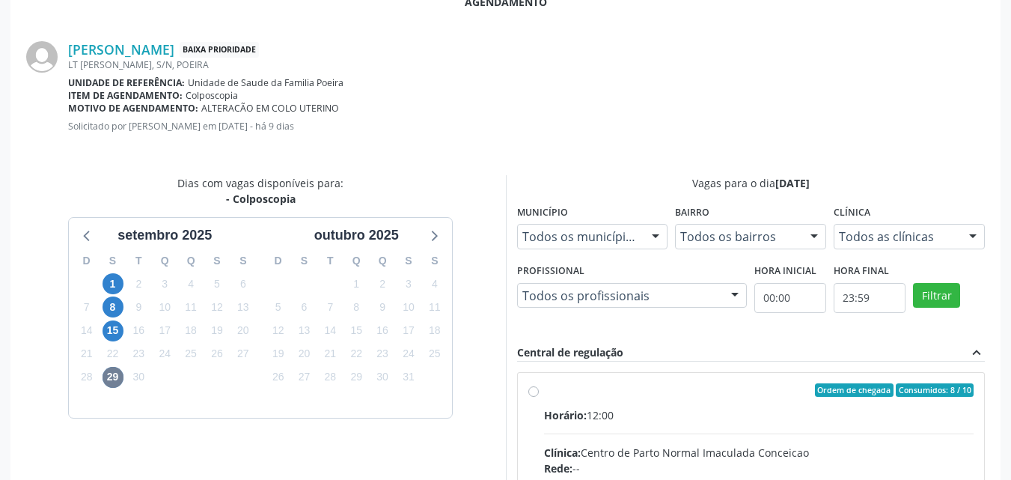
click at [718, 444] on div "Clínica: Centro de Parto Normal Imaculada Conceicao" at bounding box center [759, 452] width 430 height 16
click at [539, 396] on input "Ordem de chegada Consumidos: 8 / 10 Horário: 12:00 Clínica: Centro de Parto Nor…" at bounding box center [533, 389] width 10 height 13
radio input "true"
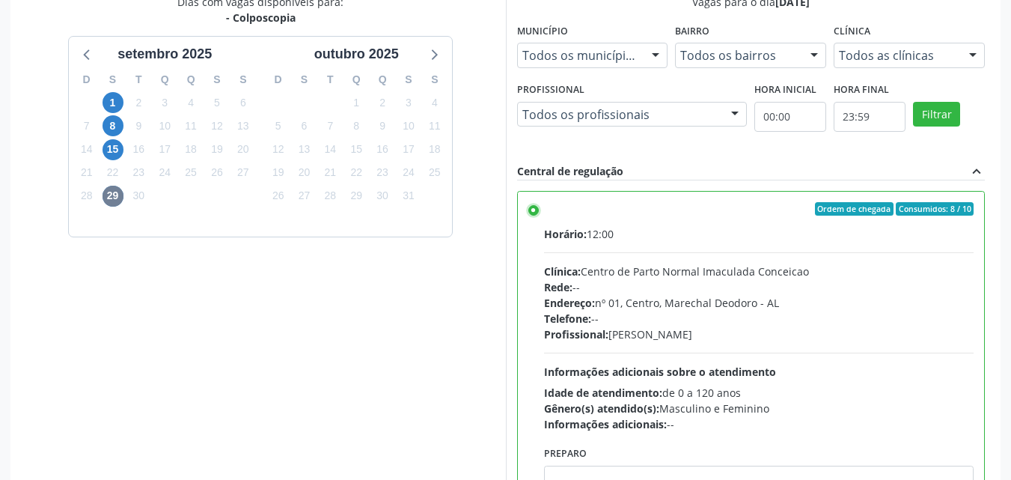
scroll to position [650, 0]
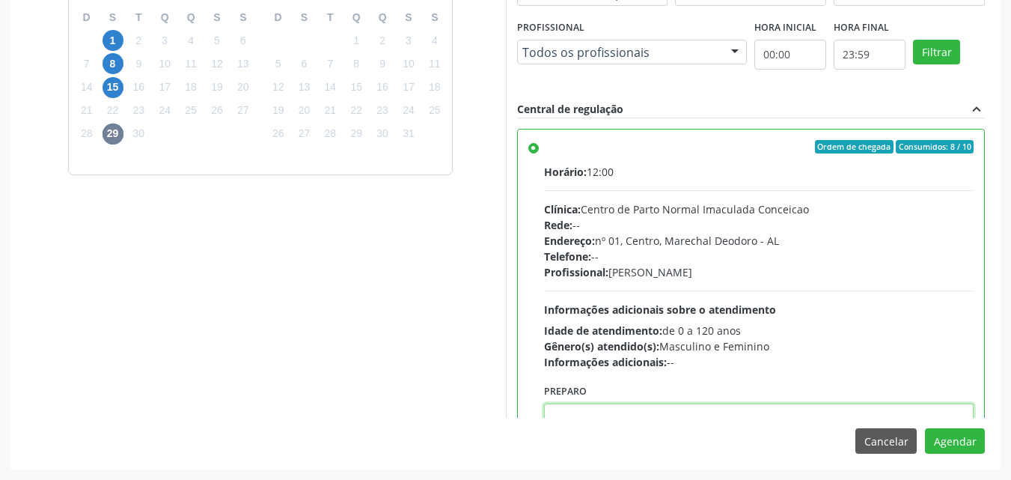
click at [810, 414] on textarea at bounding box center [759, 431] width 430 height 57
paste textarea "LAUDO DE CITOLOGIA DE ATÉ 6 MESES; TRATAMENTO DE 7 A 10 DIAS COM POMADA OU HORM…"
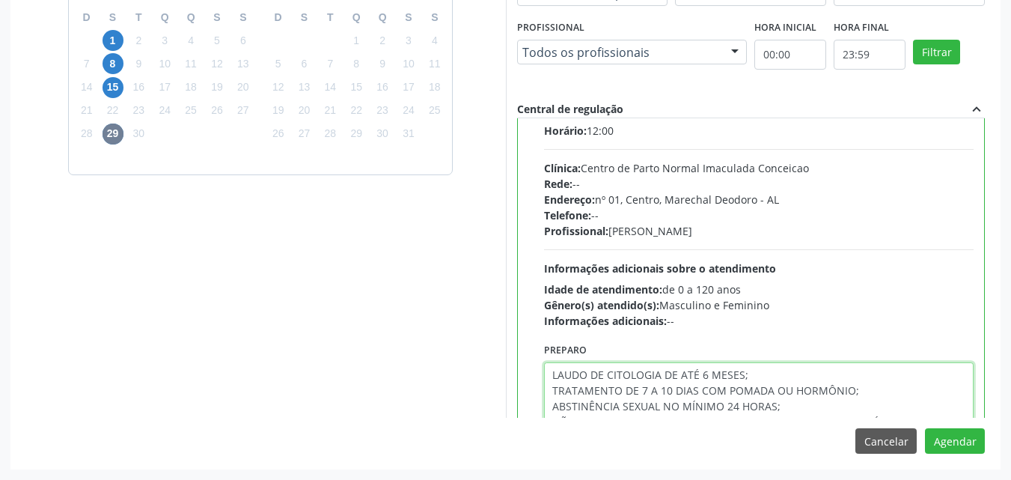
type textarea "LAUDO DE CITOLOGIA DE ATÉ 6 MESES; TRATAMENTO DE 7 A 10 DIAS COM POMADA OU HORM…"
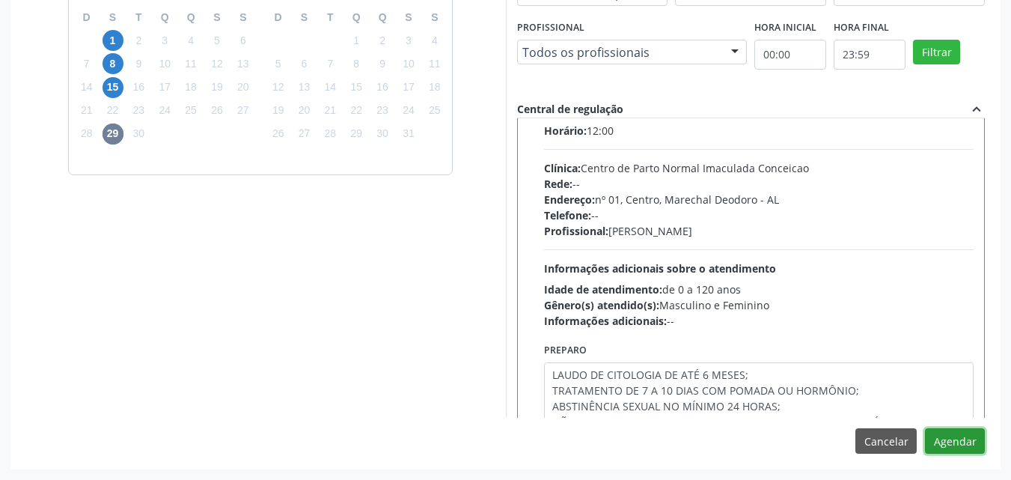
click at [925, 428] on button "Agendar" at bounding box center [955, 440] width 60 height 25
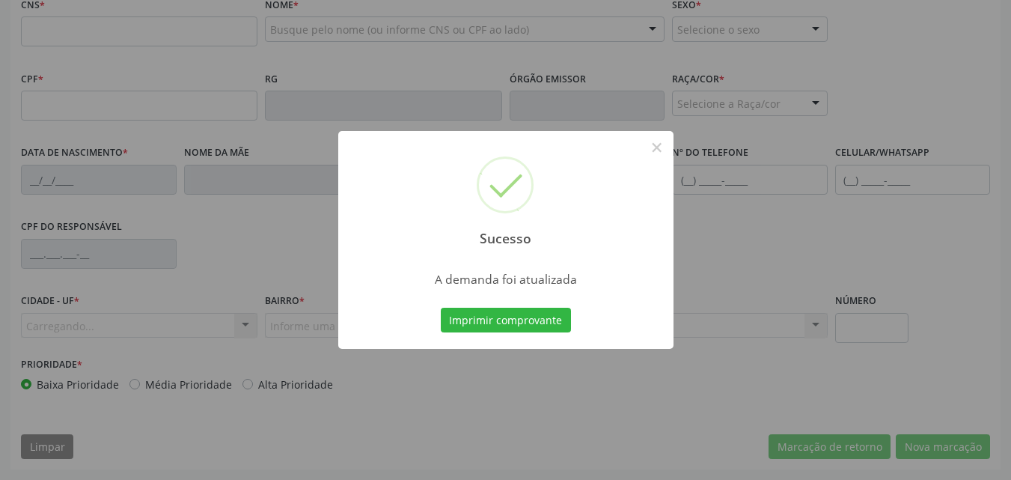
scroll to position [483, 0]
click at [441, 307] on button "Imprimir comprovante" at bounding box center [506, 319] width 130 height 25
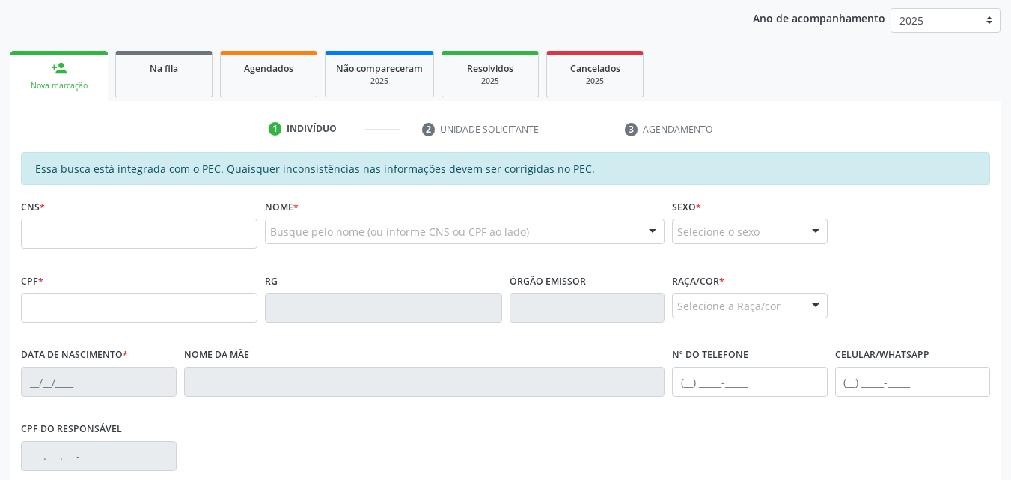
scroll to position [277, 0]
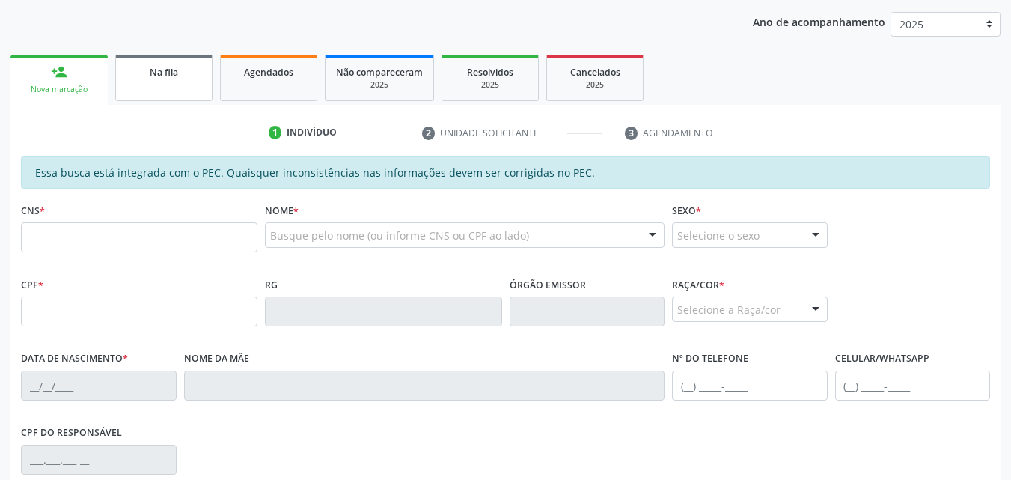
click at [184, 73] on div "Na fila" at bounding box center [163, 72] width 75 height 16
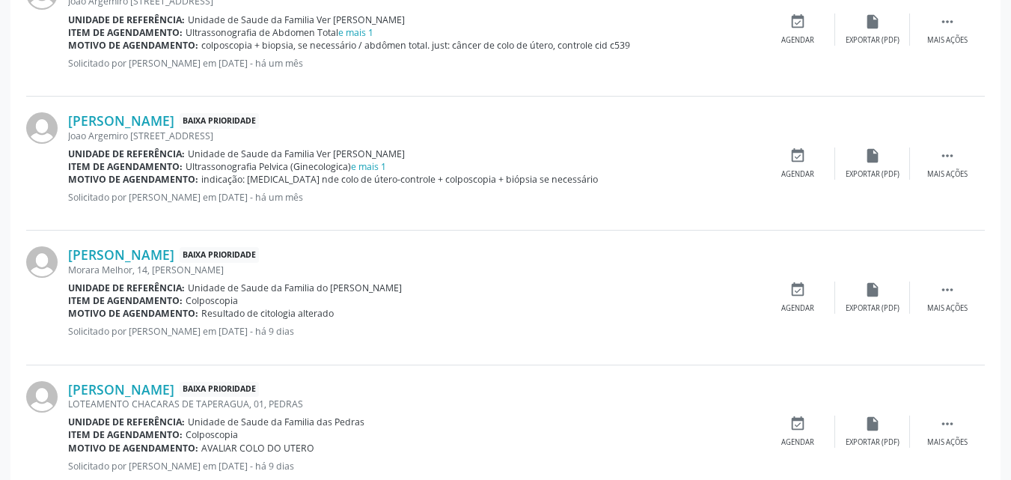
scroll to position [607, 0]
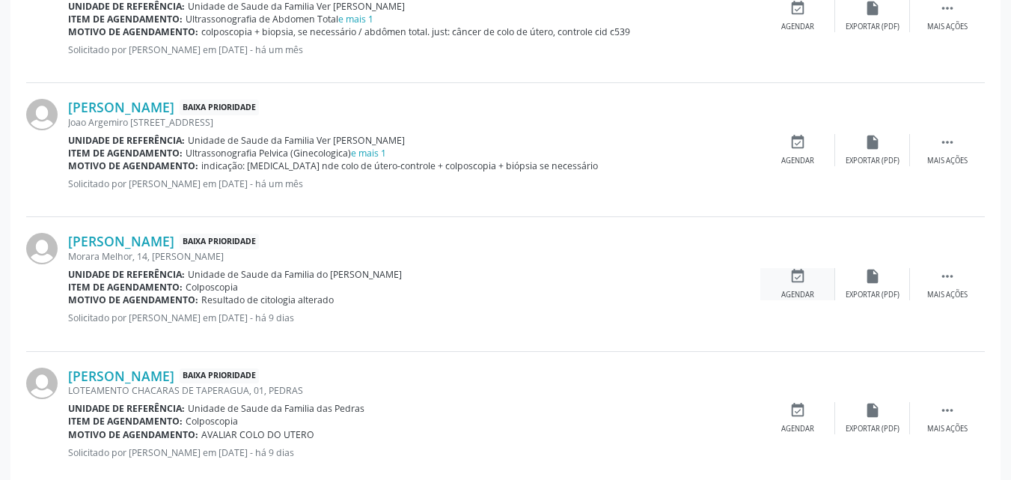
click at [791, 292] on div "Agendar" at bounding box center [797, 295] width 33 height 10
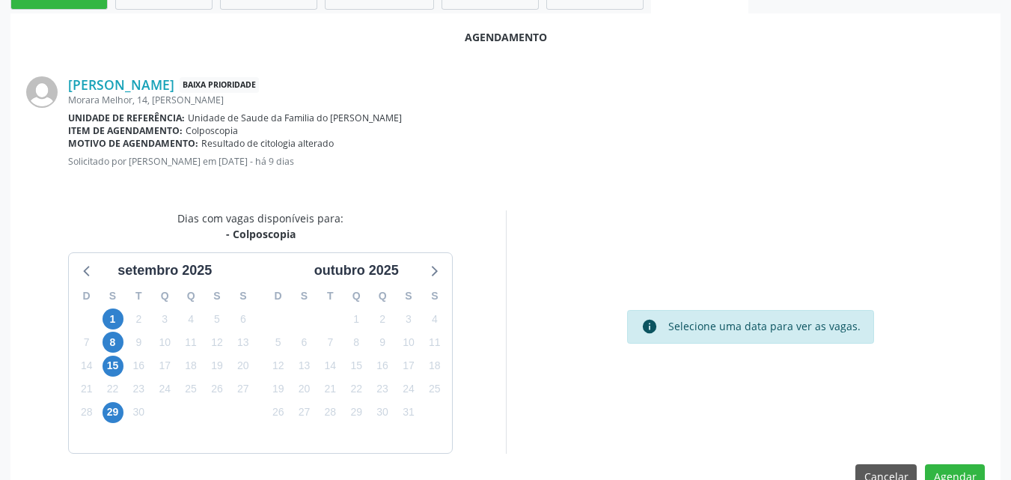
scroll to position [407, 0]
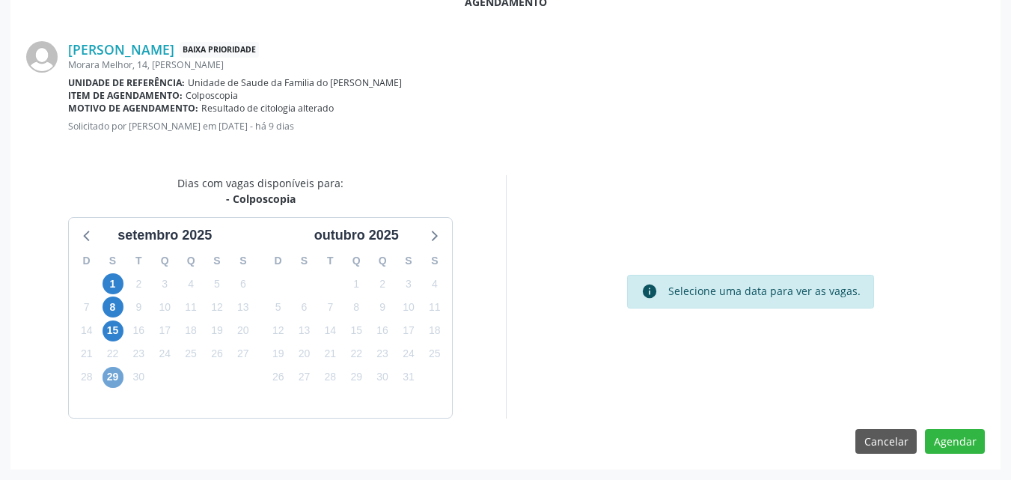
click at [106, 376] on span "29" at bounding box center [112, 377] width 21 height 21
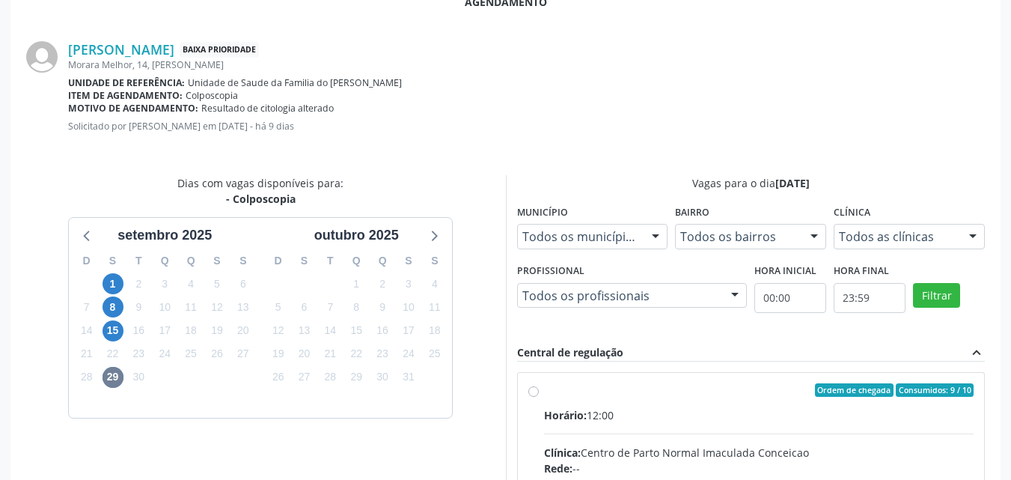
click at [675, 395] on div "Ordem de chegada Consumidos: 9 / 10" at bounding box center [759, 389] width 430 height 13
click at [539, 395] on input "Ordem de chegada Consumidos: 9 / 10 Horário: 12:00 Clínica: Centro de Parto Nor…" at bounding box center [533, 389] width 10 height 13
radio input "true"
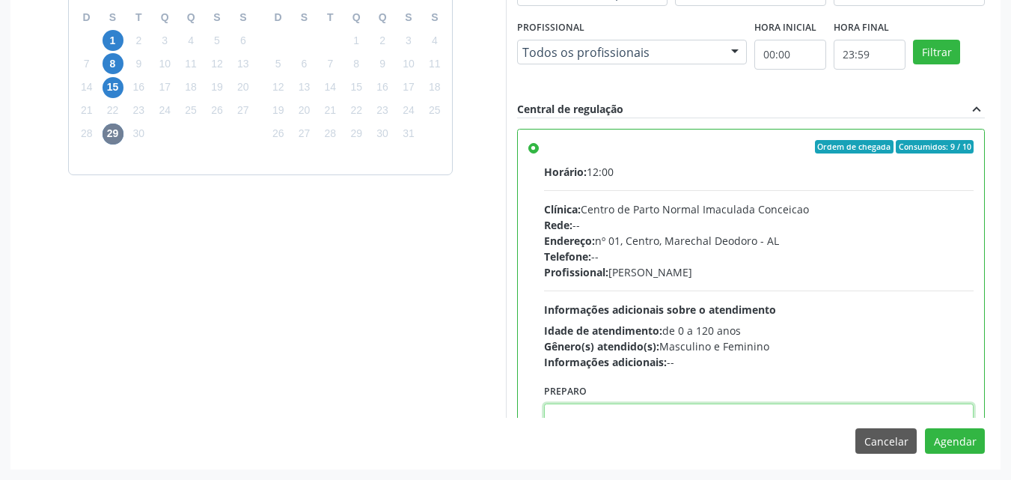
scroll to position [5, 0]
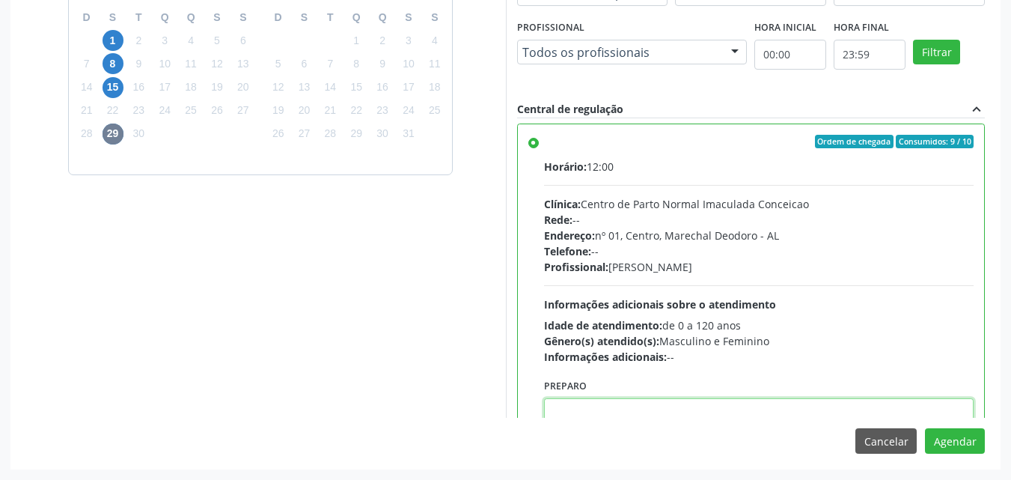
click at [679, 406] on textarea at bounding box center [759, 426] width 430 height 57
paste textarea "LAUDO DE CITOLOGIA DE ATÉ 6 MESES; TRATAMENTO DE 7 A 10 DIAS COM POMADA OU HORM…"
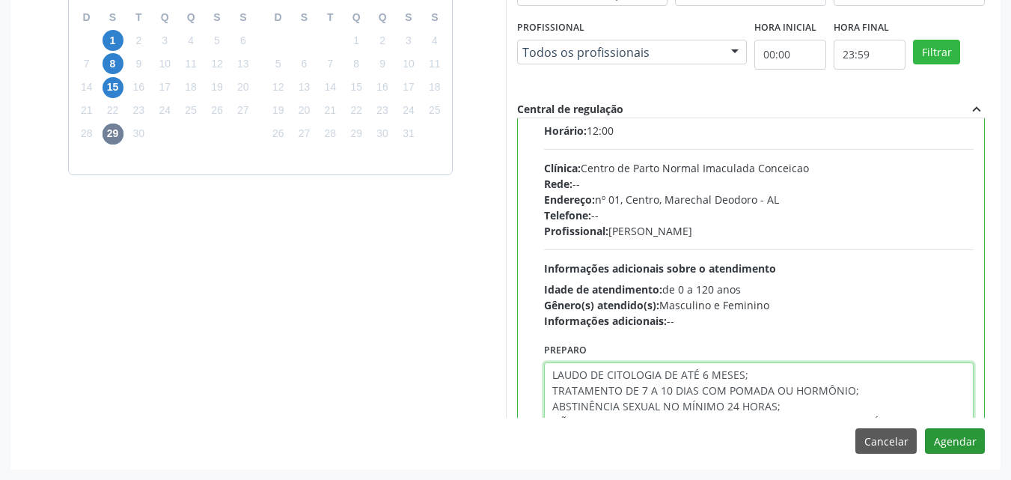
type textarea "LAUDO DE CITOLOGIA DE ATÉ 6 MESES; TRATAMENTO DE 7 A 10 DIAS COM POMADA OU HORM…"
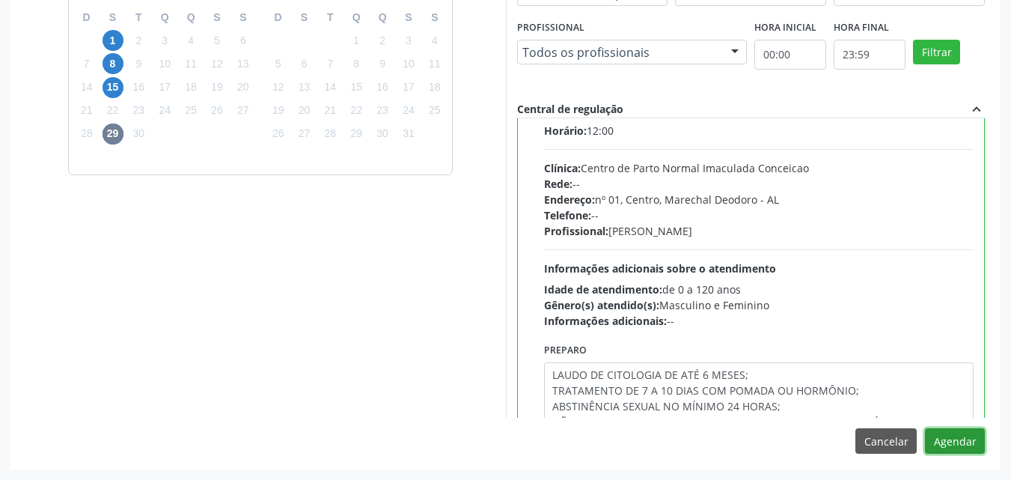
click at [967, 444] on button "Agendar" at bounding box center [955, 440] width 60 height 25
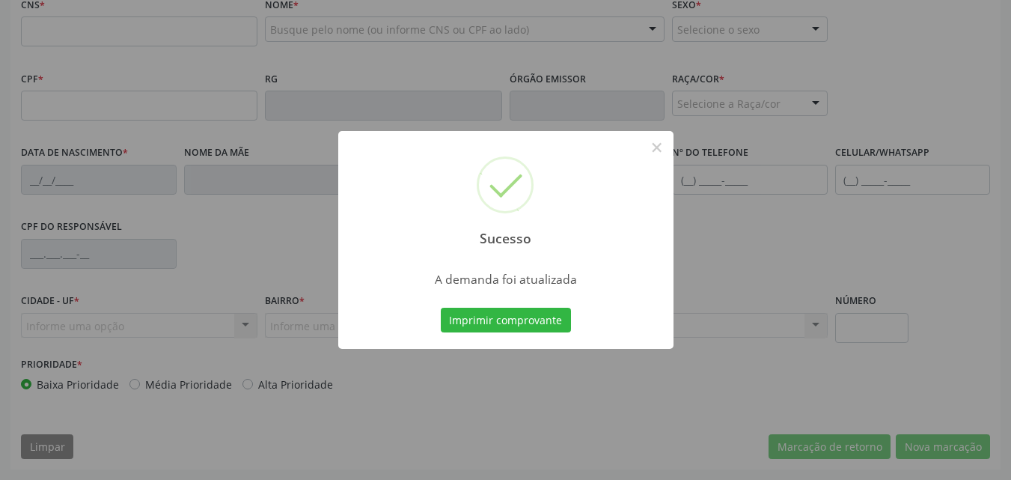
scroll to position [483, 0]
click at [441, 307] on button "Imprimir comprovante" at bounding box center [506, 319] width 130 height 25
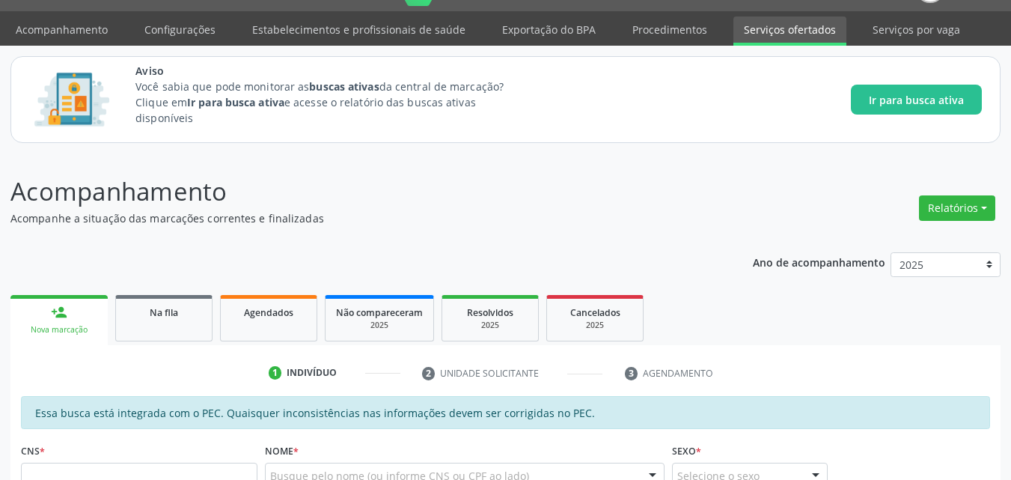
scroll to position [32, 0]
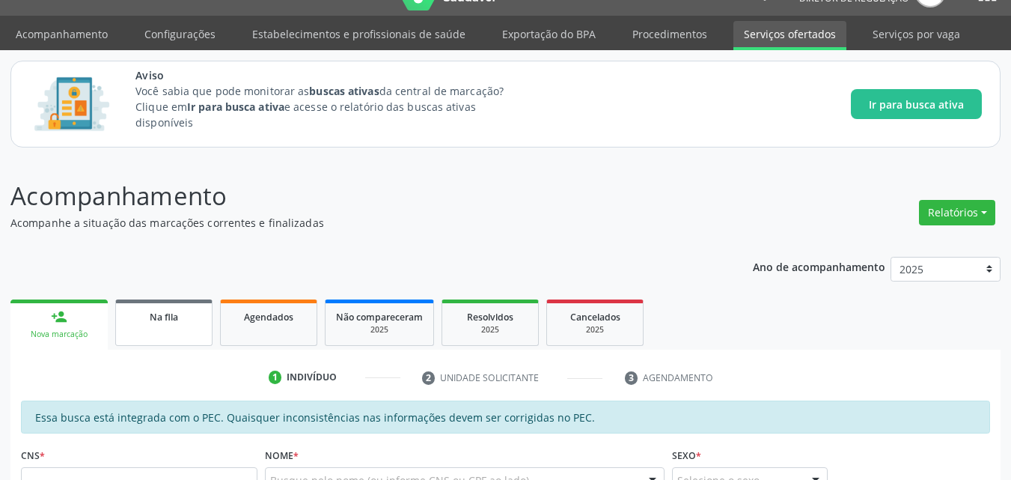
click at [165, 318] on span "Na fila" at bounding box center [164, 316] width 28 height 13
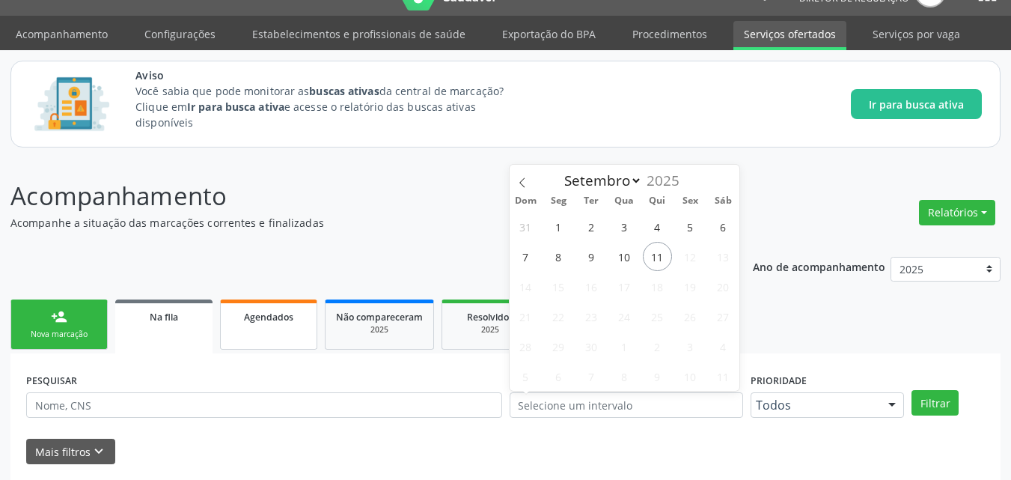
click at [240, 302] on link "Agendados" at bounding box center [268, 324] width 97 height 50
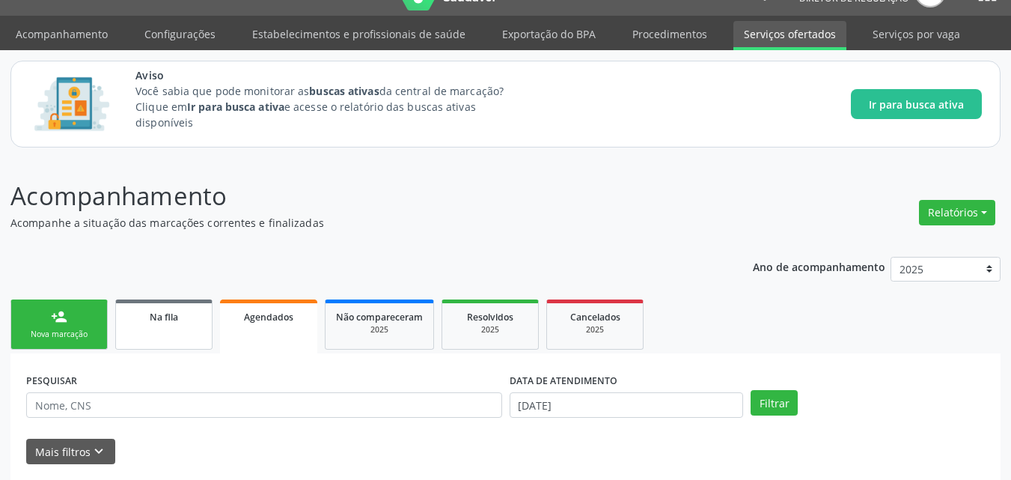
click at [176, 308] on div "Na fila" at bounding box center [163, 316] width 75 height 16
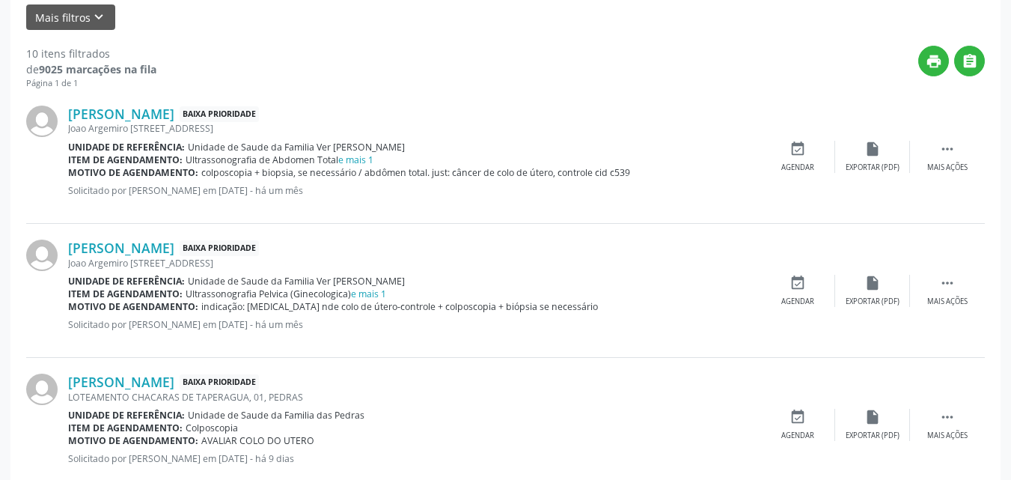
scroll to position [473, 0]
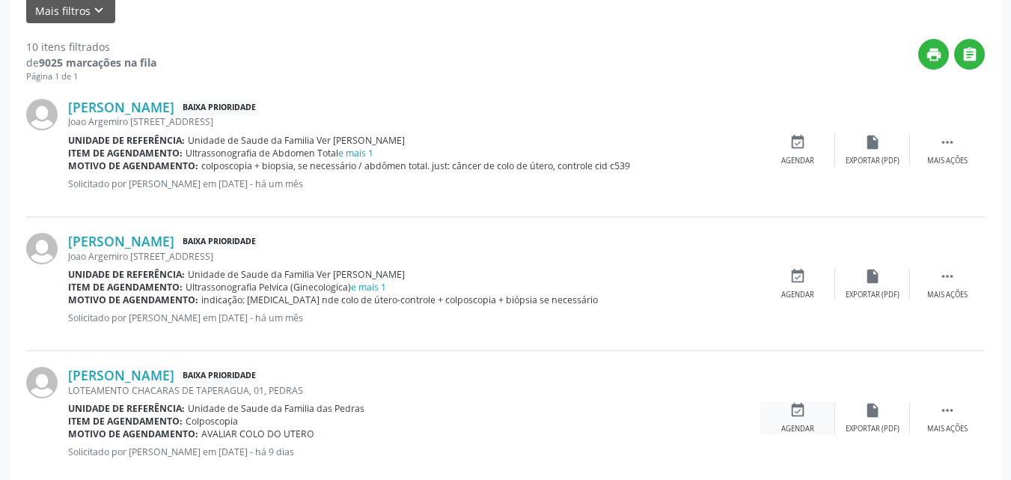
click at [791, 420] on div "event_available Agendar" at bounding box center [797, 418] width 75 height 32
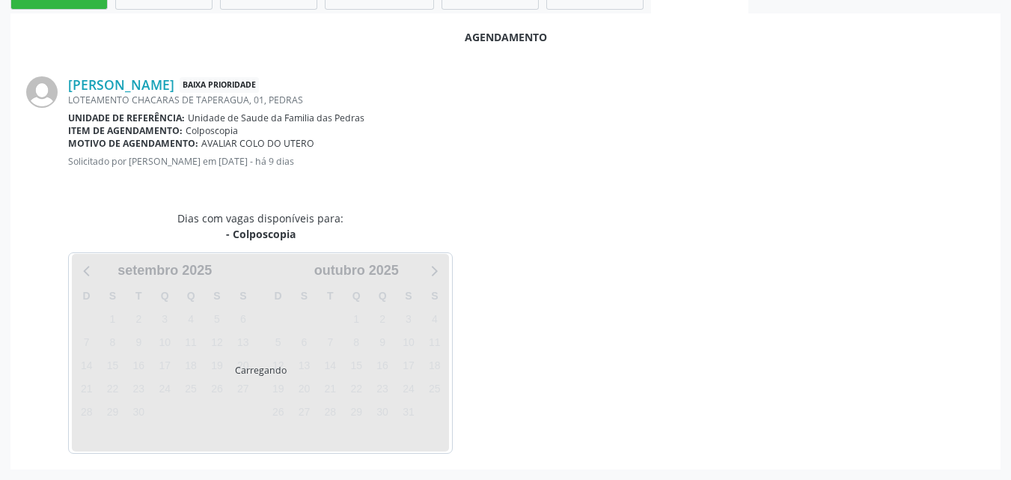
scroll to position [407, 0]
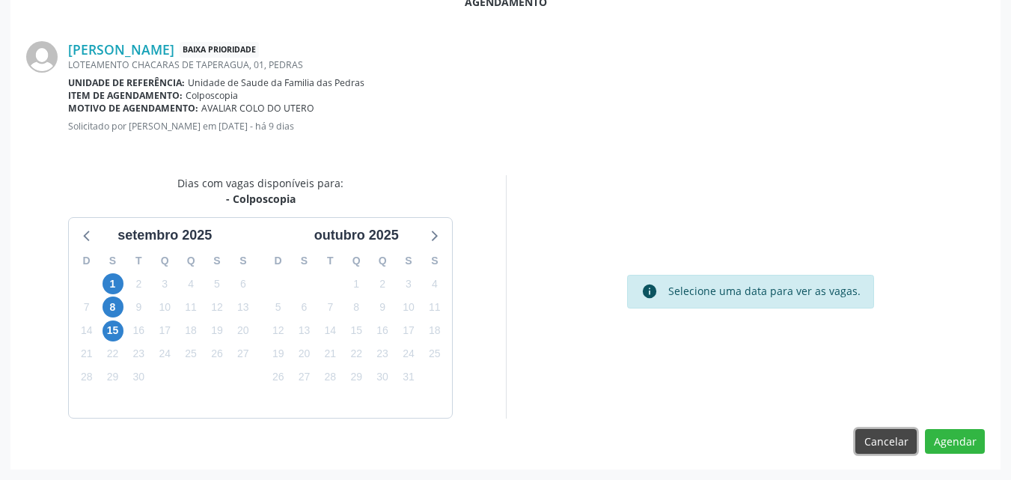
click at [895, 435] on button "Cancelar" at bounding box center [885, 441] width 61 height 25
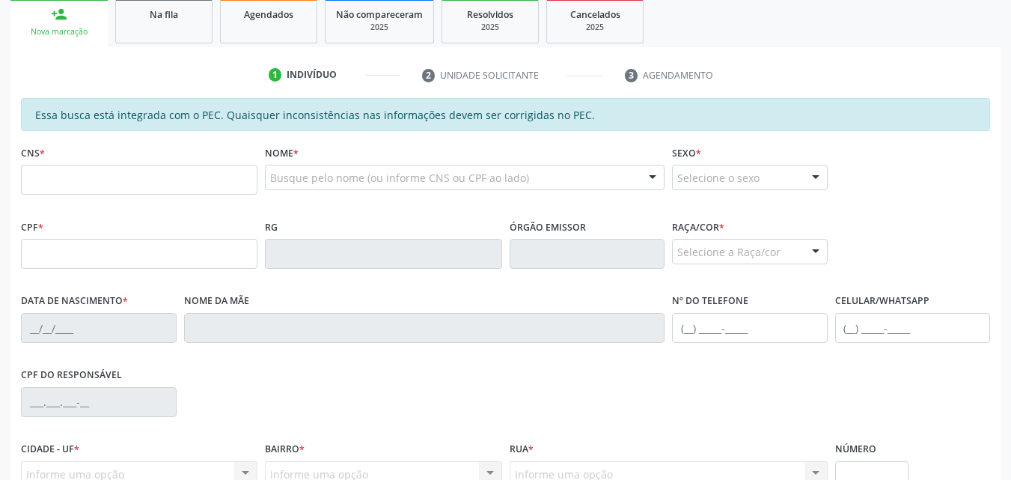
scroll to position [324, 0]
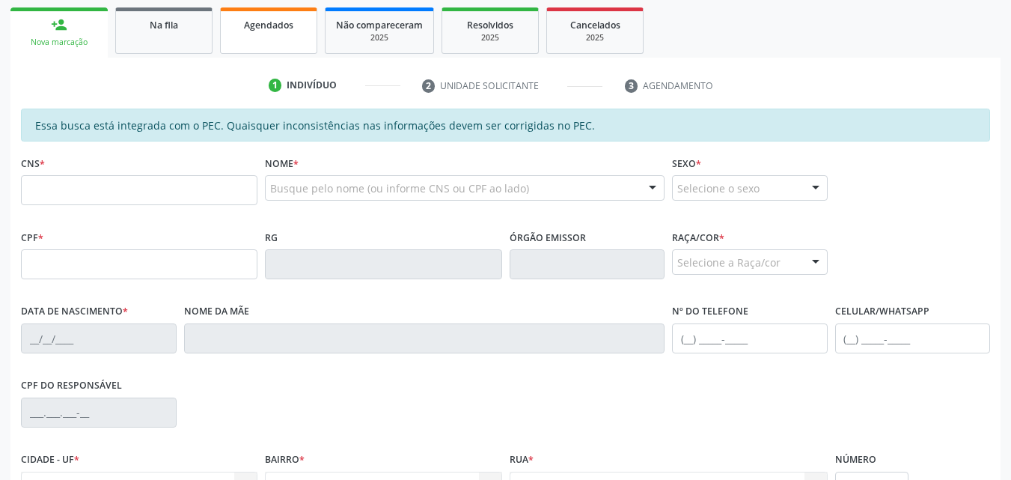
click at [284, 32] on link "Agendados" at bounding box center [268, 30] width 97 height 46
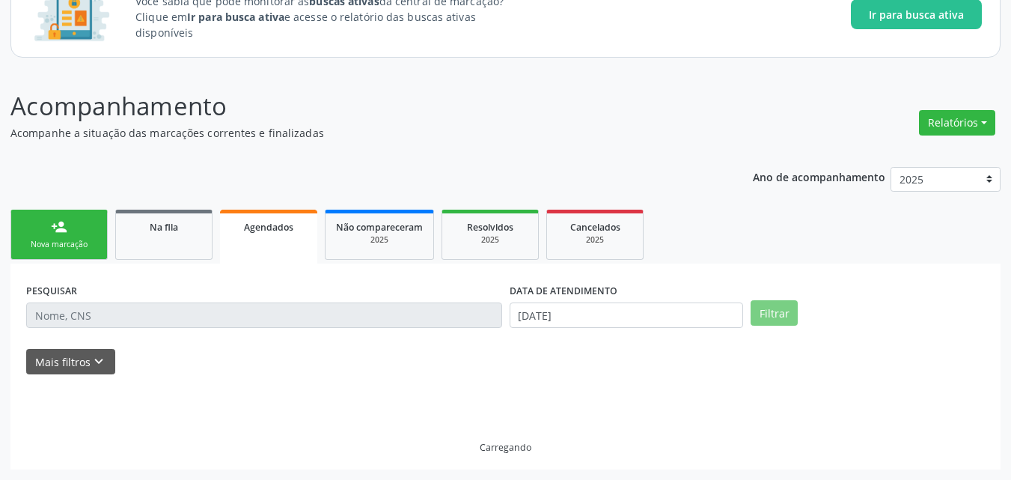
scroll to position [90, 0]
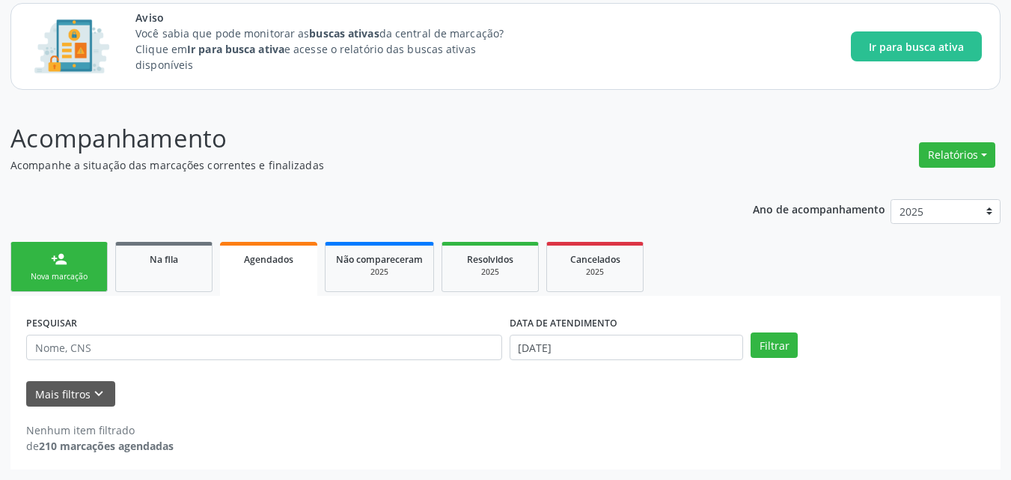
click at [607, 331] on label "DATA DE ATENDIMENTO" at bounding box center [563, 322] width 108 height 23
click at [612, 348] on input "11/09/2025" at bounding box center [626, 346] width 234 height 25
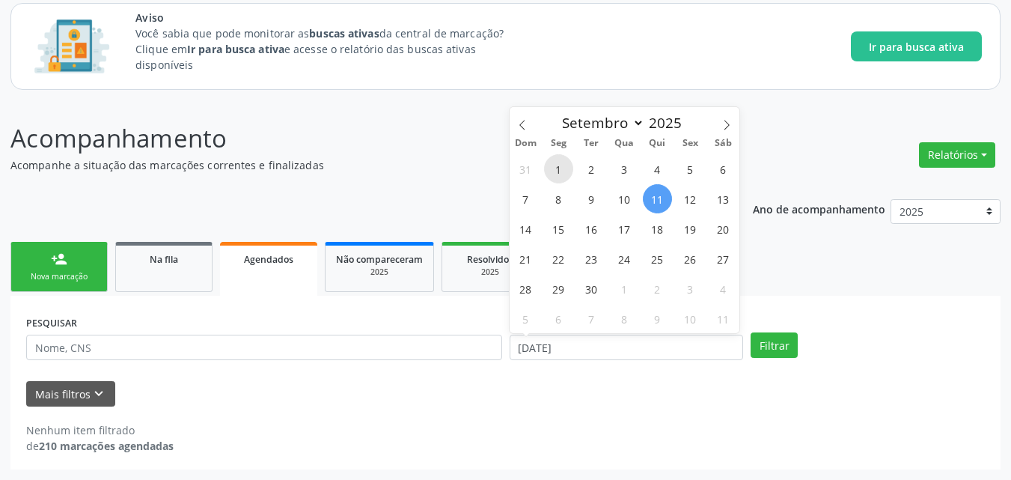
click at [559, 159] on span "1" at bounding box center [558, 168] width 29 height 29
type input "01/09/2025"
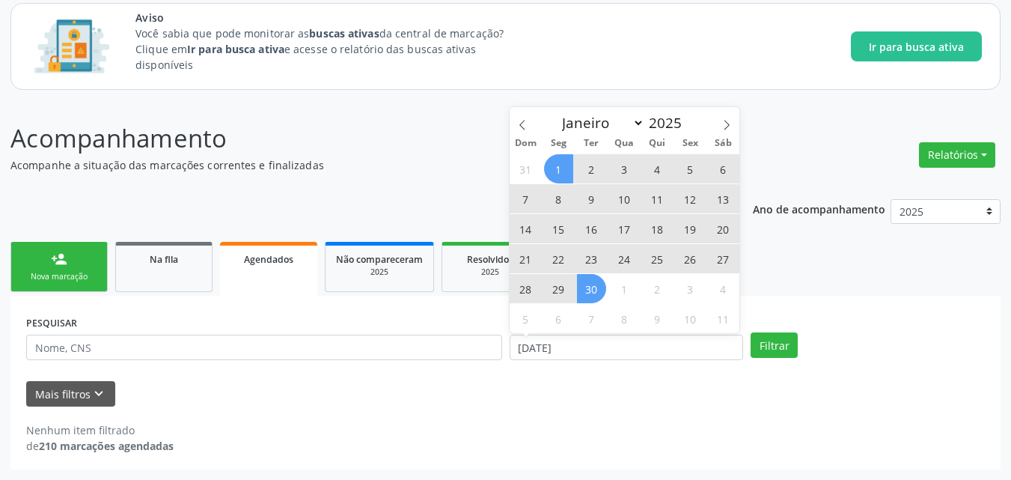
click at [590, 284] on span "30" at bounding box center [591, 288] width 29 height 29
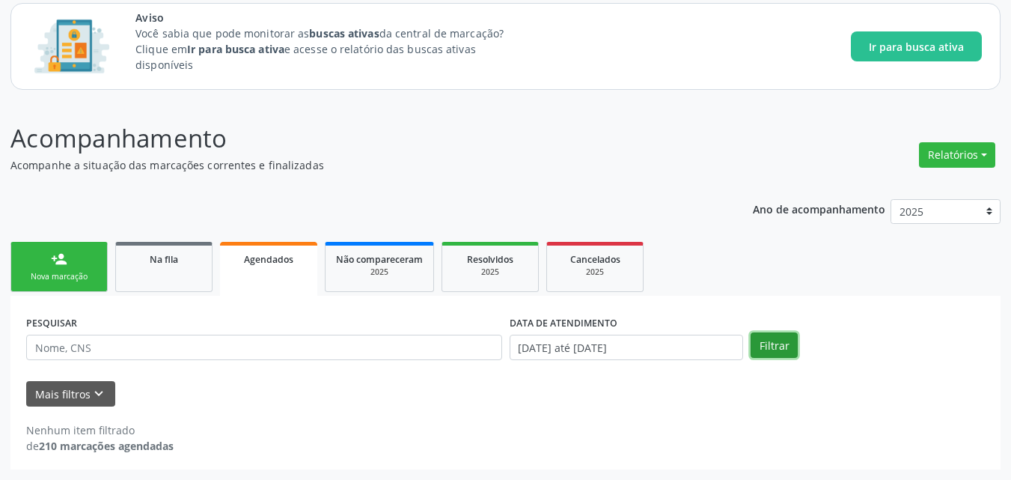
click at [786, 341] on button "Filtrar" at bounding box center [773, 344] width 47 height 25
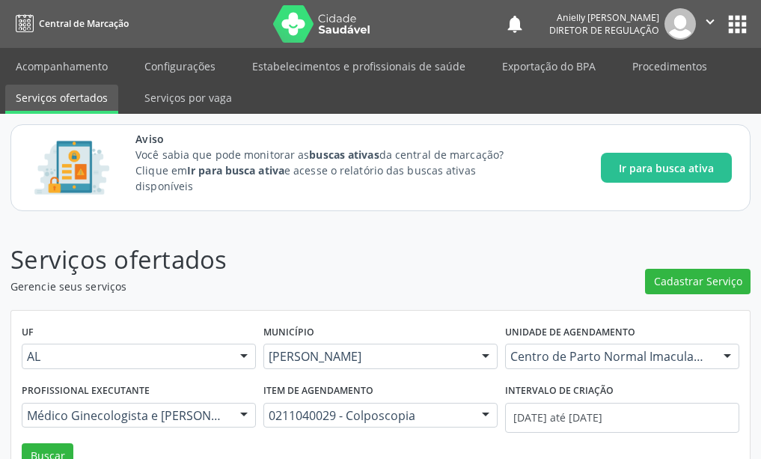
scroll to position [58, 0]
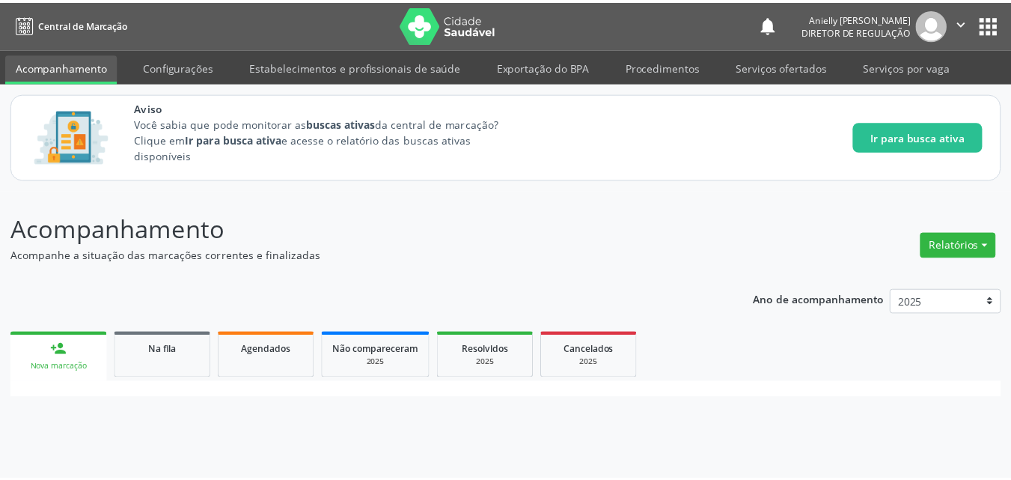
scroll to position [205, 0]
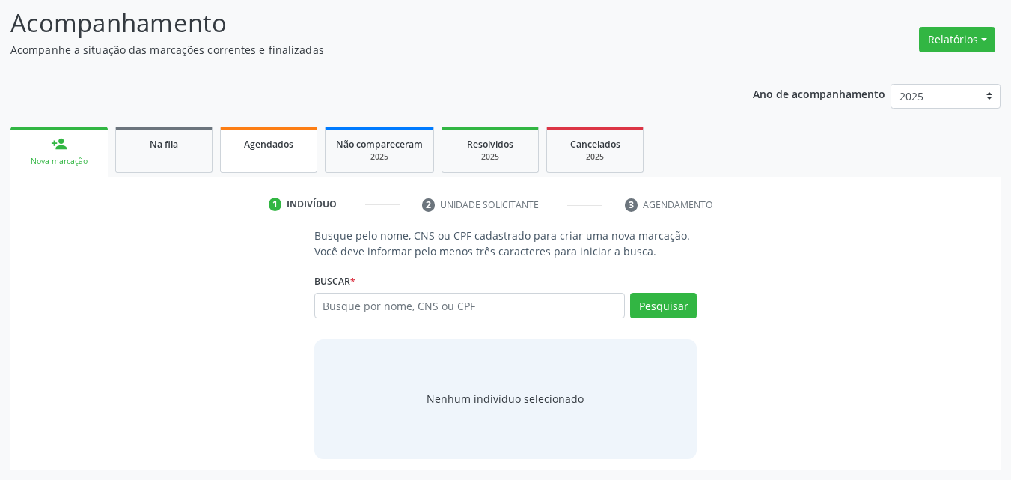
click at [290, 168] on link "Agendados" at bounding box center [268, 149] width 97 height 46
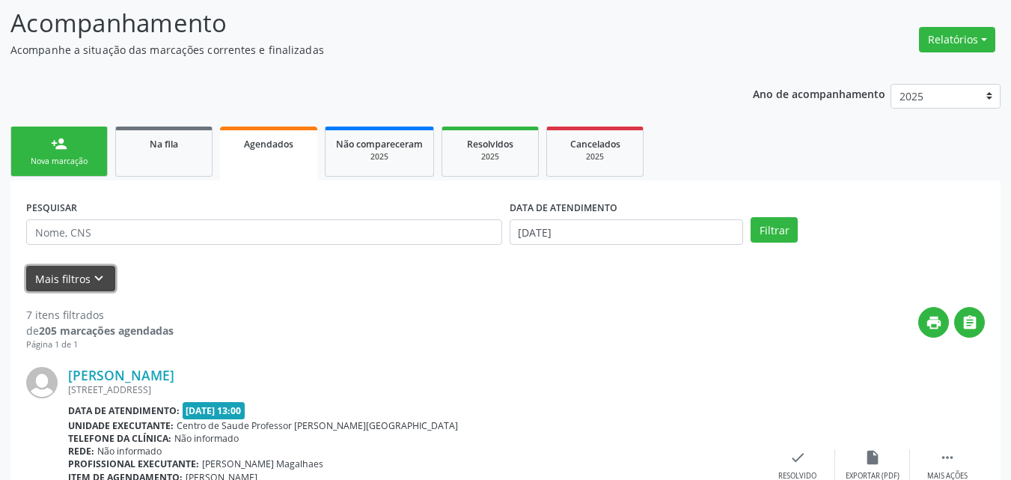
click at [97, 284] on icon "keyboard_arrow_down" at bounding box center [99, 278] width 16 height 16
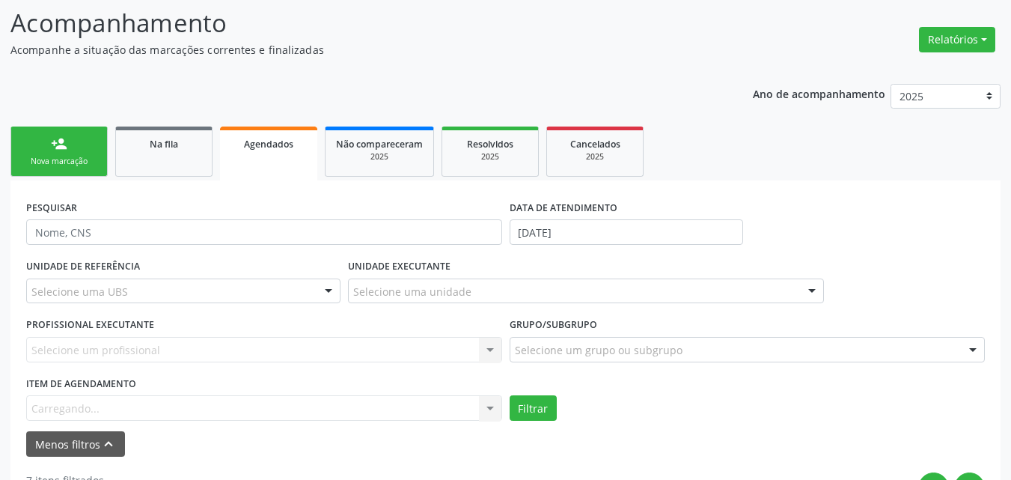
click at [109, 420] on div "Item de agendamento Carregando... No elements found. Consider changing the sear…" at bounding box center [264, 397] width 476 height 48
click at [114, 401] on div "Item de agendamento Carregando... No elements found. Consider changing the sear…" at bounding box center [264, 397] width 476 height 48
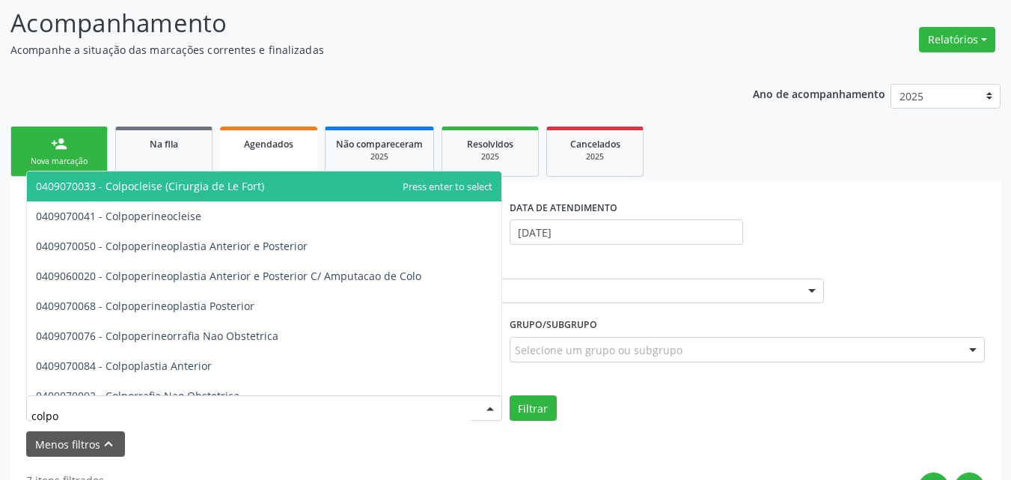
type input "colpos"
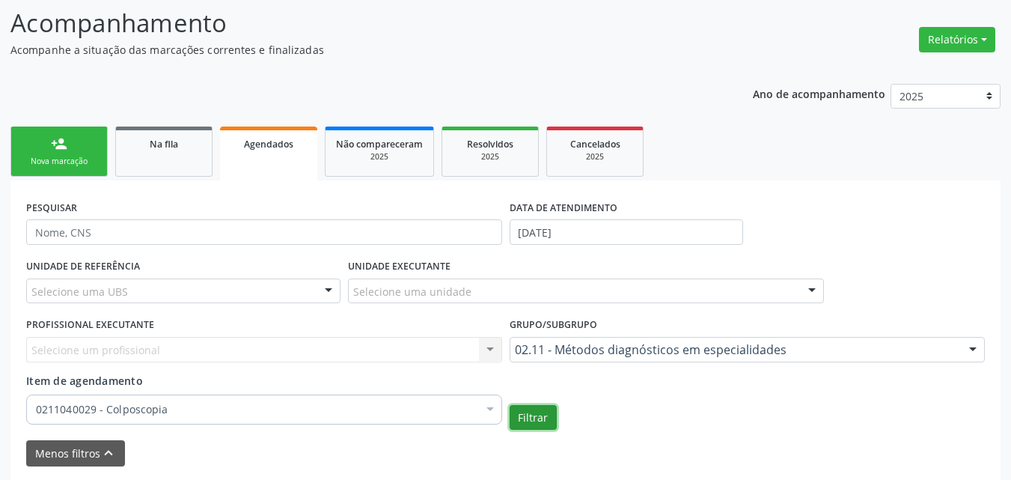
click at [509, 405] on button "Filtrar" at bounding box center [532, 417] width 47 height 25
click at [512, 419] on button "Filtrar" at bounding box center [532, 417] width 47 height 25
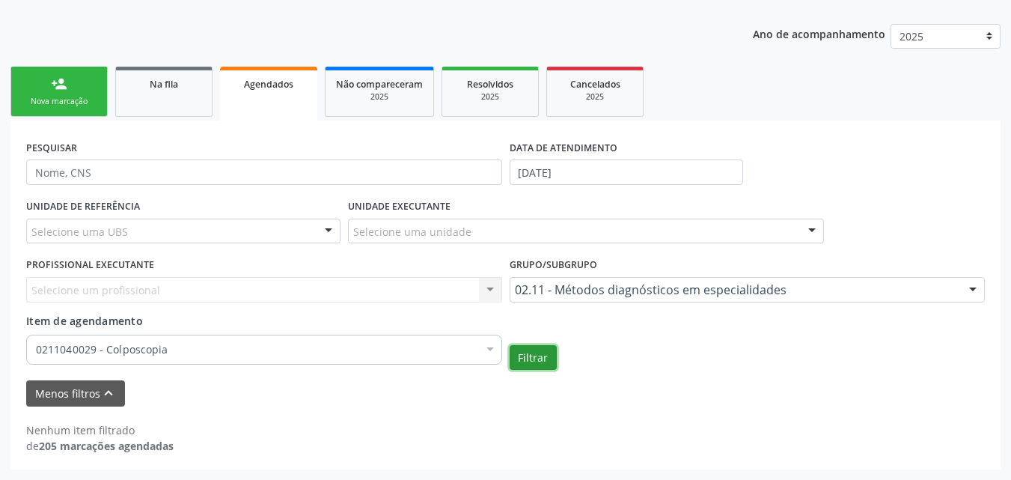
click at [542, 352] on button "Filtrar" at bounding box center [532, 357] width 47 height 25
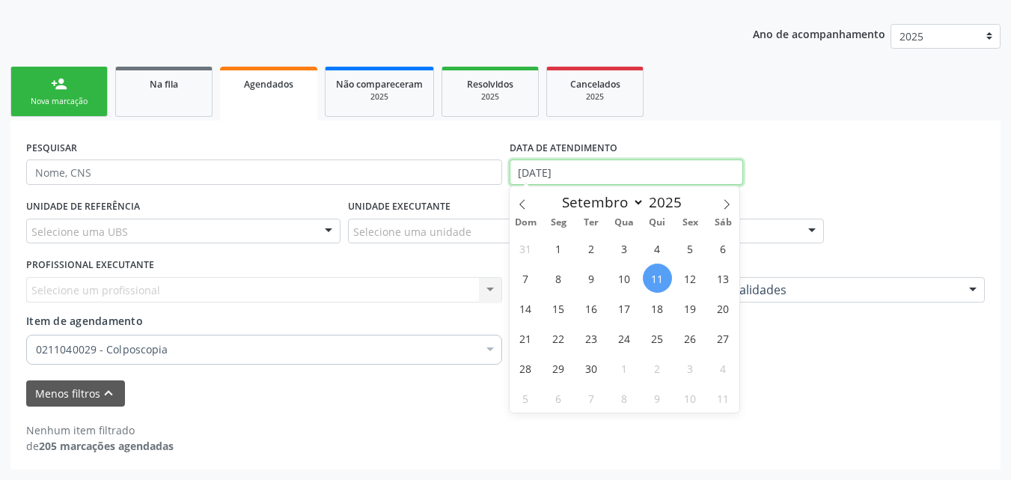
click at [688, 176] on input "11/09/2025" at bounding box center [626, 171] width 234 height 25
click at [548, 251] on span "1" at bounding box center [558, 247] width 29 height 29
type input "01/09/2025"
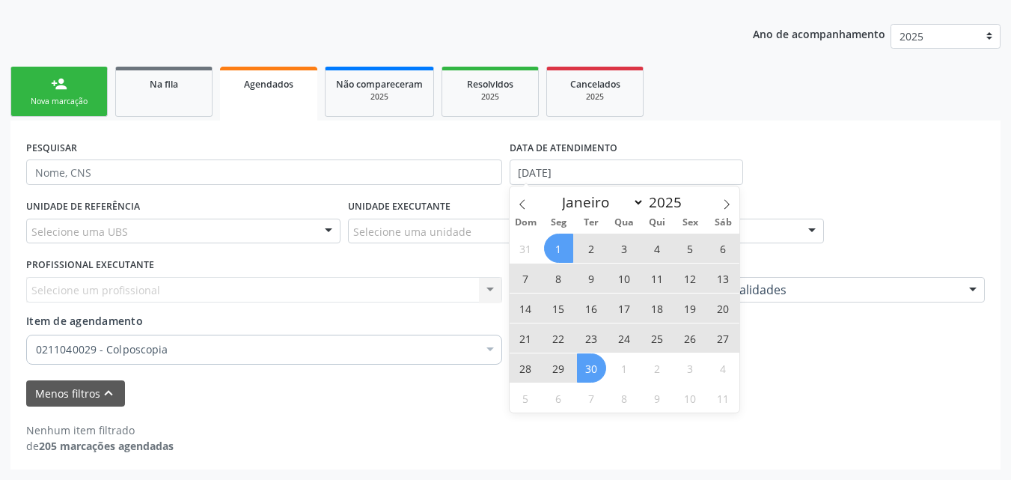
click at [594, 369] on span "30" at bounding box center [591, 367] width 29 height 29
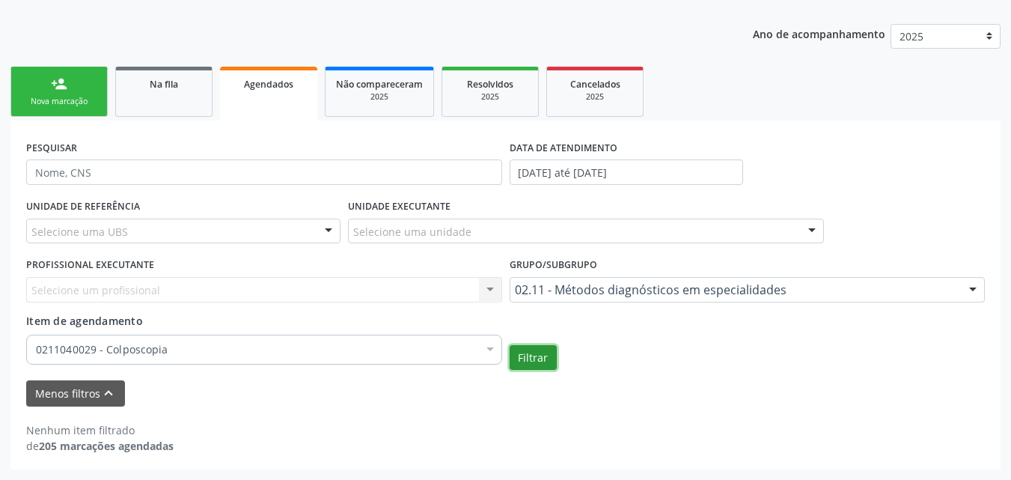
click at [543, 359] on button "Filtrar" at bounding box center [532, 357] width 47 height 25
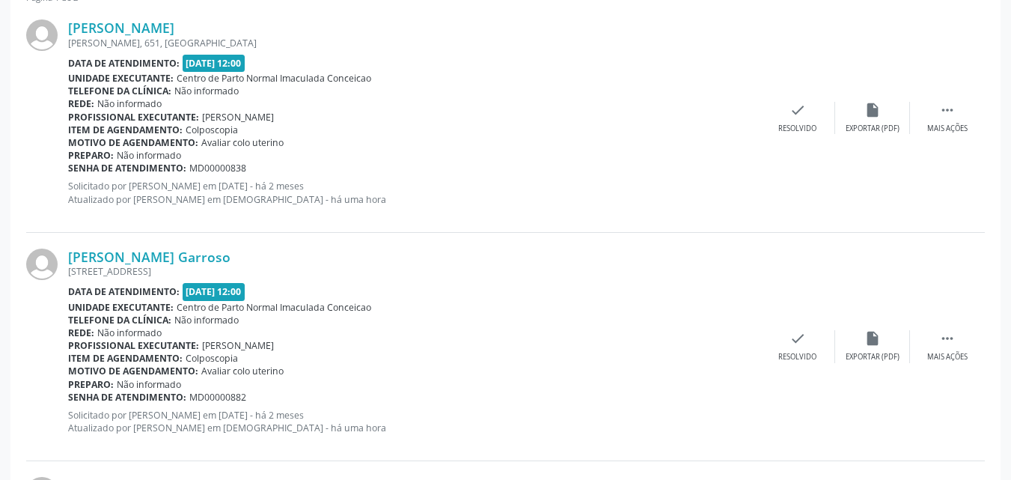
scroll to position [740, 0]
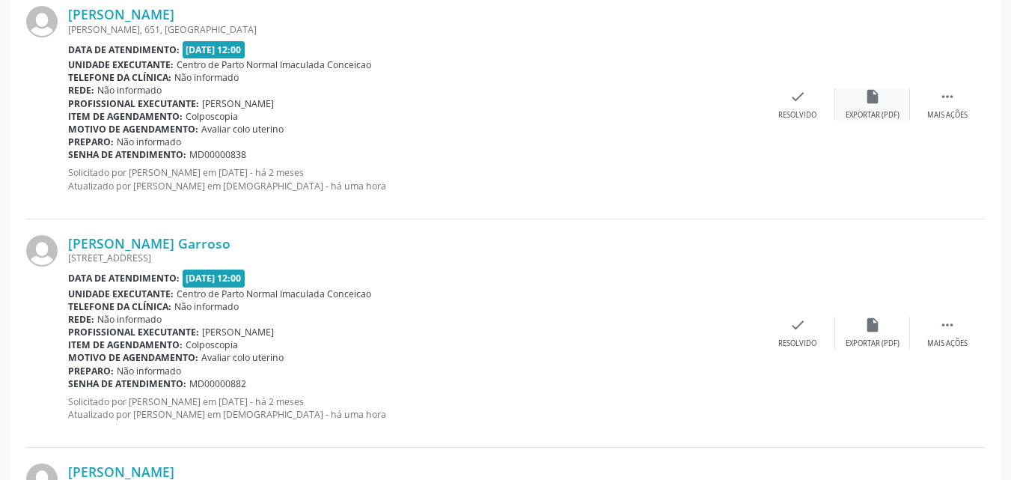
click at [901, 109] on div "insert_drive_file Exportar (PDF)" at bounding box center [872, 104] width 75 height 32
click at [890, 321] on div "insert_drive_file Exportar (PDF)" at bounding box center [872, 332] width 75 height 32
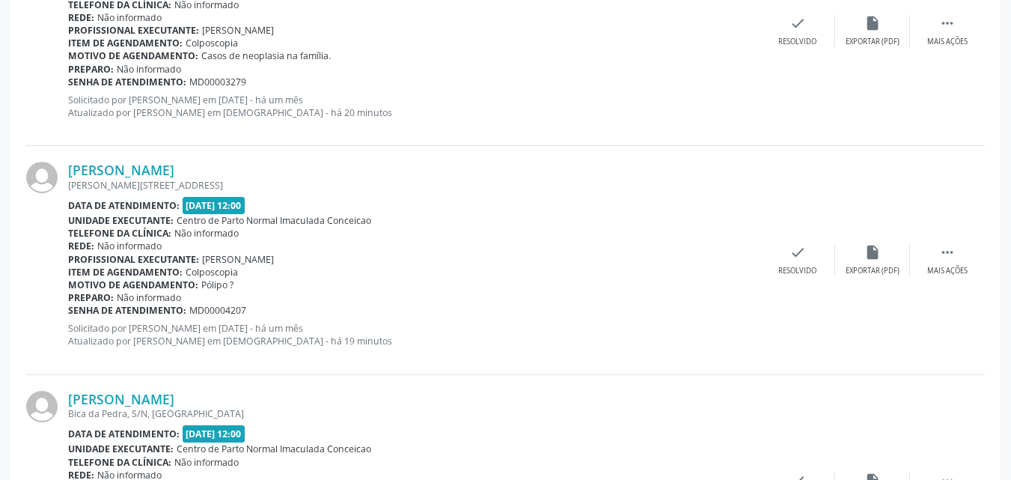
scroll to position [3355, 0]
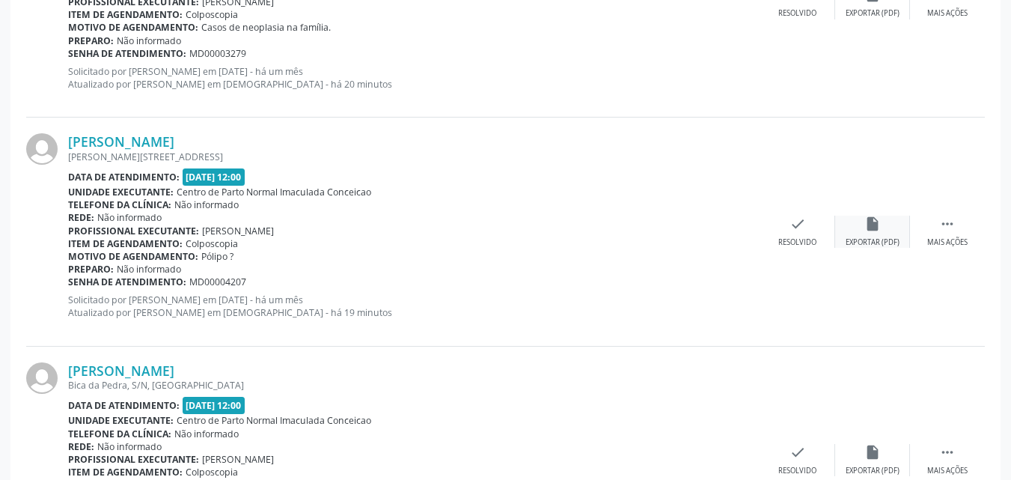
click at [867, 237] on div "Exportar (PDF)" at bounding box center [872, 242] width 54 height 10
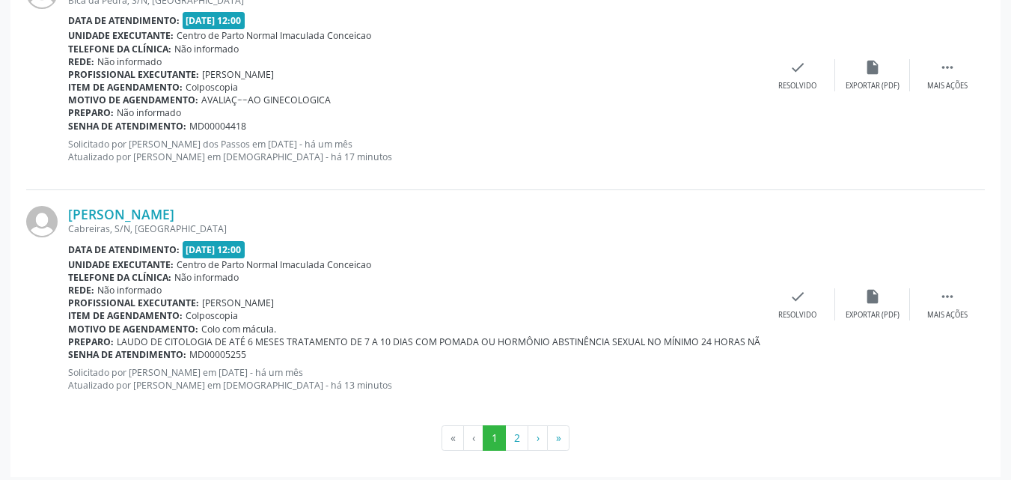
scroll to position [3747, 0]
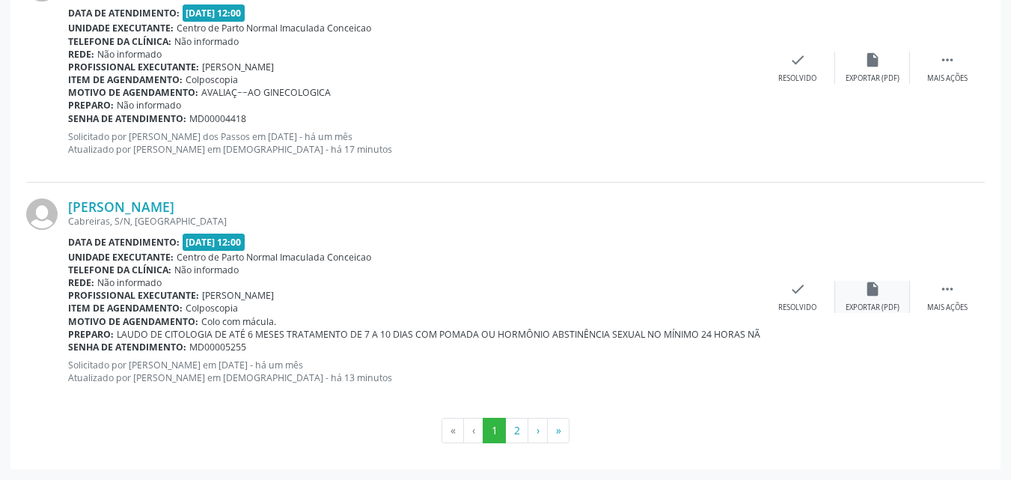
click at [867, 304] on div "Exportar (PDF)" at bounding box center [872, 307] width 54 height 10
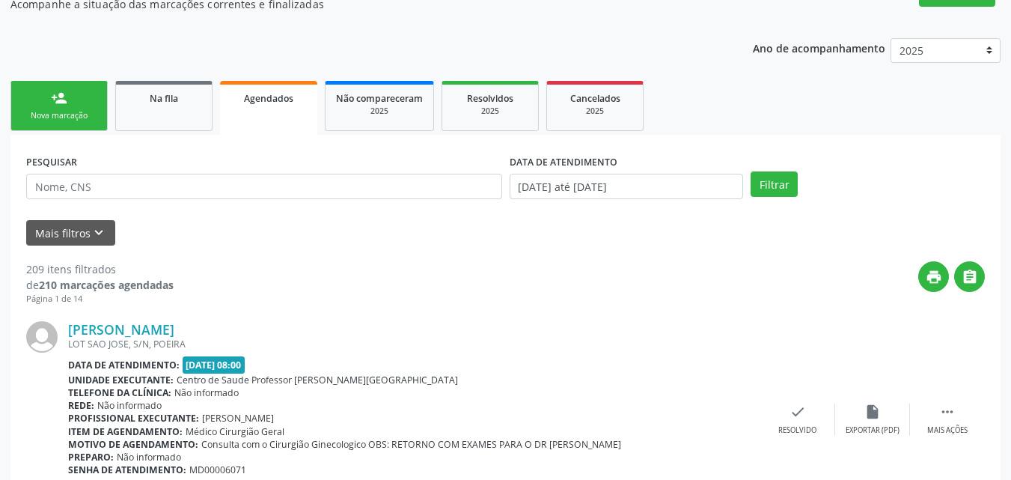
scroll to position [271, 0]
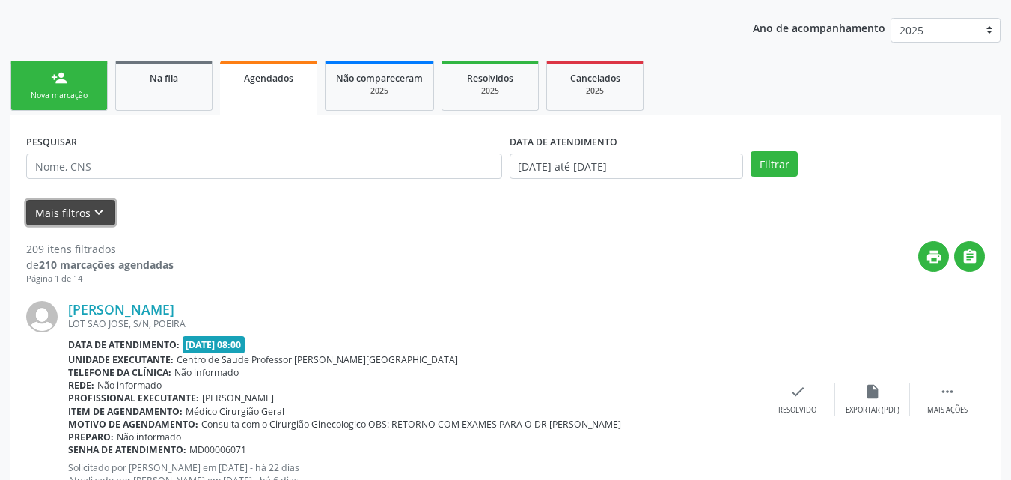
click at [99, 209] on icon "keyboard_arrow_down" at bounding box center [99, 212] width 16 height 16
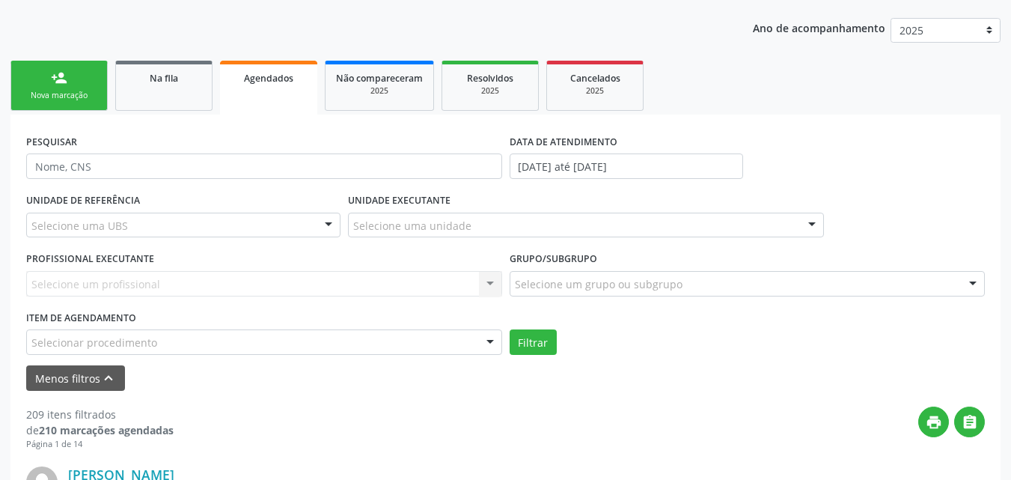
click at [136, 352] on div "Selecionar procedimento" at bounding box center [264, 341] width 476 height 25
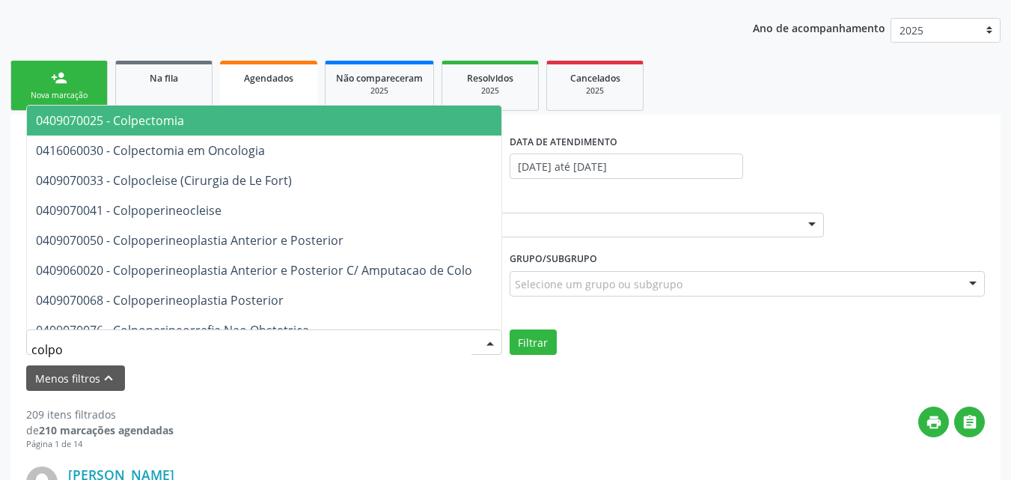
type input "colpos"
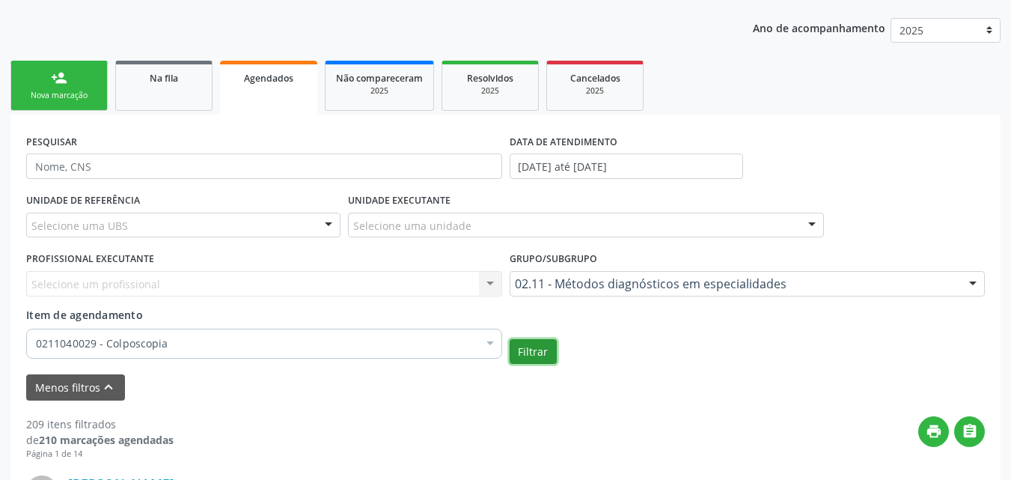
click at [537, 360] on button "Filtrar" at bounding box center [532, 351] width 47 height 25
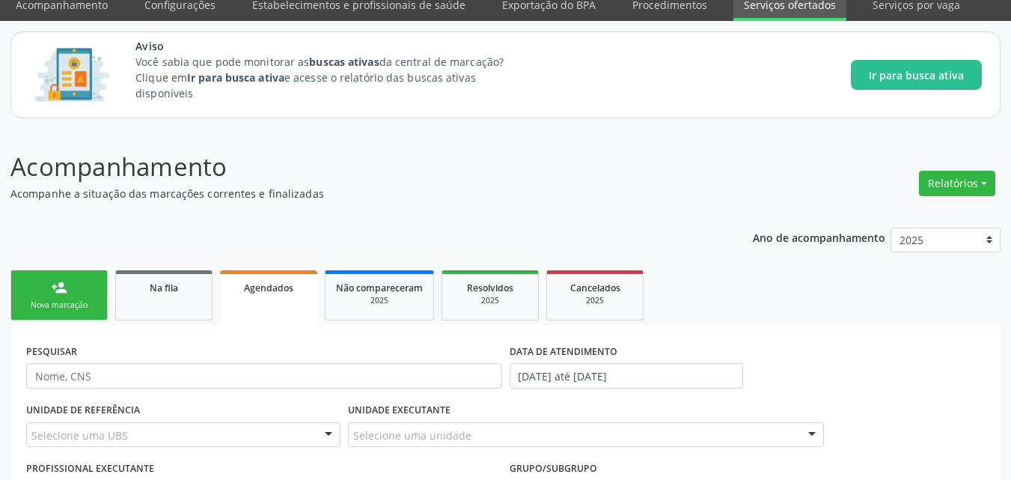
scroll to position [54, 0]
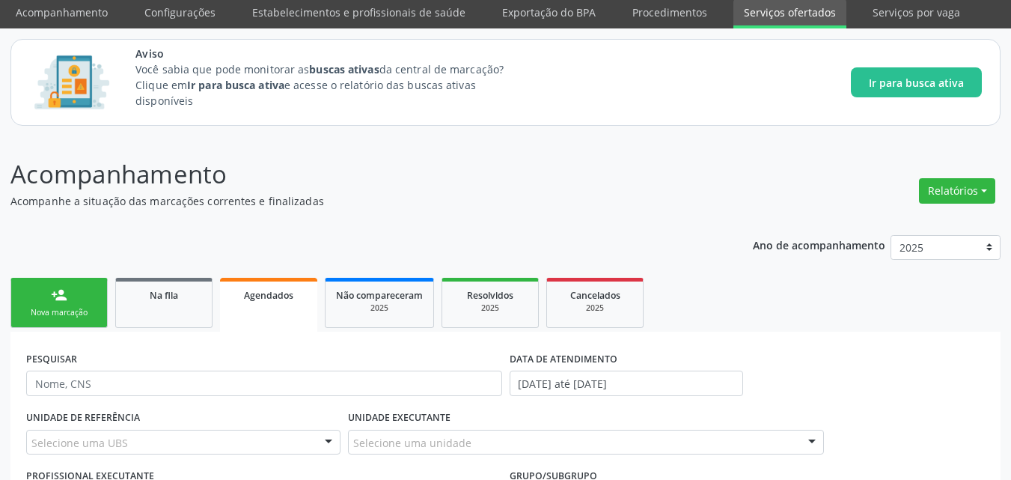
click at [771, 23] on link "Serviços ofertados" at bounding box center [789, 13] width 113 height 29
click at [130, 319] on link "Na fila" at bounding box center [163, 303] width 97 height 50
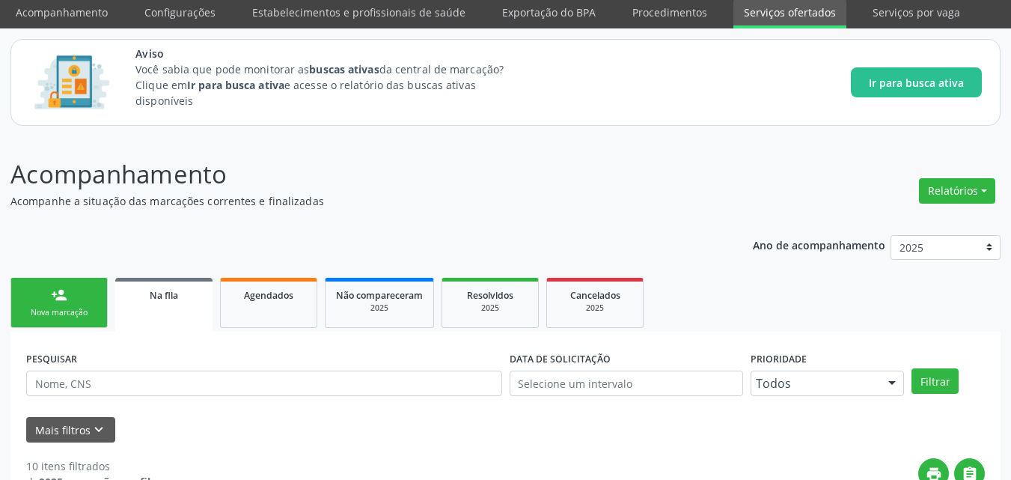
scroll to position [0, 0]
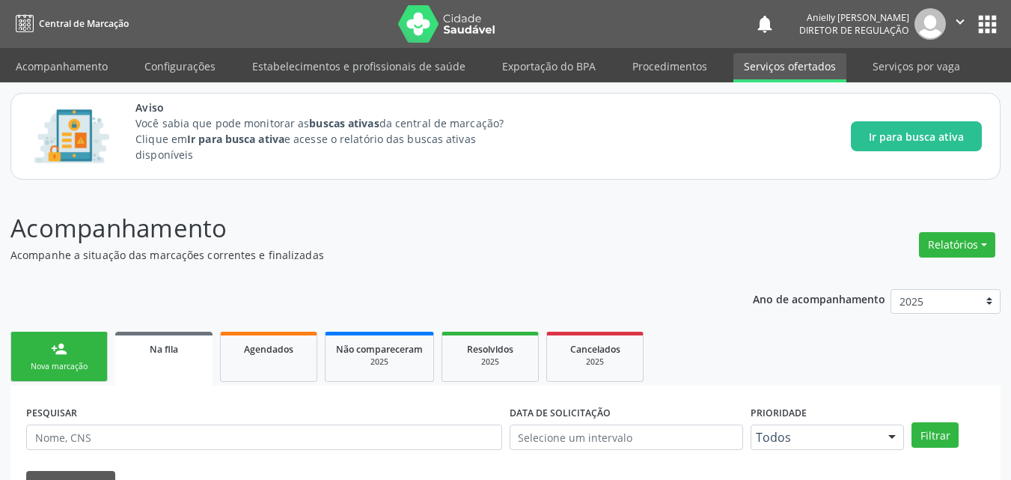
click at [780, 70] on link "Serviços ofertados" at bounding box center [789, 67] width 113 height 29
click at [887, 69] on link "Serviços por vaga" at bounding box center [916, 66] width 108 height 26
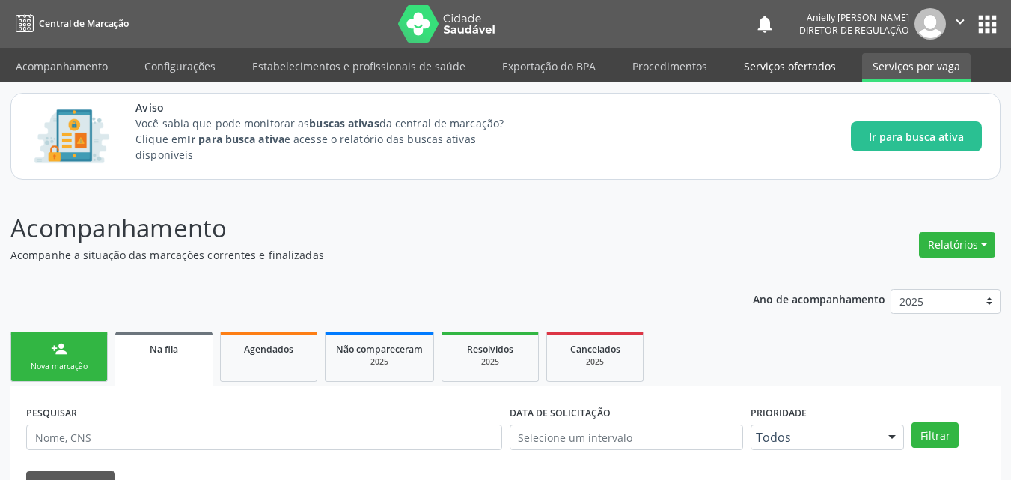
click at [780, 73] on link "Serviços ofertados" at bounding box center [789, 66] width 113 height 26
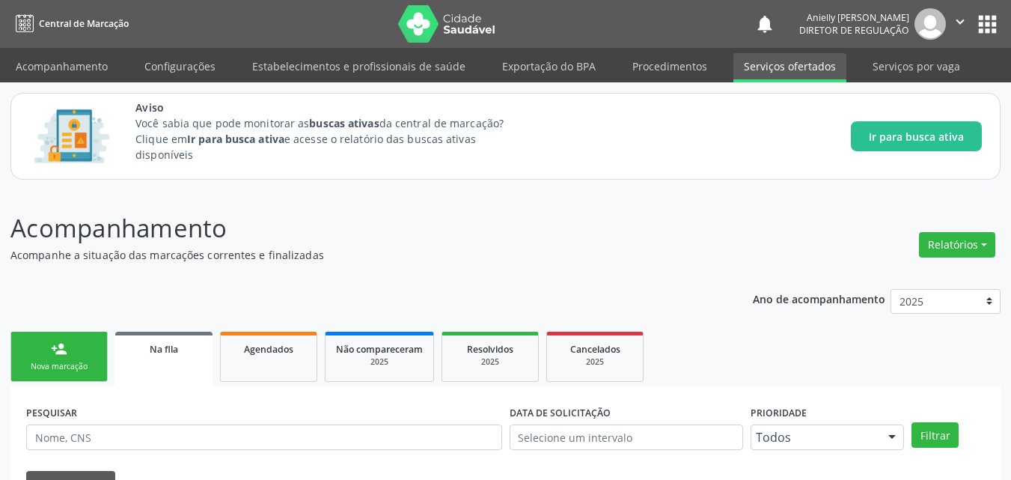
click at [988, 27] on button "apps" at bounding box center [987, 24] width 26 height 26
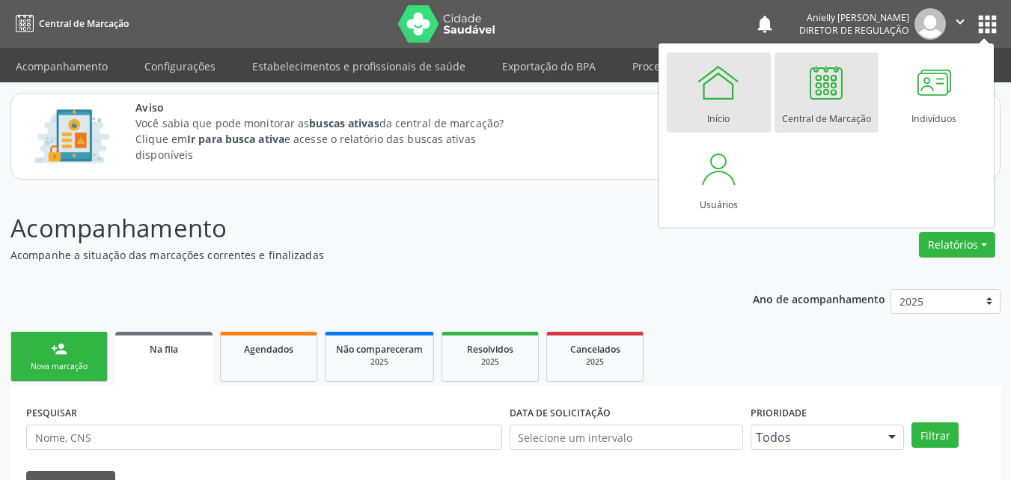
click at [701, 111] on link "Início" at bounding box center [719, 92] width 104 height 80
